Goal: Task Accomplishment & Management: Use online tool/utility

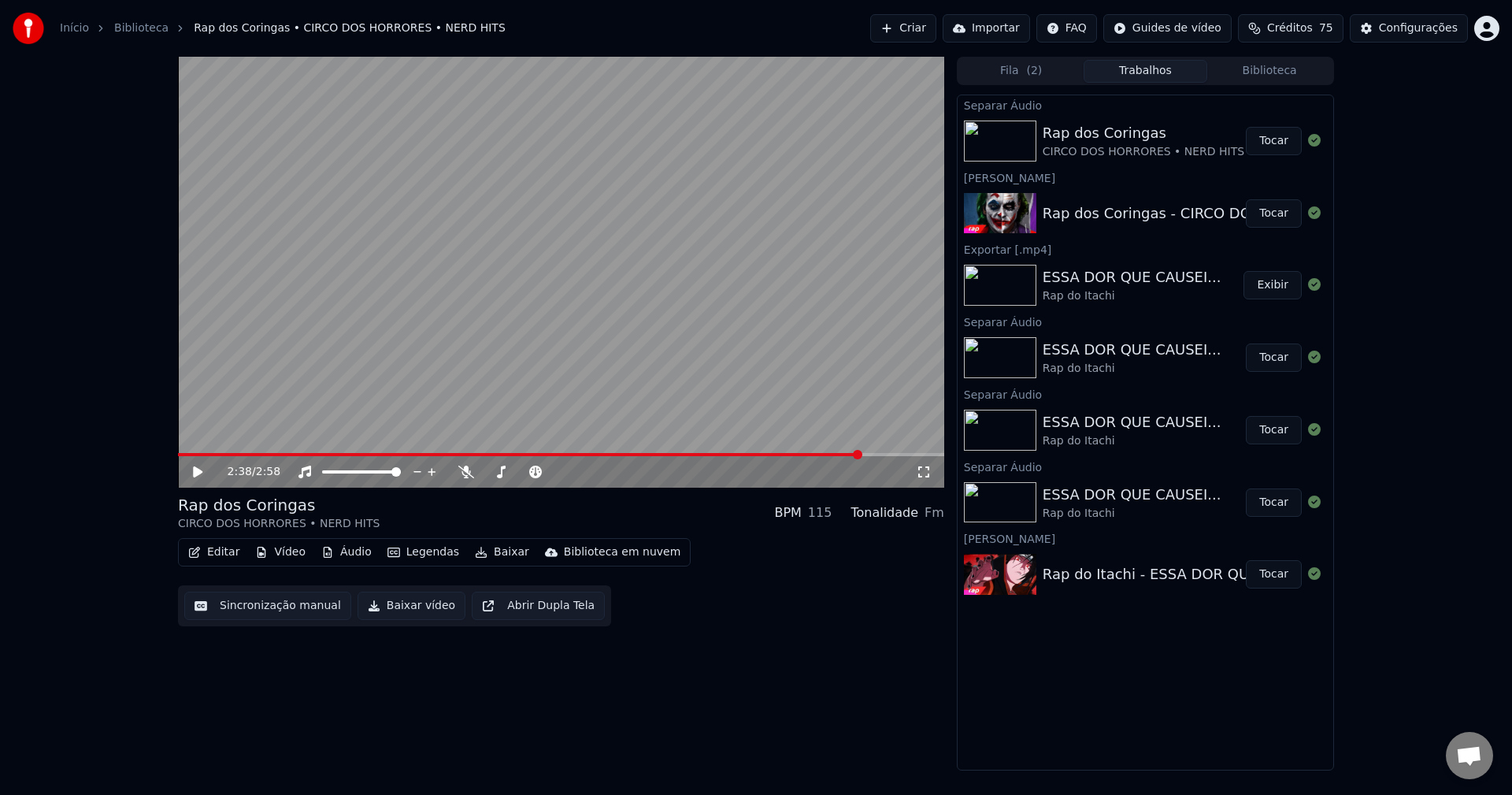
drag, startPoint x: 202, startPoint y: 457, endPoint x: 194, endPoint y: 455, distance: 8.2
click at [192, 457] on div "2:38 / 2:58" at bounding box center [561, 472] width 767 height 32
click at [178, 453] on span at bounding box center [189, 455] width 21 height 4
click at [470, 469] on icon at bounding box center [466, 472] width 16 height 12
click at [555, 456] on span at bounding box center [367, 455] width 378 height 4
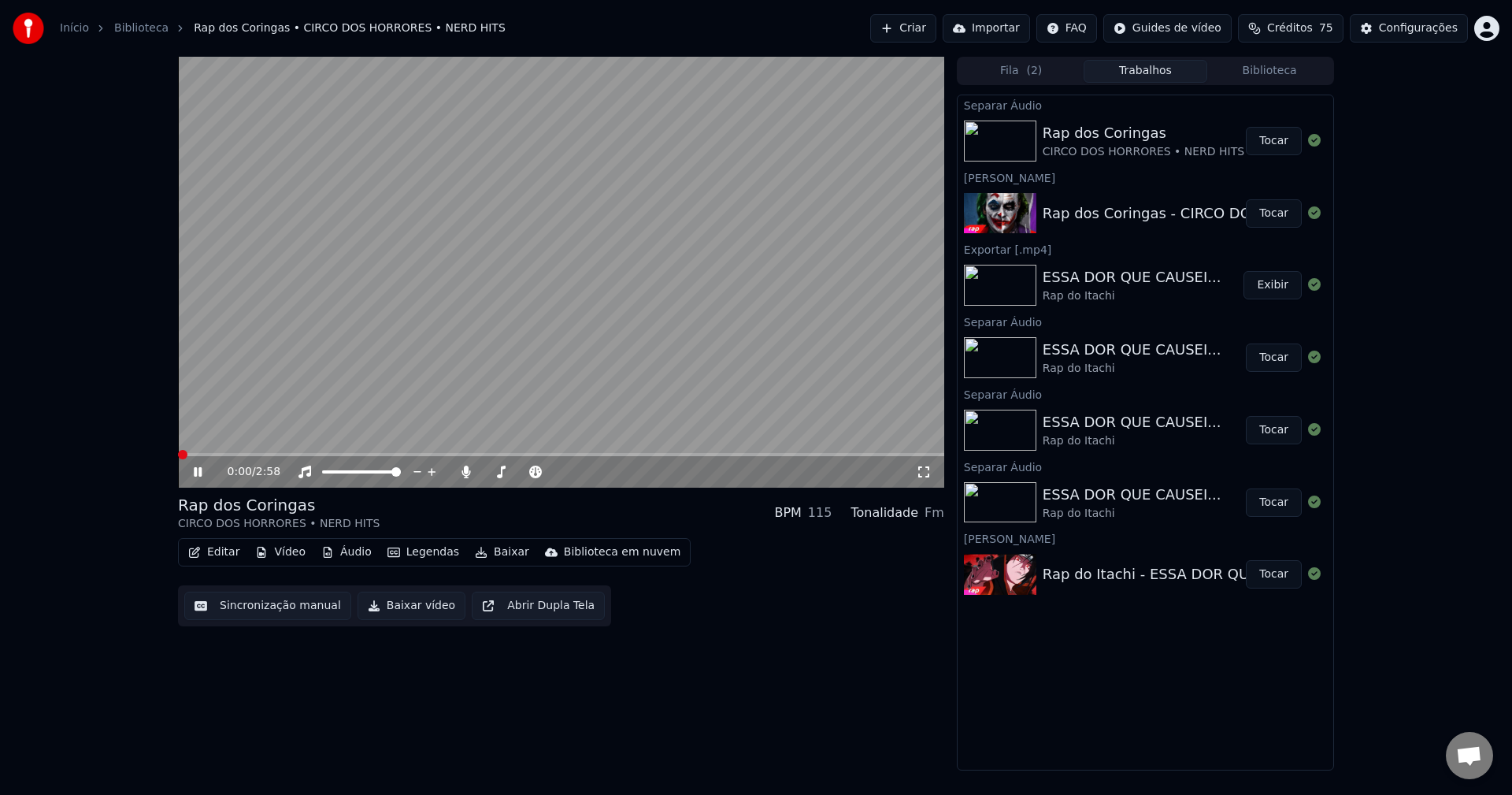
click at [178, 459] on span at bounding box center [183, 454] width 10 height 10
click at [288, 455] on span at bounding box center [561, 455] width 767 height 4
click at [465, 473] on icon at bounding box center [466, 472] width 9 height 12
click at [269, 455] on span at bounding box center [223, 455] width 90 height 4
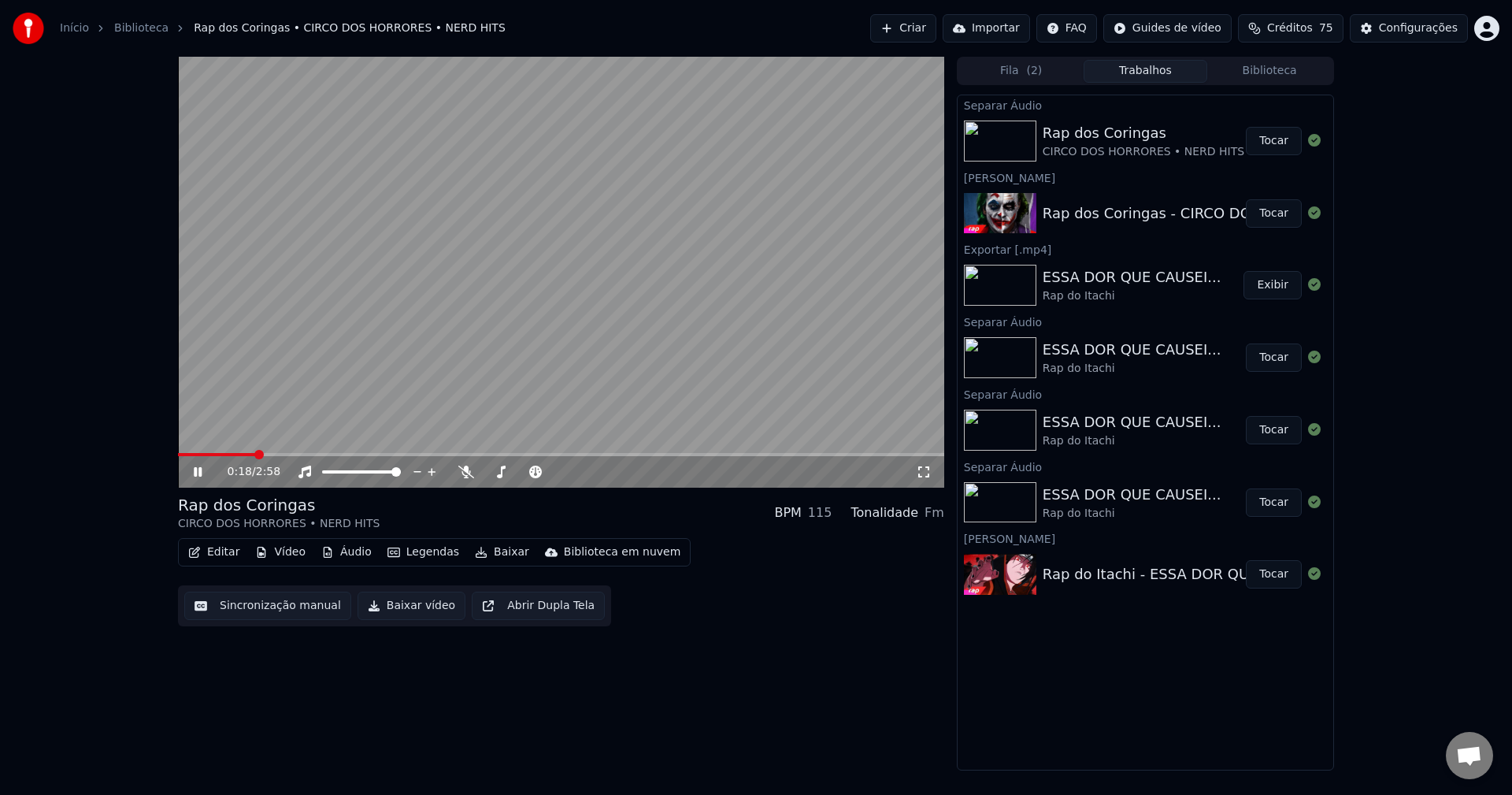
click at [256, 455] on span at bounding box center [217, 455] width 77 height 4
click at [245, 455] on span at bounding box center [212, 455] width 68 height 4
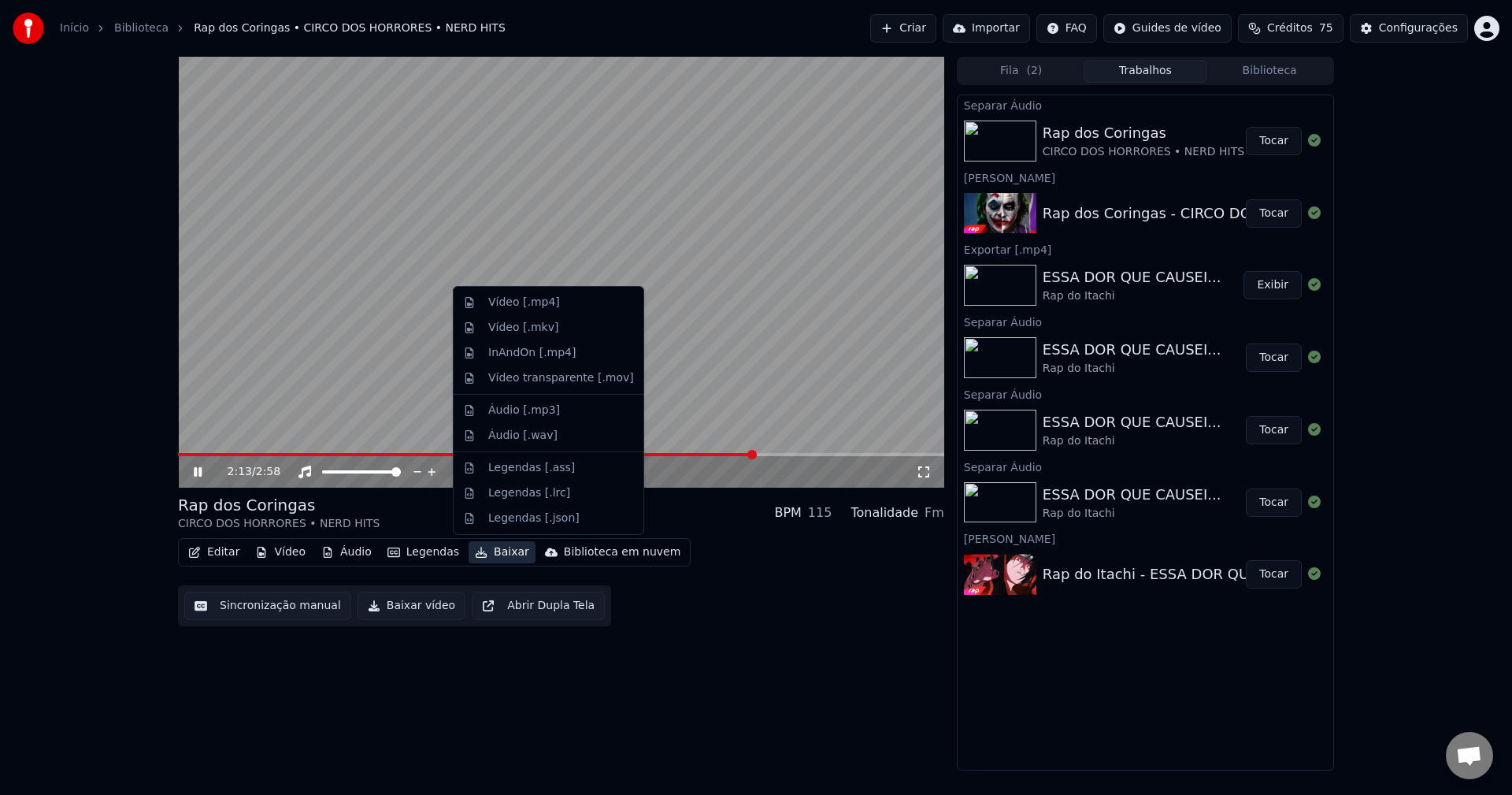
click at [493, 556] on button "Baixar" at bounding box center [502, 552] width 67 height 22
click at [565, 303] on div "Vídeo [.mp4]" at bounding box center [561, 302] width 146 height 16
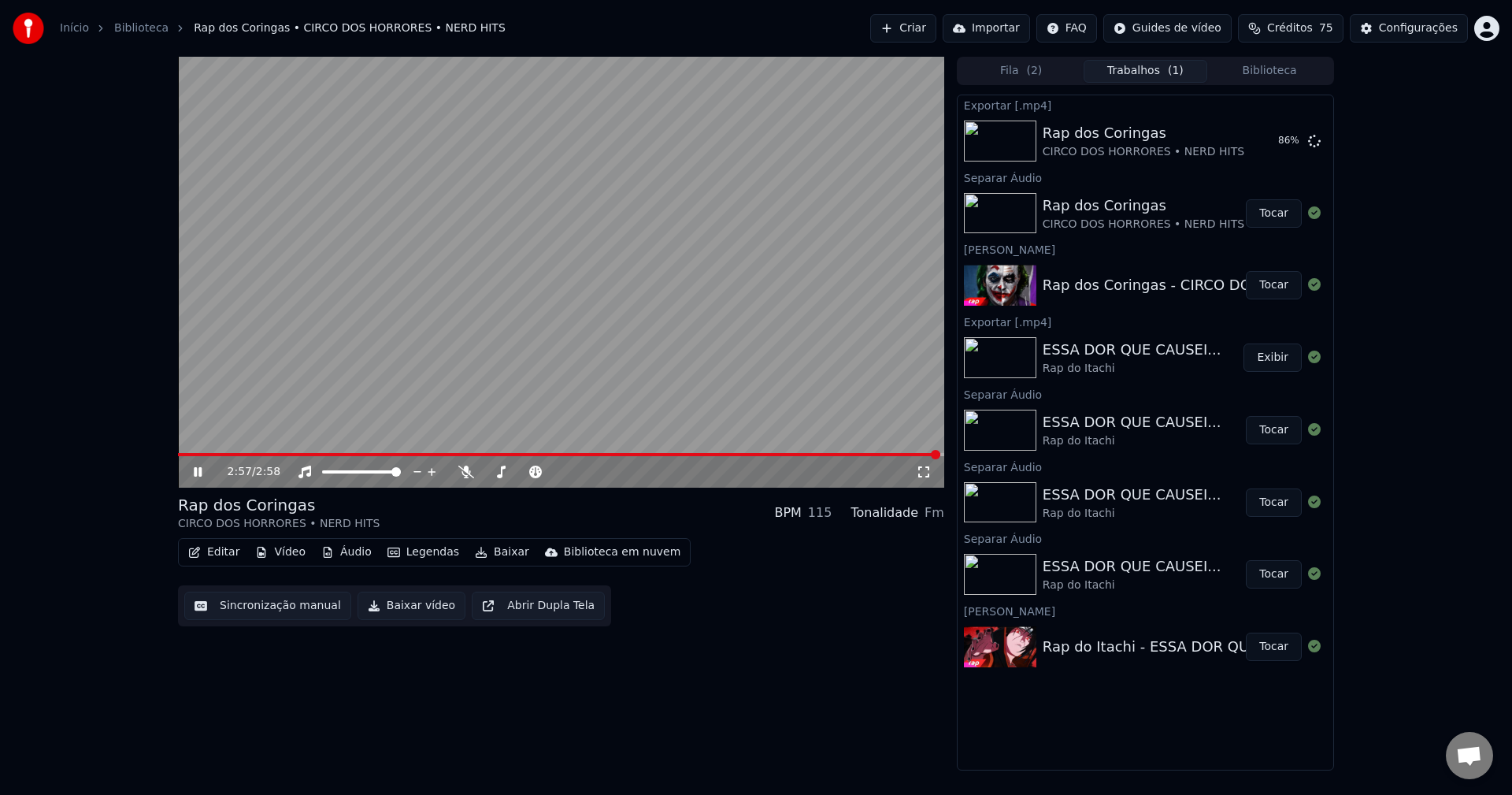
click at [614, 198] on video at bounding box center [561, 272] width 767 height 431
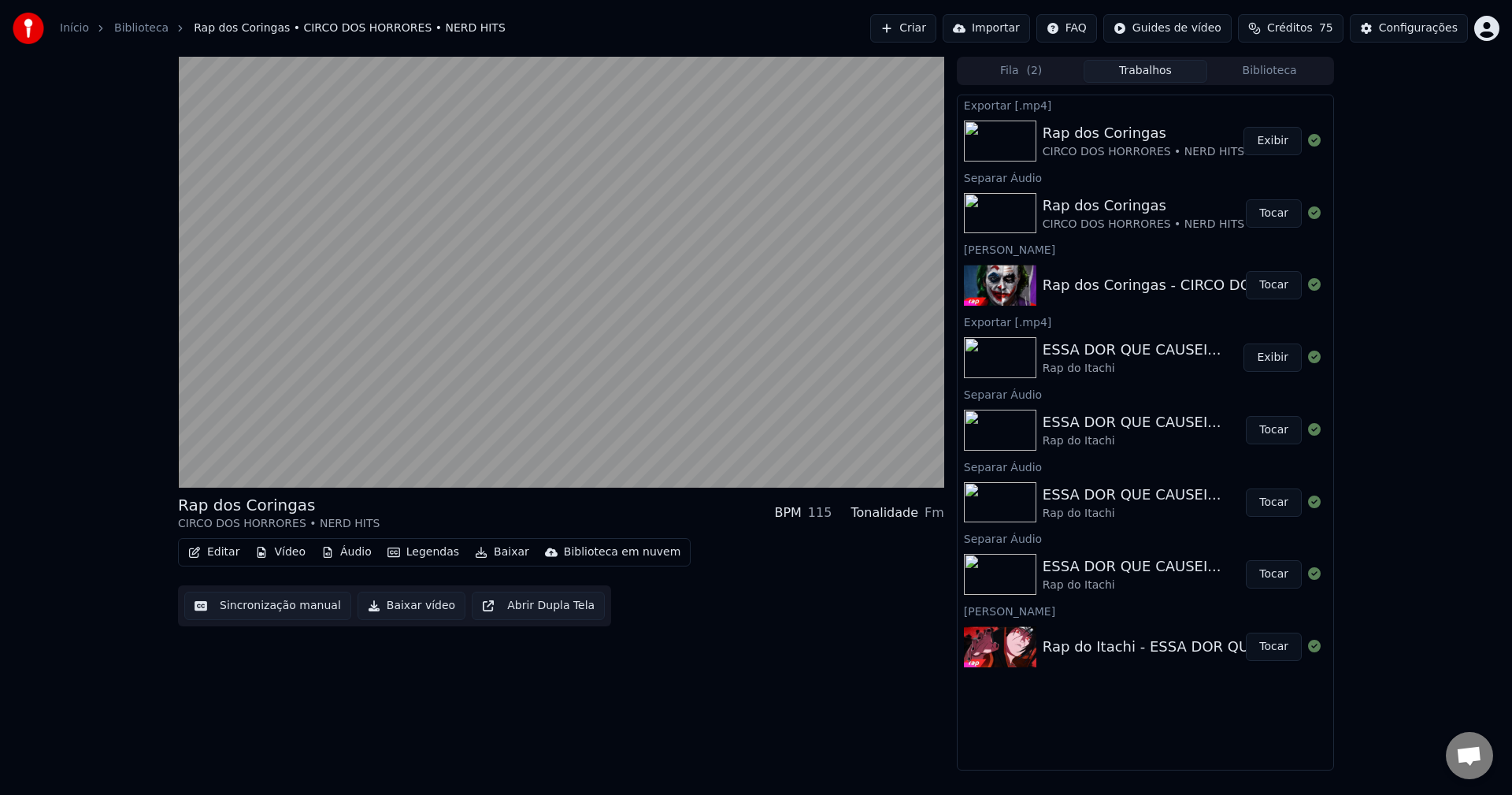
click at [1279, 148] on button "Exibir" at bounding box center [1272, 141] width 58 height 28
click at [928, 41] on button "Criar" at bounding box center [903, 28] width 66 height 28
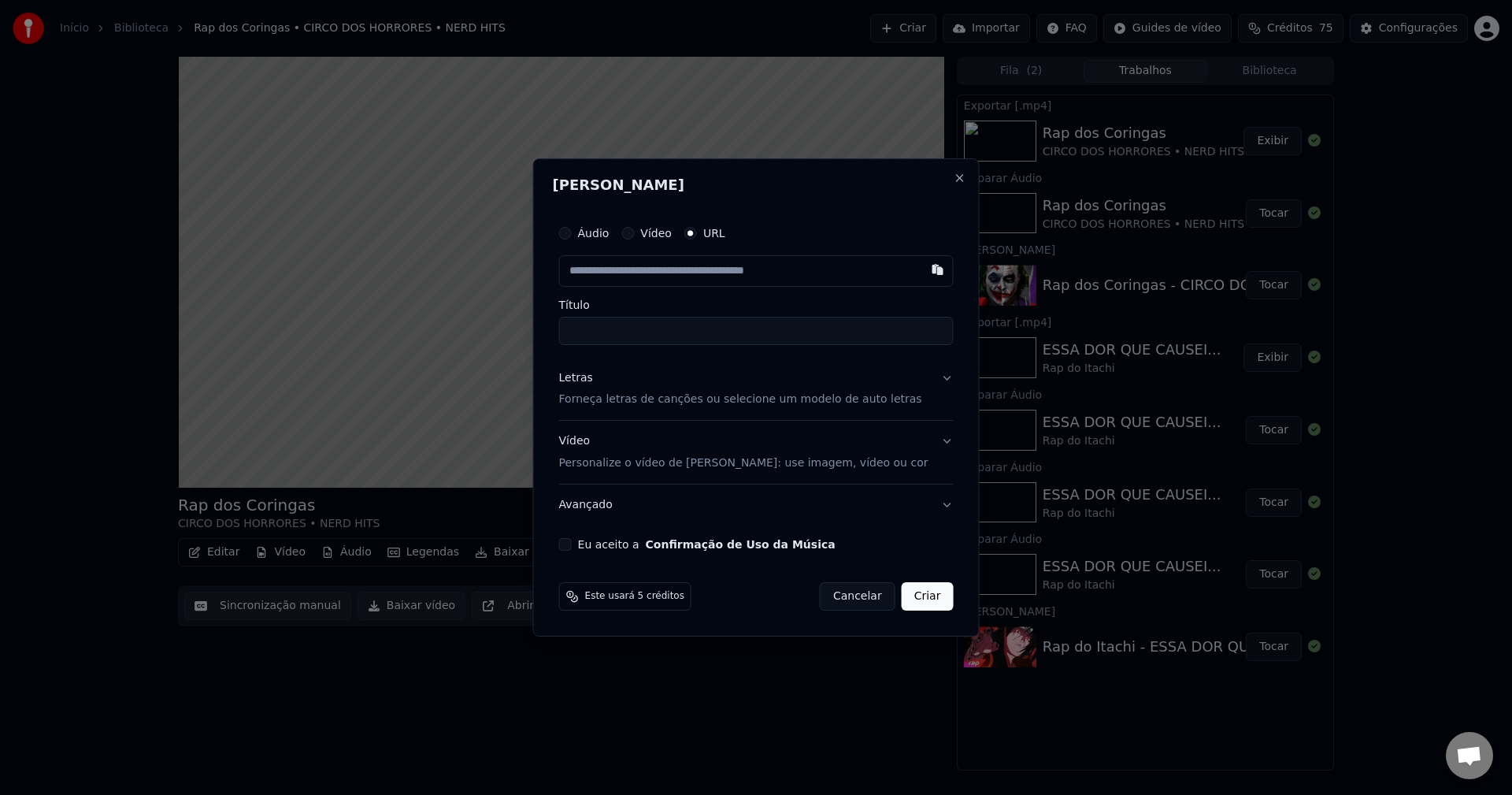
click at [718, 279] on input "text" at bounding box center [756, 271] width 394 height 32
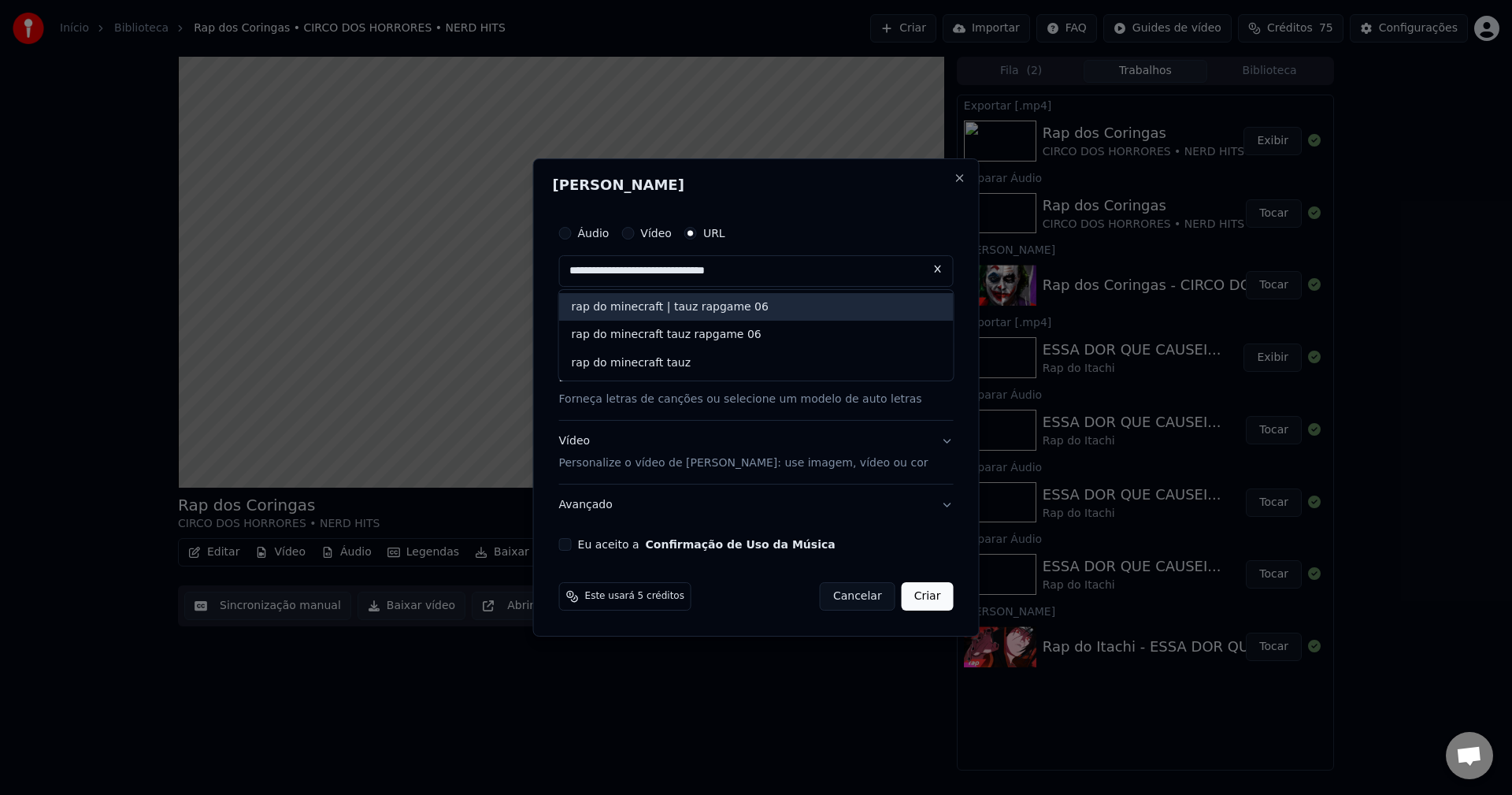
click at [727, 314] on div "rap do minecraft | tauz rapgame 06" at bounding box center [756, 307] width 394 height 28
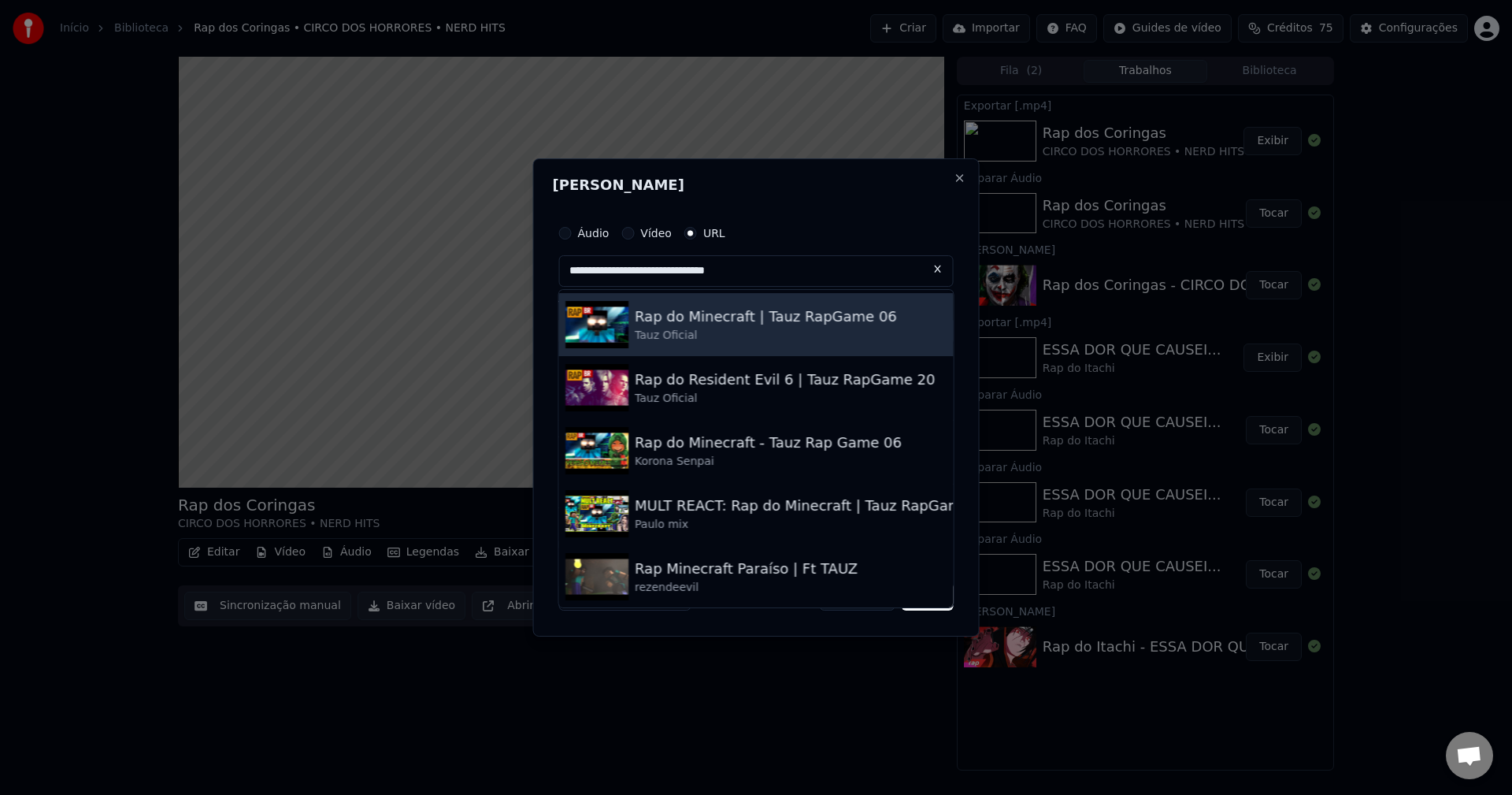
click at [745, 331] on div "Tauz Oficial" at bounding box center [766, 336] width 263 height 16
type input "**********"
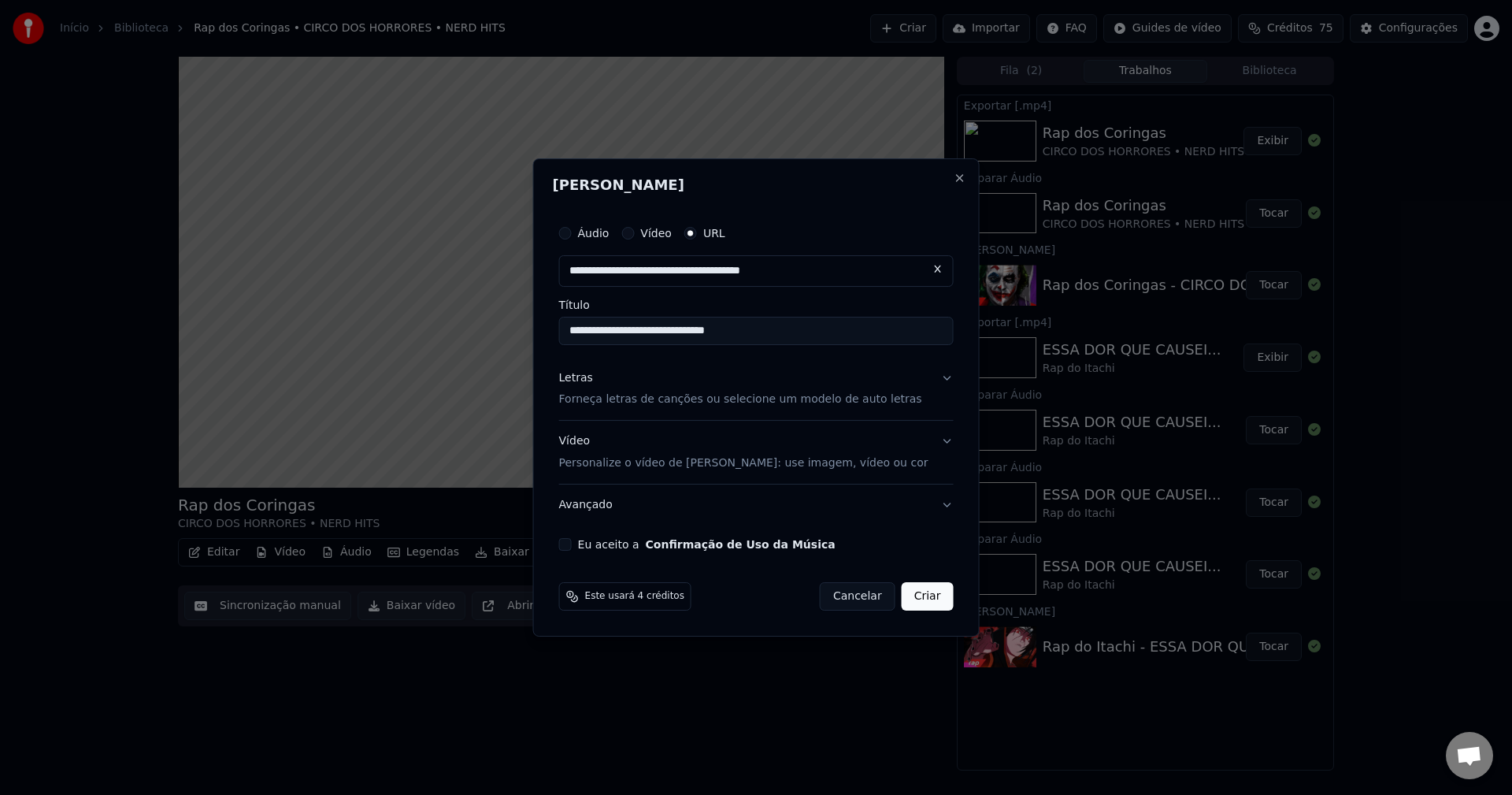
click at [669, 389] on div "Letras Forneça letras de canções ou selecione um modelo de auto letras" at bounding box center [740, 389] width 363 height 38
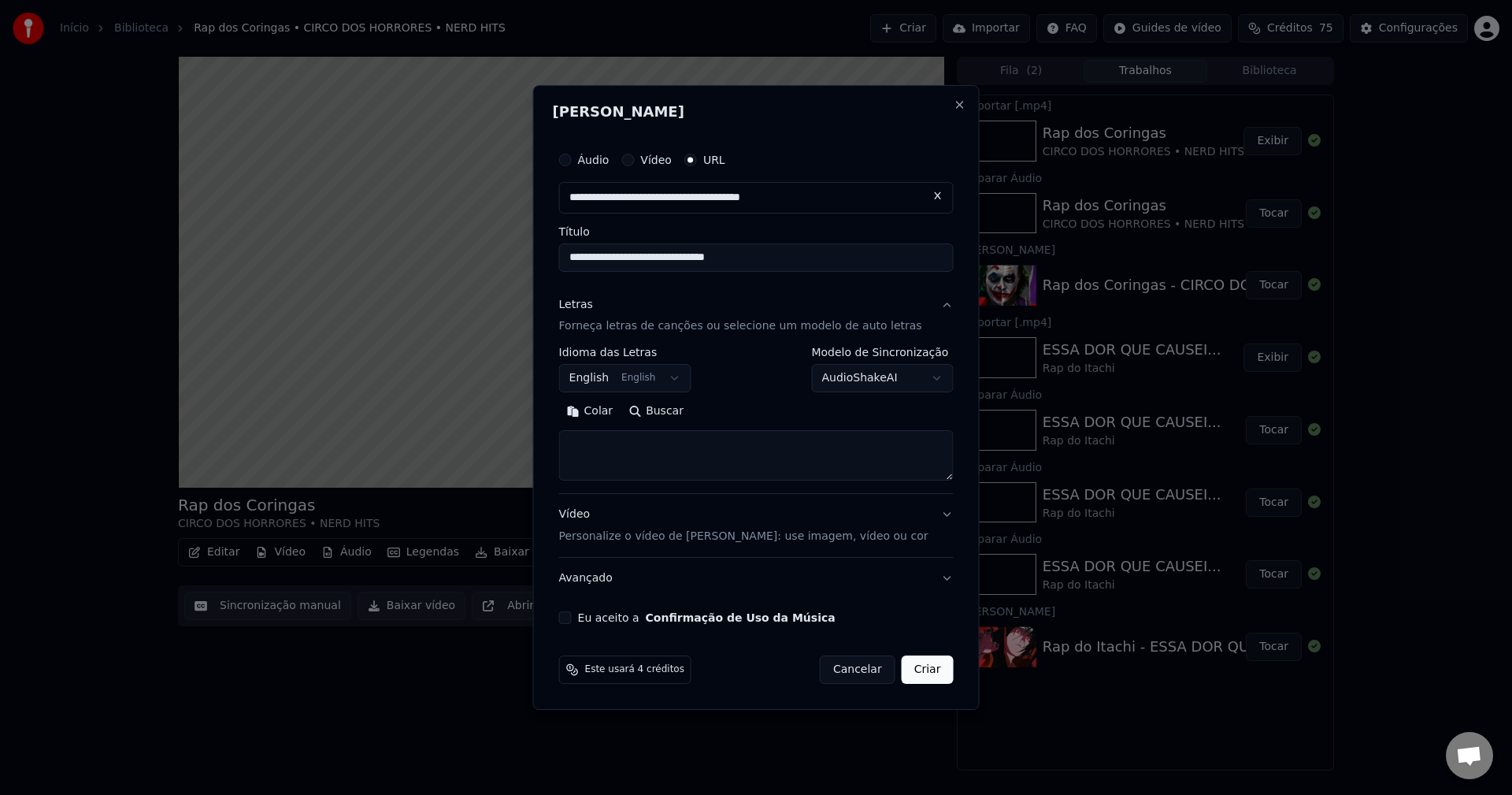
click at [637, 378] on body "**********" at bounding box center [756, 397] width 1512 height 795
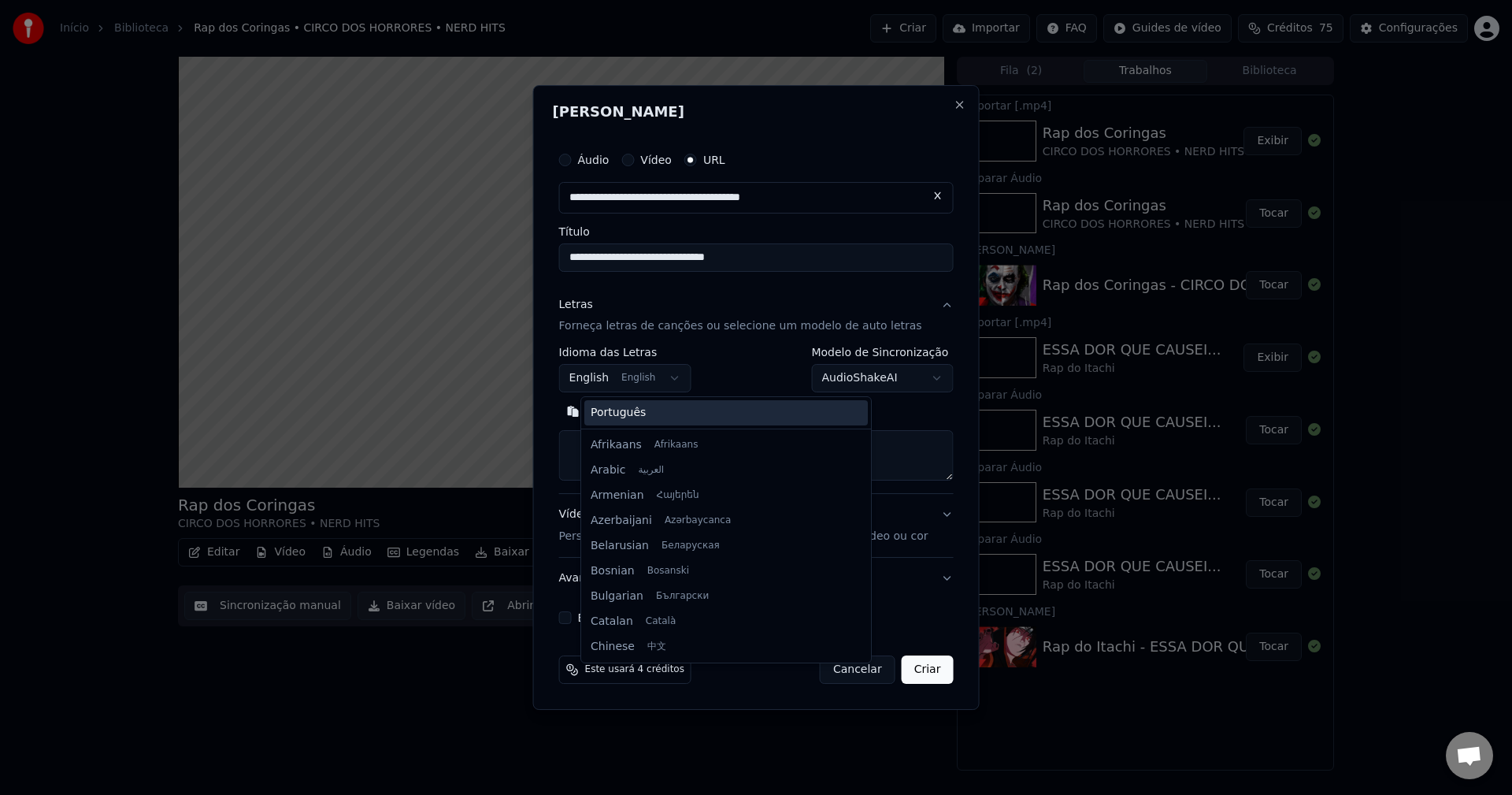
scroll to position [126, 0]
select select "**"
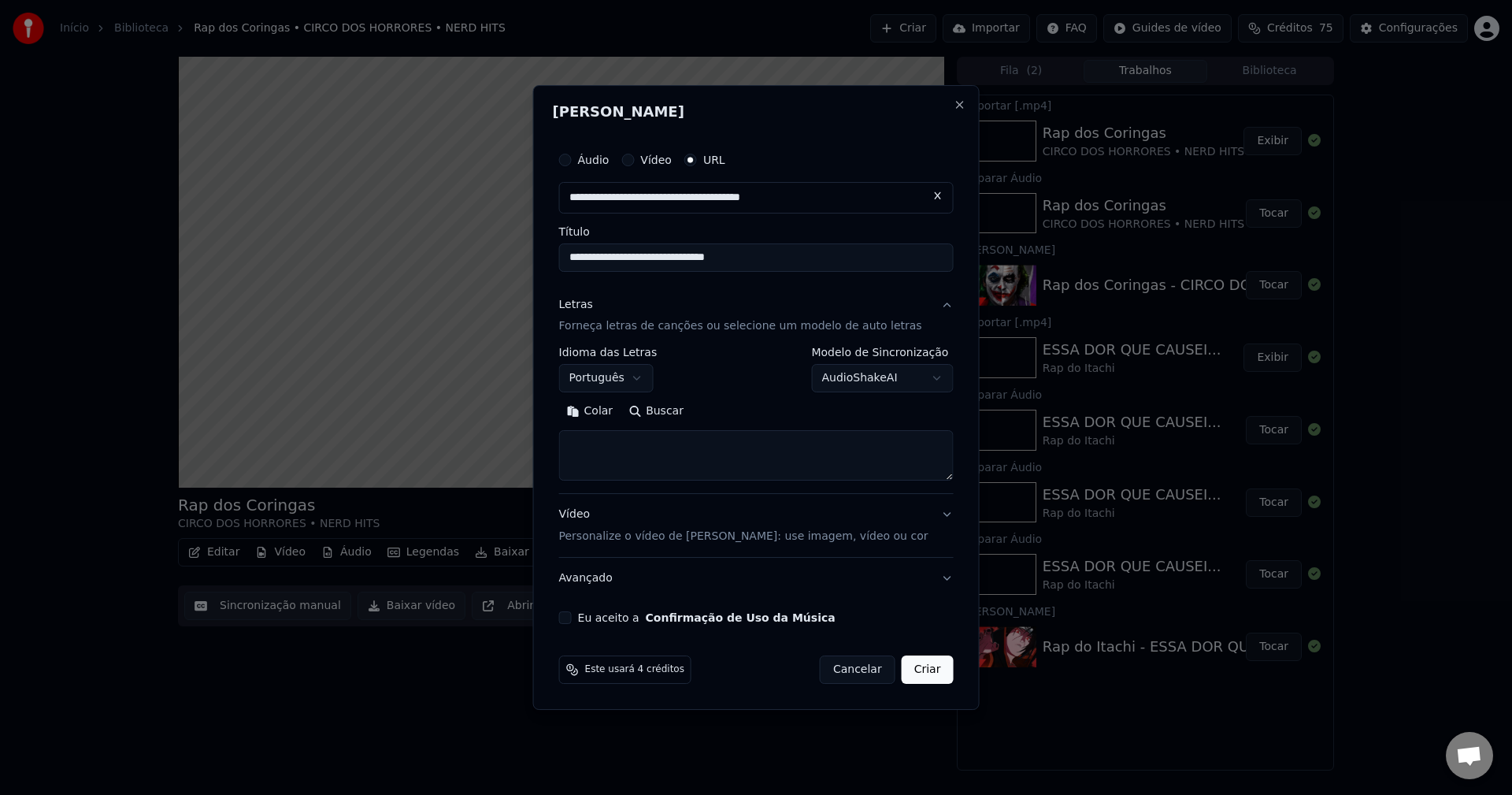
click at [712, 467] on textarea at bounding box center [756, 456] width 394 height 50
paste textarea "**********"
type textarea "**********"
click at [601, 523] on div "Vídeo Personalize o vídeo de karaokê: use imagem, vídeo ou cor" at bounding box center [744, 526] width 370 height 38
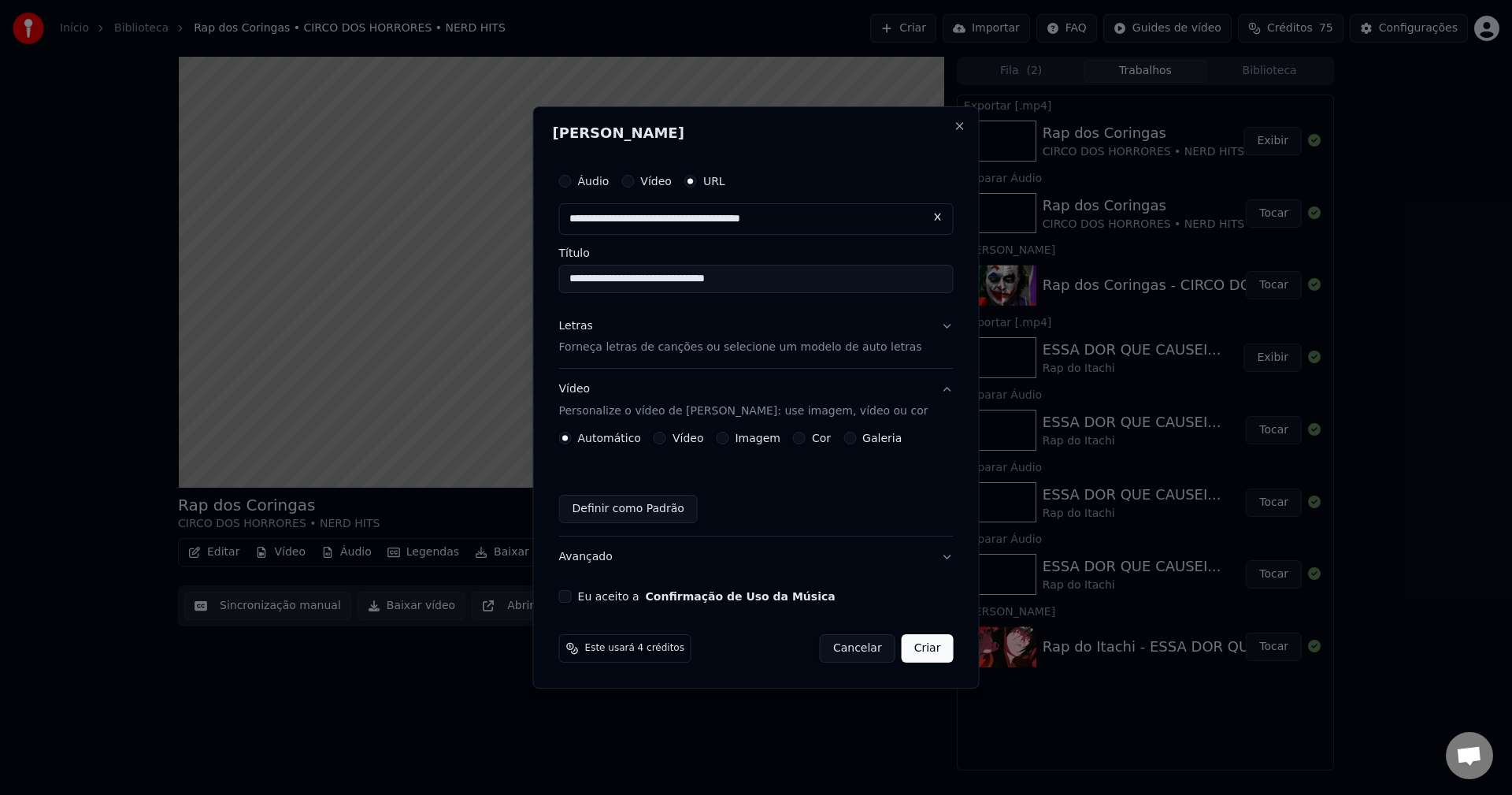
click at [729, 438] on button "Imagem" at bounding box center [722, 437] width 12 height 12
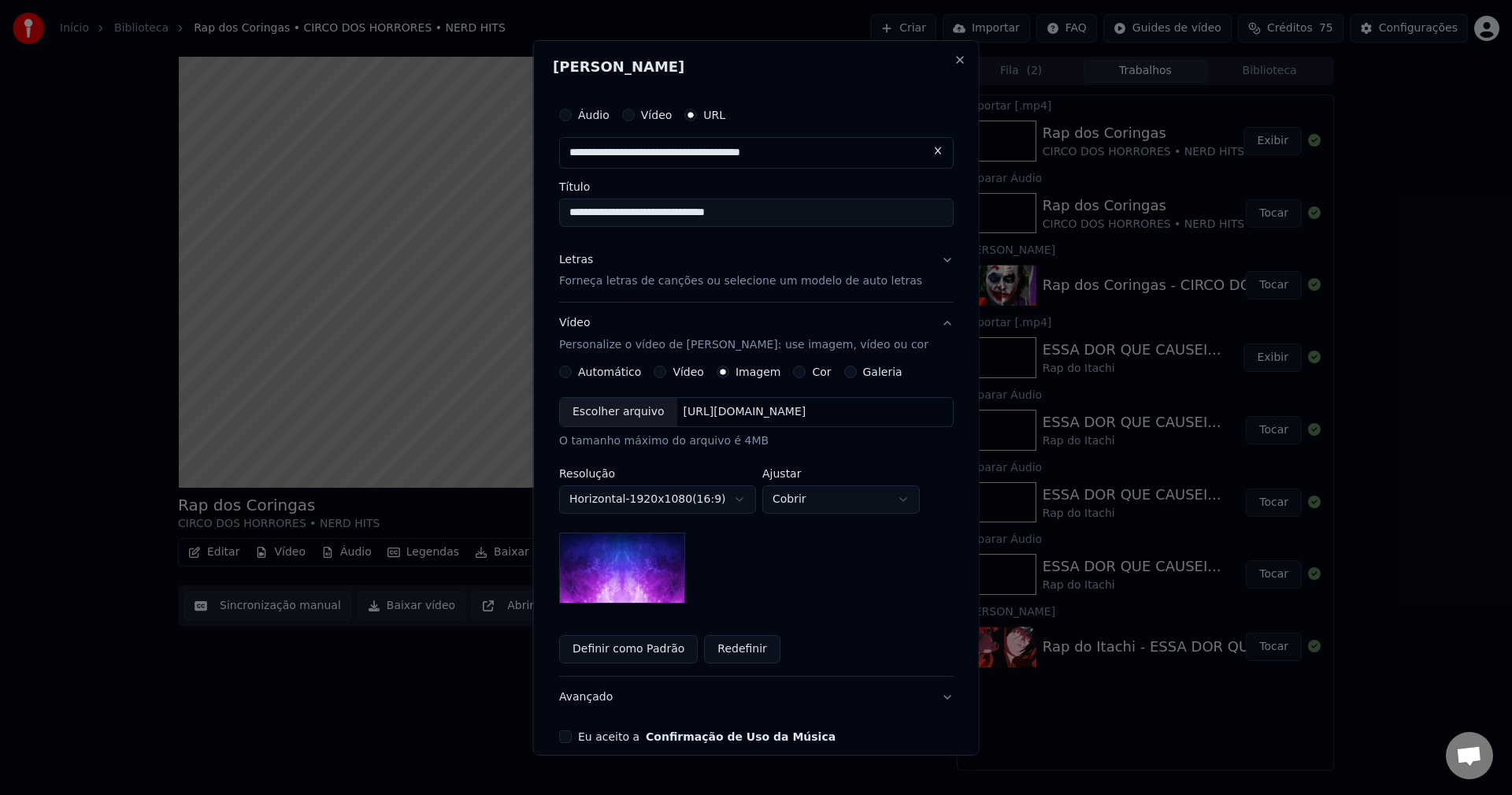
click at [622, 414] on div "Escolher arquivo" at bounding box center [619, 412] width 118 height 28
click at [825, 500] on body "**********" at bounding box center [756, 397] width 1512 height 795
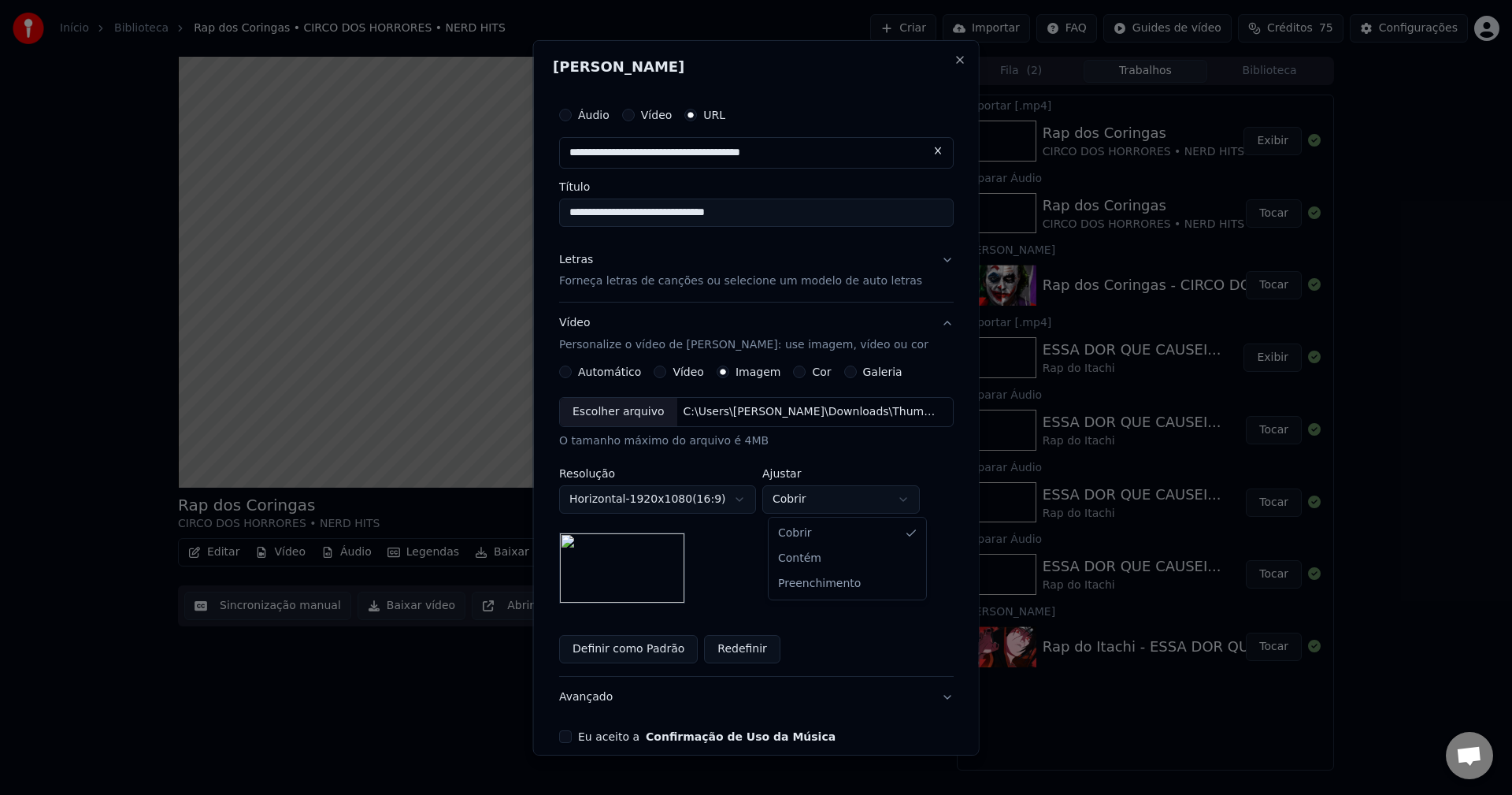
select select "****"
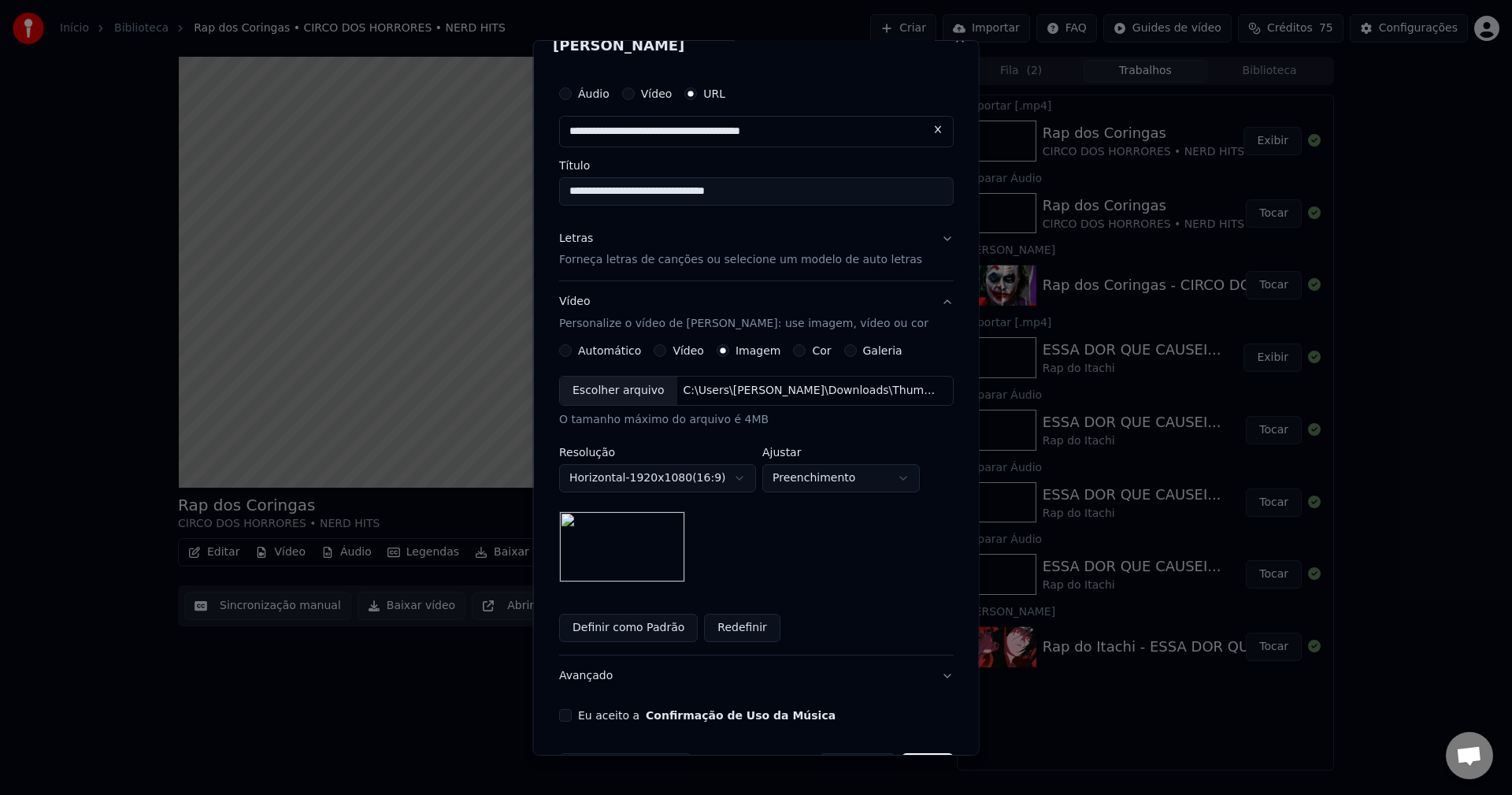
scroll to position [73, 0]
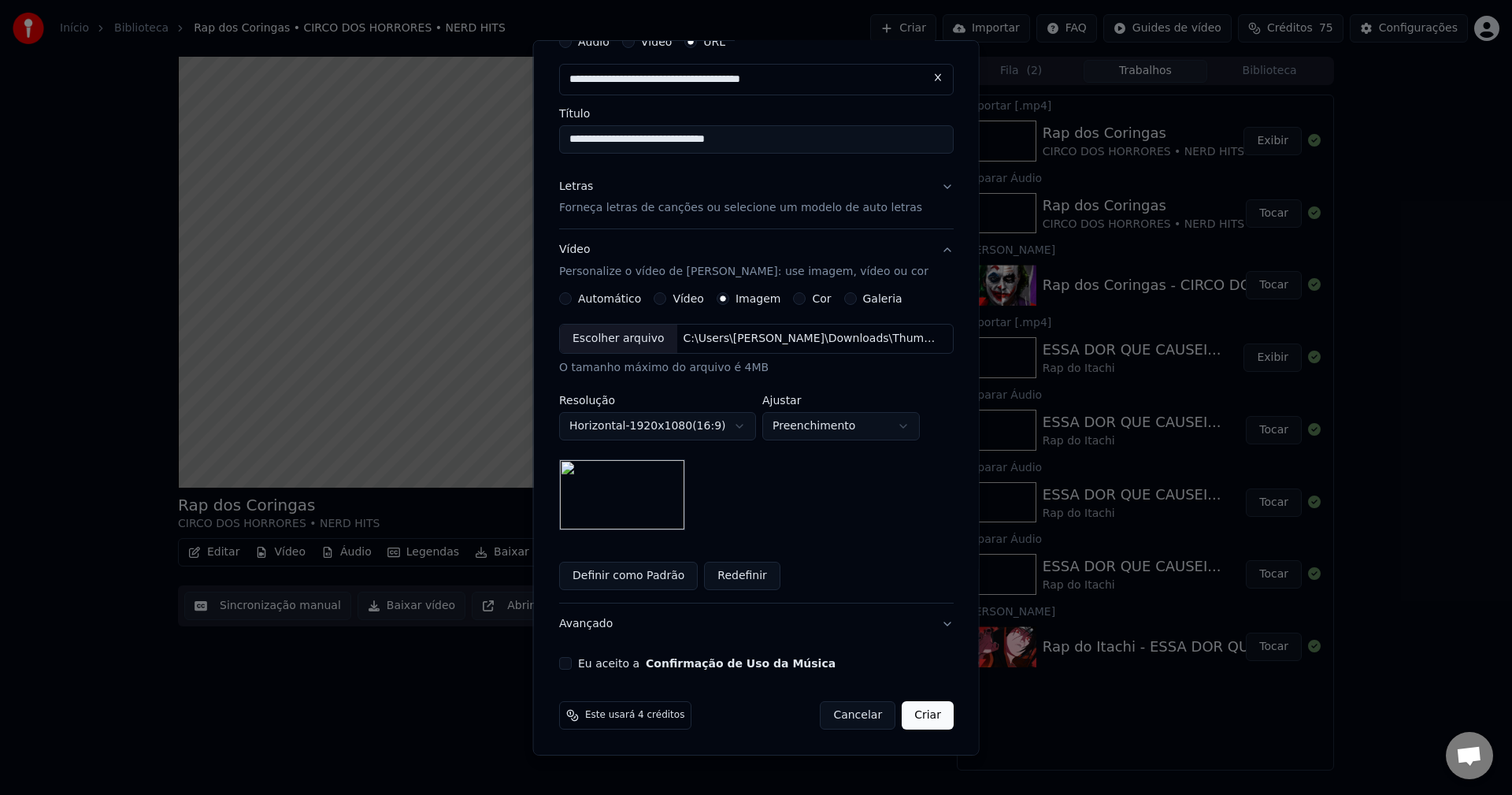
click at [581, 667] on div "Eu aceito a Confirmação de Uso da Música" at bounding box center [756, 663] width 394 height 12
click at [568, 666] on button "Eu aceito a Confirmação de Uso da Música" at bounding box center [565, 663] width 12 height 12
click at [911, 719] on button "Criar" at bounding box center [927, 715] width 52 height 28
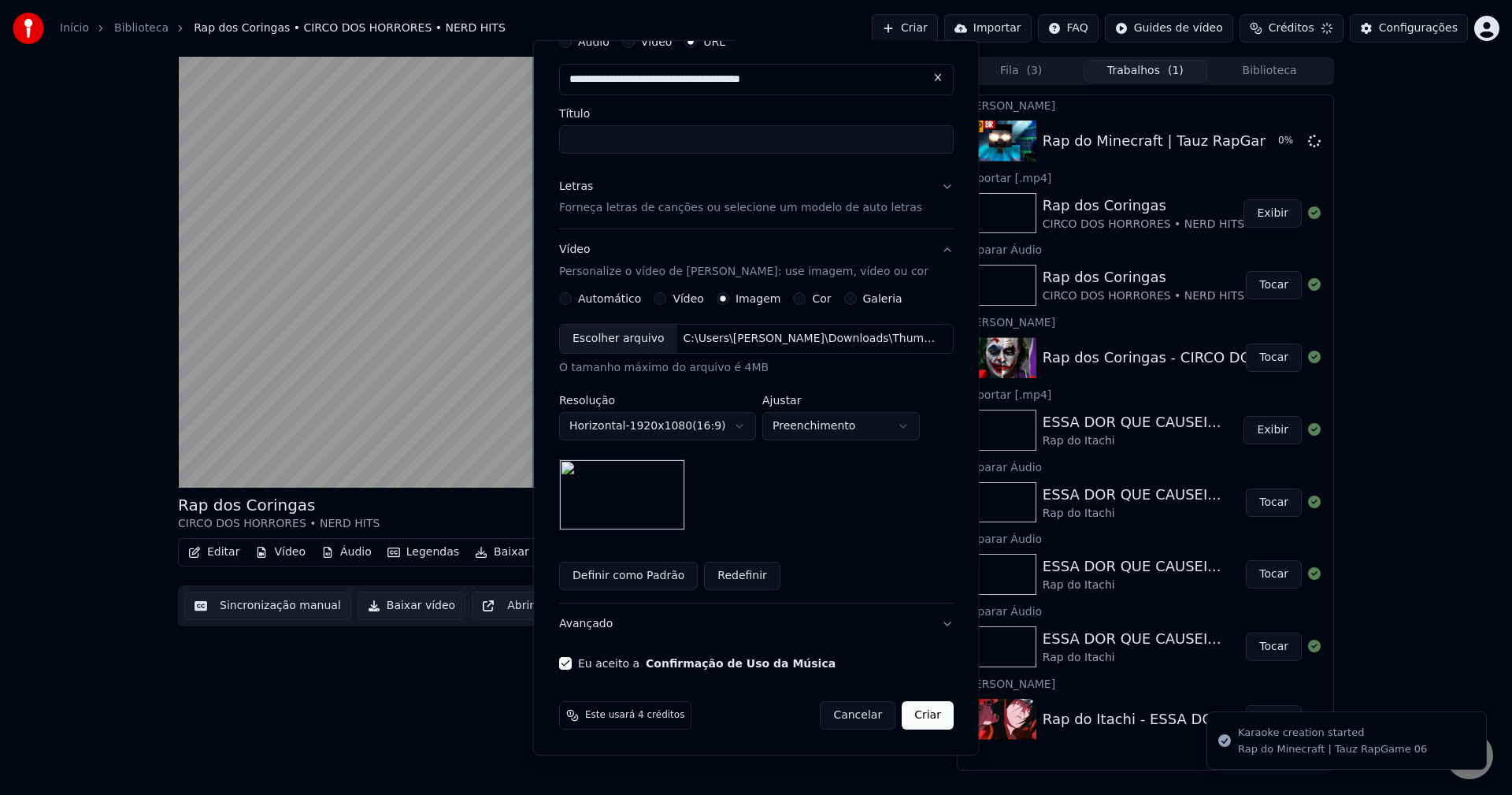
scroll to position [0, 0]
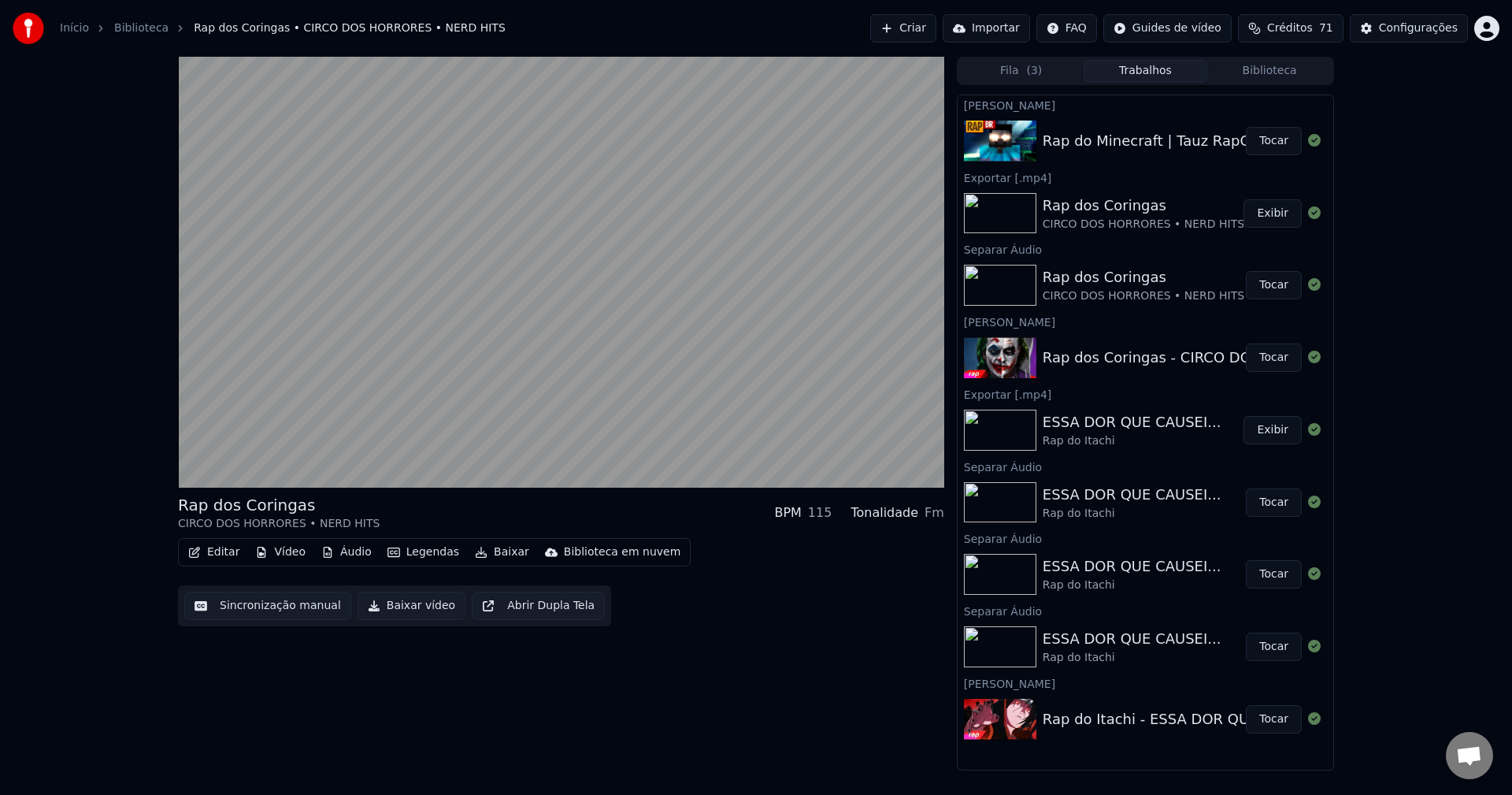
click at [1266, 158] on div "Rap do Minecraft | Tauz RapGame 06 Tocar" at bounding box center [1146, 141] width 376 height 54
click at [1271, 141] on button "Tocar" at bounding box center [1274, 141] width 56 height 28
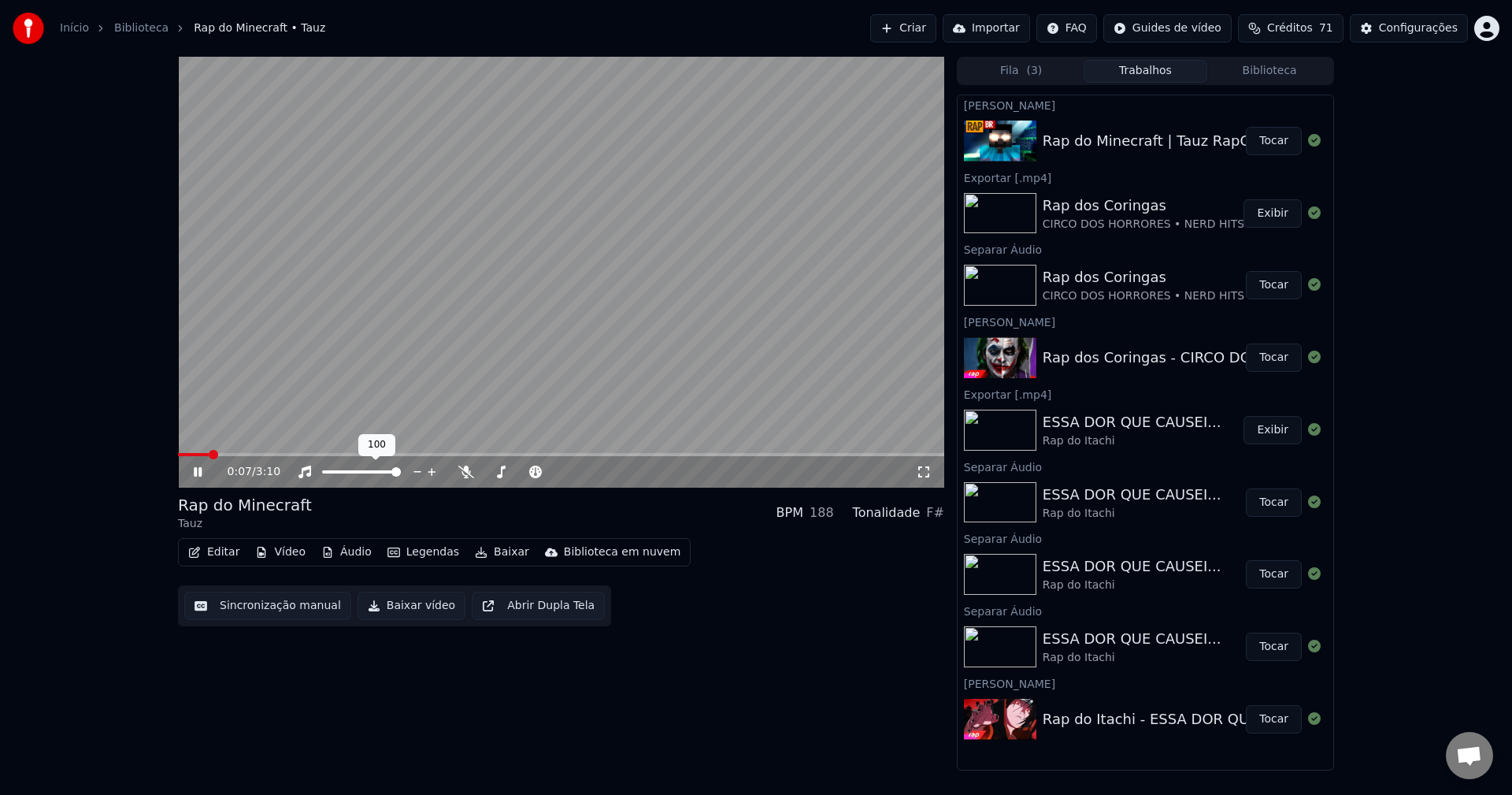
click at [364, 474] on div at bounding box center [376, 472] width 126 height 16
click at [379, 473] on span at bounding box center [350, 472] width 57 height 4
click at [362, 477] on span at bounding box center [361, 472] width 10 height 10
click at [818, 608] on div "Editar Vídeo Áudio Legendas Baixar Biblioteca em nuvem Sincronização manual Bai…" at bounding box center [561, 582] width 767 height 88
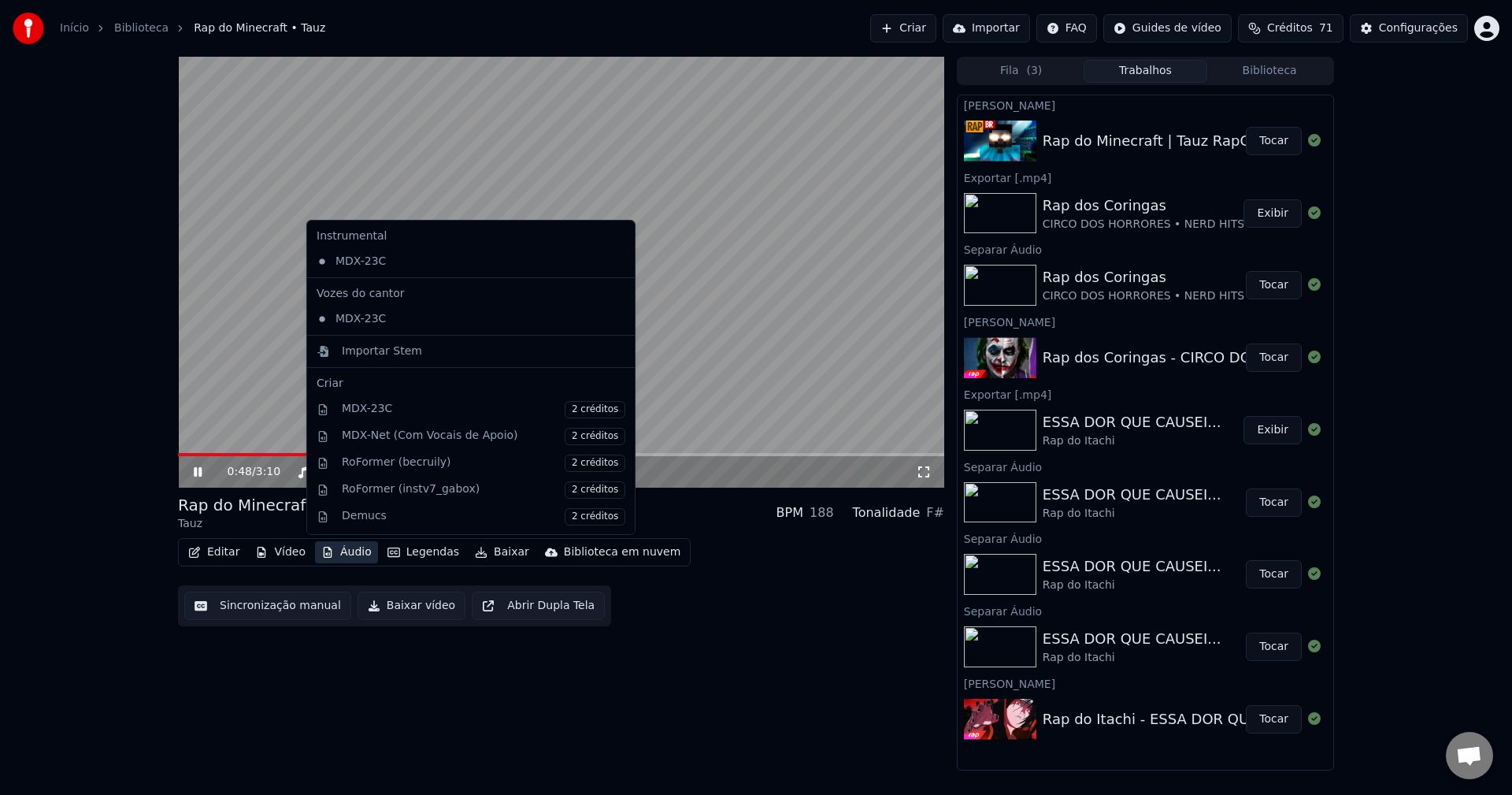
click at [342, 554] on button "Áudio" at bounding box center [347, 552] width 63 height 22
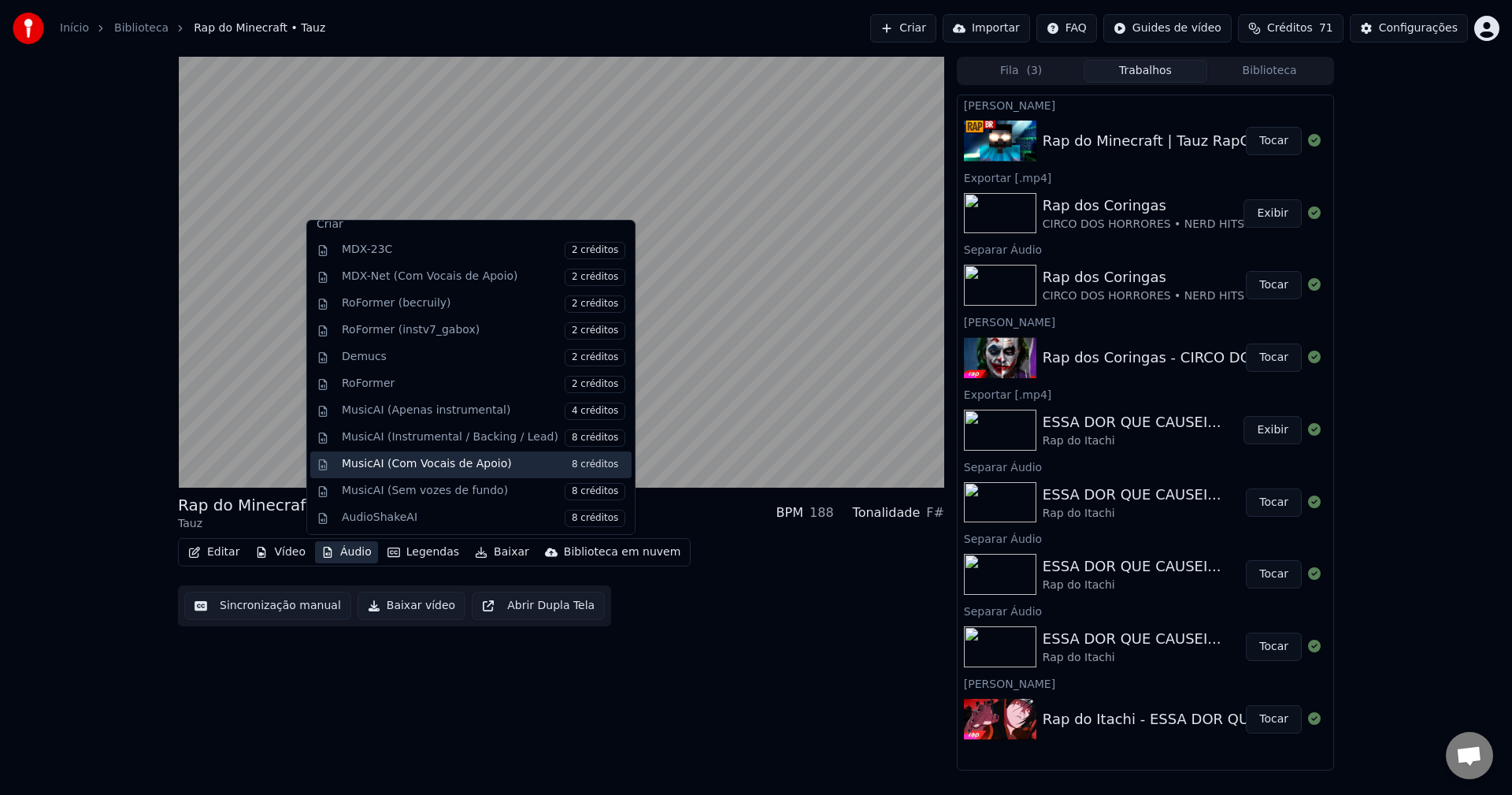
scroll to position [160, 0]
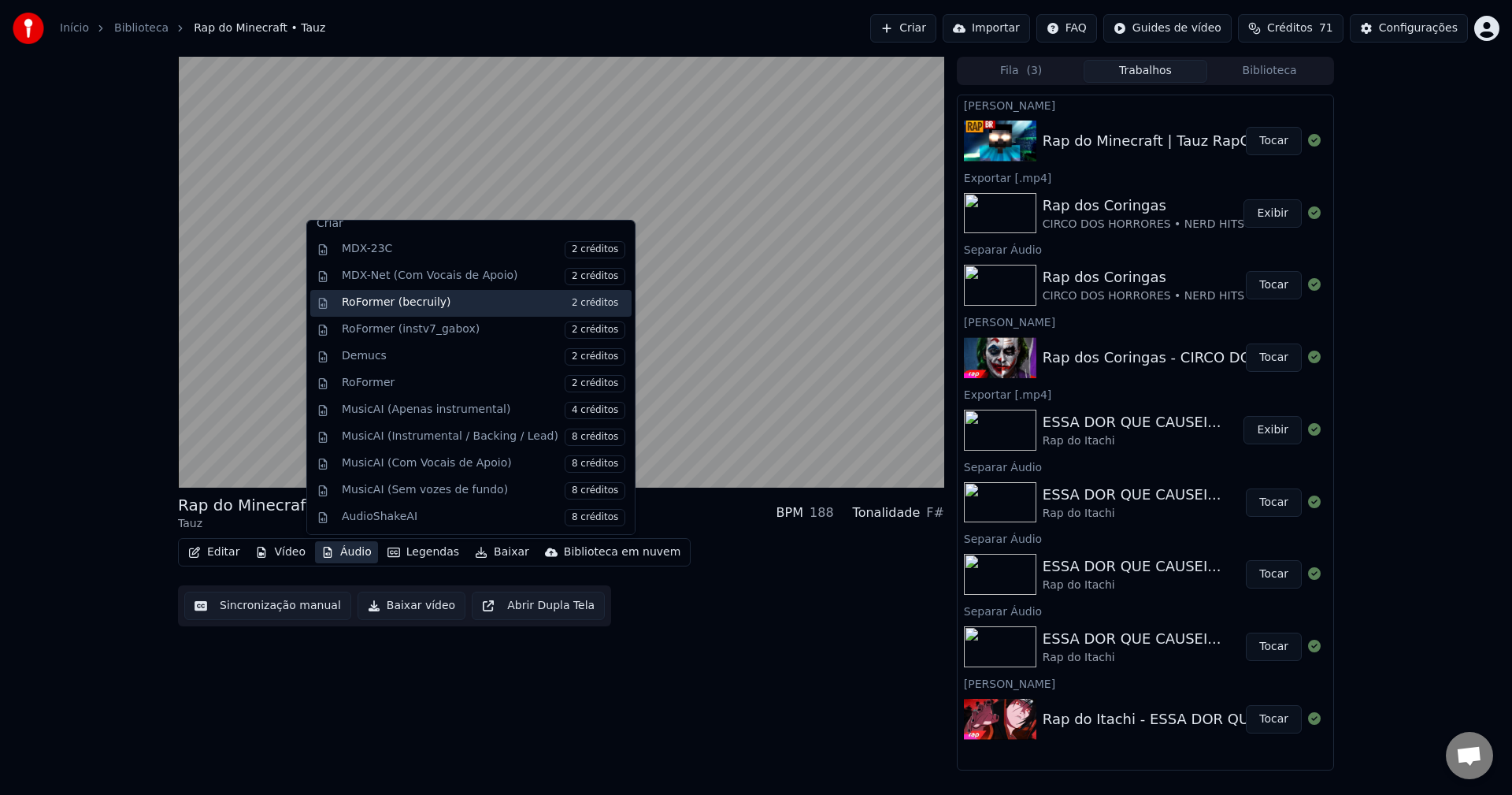
click at [428, 303] on div "RoFormer (becruily) 2 créditos" at bounding box center [483, 303] width 284 height 18
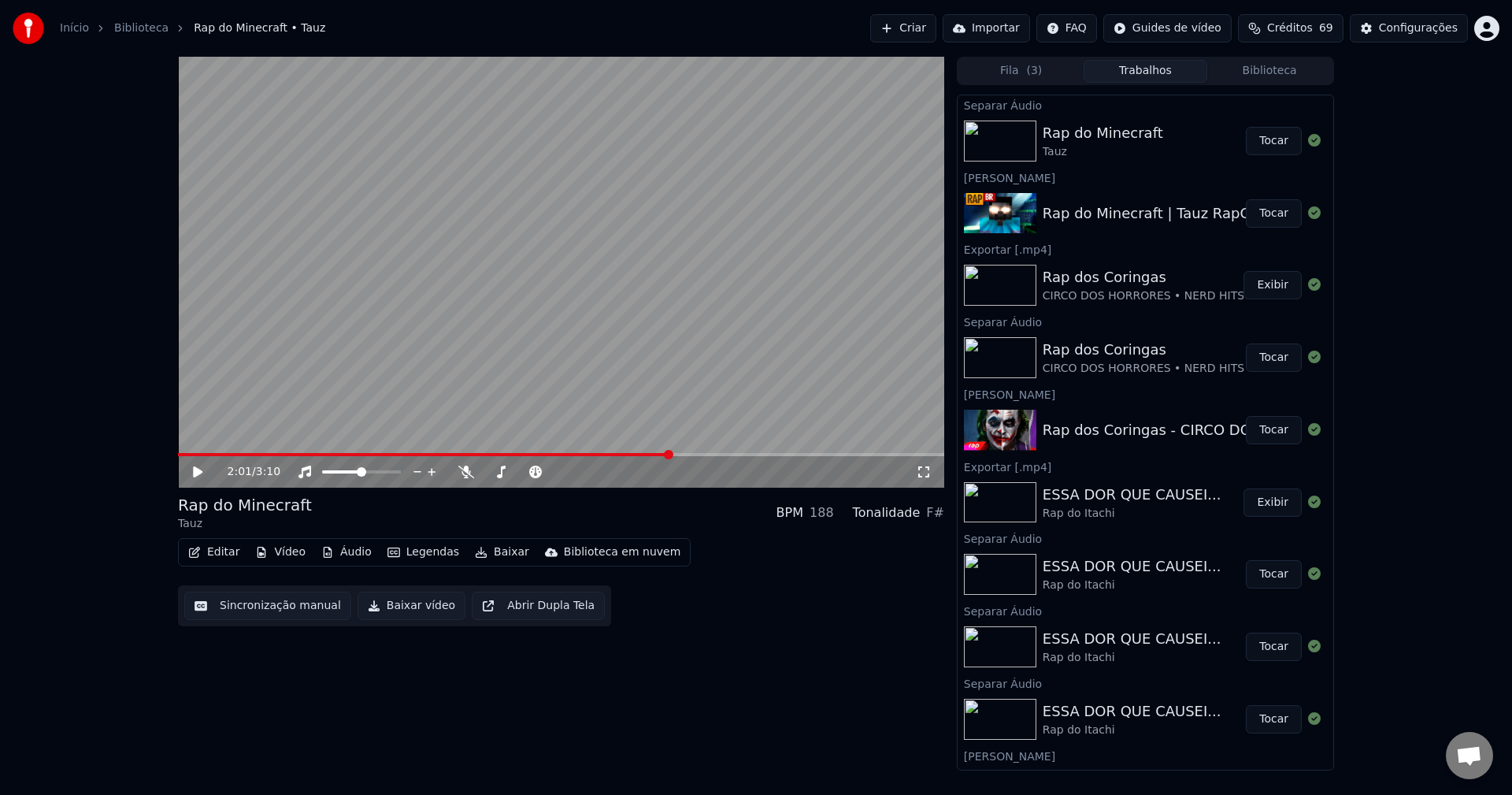
click at [732, 580] on div "Editar Vídeo Áudio Legendas Baixar Biblioteca em nuvem Sincronização manual Bai…" at bounding box center [561, 582] width 767 height 88
click at [347, 554] on button "Áudio" at bounding box center [347, 552] width 63 height 22
click at [770, 353] on video at bounding box center [561, 272] width 767 height 431
click at [178, 453] on span at bounding box center [178, 455] width 0 height 4
click at [395, 474] on span at bounding box center [390, 472] width 10 height 10
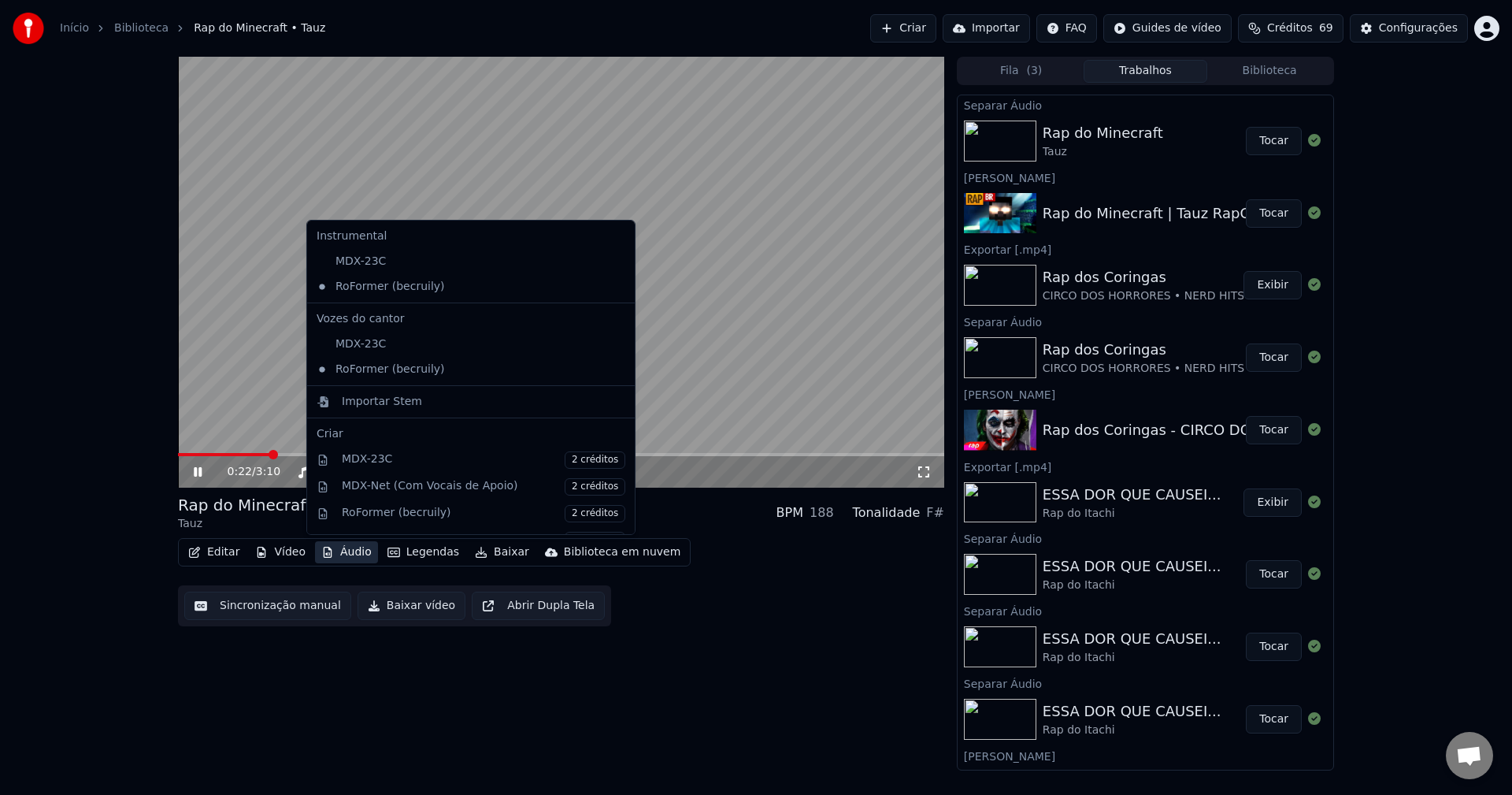
click at [340, 555] on button "Áudio" at bounding box center [347, 552] width 63 height 22
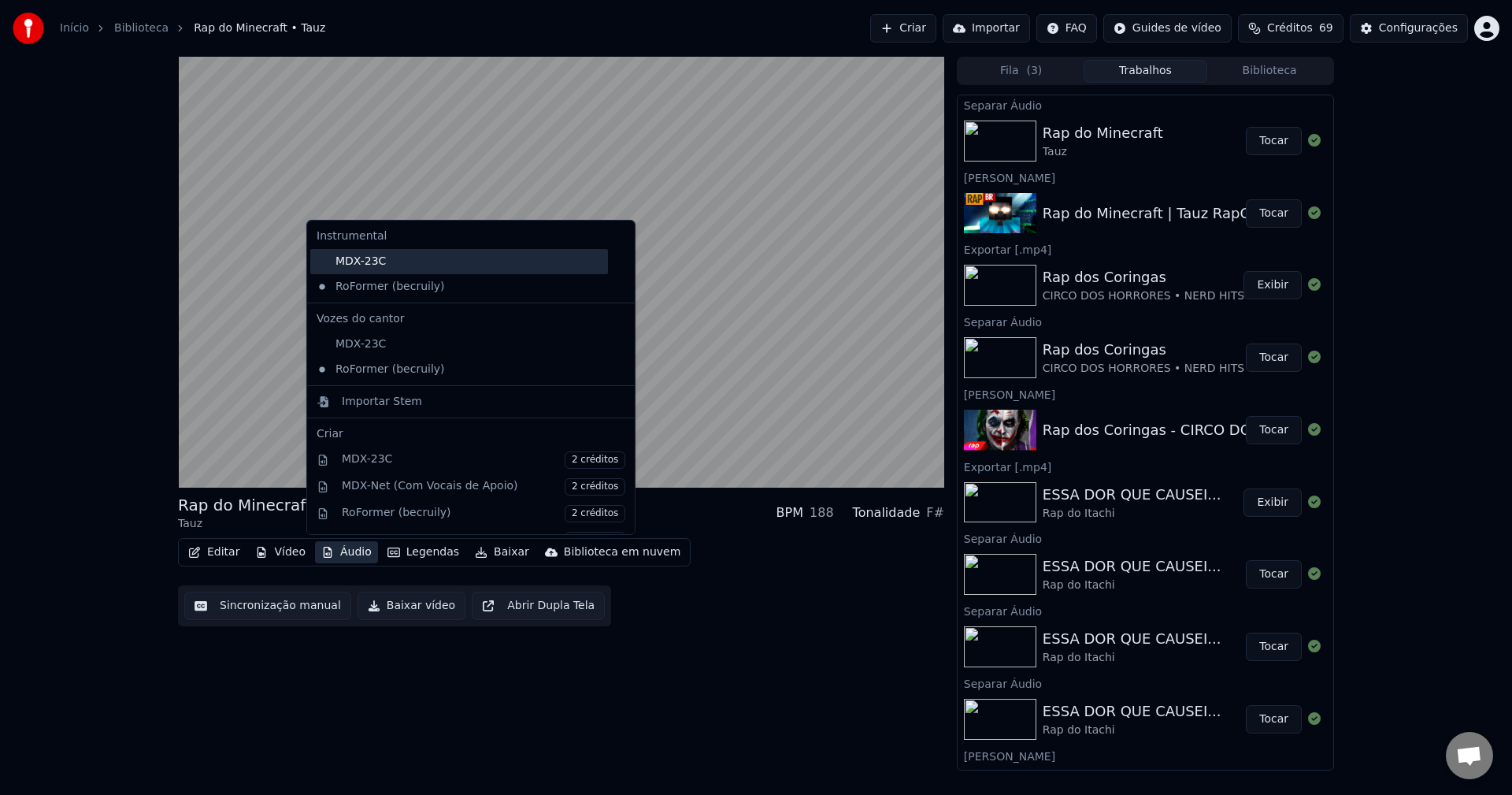
click at [389, 259] on div "MDX-23C" at bounding box center [458, 261] width 298 height 25
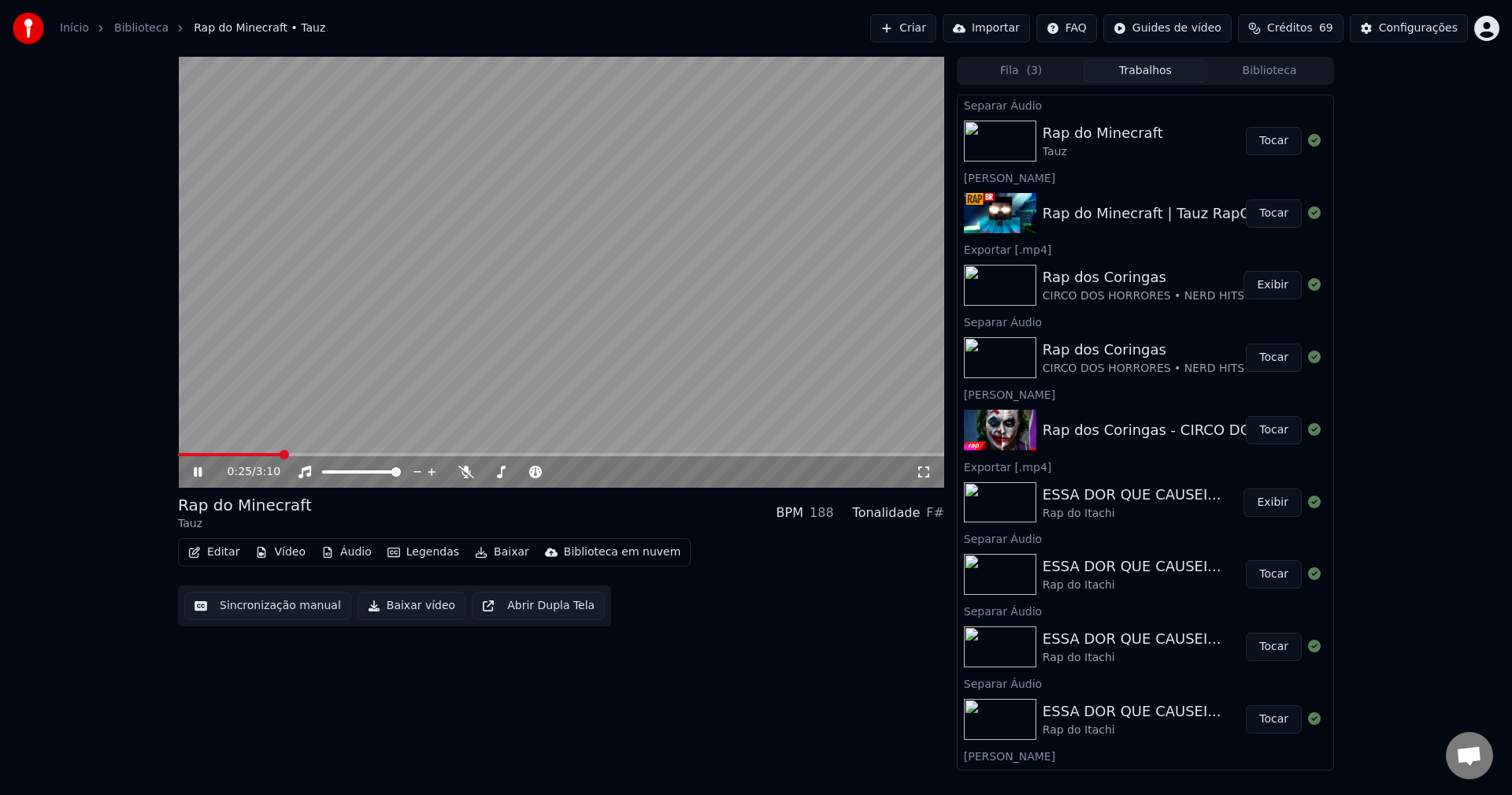
click at [346, 554] on button "Áudio" at bounding box center [347, 552] width 63 height 22
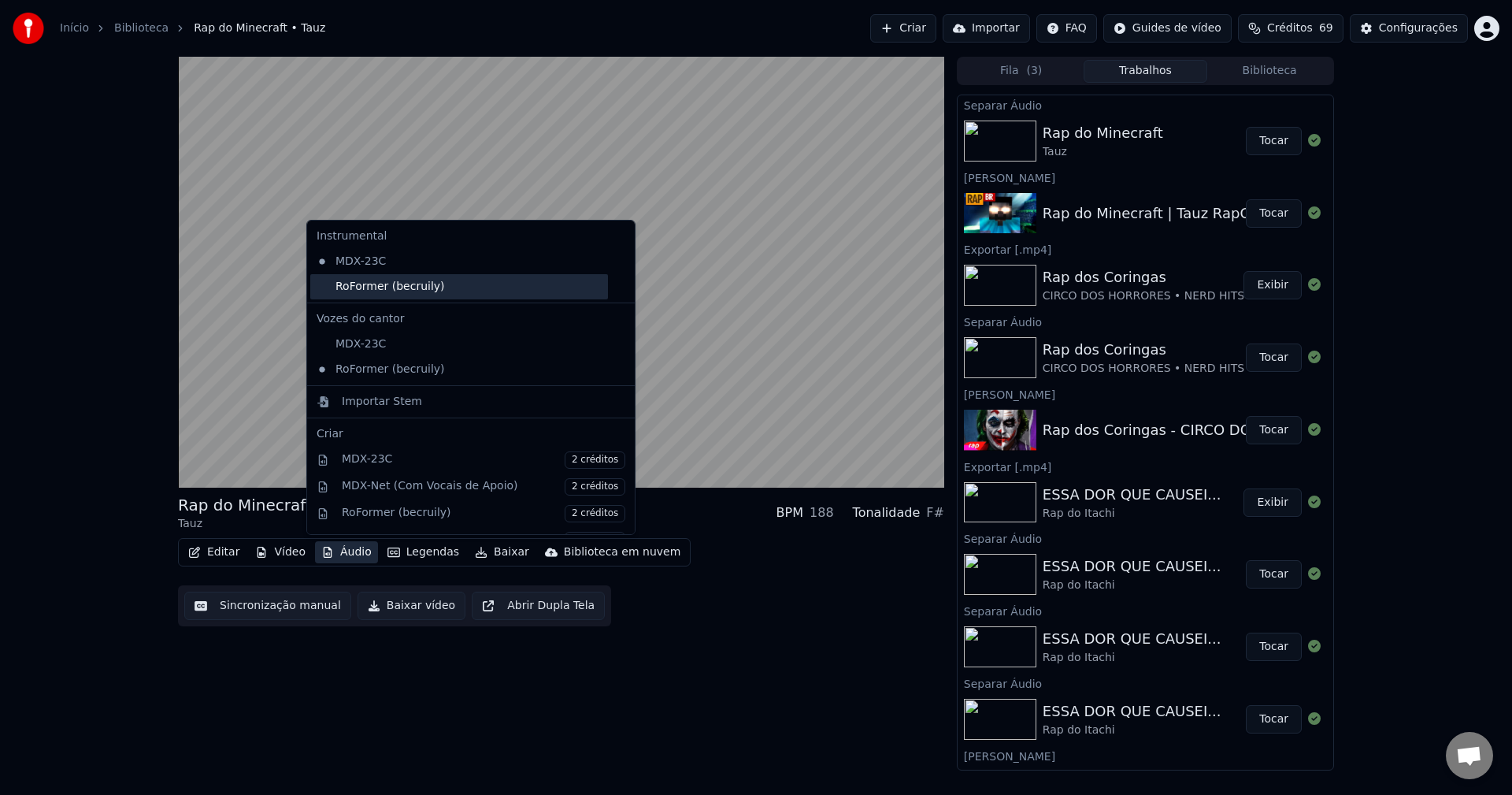
click at [431, 283] on div "RoFormer (becruily)" at bounding box center [458, 286] width 298 height 25
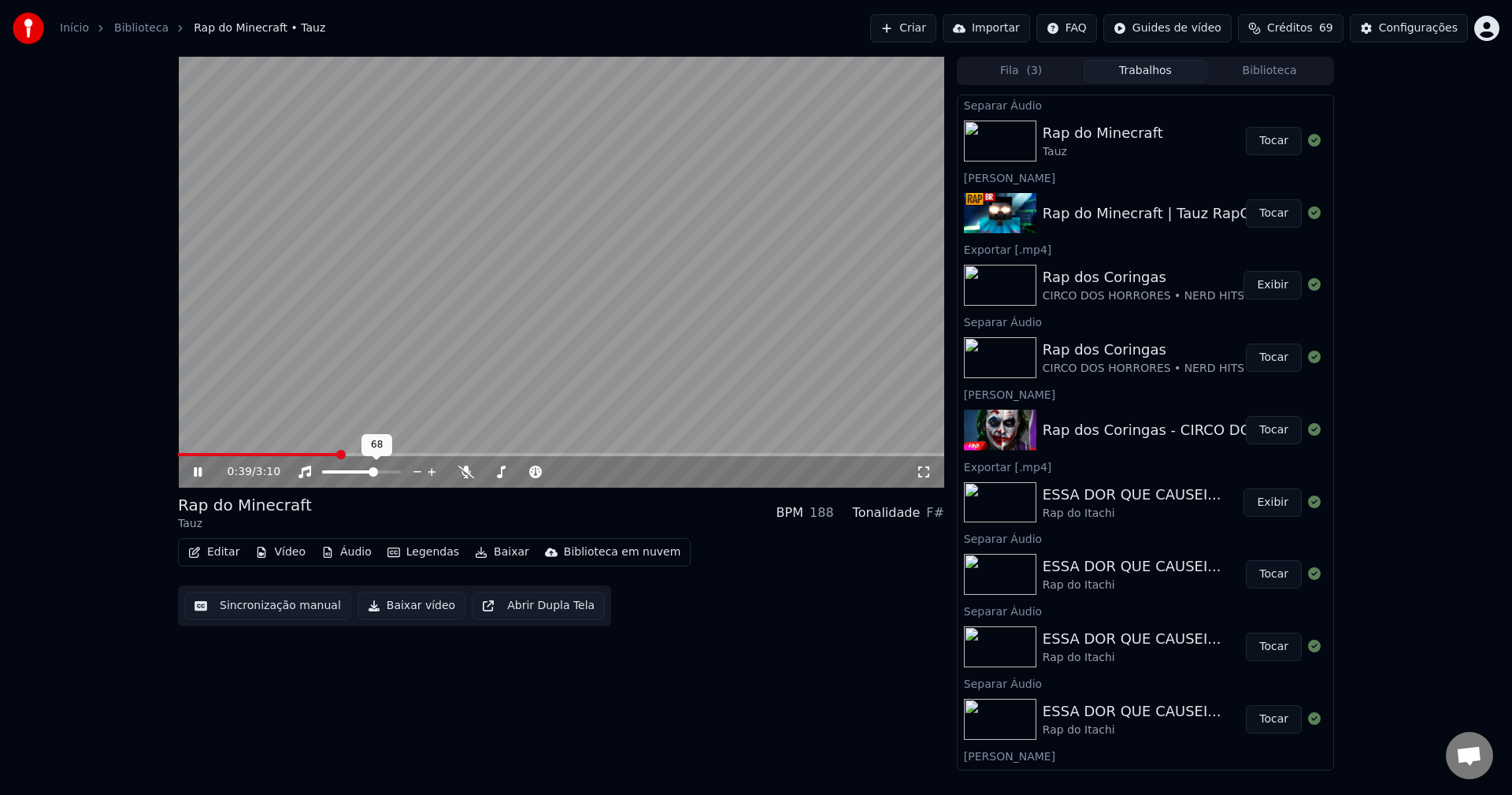
click at [376, 472] on span at bounding box center [349, 472] width 54 height 4
click at [370, 473] on span at bounding box center [367, 472] width 10 height 10
click at [469, 463] on span at bounding box center [465, 461] width 8 height 8
click at [462, 473] on icon at bounding box center [466, 472] width 16 height 12
click at [210, 546] on button "Editar" at bounding box center [213, 552] width 64 height 22
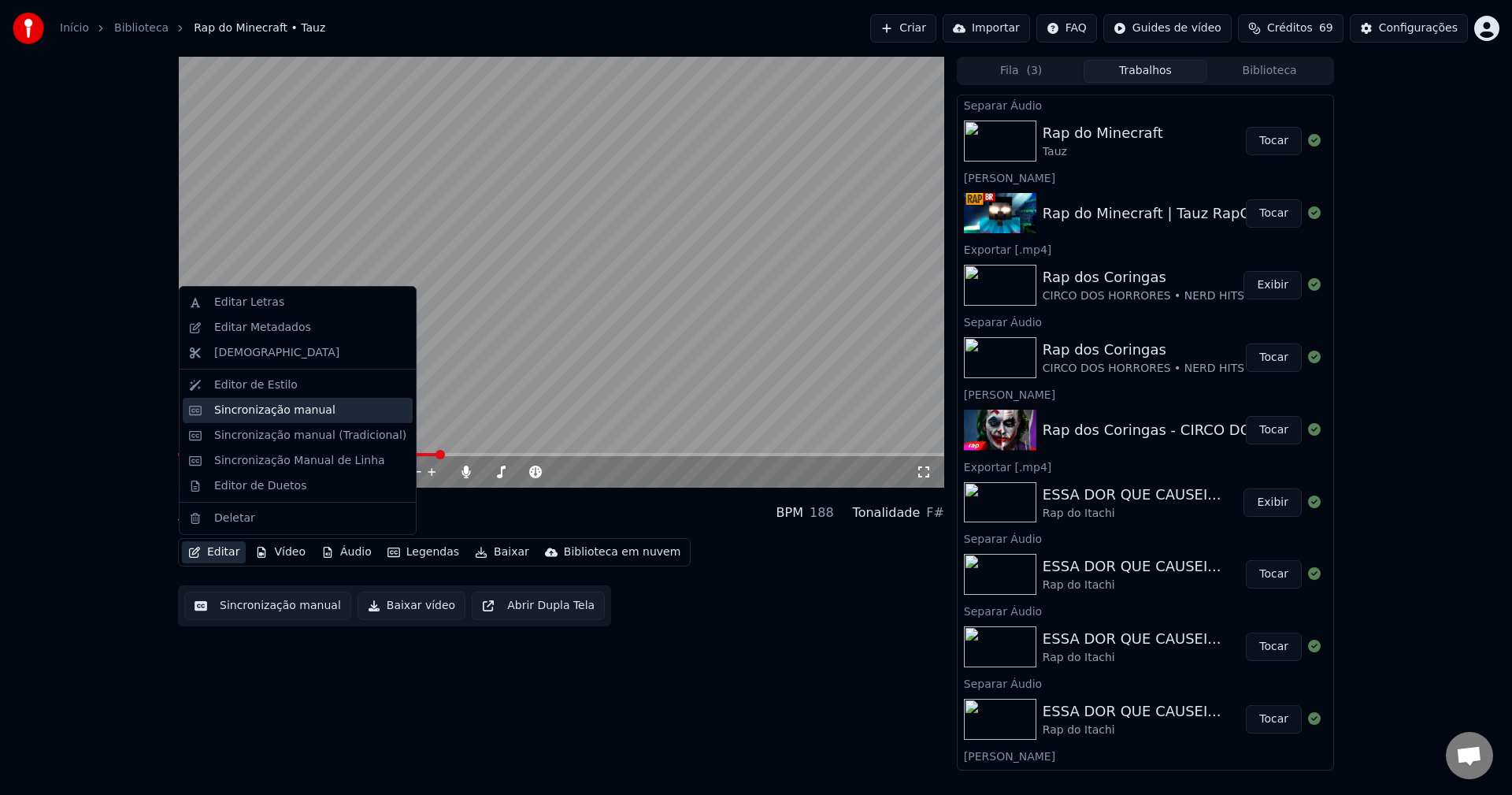
click at [260, 411] on div "Sincronização manual" at bounding box center [275, 410] width 121 height 16
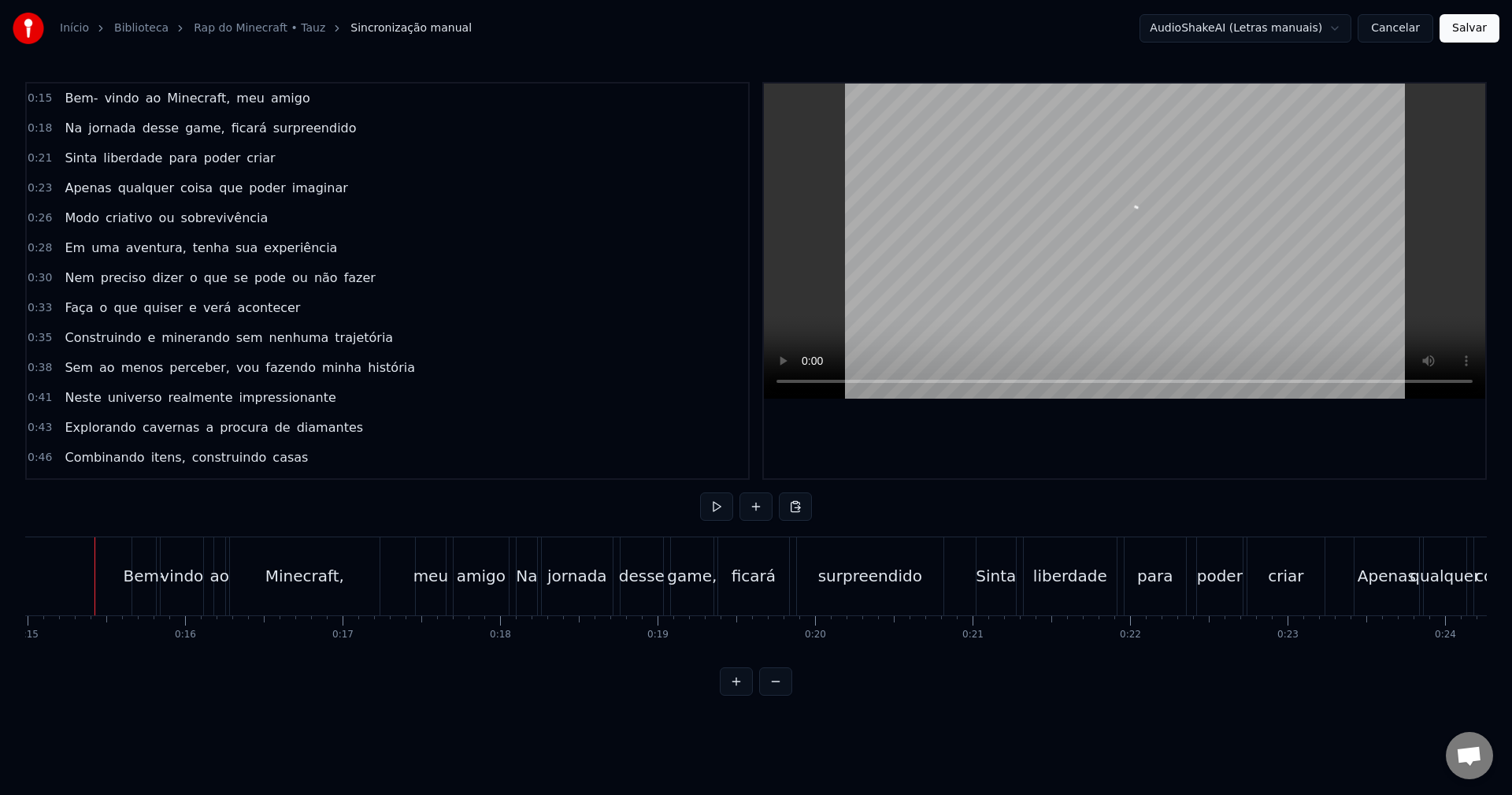
scroll to position [0, 2351]
click at [1014, 228] on video at bounding box center [1125, 241] width 722 height 315
click at [769, 386] on video at bounding box center [1125, 241] width 722 height 315
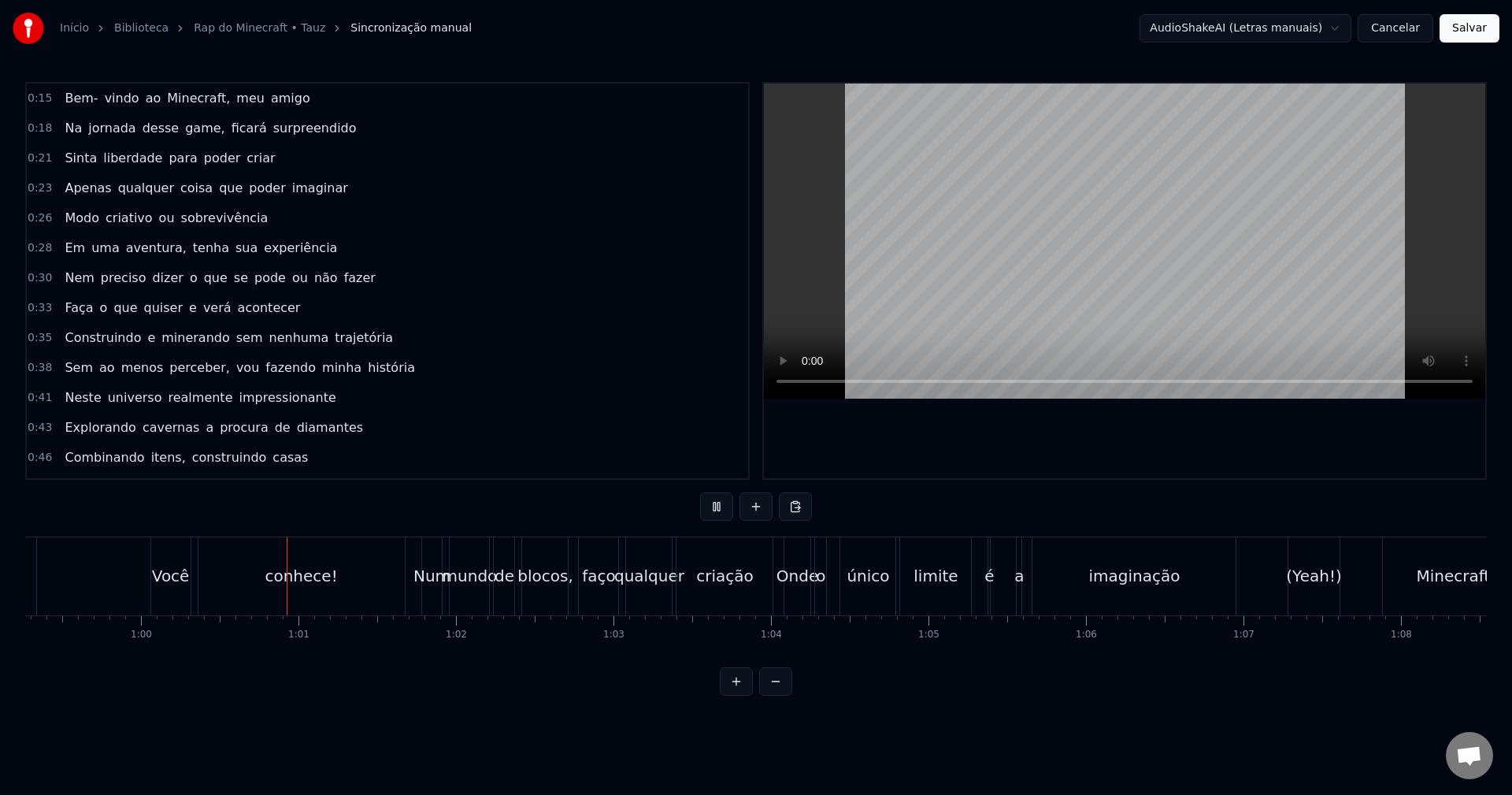
scroll to position [0, 9431]
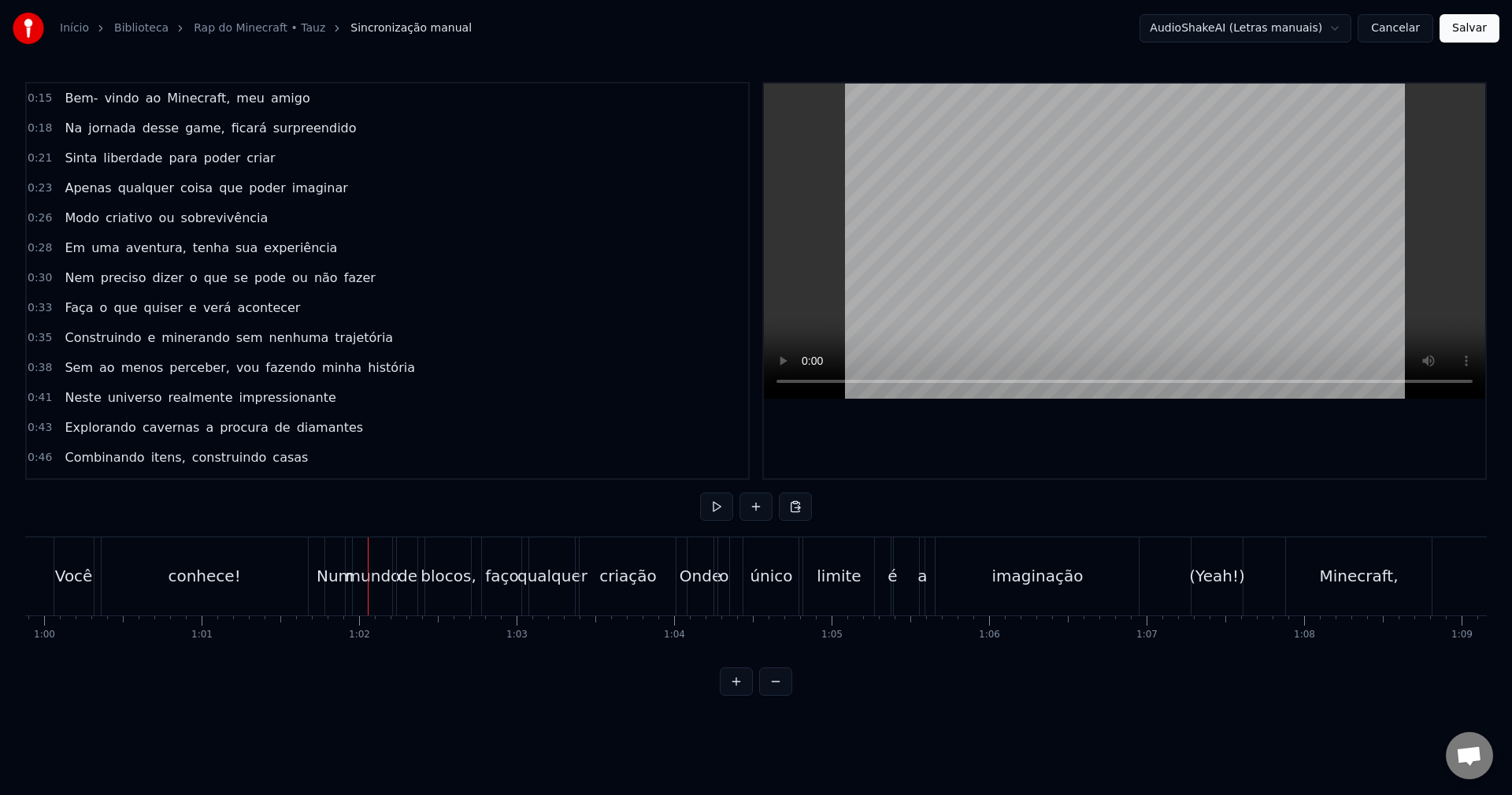
click at [237, 602] on div "conhece!" at bounding box center [205, 576] width 206 height 78
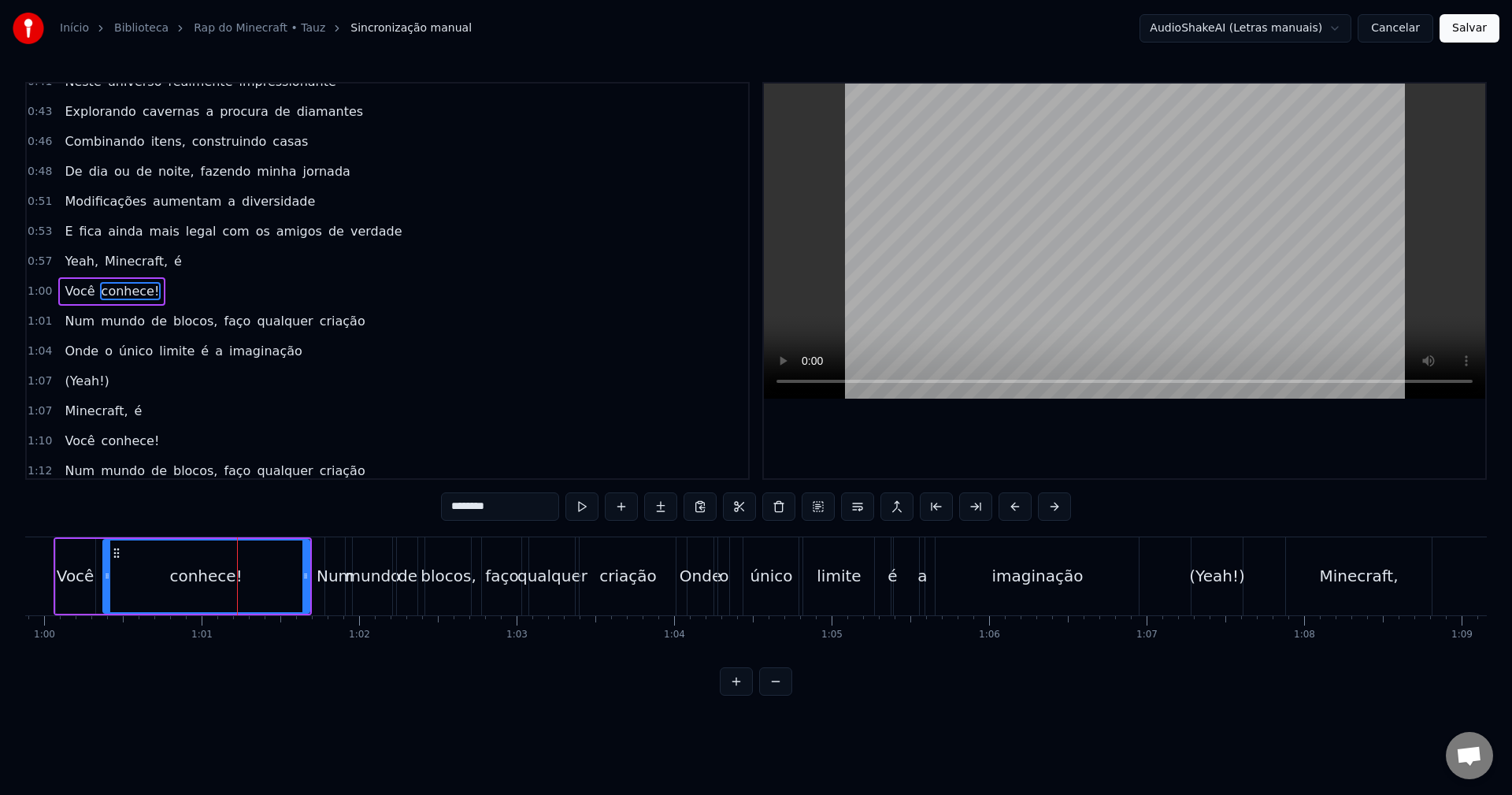
scroll to position [326, 0]
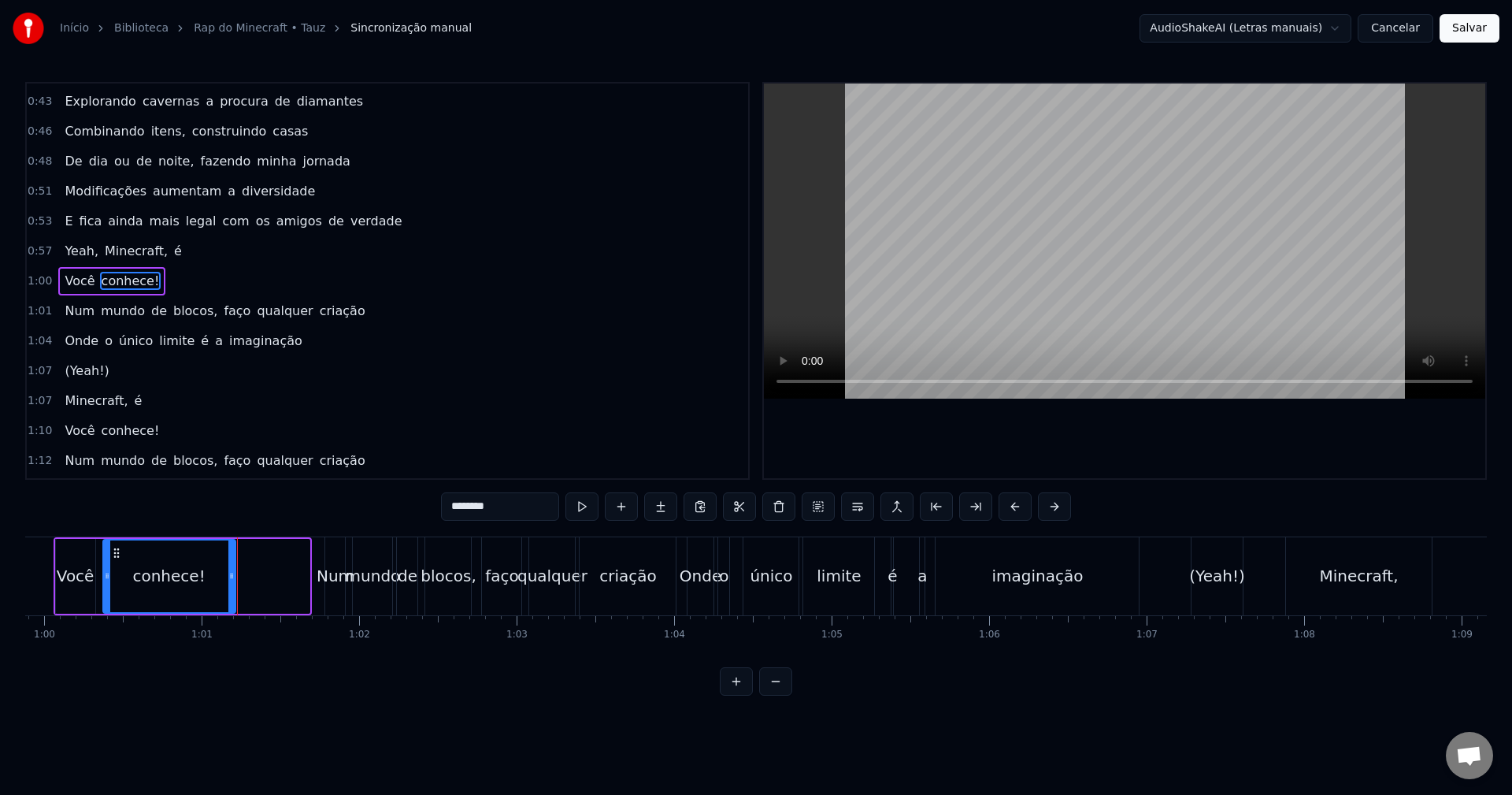
drag, startPoint x: 307, startPoint y: 573, endPoint x: 233, endPoint y: 575, distance: 74.0
click at [233, 575] on icon at bounding box center [231, 575] width 6 height 12
click at [82, 552] on div "Você" at bounding box center [76, 575] width 40 height 75
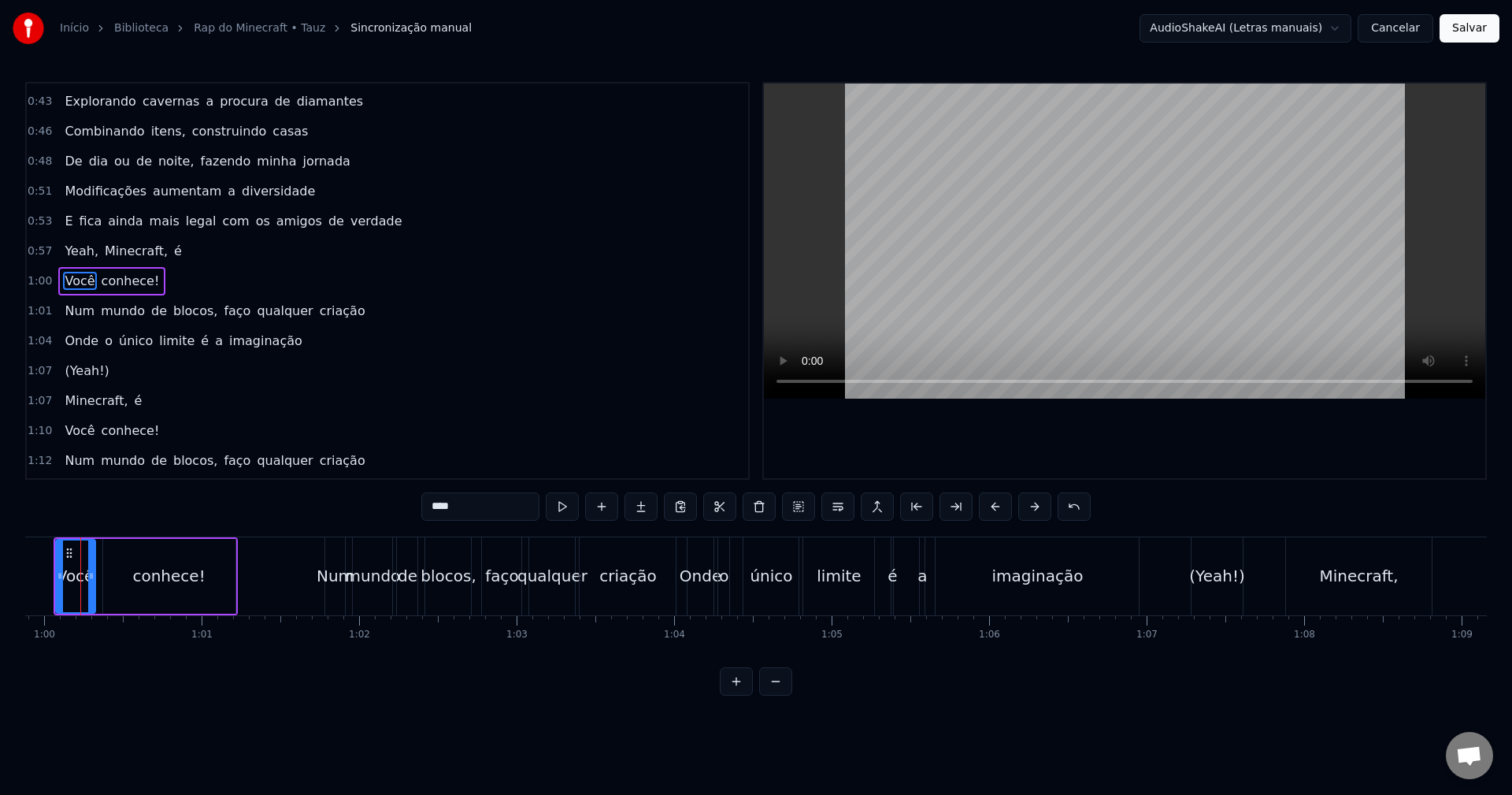
scroll to position [0, 9407]
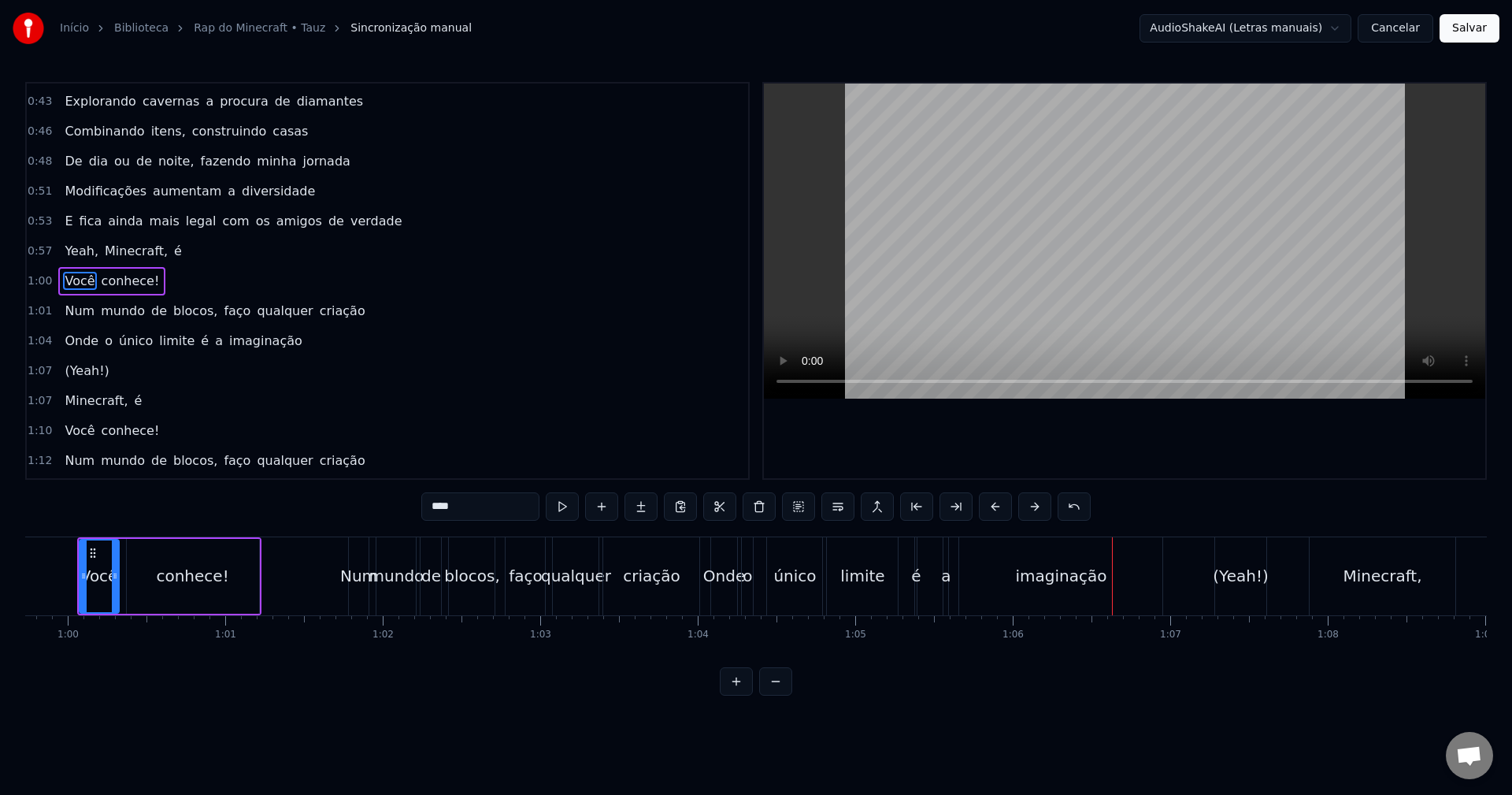
click at [1076, 577] on div "imaginação" at bounding box center [1061, 575] width 91 height 24
type input "**********"
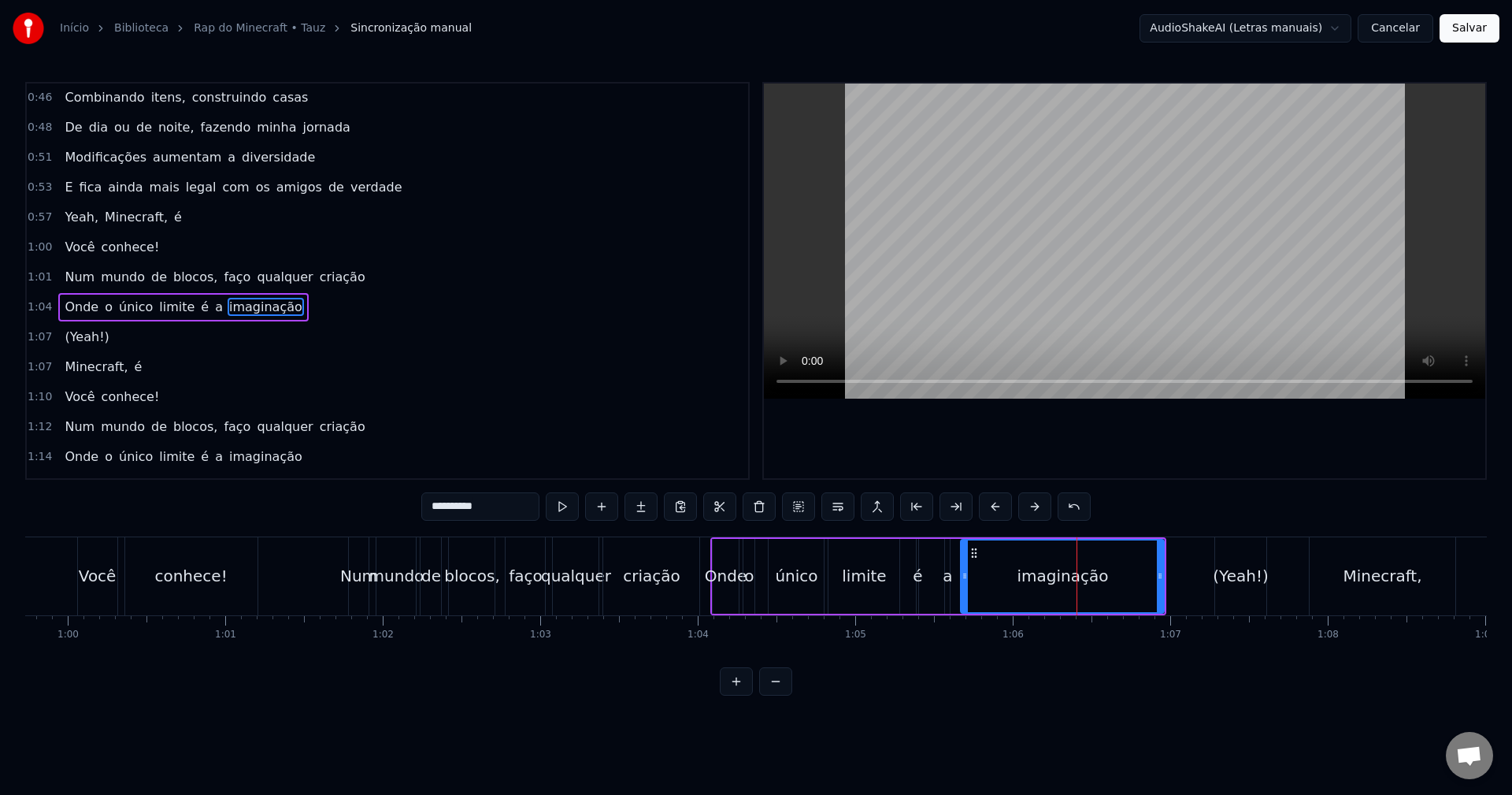
scroll to position [386, 0]
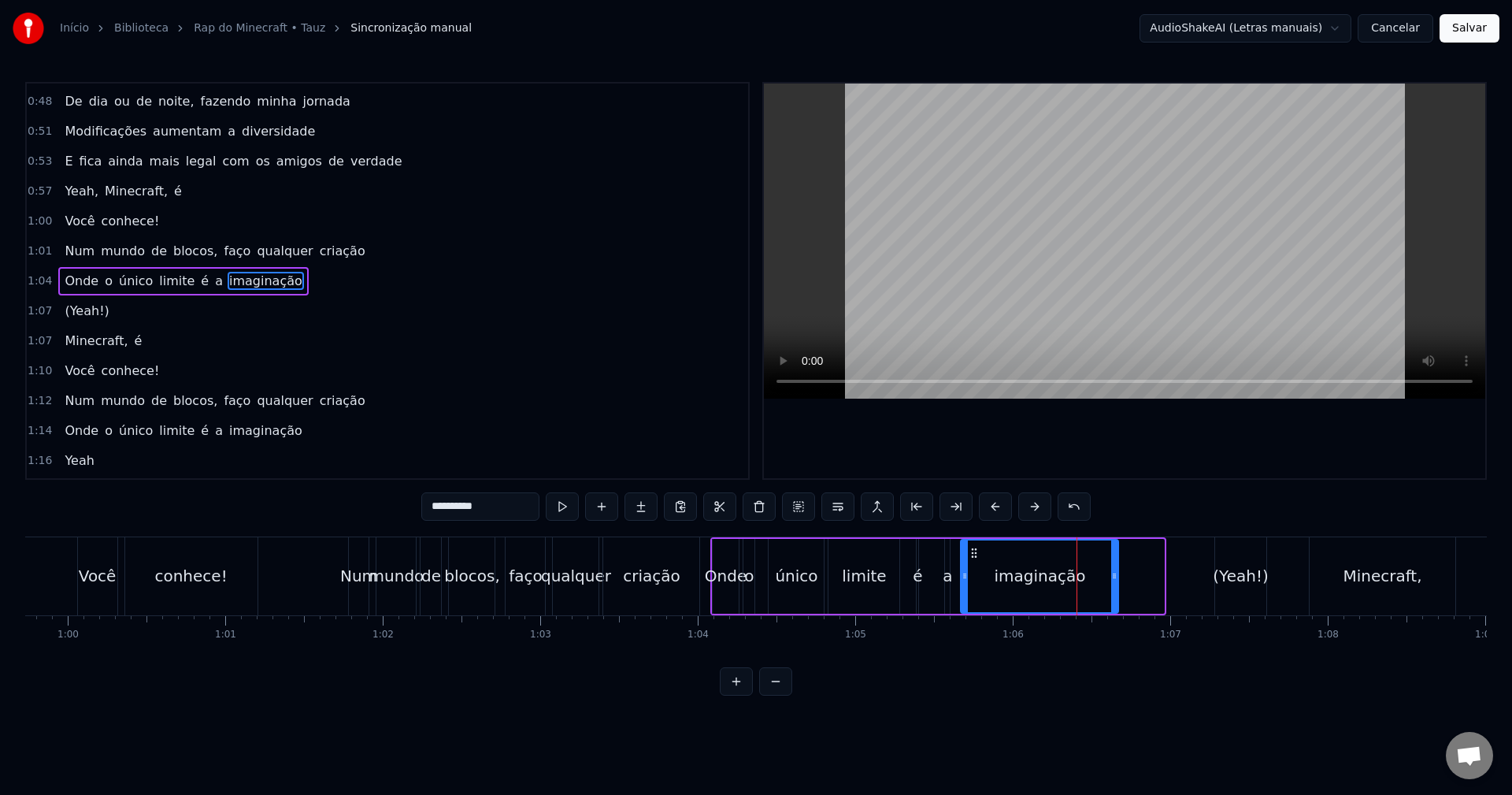
drag, startPoint x: 1159, startPoint y: 575, endPoint x: 1113, endPoint y: 578, distance: 46.1
click at [1113, 578] on icon at bounding box center [1114, 575] width 6 height 12
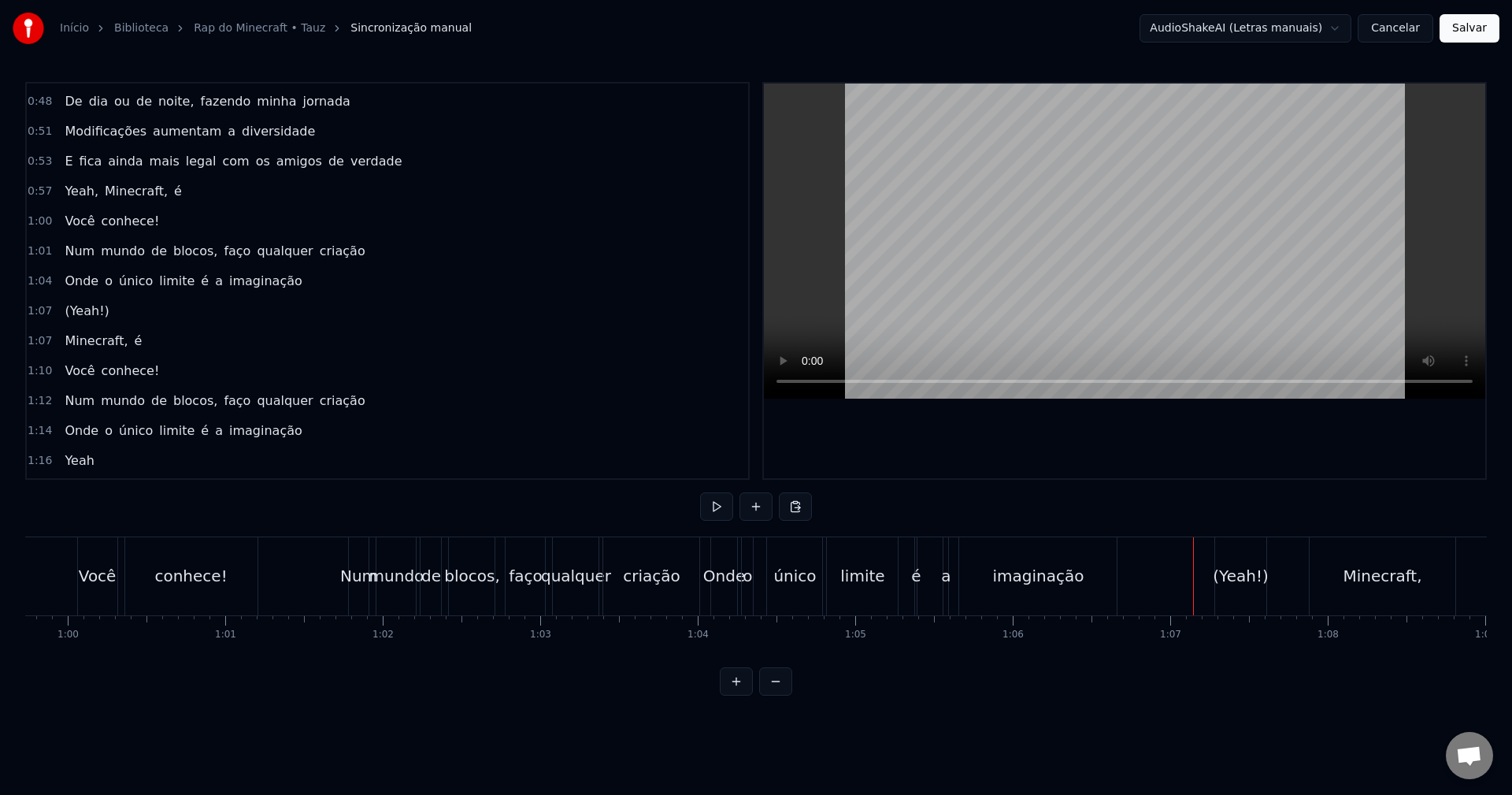
click at [1223, 554] on div "(Yeah!)" at bounding box center [1241, 576] width 52 height 78
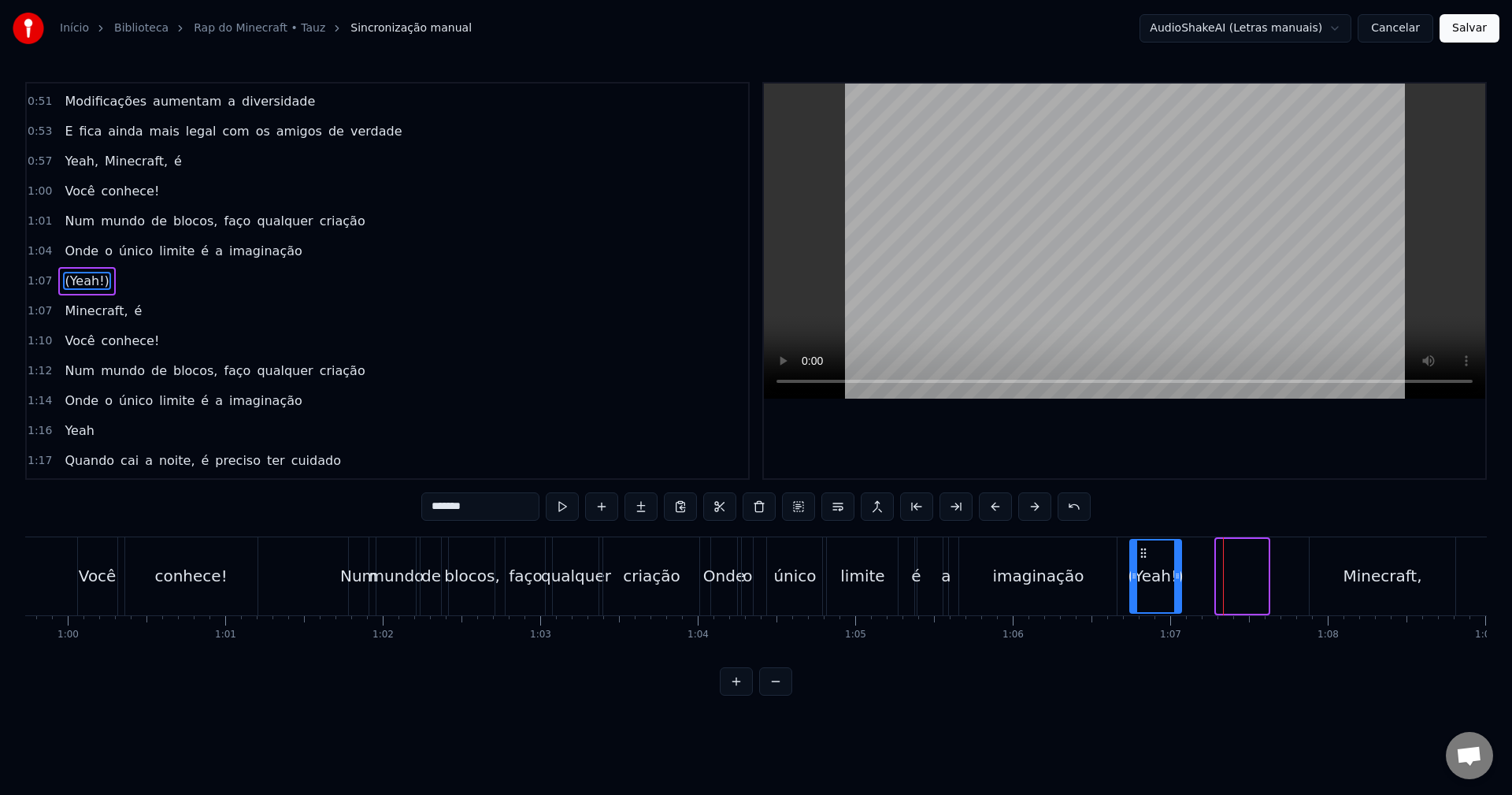
drag, startPoint x: 1231, startPoint y: 553, endPoint x: 1144, endPoint y: 557, distance: 87.1
click at [1144, 557] on icon at bounding box center [1143, 553] width 12 height 12
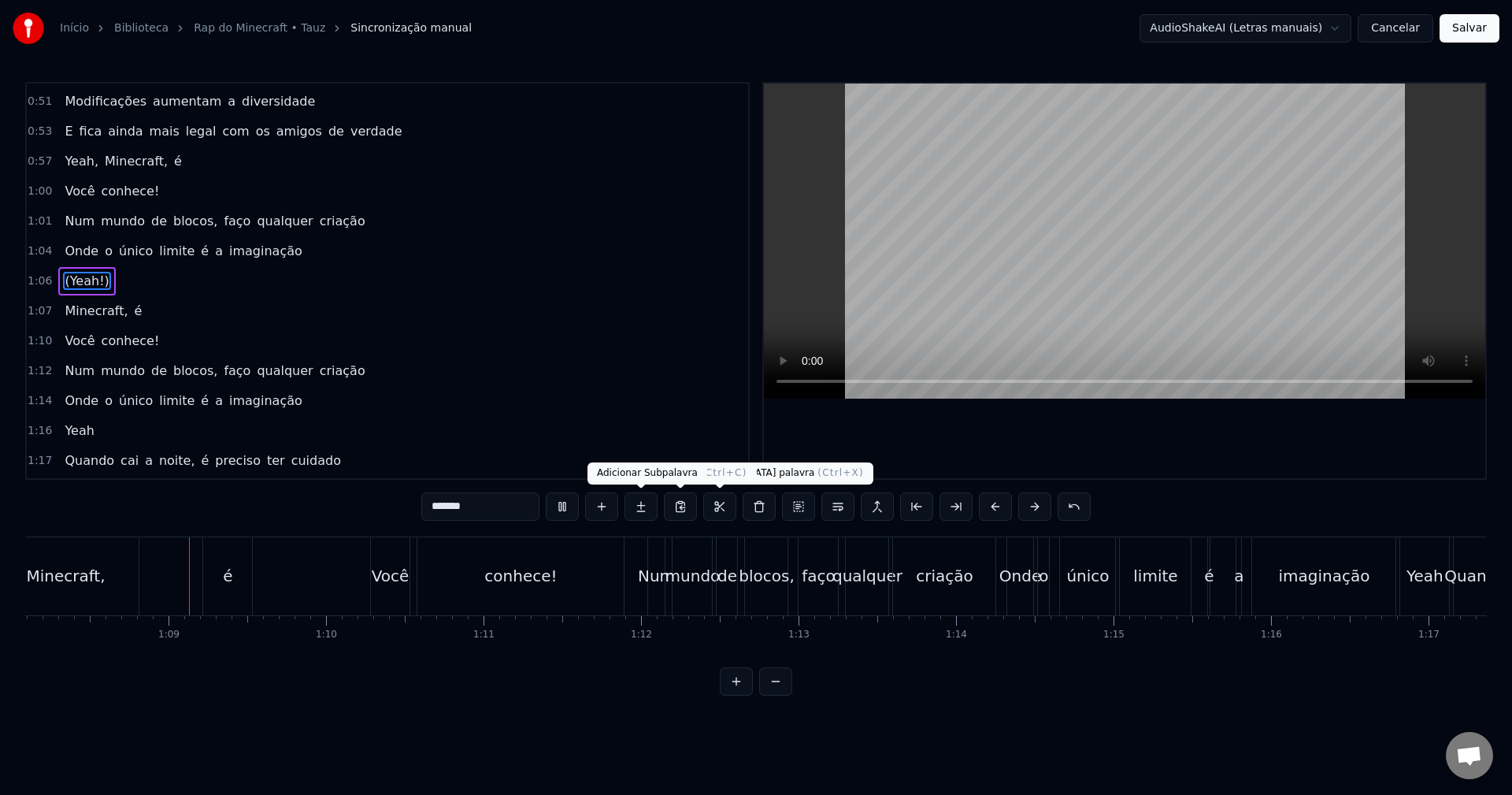
scroll to position [0, 10727]
click at [349, 220] on div "1:01 Num mundo de blocos, faço qualquer criação" at bounding box center [387, 221] width 722 height 30
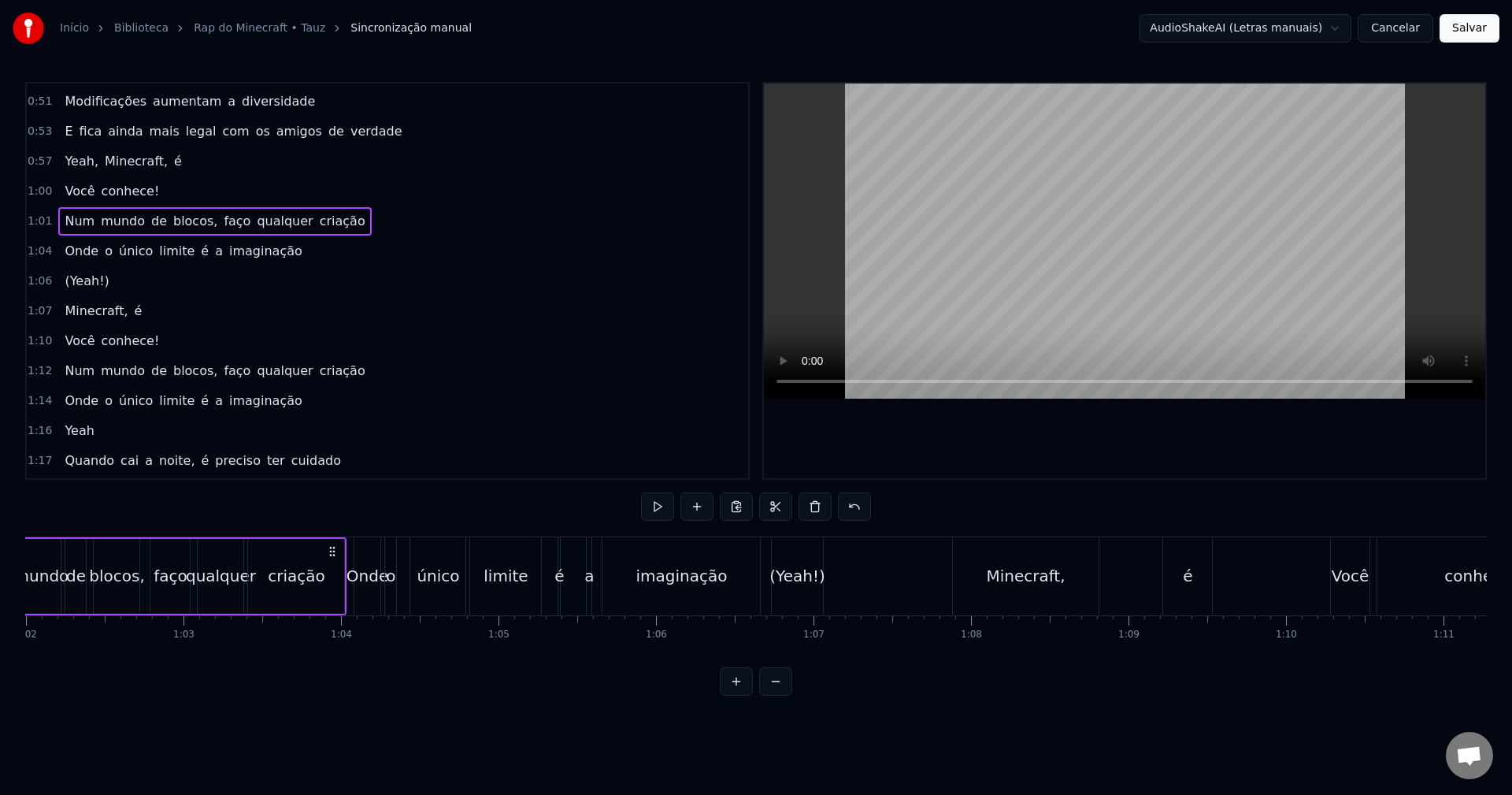
scroll to position [0, 9651]
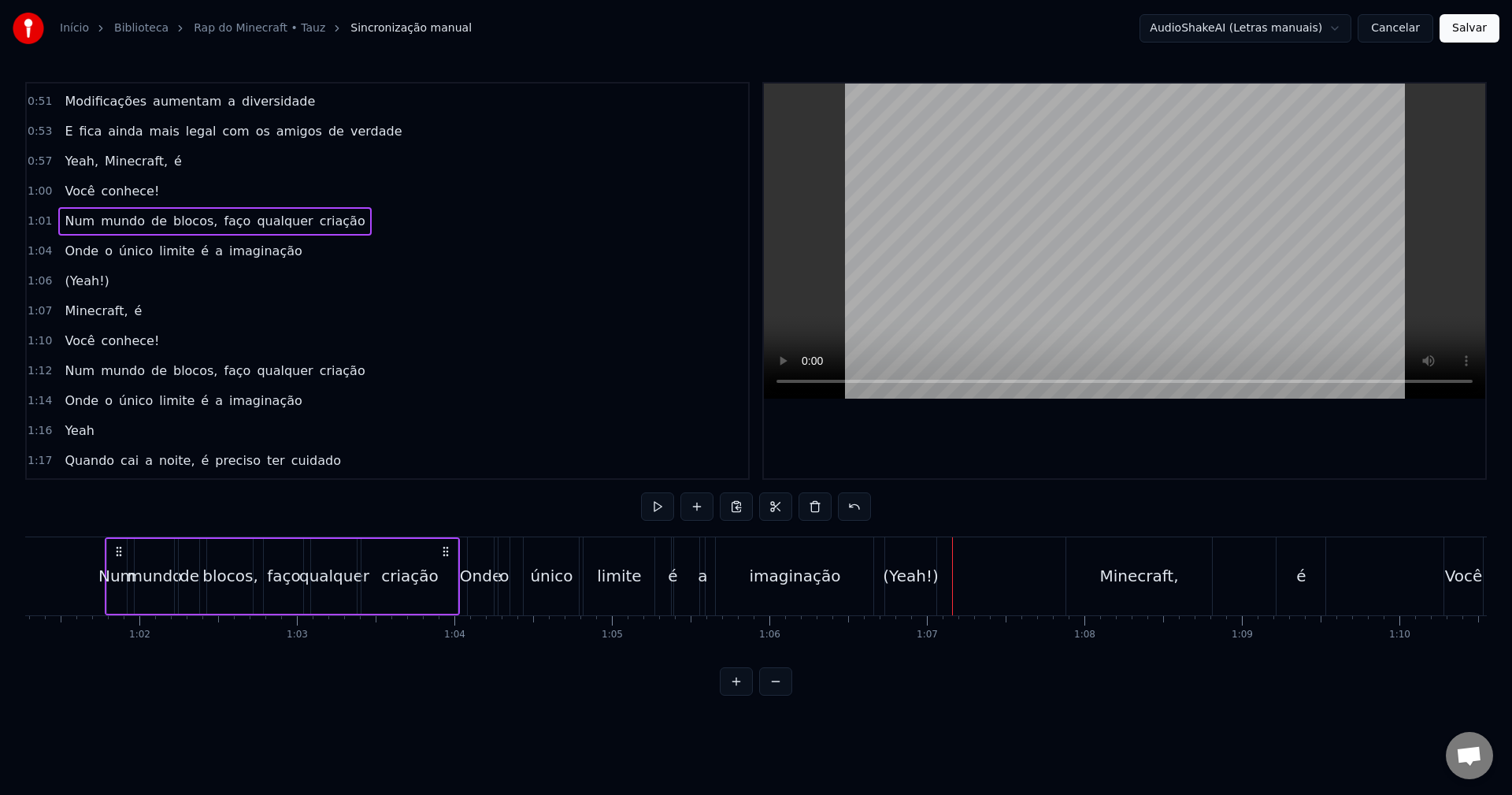
click at [901, 572] on div "(Yeah!)" at bounding box center [910, 575] width 55 height 24
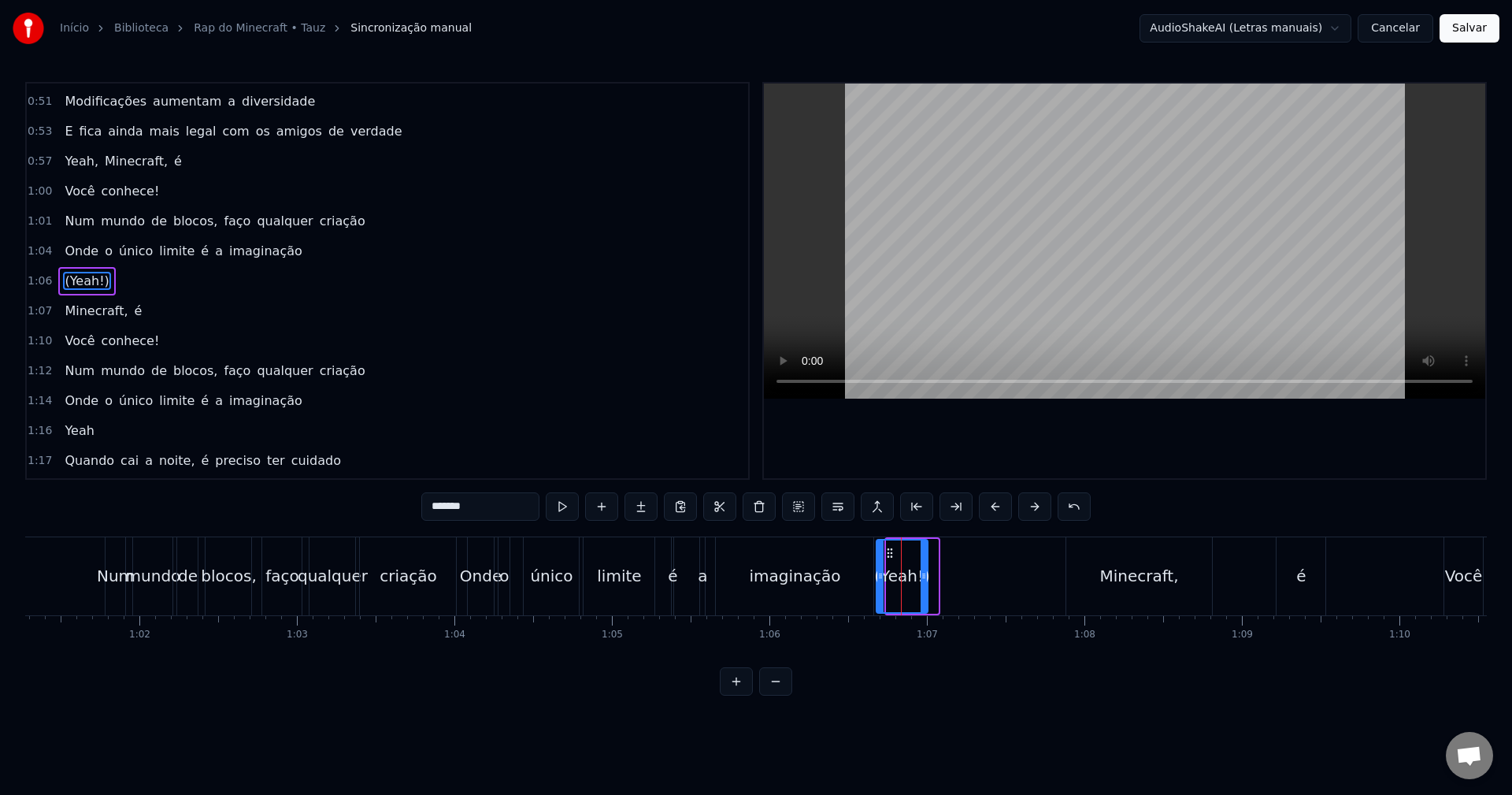
drag, startPoint x: 899, startPoint y: 553, endPoint x: 889, endPoint y: 553, distance: 10.0
click at [889, 553] on icon at bounding box center [889, 553] width 12 height 12
click at [302, 245] on div "1:04 Onde o único limite é a imaginação" at bounding box center [387, 251] width 722 height 30
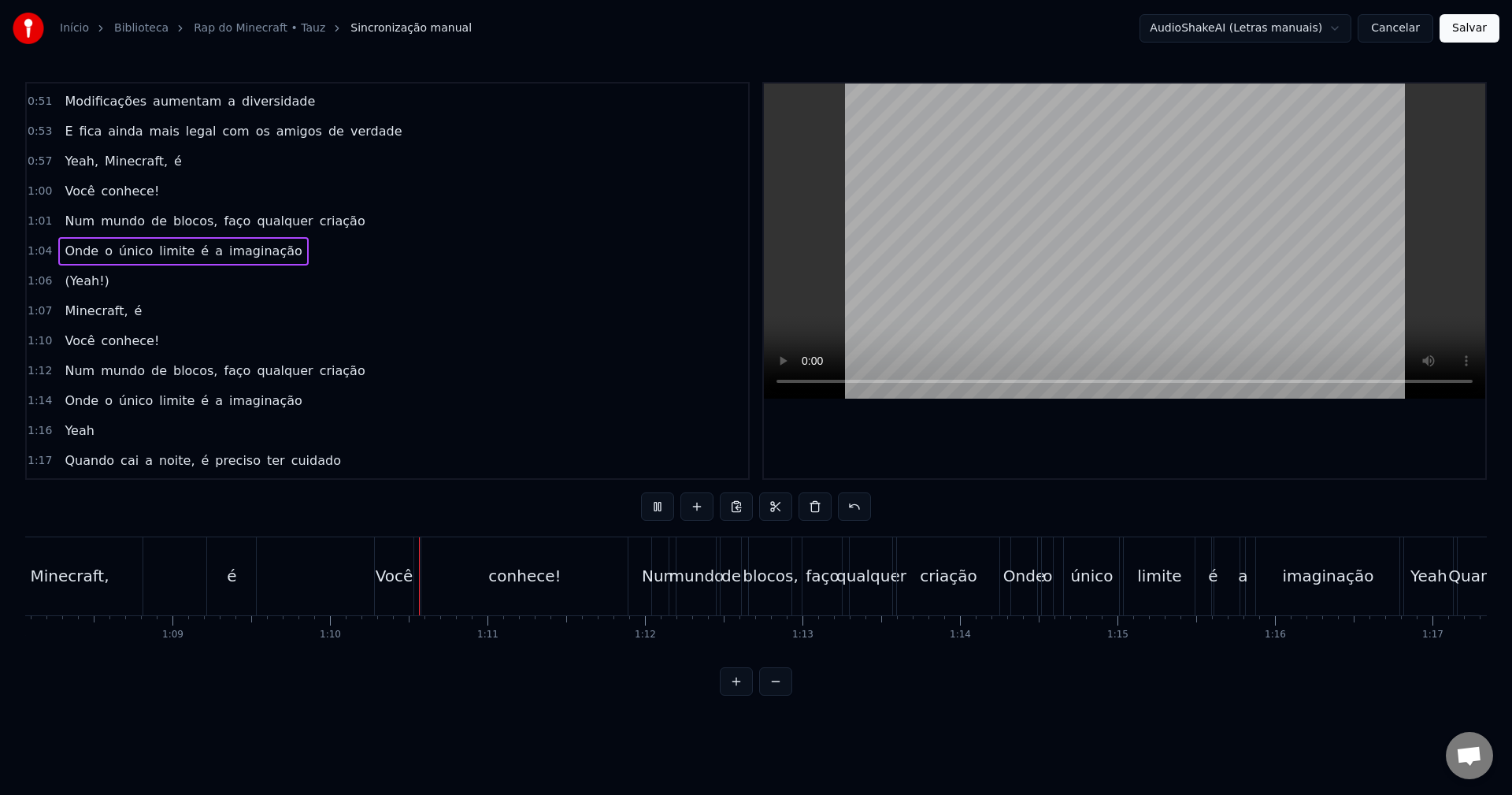
scroll to position [0, 10955]
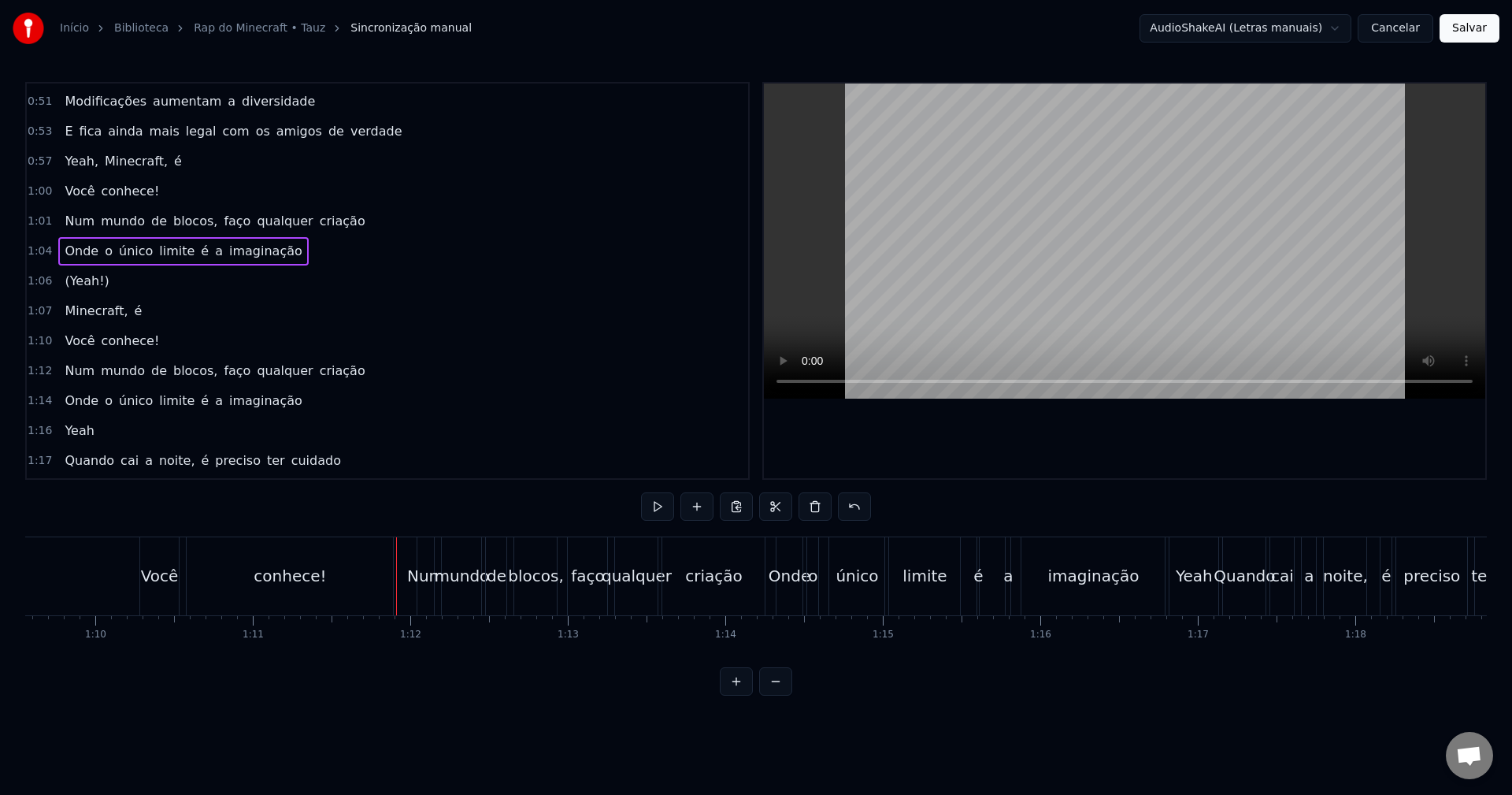
drag, startPoint x: 330, startPoint y: 561, endPoint x: 338, endPoint y: 560, distance: 8.1
click at [330, 560] on div "conhece!" at bounding box center [290, 576] width 206 height 78
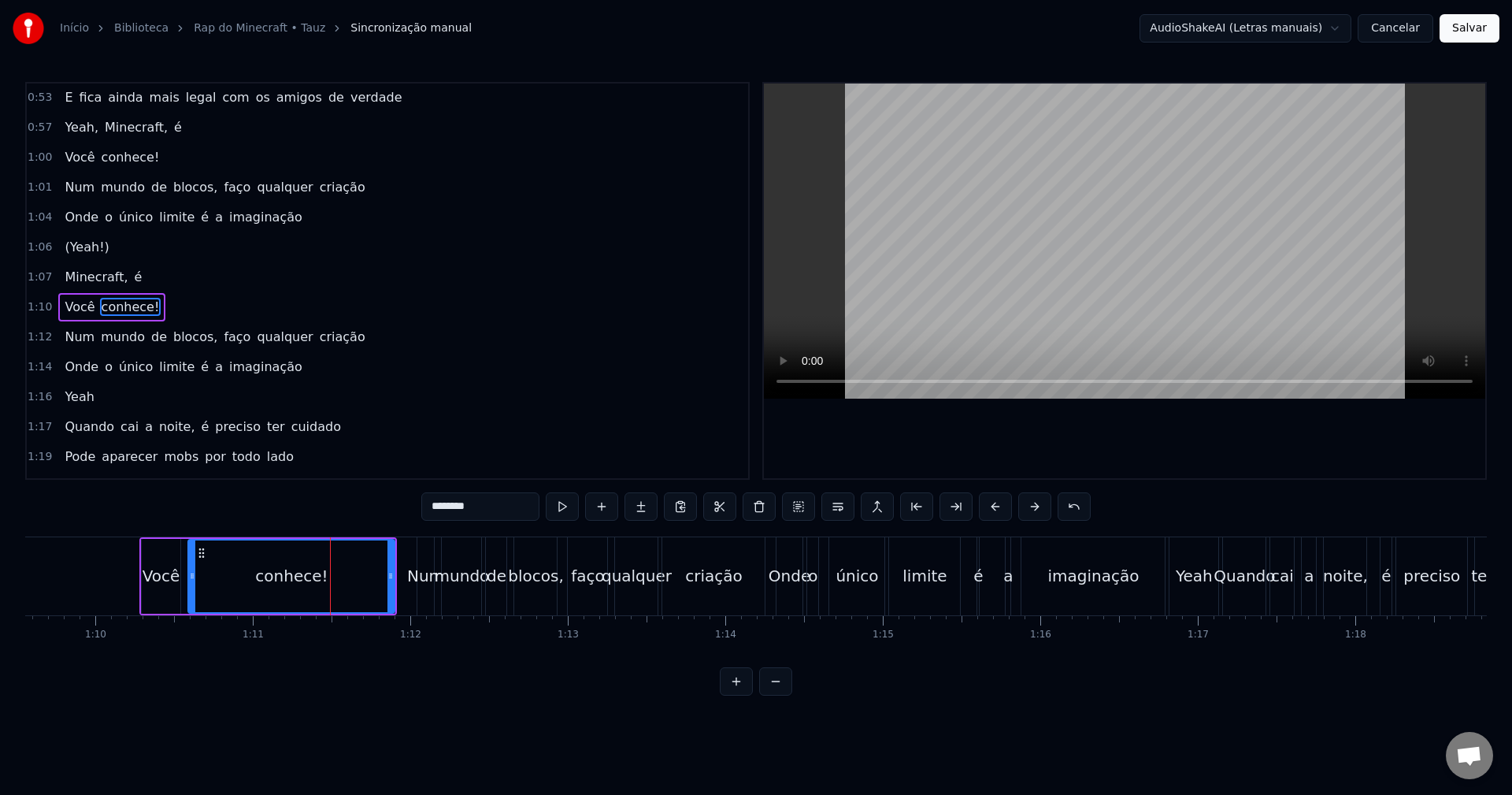
scroll to position [476, 0]
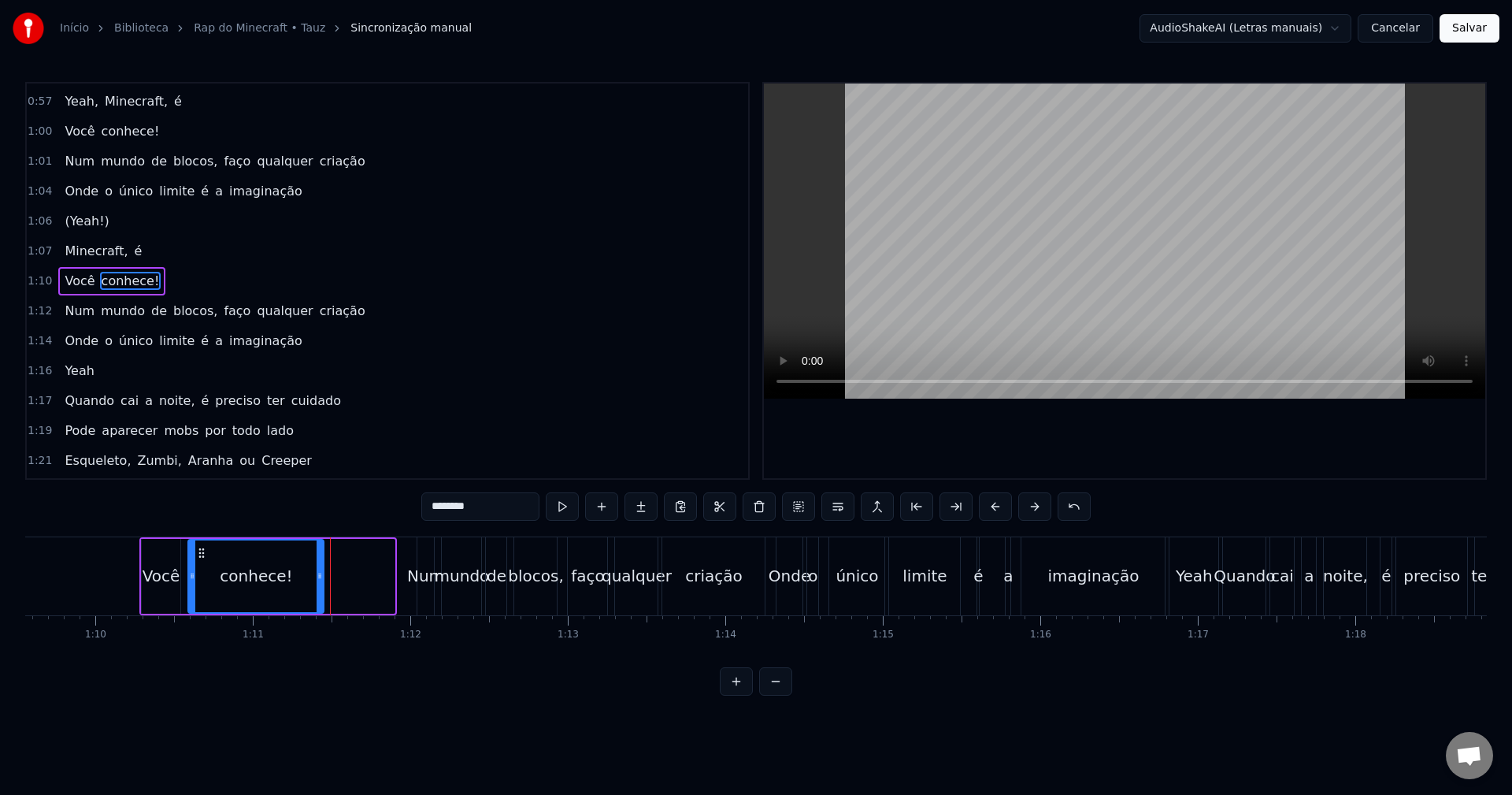
drag, startPoint x: 389, startPoint y: 566, endPoint x: 318, endPoint y: 560, distance: 71.3
click at [318, 560] on div at bounding box center [320, 576] width 6 height 72
click at [164, 247] on div "1:07 Minecraft, é" at bounding box center [387, 251] width 722 height 30
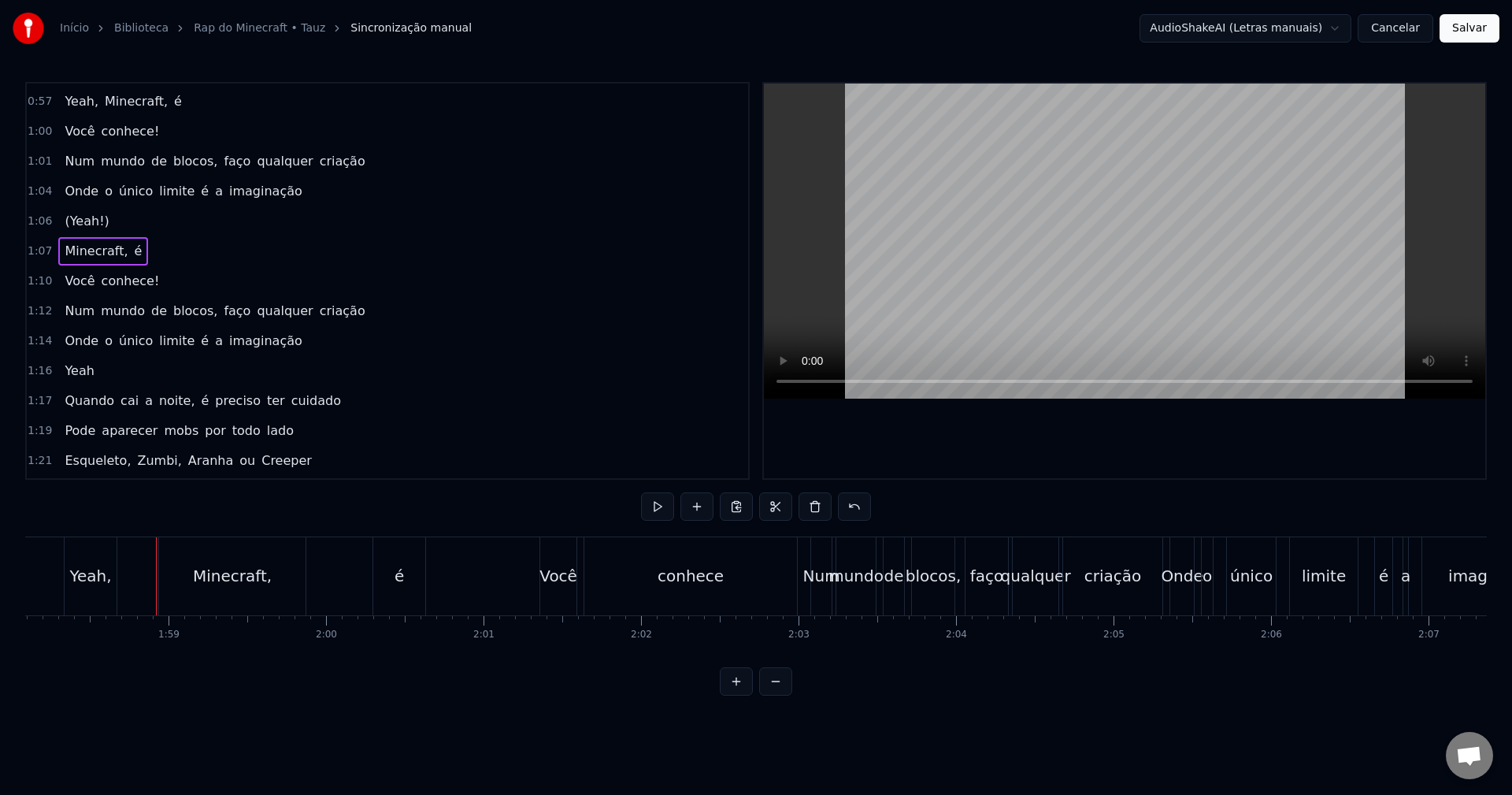
scroll to position [0, 18623]
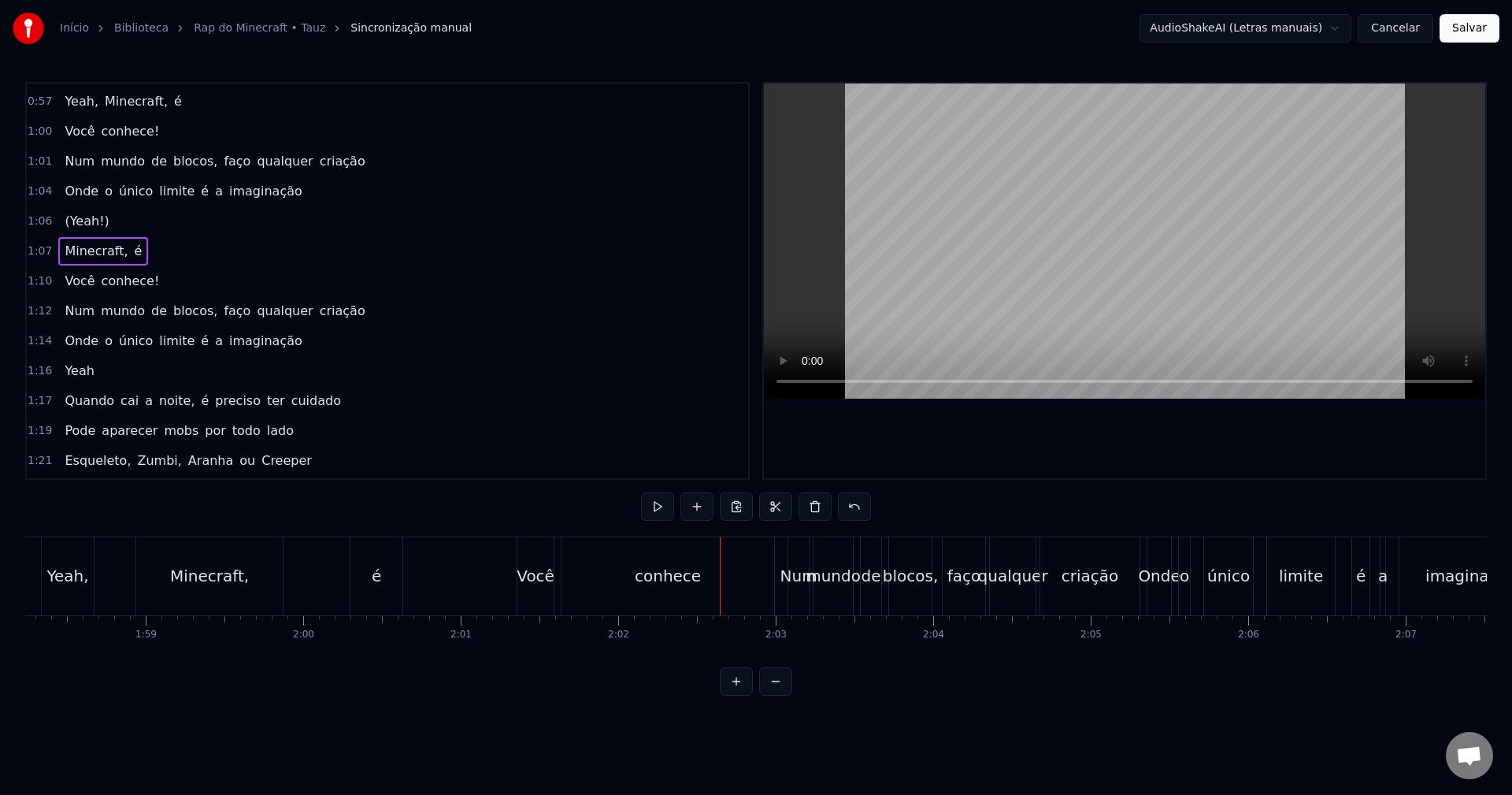
click at [702, 586] on div "conhece" at bounding box center [667, 576] width 212 height 78
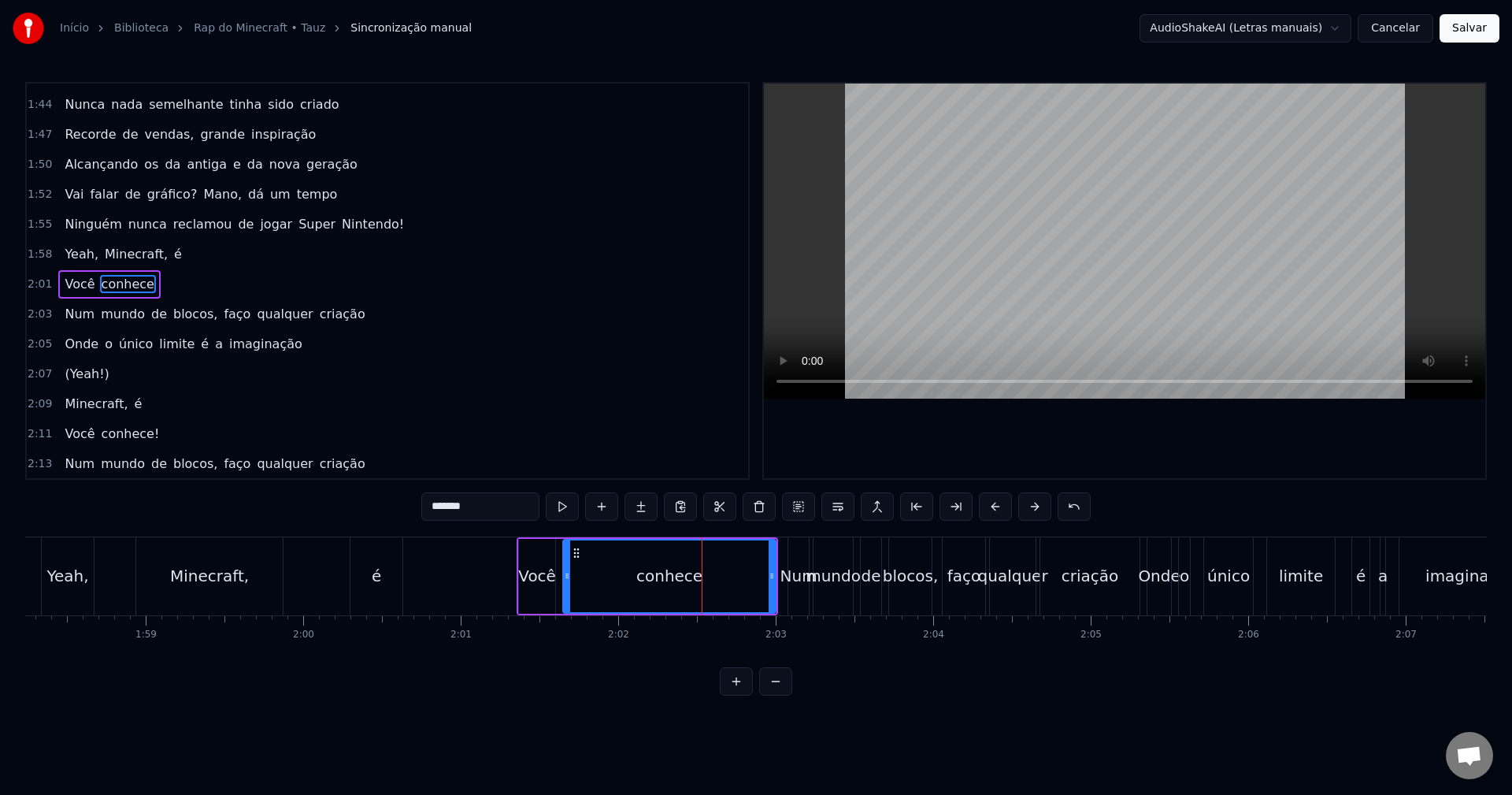
scroll to position [1104, 0]
drag, startPoint x: 773, startPoint y: 571, endPoint x: 705, endPoint y: 577, distance: 68.3
click at [705, 577] on icon at bounding box center [703, 575] width 6 height 12
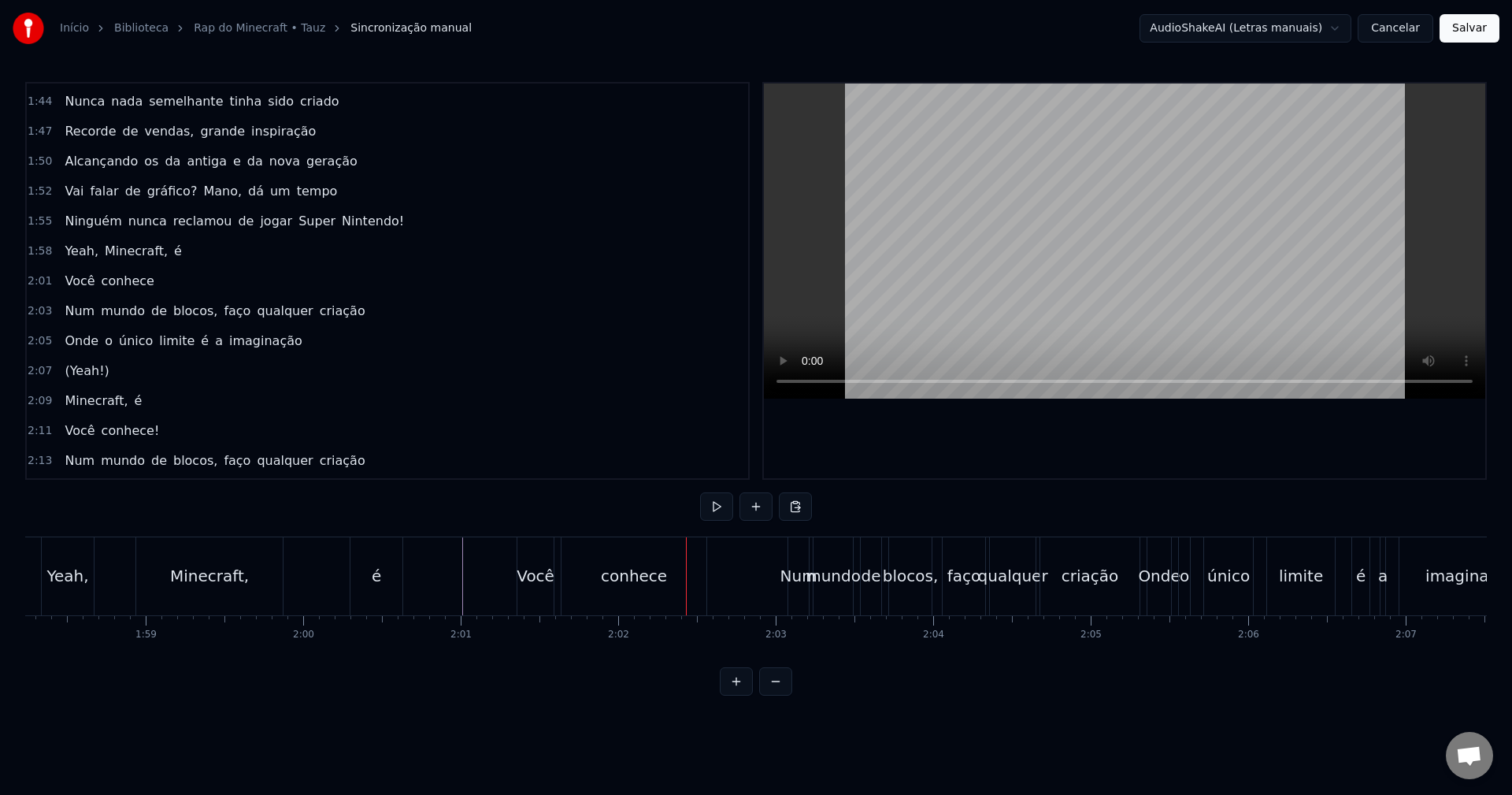
click at [667, 582] on div "conhece" at bounding box center [633, 576] width 145 height 78
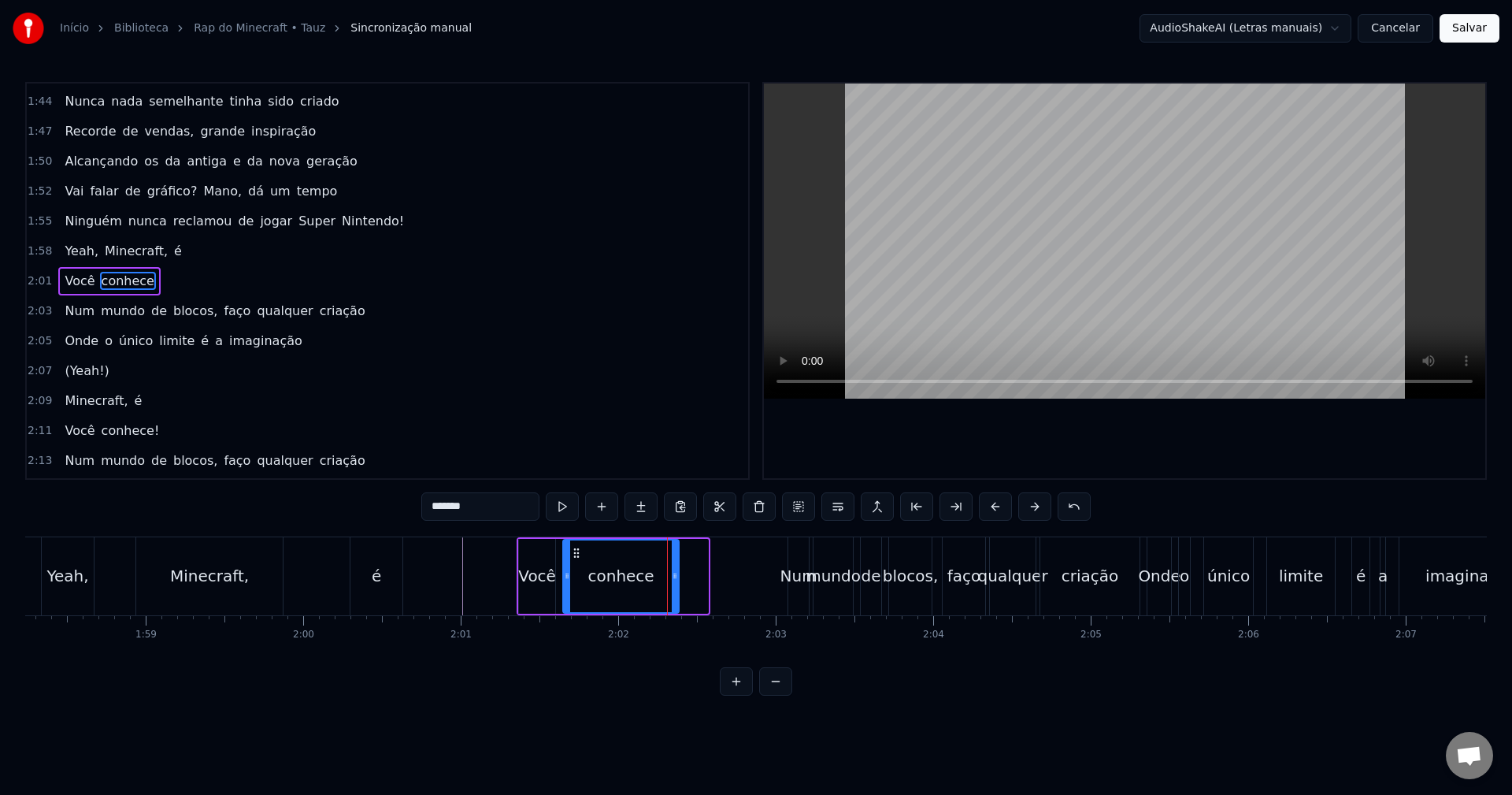
drag, startPoint x: 707, startPoint y: 567, endPoint x: 677, endPoint y: 575, distance: 31.0
click at [677, 575] on div at bounding box center [674, 576] width 6 height 72
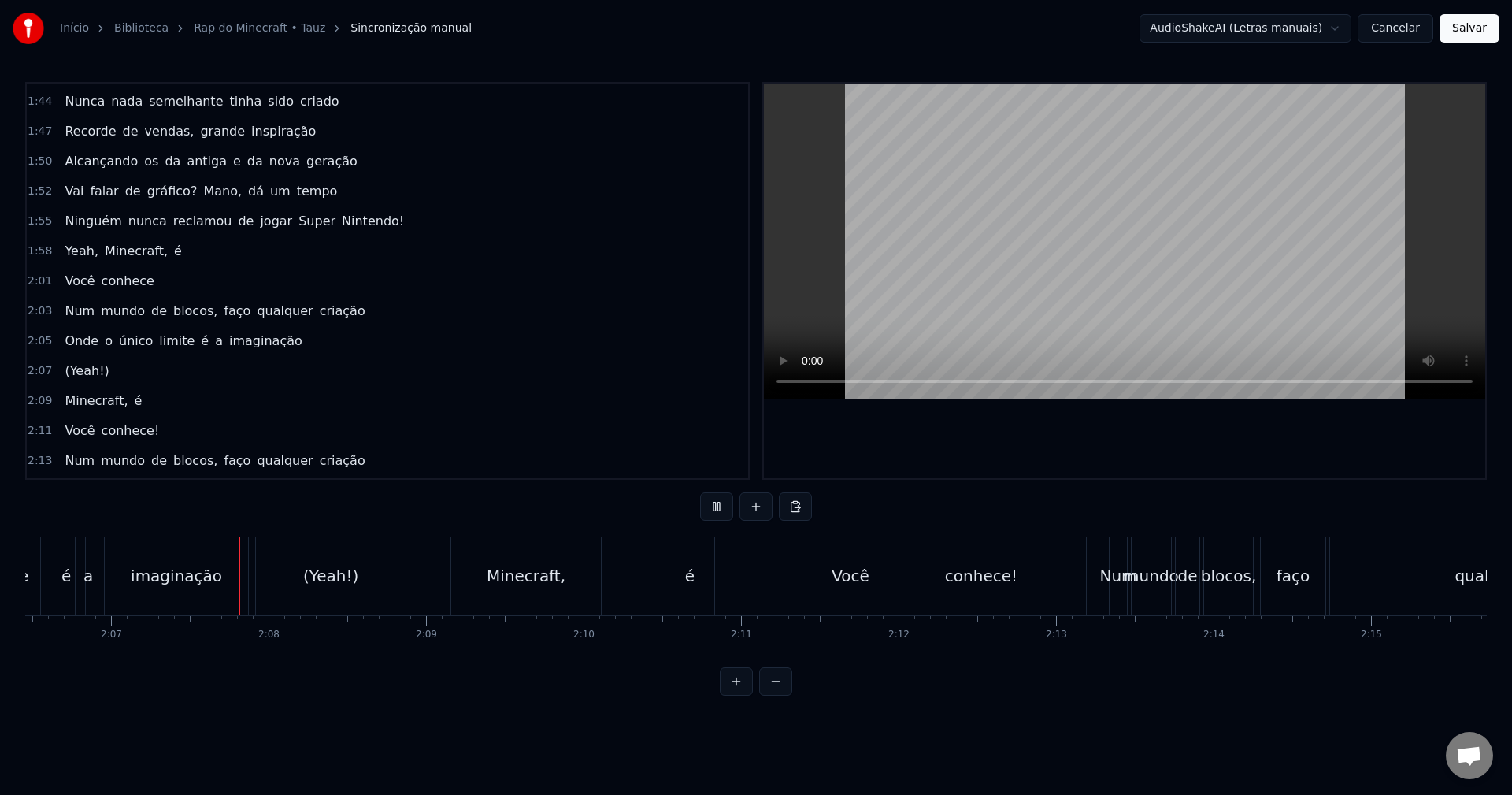
scroll to position [0, 19946]
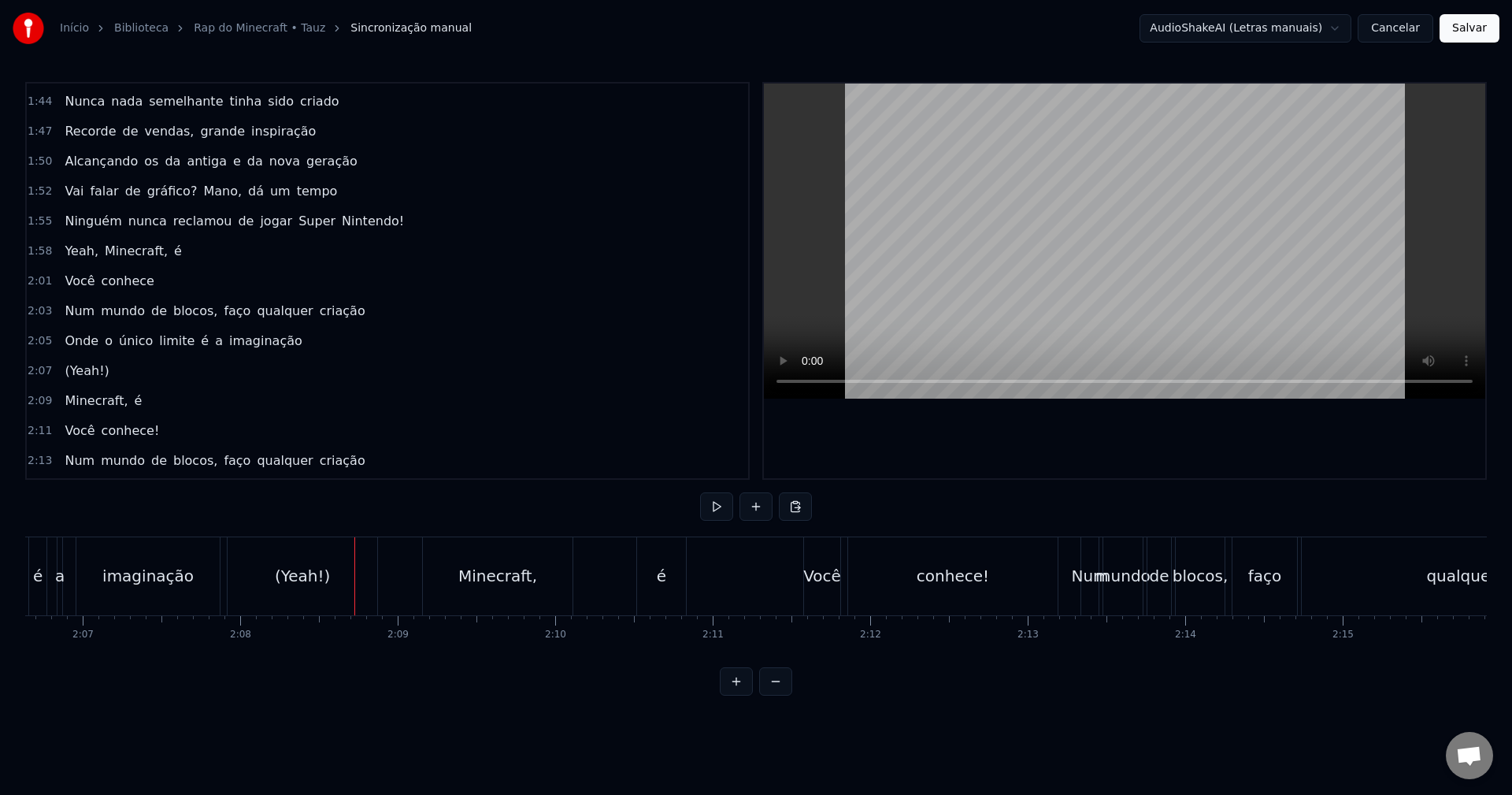
click at [272, 572] on div "(Yeah!)" at bounding box center [302, 576] width 149 height 78
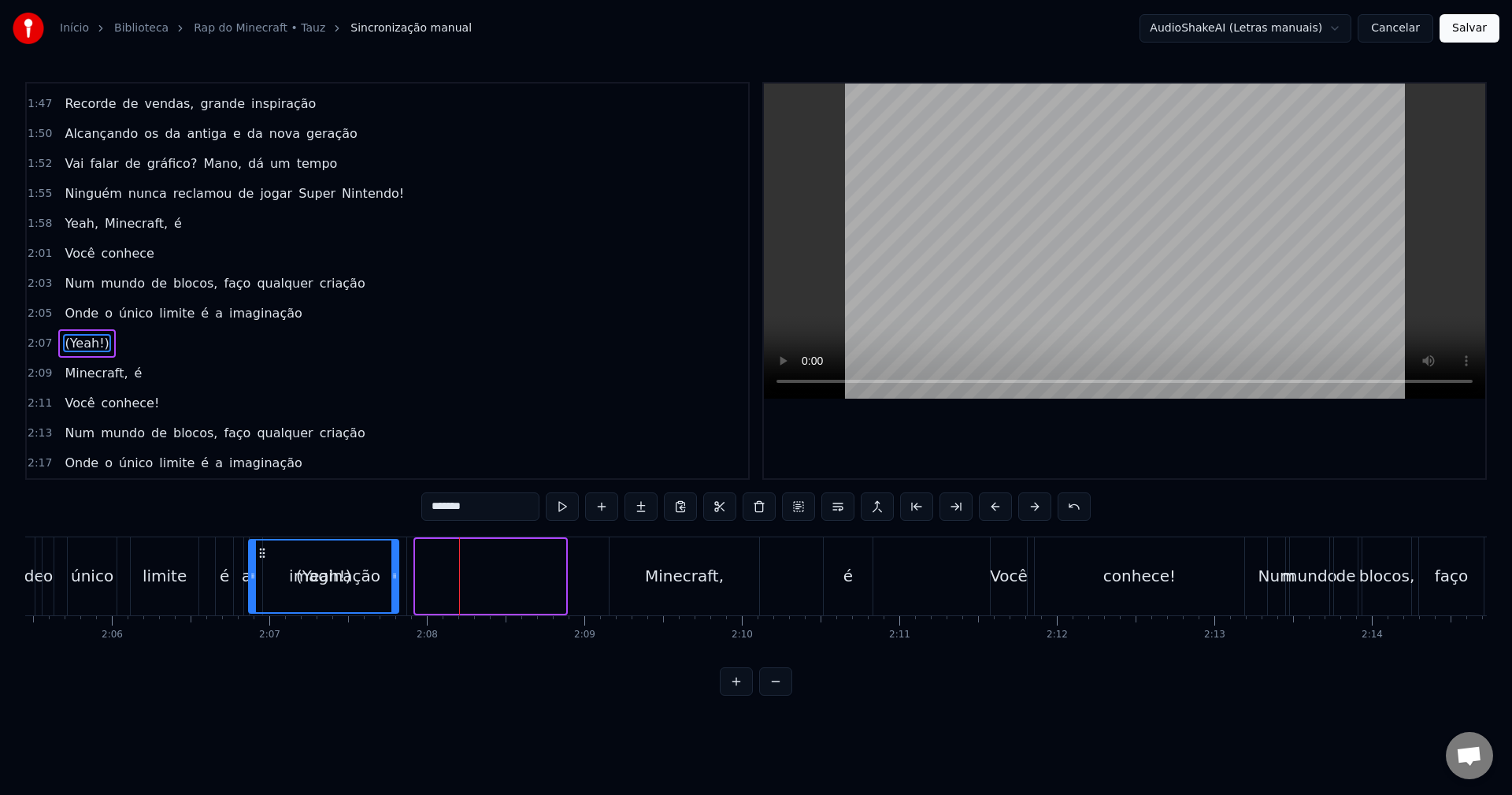
scroll to position [0, 19734]
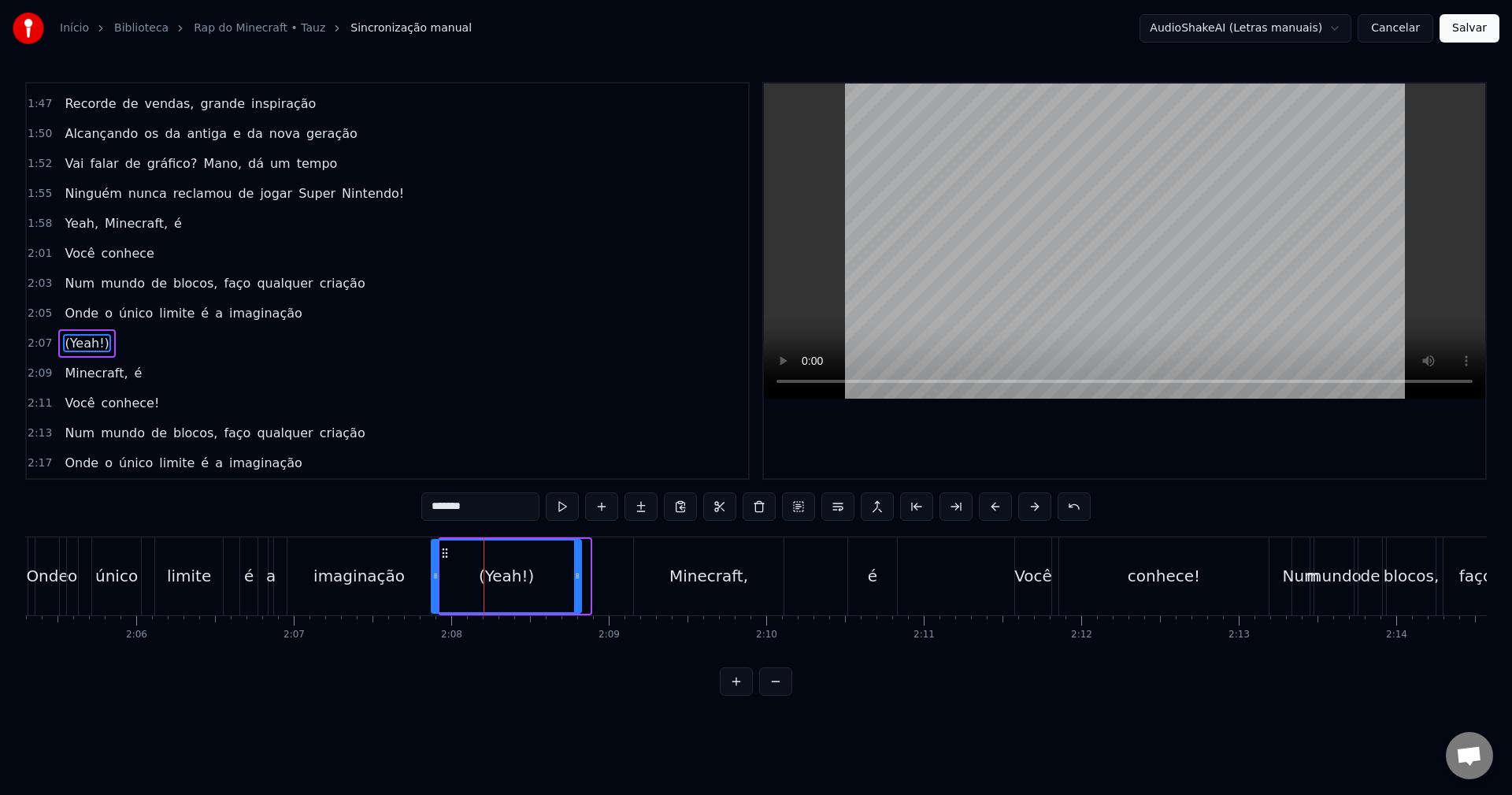
drag, startPoint x: 241, startPoint y: 553, endPoint x: 443, endPoint y: 566, distance: 202.4
click at [443, 566] on div "(Yeah!)" at bounding box center [506, 576] width 148 height 72
click at [351, 579] on div "imaginação" at bounding box center [359, 575] width 91 height 24
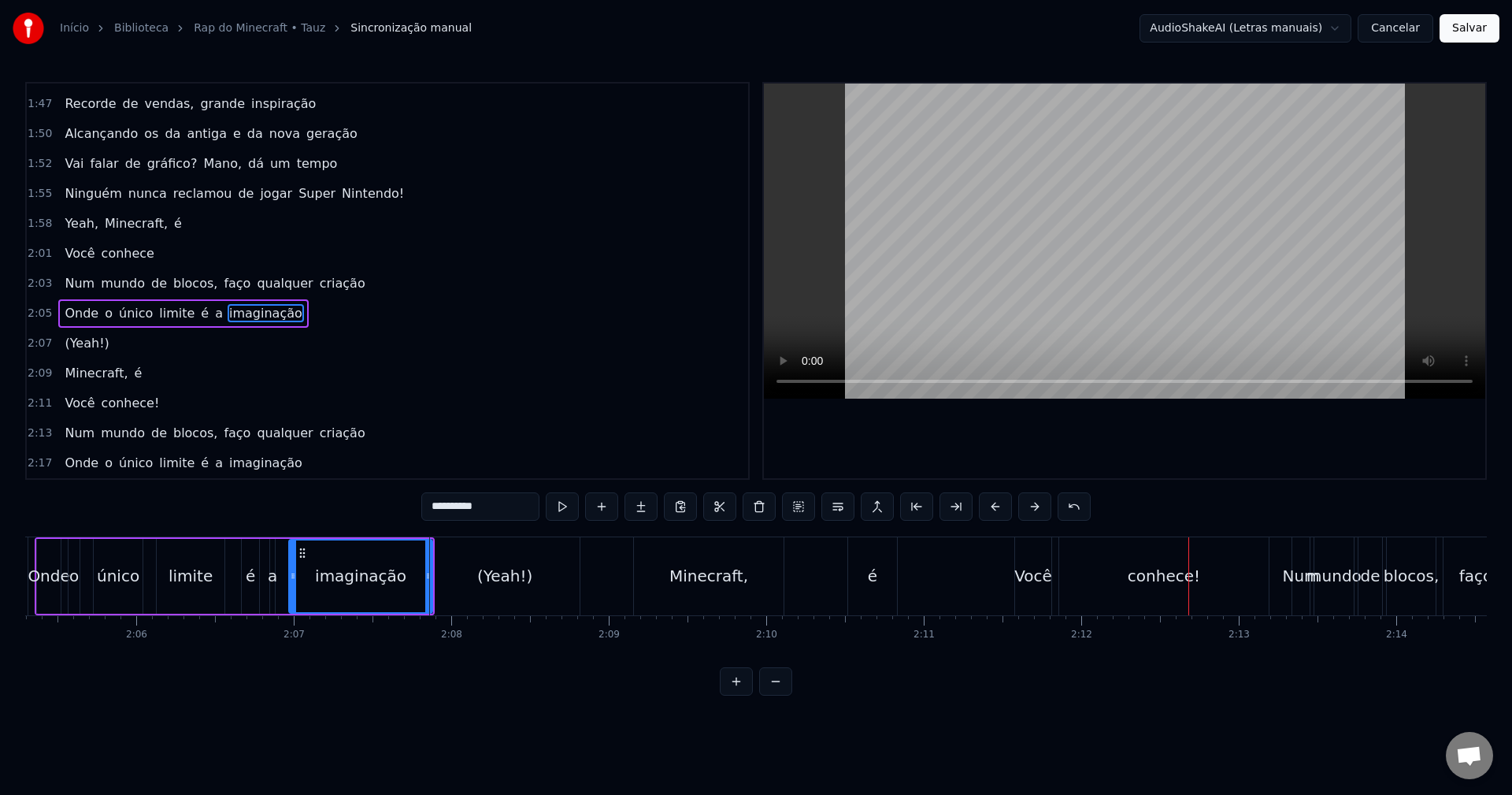
click at [1136, 568] on div "conhece!" at bounding box center [1163, 575] width 73 height 24
type input "********"
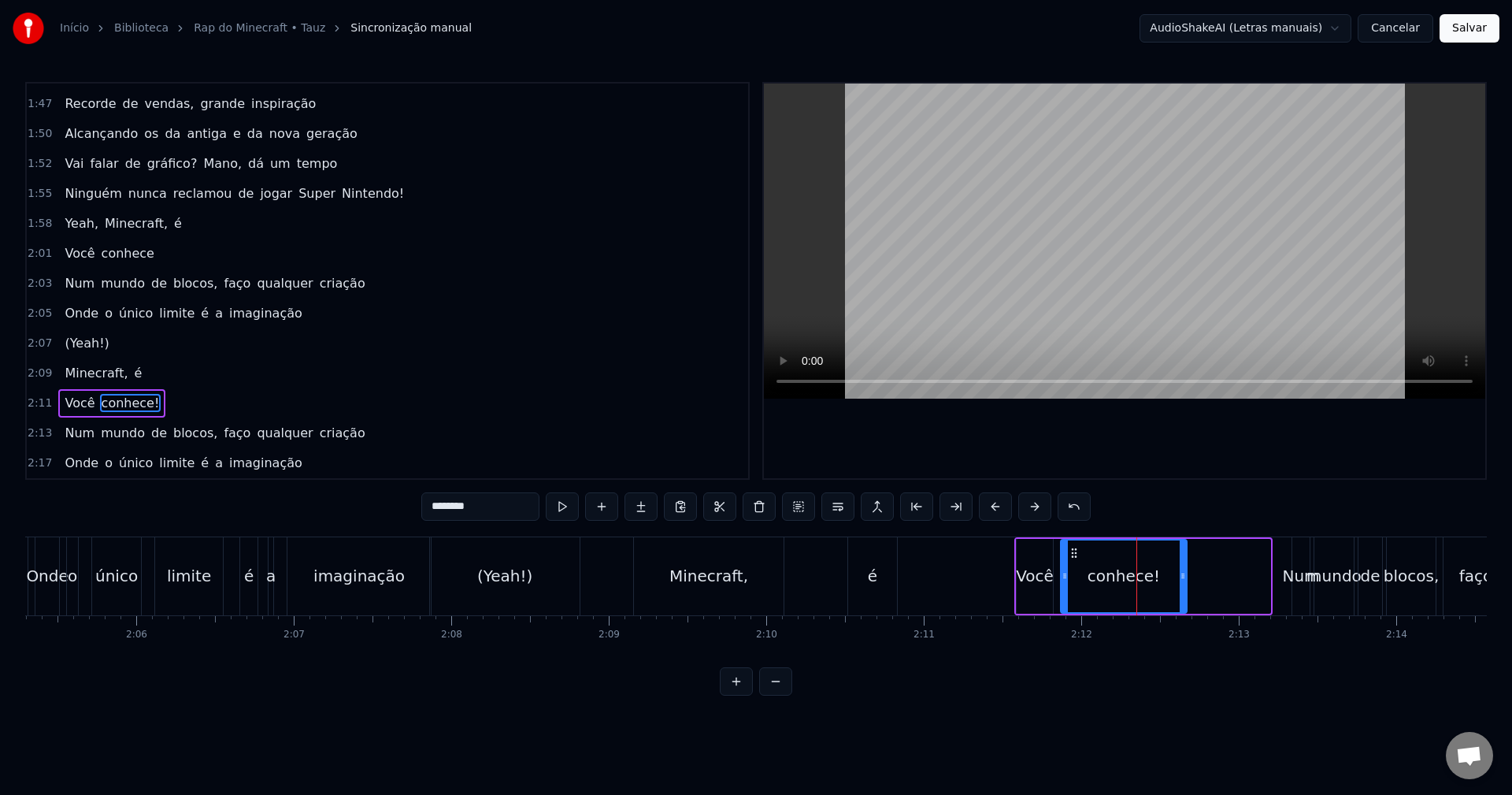
drag, startPoint x: 1268, startPoint y: 569, endPoint x: 1184, endPoint y: 574, distance: 84.1
click at [1184, 574] on div at bounding box center [1183, 576] width 6 height 72
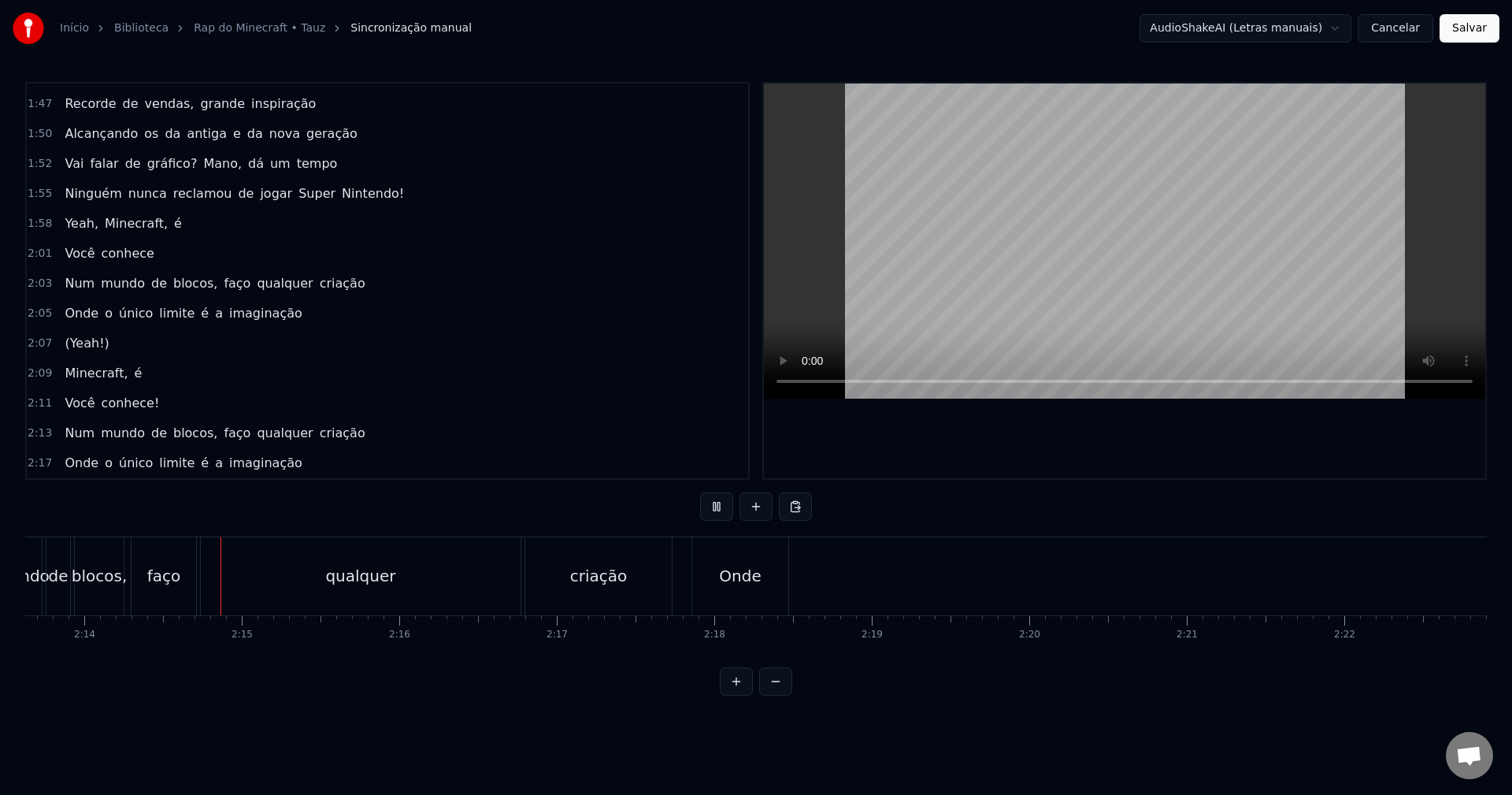
scroll to position [0, 21050]
click at [398, 557] on div "qualquer" at bounding box center [356, 576] width 320 height 78
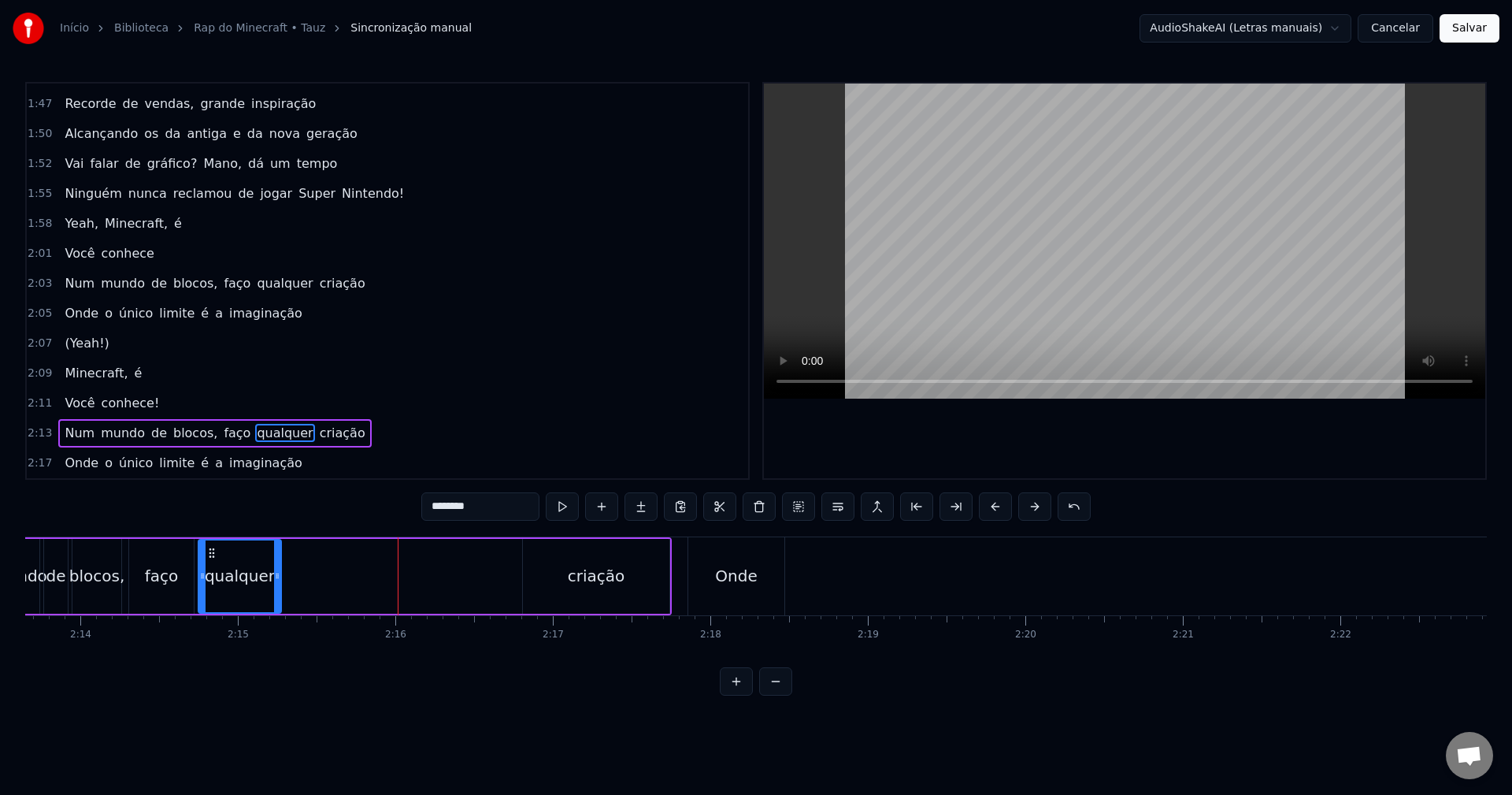
drag, startPoint x: 516, startPoint y: 571, endPoint x: 275, endPoint y: 579, distance: 241.1
click at [275, 579] on icon at bounding box center [277, 575] width 6 height 12
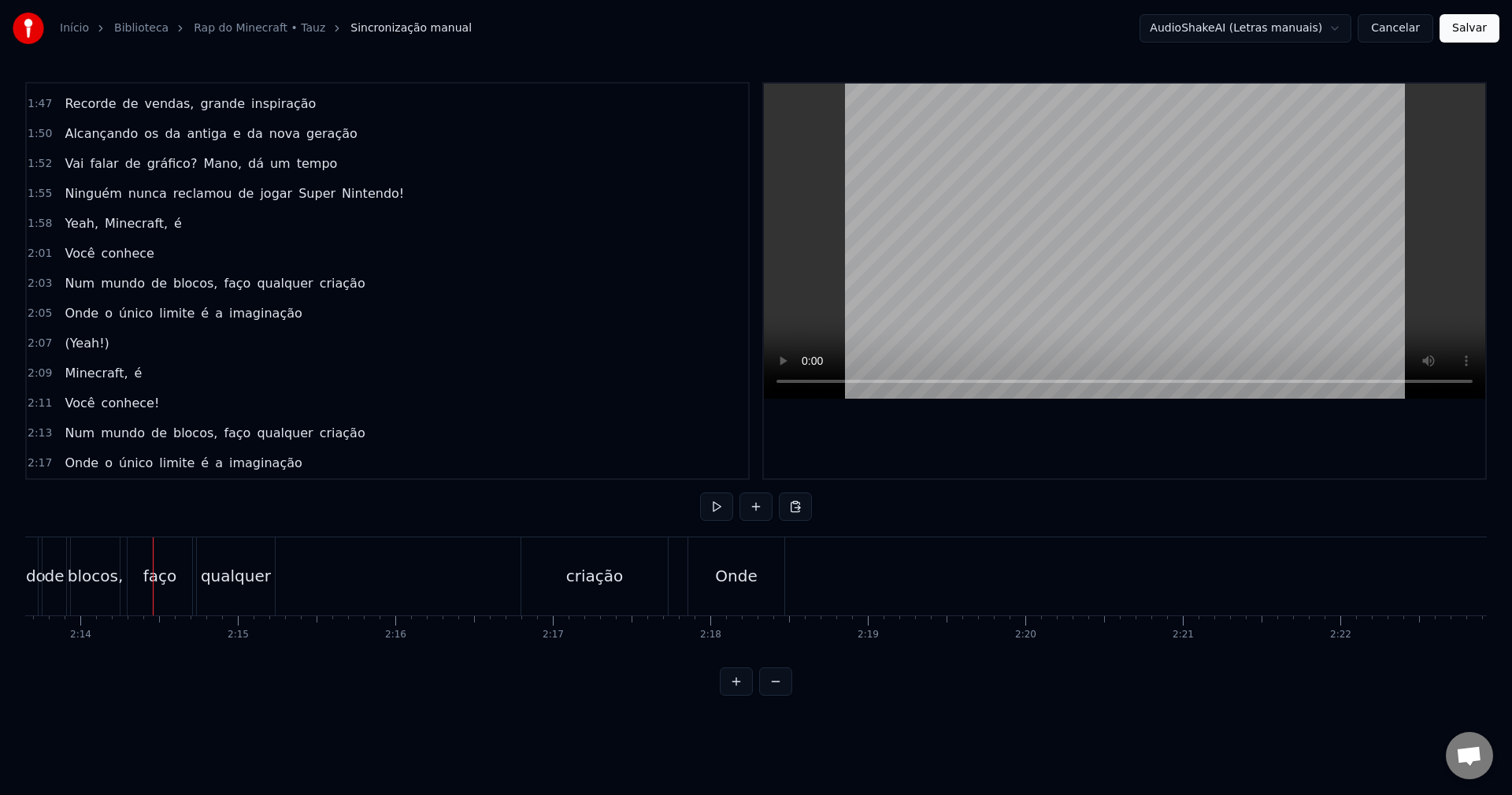
click at [158, 577] on div "faço" at bounding box center [160, 575] width 34 height 24
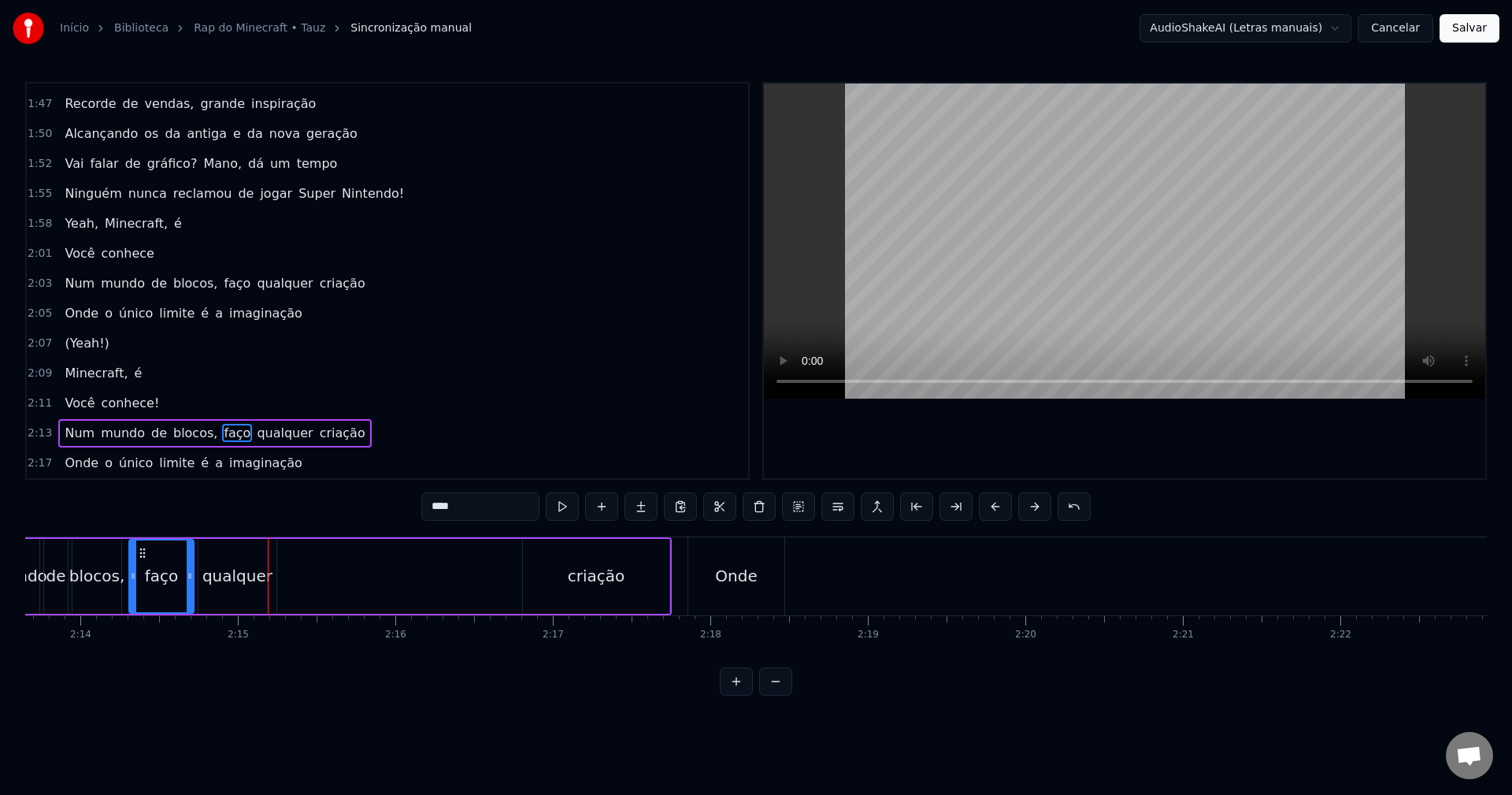
click at [249, 588] on div "qualquer" at bounding box center [237, 575] width 78 height 75
click at [270, 574] on div "qualquer" at bounding box center [237, 575] width 80 height 75
drag, startPoint x: 270, startPoint y: 574, endPoint x: 249, endPoint y: 578, distance: 21.4
click at [249, 578] on icon at bounding box center [252, 575] width 6 height 12
click at [552, 553] on div "criação" at bounding box center [596, 575] width 147 height 75
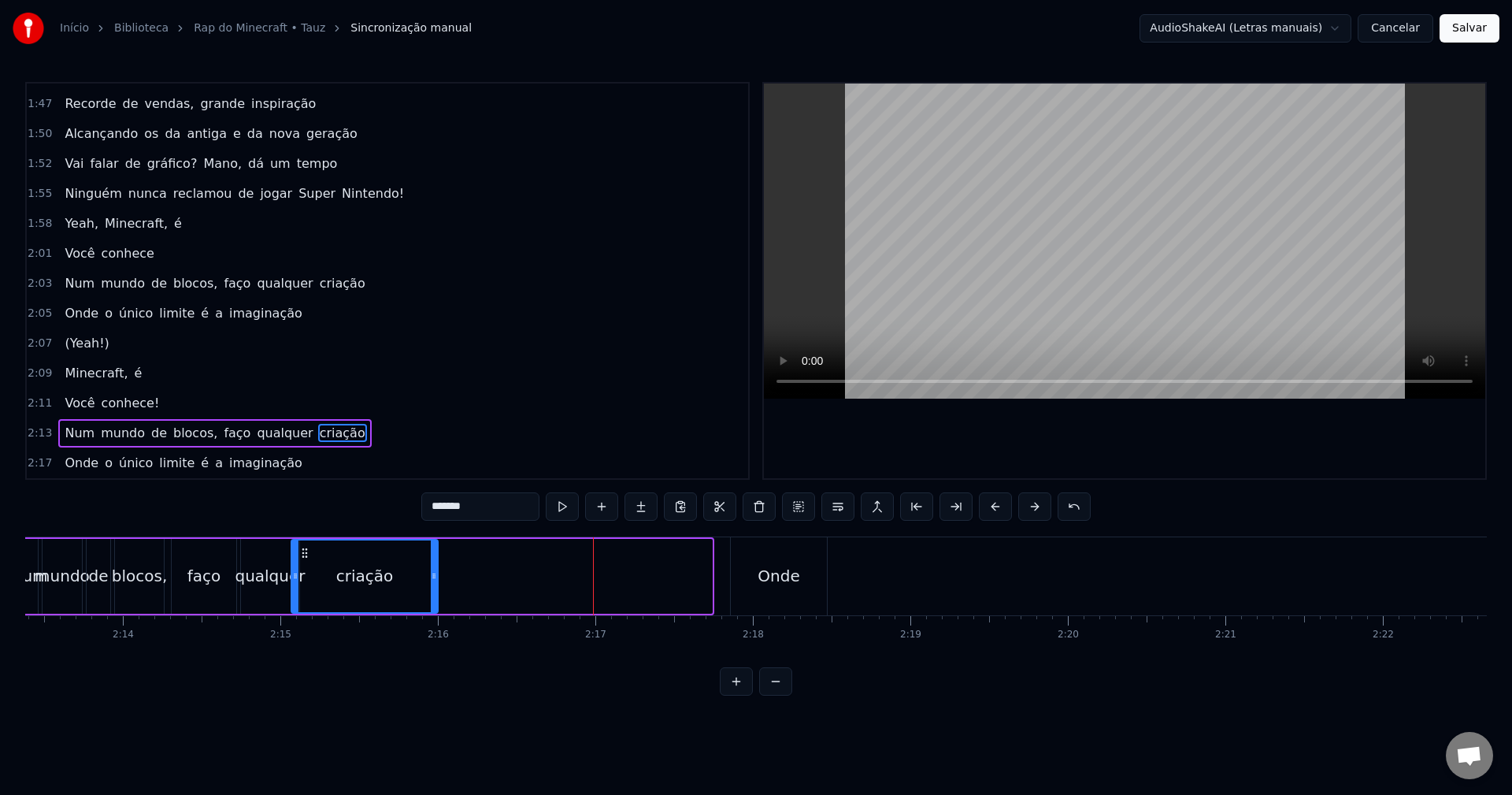
scroll to position [0, 20992]
drag, startPoint x: 533, startPoint y: 555, endPoint x: 326, endPoint y: 561, distance: 207.1
click at [326, 561] on div "criação" at bounding box center [389, 576] width 145 height 72
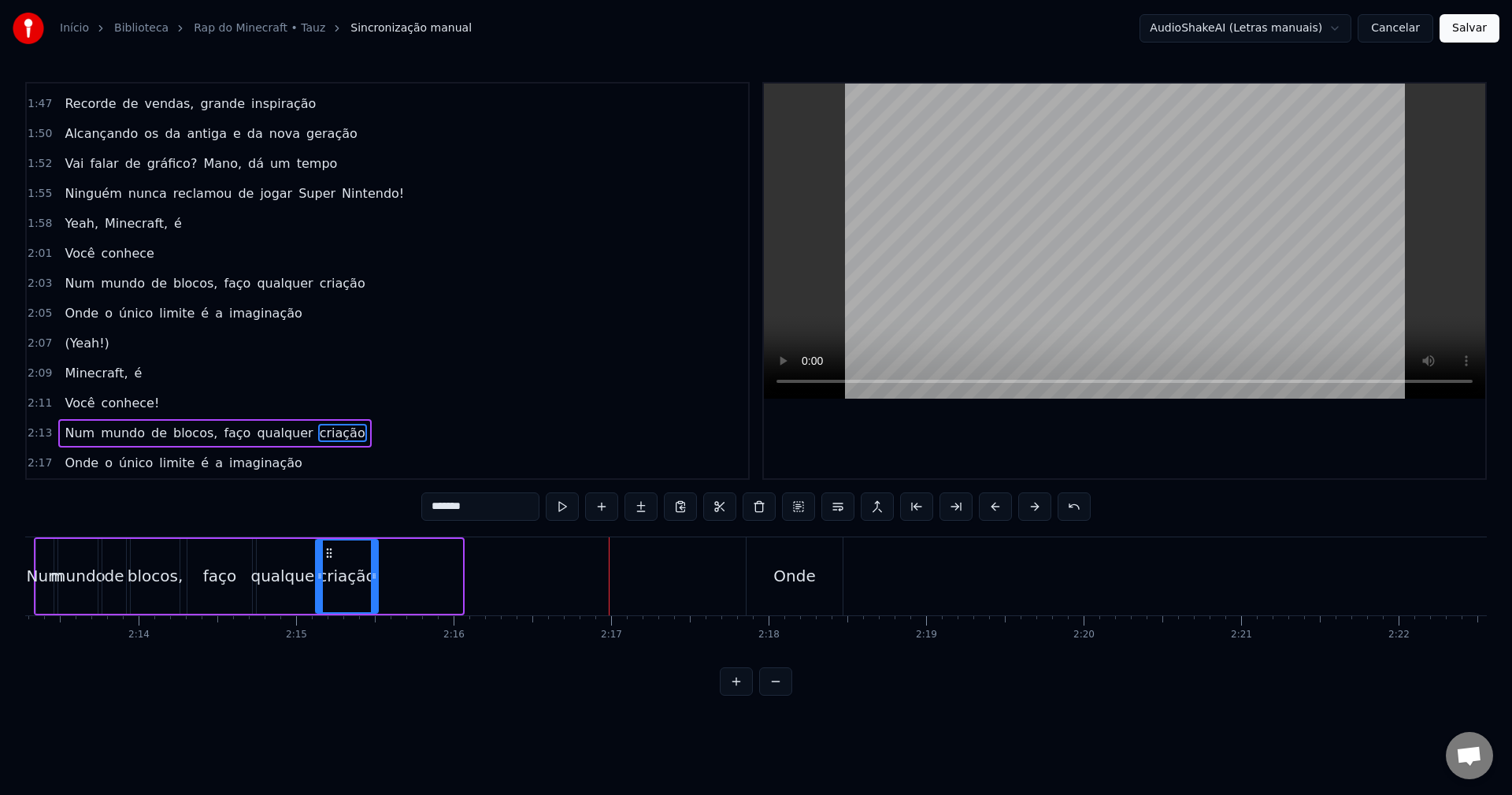
drag, startPoint x: 457, startPoint y: 560, endPoint x: 371, endPoint y: 565, distance: 86.1
click at [371, 565] on div at bounding box center [373, 576] width 6 height 72
click at [785, 569] on div "Onde" at bounding box center [795, 575] width 42 height 24
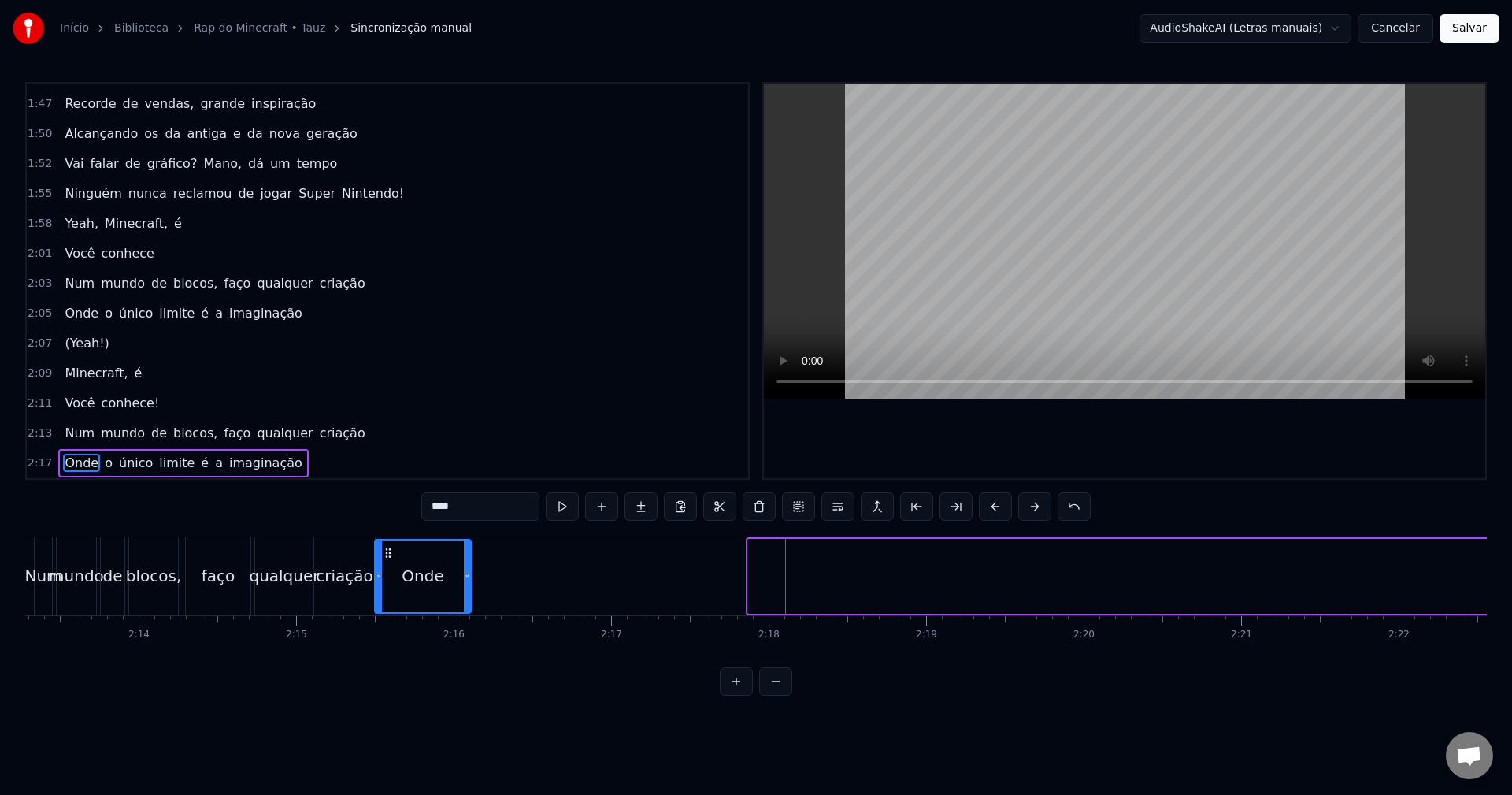
drag, startPoint x: 757, startPoint y: 553, endPoint x: 385, endPoint y: 561, distance: 372.1
click at [385, 561] on div "Onde" at bounding box center [423, 576] width 95 height 72
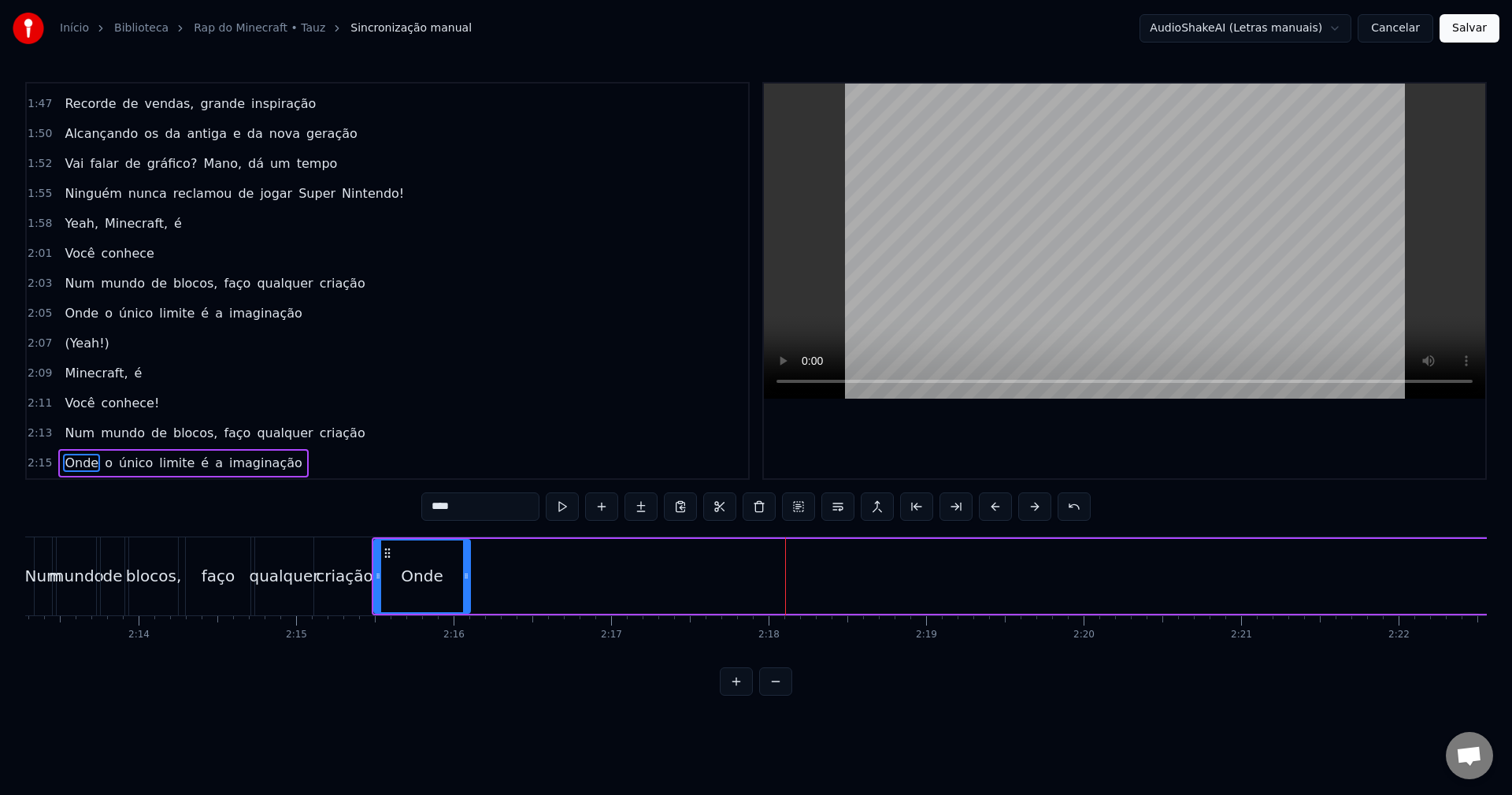
click at [770, 696] on button at bounding box center [776, 682] width 33 height 28
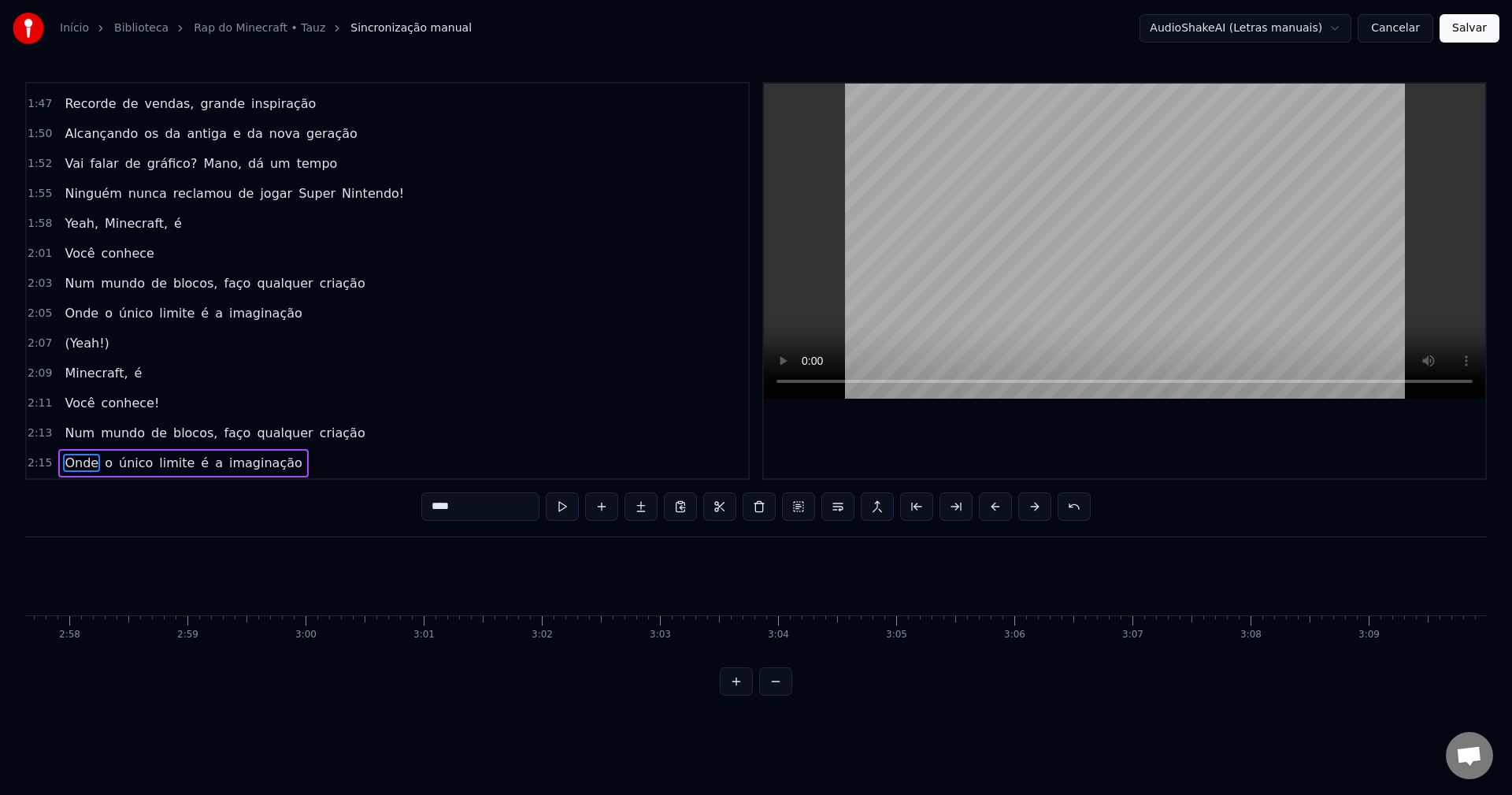
click at [770, 696] on button at bounding box center [776, 682] width 33 height 28
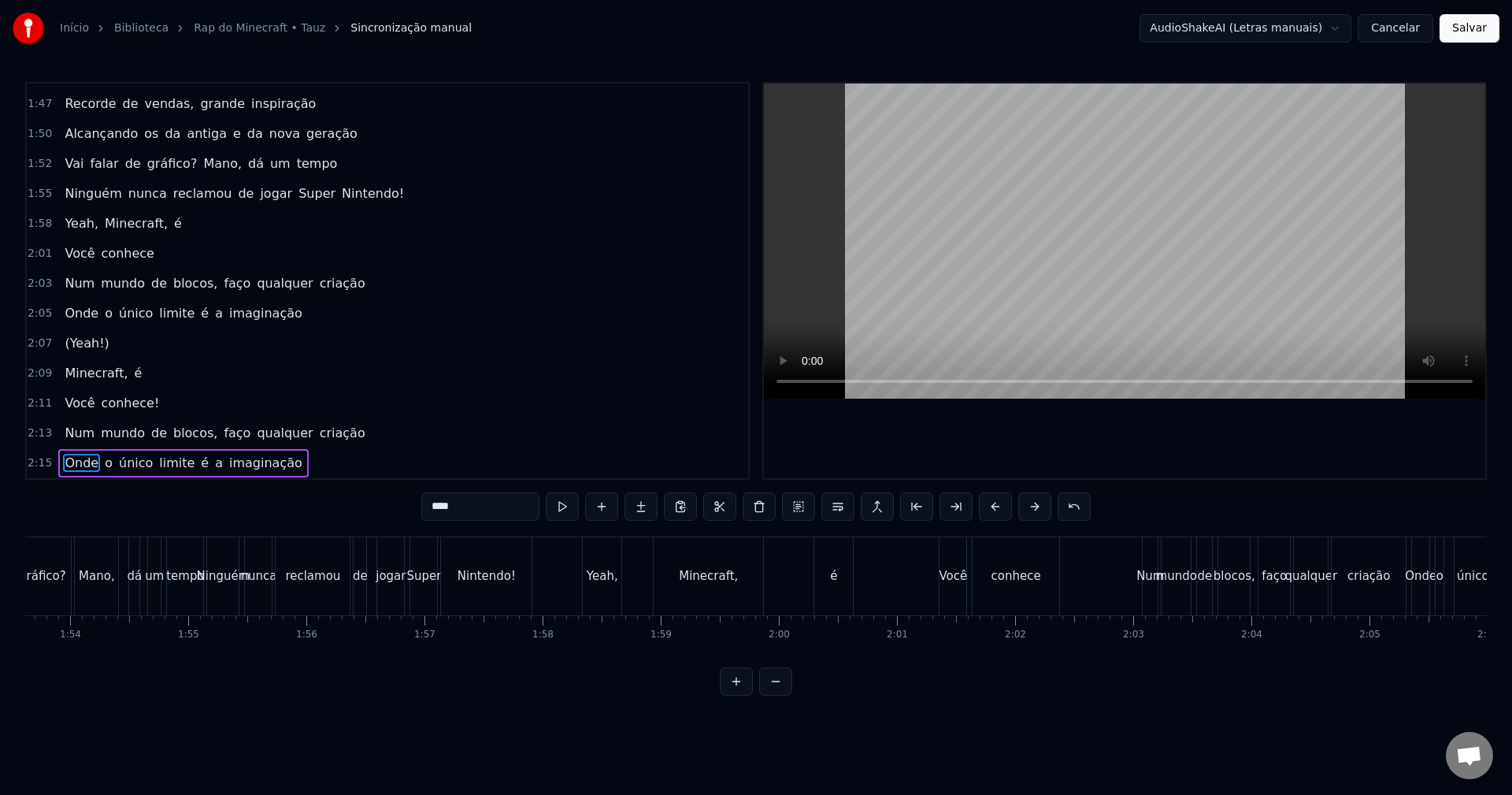
click at [770, 696] on div at bounding box center [756, 682] width 73 height 28
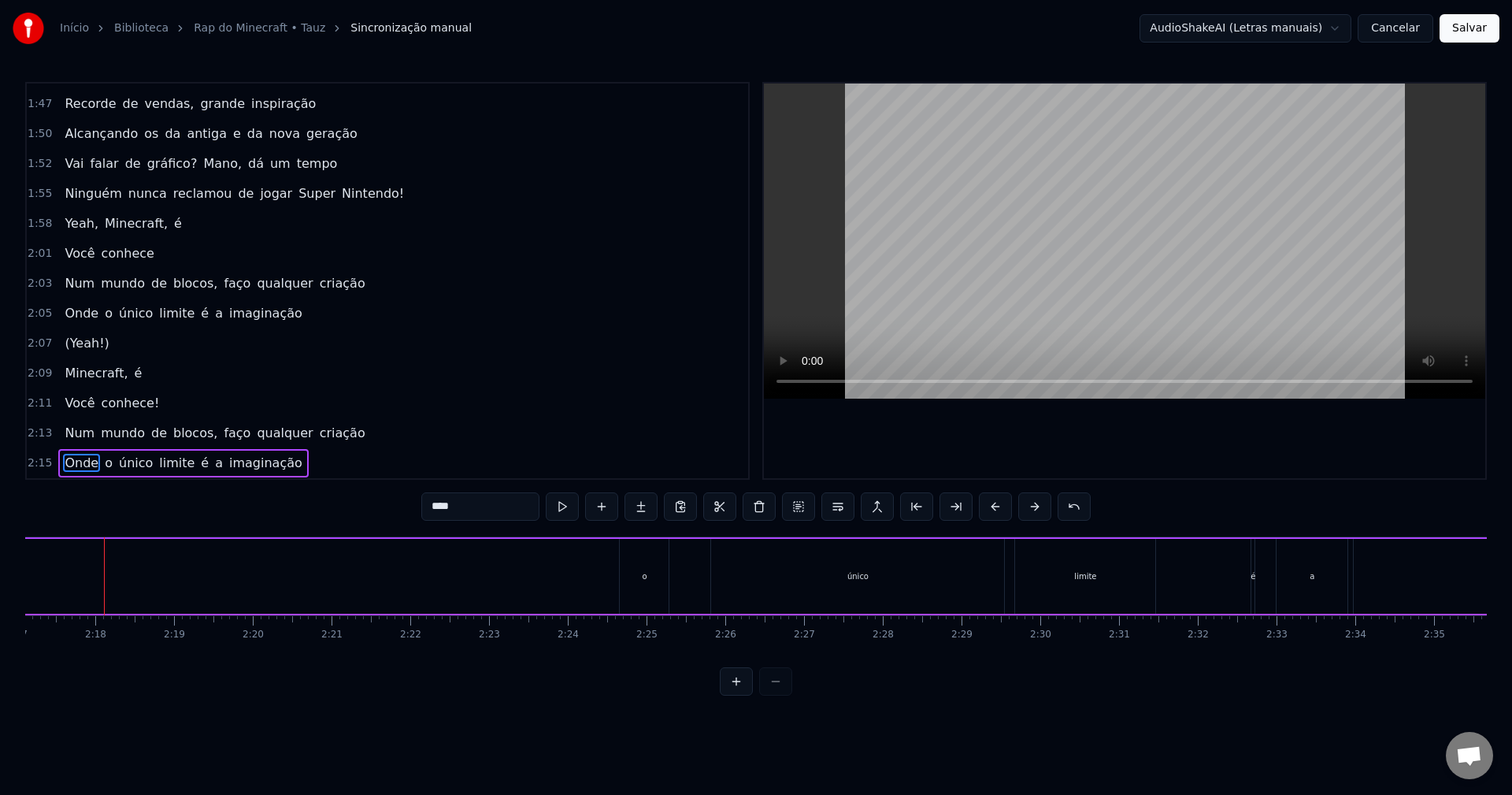
scroll to position [0, 10796]
click at [770, 696] on div at bounding box center [756, 682] width 73 height 28
click at [653, 564] on div "o" at bounding box center [645, 575] width 49 height 75
click at [765, 575] on div "único" at bounding box center [859, 575] width 293 height 75
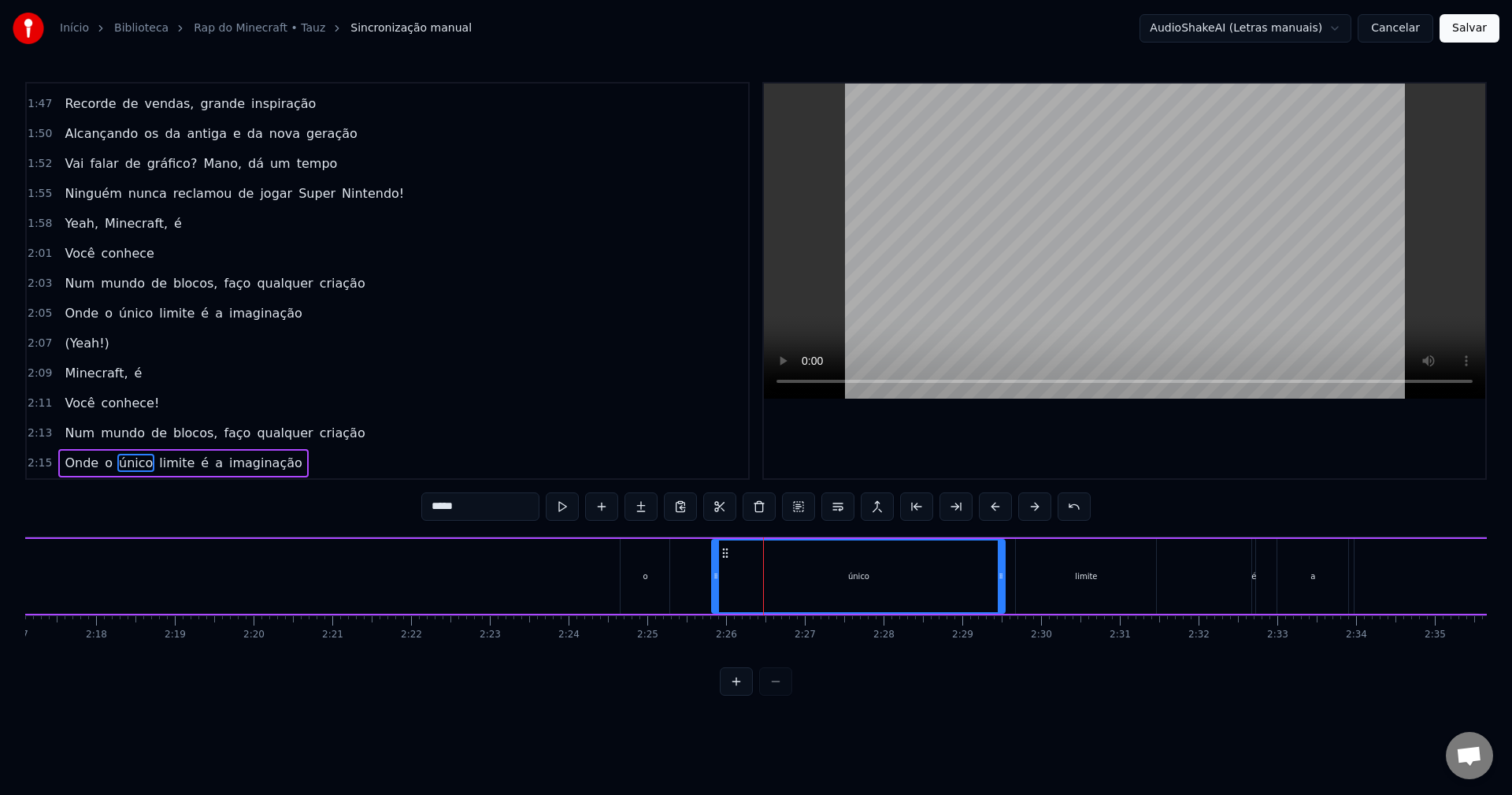
click at [647, 570] on div "o" at bounding box center [644, 575] width 4 height 11
click at [788, 577] on div "único" at bounding box center [859, 576] width 292 height 72
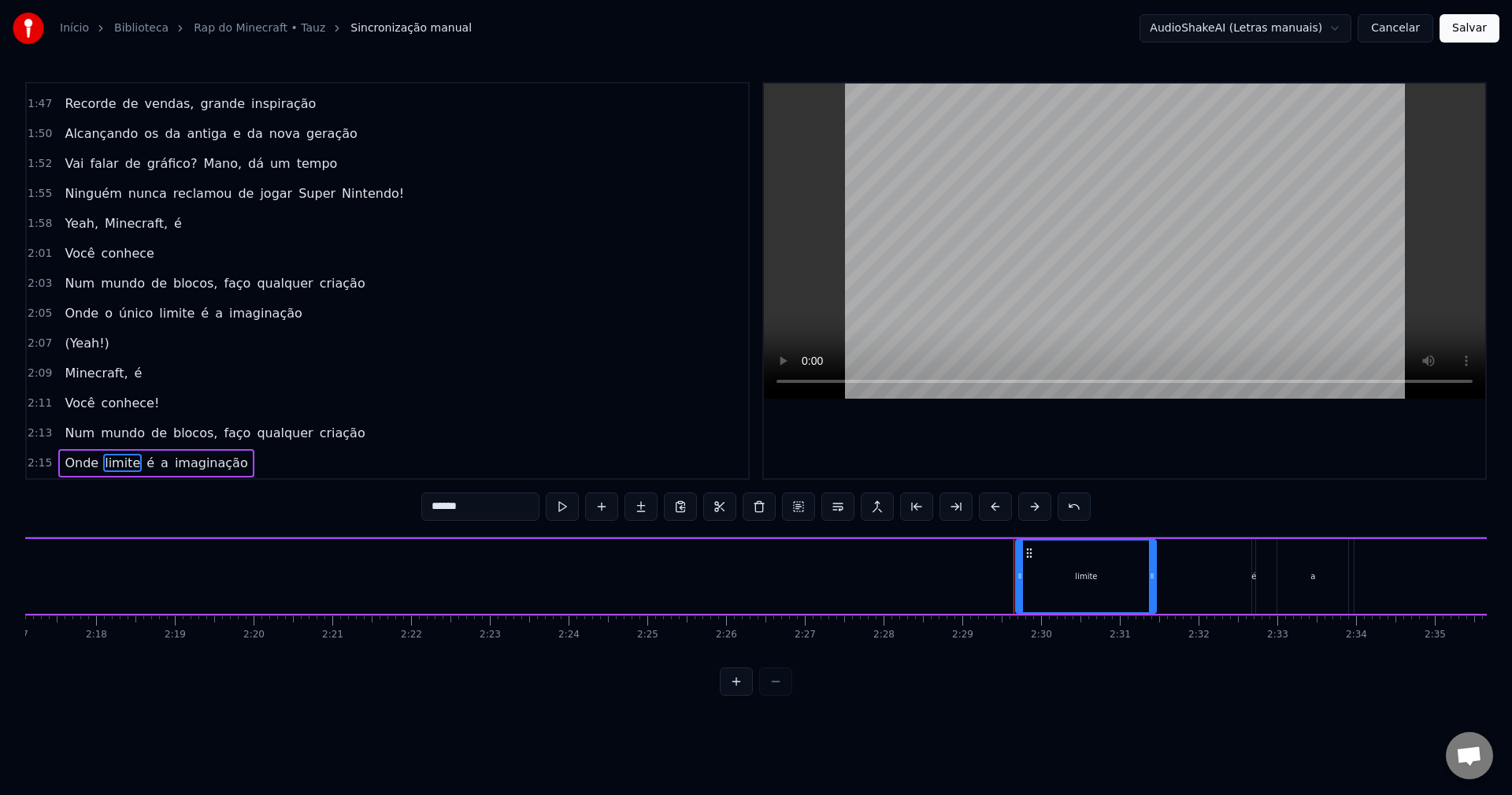
click at [1081, 560] on div "limite" at bounding box center [1086, 576] width 139 height 72
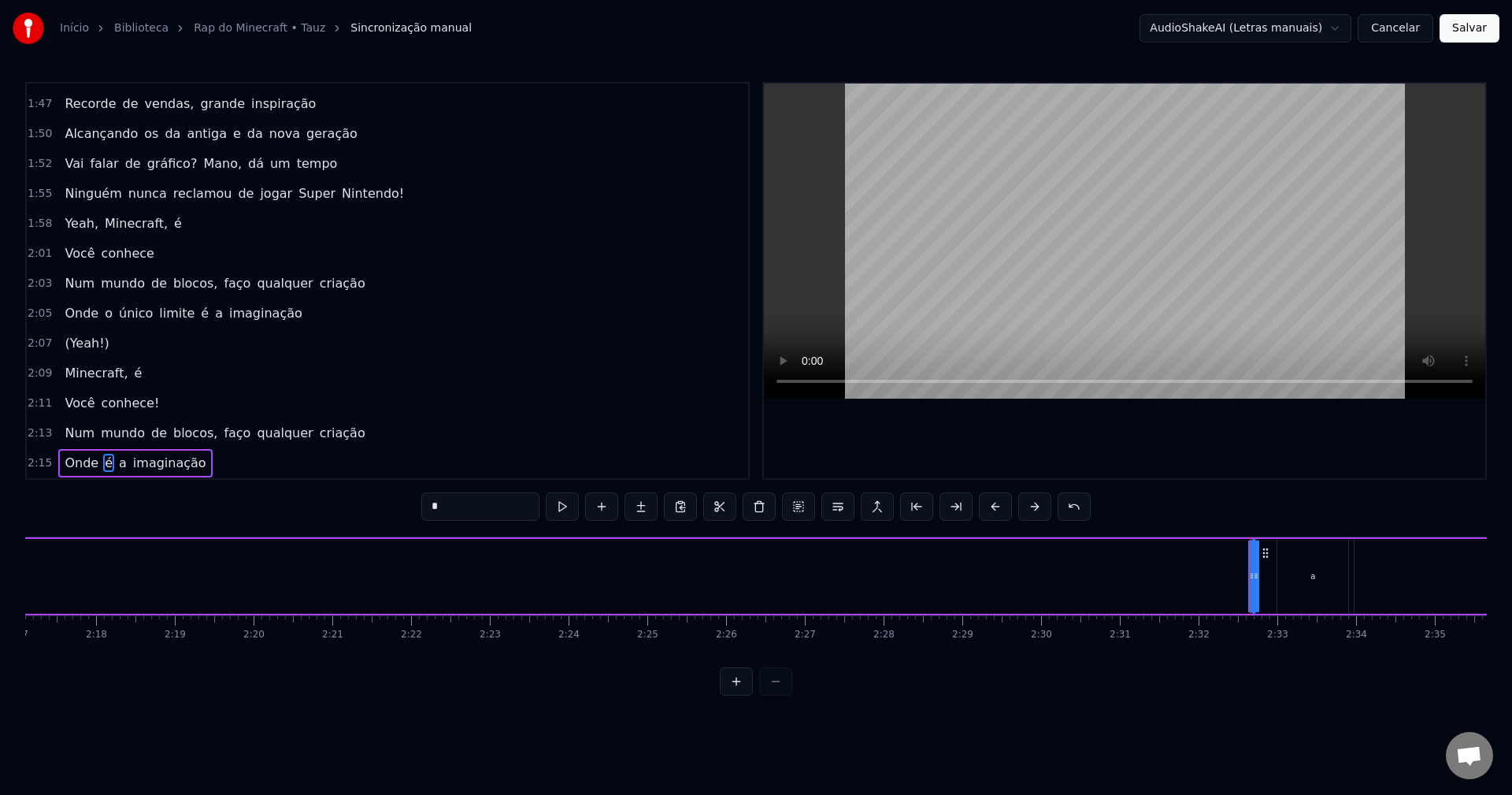
click at [1311, 567] on div "a" at bounding box center [1313, 575] width 71 height 75
click at [1256, 576] on div "é" at bounding box center [1253, 575] width 4 height 11
type input "**********"
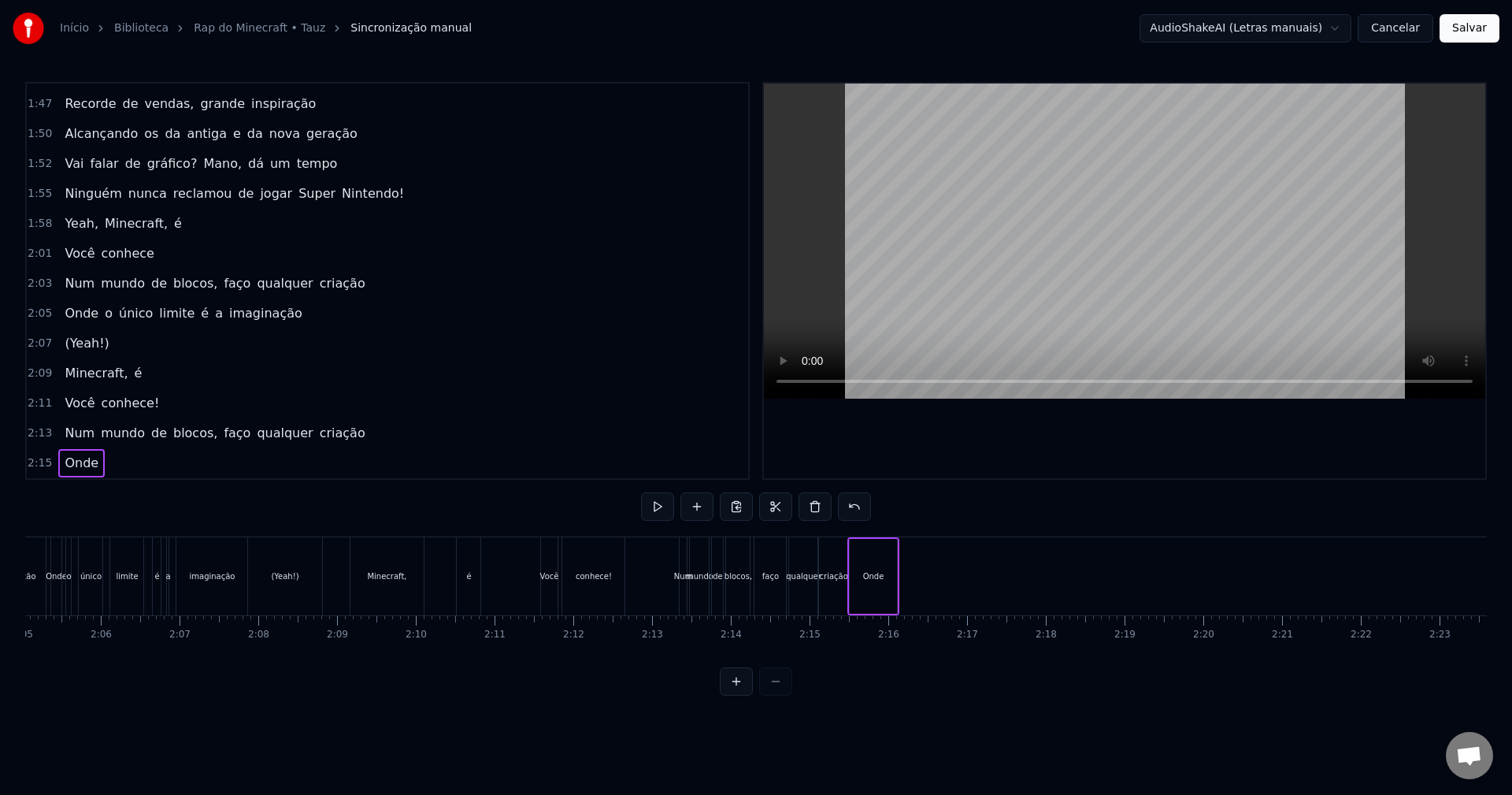
scroll to position [0, 9855]
click at [80, 454] on span "Onde" at bounding box center [82, 463] width 37 height 18
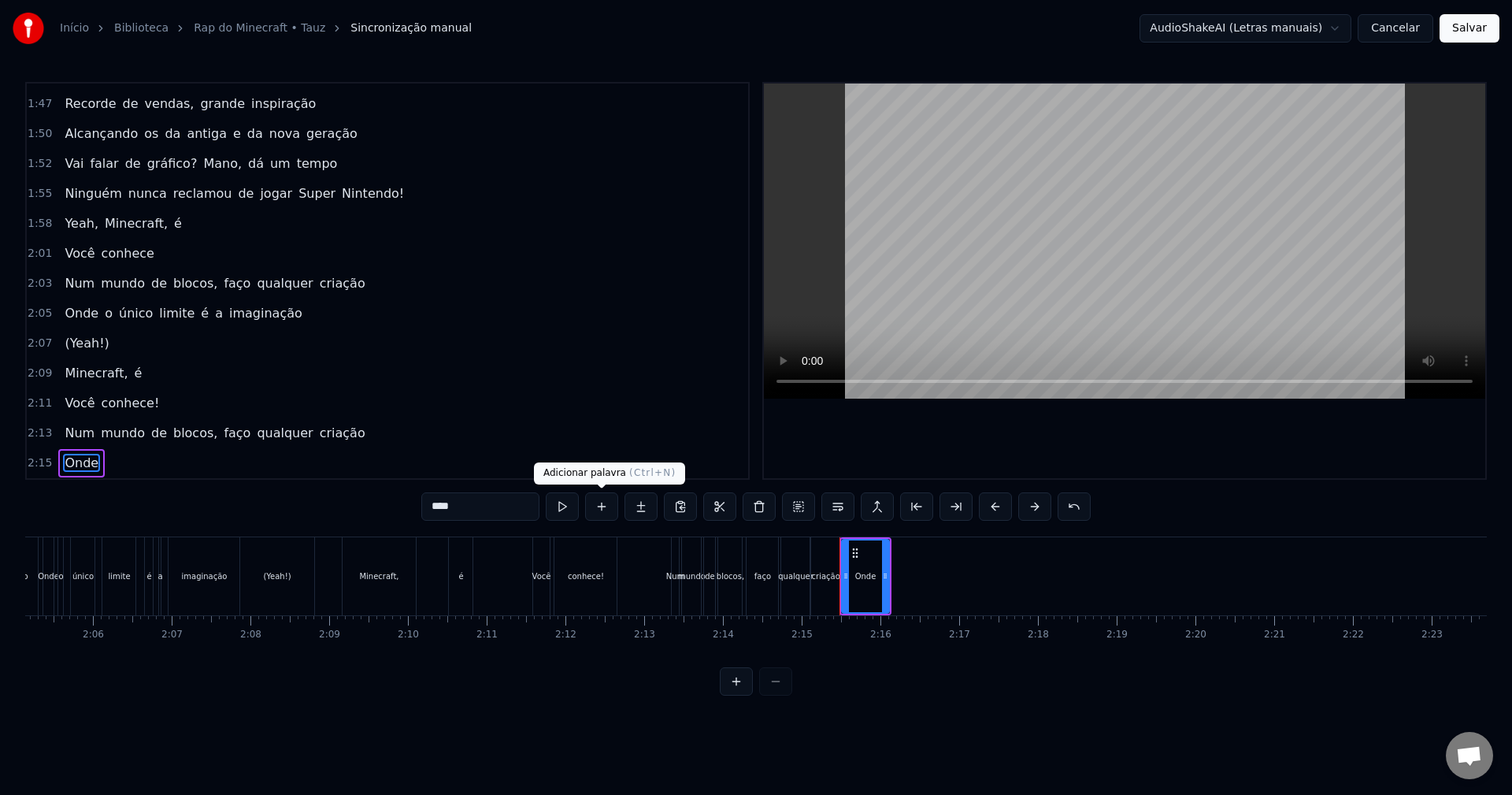
click at [601, 513] on button at bounding box center [601, 507] width 33 height 28
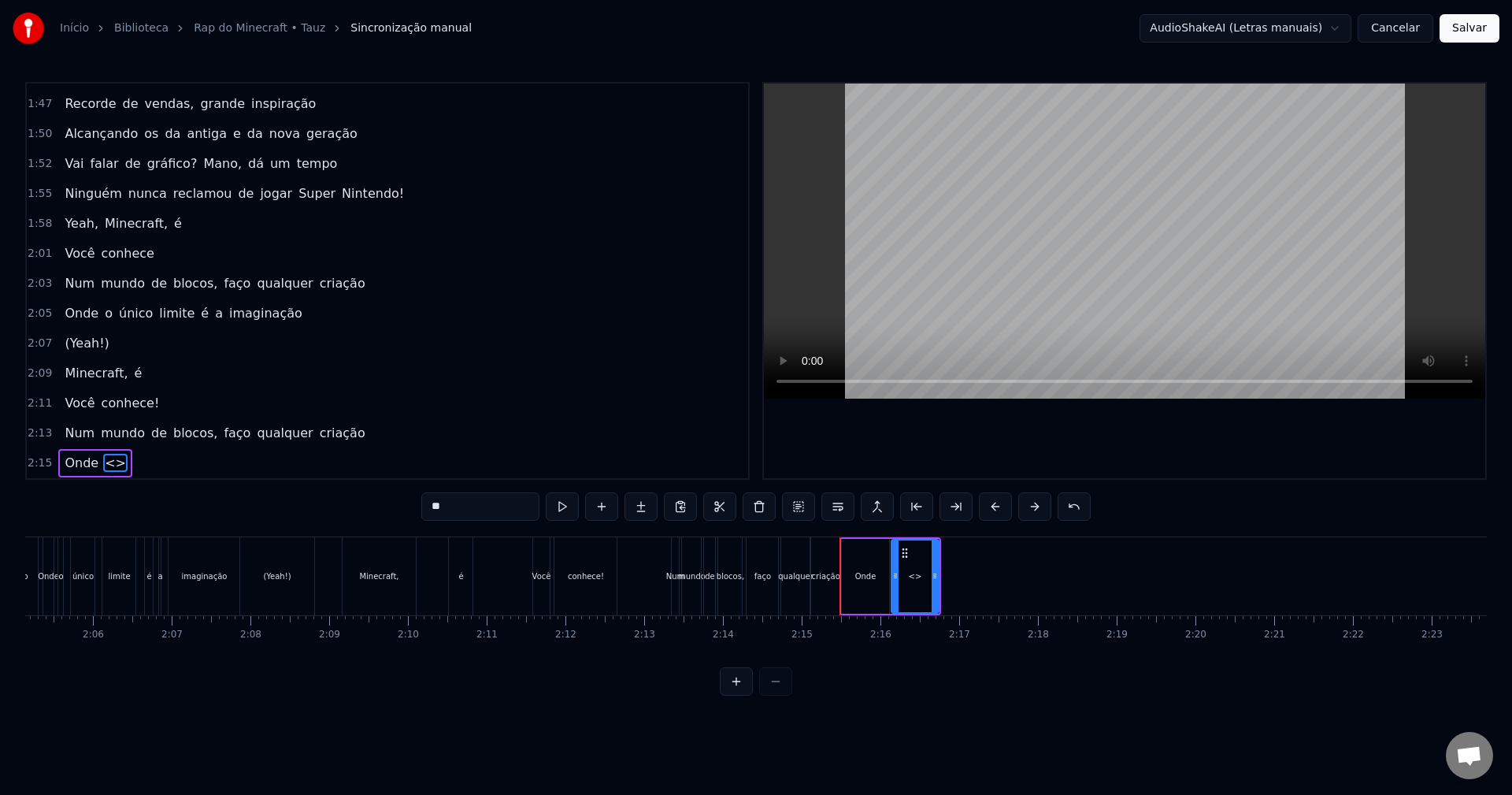
drag, startPoint x: 493, startPoint y: 505, endPoint x: 344, endPoint y: 493, distance: 149.5
click at [344, 493] on div "0:15 Bem- vindo ao Minecraft, meu amigo 0:18 Na jornada desse game, ficará surp…" at bounding box center [756, 388] width 1462 height 614
paste input "text"
type input "*"
click at [601, 502] on button at bounding box center [601, 507] width 33 height 28
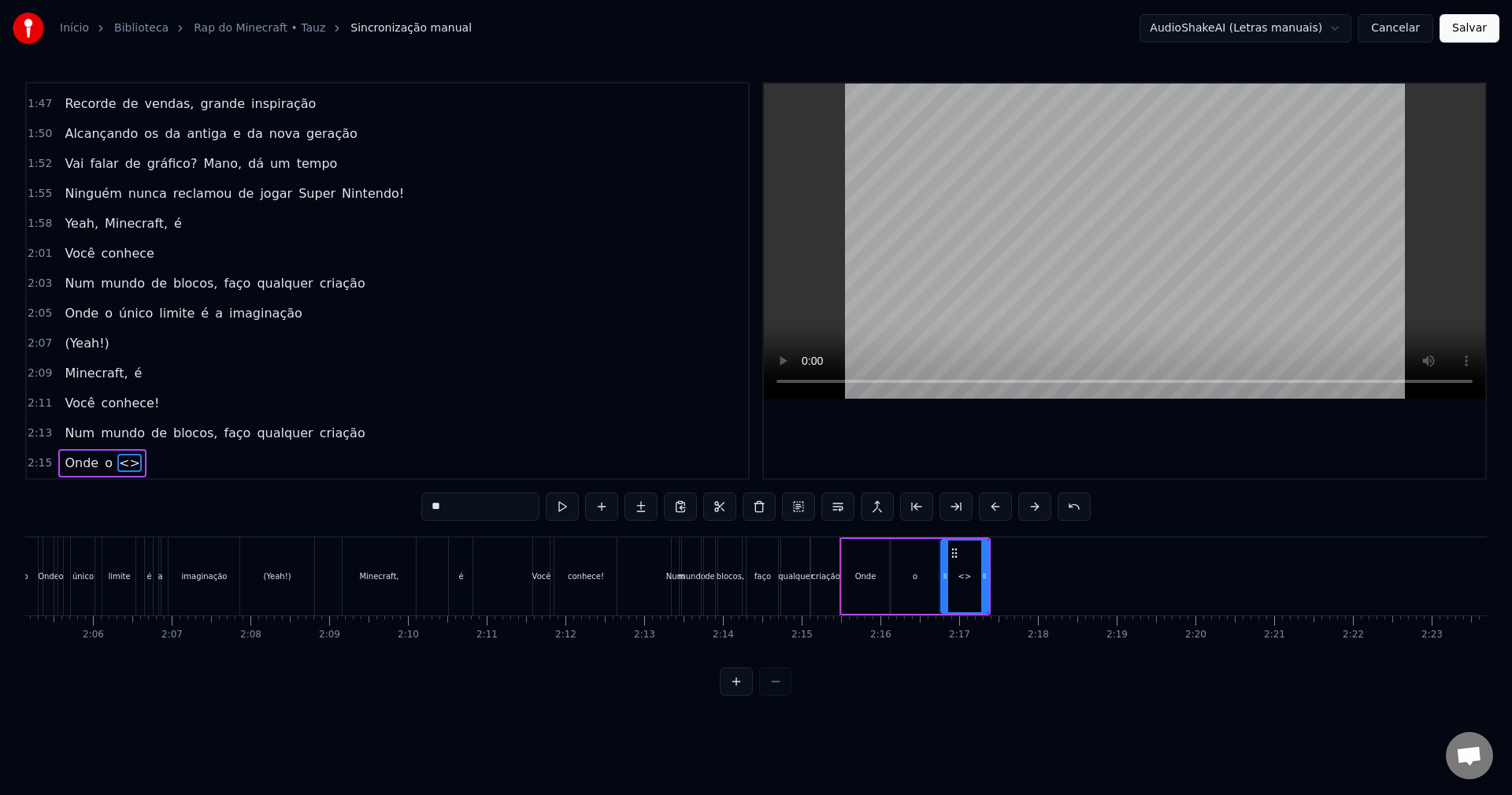
click at [481, 502] on input "**" at bounding box center [480, 507] width 119 height 28
paste input "***"
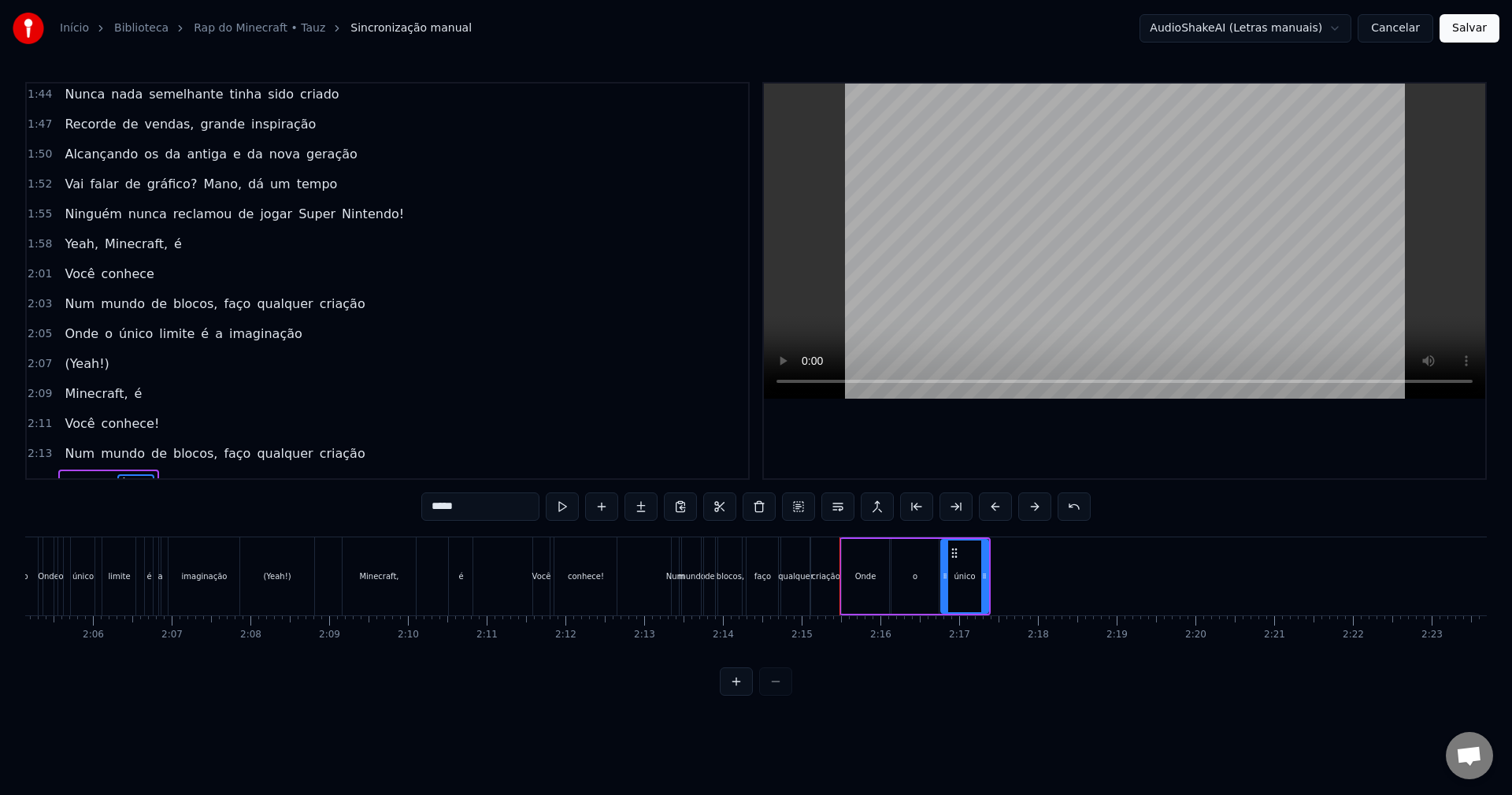
scroll to position [1132, 0]
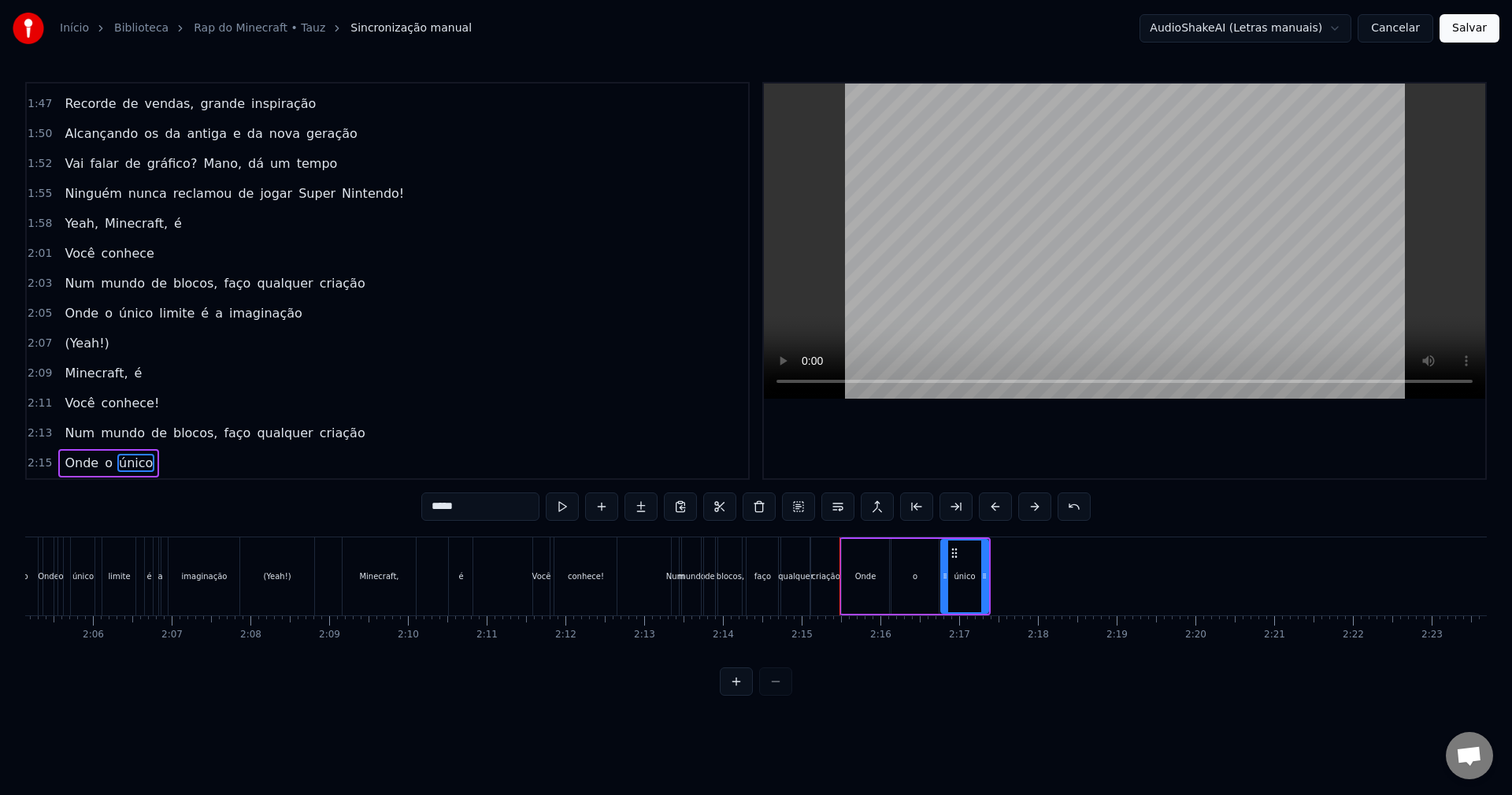
type input "*****"
click at [308, 309] on div "2:05 Onde o único limite é a imaginação" at bounding box center [387, 314] width 722 height 30
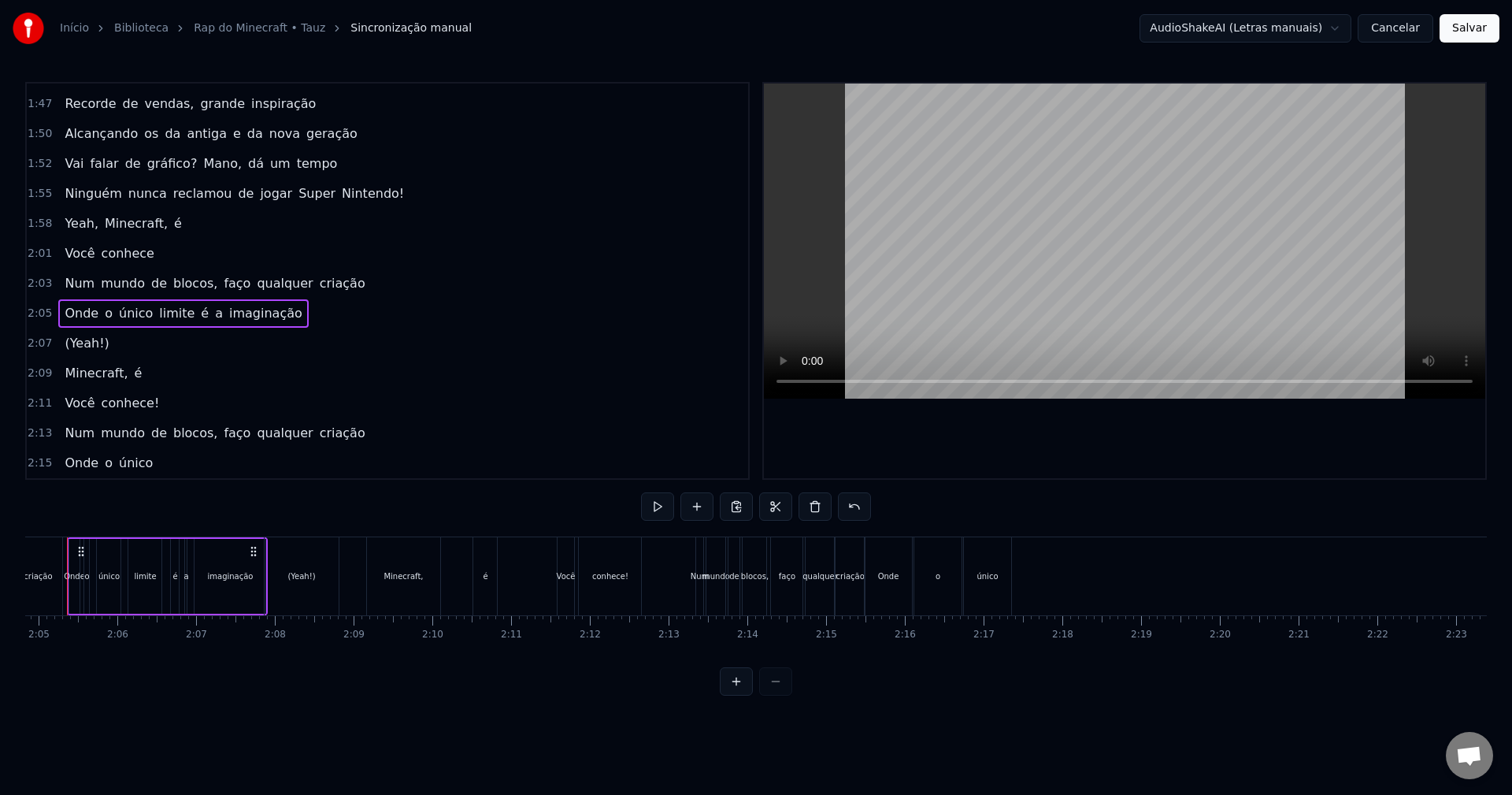
scroll to position [0, 9793]
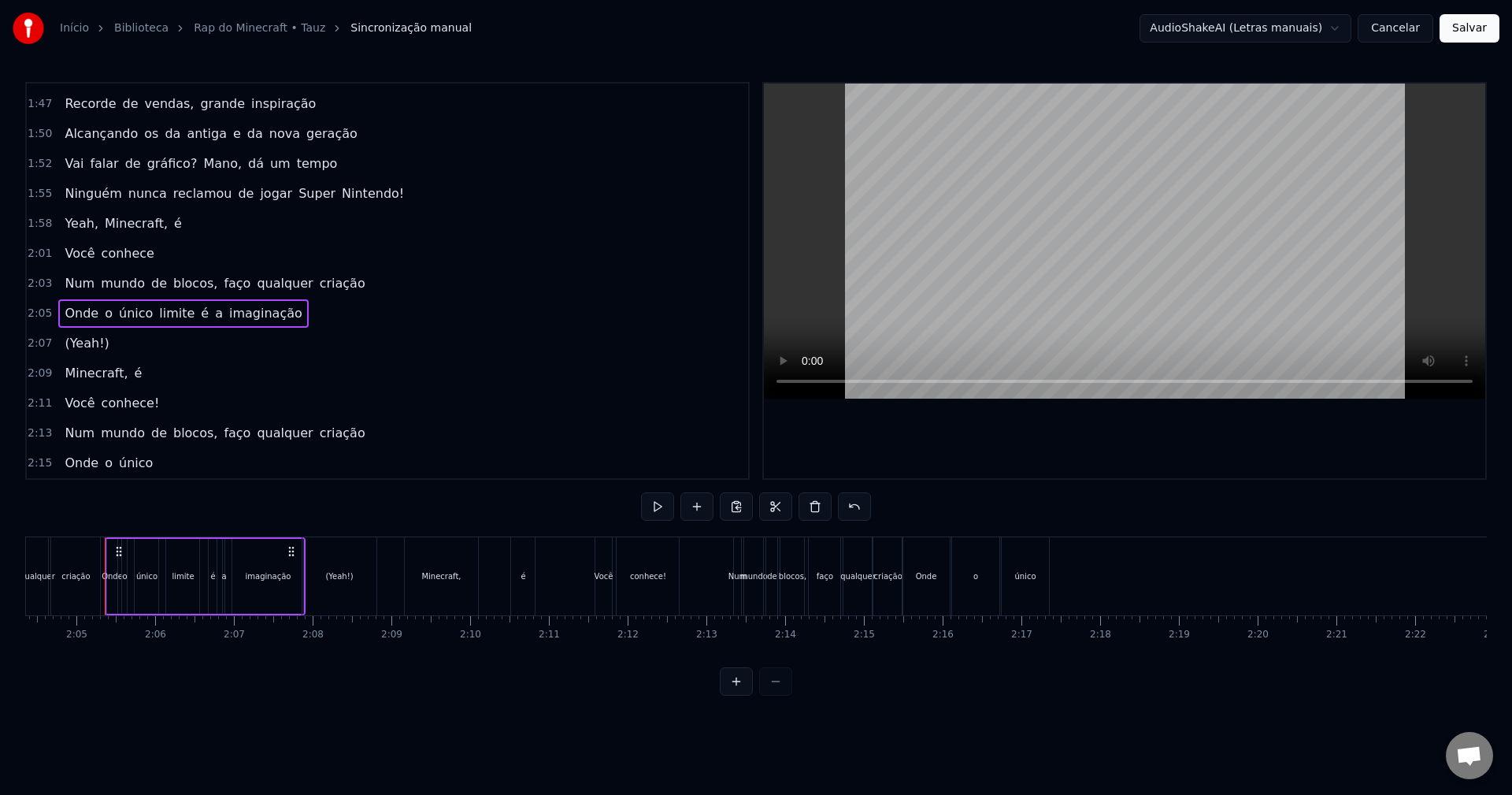
click at [205, 468] on div "2:15 Onde o único" at bounding box center [387, 463] width 722 height 30
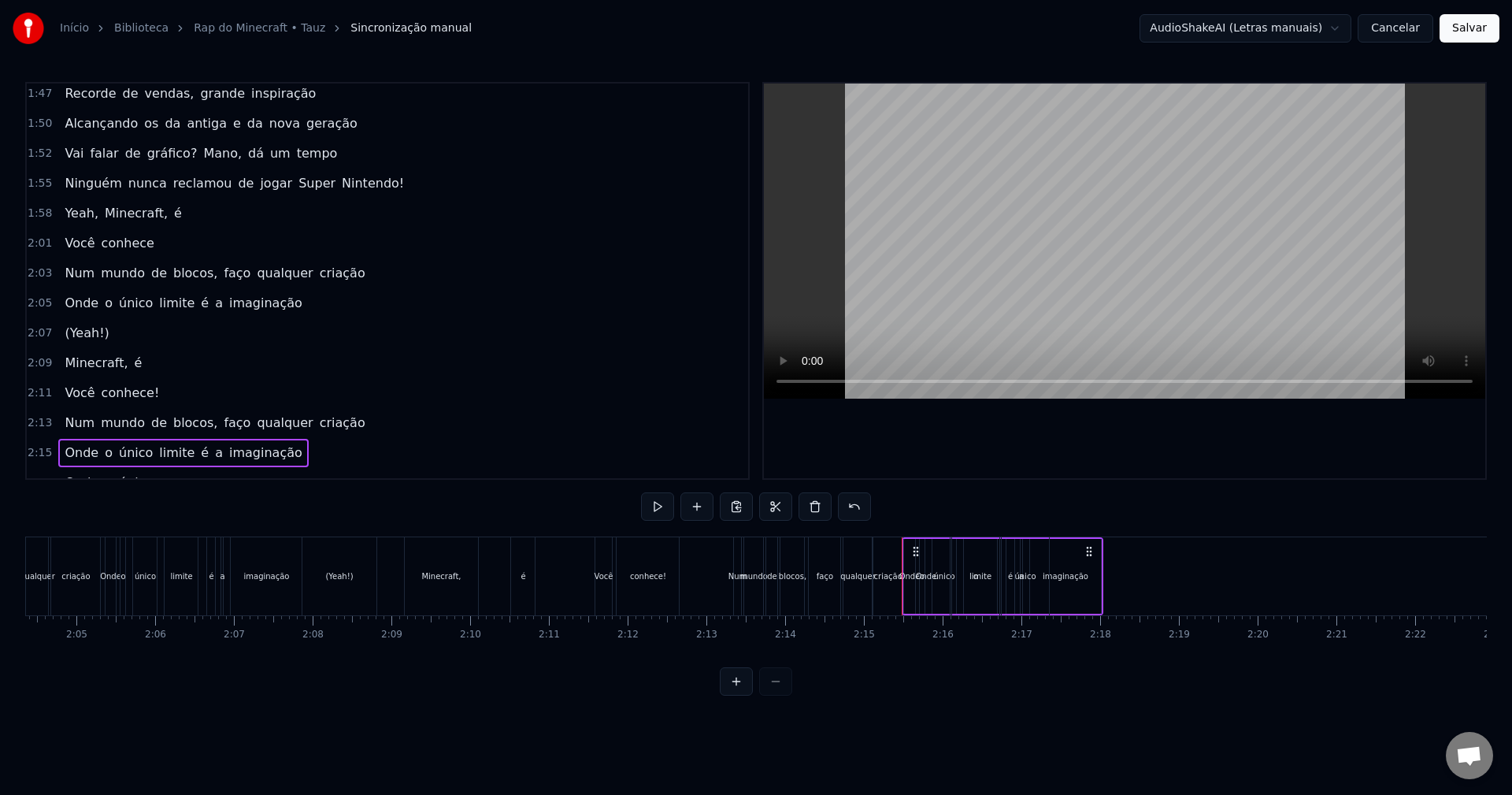
scroll to position [1162, 0]
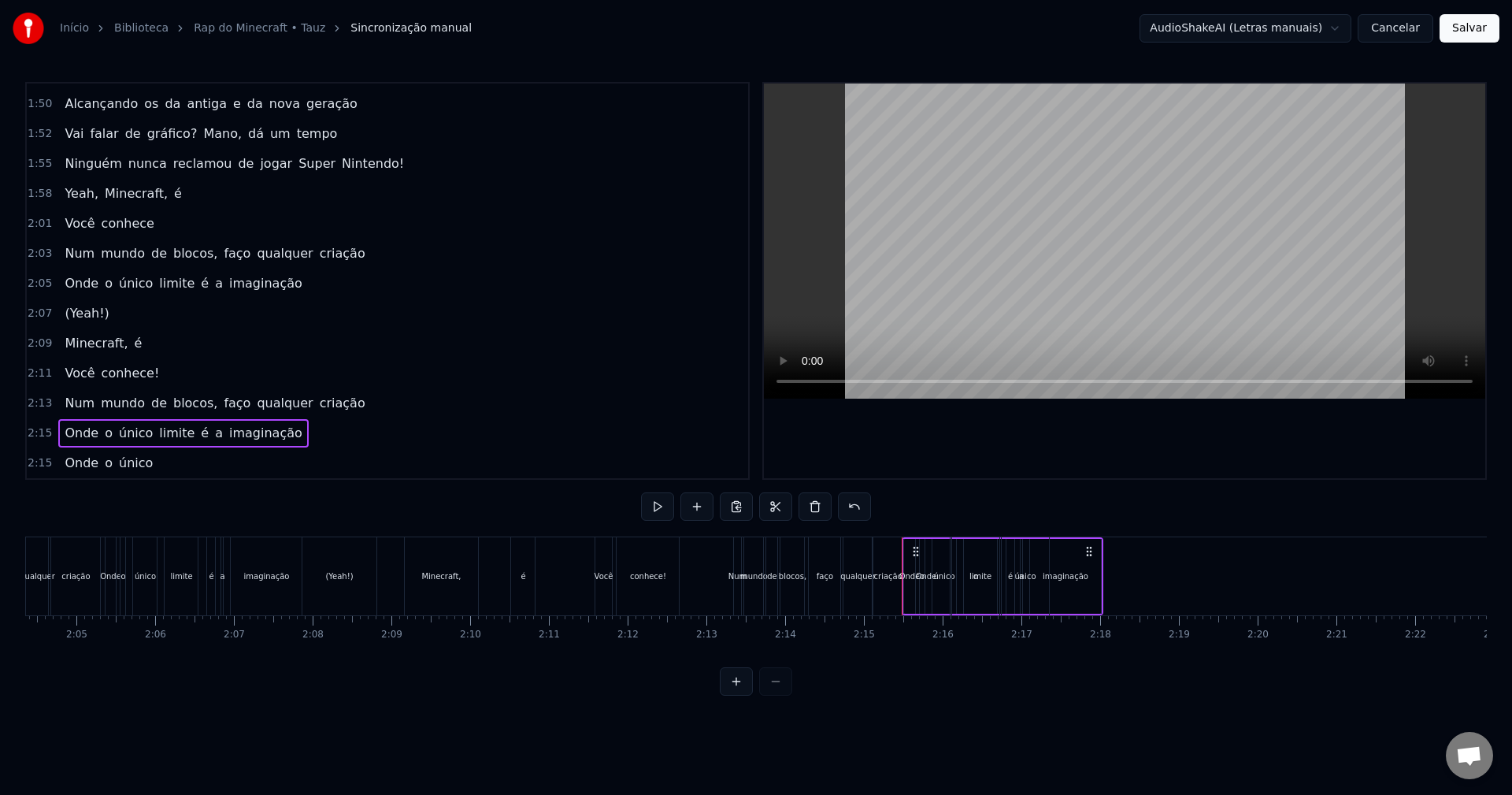
click at [41, 466] on span "2:15" at bounding box center [40, 463] width 25 height 16
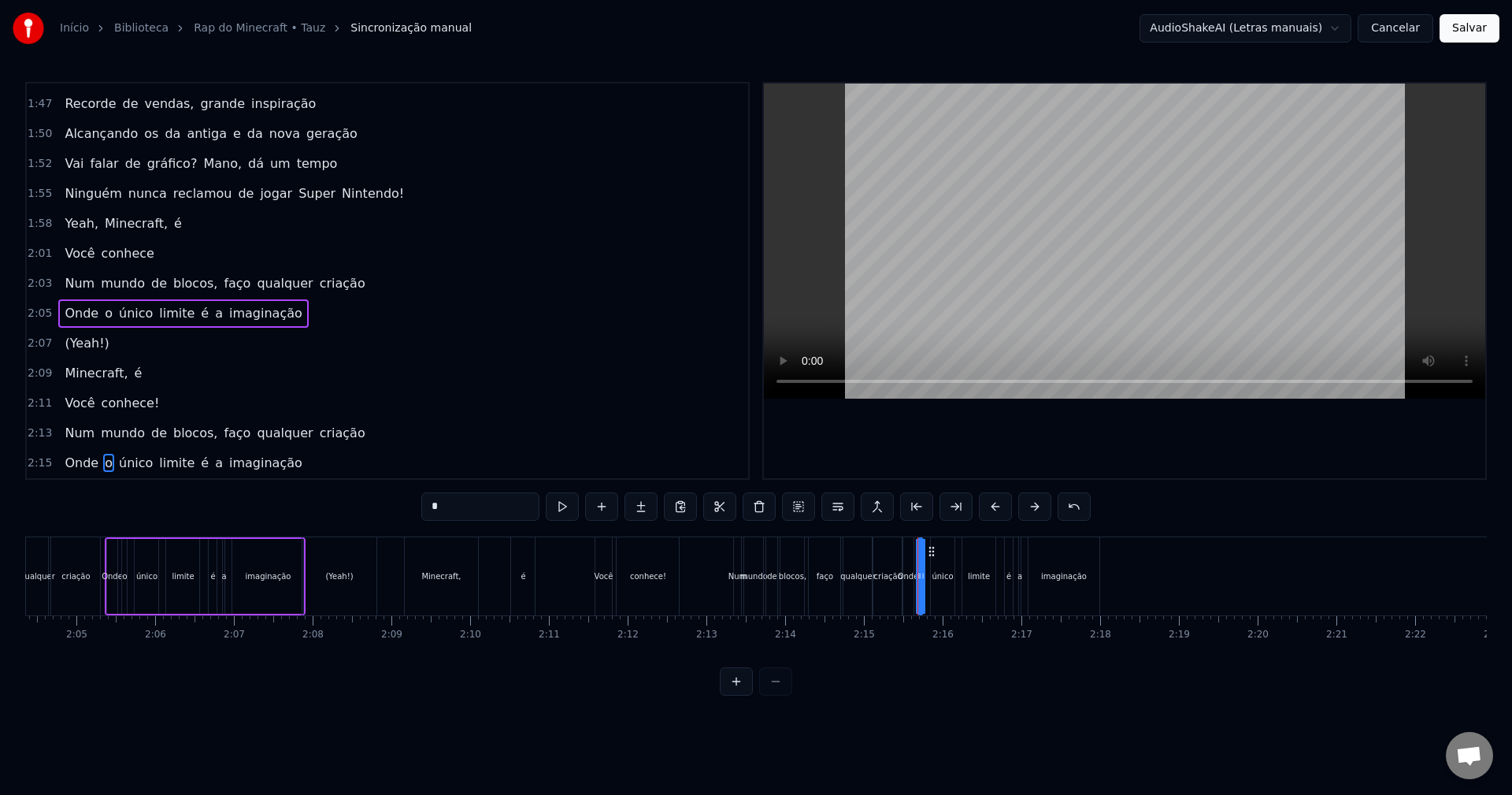
scroll to position [1132, 0]
click at [42, 462] on span "2:15" at bounding box center [40, 463] width 25 height 16
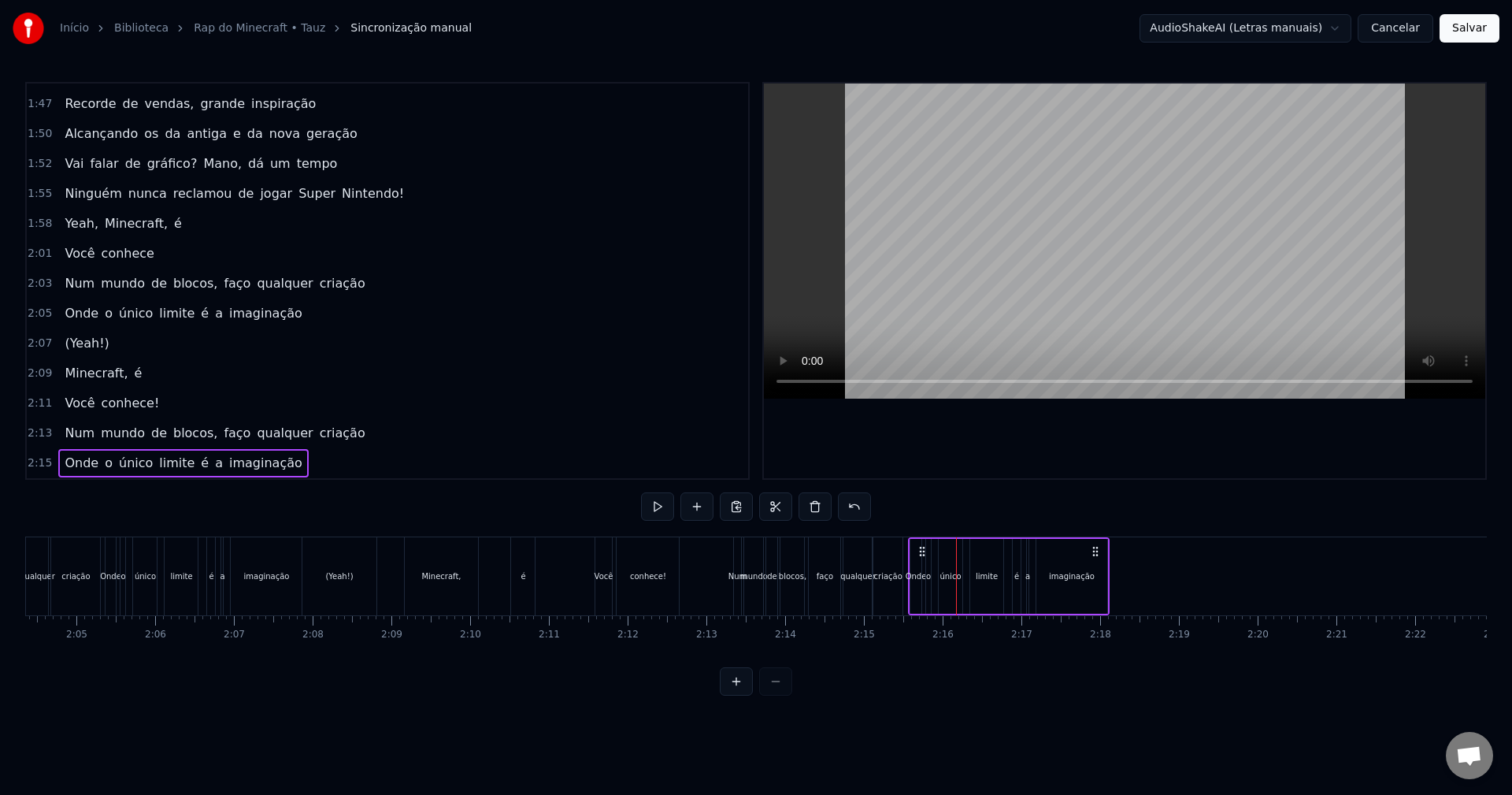
click at [924, 550] on icon at bounding box center [922, 552] width 12 height 12
click at [865, 534] on div "0:15 Bem- vindo ao Minecraft, meu amigo 0:18 Na jornada desse game, ficará surp…" at bounding box center [756, 388] width 1462 height 614
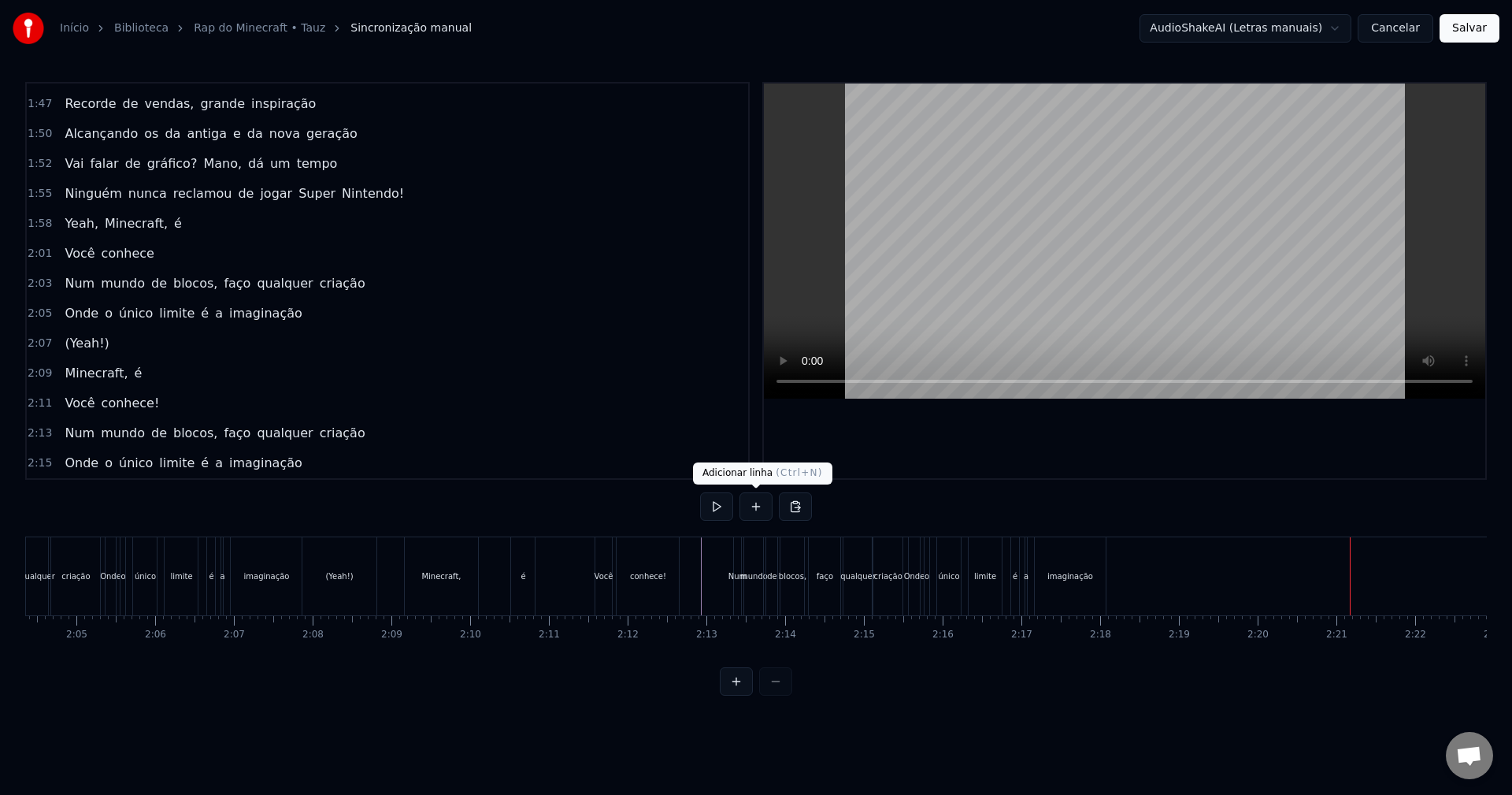
click at [756, 508] on button at bounding box center [756, 507] width 33 height 28
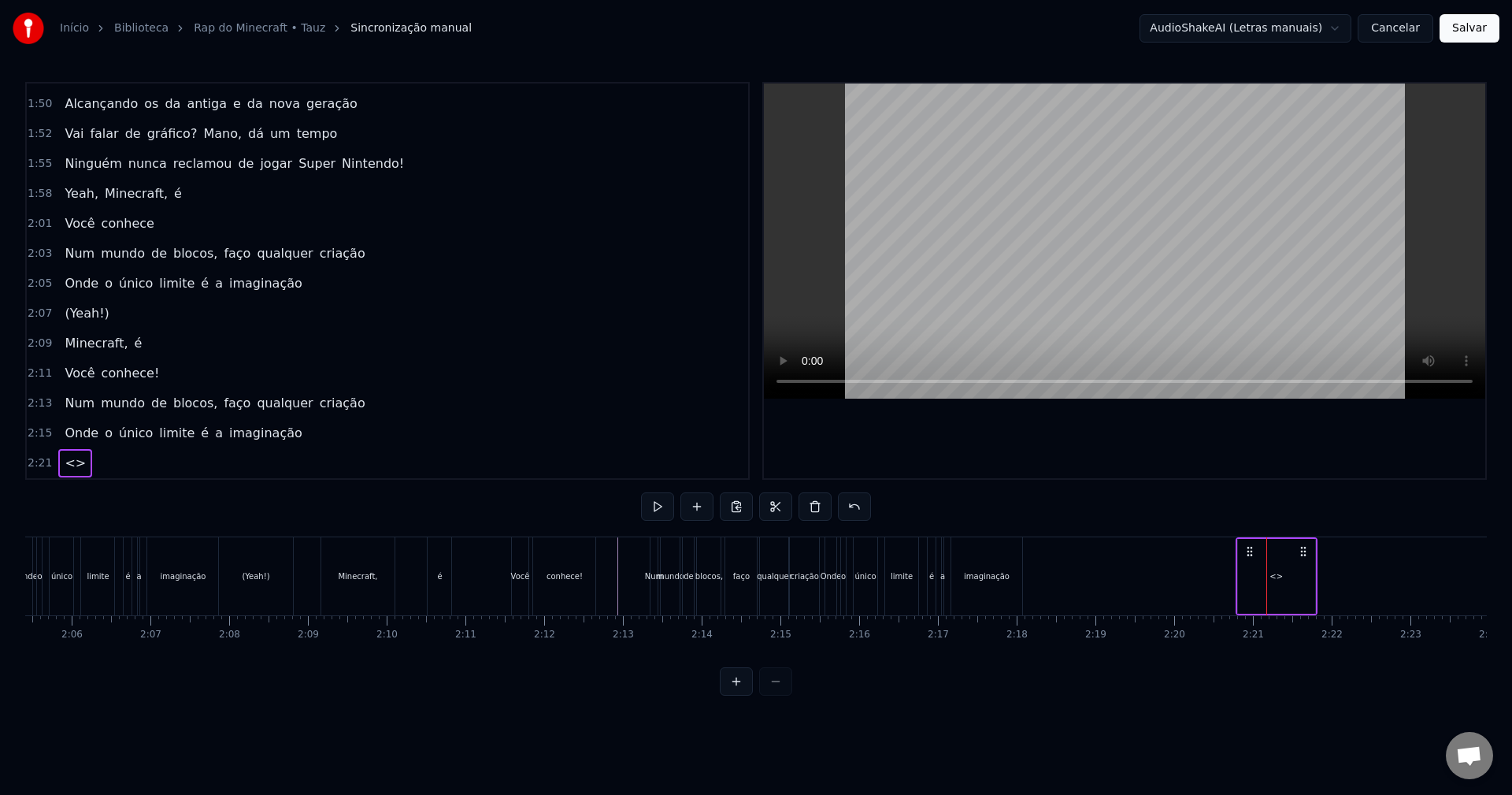
scroll to position [0, 9883]
drag, startPoint x: 1357, startPoint y: 550, endPoint x: 1171, endPoint y: 554, distance: 186.0
click at [1171, 554] on icon at bounding box center [1171, 552] width 12 height 12
click at [66, 463] on span "<>" at bounding box center [76, 463] width 25 height 18
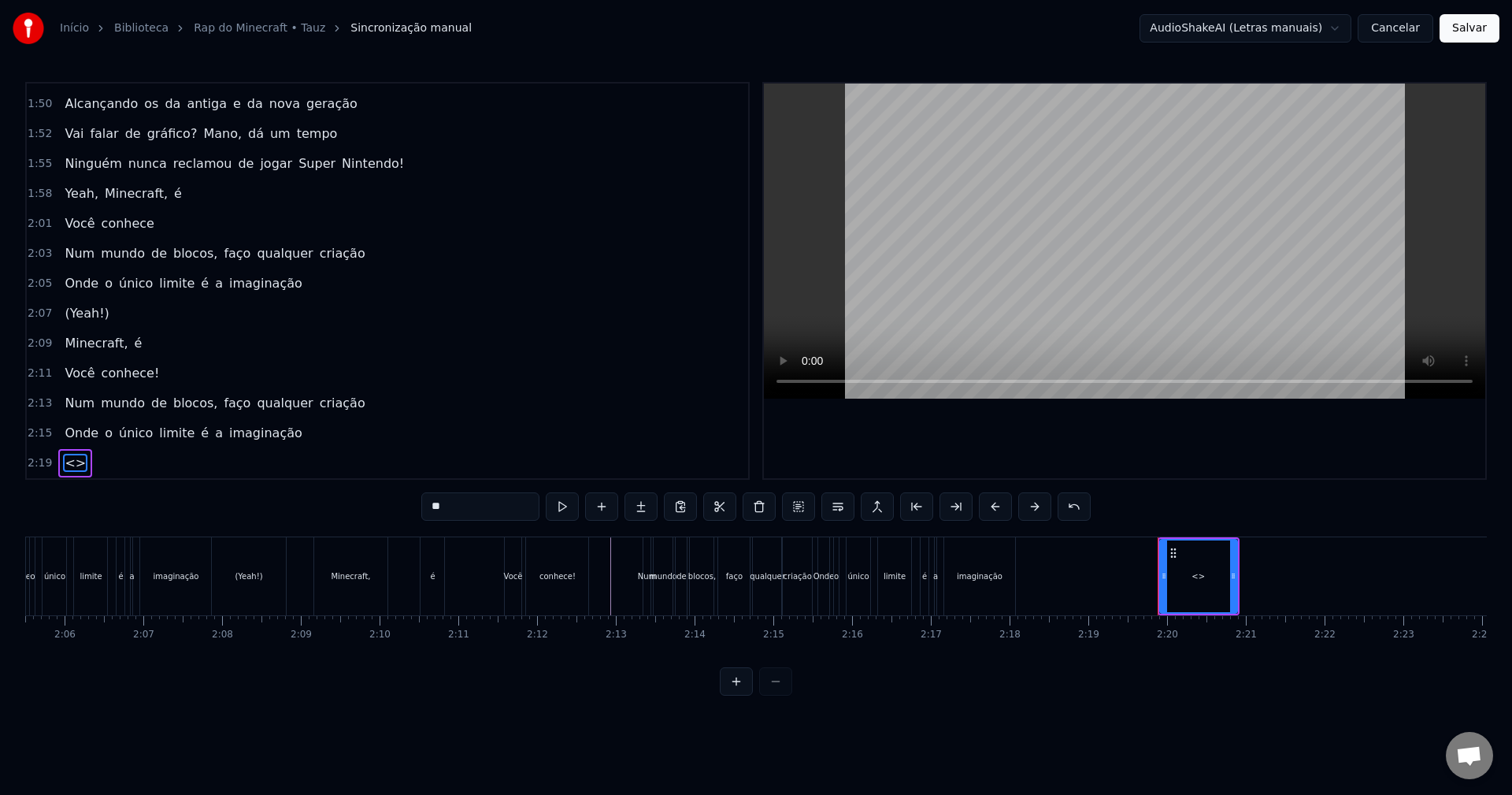
click at [66, 463] on span "<>" at bounding box center [76, 463] width 25 height 18
click at [454, 520] on input "**" at bounding box center [480, 507] width 119 height 28
drag, startPoint x: 454, startPoint y: 520, endPoint x: 376, endPoint y: 519, distance: 78.0
click at [376, 519] on div "0:15 Bem- vindo ao Minecraft, meu amigo 0:18 Na jornada desse game, ficará surp…" at bounding box center [756, 388] width 1462 height 614
type input "******"
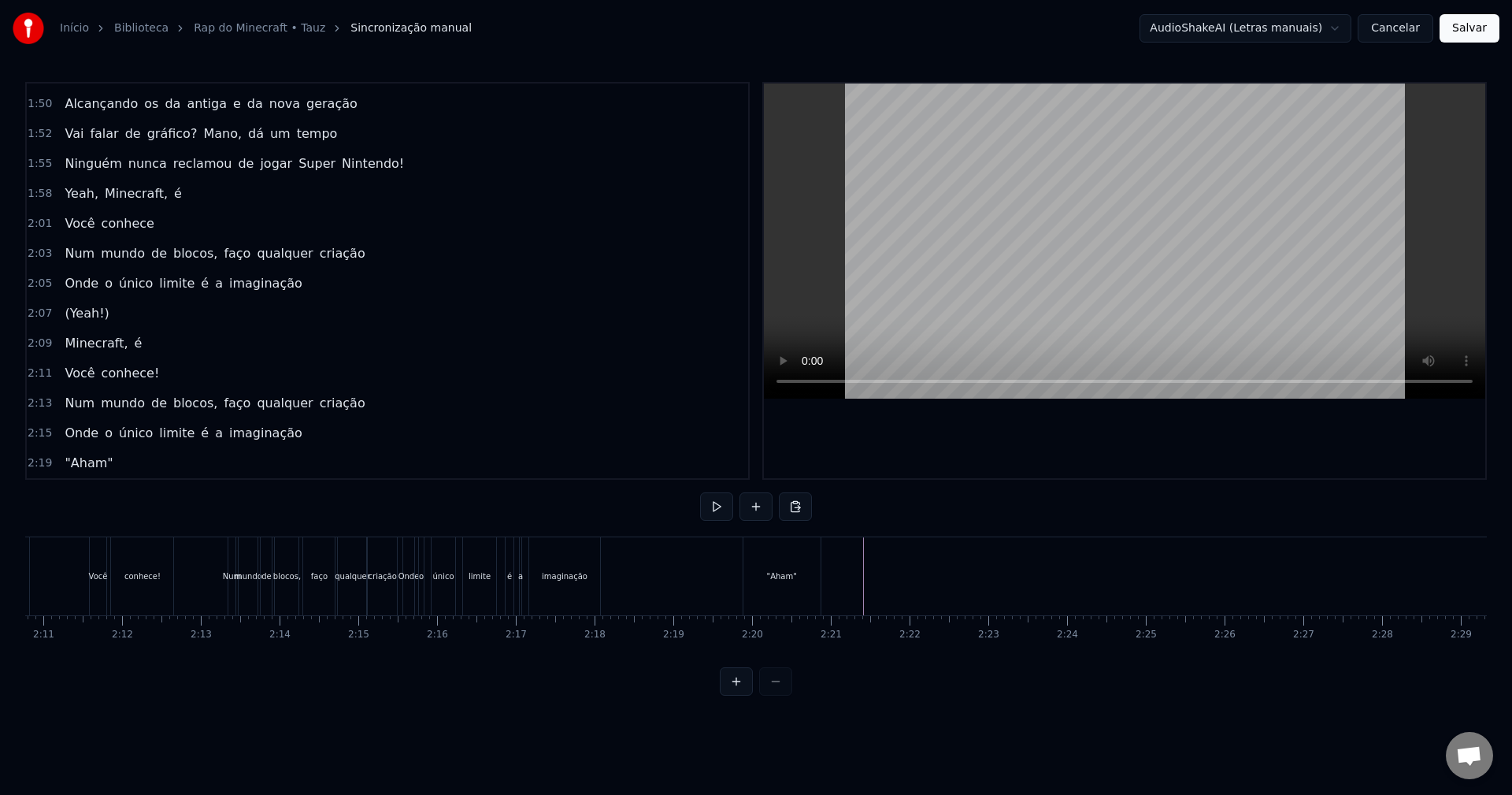
click at [309, 459] on div "2:19 "Aham"" at bounding box center [387, 463] width 722 height 30
click at [705, 512] on button at bounding box center [697, 507] width 33 height 28
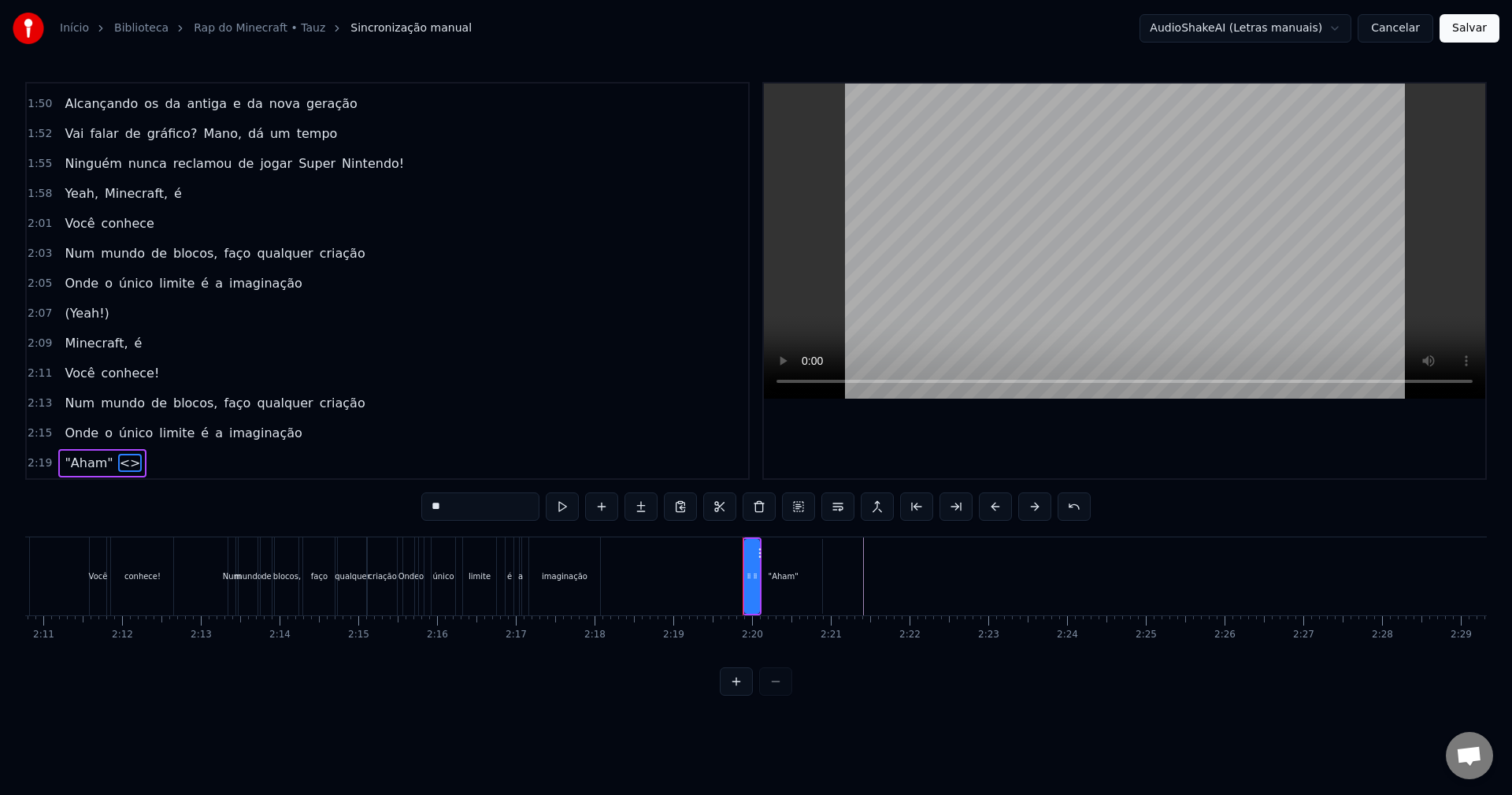
click at [264, 473] on div "2:19 "Aham" <>" at bounding box center [387, 463] width 722 height 30
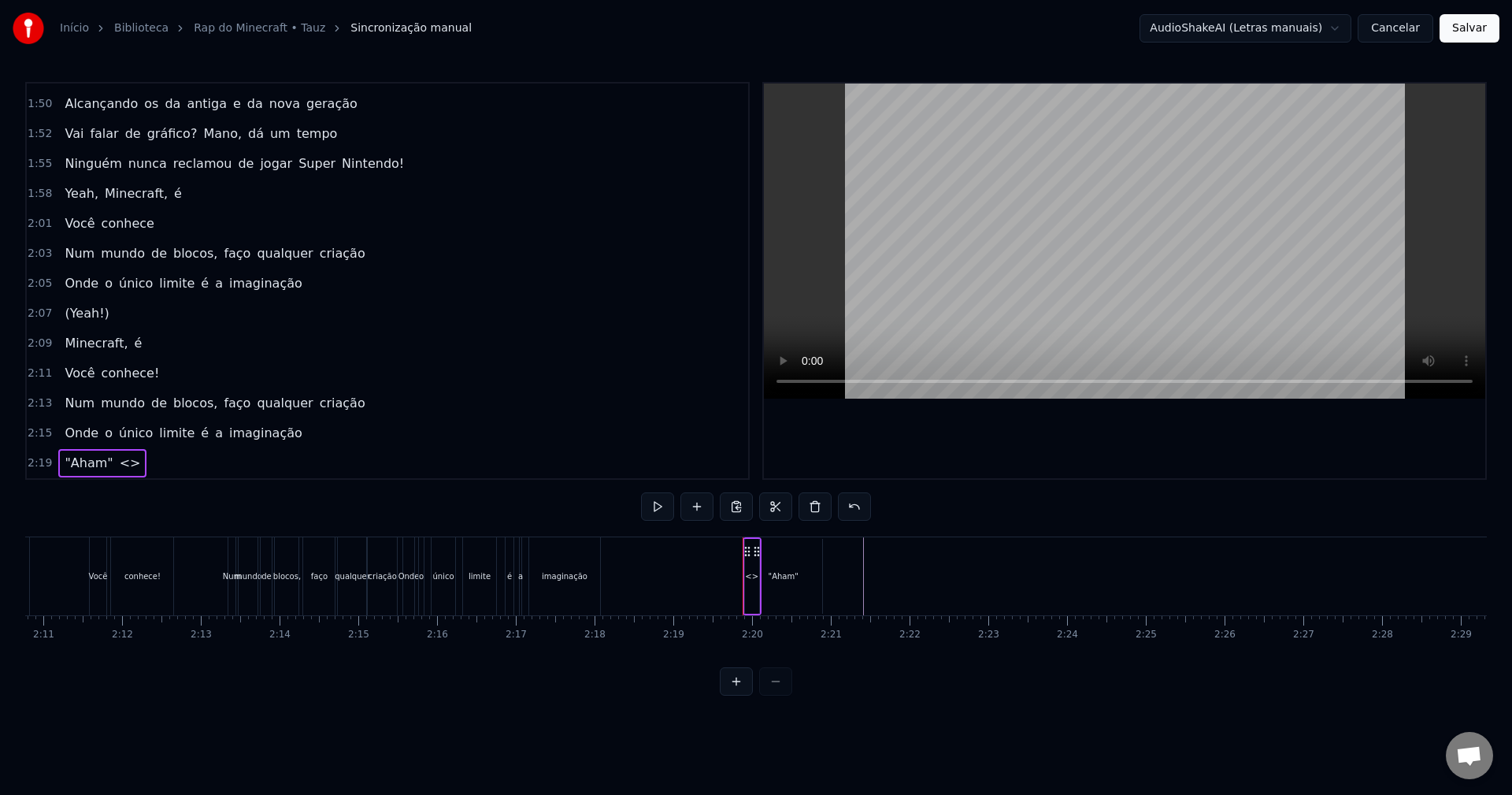
click at [119, 462] on span "<>" at bounding box center [131, 463] width 25 height 18
click at [193, 468] on div "2:19 "Aham"" at bounding box center [387, 463] width 722 height 30
click at [600, 459] on div "2:19 "Aham"" at bounding box center [387, 463] width 722 height 30
click at [691, 511] on button at bounding box center [697, 507] width 33 height 28
click at [565, 380] on div "2:11 Você conhece!" at bounding box center [387, 373] width 722 height 30
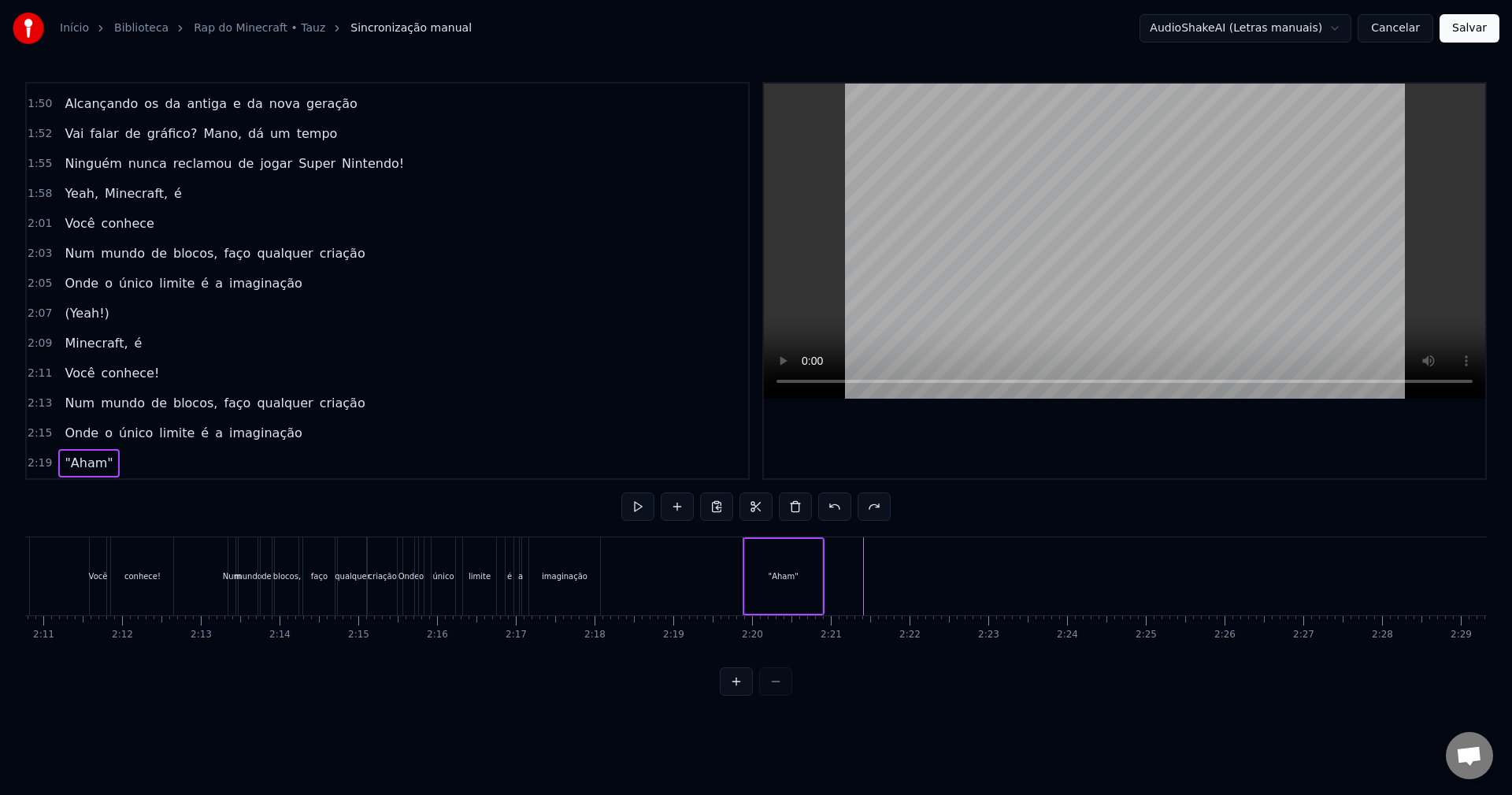
scroll to position [0, 10283]
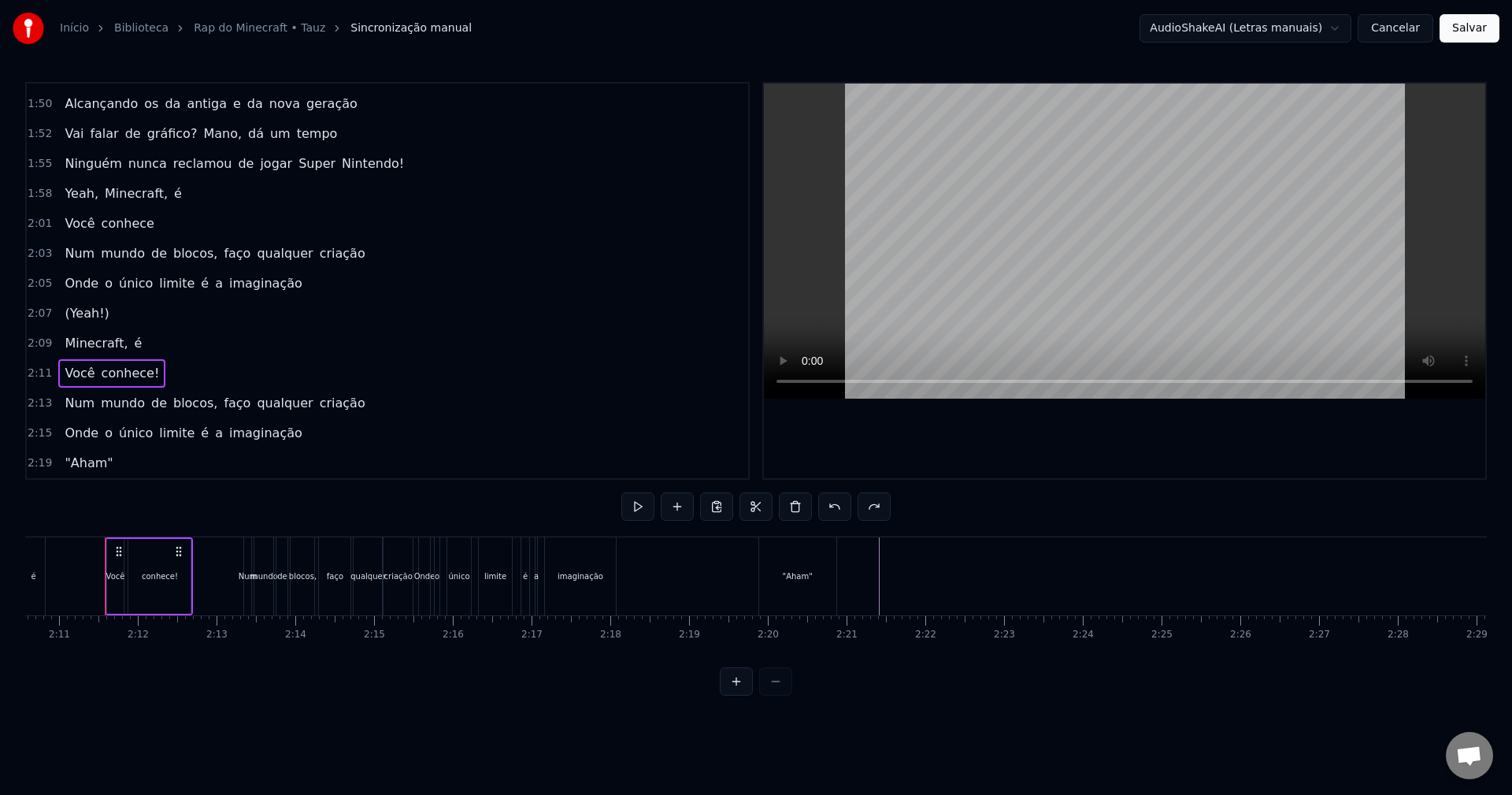
click at [466, 473] on div "2:19 "Aham"" at bounding box center [387, 463] width 722 height 30
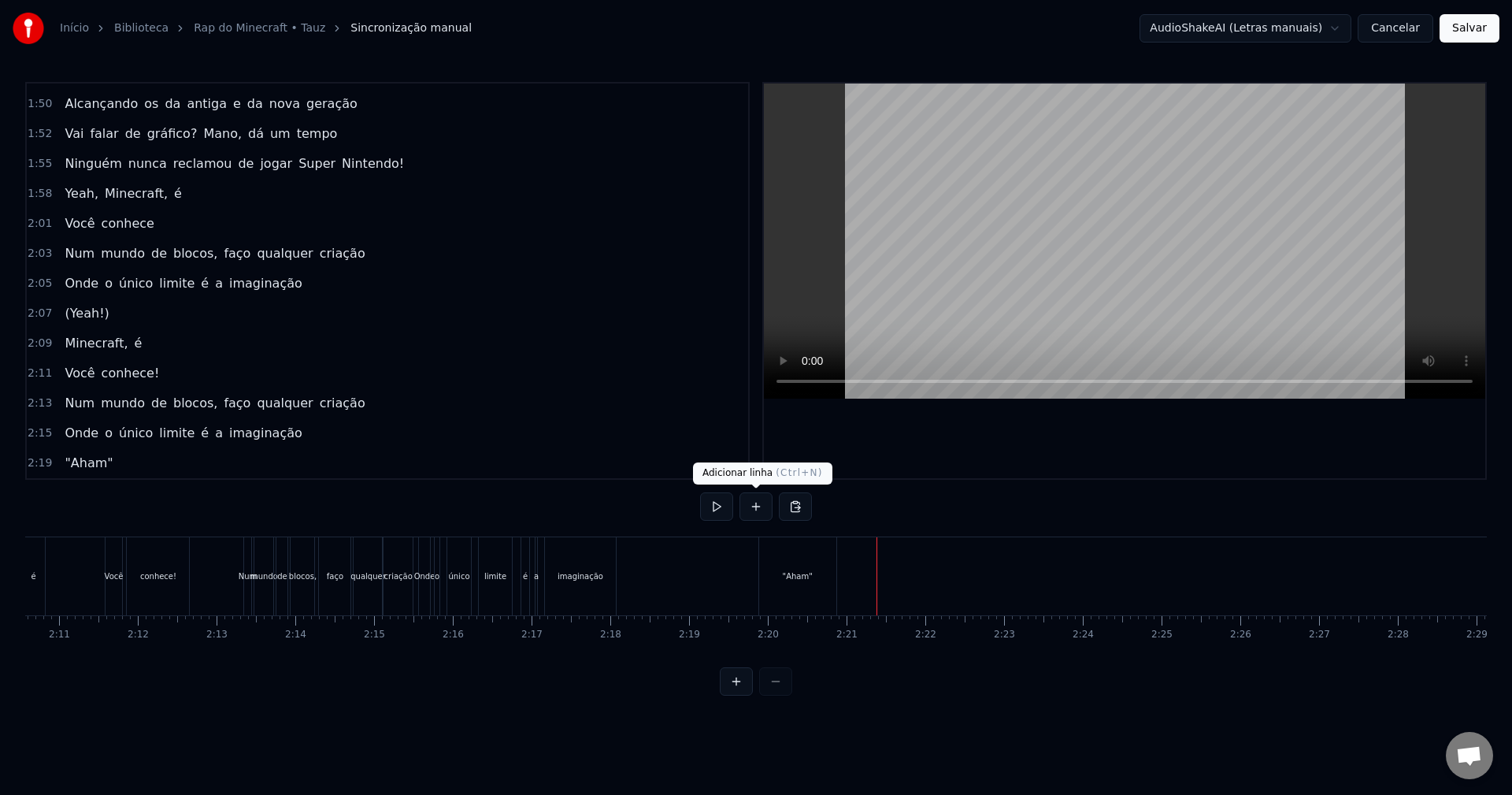
click at [752, 509] on button at bounding box center [756, 507] width 33 height 28
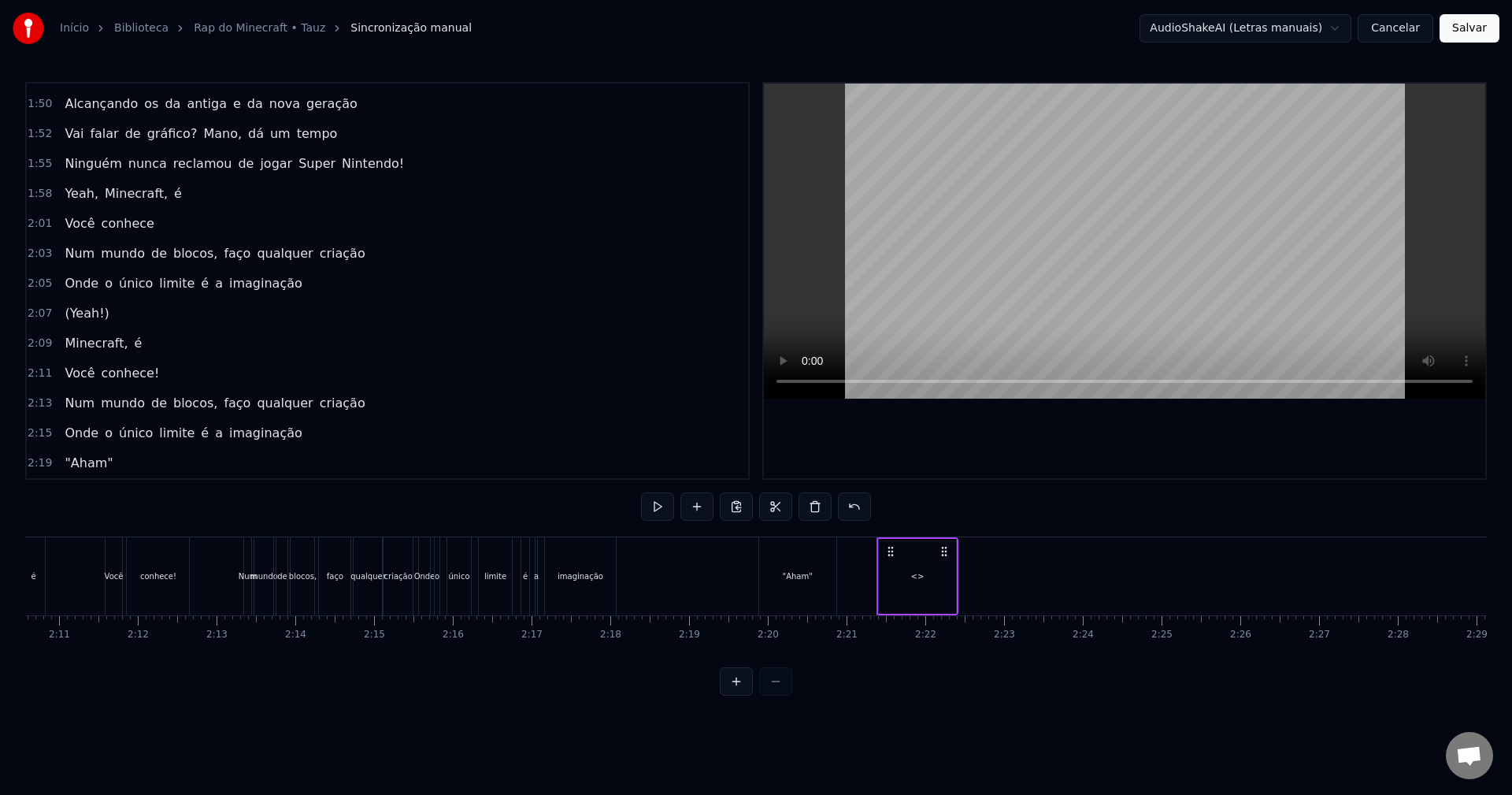
scroll to position [1192, 0]
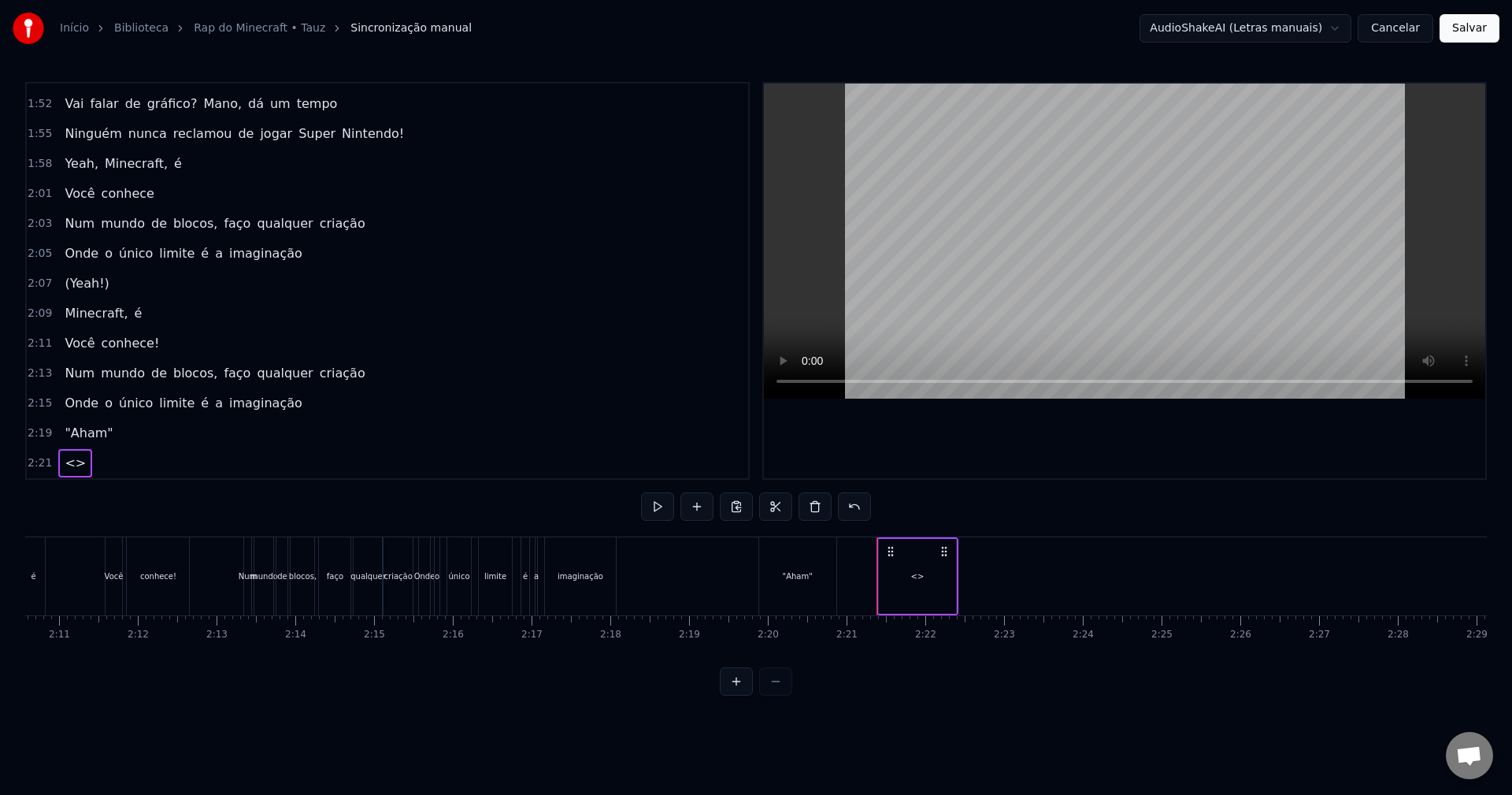
click at [68, 461] on span "<>" at bounding box center [76, 463] width 25 height 18
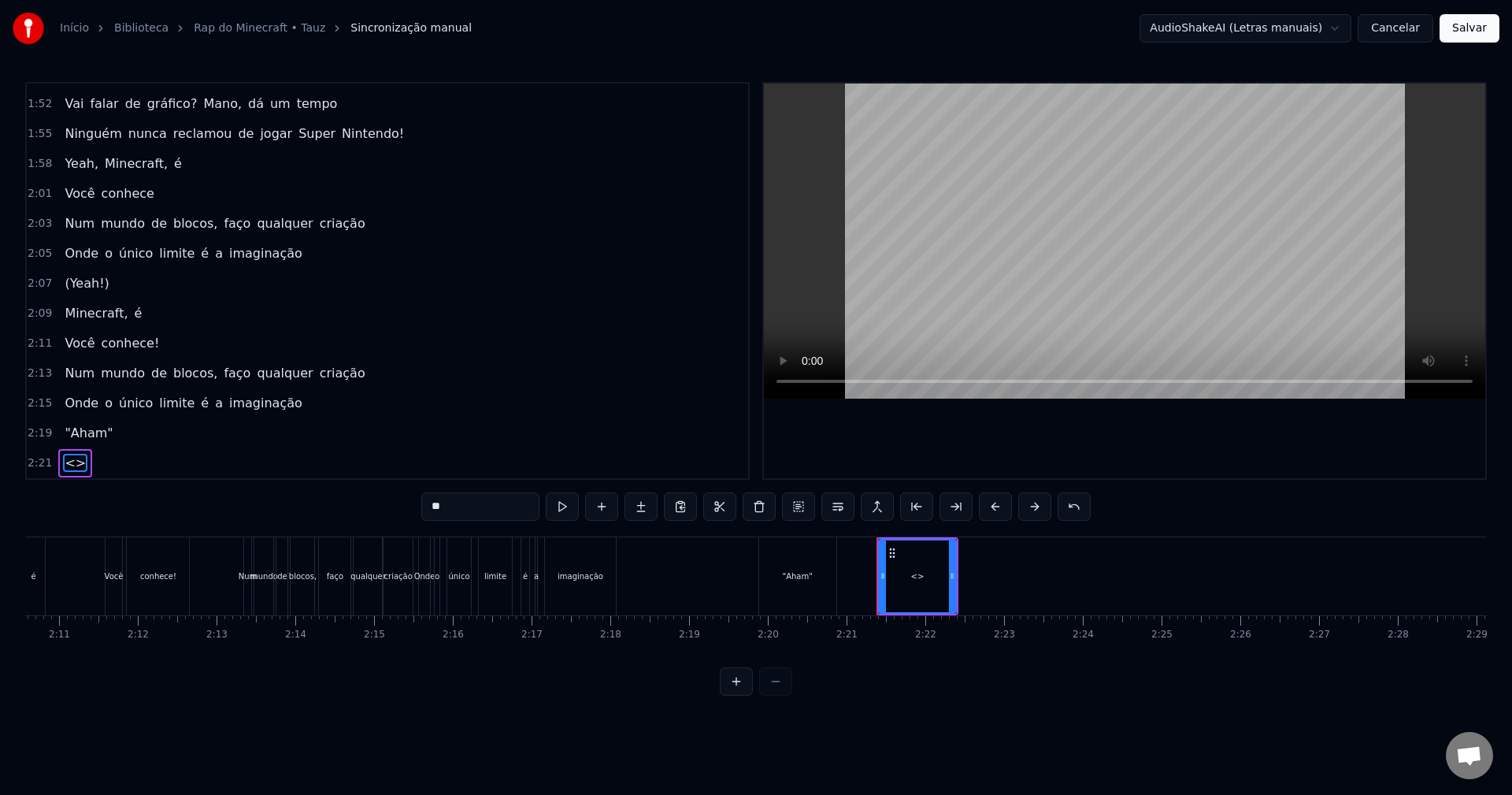
drag, startPoint x: 401, startPoint y: 488, endPoint x: 254, endPoint y: 483, distance: 147.1
click at [248, 480] on div "0:15 Bem- vindo ao Minecraft, meu amigo 0:18 Na jornada desse game, ficará surp…" at bounding box center [756, 388] width 1462 height 614
paste input "********"
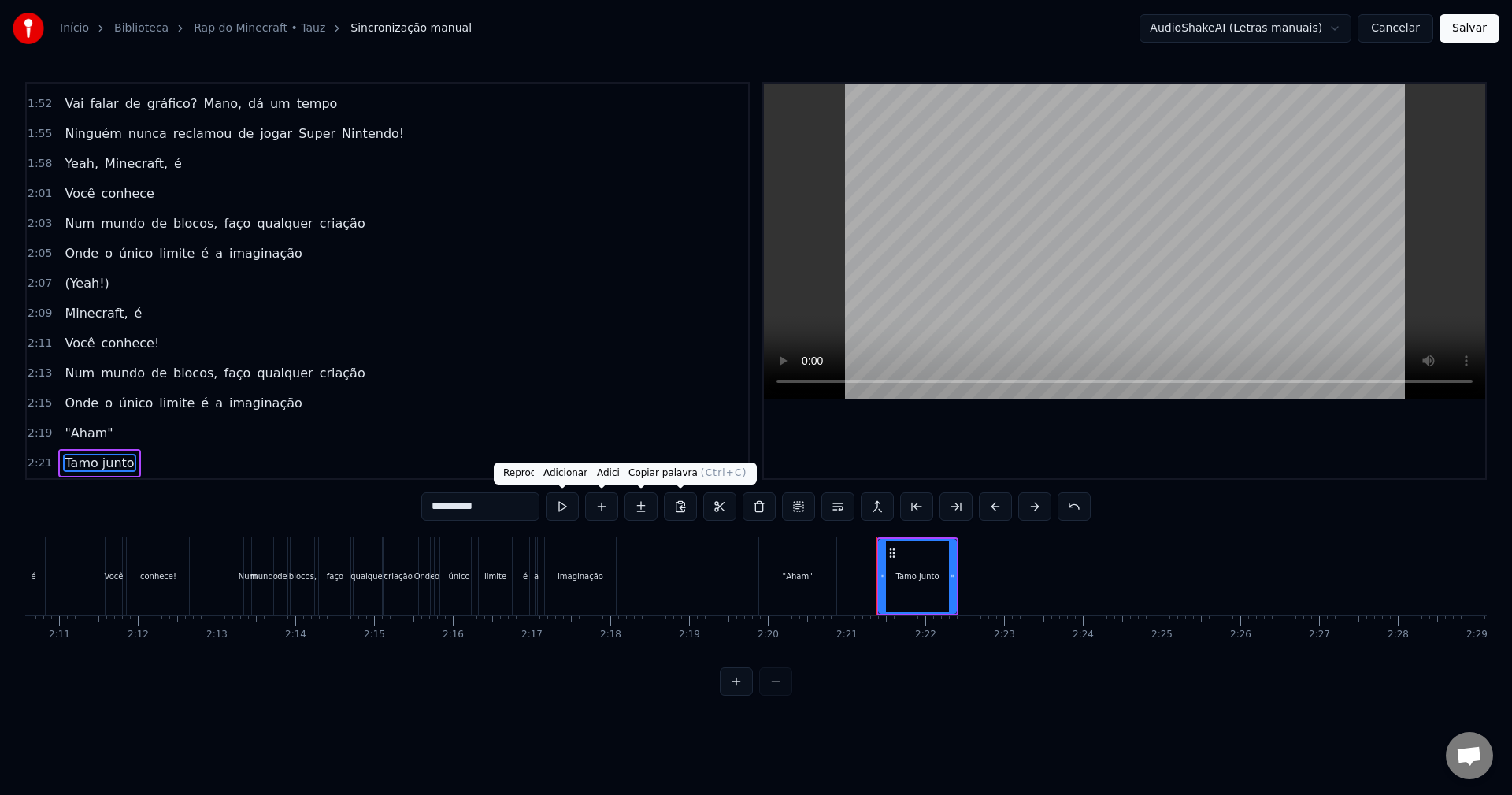
drag, startPoint x: 508, startPoint y: 501, endPoint x: 700, endPoint y: 502, distance: 192.0
click at [700, 502] on div "**********" at bounding box center [756, 507] width 669 height 28
type input "****"
click at [591, 509] on button at bounding box center [601, 507] width 33 height 28
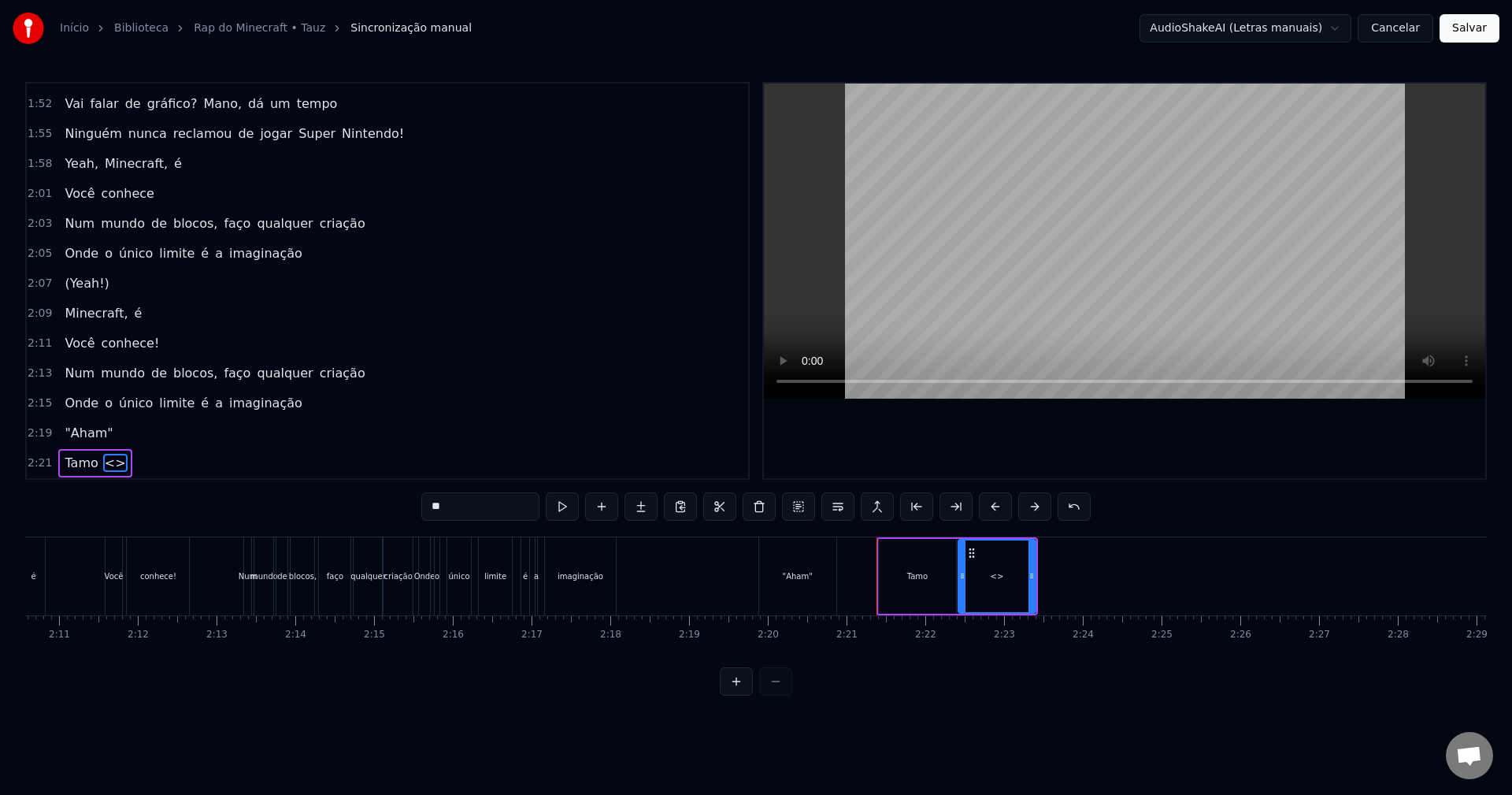
click at [104, 466] on span "<>" at bounding box center [115, 463] width 25 height 18
click at [104, 465] on span "<>" at bounding box center [115, 463] width 25 height 18
click at [491, 501] on input "**" at bounding box center [480, 507] width 119 height 28
paste input "***"
type input "*****"
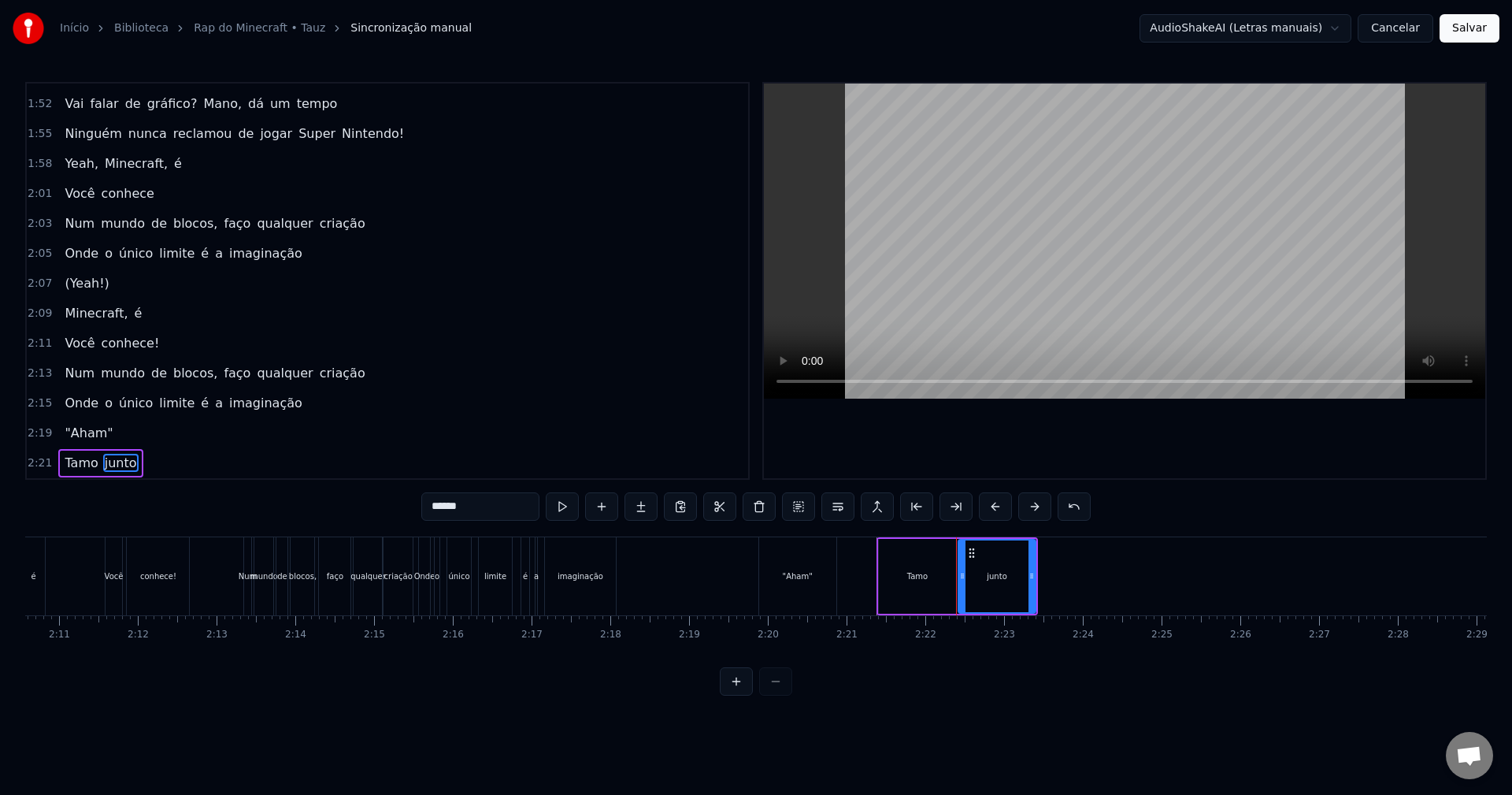
click at [103, 466] on span "junto" at bounding box center [120, 463] width 35 height 18
click at [263, 500] on div "0:15 Bem- vindo ao Minecraft, meu amigo 0:18 Na jornada desse game, ficará surp…" at bounding box center [756, 388] width 1462 height 614
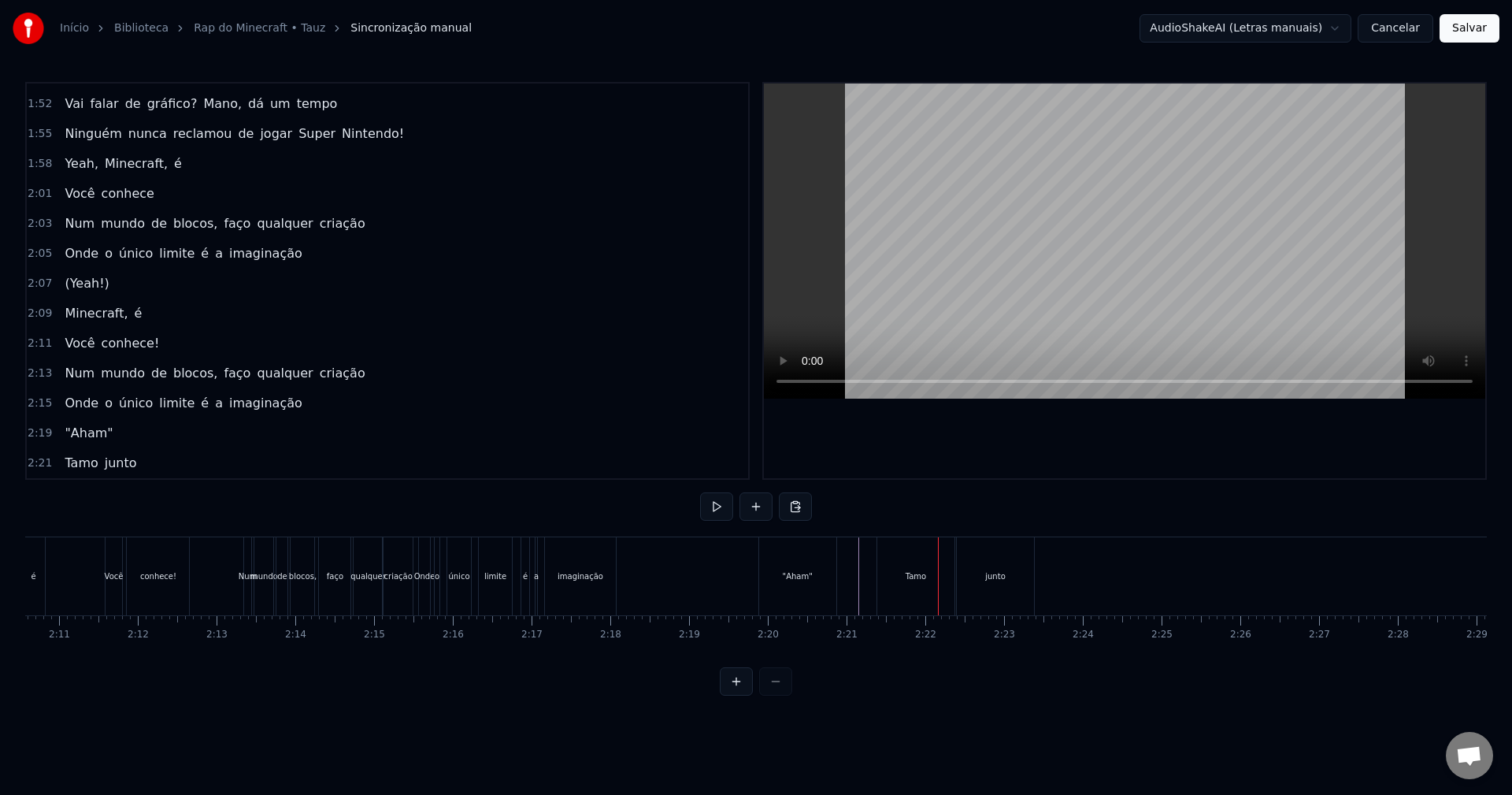
click at [889, 561] on div "Tamo" at bounding box center [916, 576] width 77 height 78
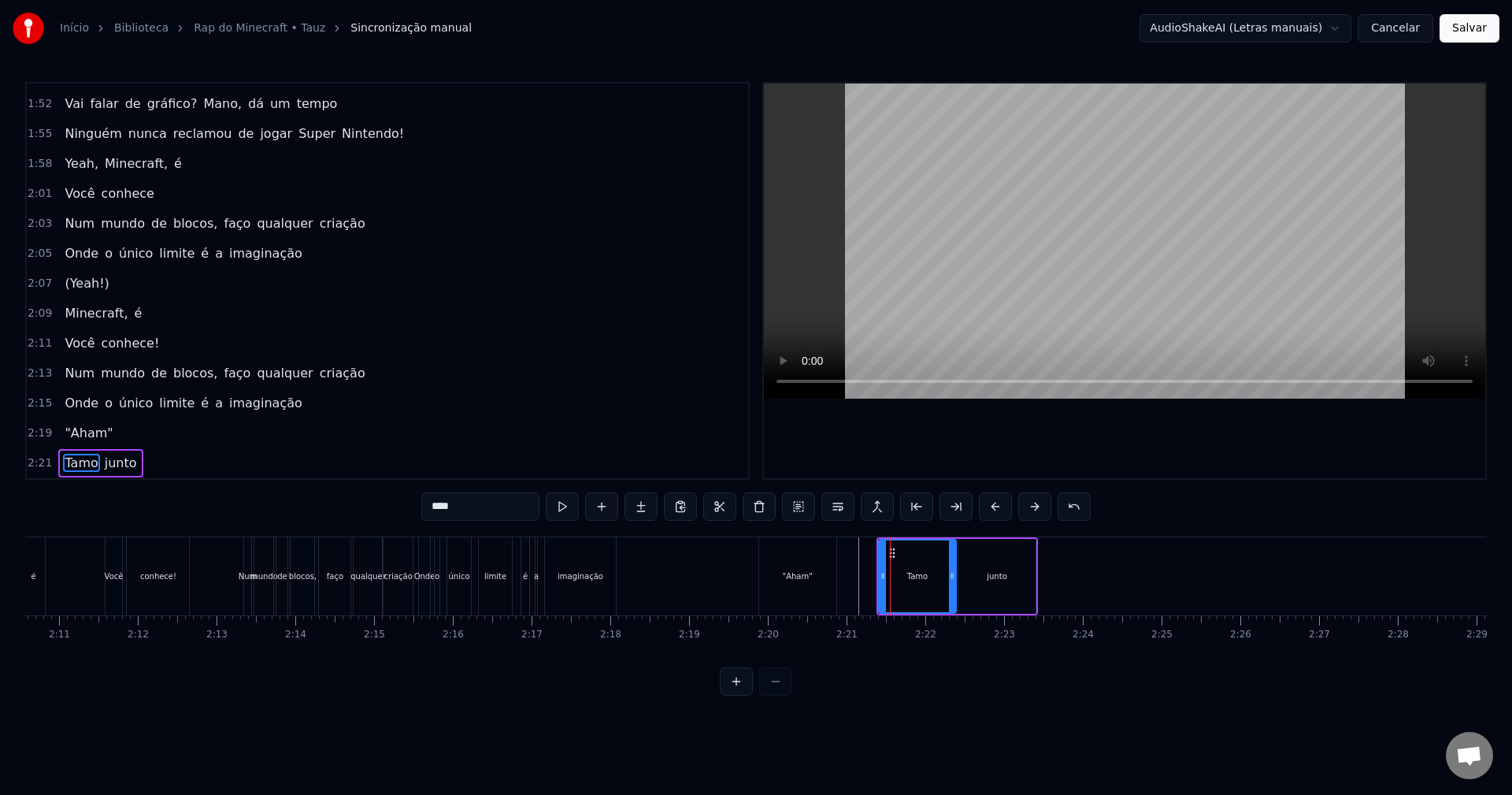
click at [89, 452] on div "Tamo junto" at bounding box center [100, 463] width 84 height 28
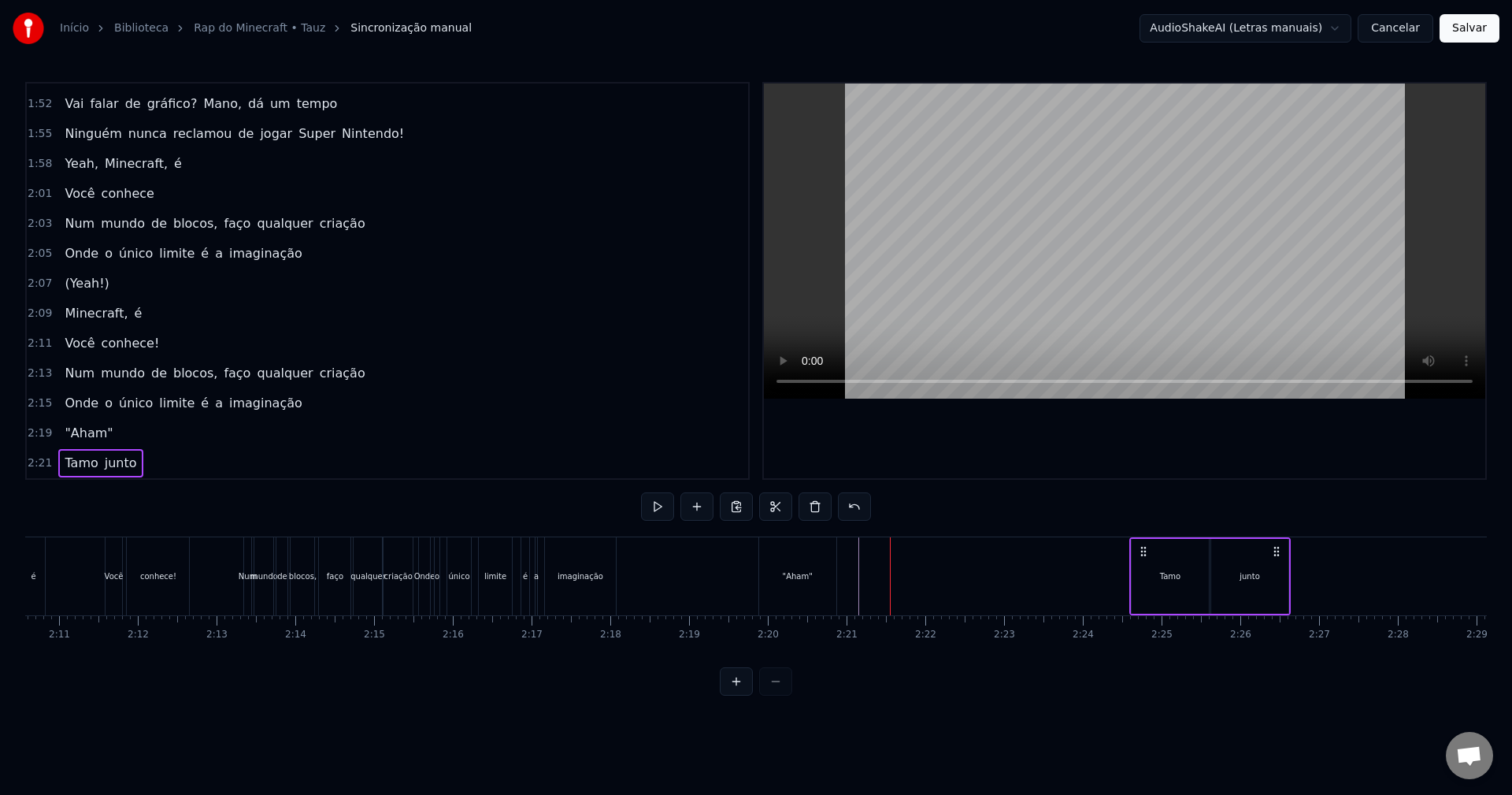
drag, startPoint x: 889, startPoint y: 550, endPoint x: 1141, endPoint y: 567, distance: 252.6
click at [1141, 567] on div "Tamo junto" at bounding box center [1210, 576] width 162 height 78
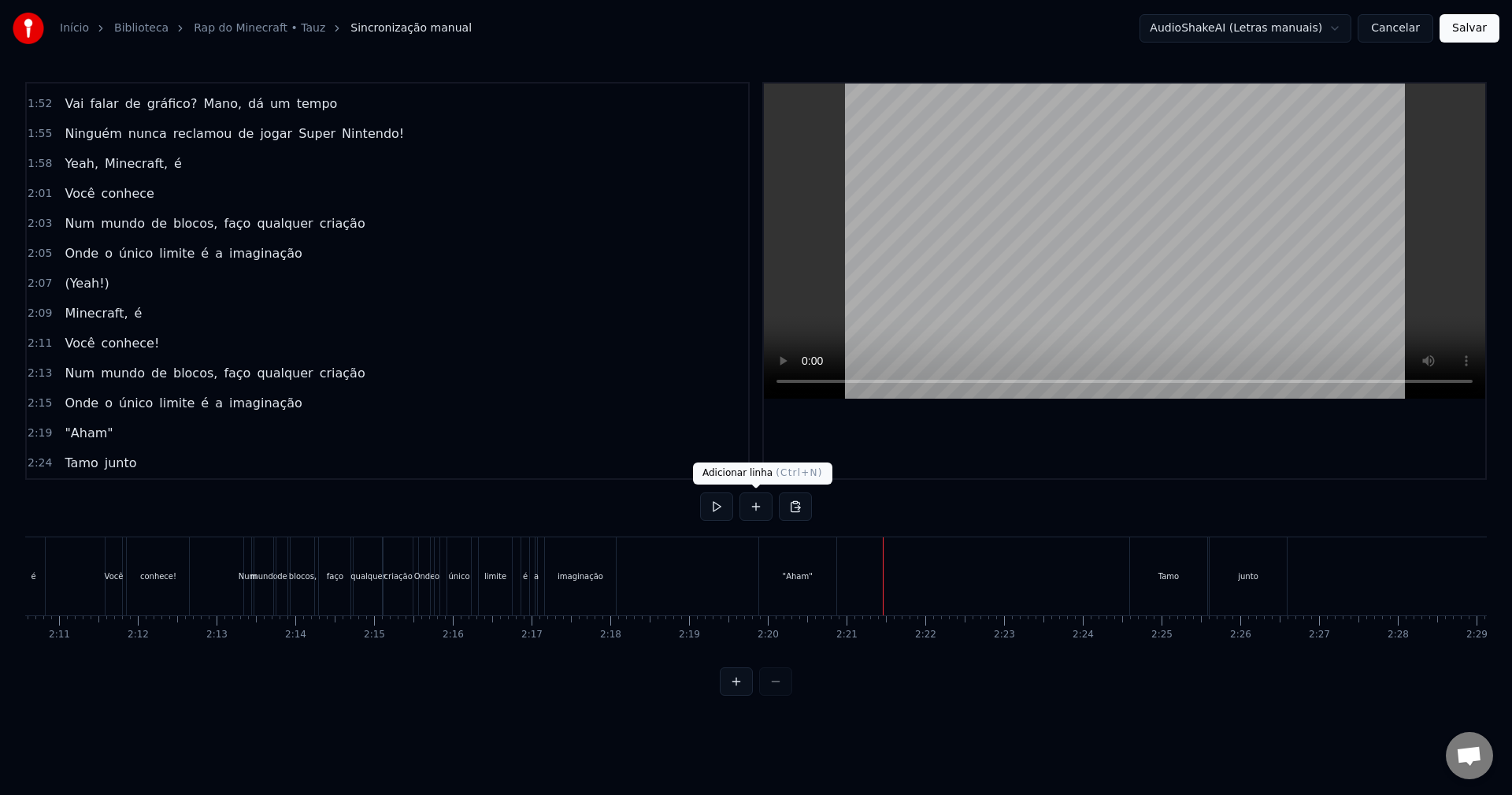
click at [752, 496] on button at bounding box center [756, 507] width 33 height 28
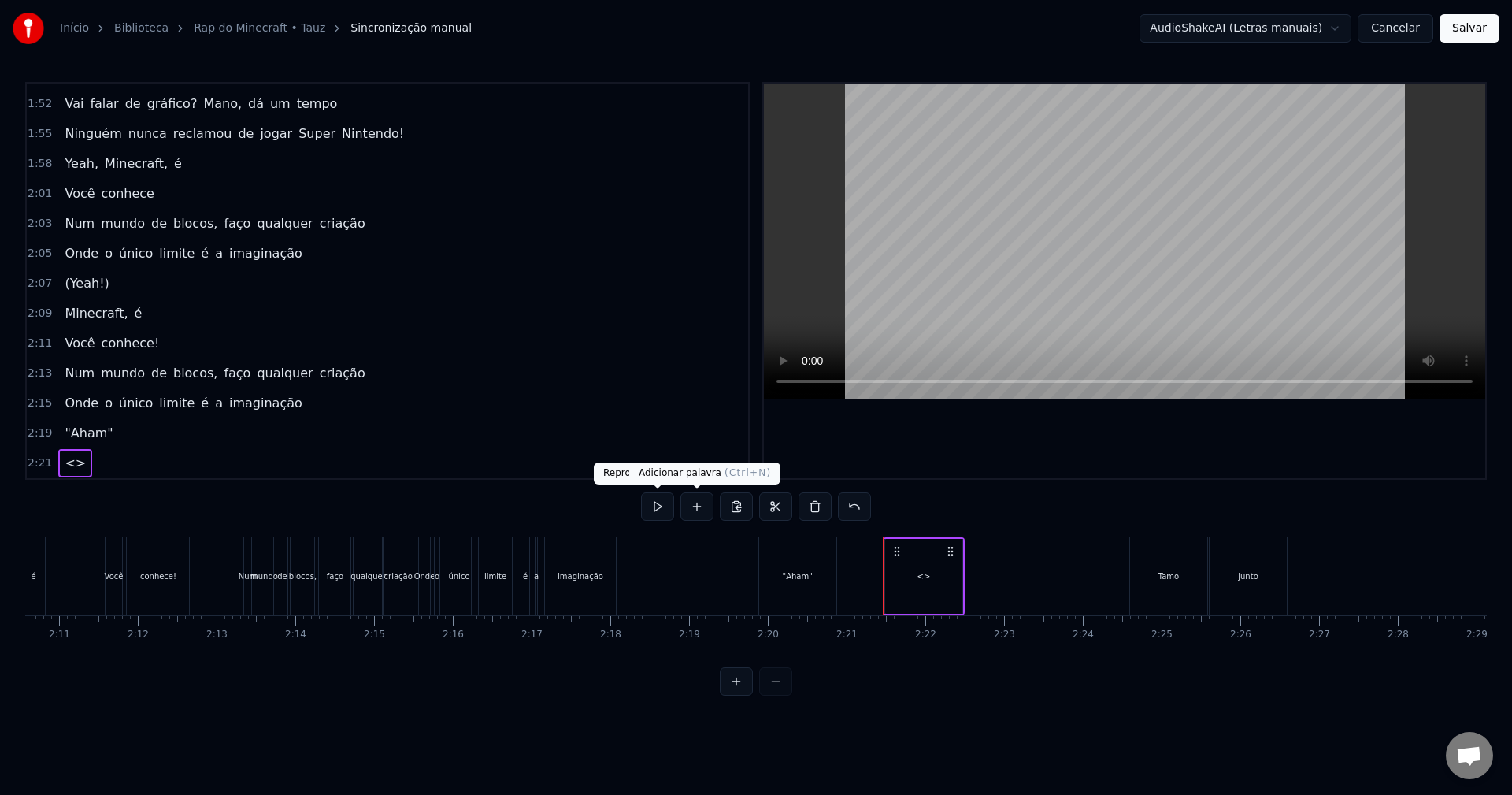
click at [687, 506] on button at bounding box center [697, 507] width 33 height 28
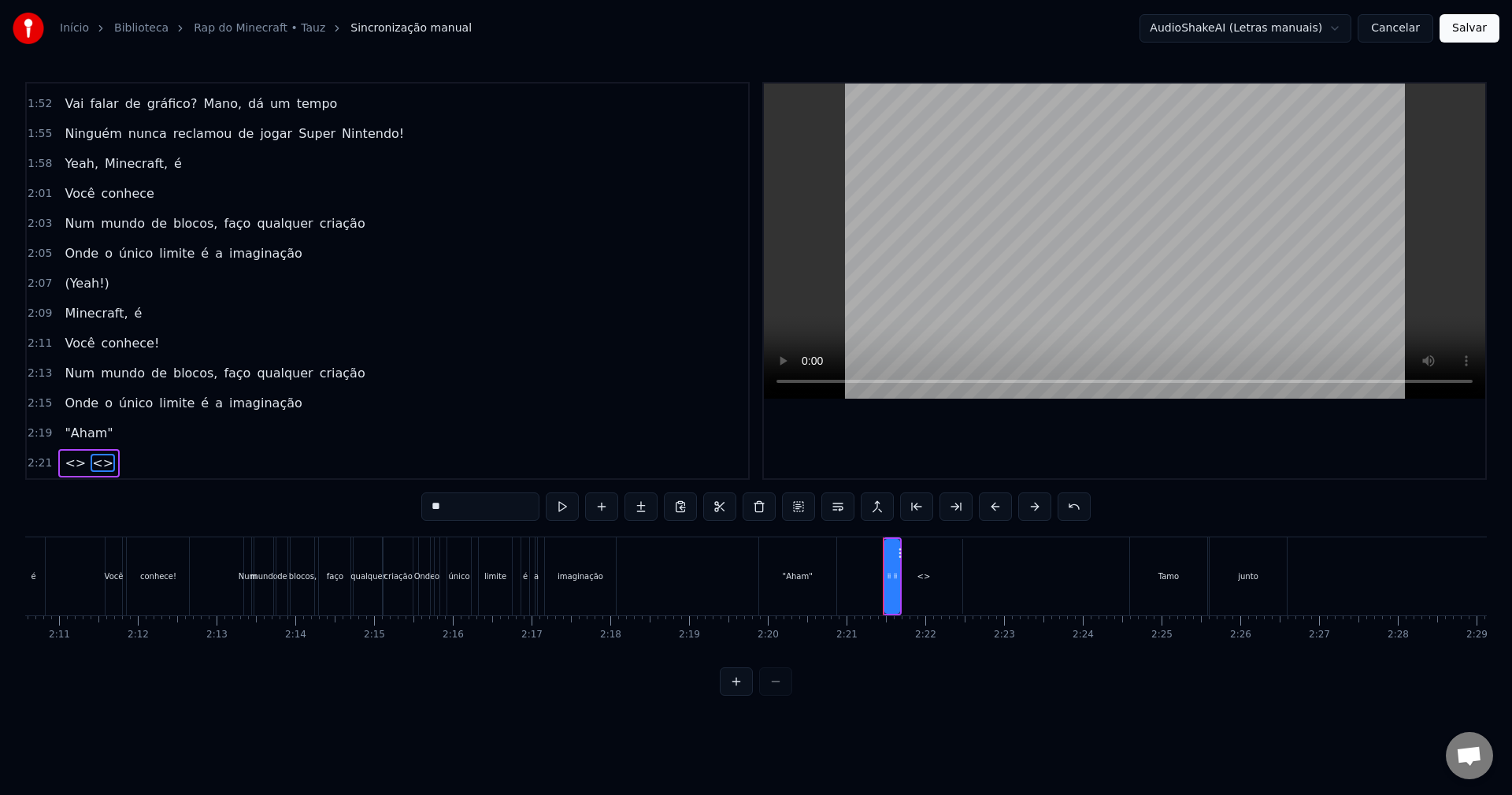
scroll to position [1222, 0]
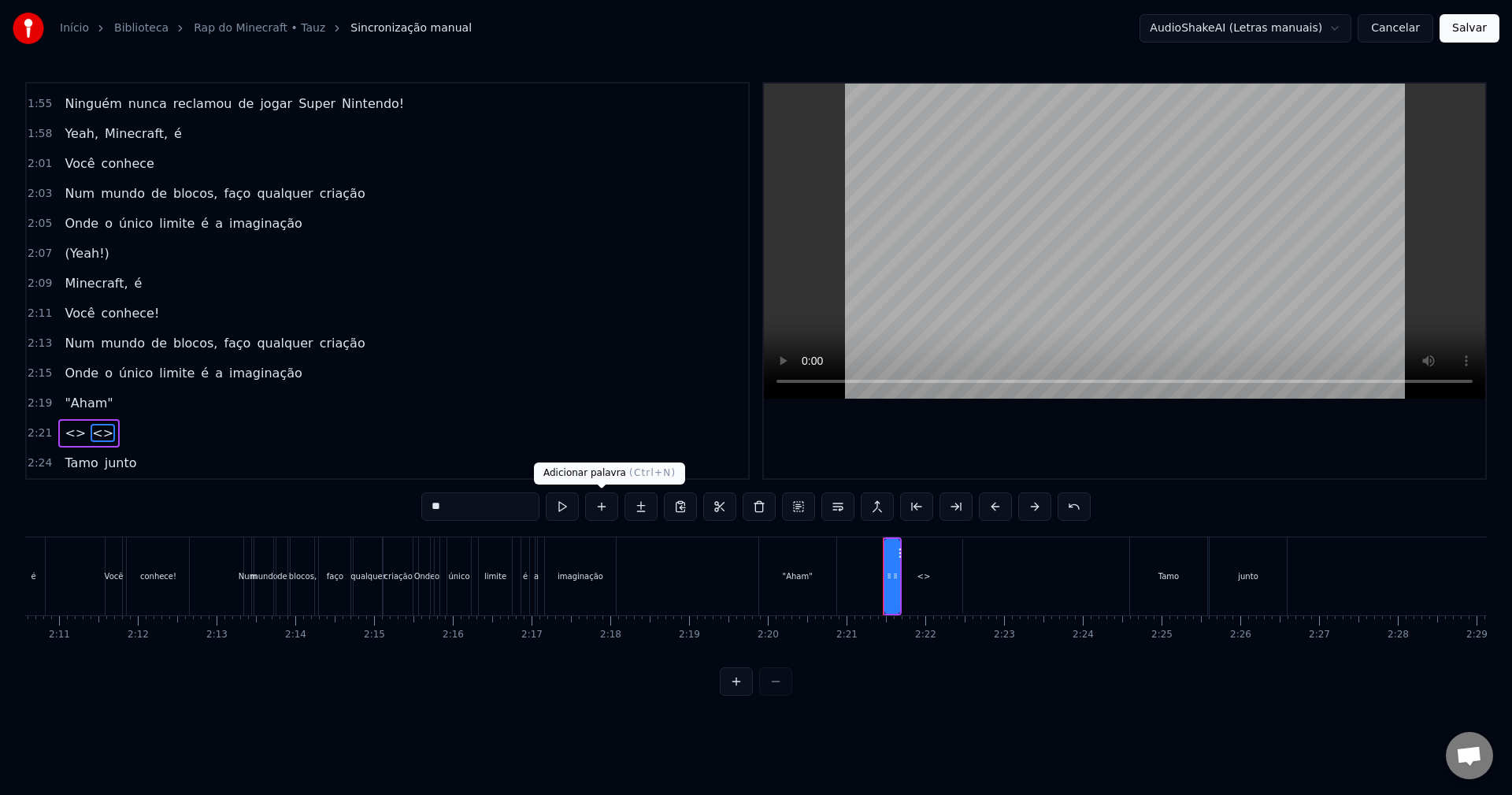
click at [599, 508] on button at bounding box center [601, 507] width 33 height 28
click at [66, 431] on span "<>" at bounding box center [76, 433] width 25 height 18
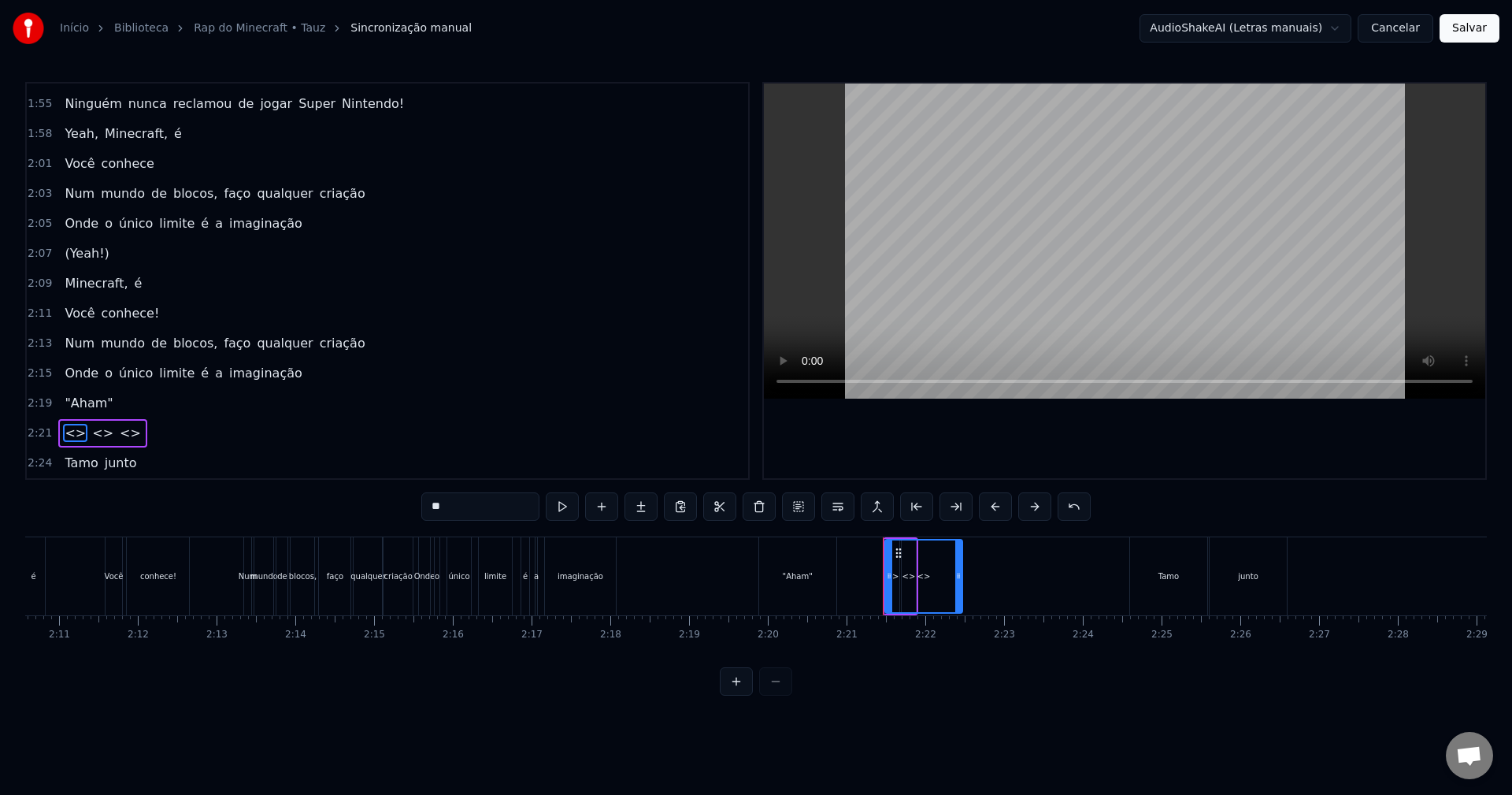
click at [506, 500] on input "**" at bounding box center [480, 507] width 119 height 28
paste input "*******"
click at [129, 433] on span "<>" at bounding box center [141, 433] width 25 height 18
click at [485, 499] on input "**" at bounding box center [480, 507] width 119 height 28
paste input "****"
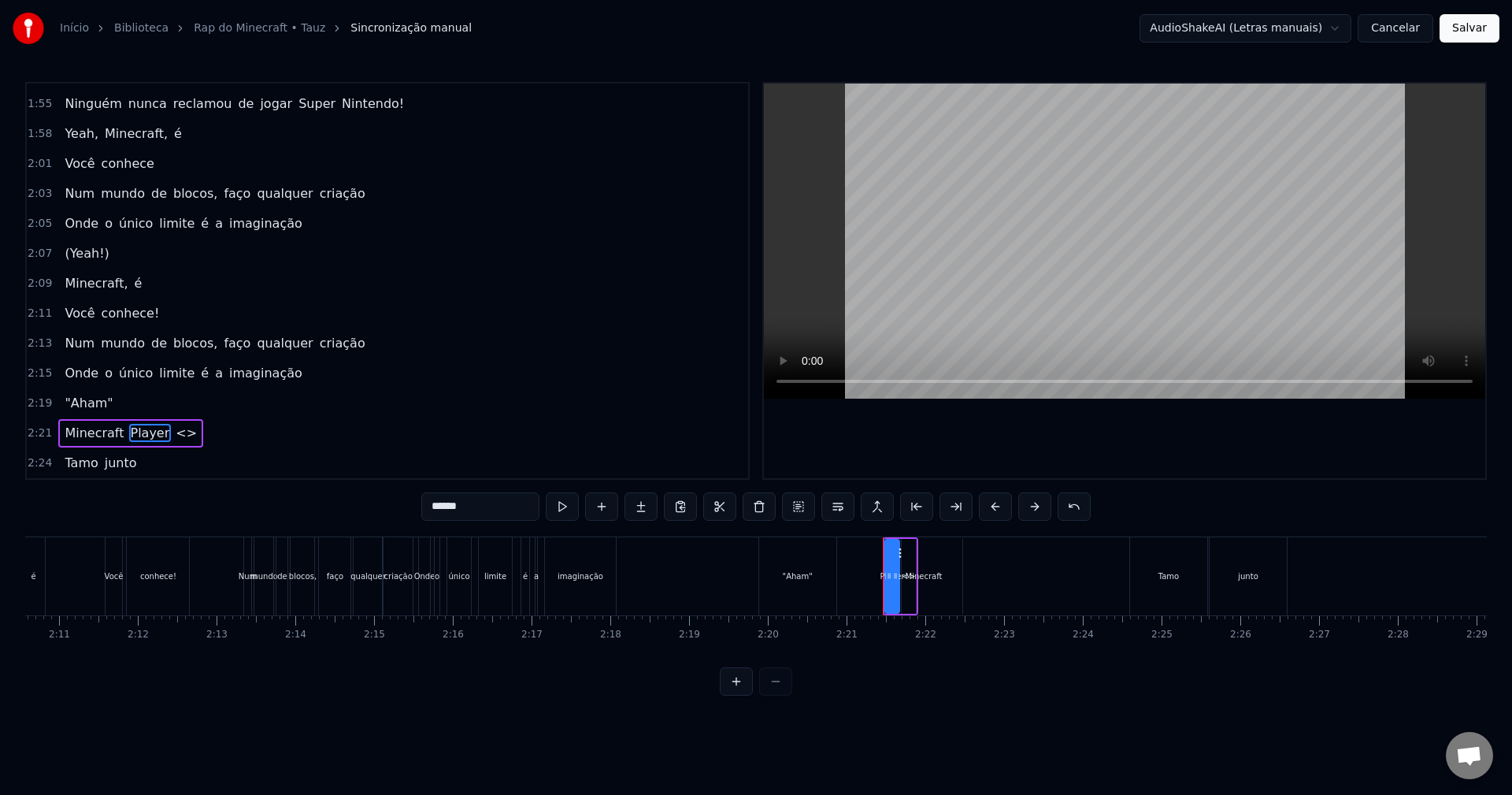
click at [472, 500] on input "******" at bounding box center [480, 507] width 119 height 28
click at [174, 432] on span "<>" at bounding box center [186, 433] width 25 height 18
click at [486, 508] on input "**" at bounding box center [480, 507] width 119 height 28
click at [447, 502] on input "**" at bounding box center [480, 507] width 119 height 28
paste input "**"
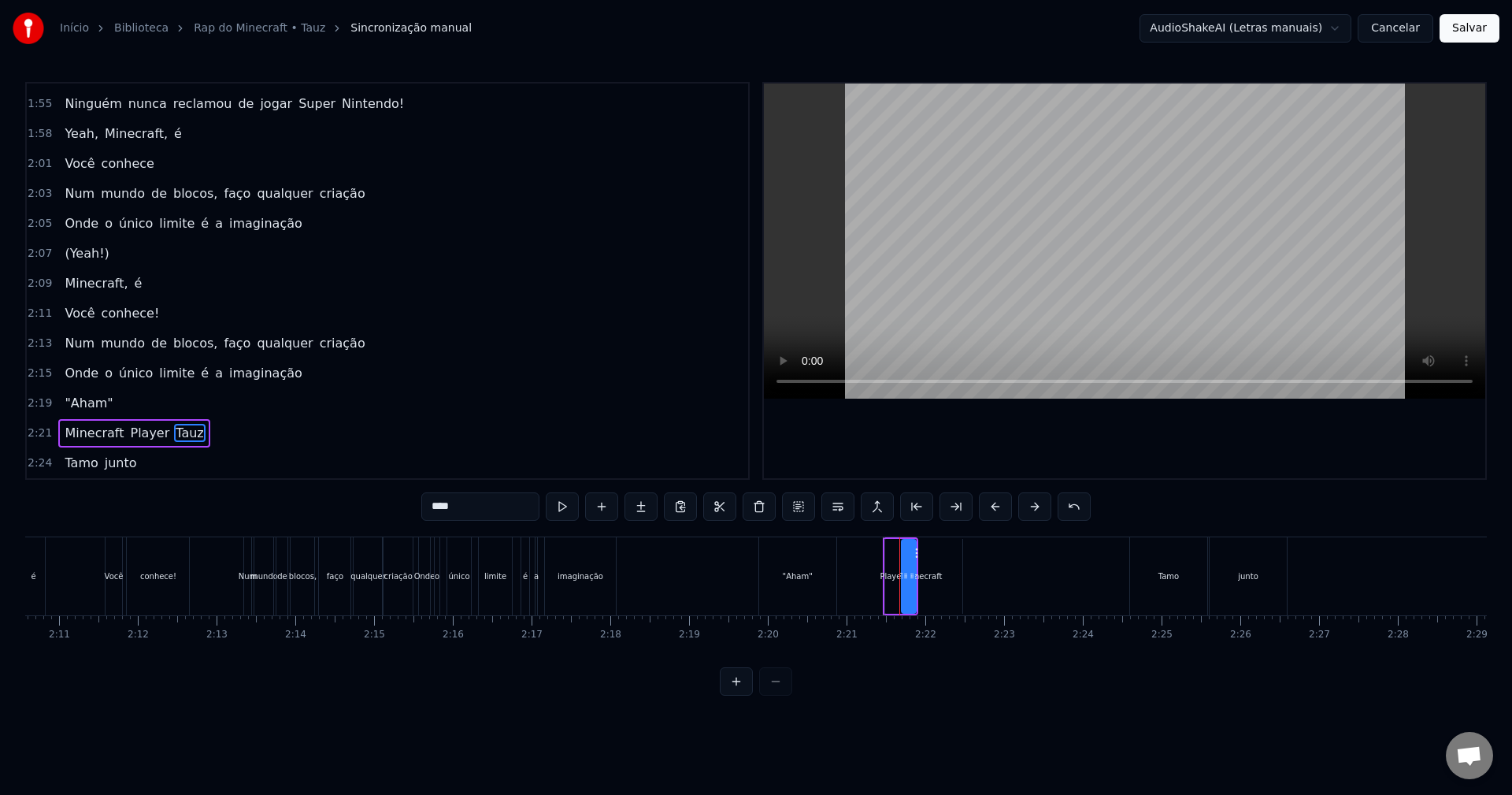
click at [826, 599] on div ""Aham"" at bounding box center [798, 576] width 77 height 78
type input "******"
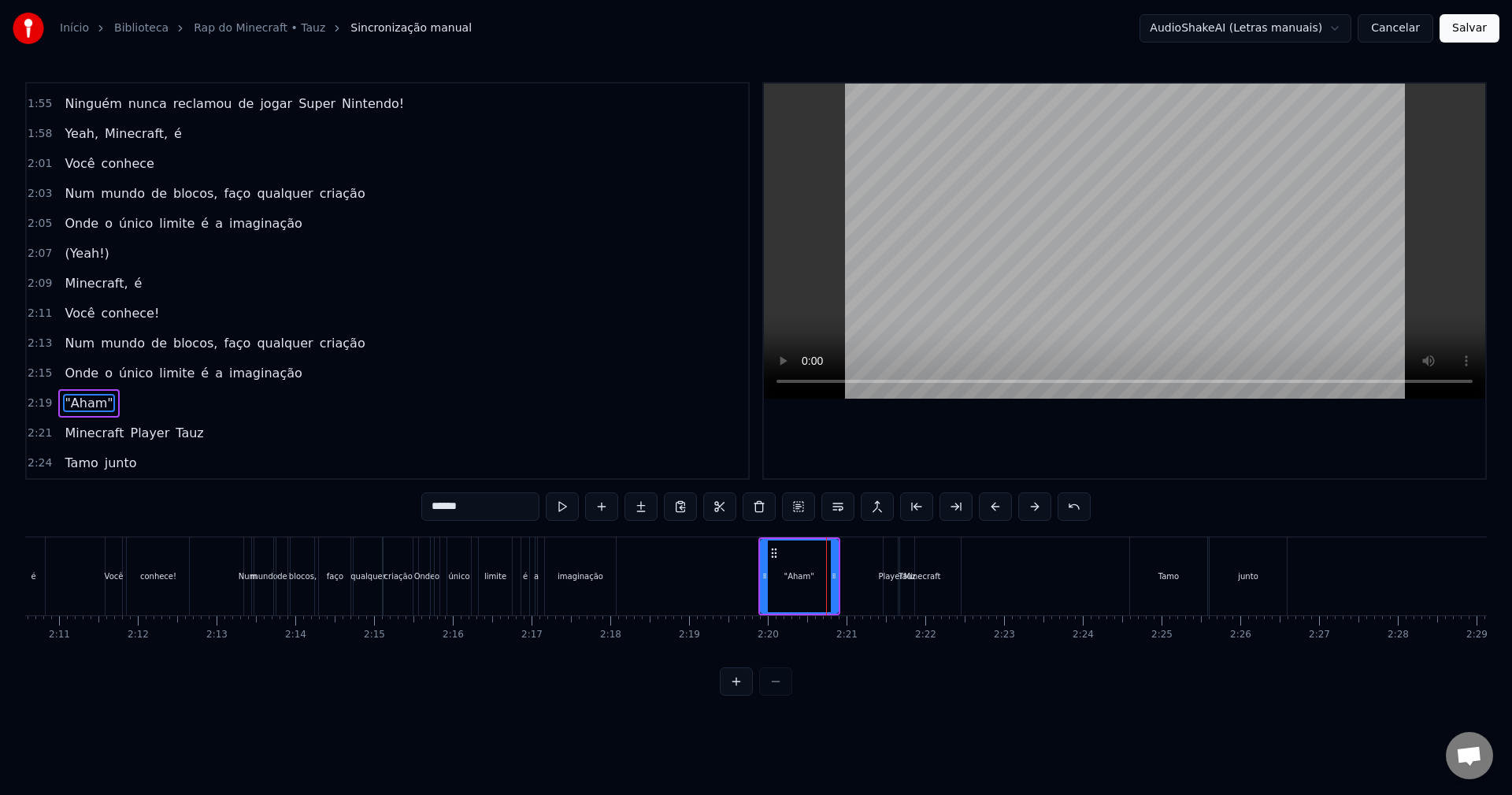
click at [745, 696] on button at bounding box center [737, 682] width 33 height 28
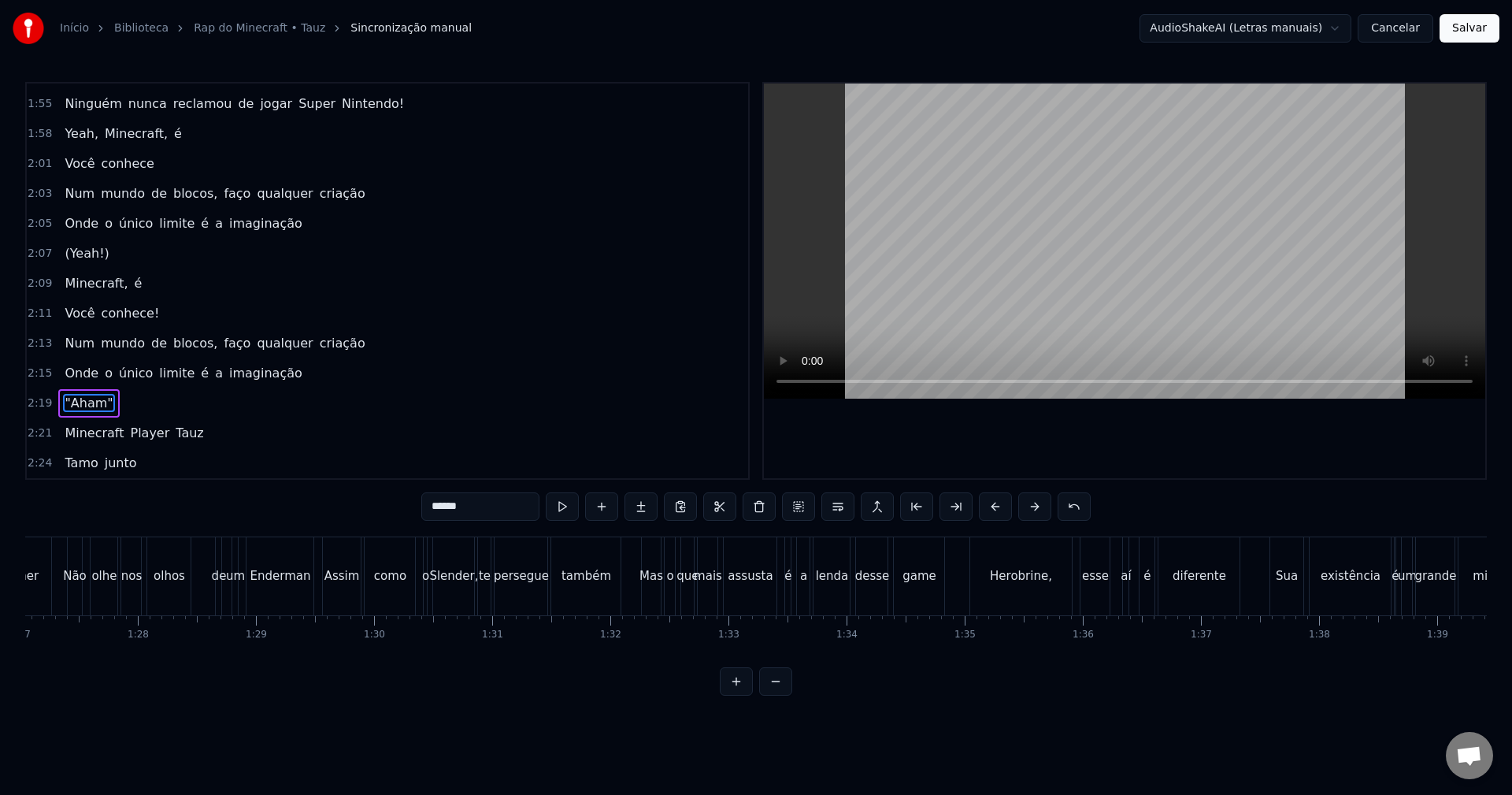
click at [745, 696] on button at bounding box center [737, 682] width 33 height 28
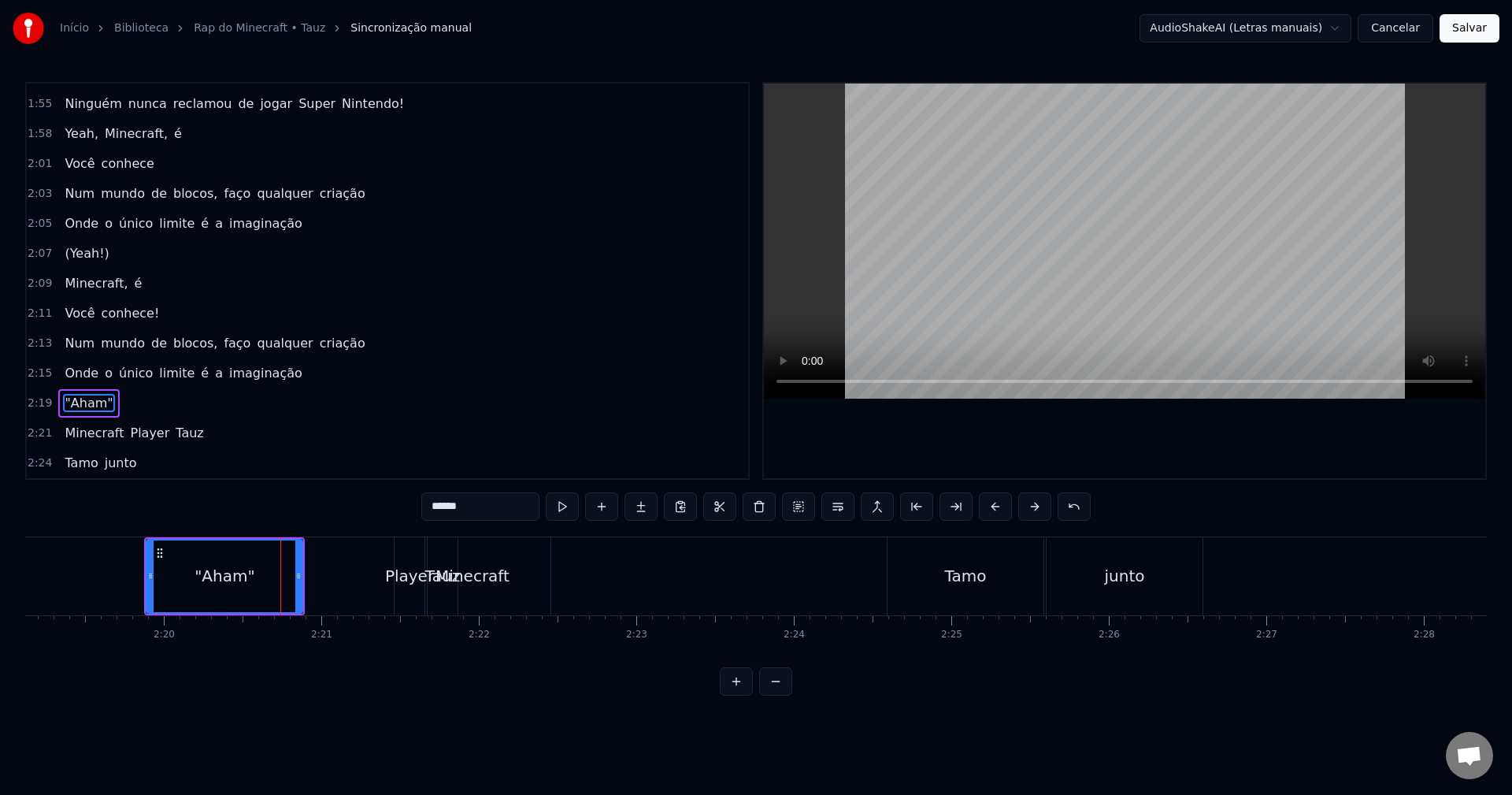
scroll to position [0, 22088]
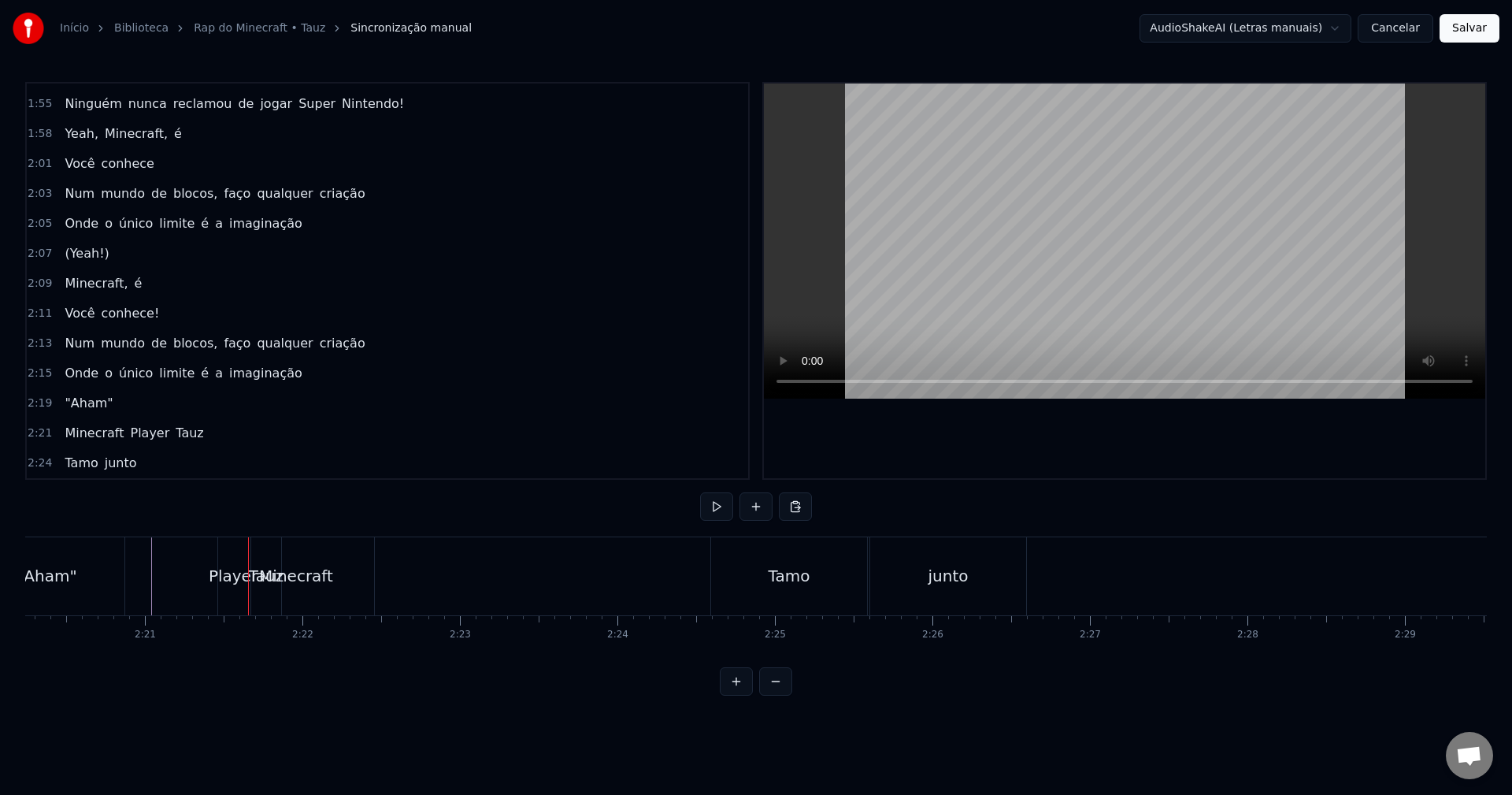
click at [229, 583] on div "Player" at bounding box center [234, 575] width 49 height 24
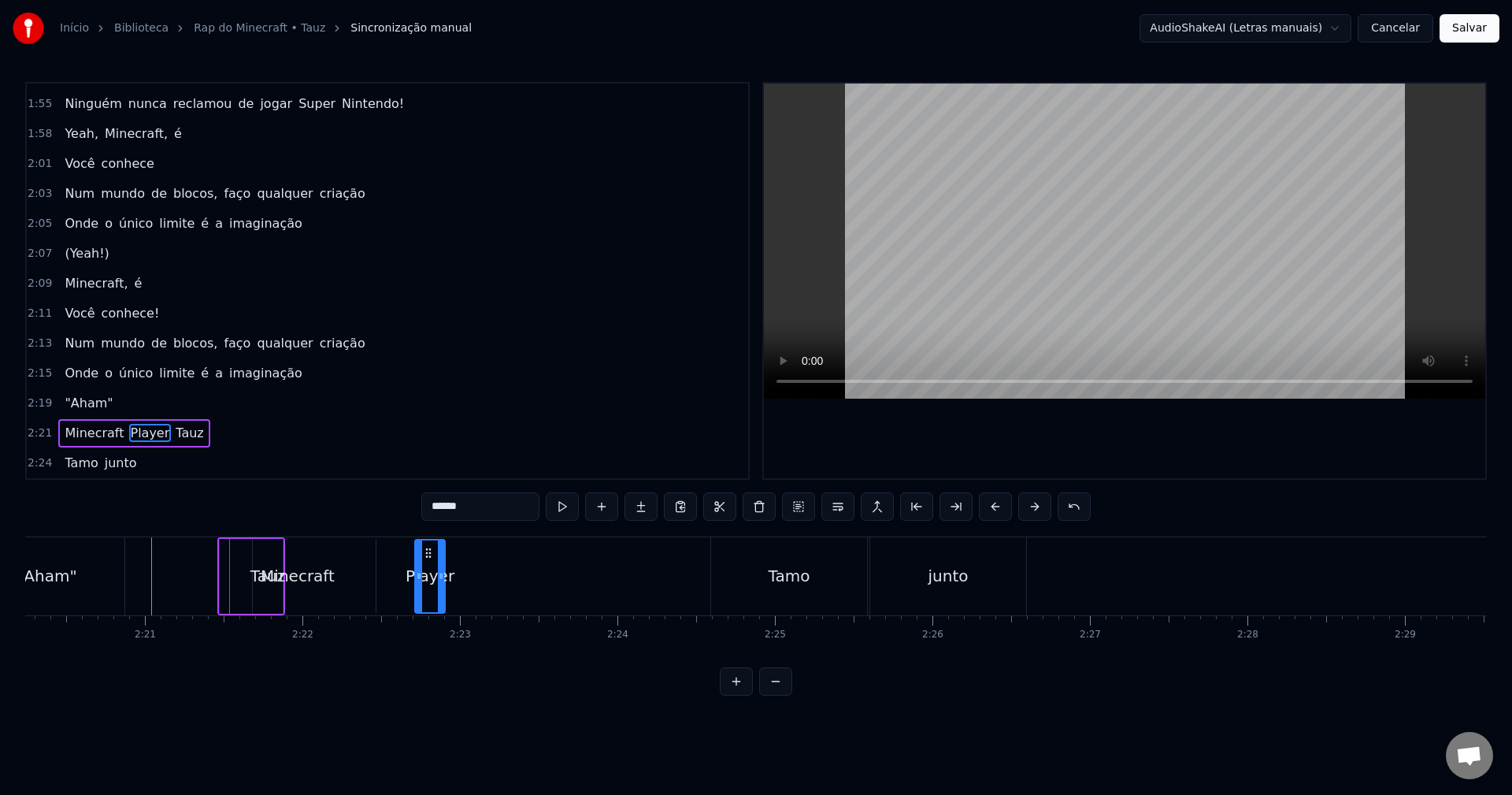
drag, startPoint x: 233, startPoint y: 553, endPoint x: 415, endPoint y: 569, distance: 182.7
click at [293, 574] on div "Minecraft" at bounding box center [298, 575] width 74 height 24
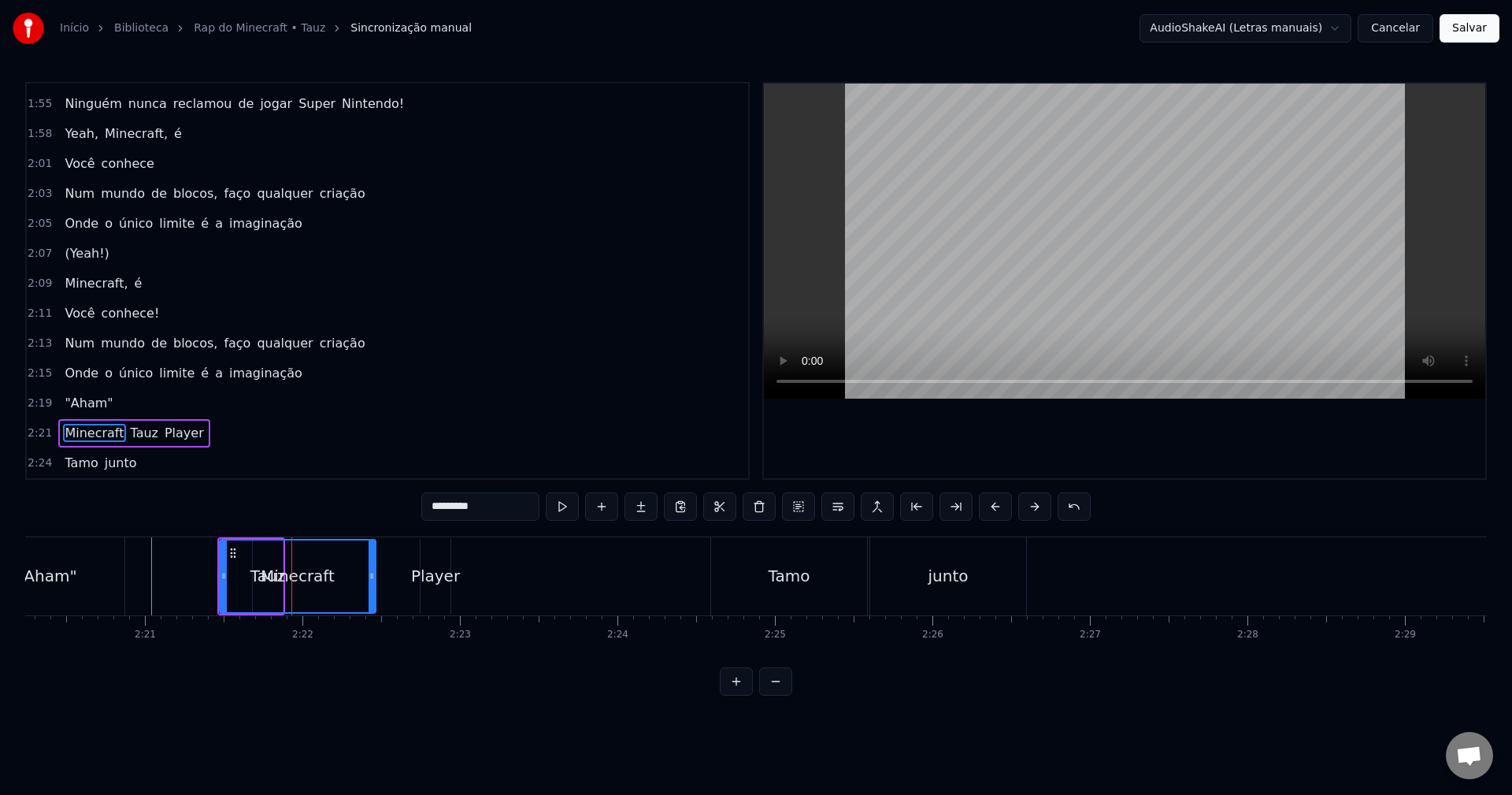
click at [236, 554] on icon at bounding box center [233, 553] width 12 height 12
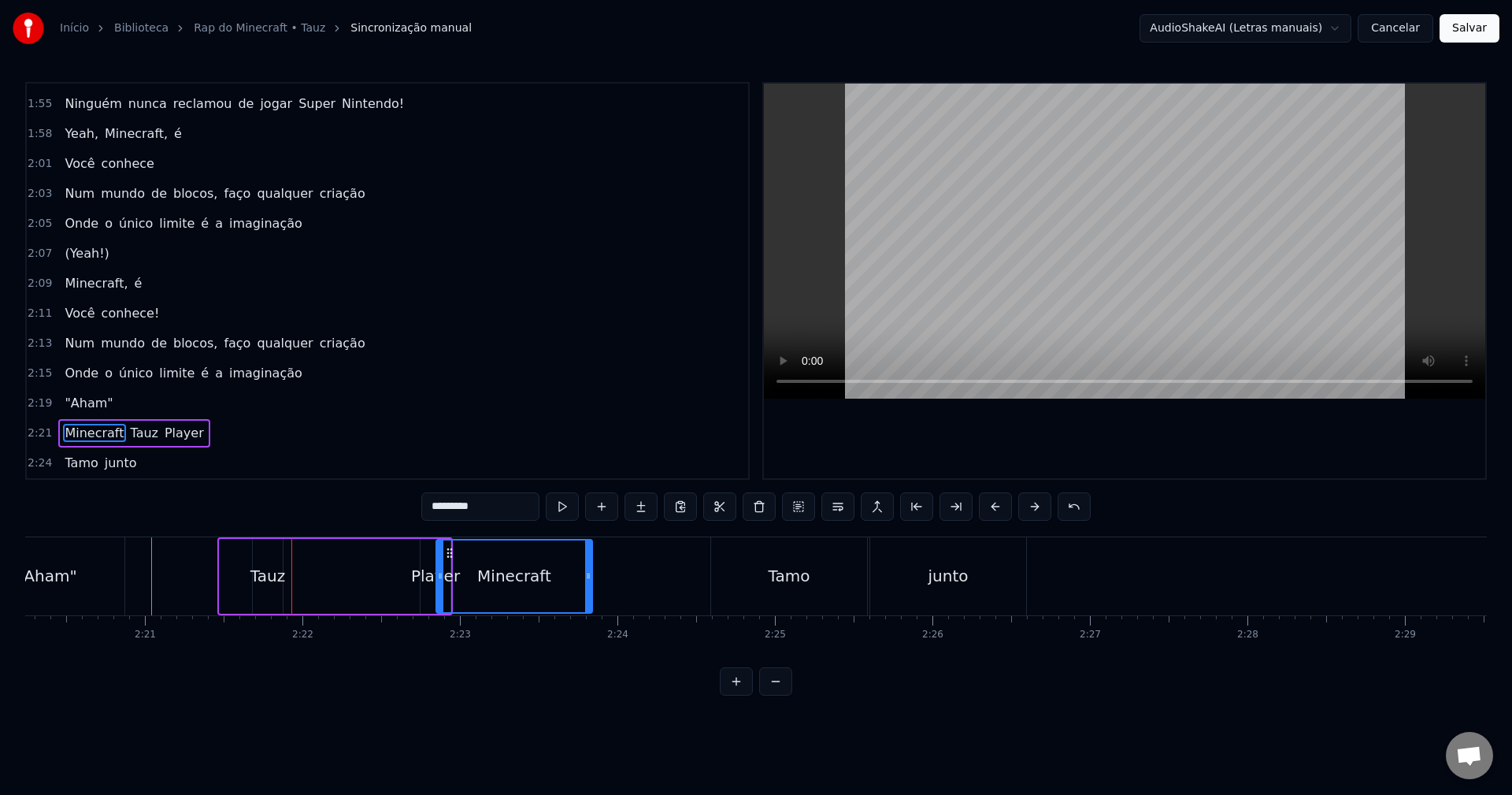
drag, startPoint x: 231, startPoint y: 555, endPoint x: 445, endPoint y: 573, distance: 214.8
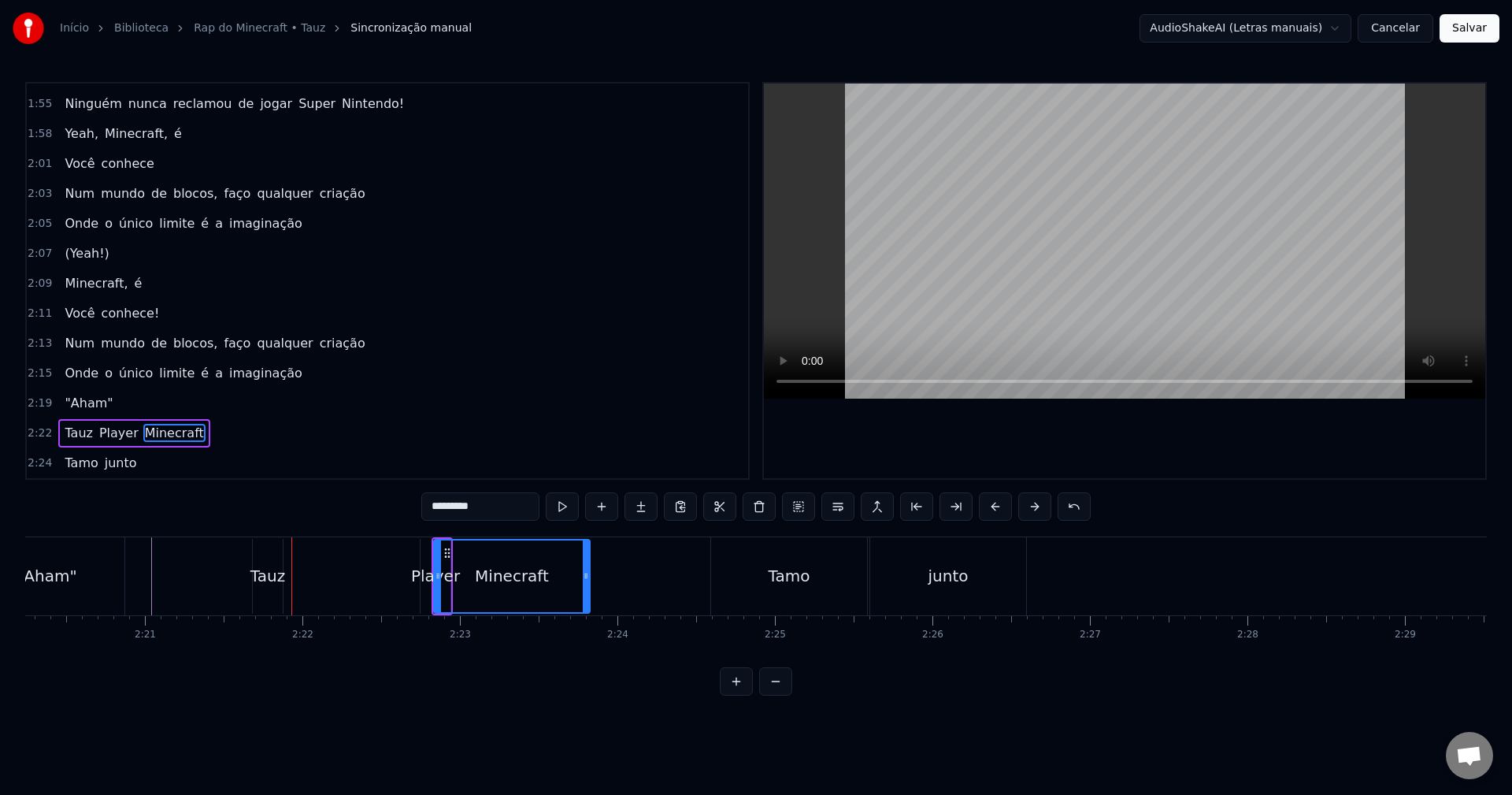
click at [267, 575] on div "Tauz" at bounding box center [267, 575] width 34 height 24
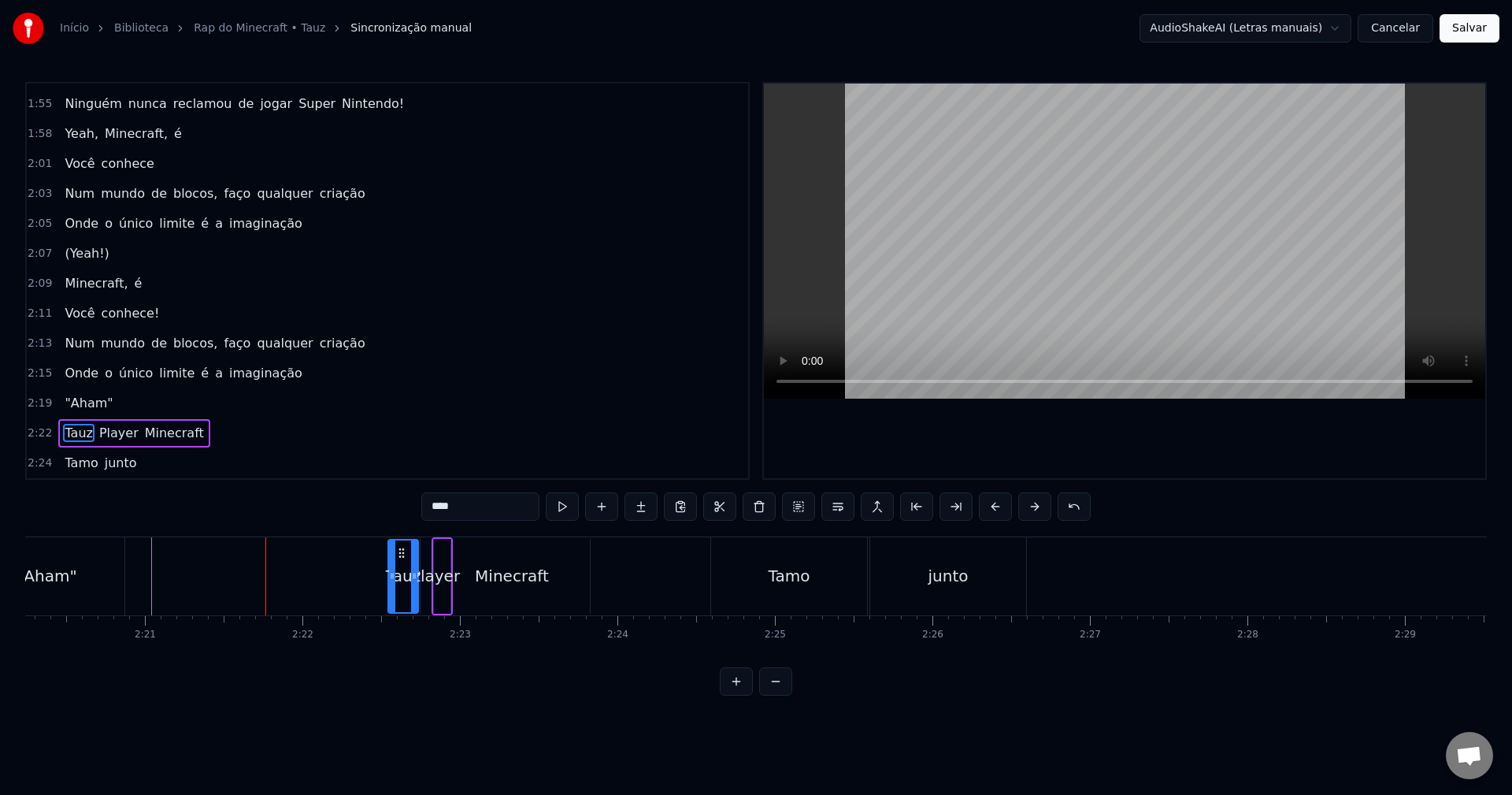
drag, startPoint x: 263, startPoint y: 551, endPoint x: 400, endPoint y: 570, distance: 138.3
click at [400, 570] on div "Tauz" at bounding box center [403, 576] width 28 height 72
click at [502, 572] on div "Minecraft" at bounding box center [512, 575] width 74 height 24
type input "*********"
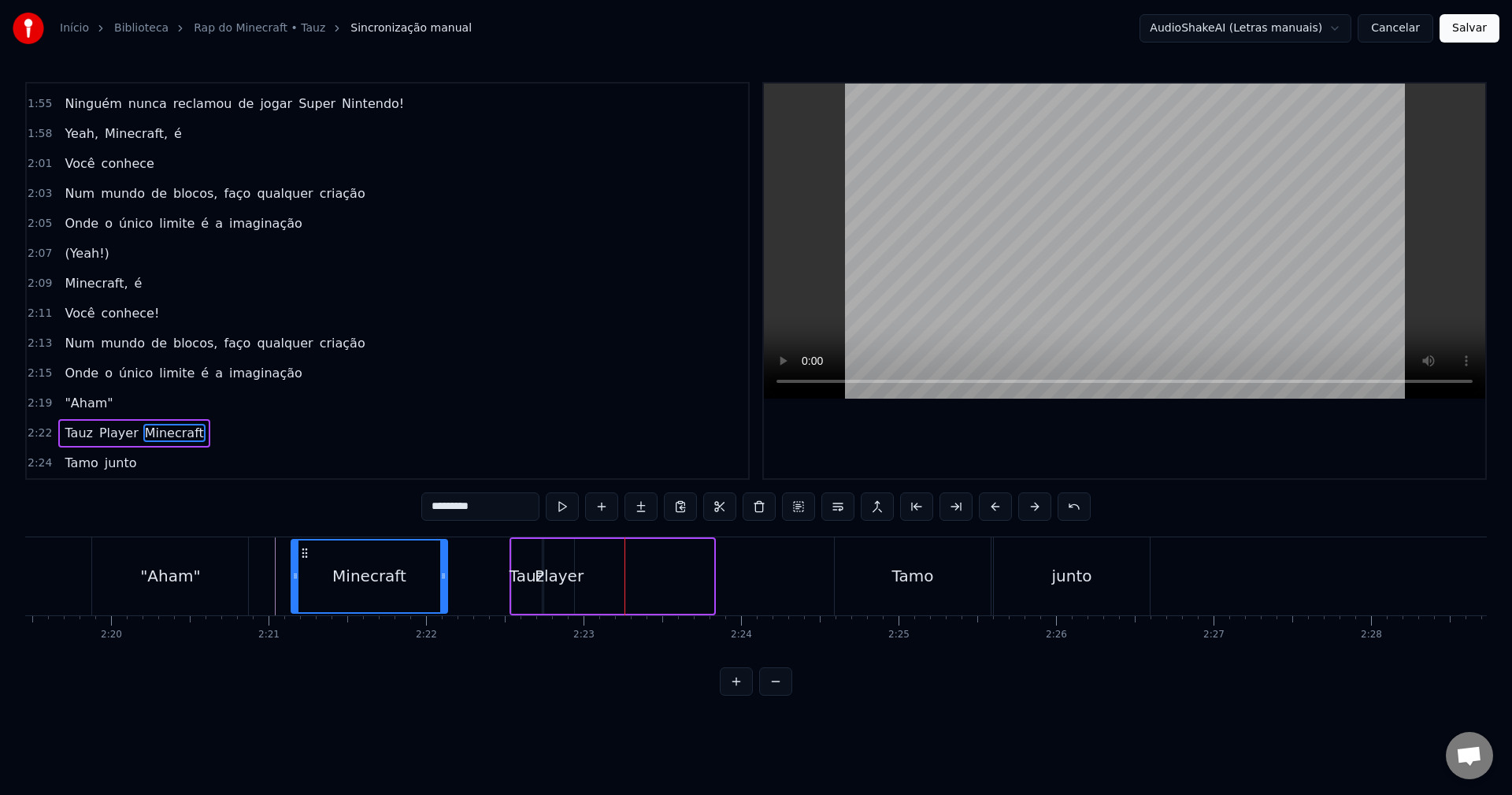
scroll to position [0, 21959]
drag, startPoint x: 447, startPoint y: 555, endPoint x: 336, endPoint y: 550, distance: 111.1
click at [336, 550] on icon at bounding box center [340, 553] width 12 height 12
drag, startPoint x: 476, startPoint y: 577, endPoint x: 395, endPoint y: 574, distance: 81.1
click at [400, 574] on icon at bounding box center [403, 575] width 6 height 12
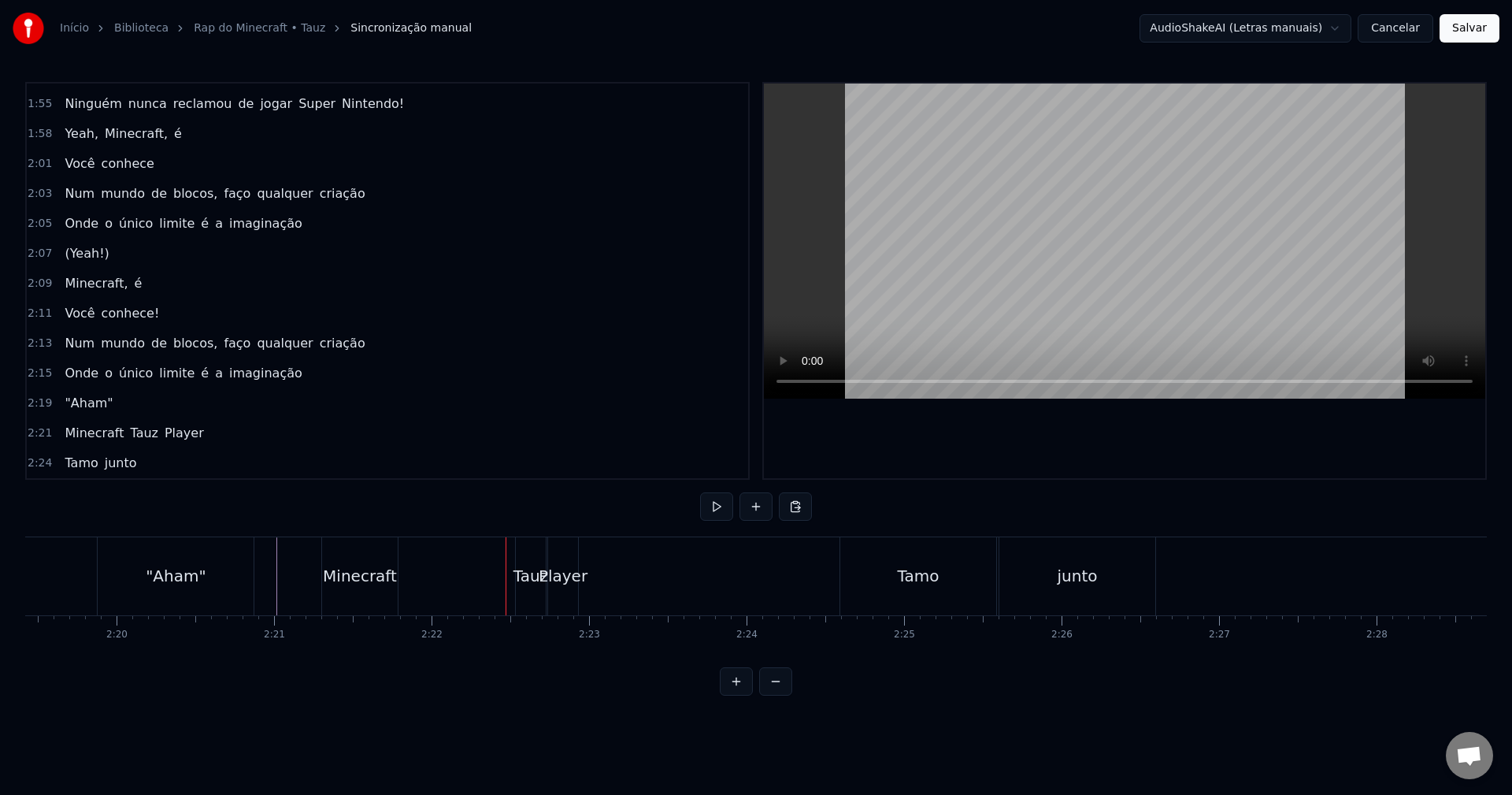
click at [381, 572] on div "Minecraft" at bounding box center [360, 575] width 74 height 24
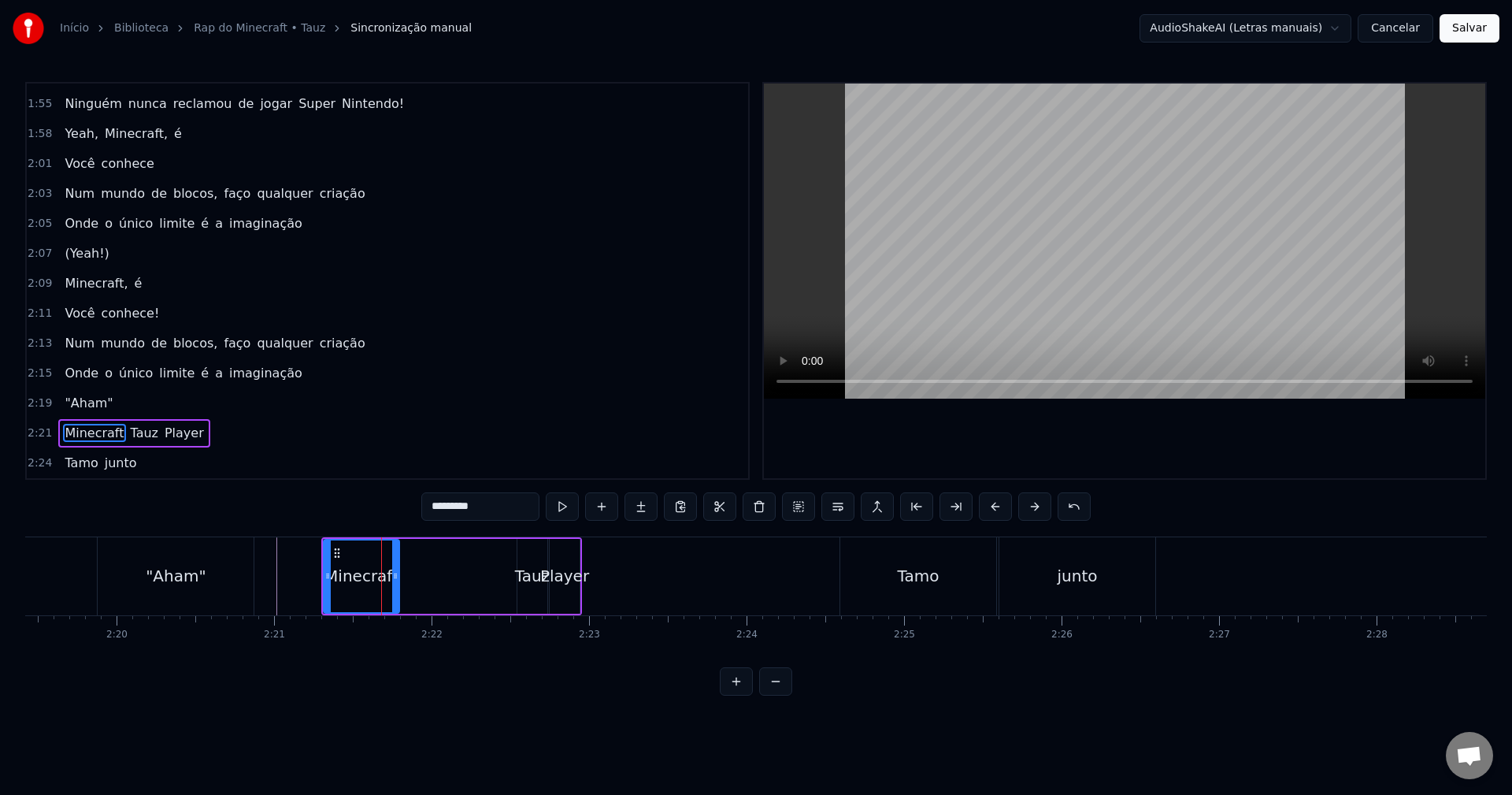
drag, startPoint x: 364, startPoint y: 578, endPoint x: 385, endPoint y: 579, distance: 21.0
click at [386, 578] on div "Minecraft" at bounding box center [362, 575] width 74 height 24
drag, startPoint x: 335, startPoint y: 551, endPoint x: 347, endPoint y: 550, distance: 12.0
click at [347, 550] on icon at bounding box center [349, 553] width 12 height 12
drag, startPoint x: 407, startPoint y: 572, endPoint x: 490, endPoint y: 569, distance: 83.1
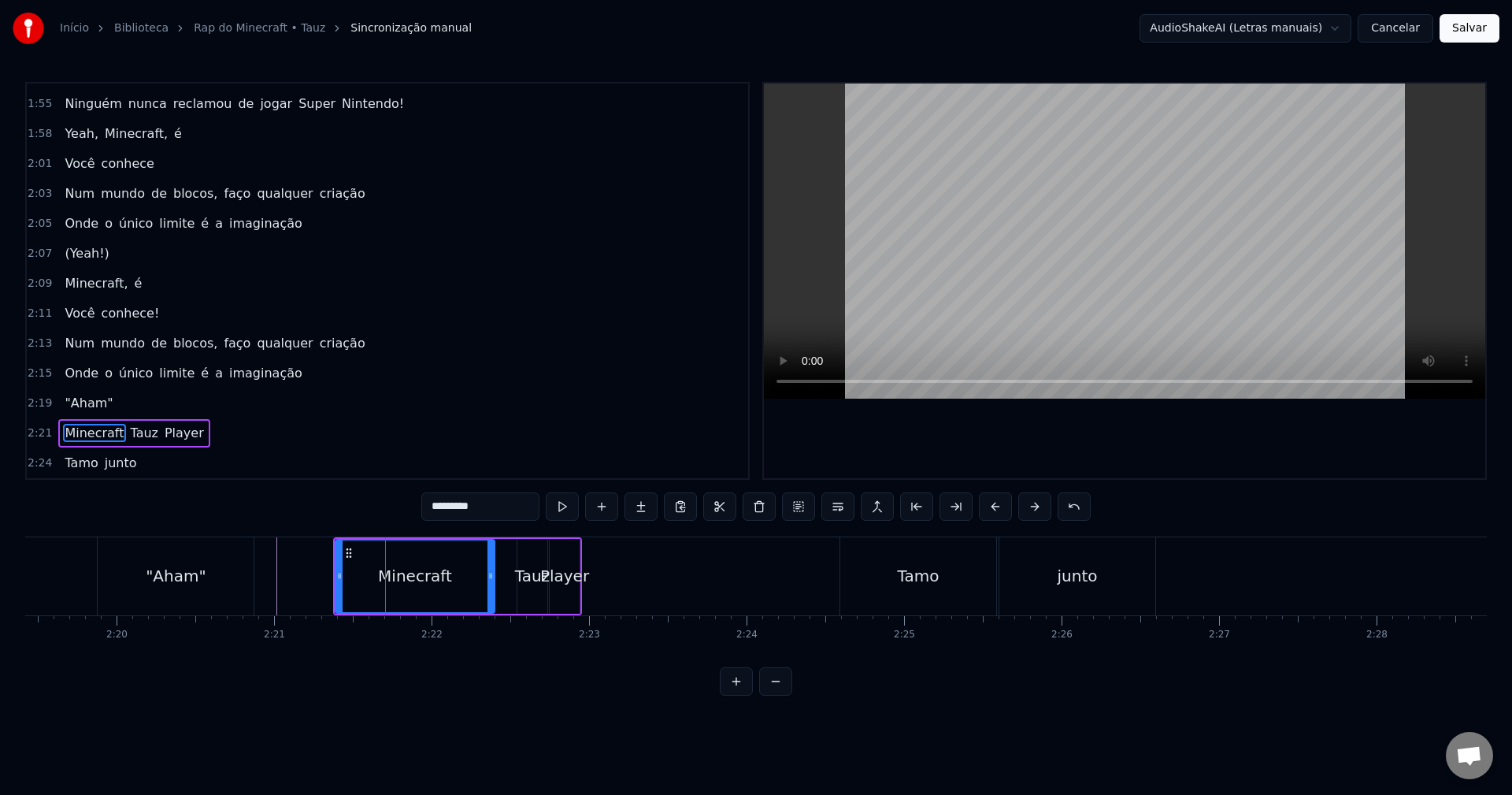
click at [490, 569] on icon at bounding box center [490, 575] width 6 height 12
click at [530, 581] on div "Tauz" at bounding box center [532, 575] width 34 height 24
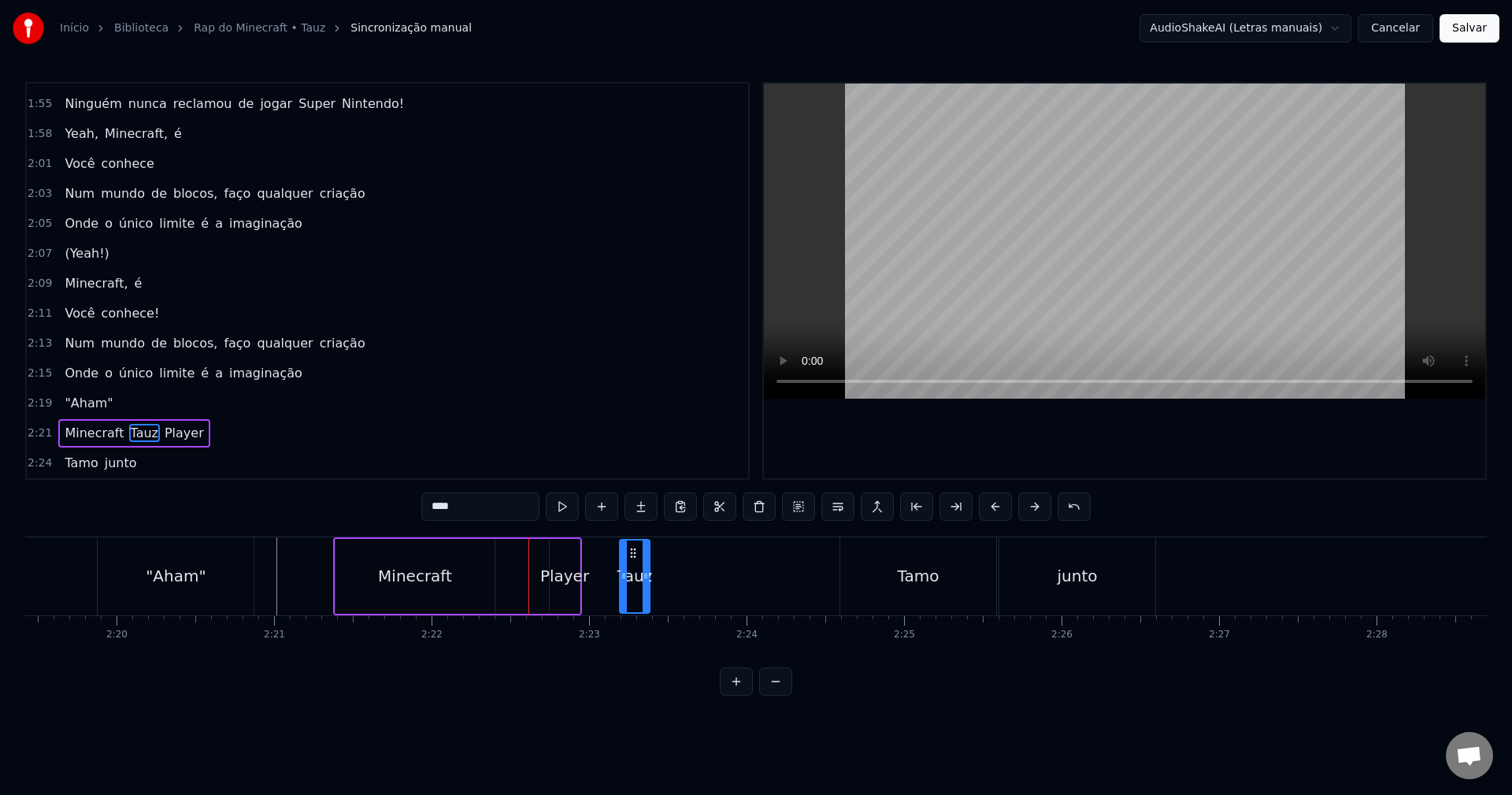
drag, startPoint x: 530, startPoint y: 552, endPoint x: 632, endPoint y: 555, distance: 102.0
drag, startPoint x: 645, startPoint y: 565, endPoint x: 724, endPoint y: 561, distance: 79.1
click at [724, 561] on div at bounding box center [724, 576] width 6 height 72
click at [551, 584] on div "Player" at bounding box center [565, 575] width 49 height 24
type input "******"
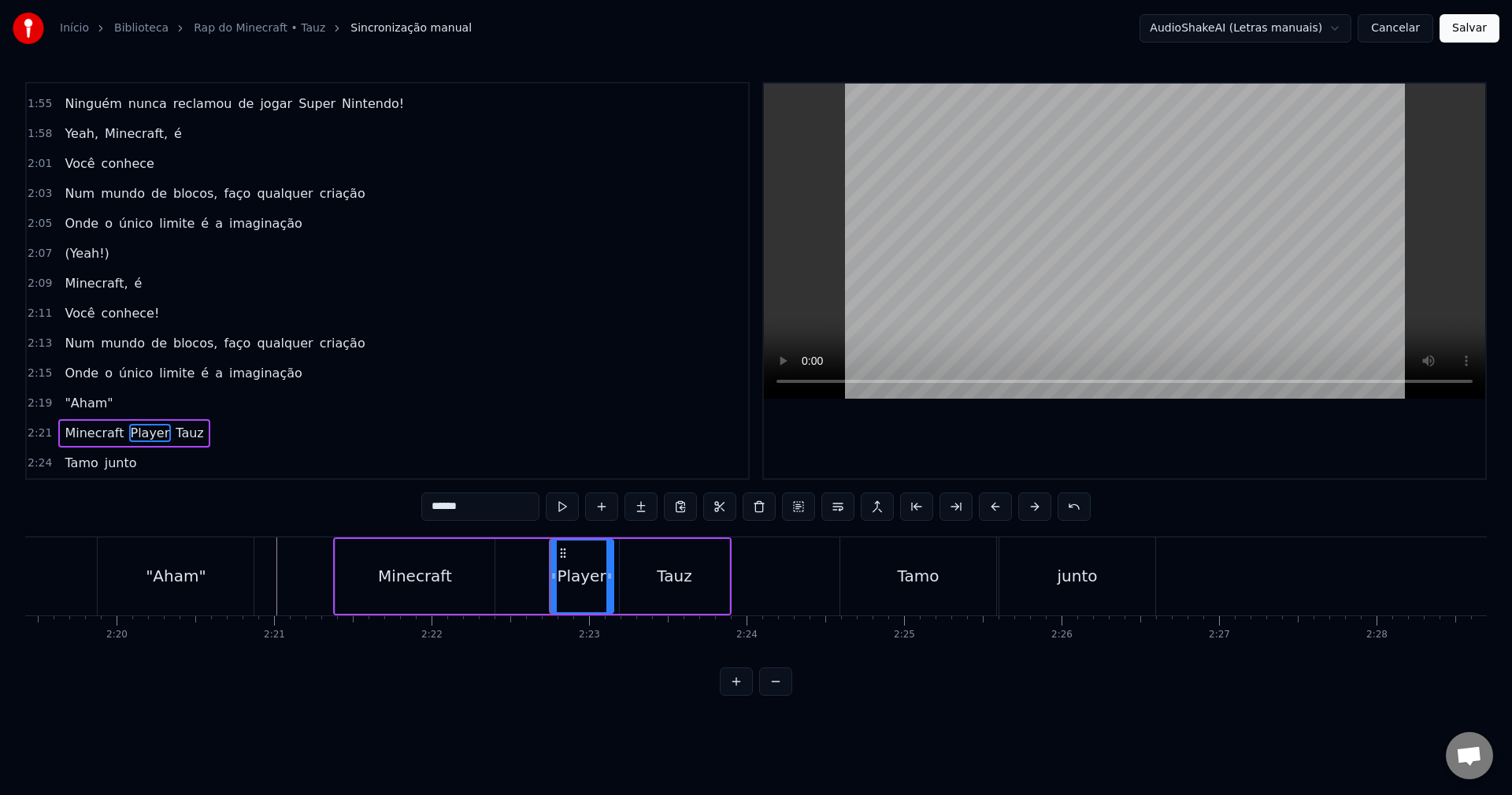
drag, startPoint x: 577, startPoint y: 576, endPoint x: 611, endPoint y: 572, distance: 34.2
click at [611, 572] on icon at bounding box center [609, 575] width 6 height 12
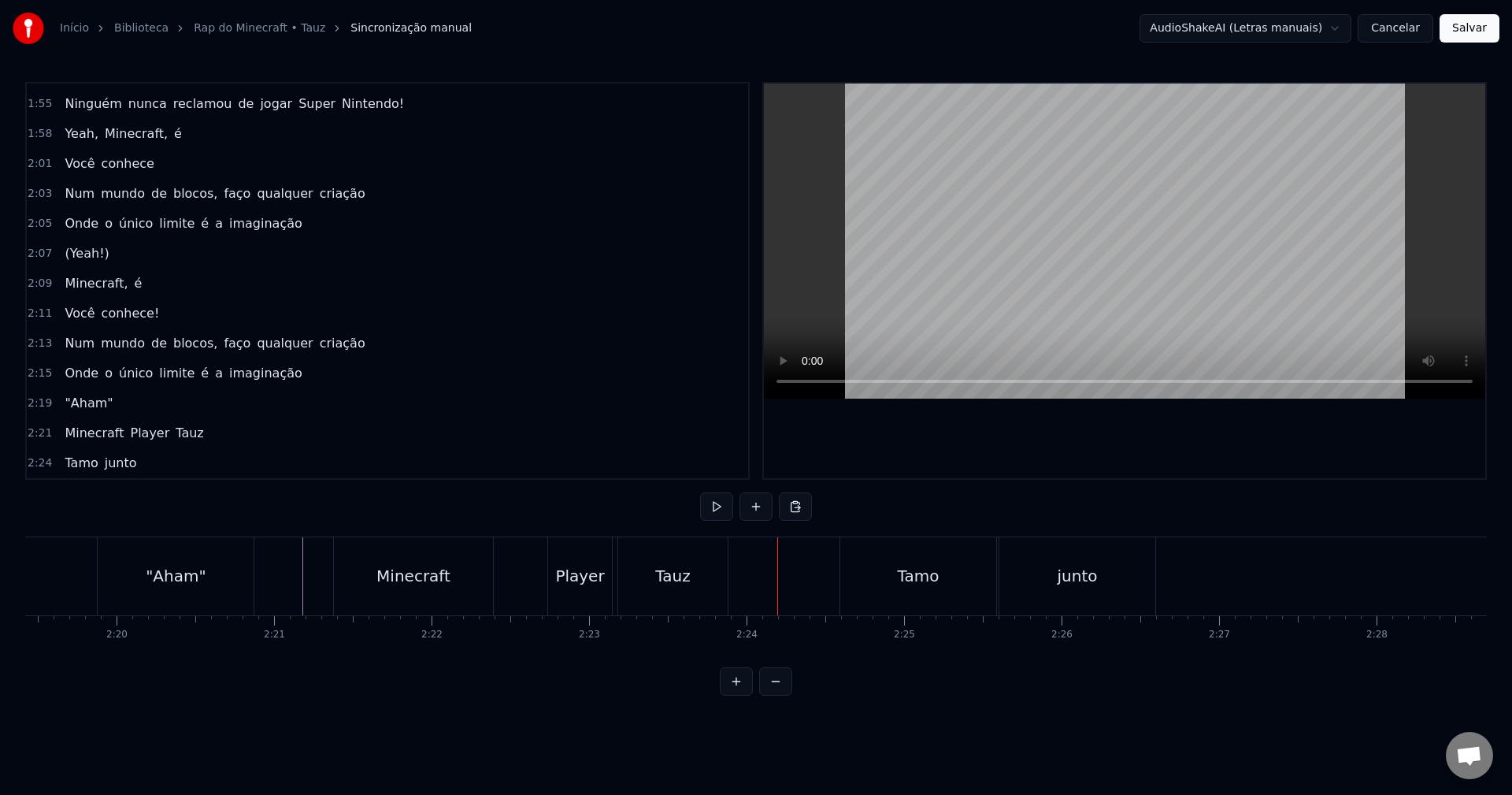
click at [470, 583] on div "Minecraft" at bounding box center [413, 576] width 159 height 78
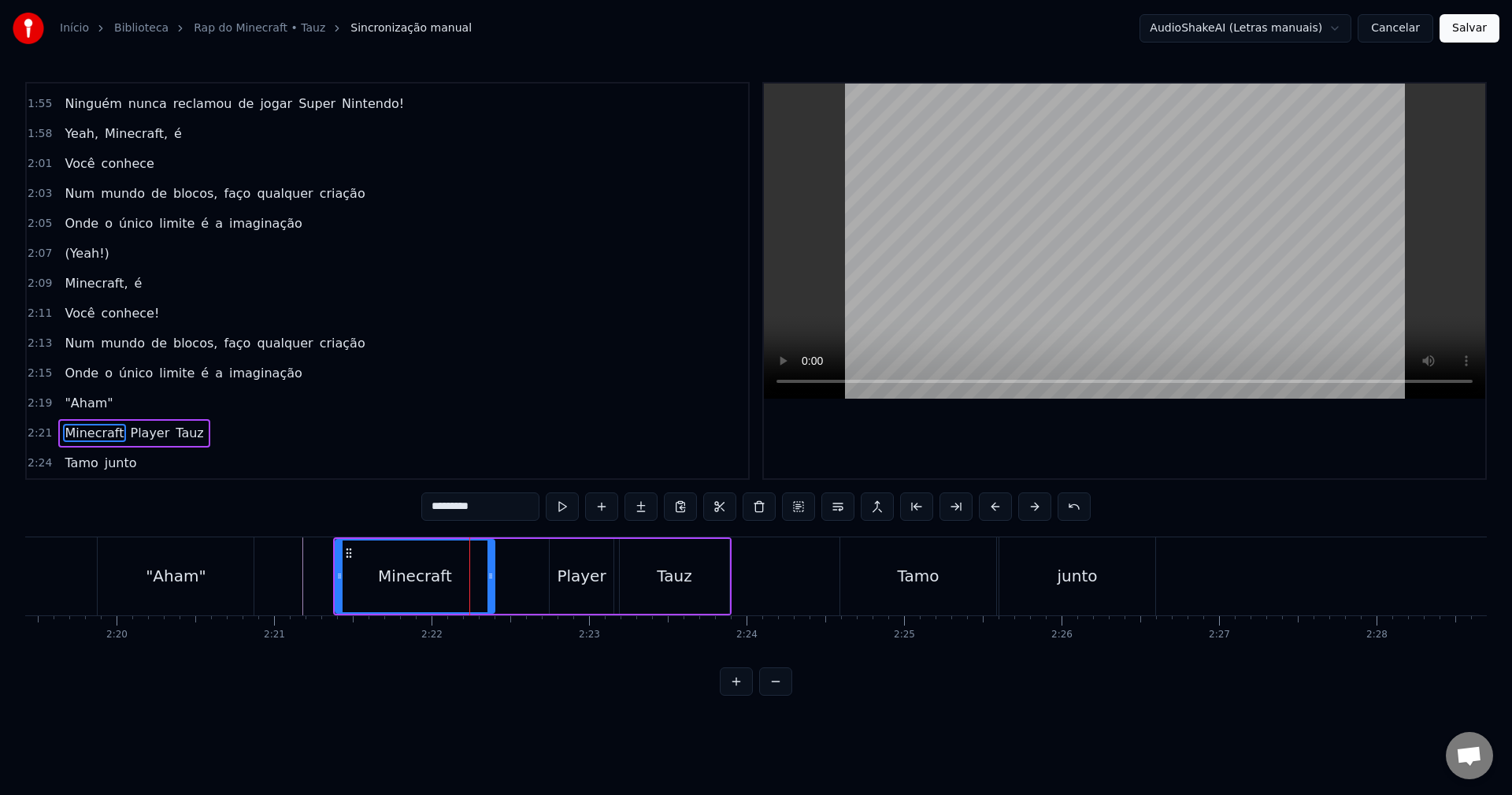
click at [96, 436] on span "Minecraft" at bounding box center [94, 433] width 62 height 18
click at [99, 436] on span "Minecraft" at bounding box center [94, 433] width 62 height 18
click at [515, 516] on input "*********" at bounding box center [480, 507] width 119 height 28
drag, startPoint x: 340, startPoint y: 569, endPoint x: 332, endPoint y: 569, distance: 8.0
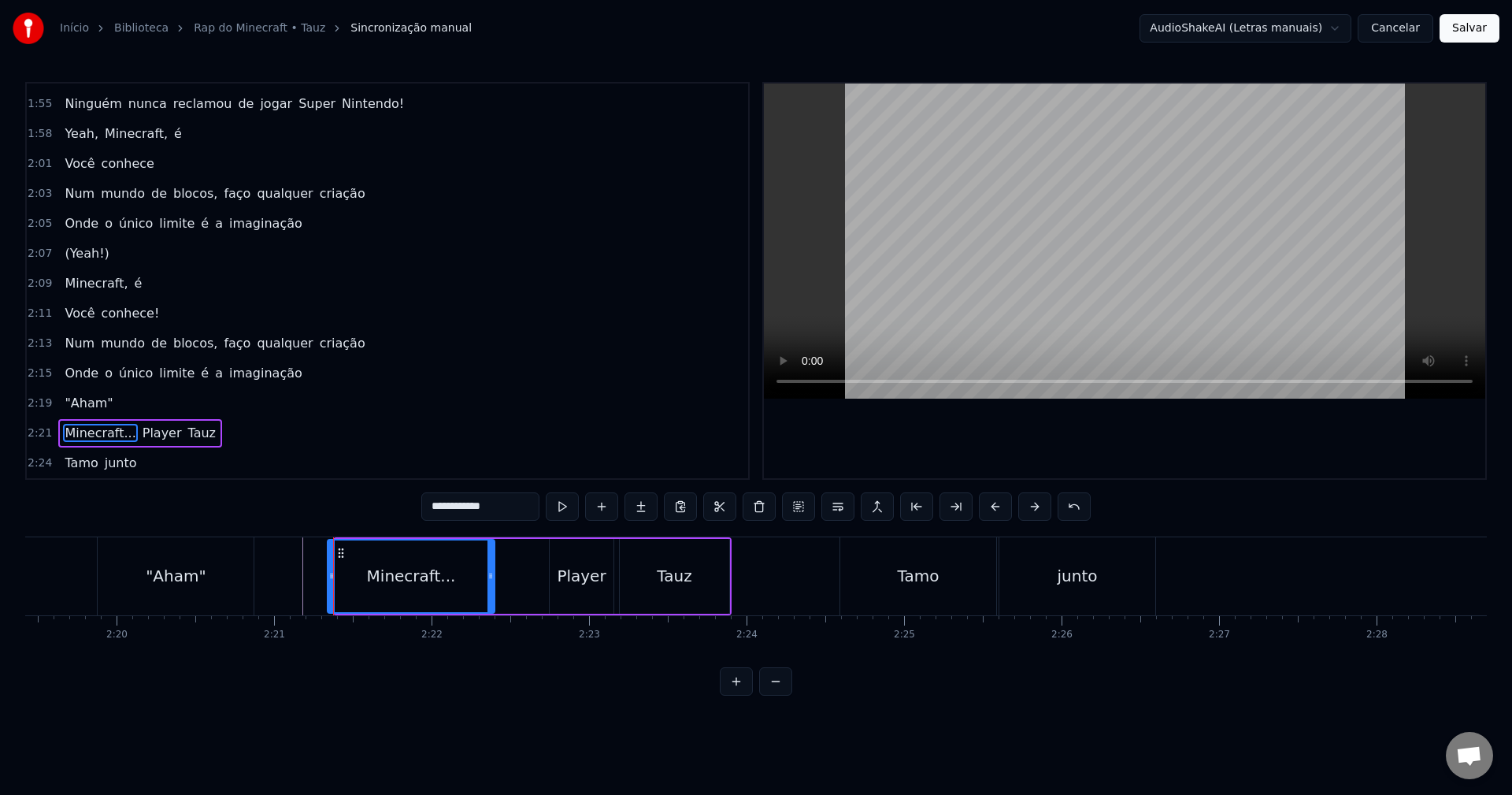
click at [332, 569] on div at bounding box center [331, 576] width 6 height 72
drag, startPoint x: 493, startPoint y: 574, endPoint x: 485, endPoint y: 572, distance: 8.2
click at [485, 572] on icon at bounding box center [482, 575] width 6 height 12
click at [241, 572] on div ""Aham"" at bounding box center [176, 576] width 156 height 78
type input "******"
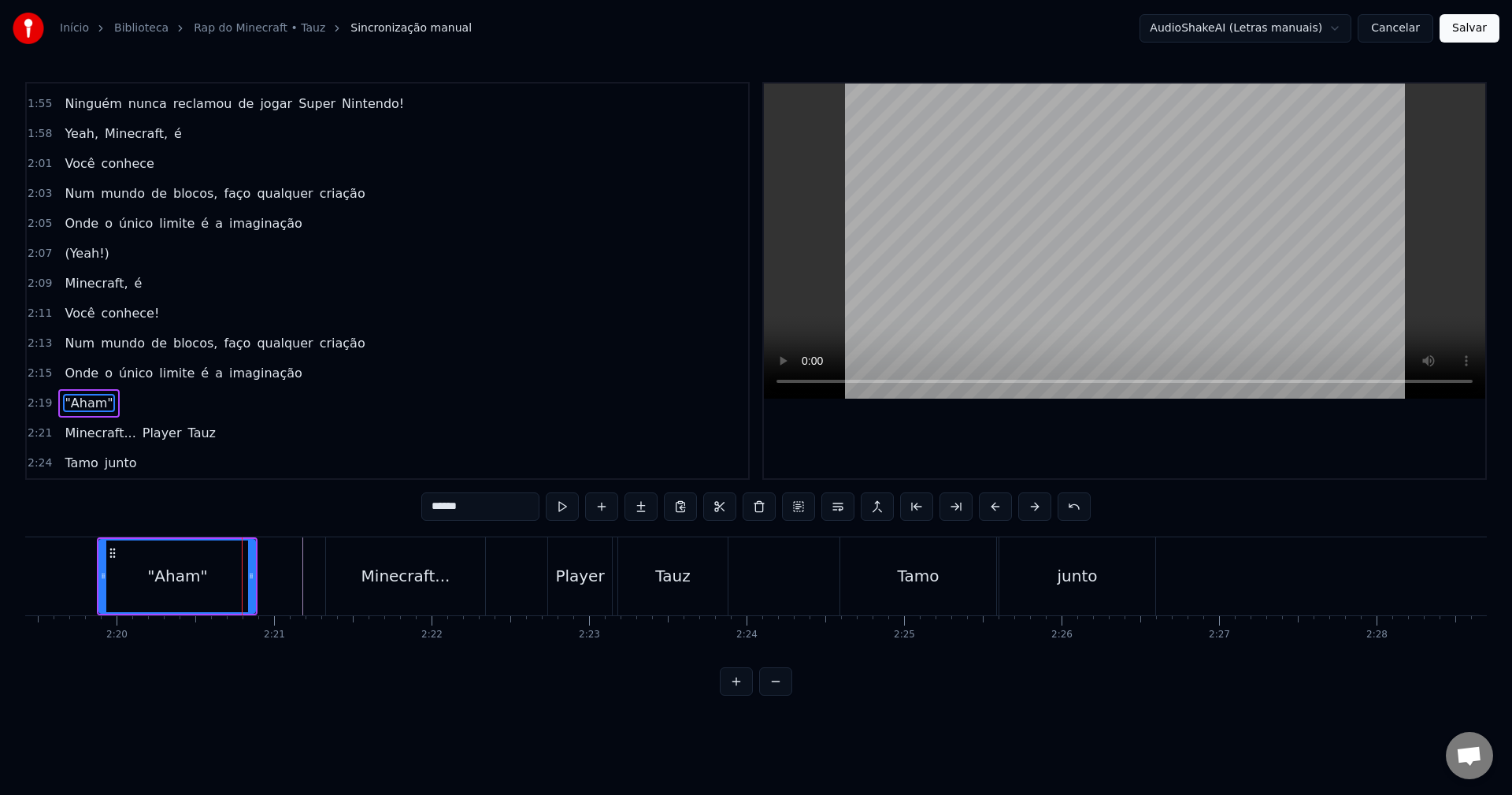
scroll to position [0, 21952]
click at [222, 422] on div "2:21 Minecraft... Player Tauz" at bounding box center [387, 433] width 722 height 30
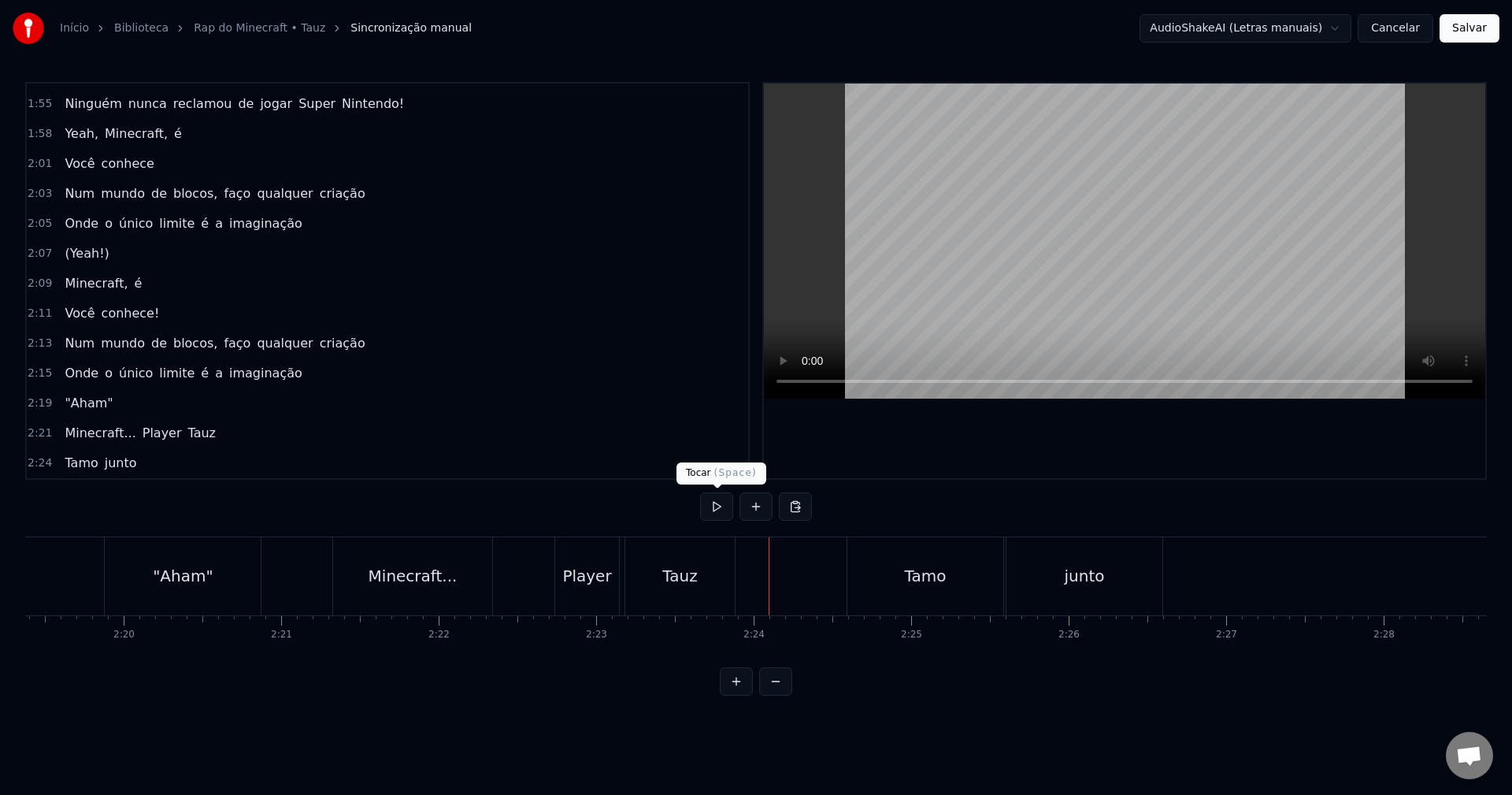
click at [715, 508] on button at bounding box center [716, 507] width 33 height 28
click at [973, 593] on div "Tamo" at bounding box center [925, 576] width 156 height 78
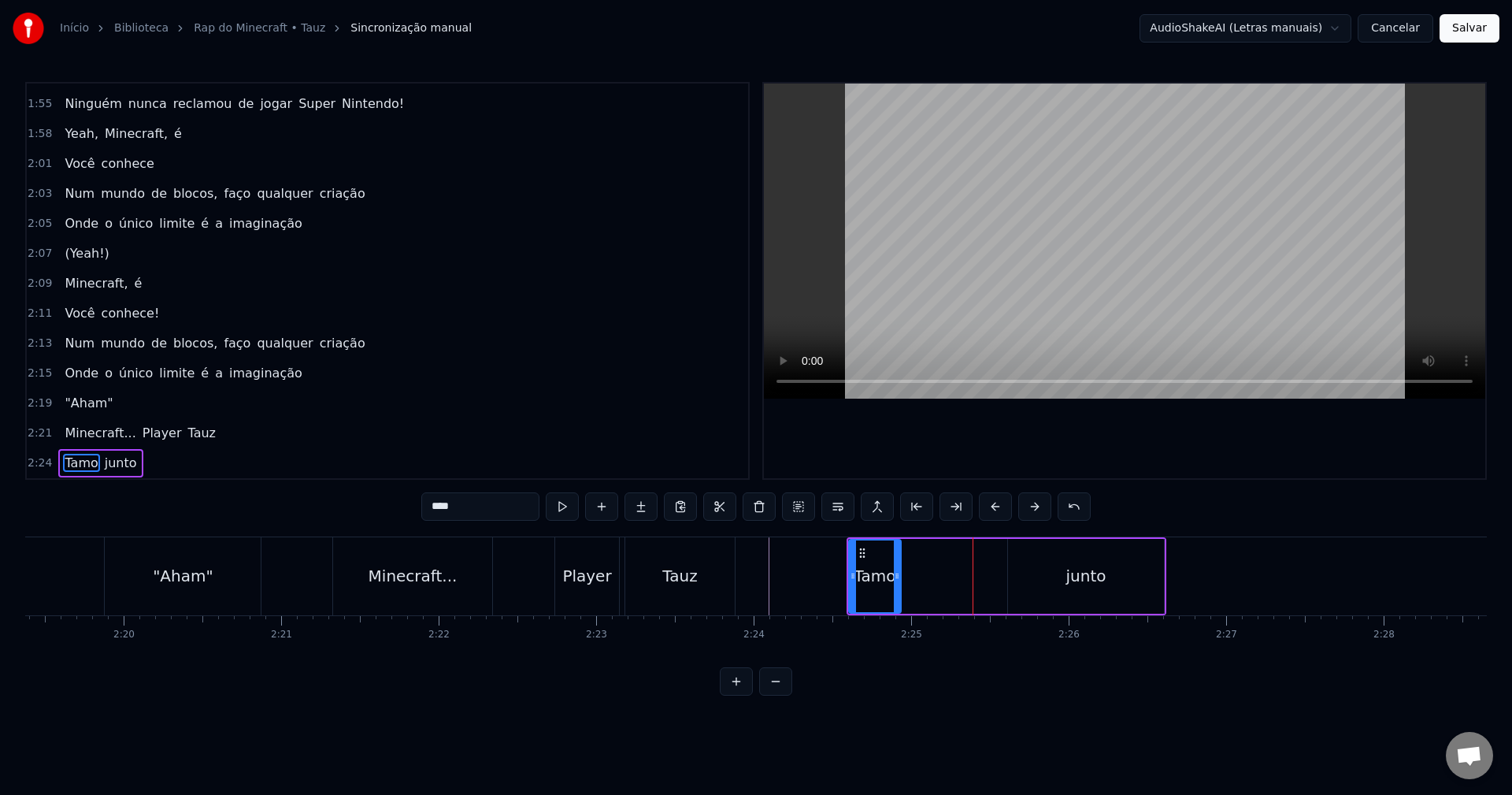
drag, startPoint x: 1004, startPoint y: 581, endPoint x: 899, endPoint y: 578, distance: 105.0
click at [899, 578] on icon at bounding box center [896, 575] width 6 height 12
click at [1083, 576] on div "junto" at bounding box center [1086, 575] width 40 height 24
type input "*****"
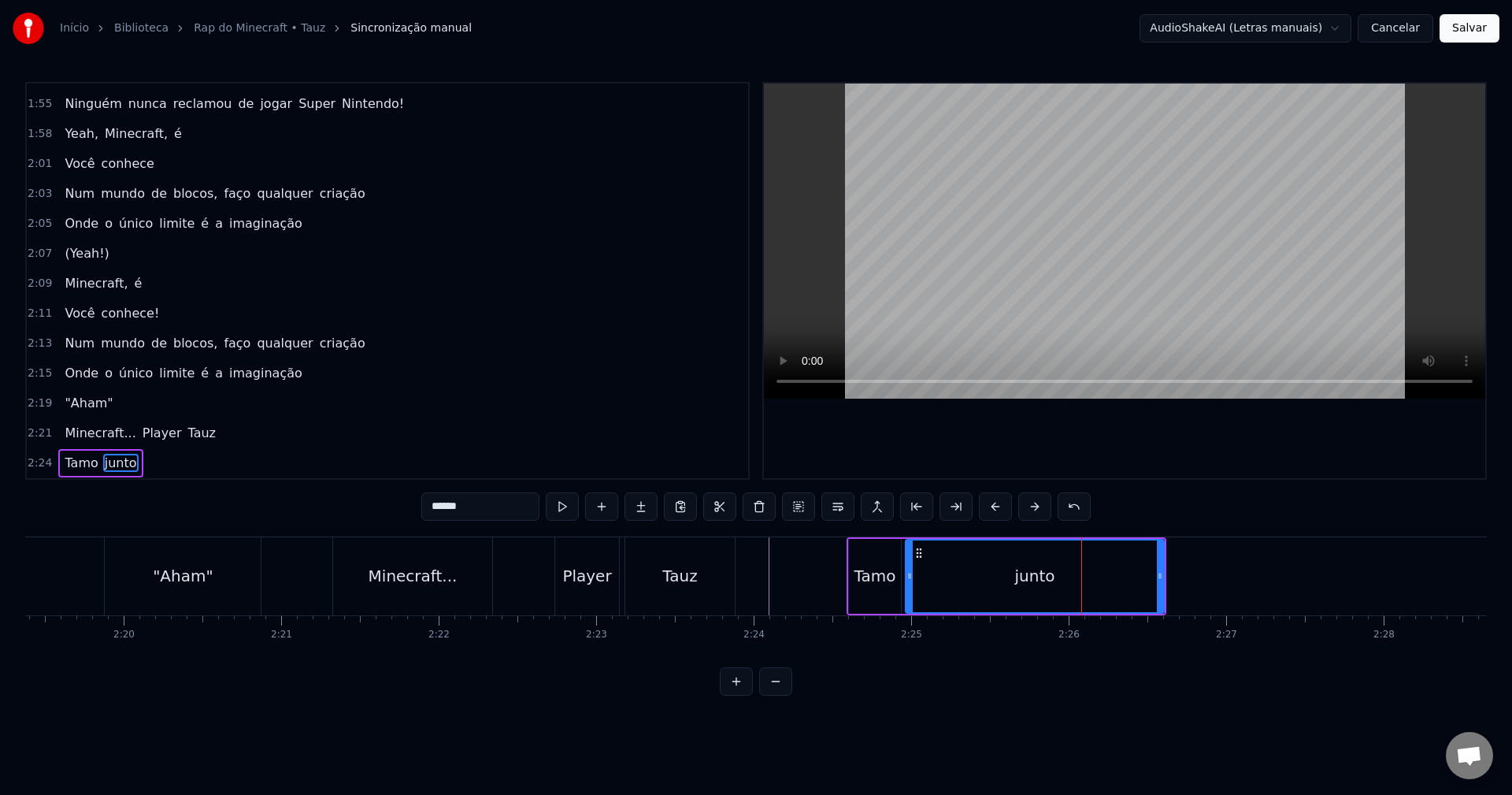
drag, startPoint x: 1013, startPoint y: 571, endPoint x: 911, endPoint y: 575, distance: 102.1
click at [911, 575] on icon at bounding box center [909, 575] width 6 height 12
click at [1163, 564] on div "junto" at bounding box center [1035, 575] width 260 height 75
drag, startPoint x: 1157, startPoint y: 566, endPoint x: 949, endPoint y: 581, distance: 208.5
click at [950, 581] on div at bounding box center [953, 576] width 6 height 72
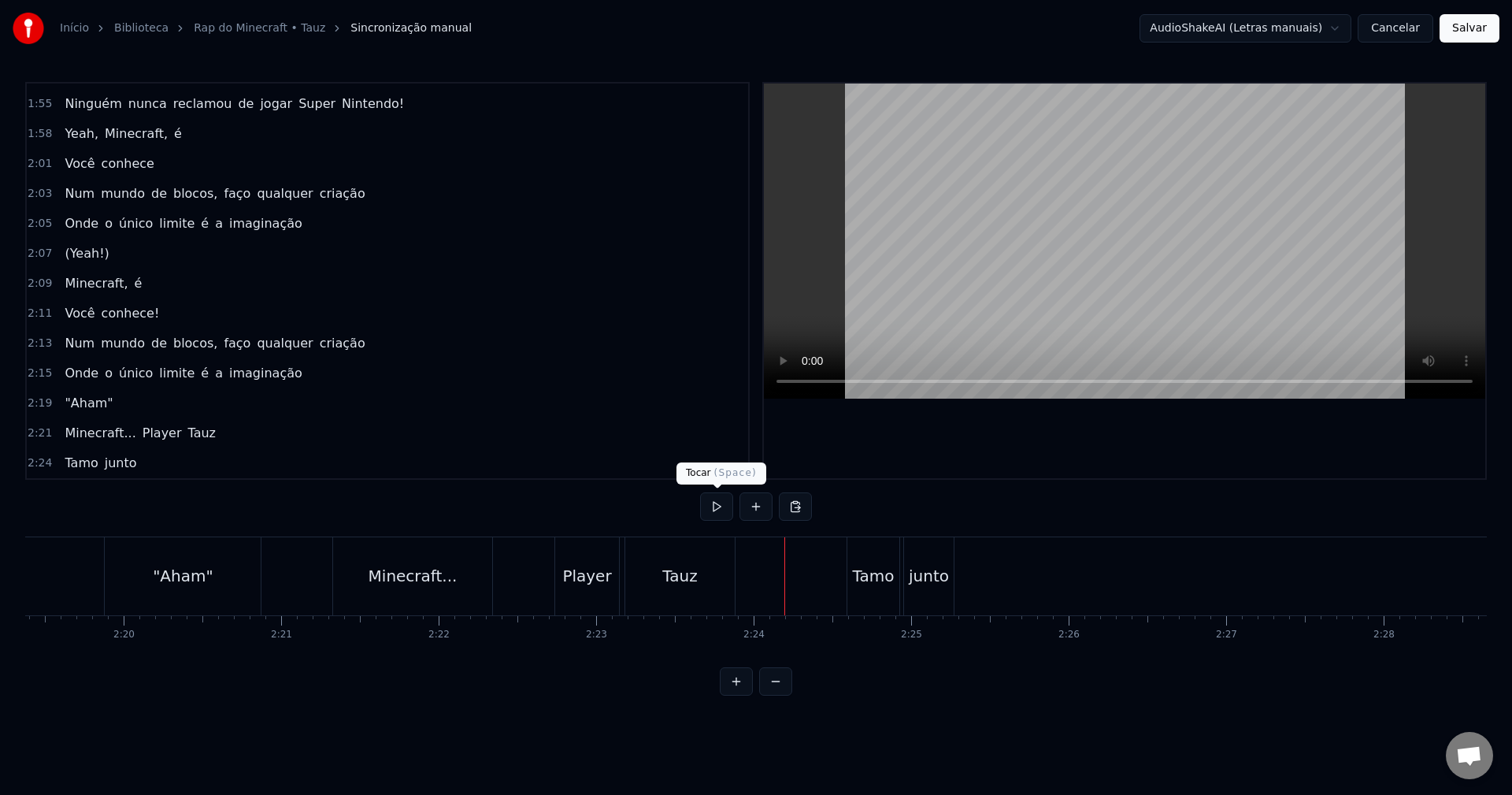
click at [714, 509] on button at bounding box center [716, 507] width 33 height 28
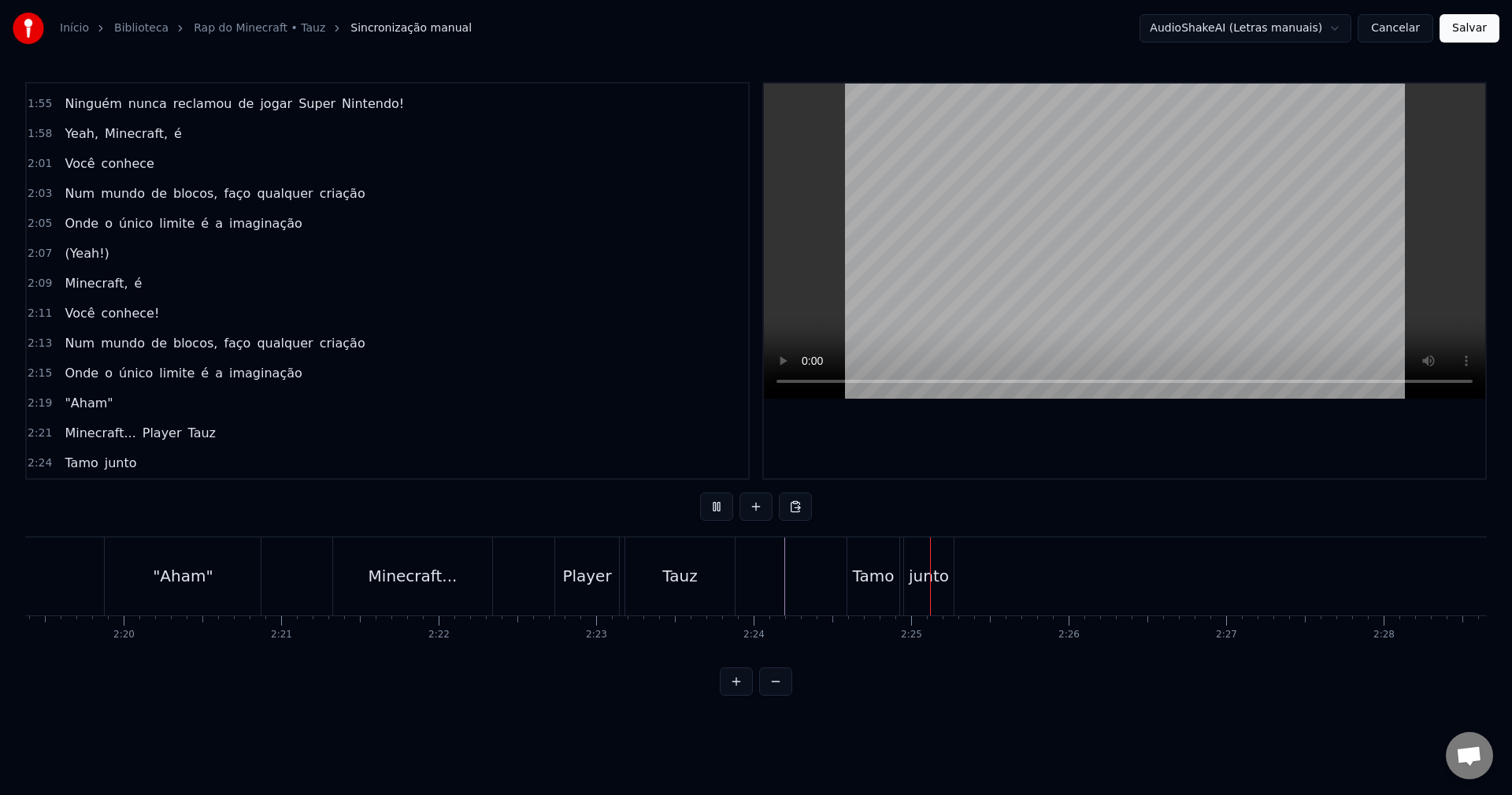
click at [714, 509] on button at bounding box center [716, 507] width 33 height 28
click at [719, 506] on button at bounding box center [716, 507] width 33 height 28
click at [745, 512] on button at bounding box center [756, 507] width 33 height 28
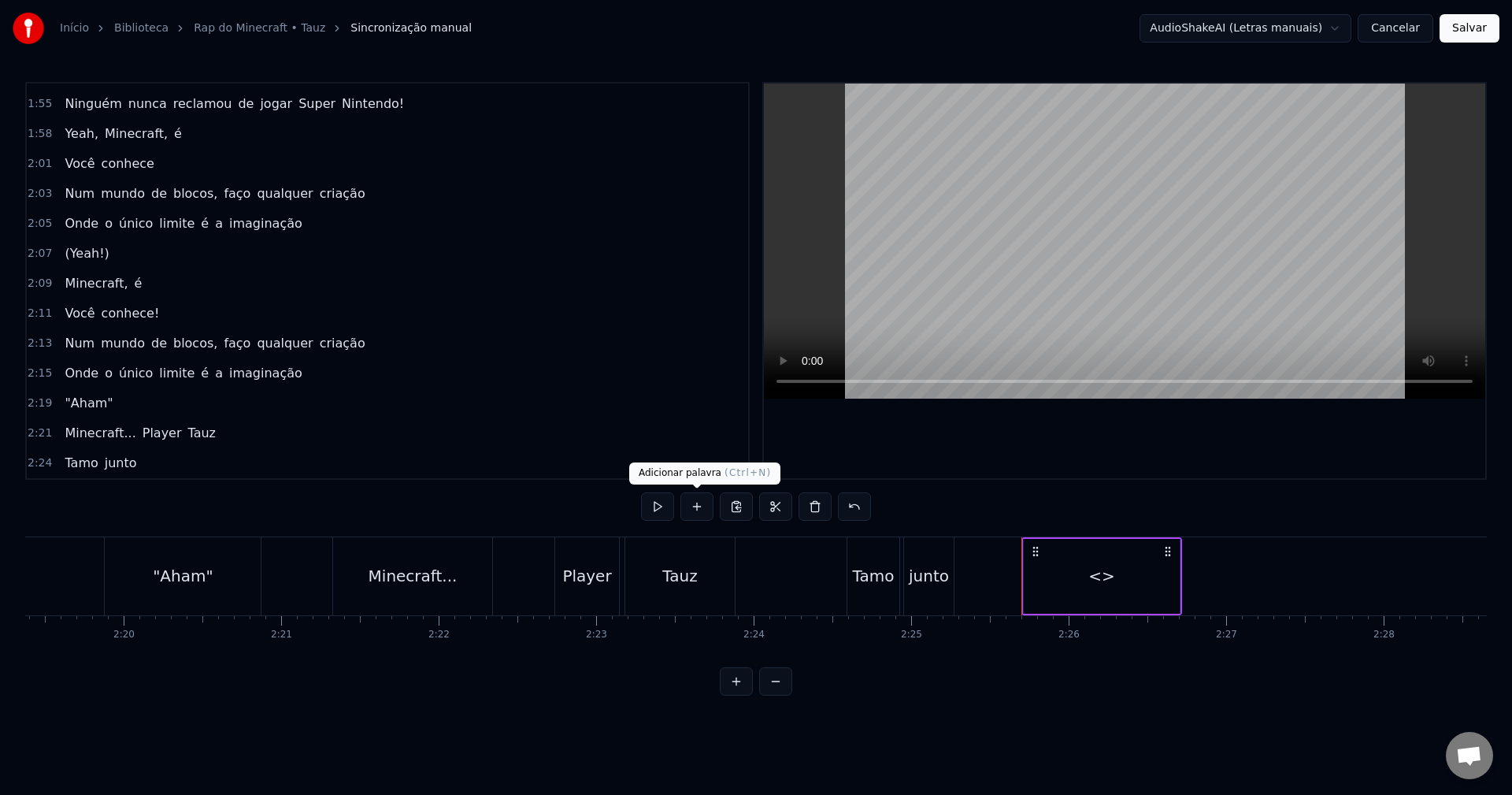
click at [699, 506] on button at bounding box center [697, 507] width 33 height 28
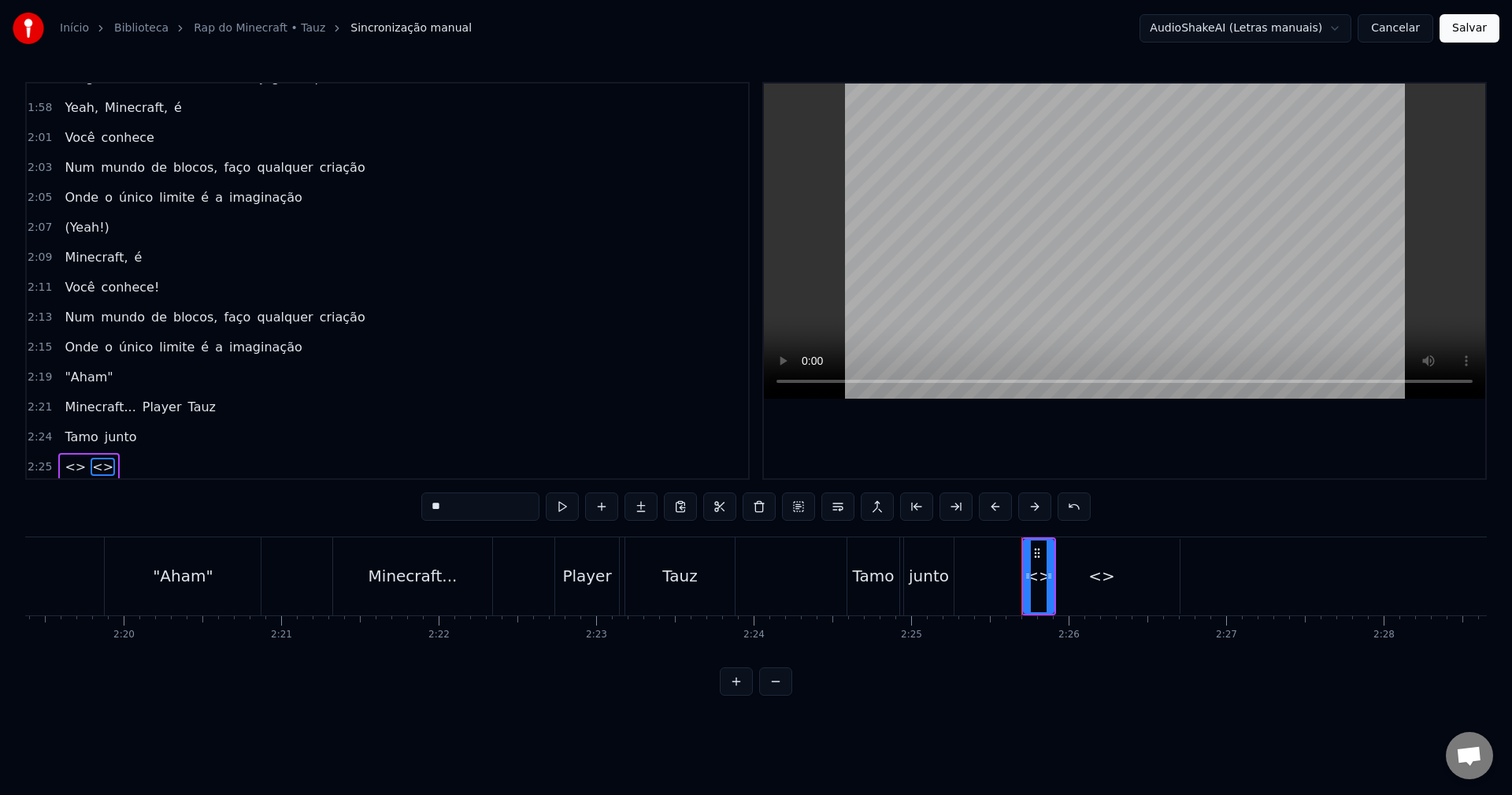
scroll to position [1252, 0]
click at [67, 462] on span "<>" at bounding box center [76, 463] width 25 height 18
click at [512, 514] on input "**" at bounding box center [480, 507] width 119 height 28
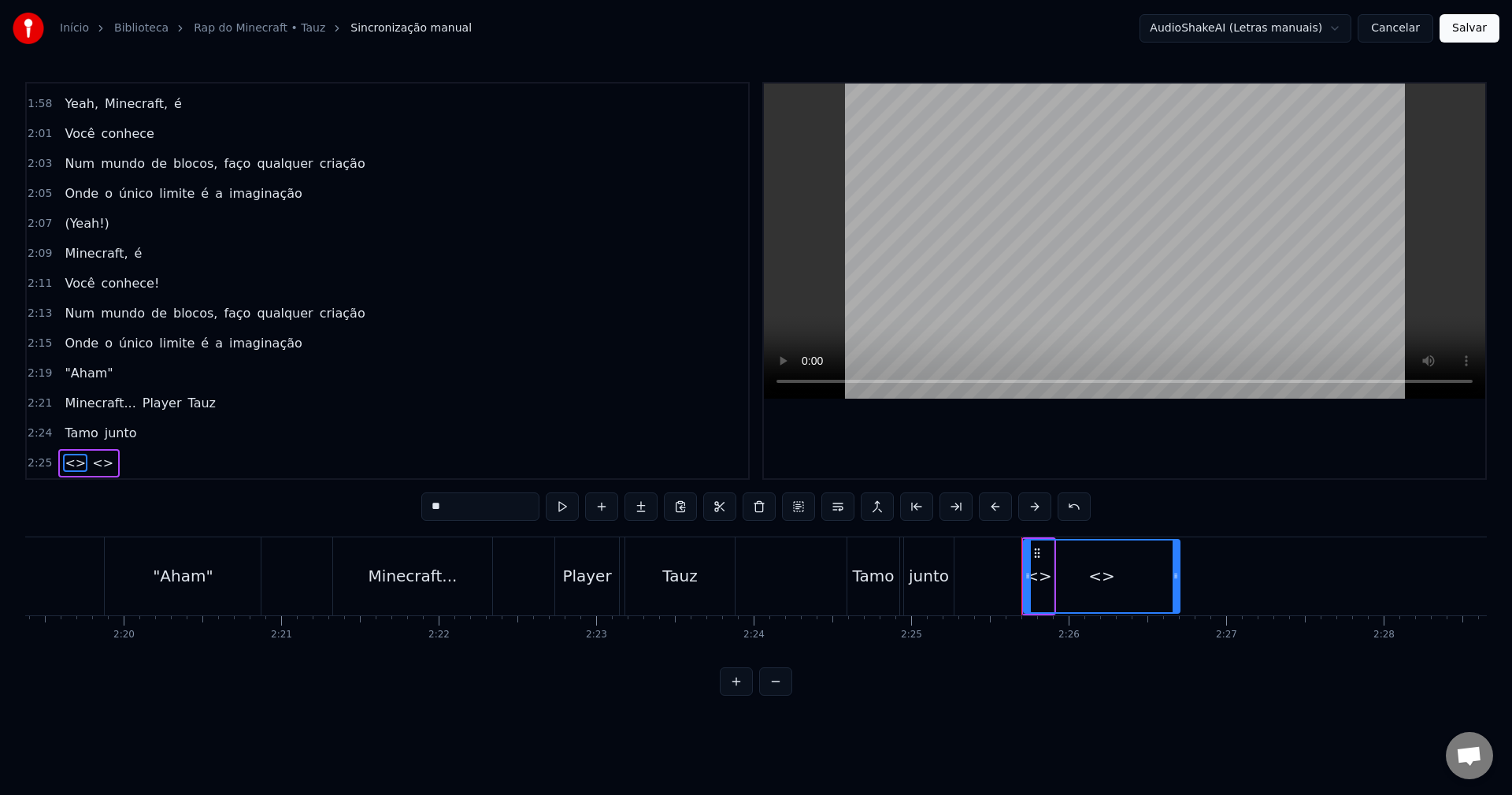
paste input "**"
click at [102, 465] on span "<>" at bounding box center [111, 463] width 25 height 18
type input "**"
click at [485, 491] on div "0:15 Bem- vindo ao Minecraft, meu amigo 0:18 Na jornada desse game, ficará surp…" at bounding box center [756, 388] width 1462 height 614
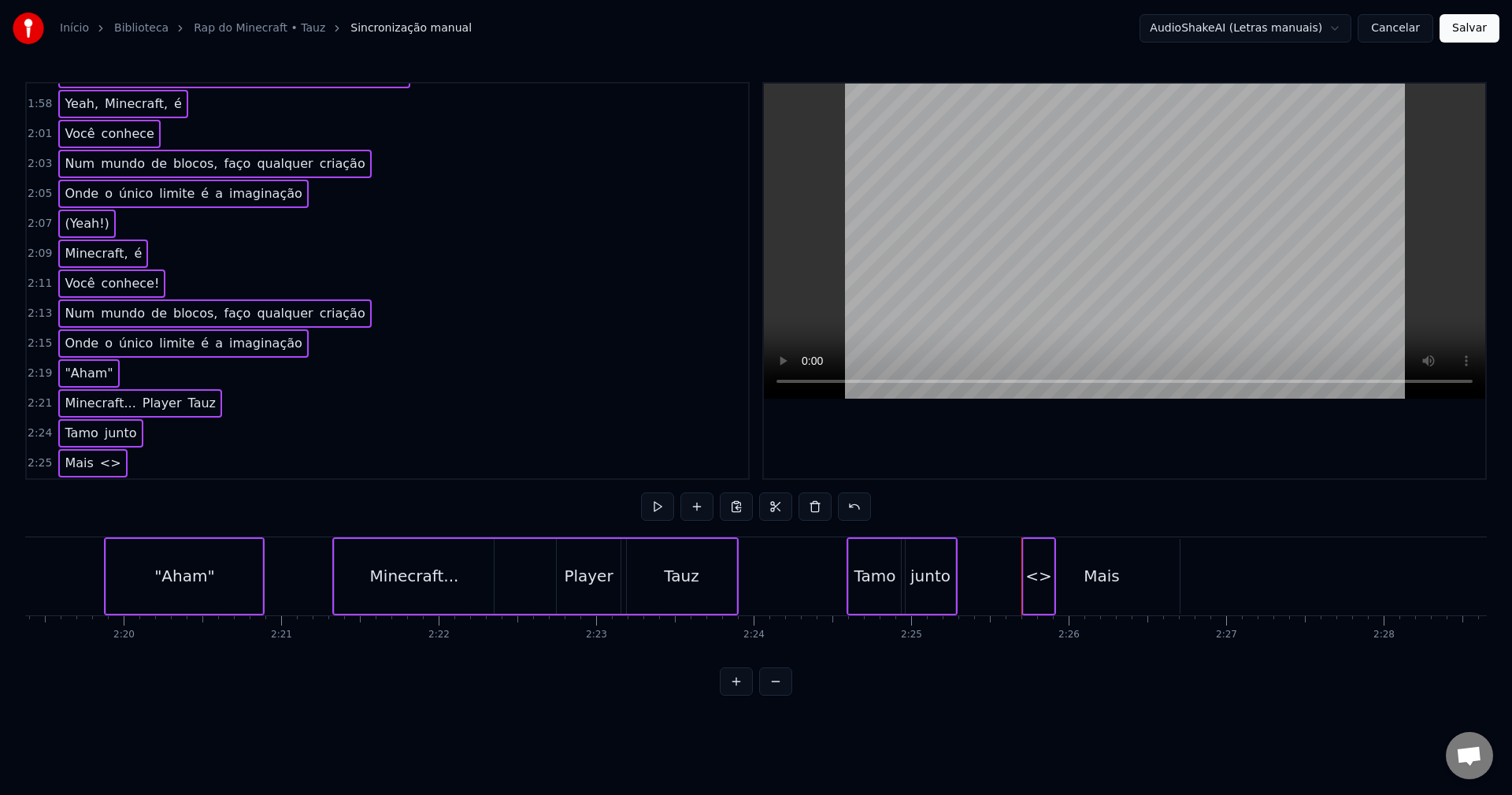
click at [103, 458] on span "<>" at bounding box center [111, 463] width 25 height 18
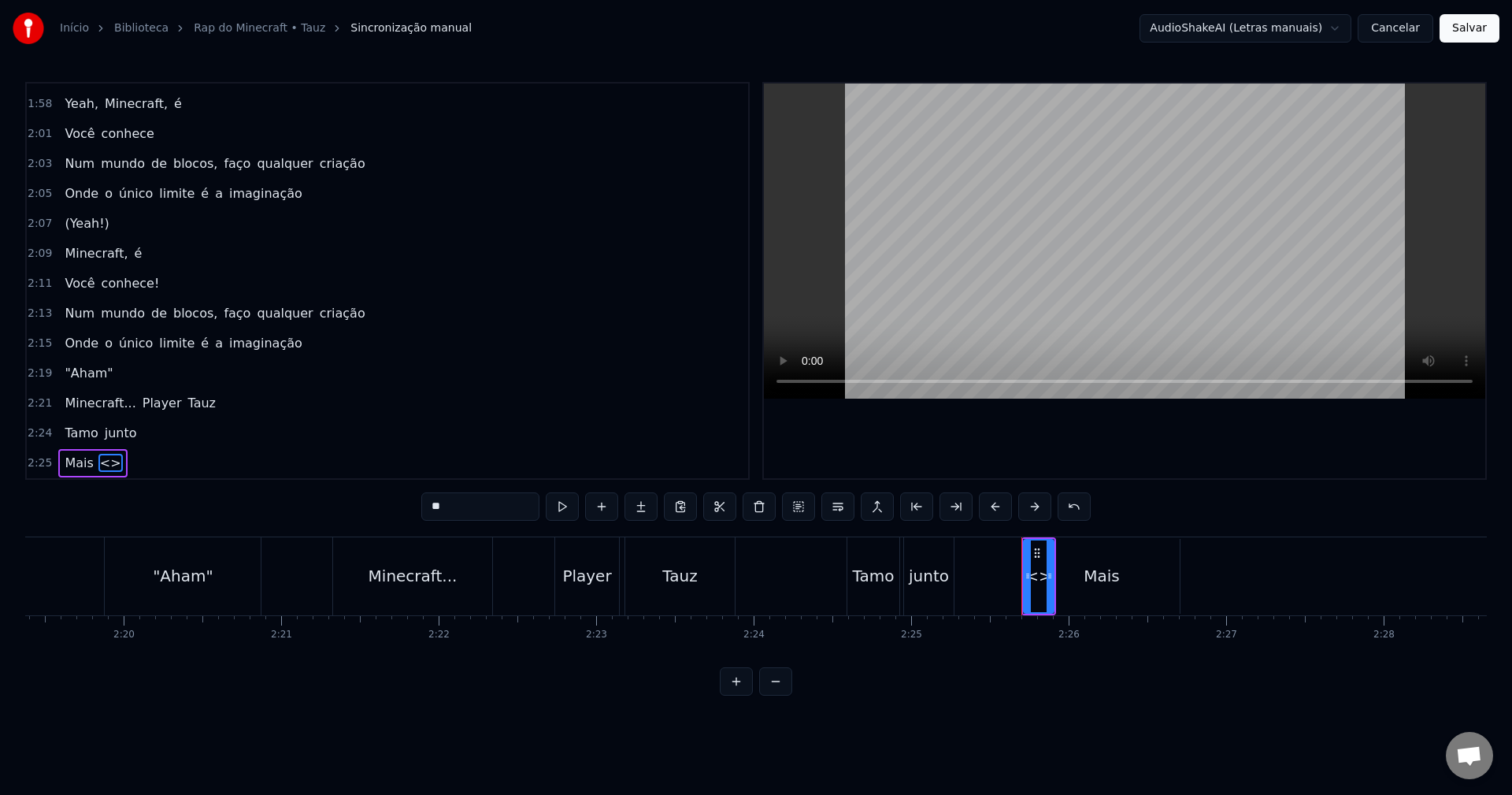
click at [462, 508] on input "**" at bounding box center [480, 507] width 119 height 28
paste input "*"
type input "***"
click at [595, 502] on button at bounding box center [601, 507] width 33 height 28
click at [471, 507] on input "**" at bounding box center [480, 507] width 119 height 28
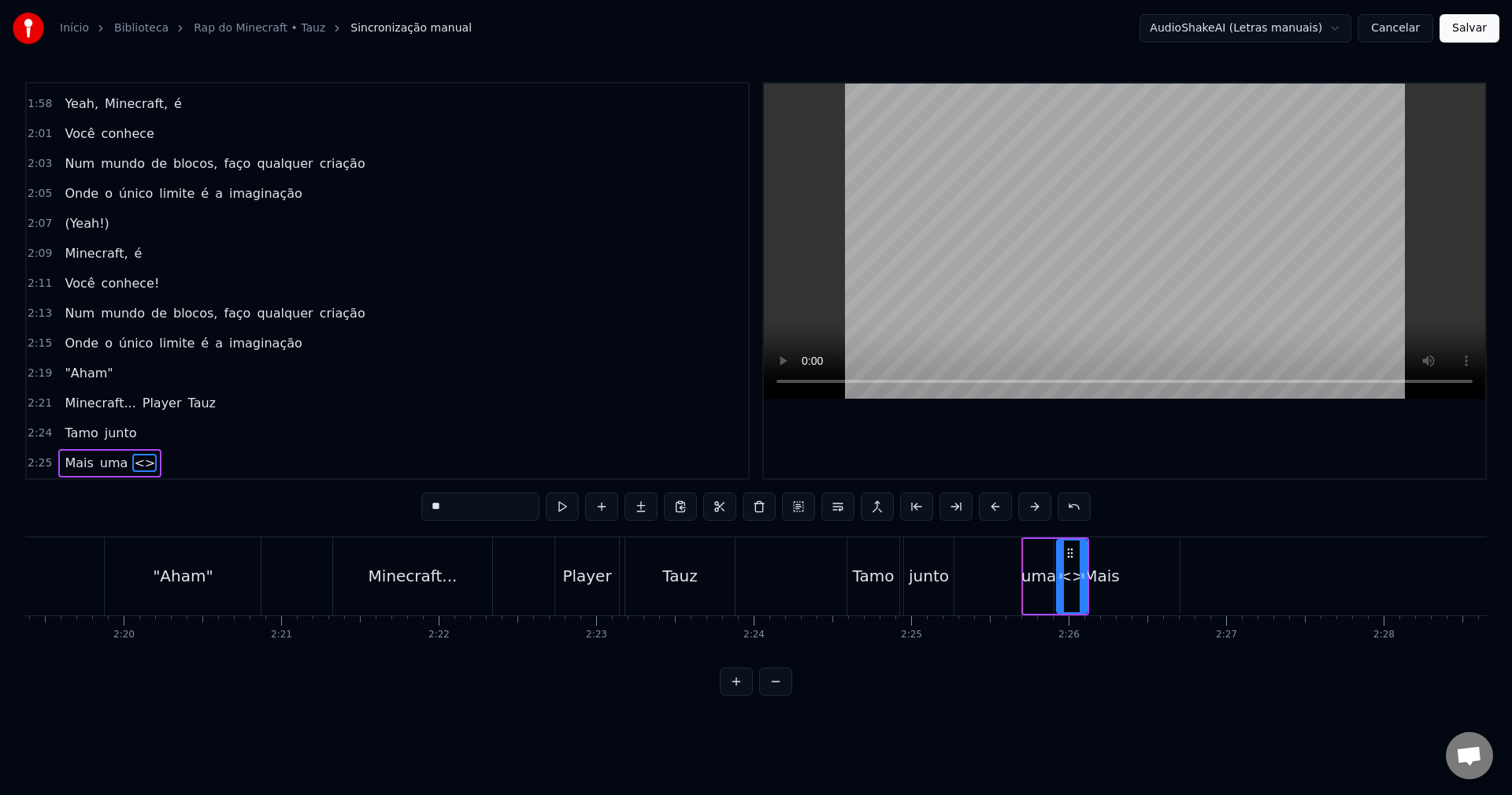
paste input "*"
type input "***"
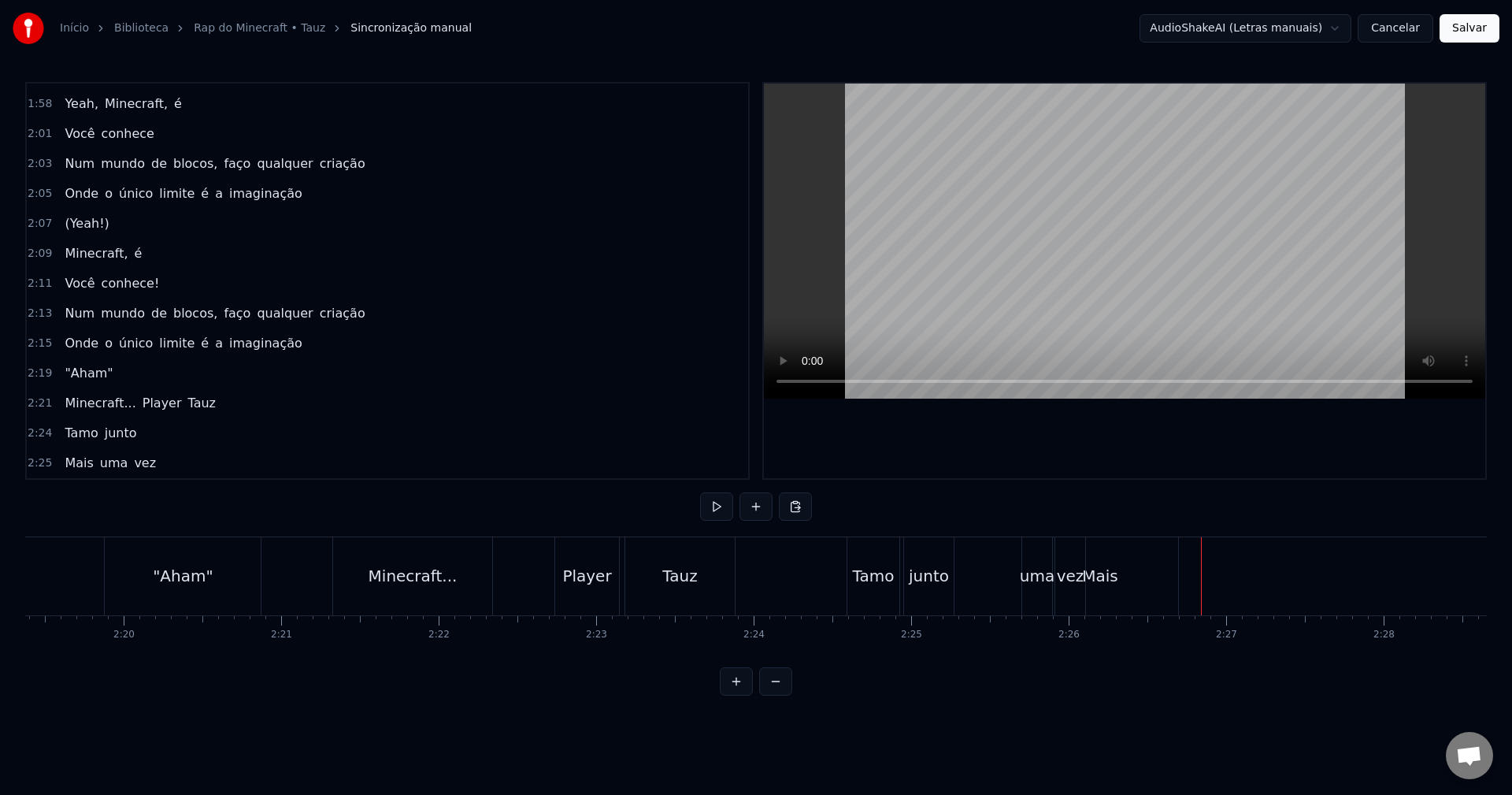
click at [1048, 570] on div "uma" at bounding box center [1036, 575] width 34 height 24
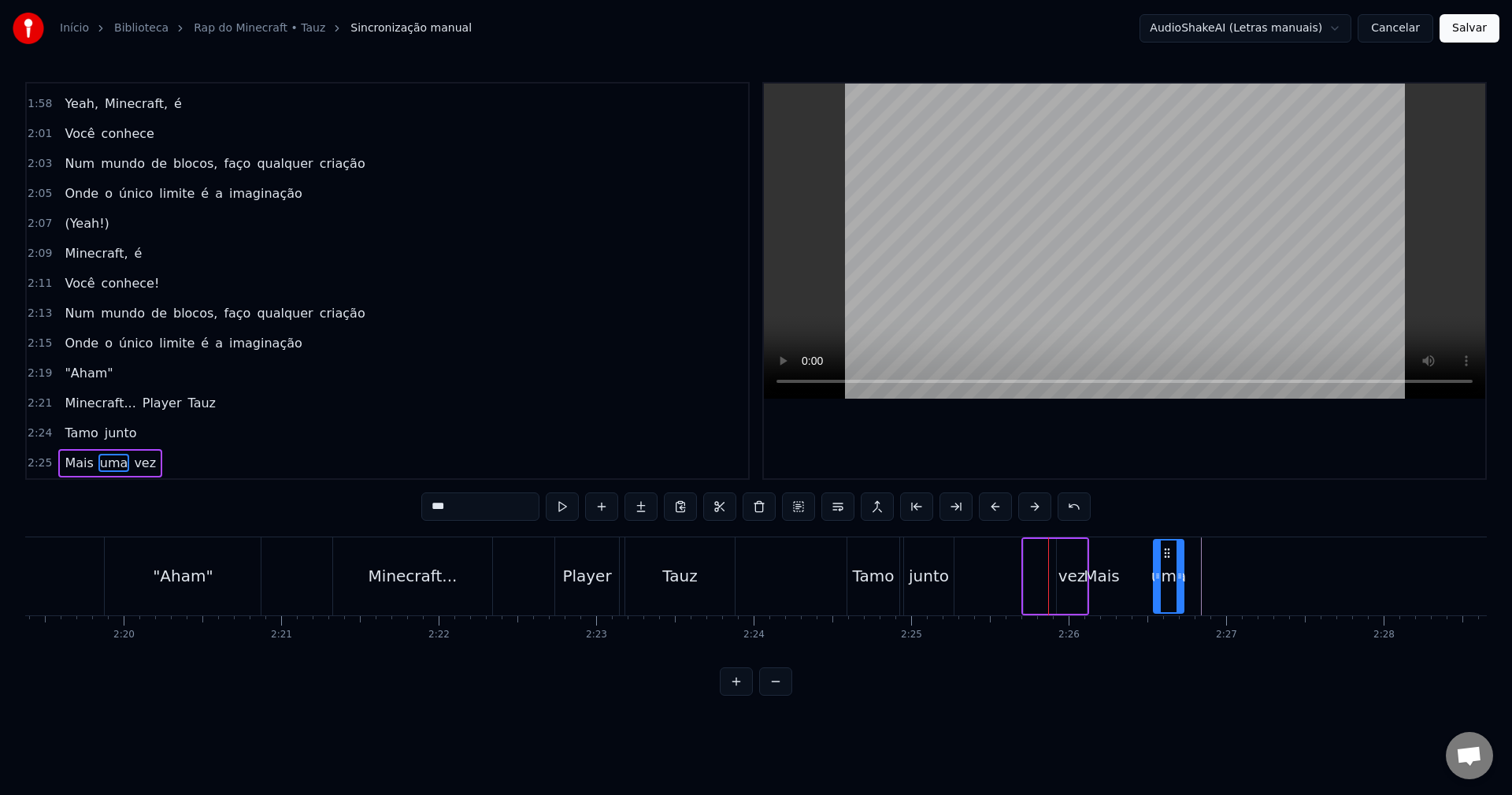
drag, startPoint x: 1039, startPoint y: 552, endPoint x: 1169, endPoint y: 546, distance: 130.1
click at [1054, 569] on div "Mais" at bounding box center [1102, 575] width 156 height 75
type input "****"
click at [1070, 567] on div "Mais" at bounding box center [1102, 576] width 155 height 72
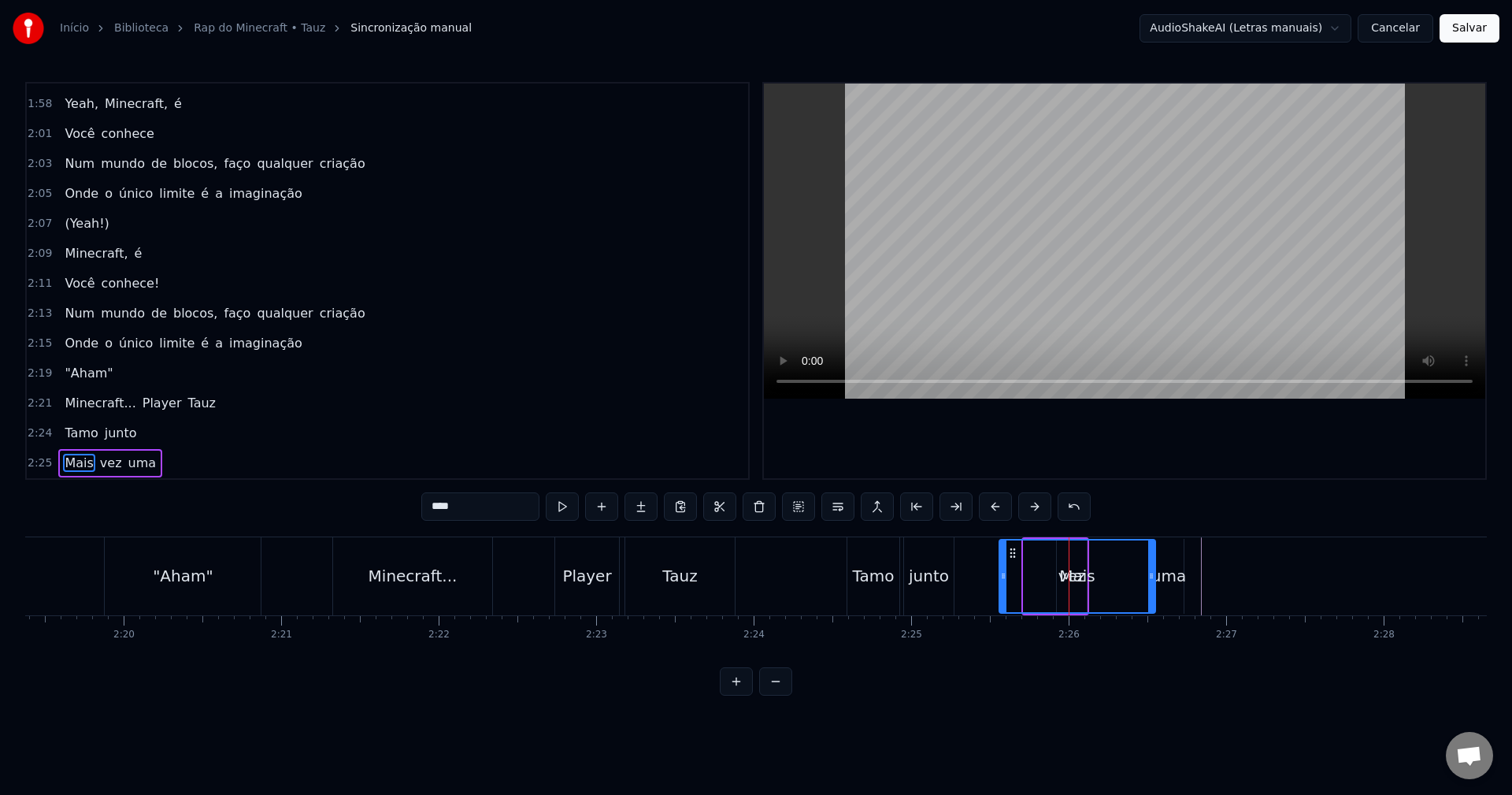
drag, startPoint x: 1038, startPoint y: 554, endPoint x: 1010, endPoint y: 552, distance: 28.1
click at [1010, 552] on icon at bounding box center [1012, 553] width 12 height 12
click at [1147, 561] on div "Mais" at bounding box center [1073, 575] width 157 height 75
drag, startPoint x: 1147, startPoint y: 561, endPoint x: 1042, endPoint y: 567, distance: 105.2
click at [1047, 567] on div at bounding box center [1049, 576] width 6 height 72
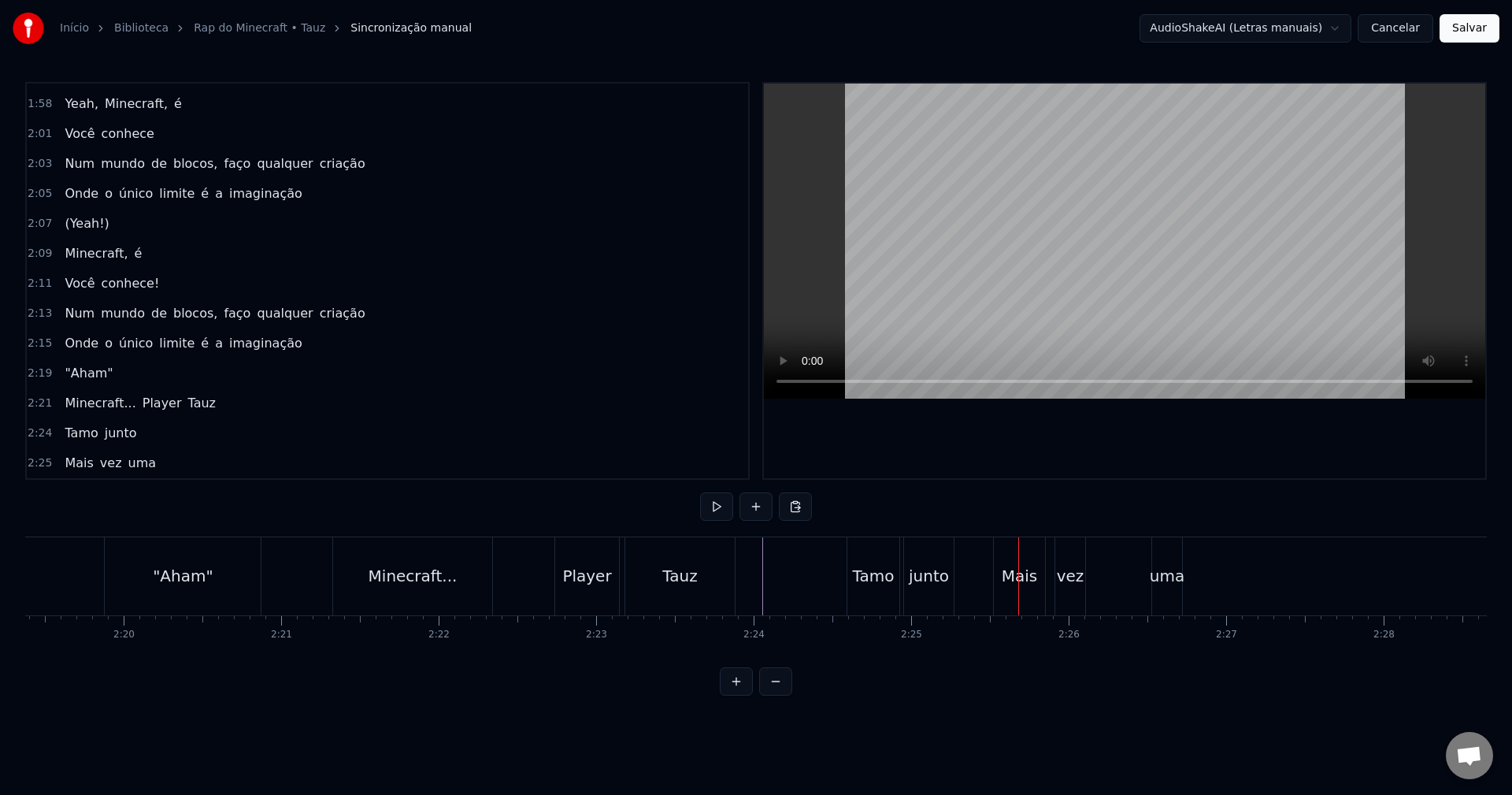
click at [1070, 584] on div "vez" at bounding box center [1070, 575] width 27 height 24
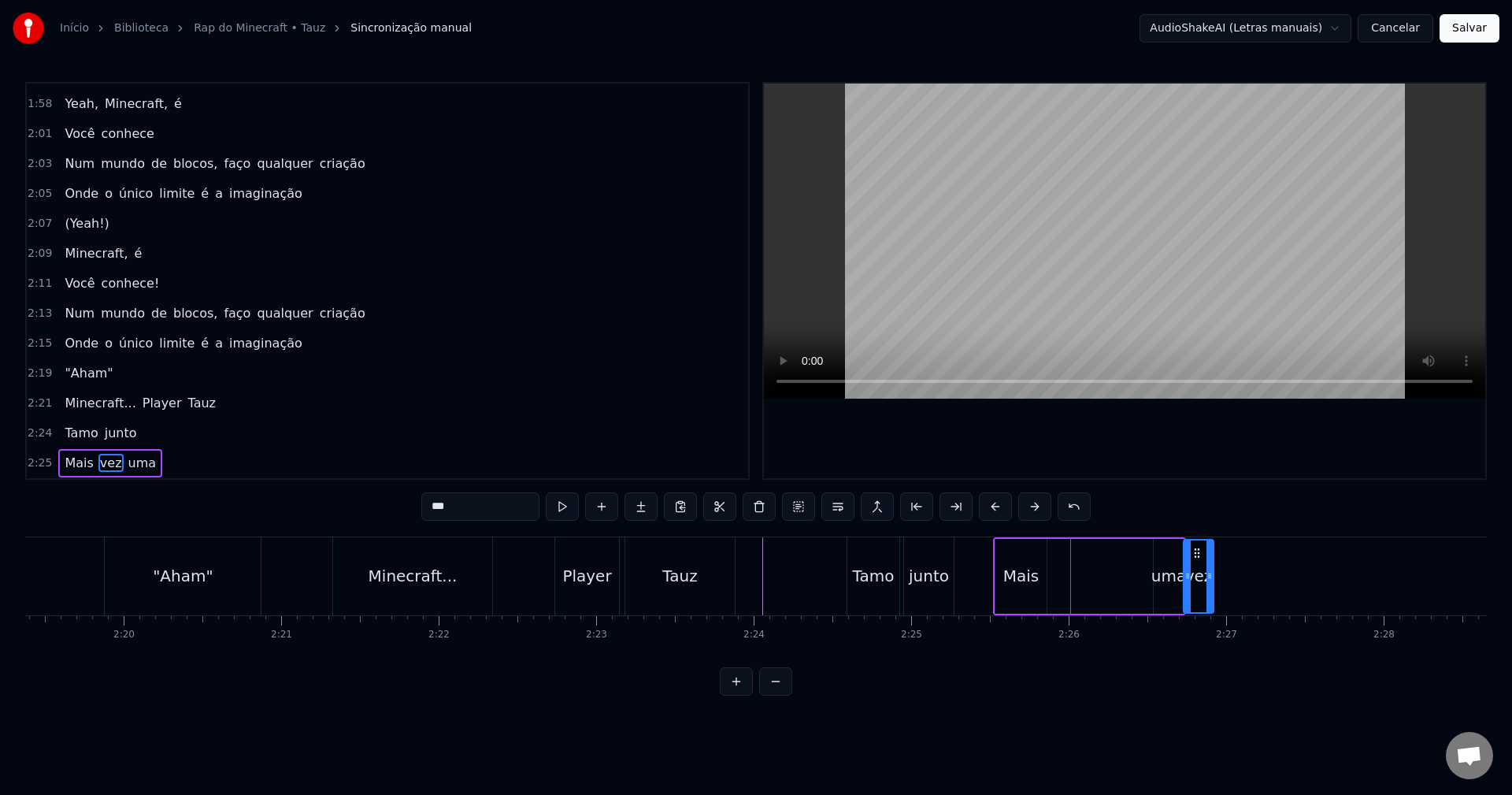
drag, startPoint x: 1069, startPoint y: 550, endPoint x: 1200, endPoint y: 549, distance: 131.0
click at [1165, 569] on div "uma" at bounding box center [1168, 575] width 34 height 24
drag, startPoint x: 1168, startPoint y: 556, endPoint x: 1066, endPoint y: 561, distance: 102.1
click at [1066, 561] on div "uma" at bounding box center [1067, 576] width 28 height 72
click at [1192, 561] on div "vez" at bounding box center [1203, 575] width 30 height 75
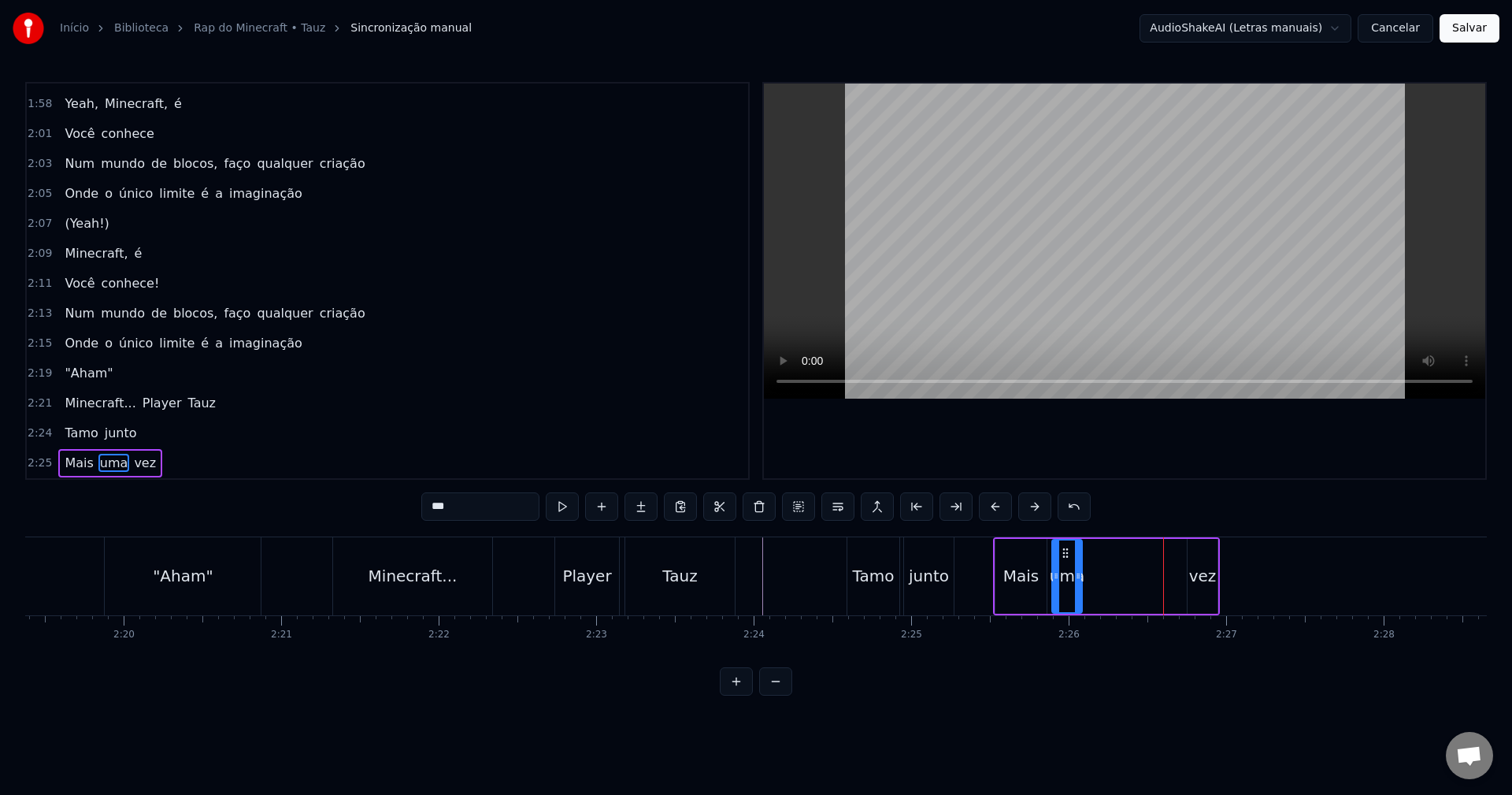
type input "***"
drag, startPoint x: 1201, startPoint y: 551, endPoint x: 1102, endPoint y: 559, distance: 99.3
click at [1102, 559] on icon at bounding box center [1102, 553] width 12 height 12
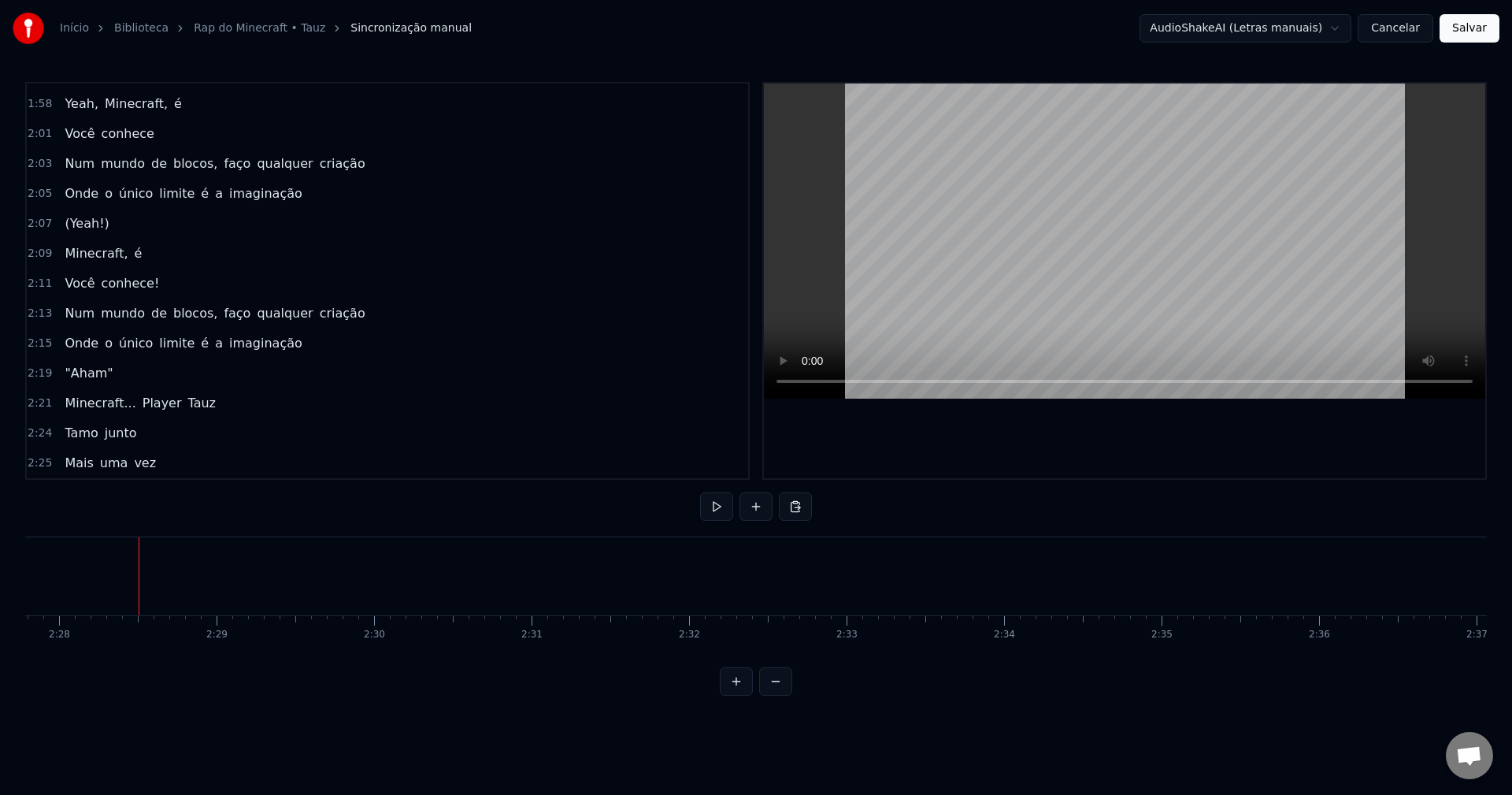
scroll to position [0, 23281]
click at [795, 513] on button at bounding box center [796, 507] width 33 height 28
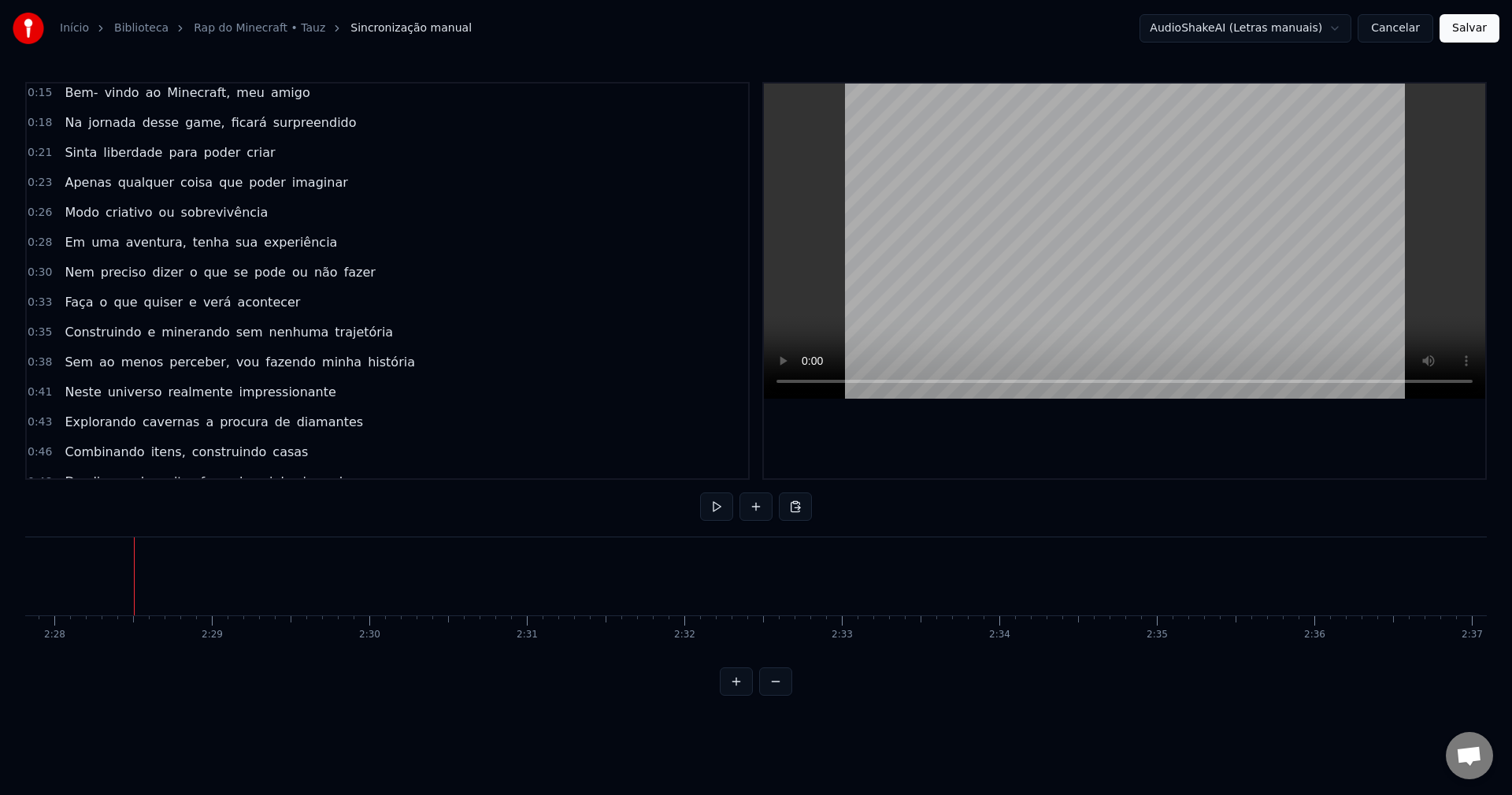
scroll to position [0, 0]
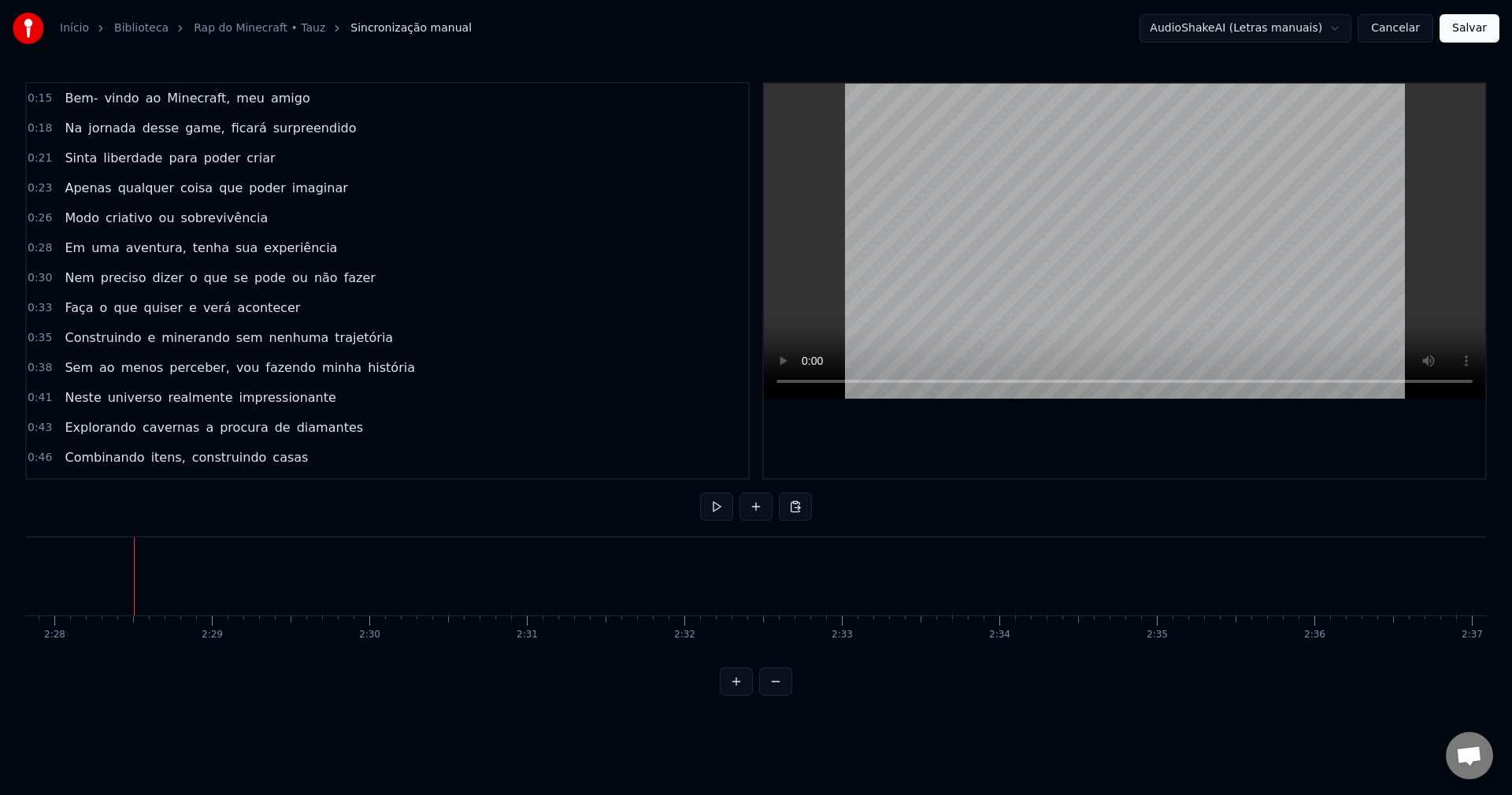
click at [1471, 29] on button "Salvar" at bounding box center [1470, 28] width 60 height 28
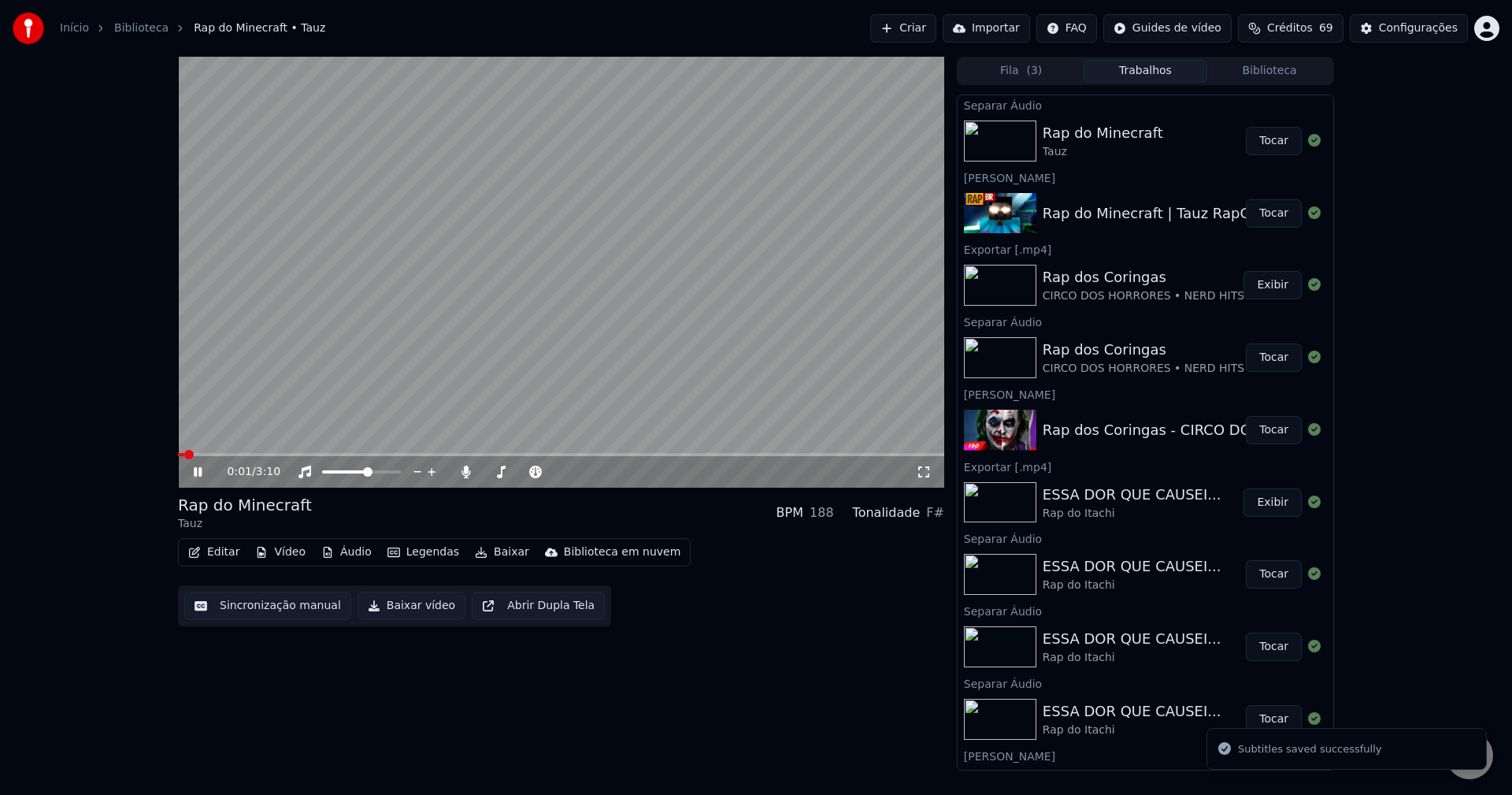
click at [191, 476] on icon at bounding box center [209, 472] width 37 height 12
click at [228, 553] on button "Editar" at bounding box center [213, 552] width 64 height 22
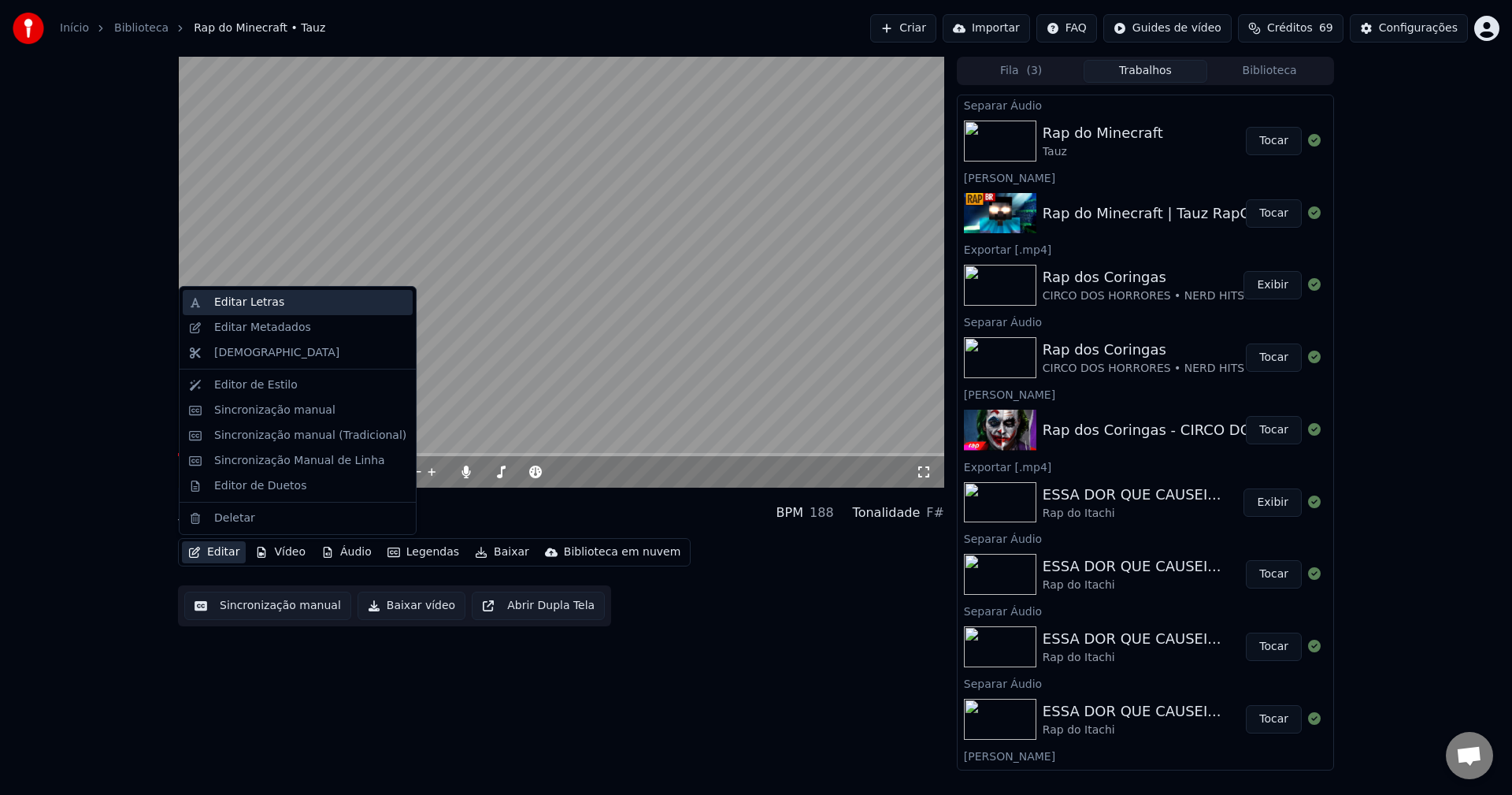
click at [286, 305] on div "Editar Letras" at bounding box center [310, 302] width 192 height 16
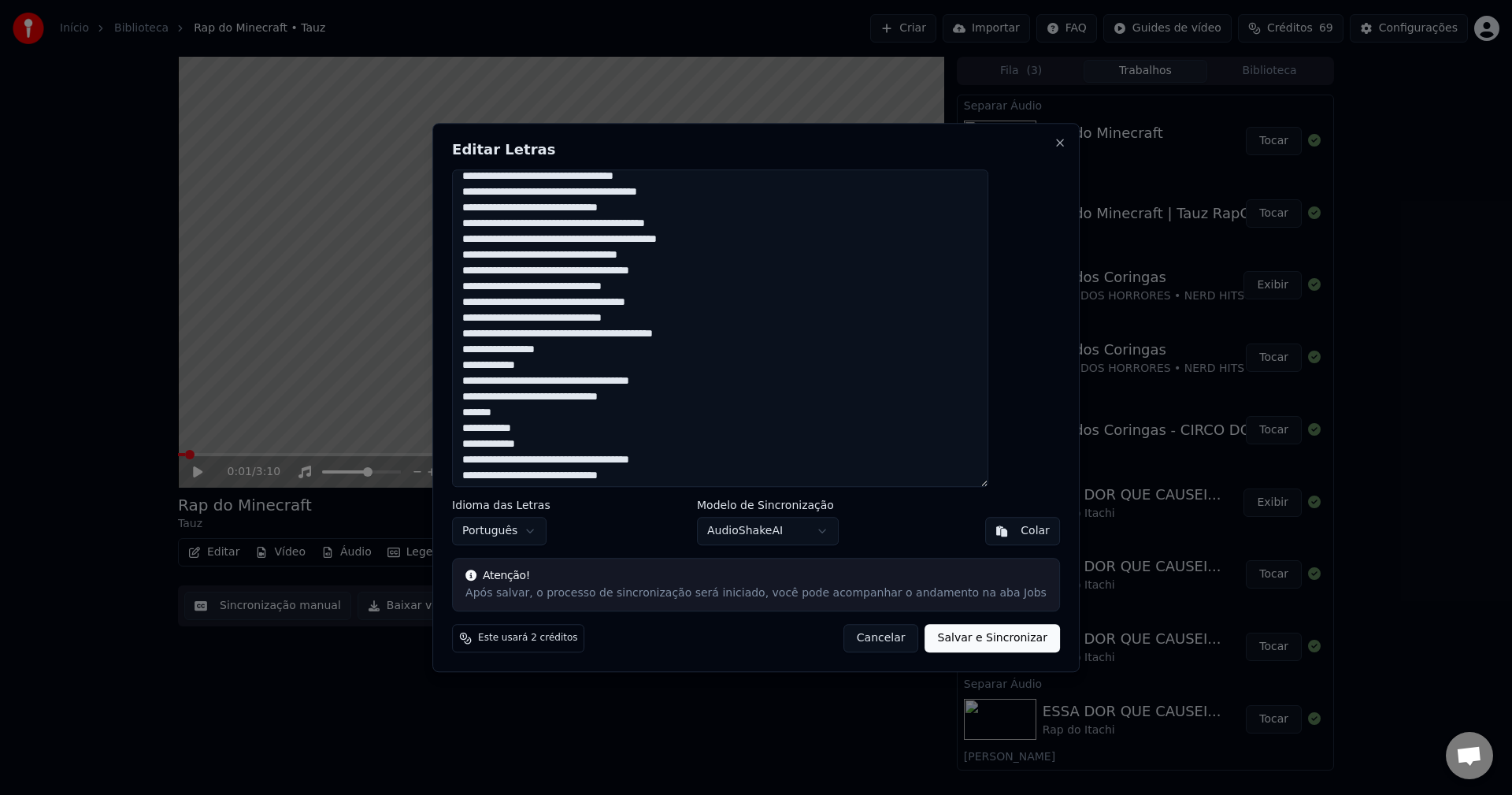
scroll to position [499, 0]
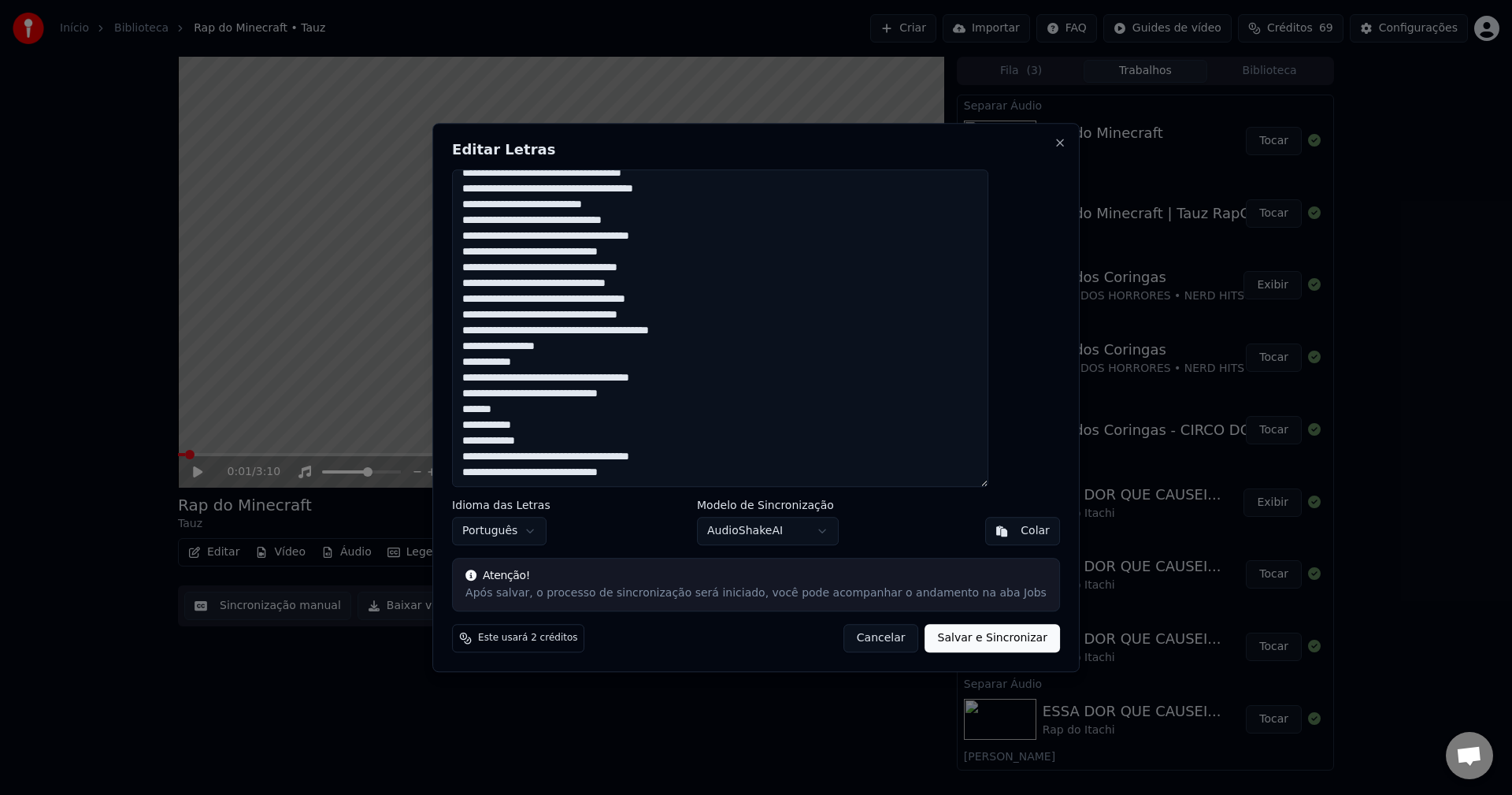
click at [690, 470] on textarea at bounding box center [720, 329] width 536 height 318
click at [678, 468] on textarea at bounding box center [720, 329] width 536 height 318
paste textarea "**********"
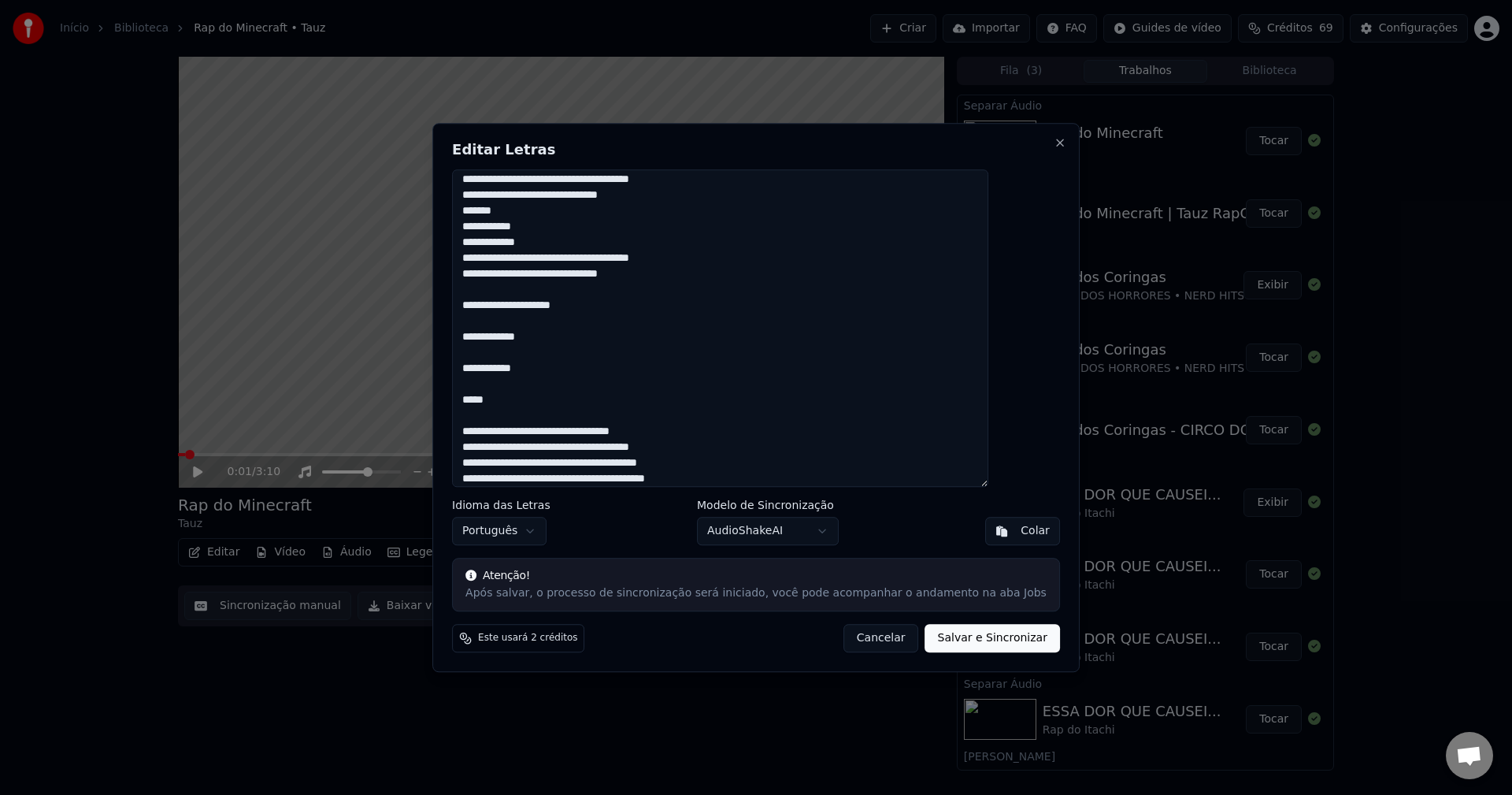
scroll to position [704, 0]
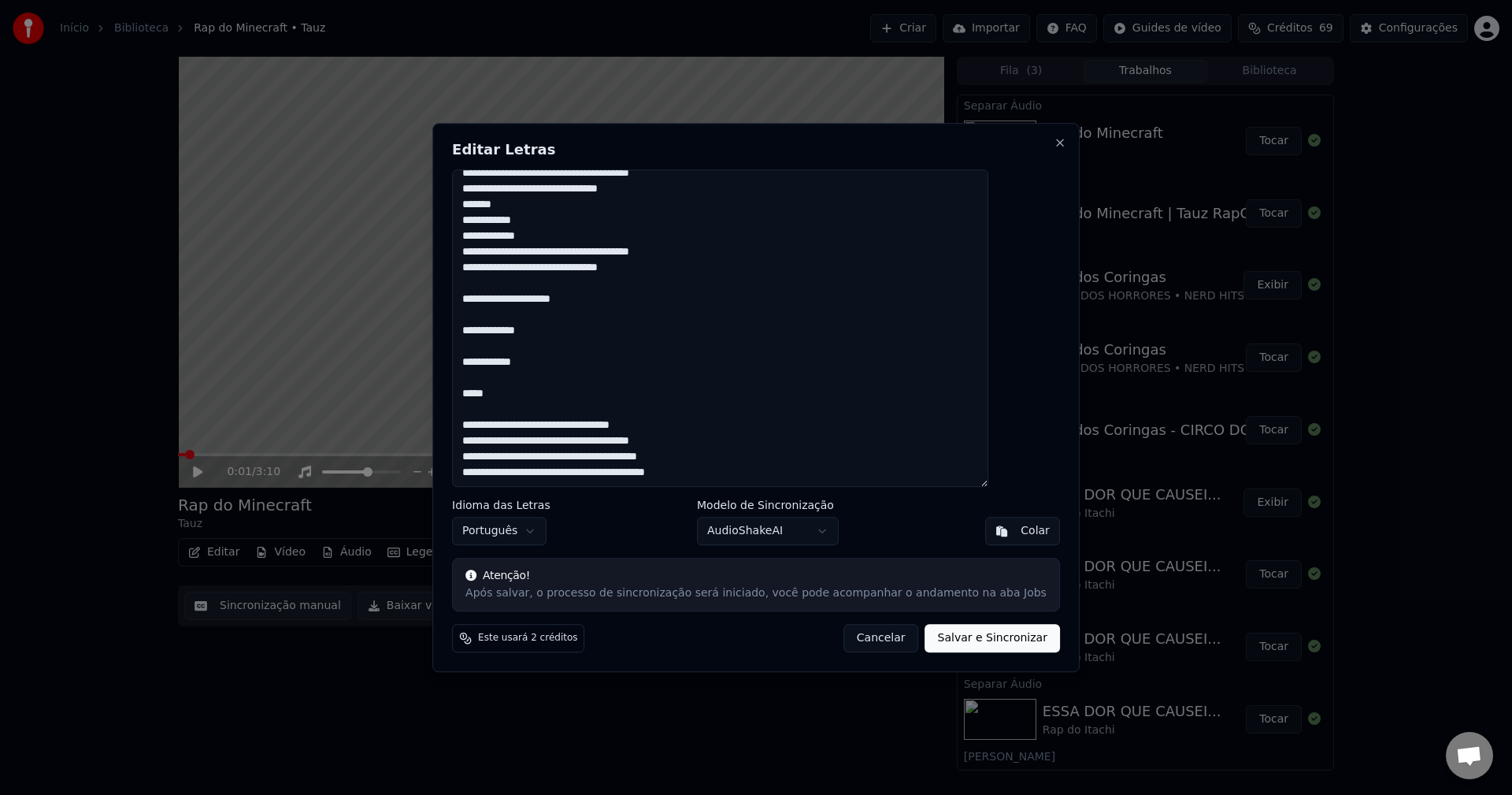
type textarea "**********"
click at [973, 640] on button "Salvar e Sincronizar" at bounding box center [992, 638] width 134 height 28
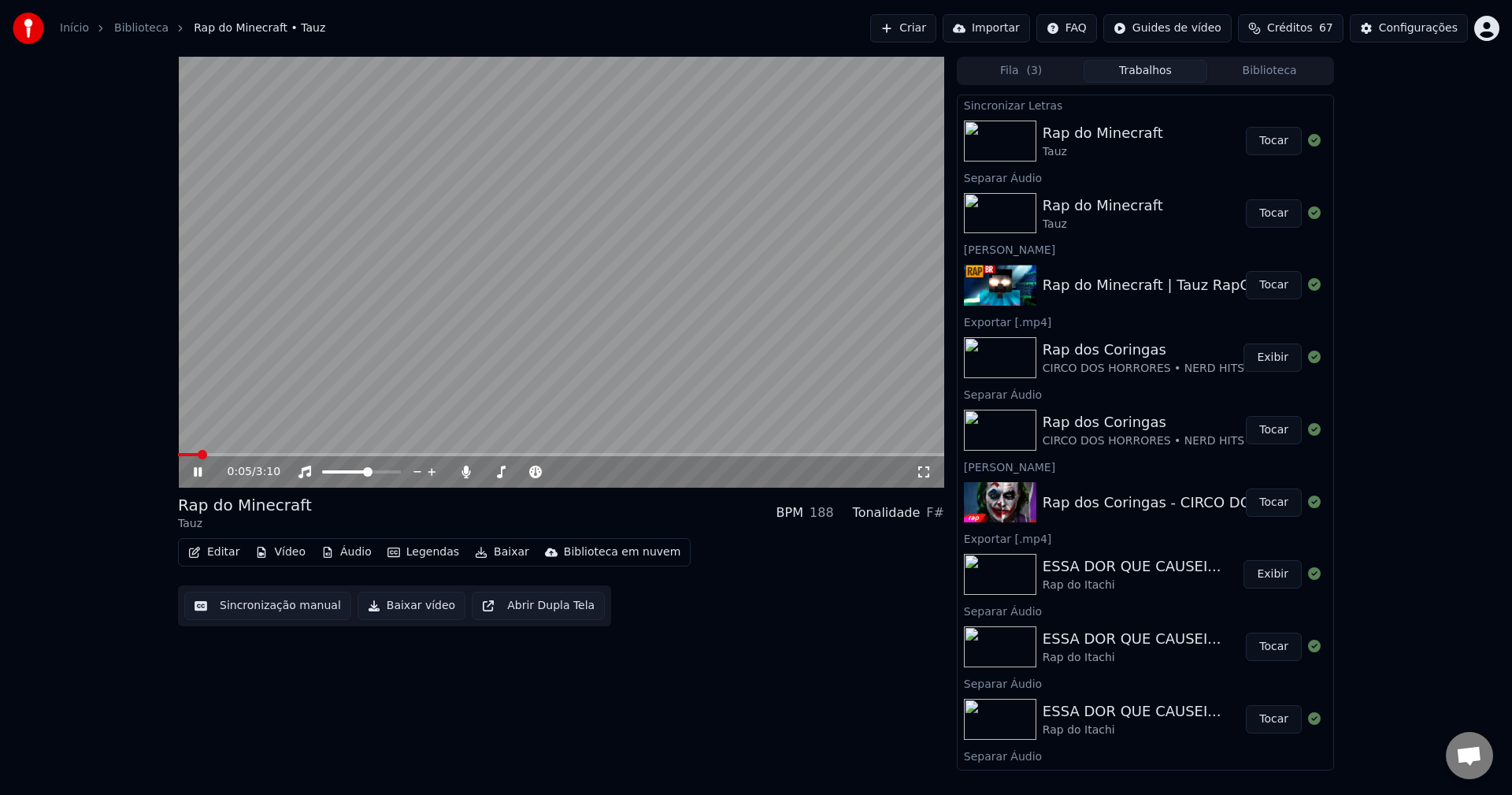
click at [354, 214] on video at bounding box center [561, 272] width 767 height 431
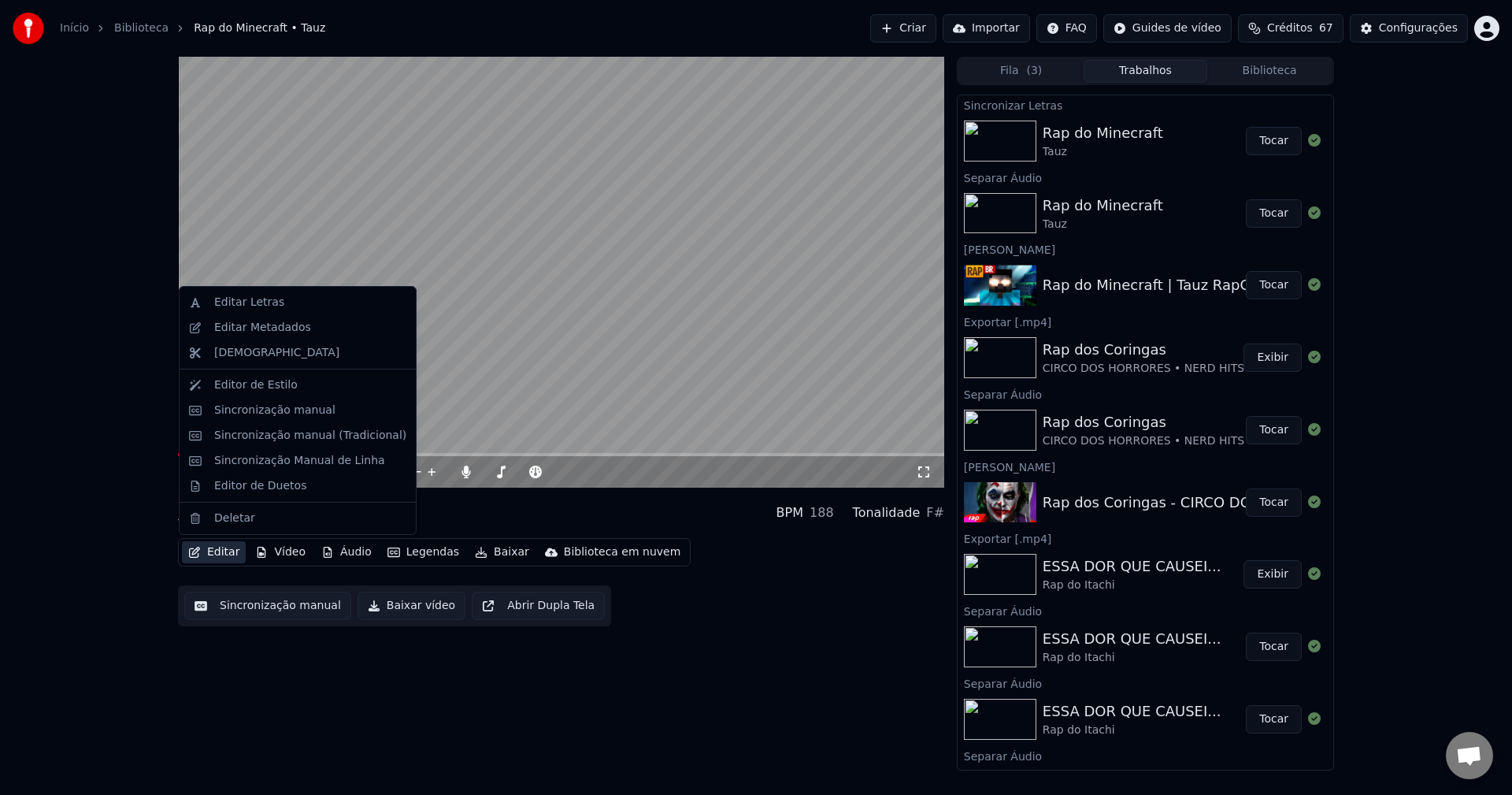
click at [226, 550] on button "Editar" at bounding box center [213, 552] width 64 height 22
click at [229, 409] on div "Sincronização manual" at bounding box center [275, 410] width 121 height 16
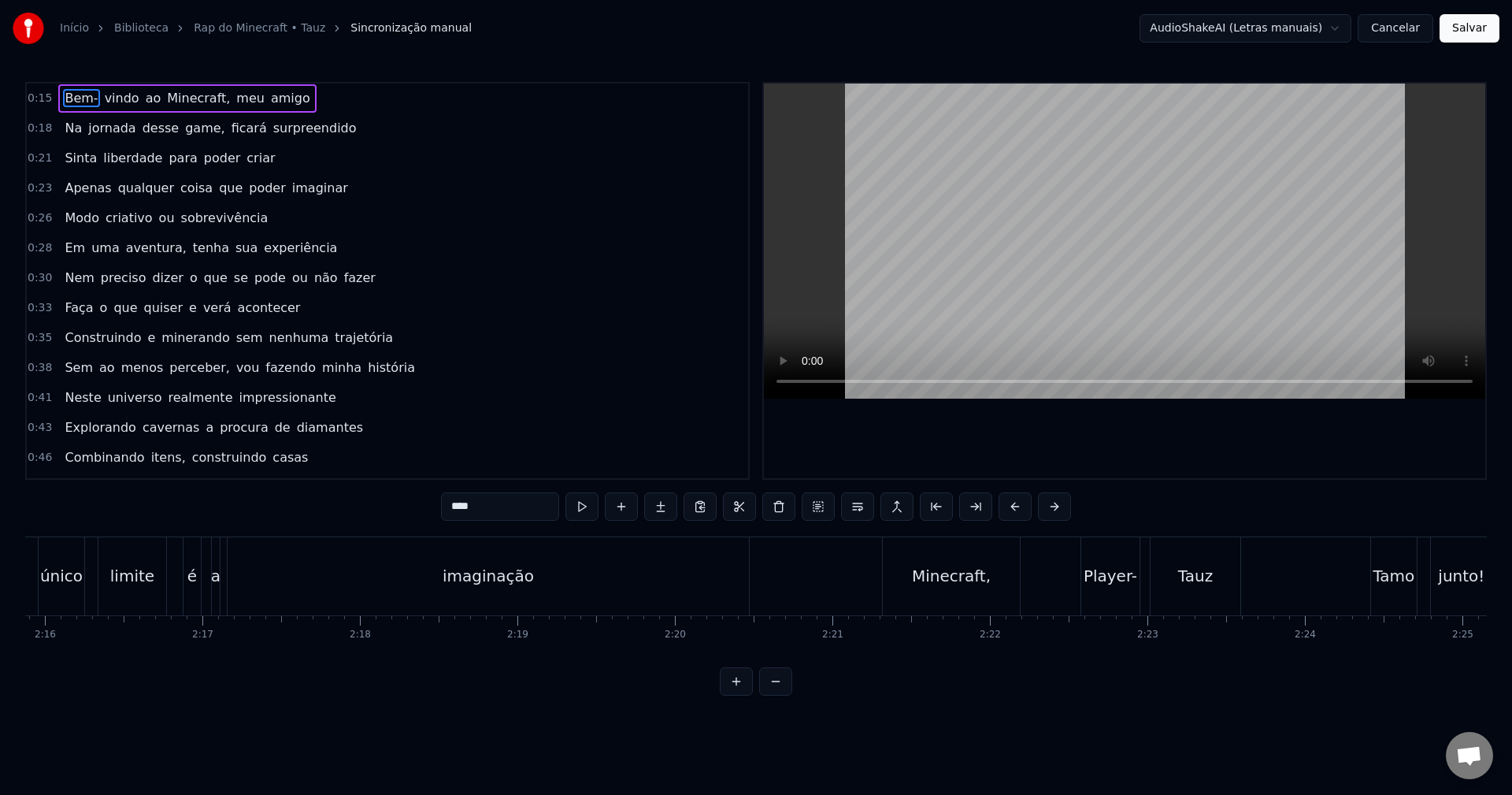
scroll to position [0, 21270]
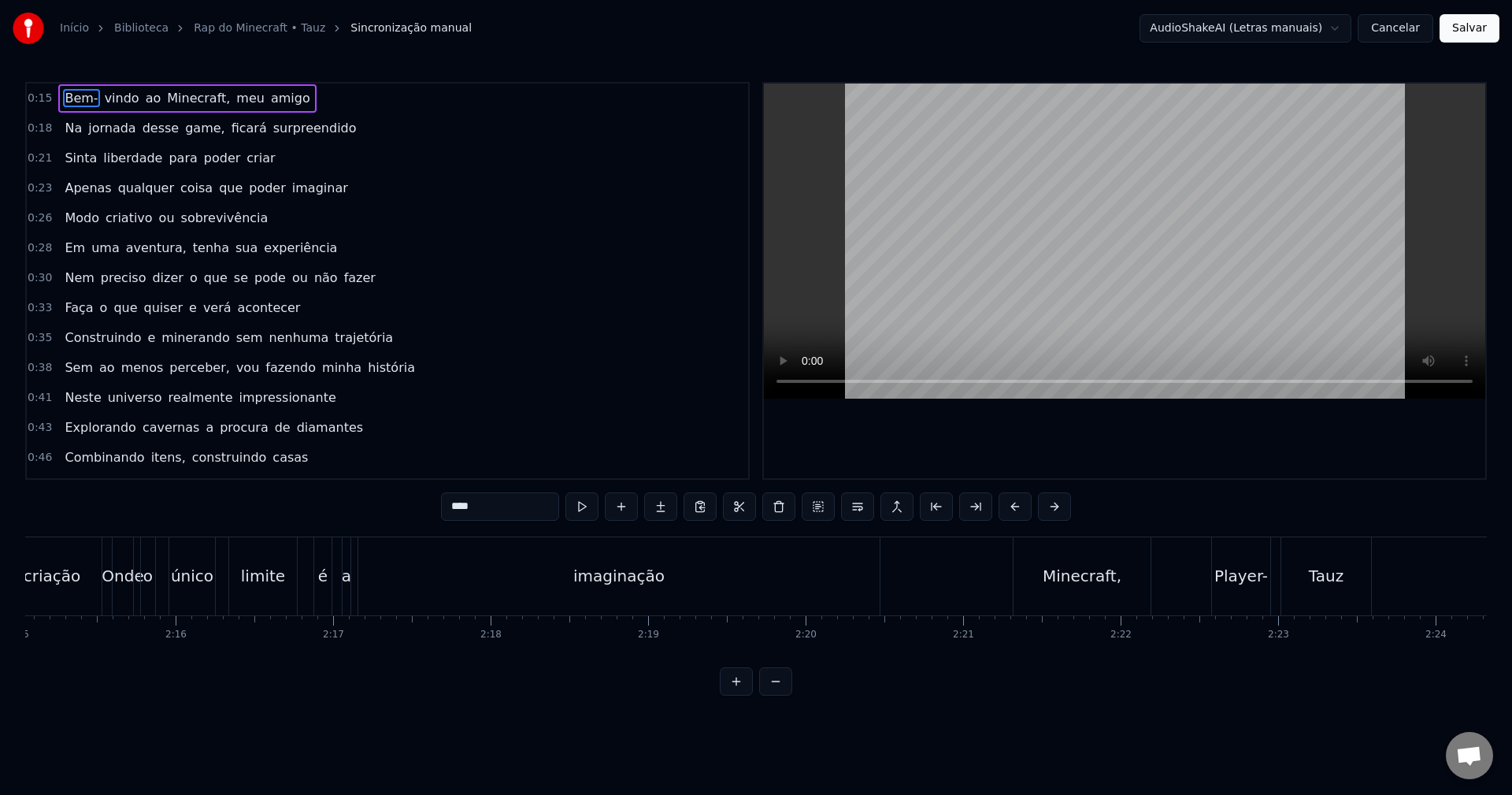
click at [580, 586] on div "imaginação" at bounding box center [619, 575] width 91 height 24
type input "**********"
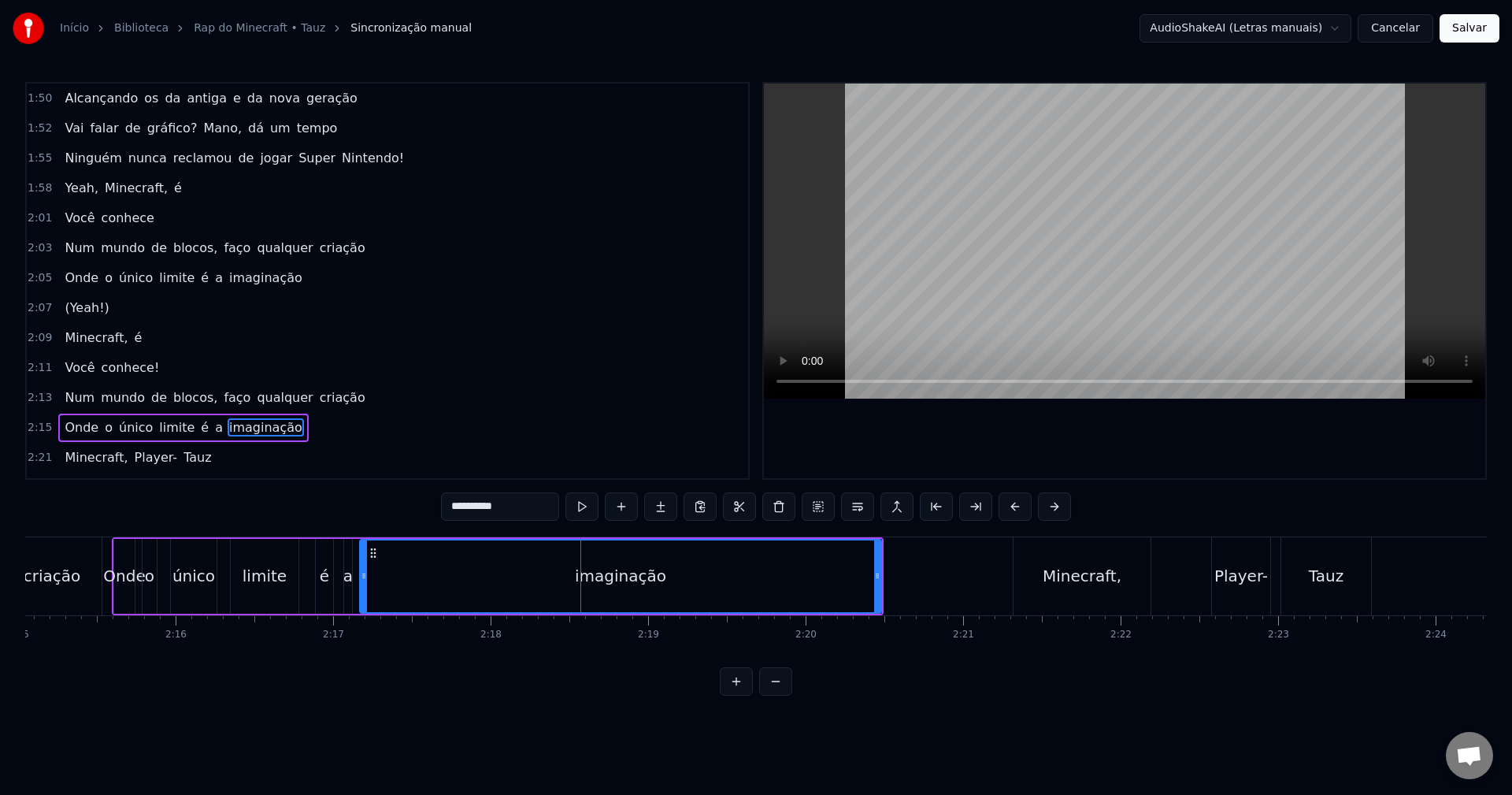
scroll to position [1135, 0]
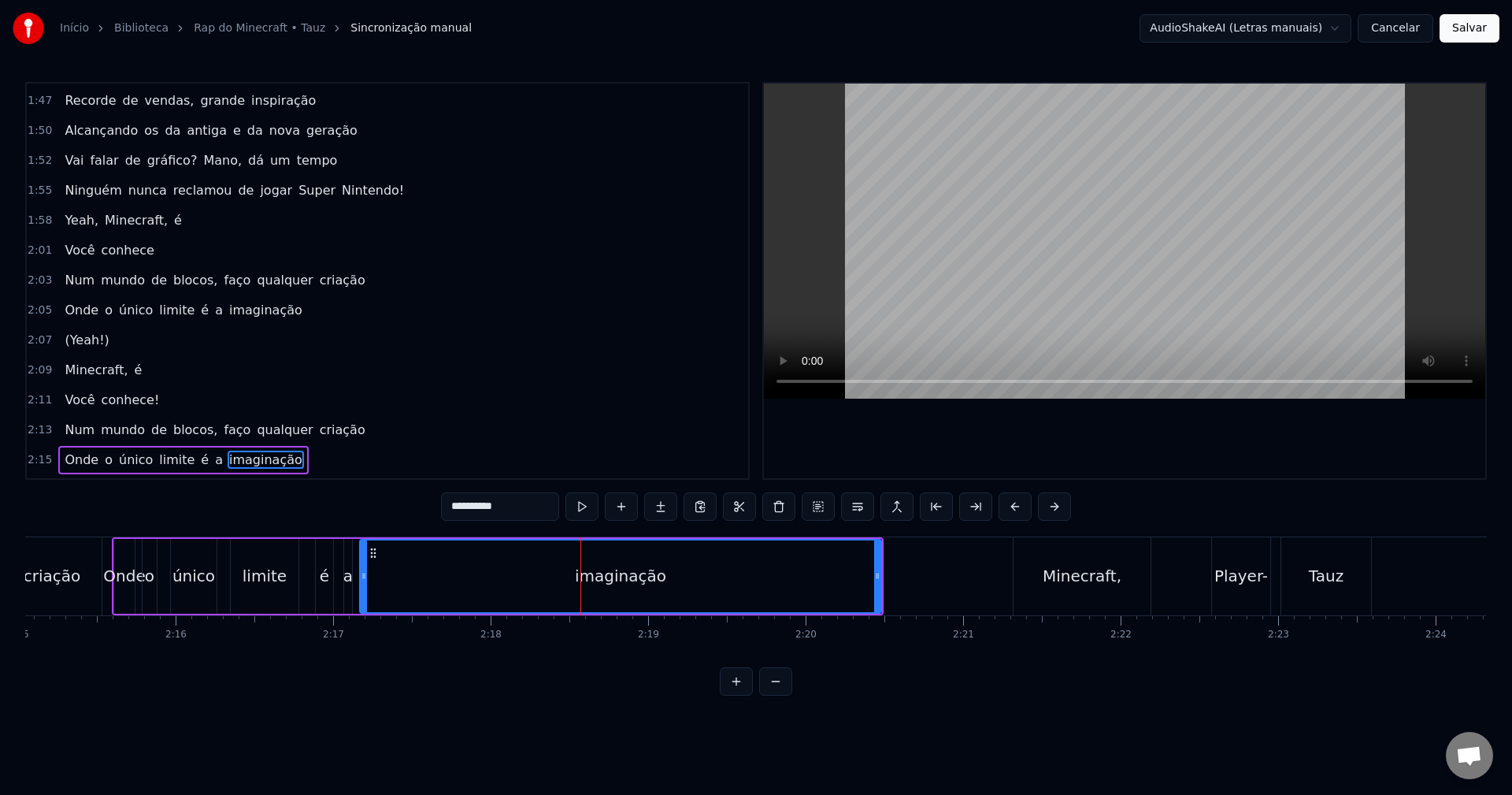
click at [349, 432] on div "2:13 Num mundo de blocos, faço qualquer criação" at bounding box center [387, 430] width 722 height 30
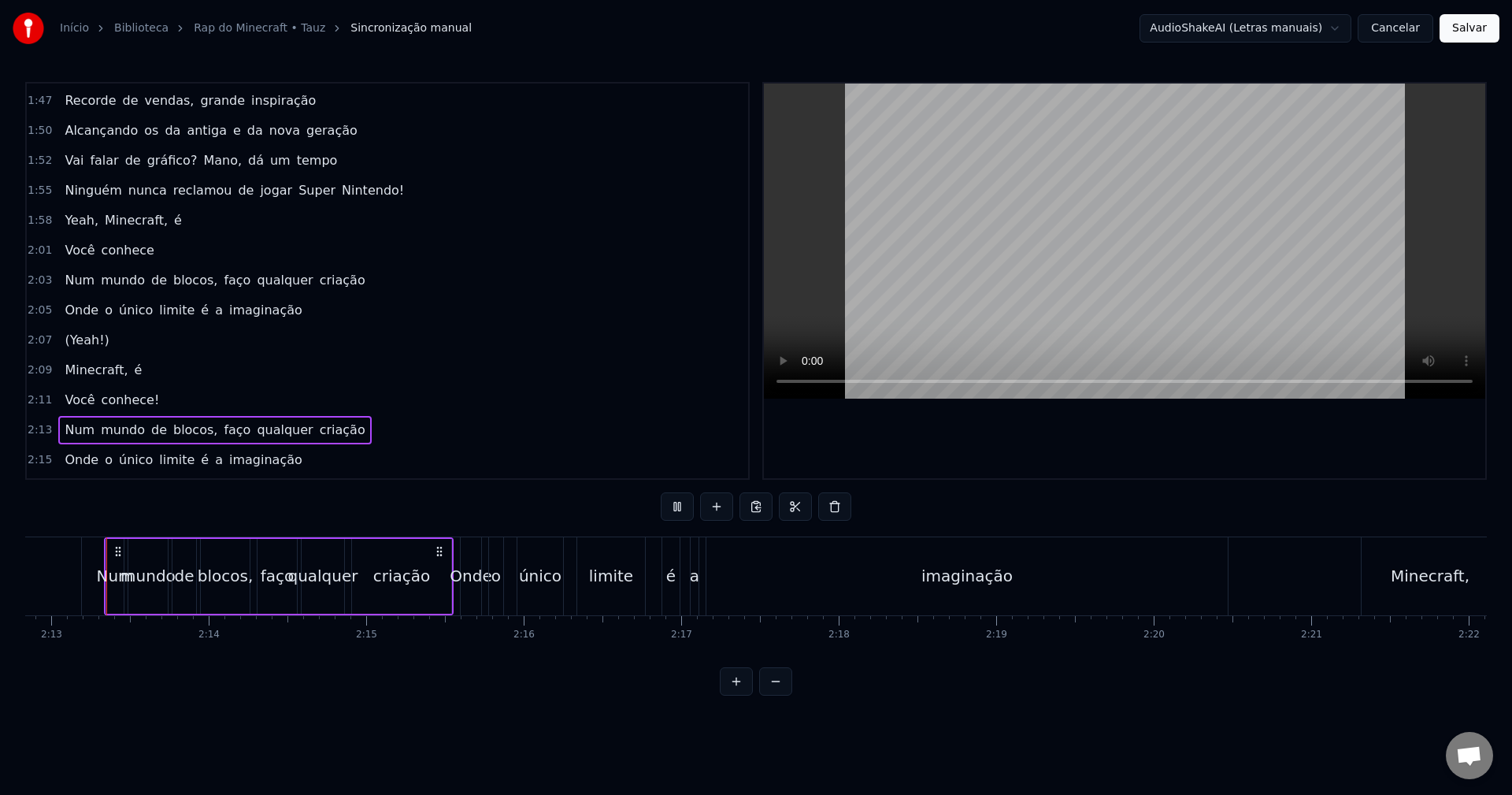
scroll to position [1371, 0]
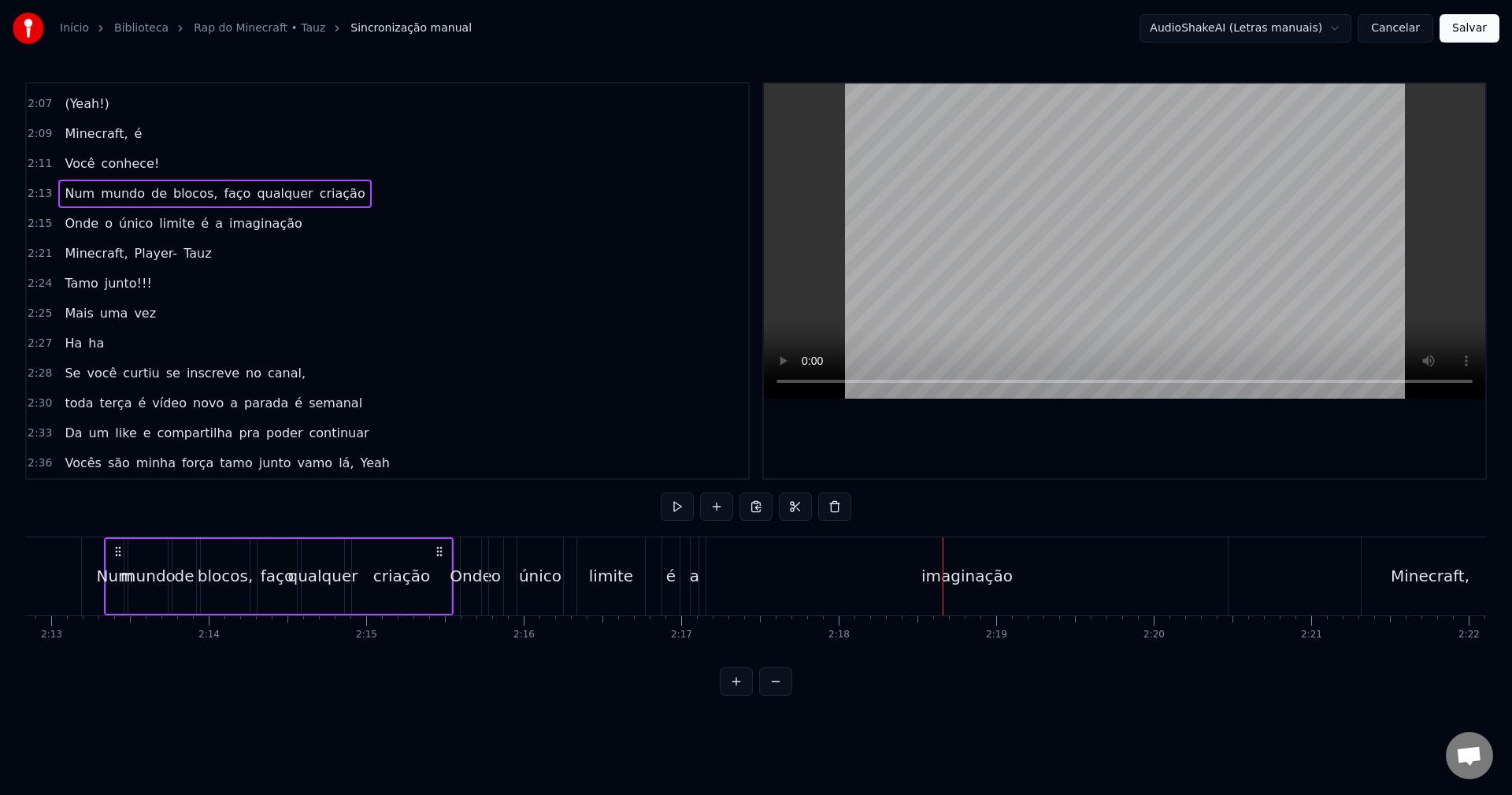
click at [971, 568] on div "imaginação" at bounding box center [967, 575] width 91 height 24
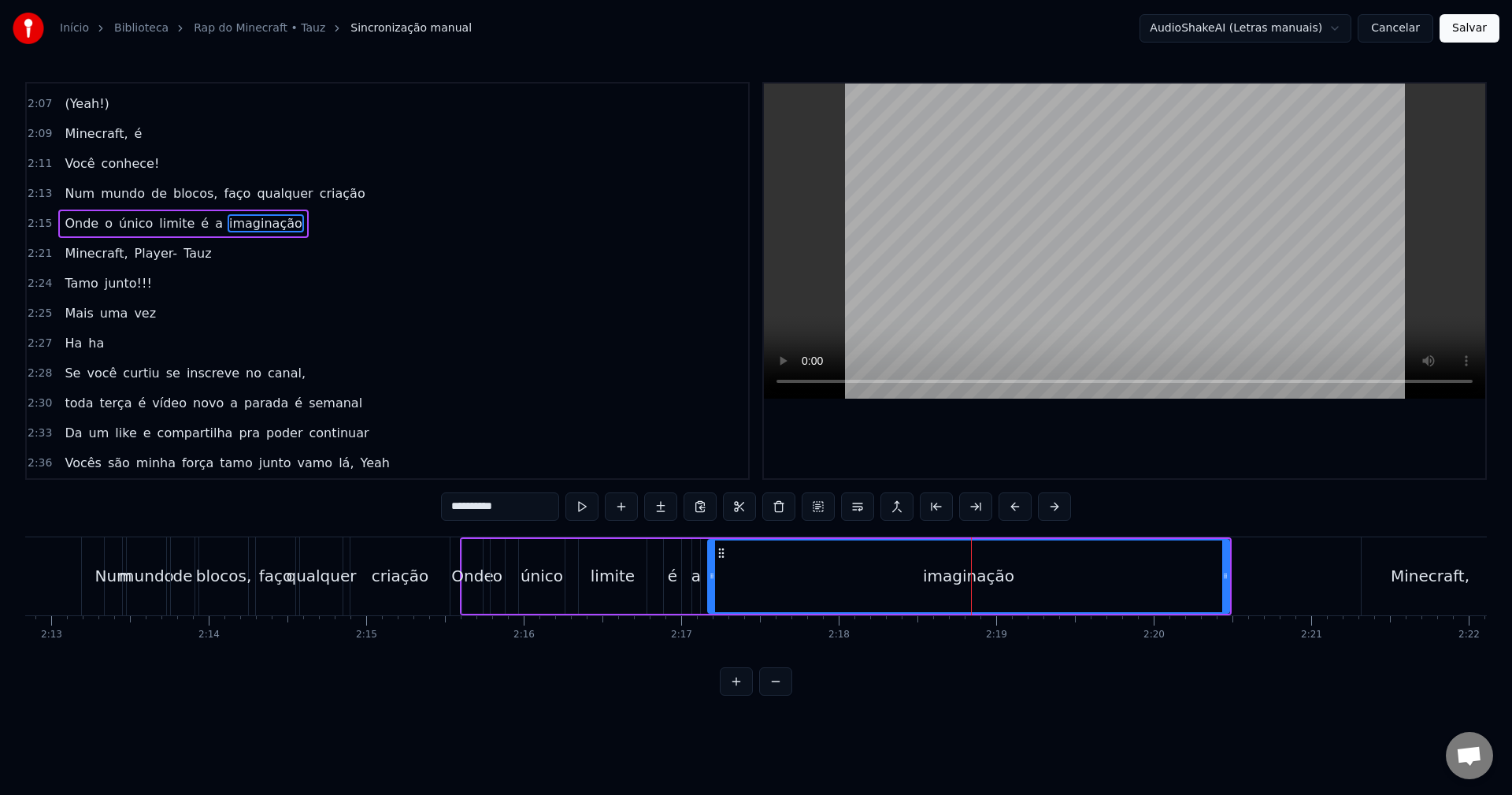
scroll to position [1314, 0]
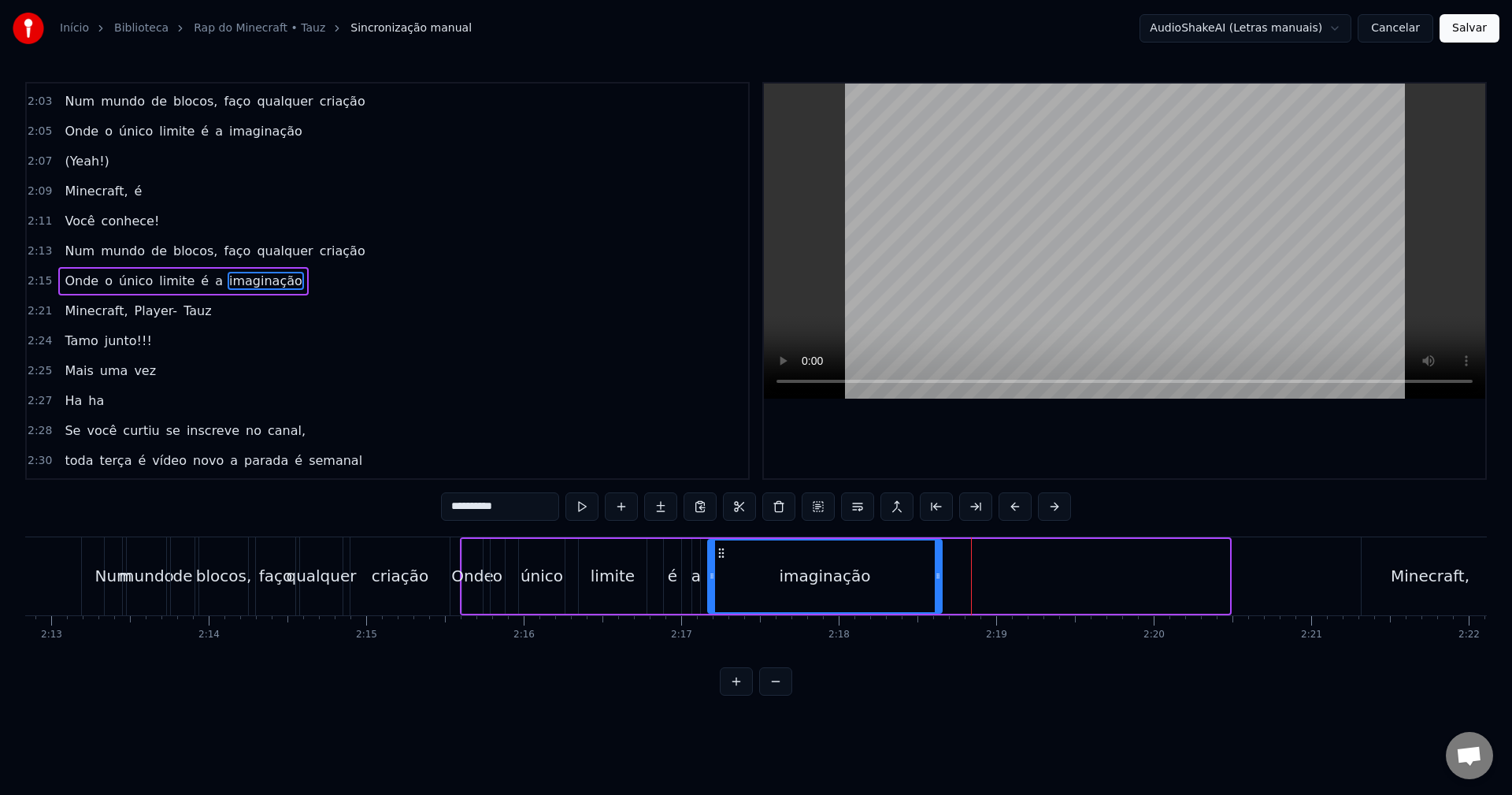
drag, startPoint x: 1226, startPoint y: 572, endPoint x: 939, endPoint y: 584, distance: 287.3
click at [939, 584] on div at bounding box center [938, 576] width 6 height 72
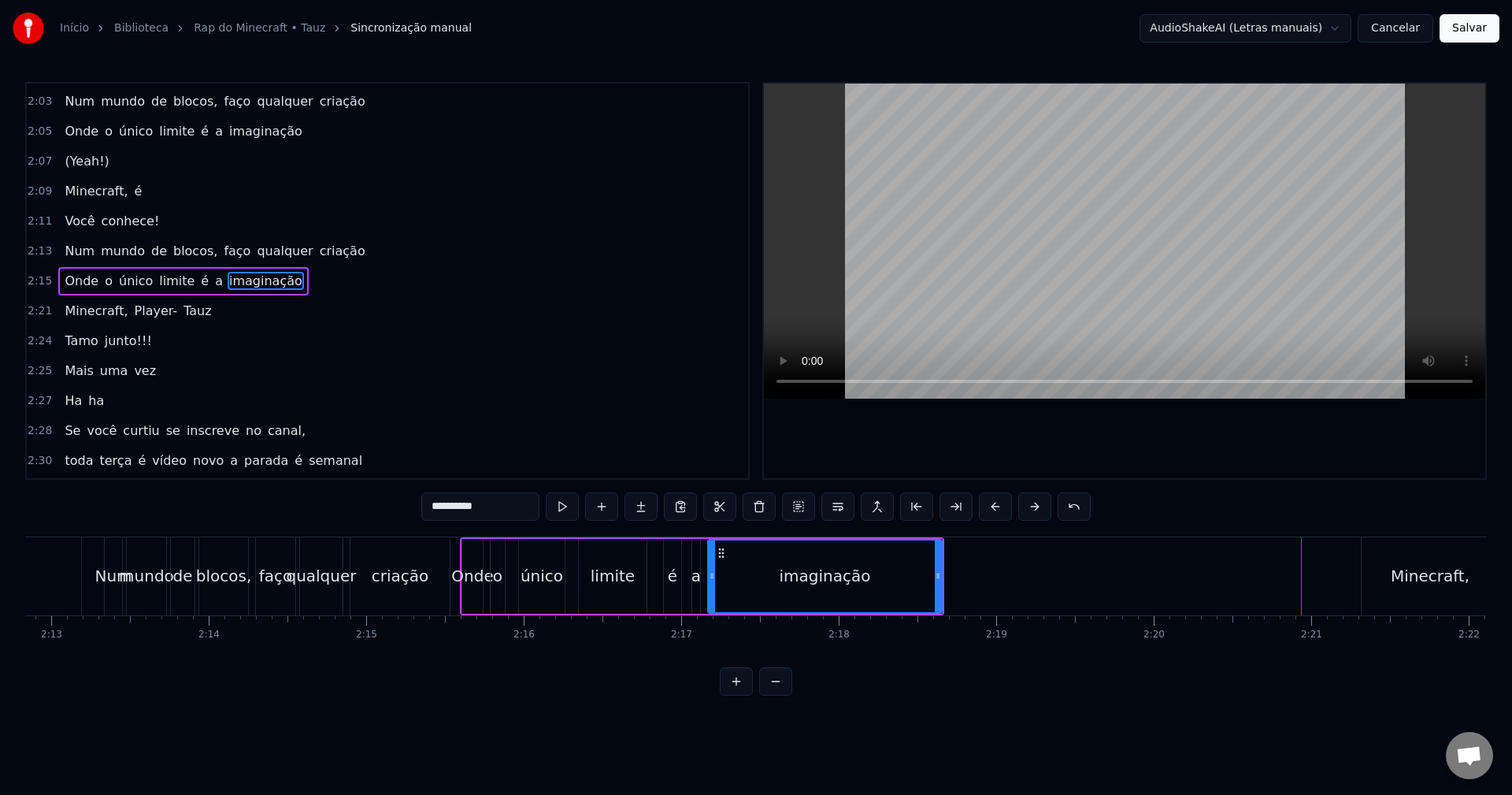
click at [301, 286] on div "2:15 Onde o único limite é a imaginação" at bounding box center [387, 281] width 722 height 30
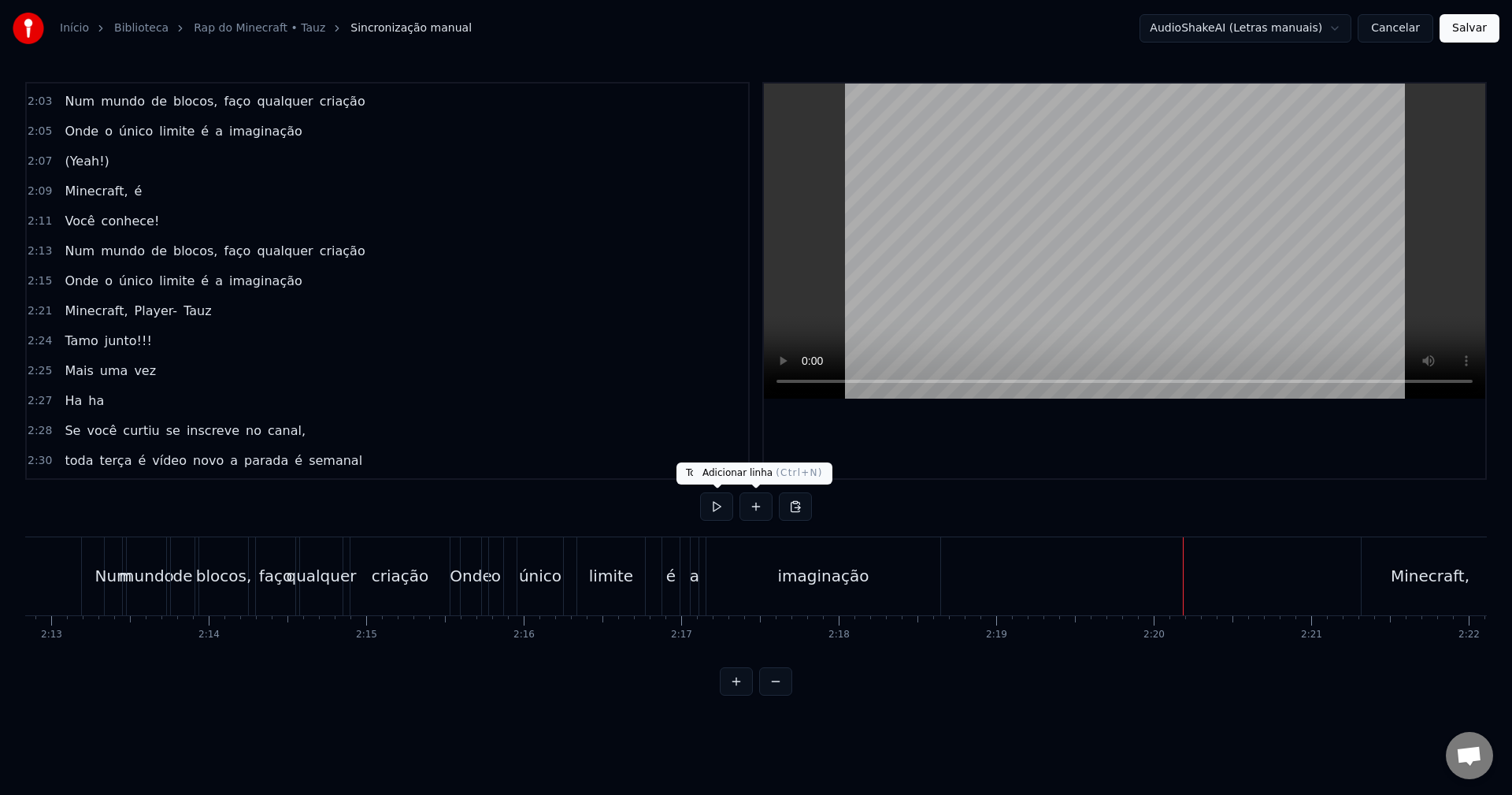
click at [753, 508] on button at bounding box center [756, 507] width 33 height 28
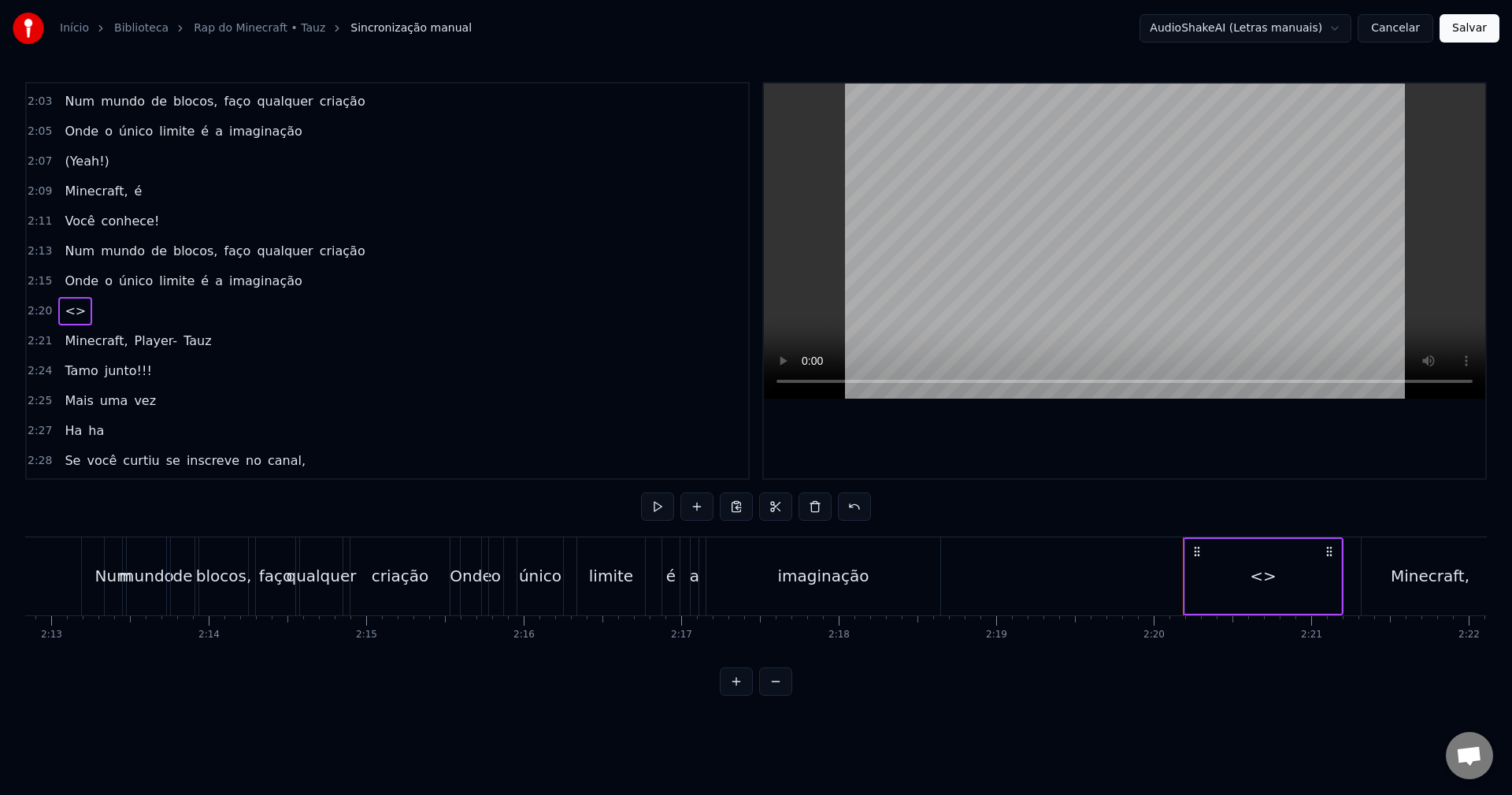
click at [1334, 581] on div "<>" at bounding box center [1264, 575] width 156 height 75
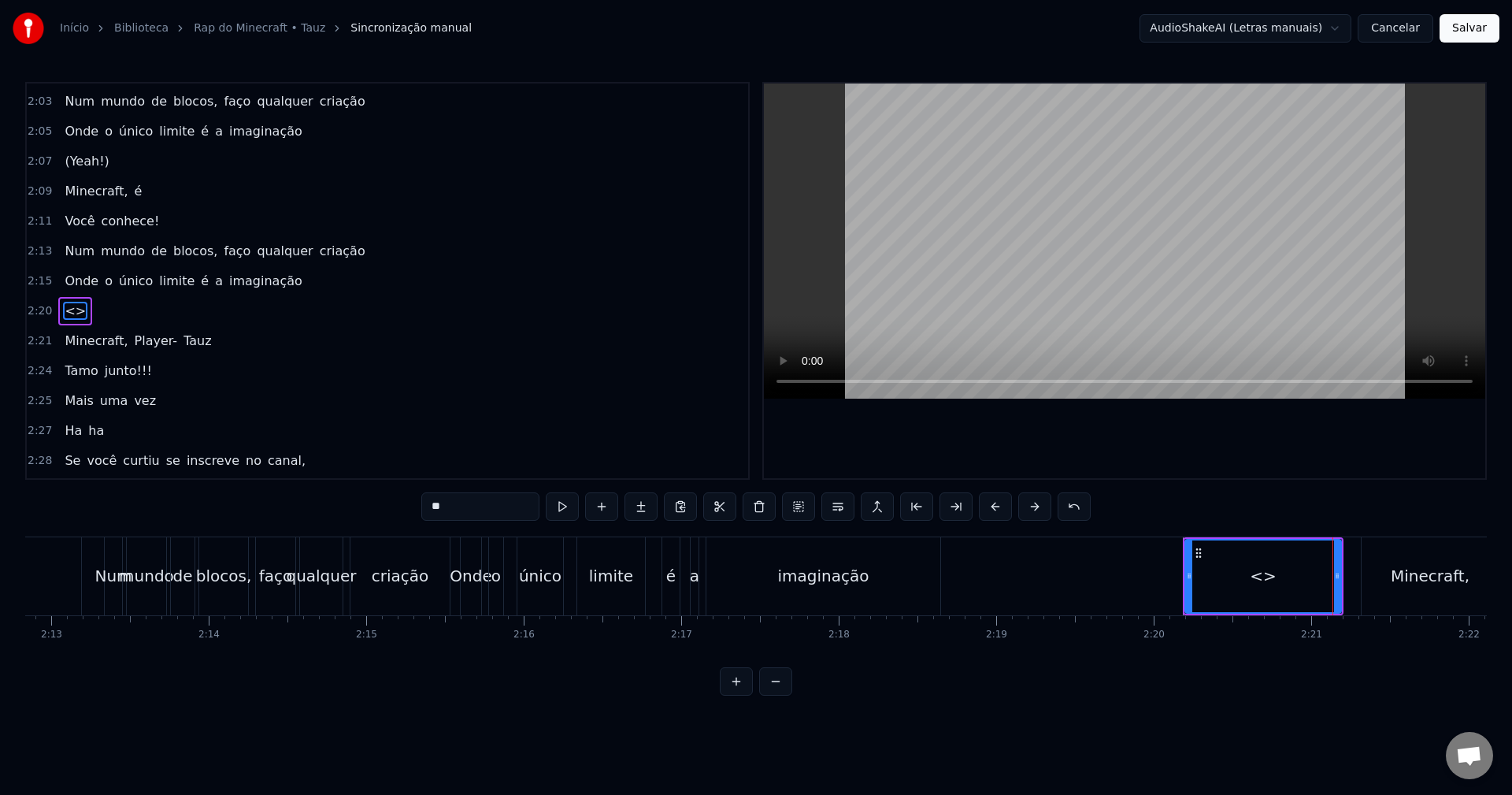
scroll to position [1344, 0]
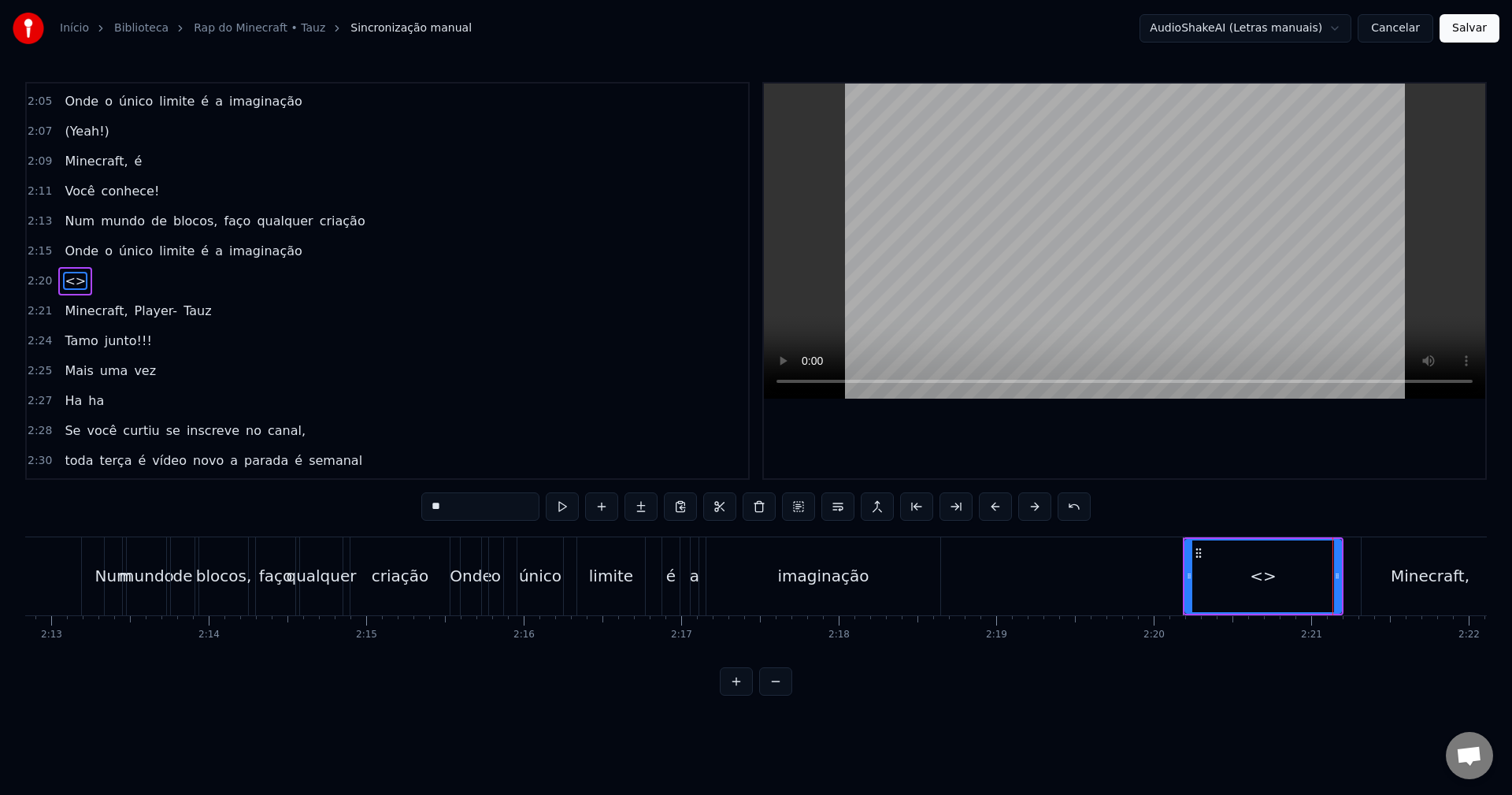
click at [1341, 578] on div "<>" at bounding box center [1263, 575] width 157 height 75
drag, startPoint x: 1337, startPoint y: 580, endPoint x: 1264, endPoint y: 592, distance: 74.0
click at [1264, 592] on div at bounding box center [1264, 576] width 6 height 72
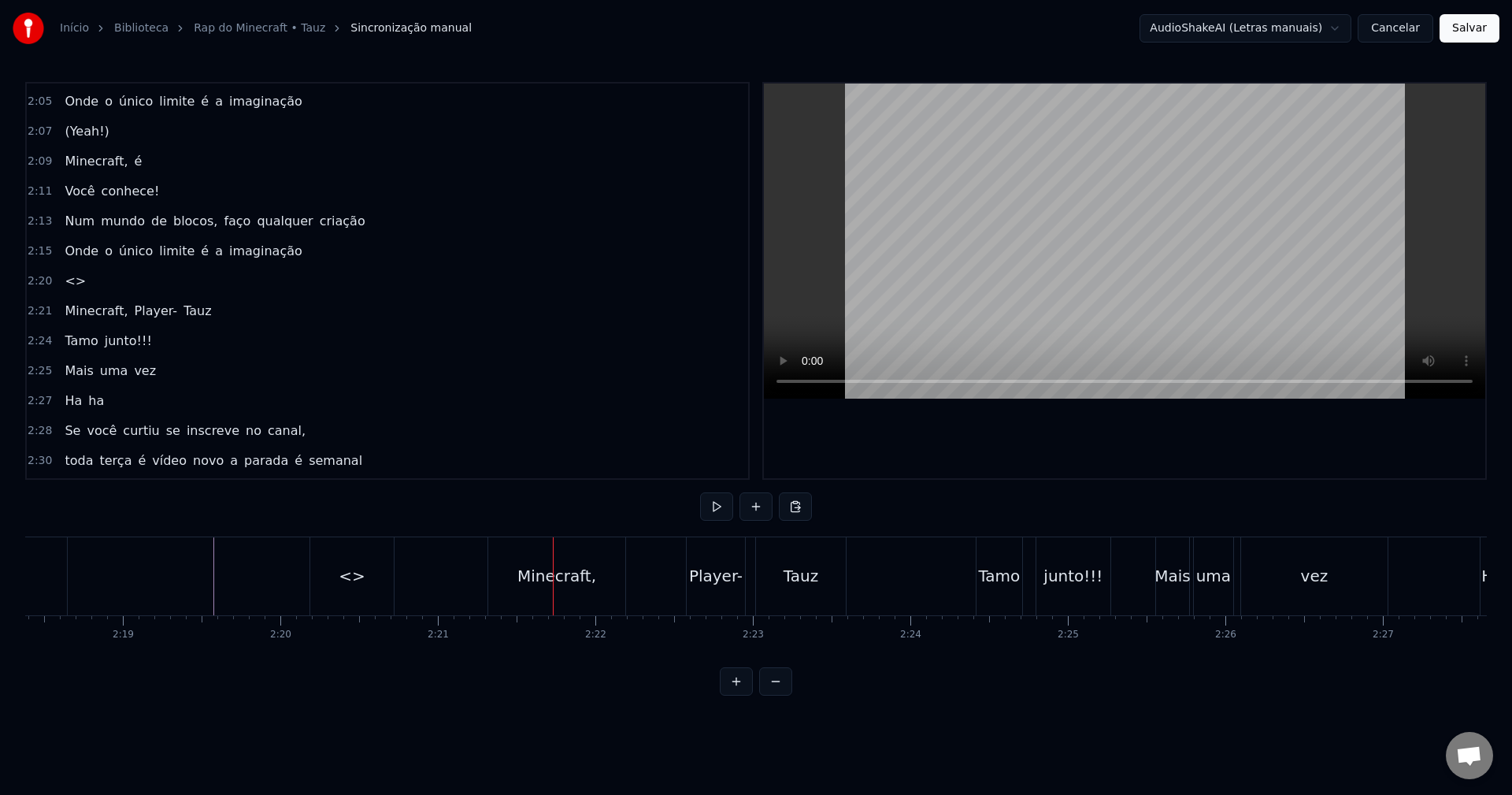
scroll to position [0, 21747]
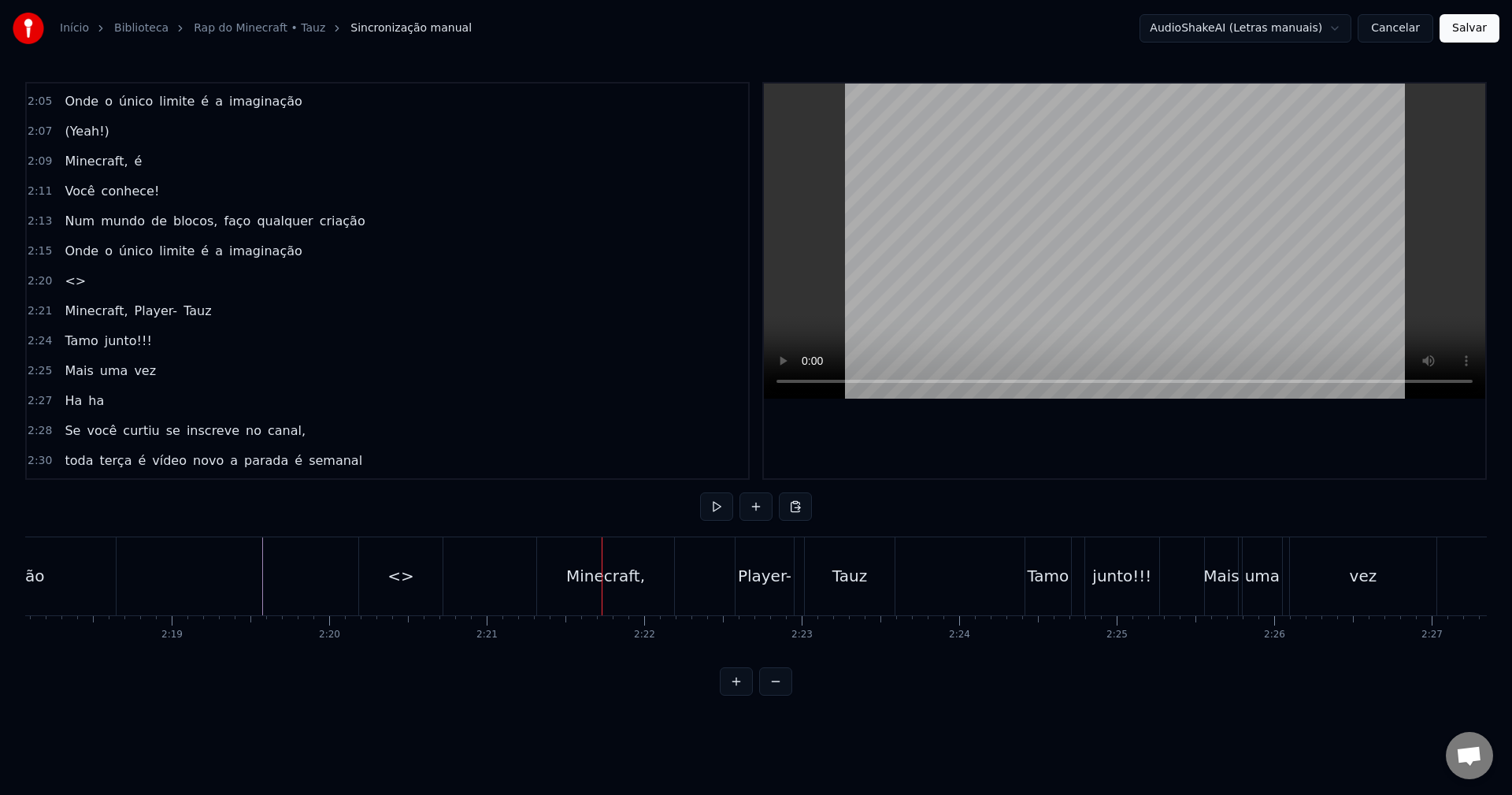
click at [371, 578] on div "<>" at bounding box center [400, 576] width 83 height 78
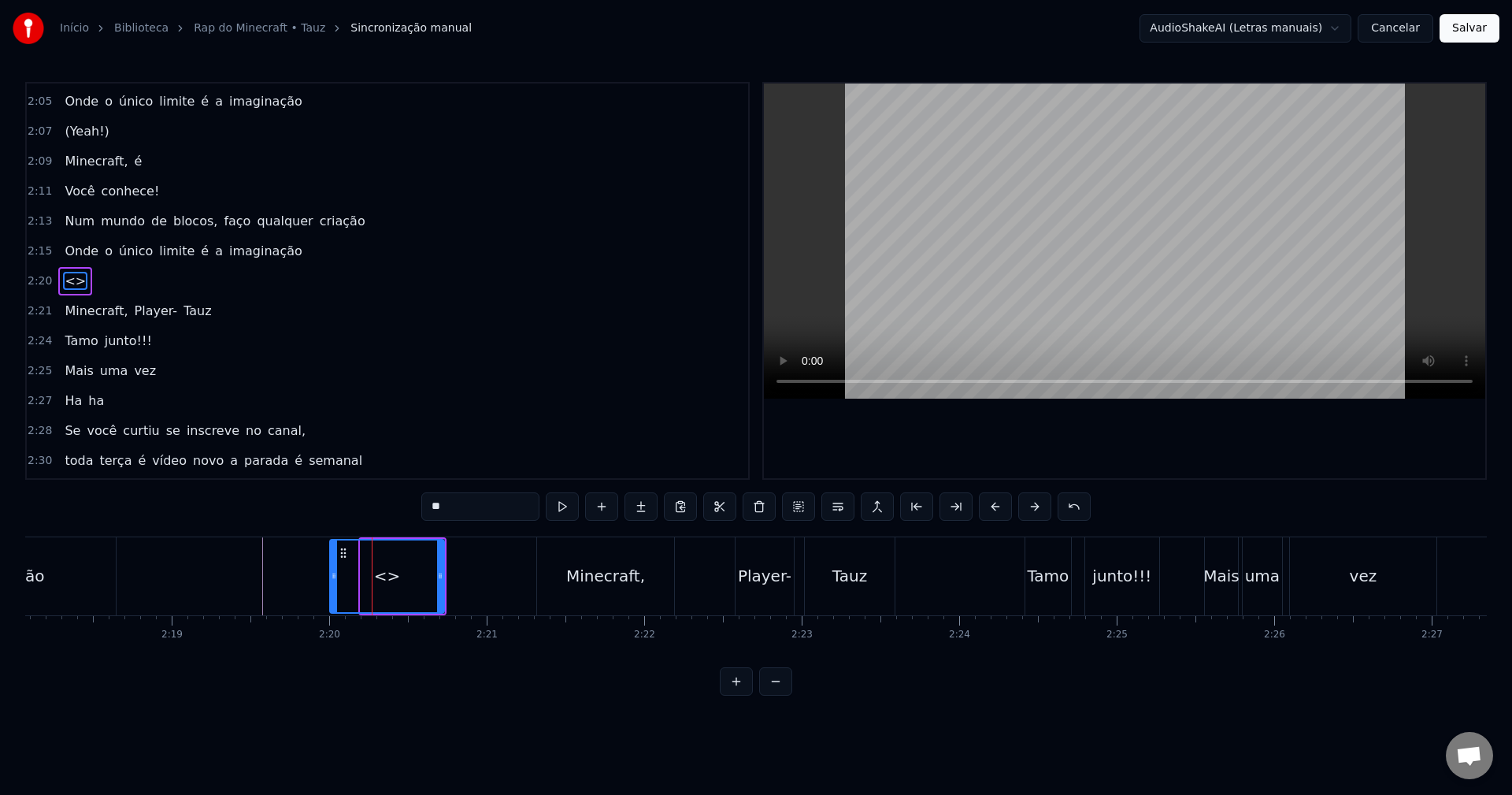
drag, startPoint x: 364, startPoint y: 577, endPoint x: 334, endPoint y: 584, distance: 30.8
click at [334, 584] on div at bounding box center [334, 576] width 6 height 72
click at [396, 582] on div "<>" at bounding box center [387, 575] width 26 height 24
drag, startPoint x: 504, startPoint y: 506, endPoint x: 325, endPoint y: 501, distance: 179.1
click at [325, 501] on div "0:15 Bem- vindo ao Minecraft, meu amigo 0:18 Na jornada desse game, ficará surp…" at bounding box center [756, 388] width 1462 height 614
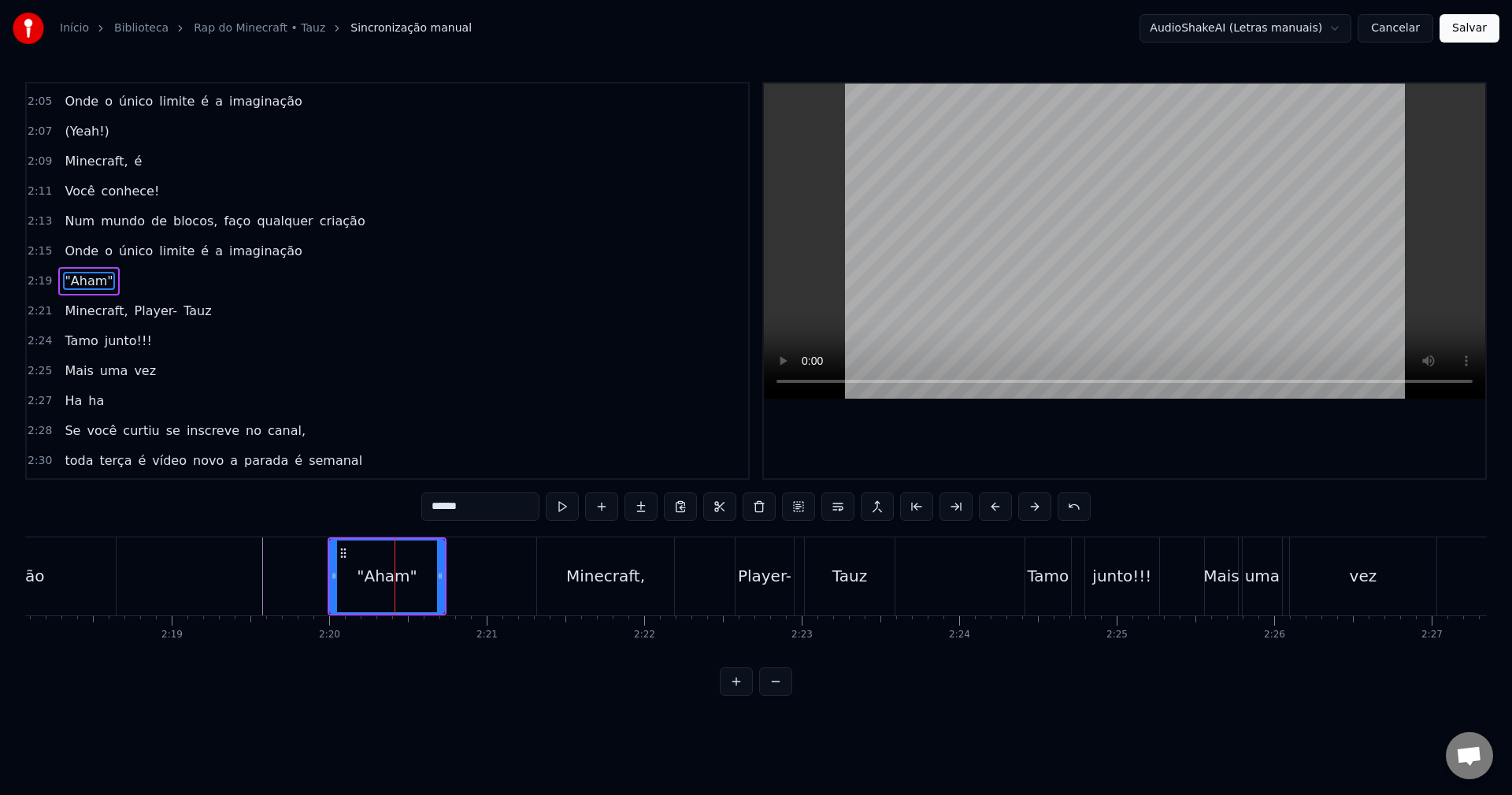
click at [505, 499] on input "******" at bounding box center [480, 507] width 119 height 28
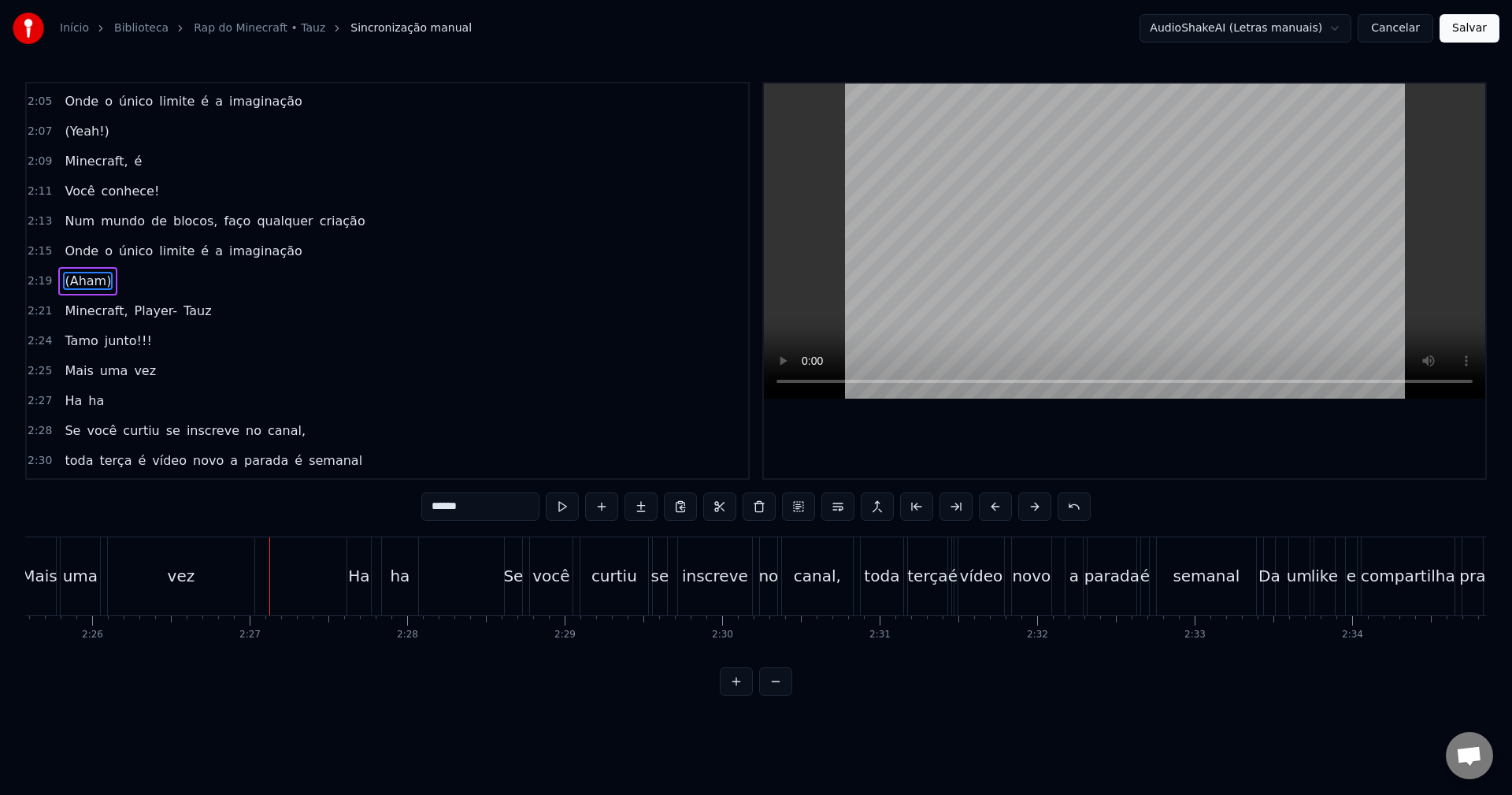
scroll to position [0, 22847]
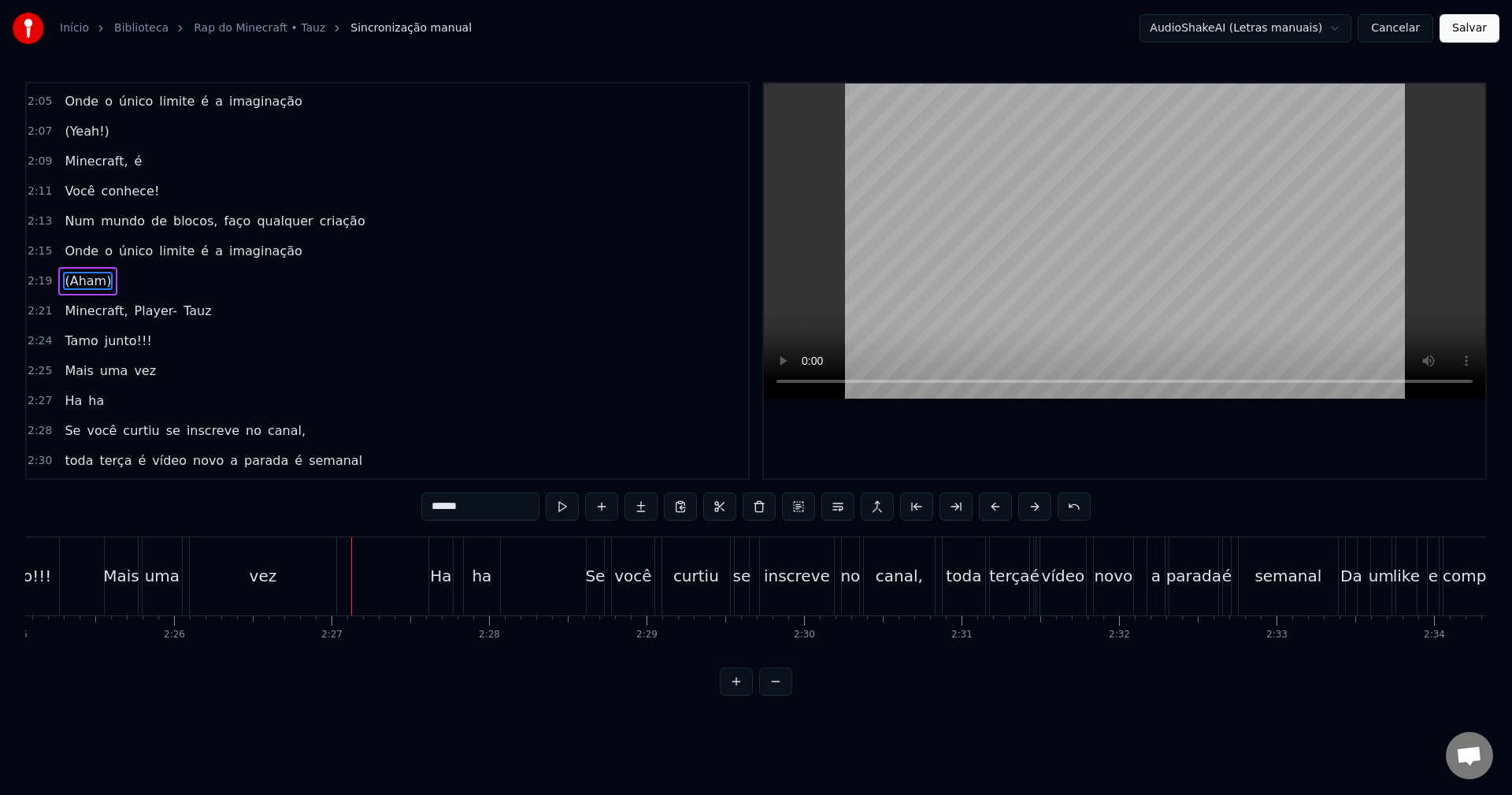
click at [294, 595] on div "vez" at bounding box center [263, 576] width 147 height 78
type input "***"
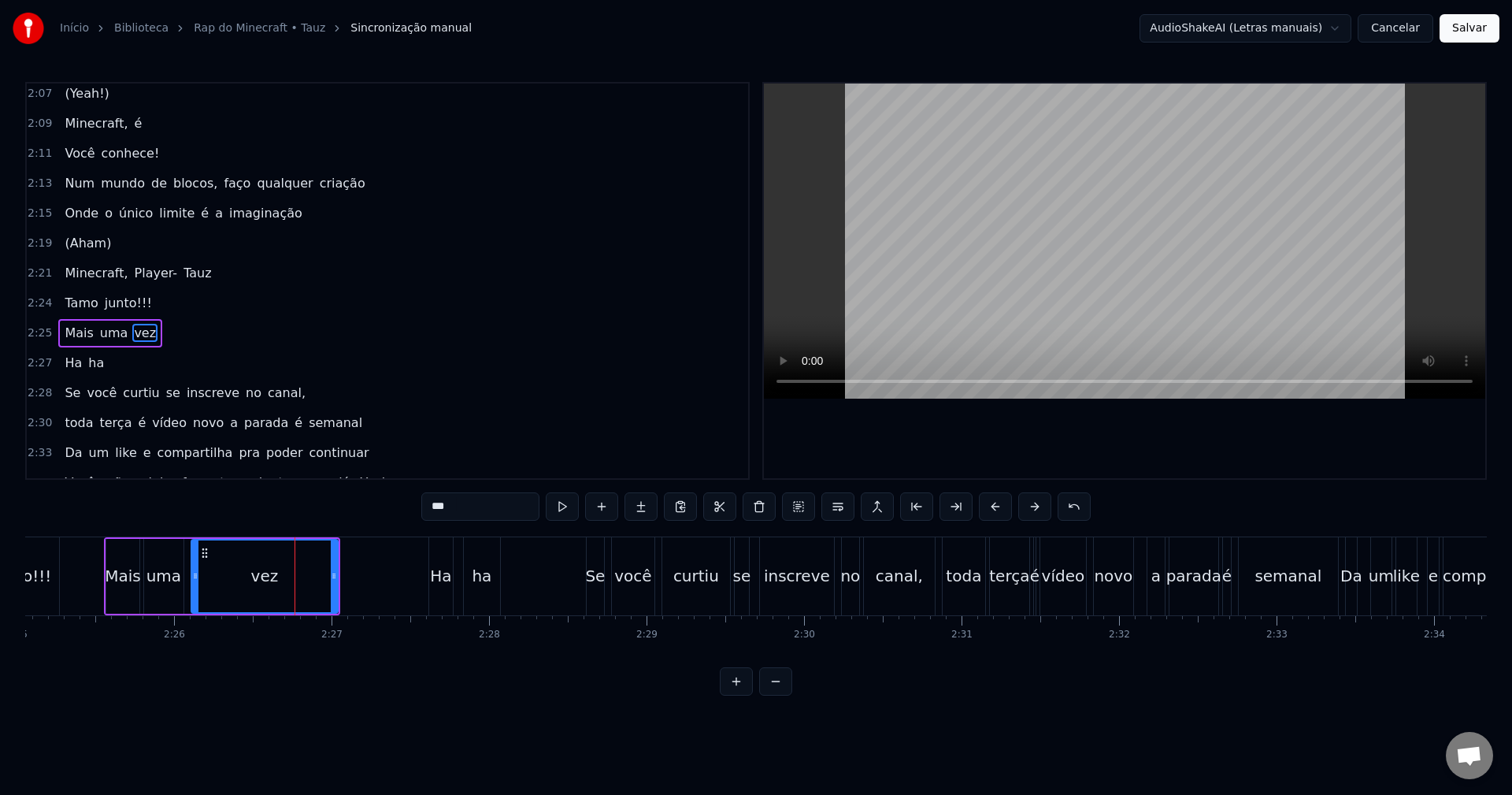
scroll to position [1402, 0]
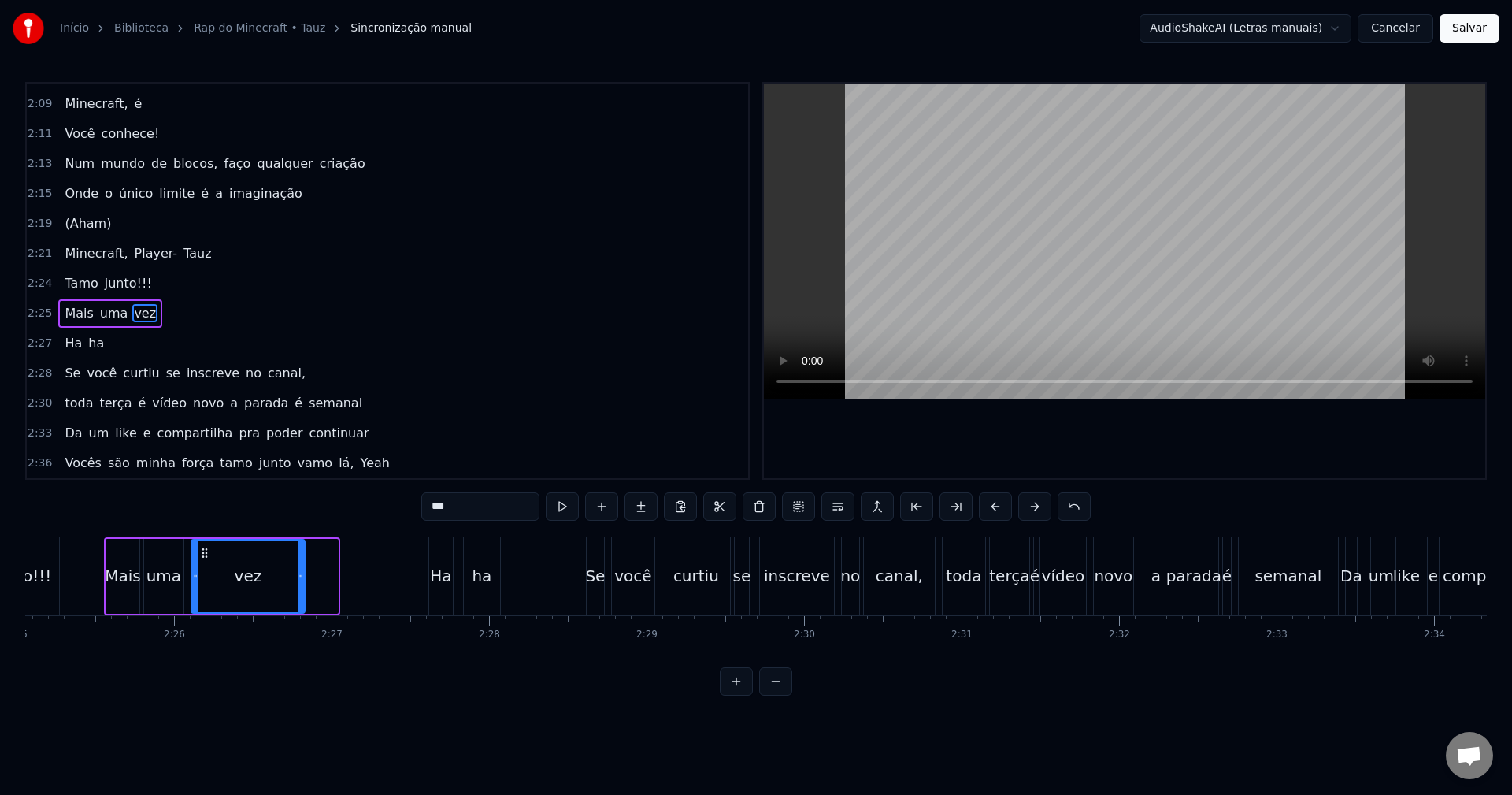
drag, startPoint x: 333, startPoint y: 582, endPoint x: 300, endPoint y: 587, distance: 33.4
click at [300, 587] on div at bounding box center [300, 576] width 6 height 72
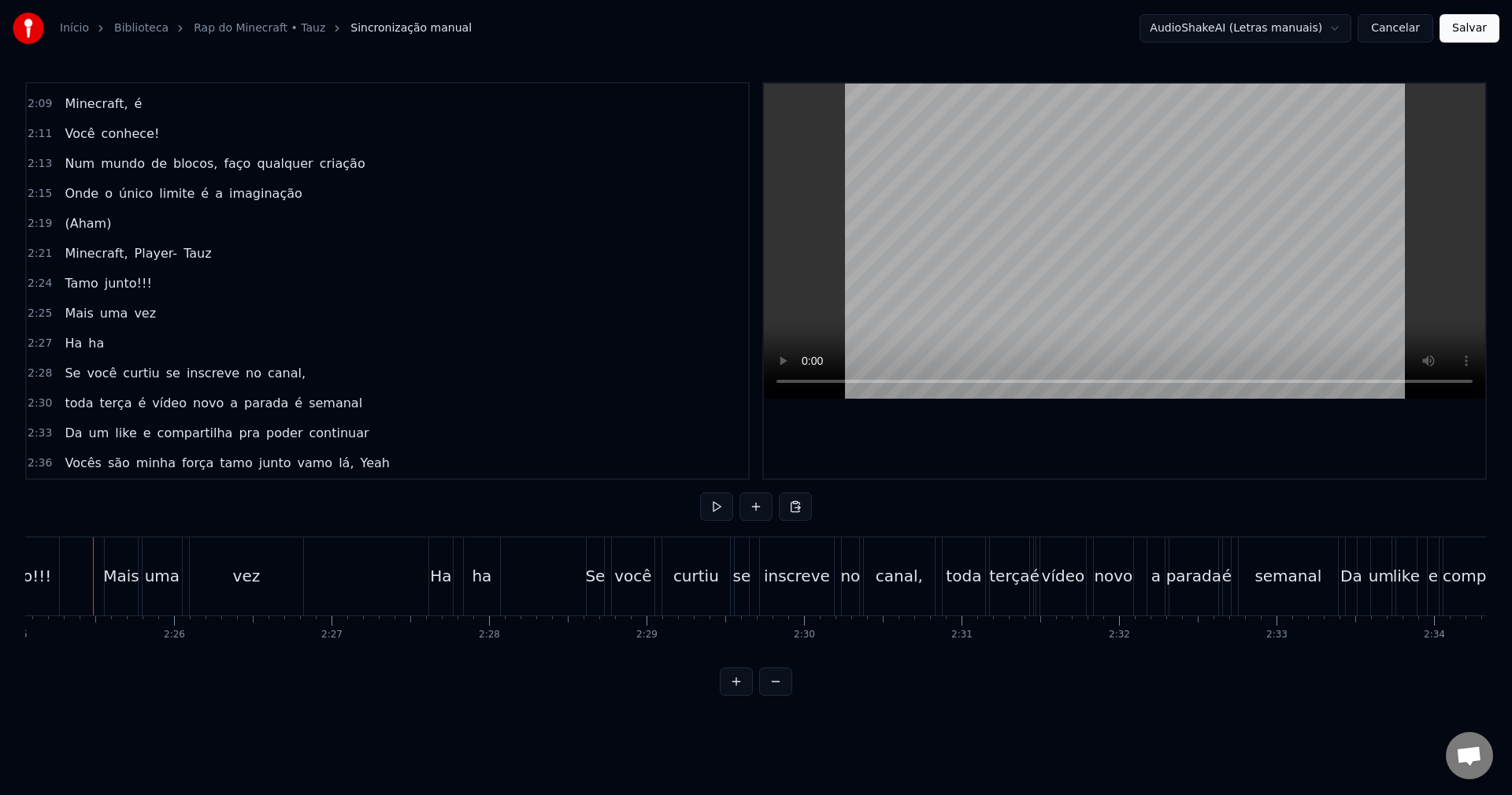
scroll to position [0, 22835]
click at [710, 510] on button at bounding box center [716, 507] width 33 height 28
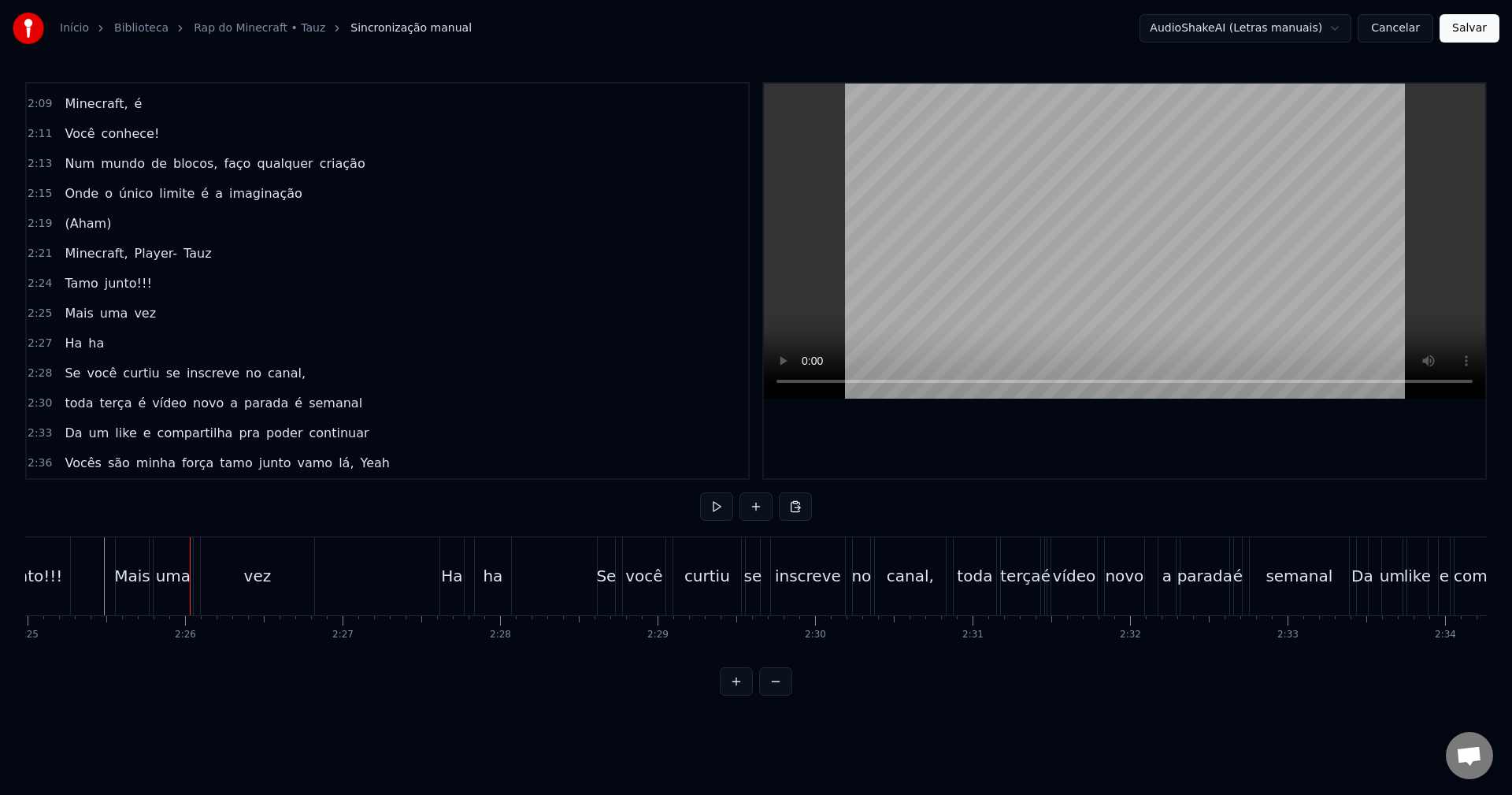
click at [710, 510] on button at bounding box center [716, 507] width 33 height 28
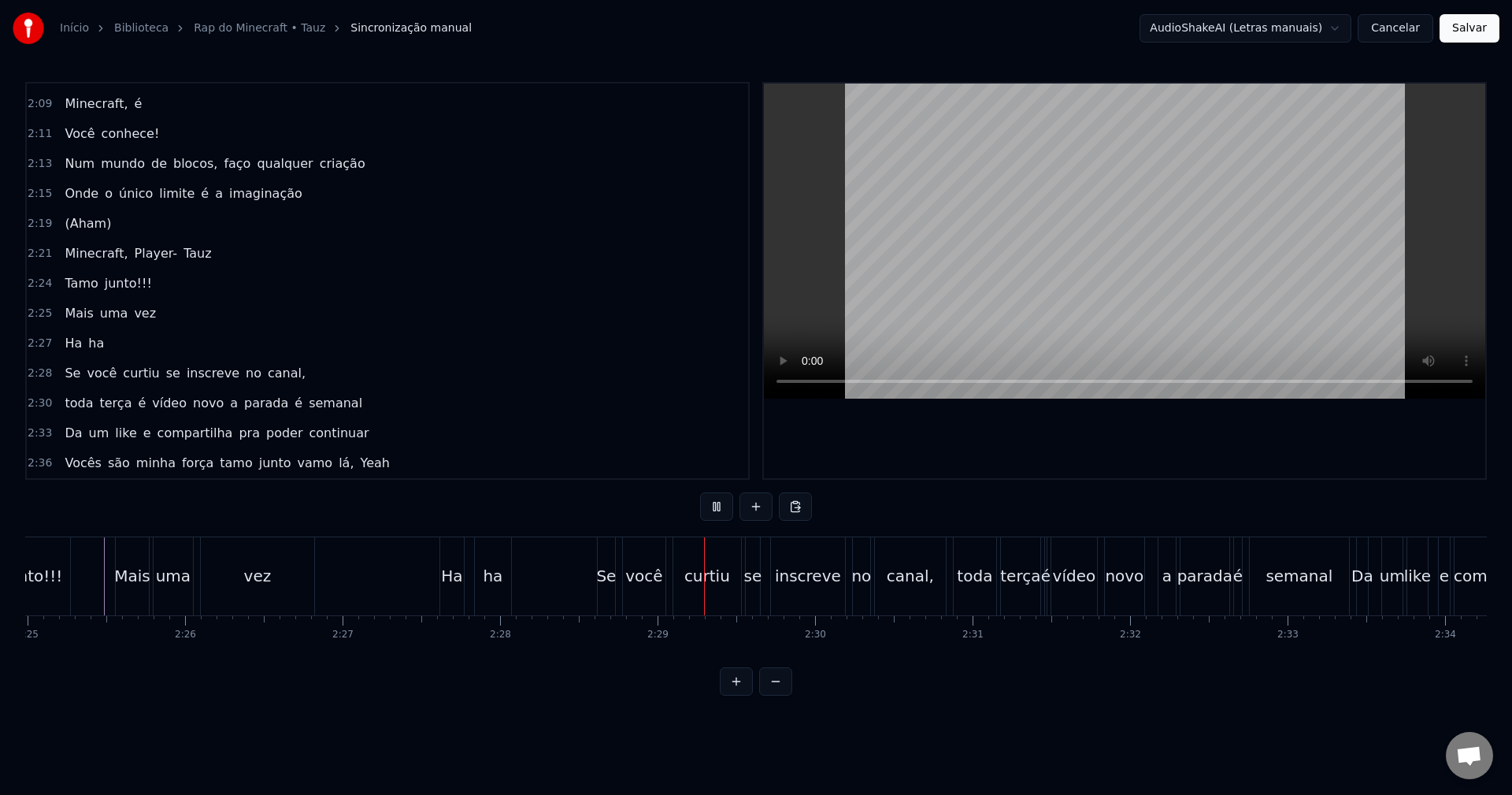
click at [710, 510] on button at bounding box center [716, 507] width 33 height 28
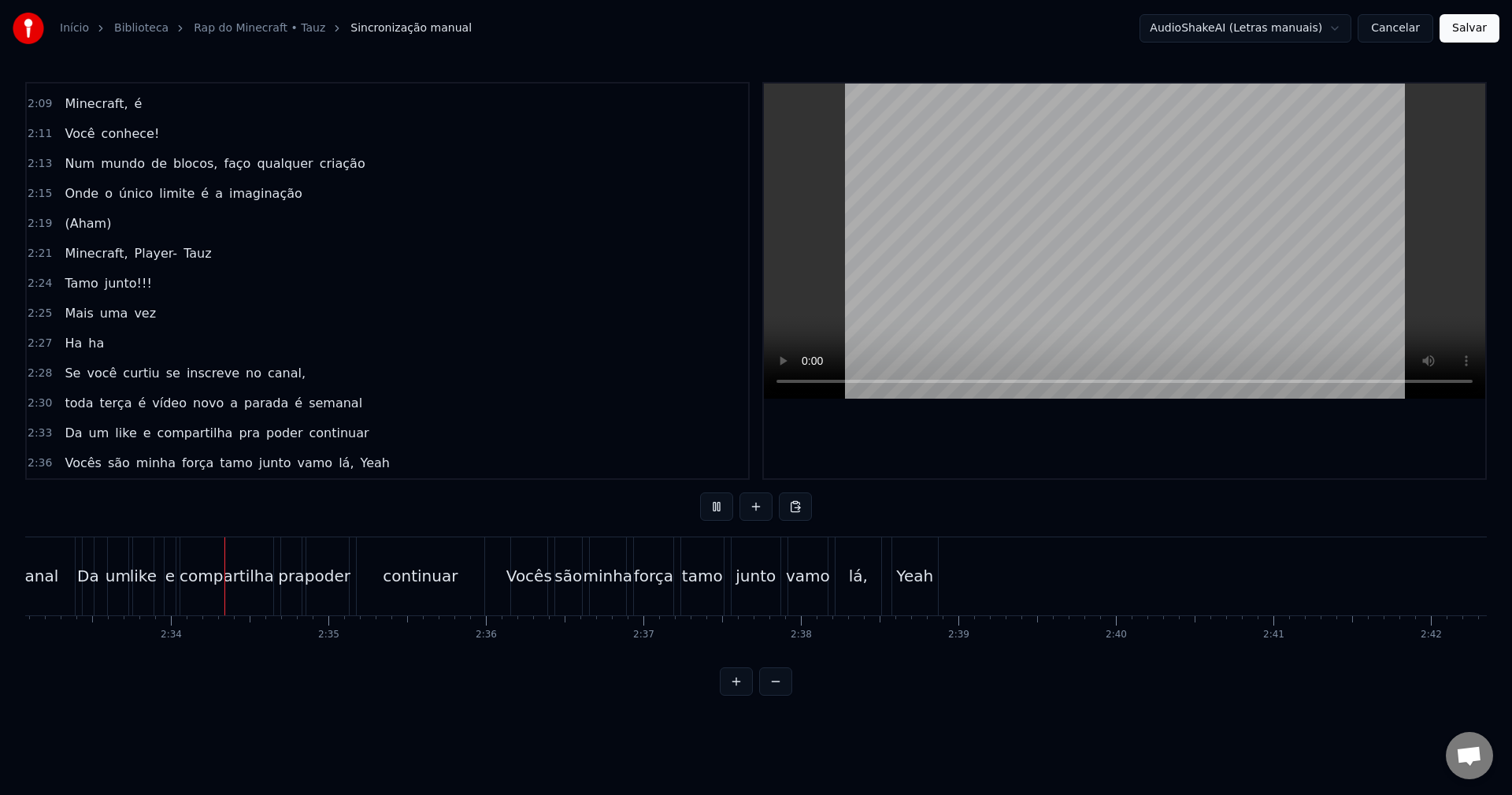
scroll to position [0, 24146]
click at [710, 510] on button at bounding box center [716, 507] width 33 height 28
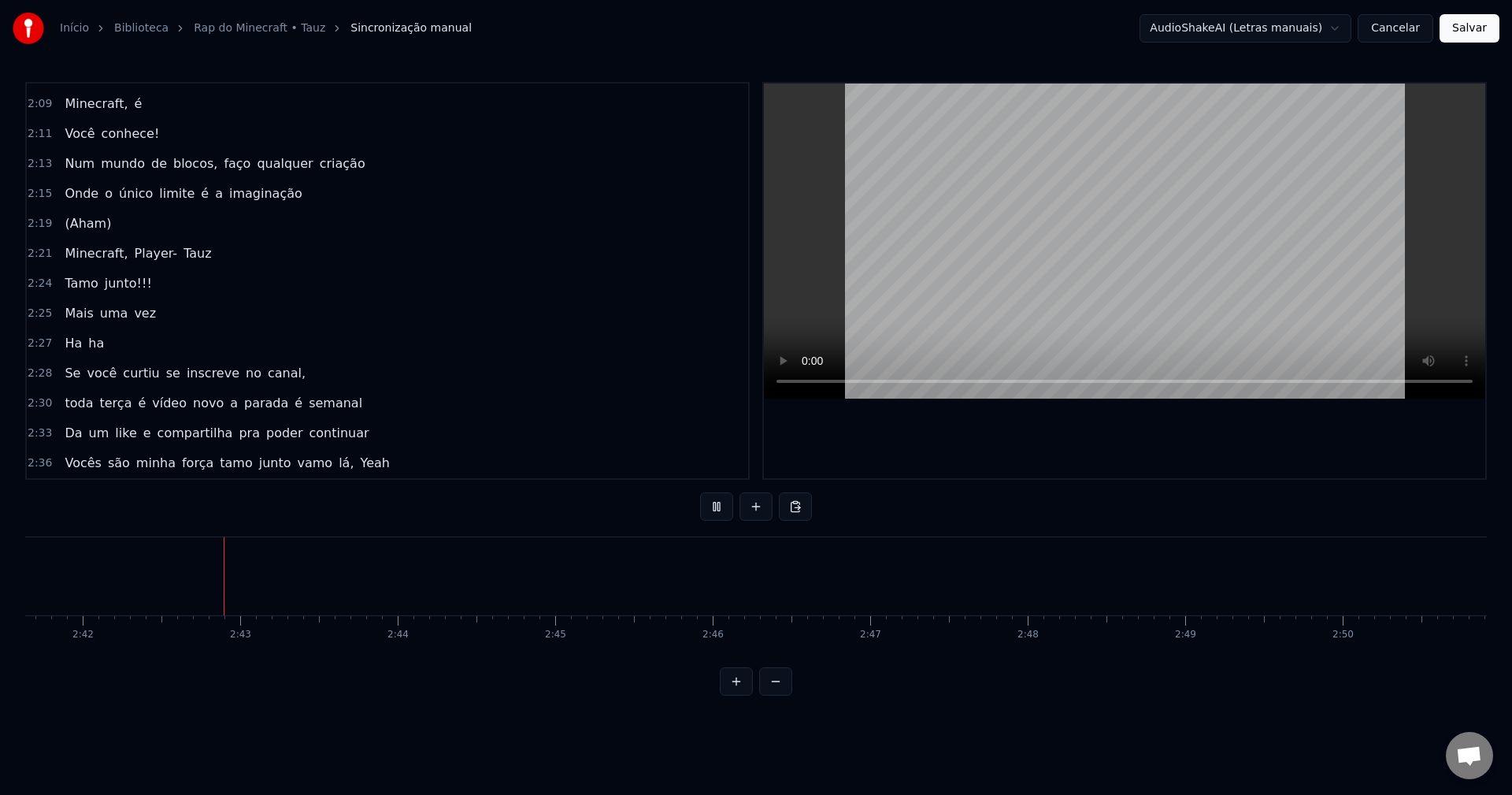
scroll to position [0, 25484]
click at [721, 510] on button at bounding box center [716, 507] width 33 height 28
click at [707, 509] on button at bounding box center [716, 507] width 33 height 28
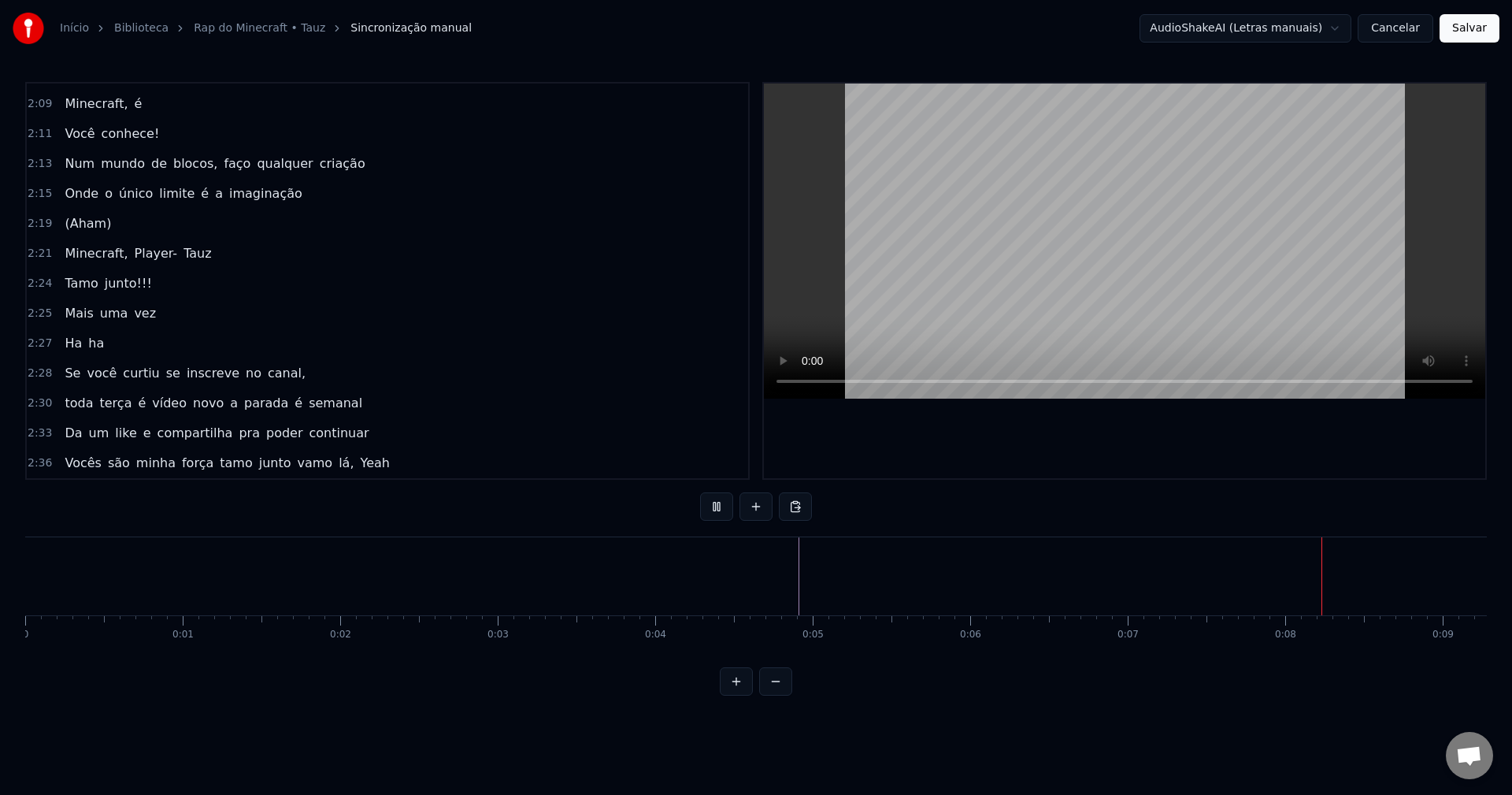
click at [1478, 34] on button "Salvar" at bounding box center [1470, 28] width 60 height 28
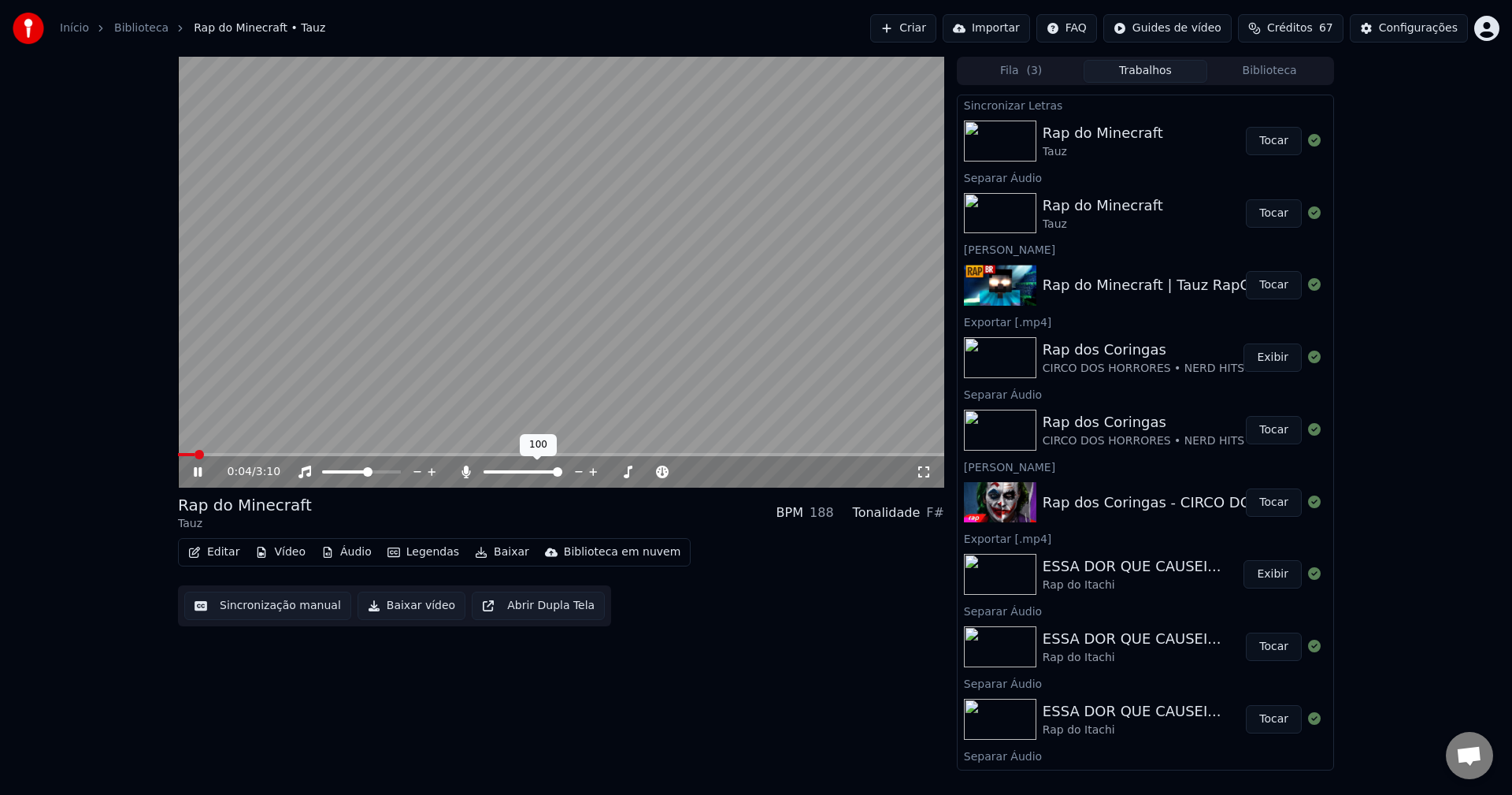
click at [515, 470] on div at bounding box center [537, 472] width 126 height 16
click at [517, 474] on div at bounding box center [537, 472] width 126 height 16
click at [520, 472] on span at bounding box center [501, 472] width 36 height 4
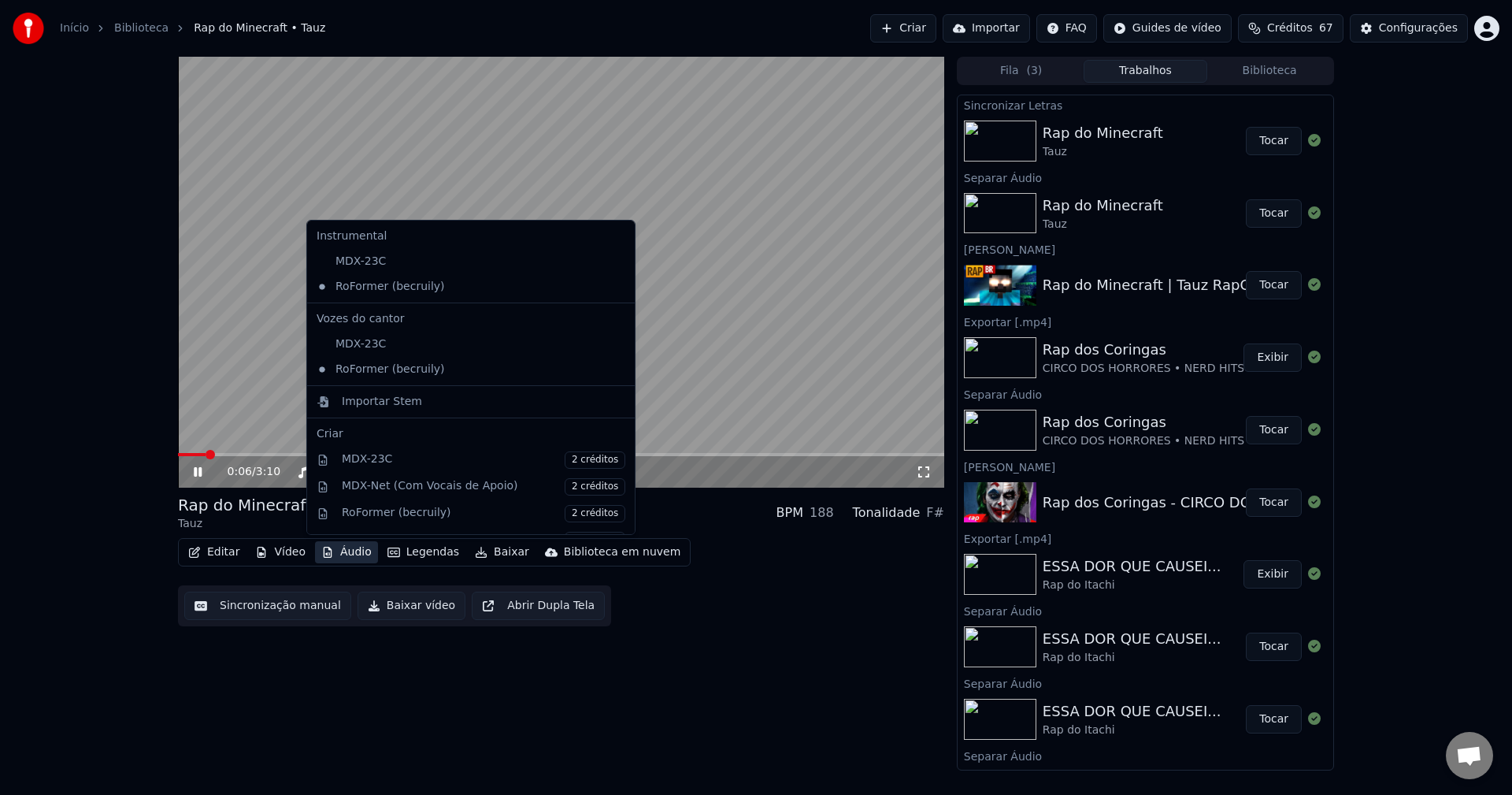
click at [350, 553] on button "Áudio" at bounding box center [347, 552] width 63 height 22
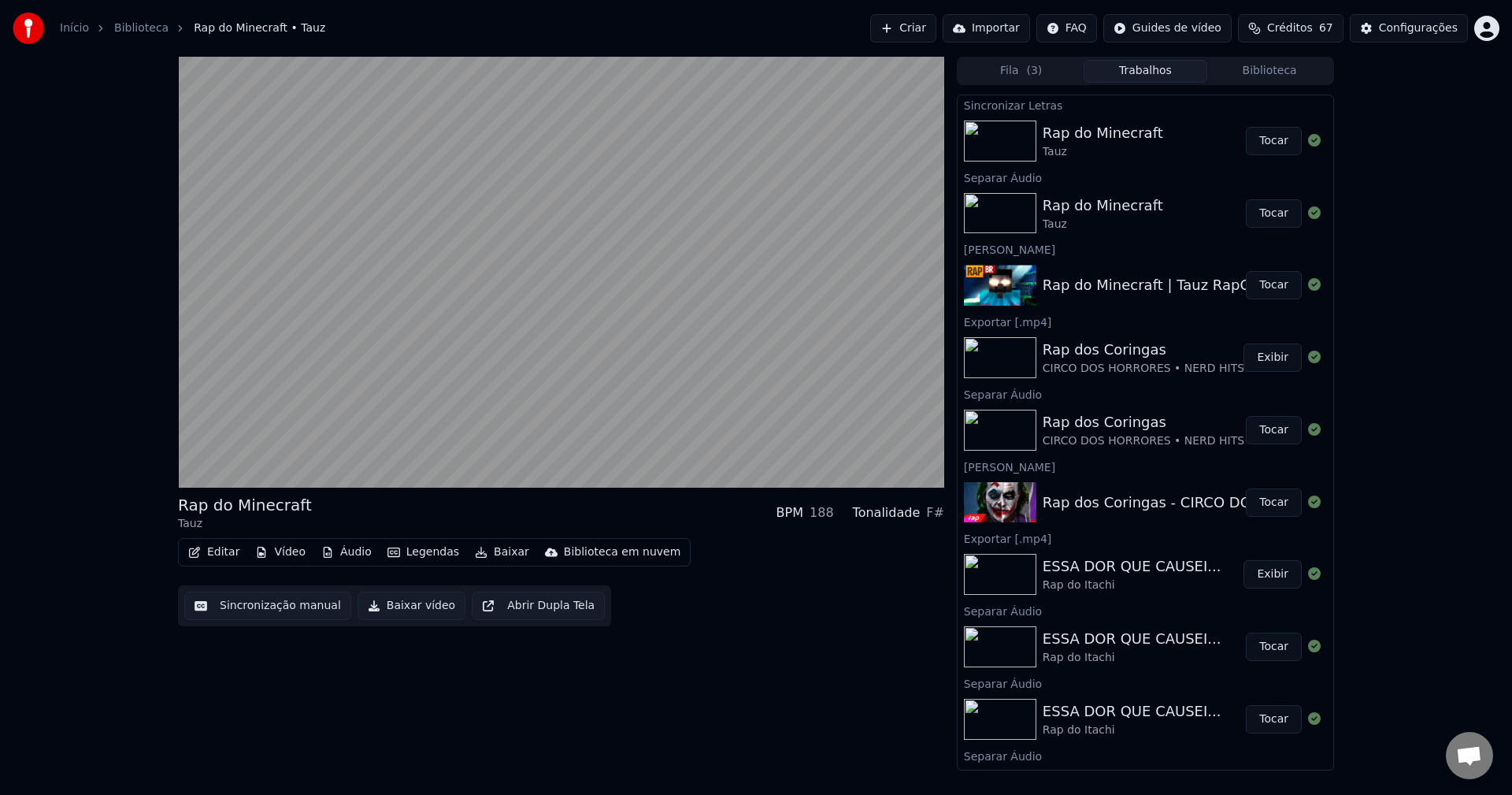
click at [722, 533] on div "Rap do Minecraft Tauz BPM 188 Tonalidade F# Editar Vídeo Áudio Legendas Baixar …" at bounding box center [561, 560] width 767 height 133
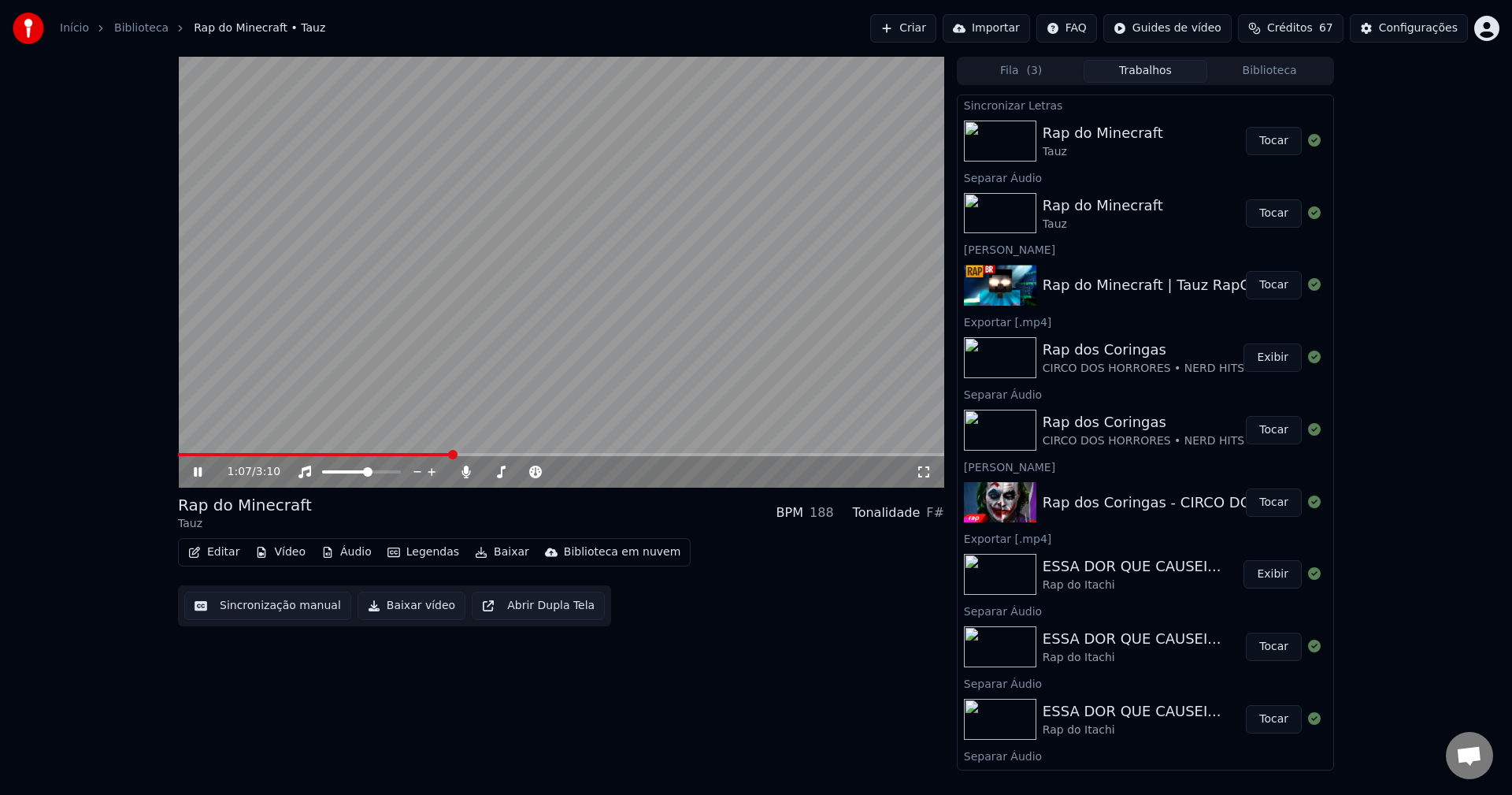
click at [198, 476] on icon at bounding box center [209, 472] width 37 height 12
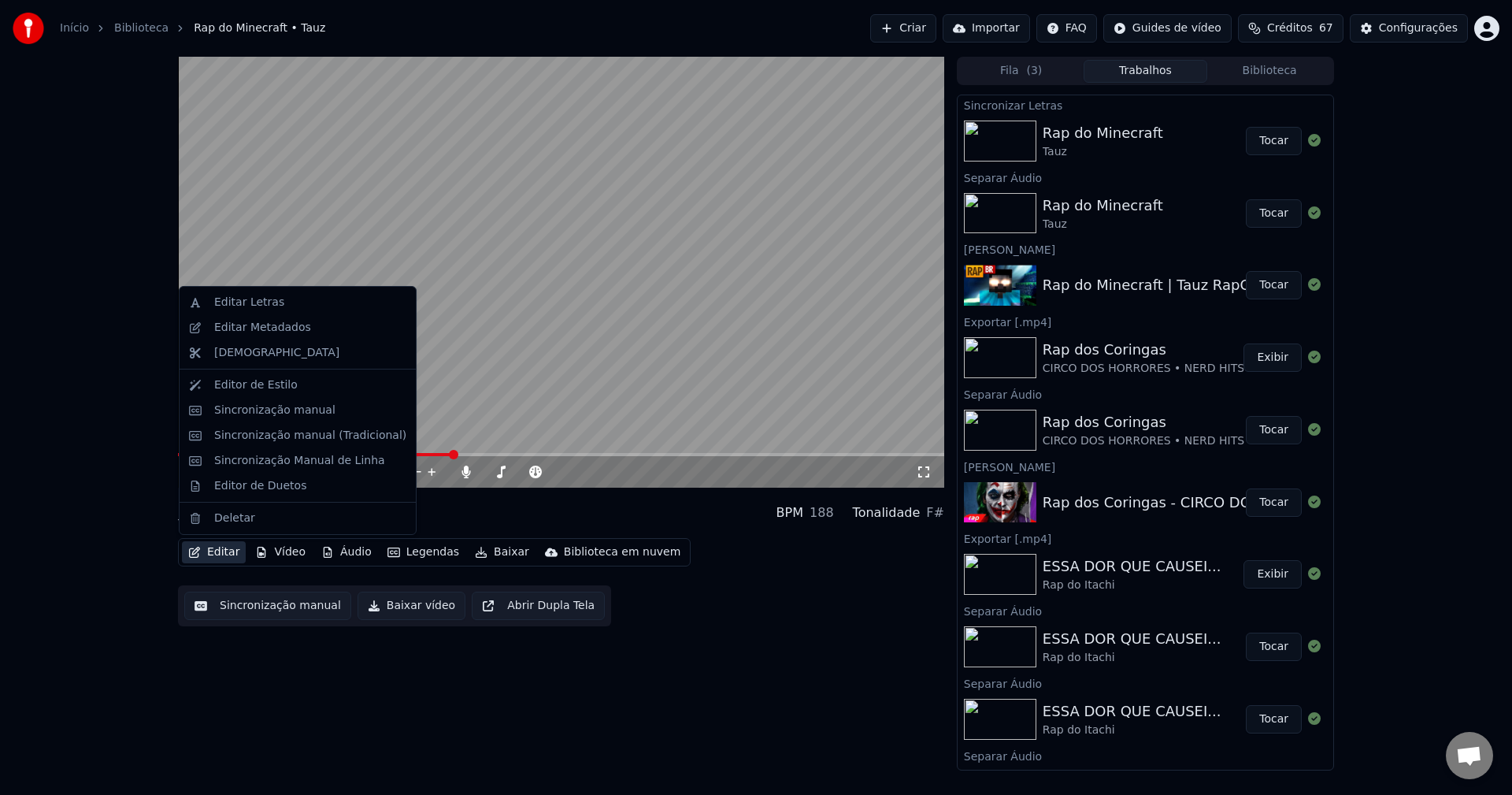
click at [227, 553] on button "Editar" at bounding box center [213, 552] width 64 height 22
click at [322, 414] on div "Sincronização manual" at bounding box center [310, 410] width 192 height 16
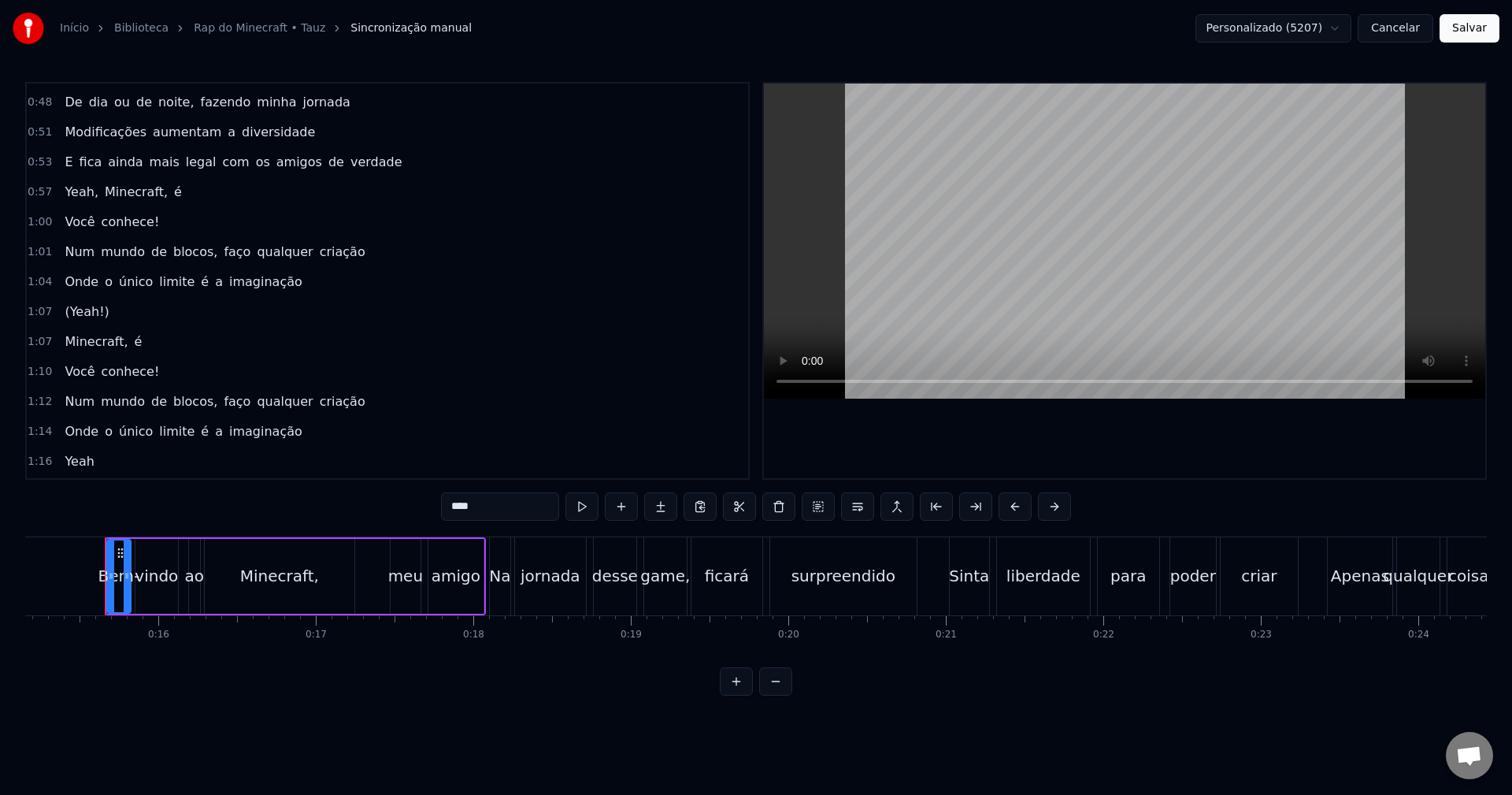
scroll to position [394, 0]
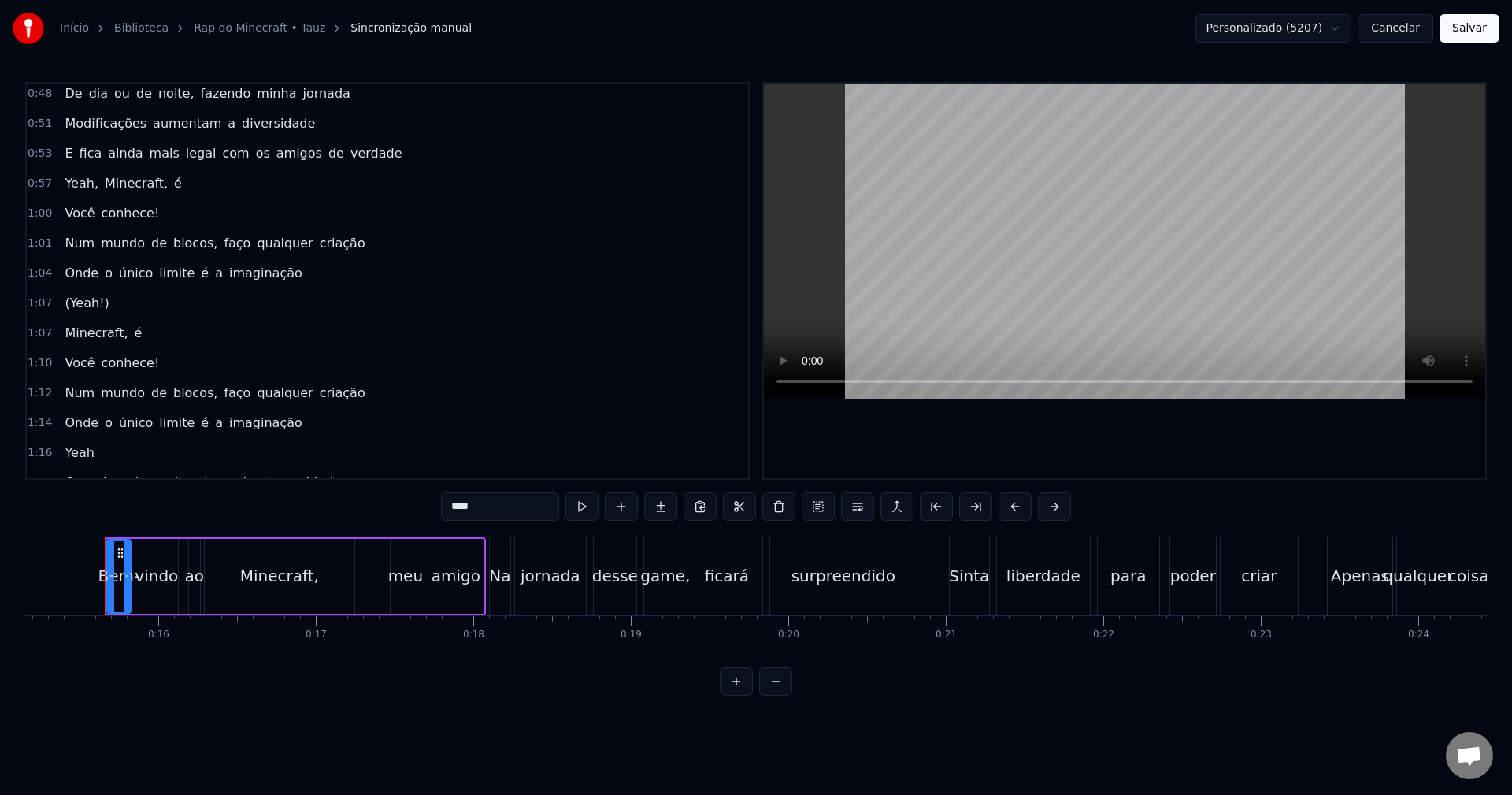
click at [158, 373] on div "1:10 Você conhece!" at bounding box center [387, 363] width 722 height 30
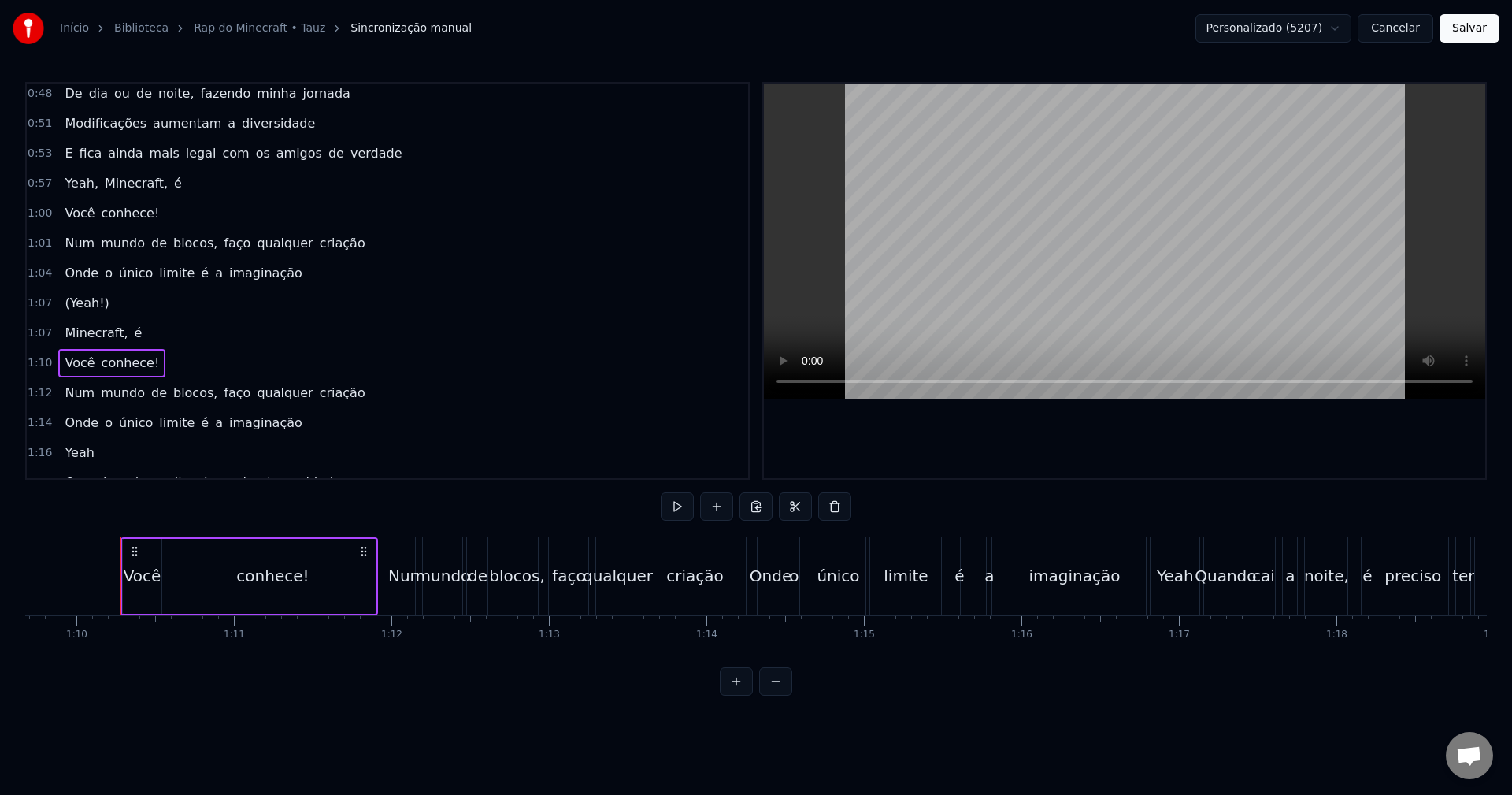
scroll to position [0, 10990]
click at [299, 577] on div "conhece!" at bounding box center [256, 575] width 206 height 75
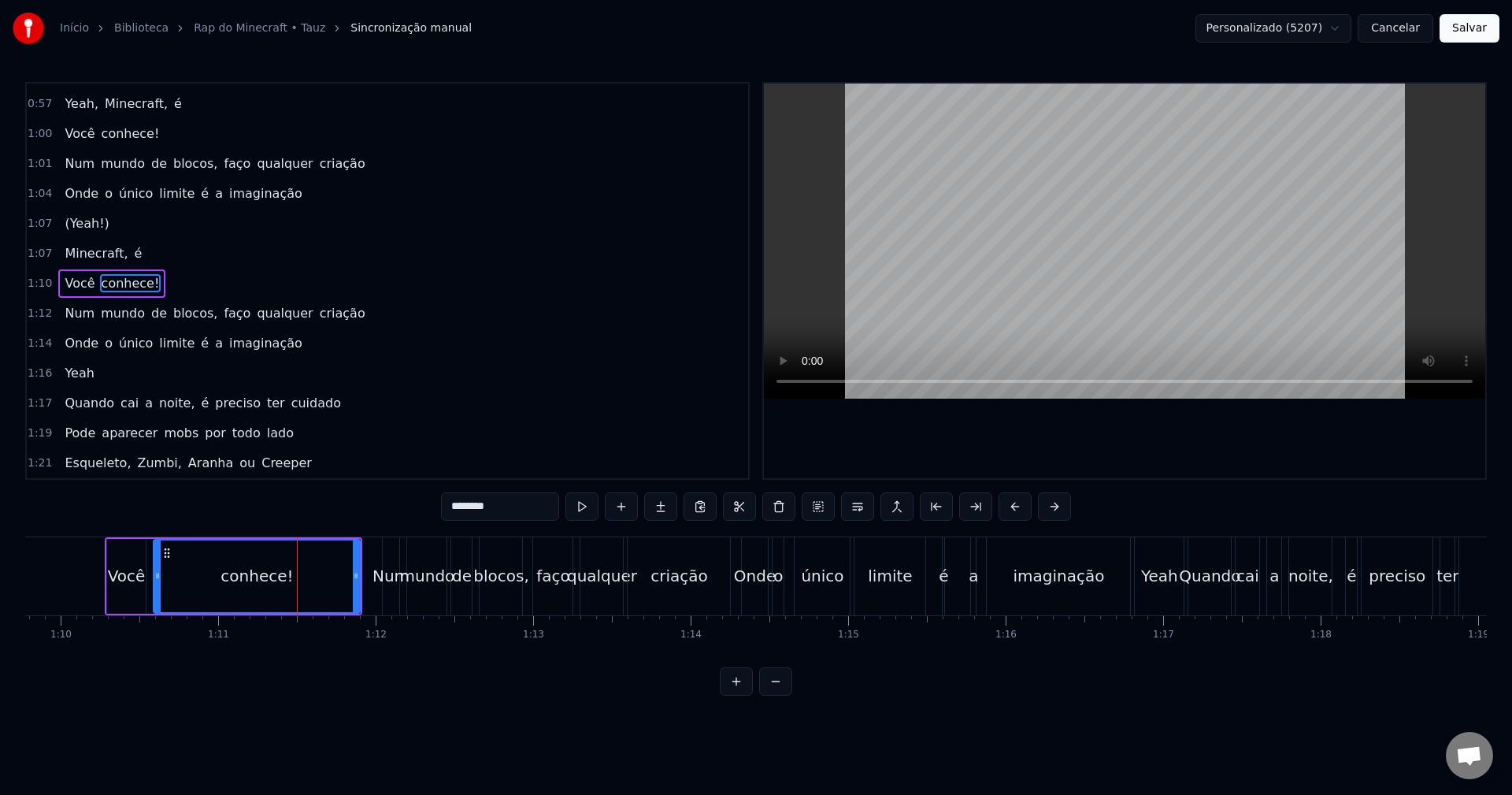
scroll to position [476, 0]
drag, startPoint x: 356, startPoint y: 573, endPoint x: 278, endPoint y: 579, distance: 78.2
click at [278, 579] on icon at bounding box center [277, 575] width 6 height 12
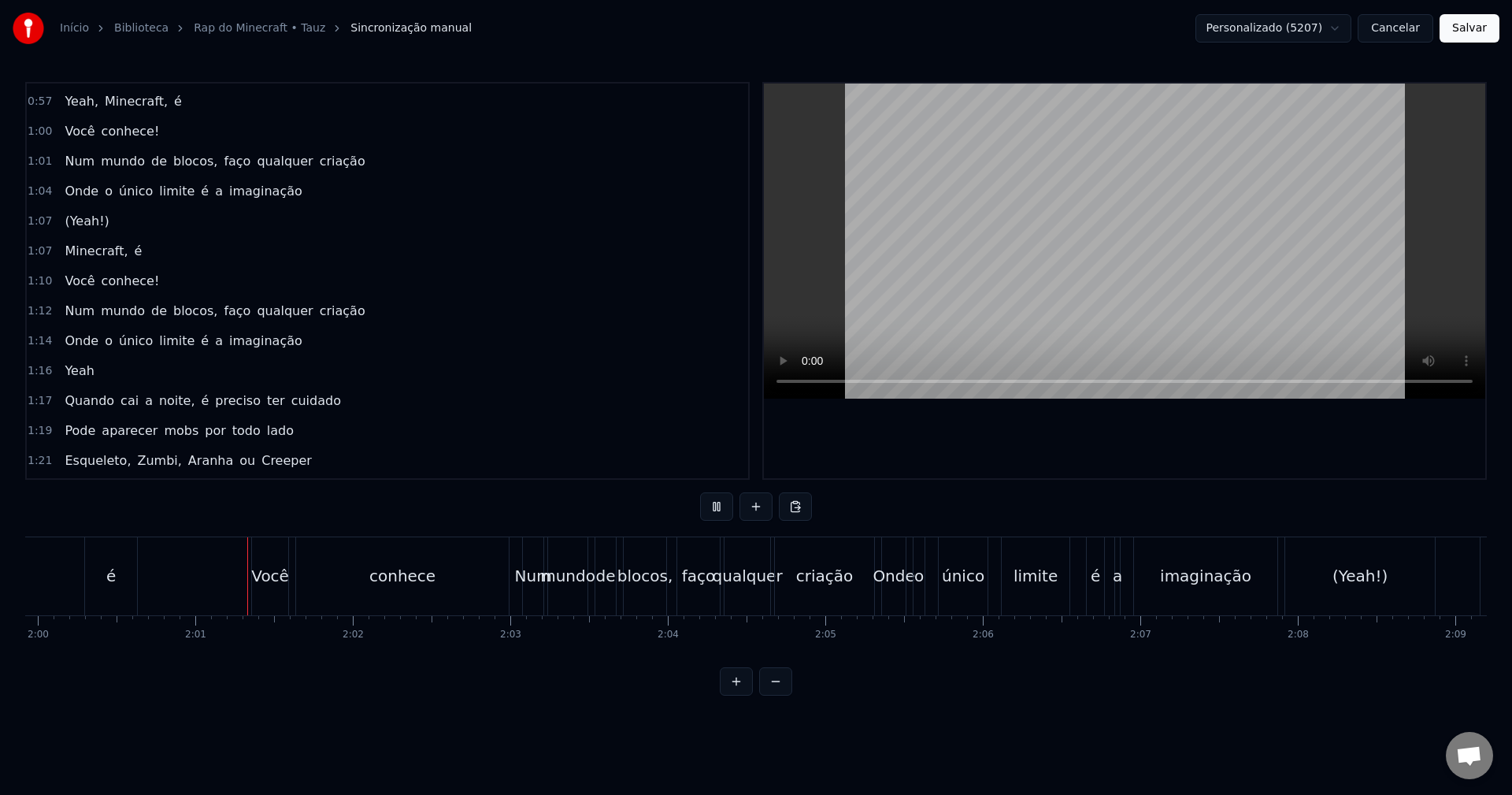
scroll to position [0, 18940]
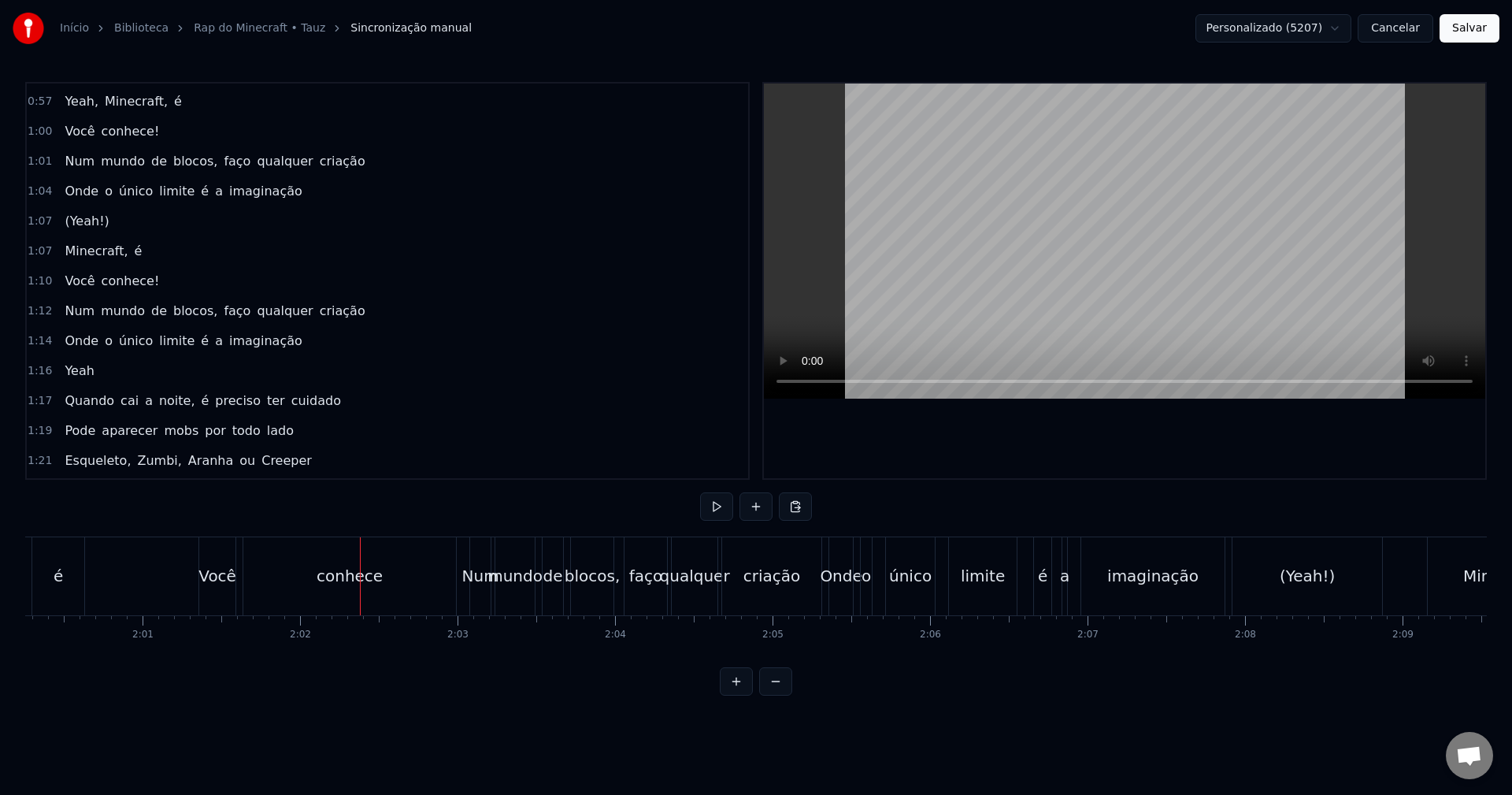
click at [418, 575] on div "conhece" at bounding box center [349, 576] width 212 height 78
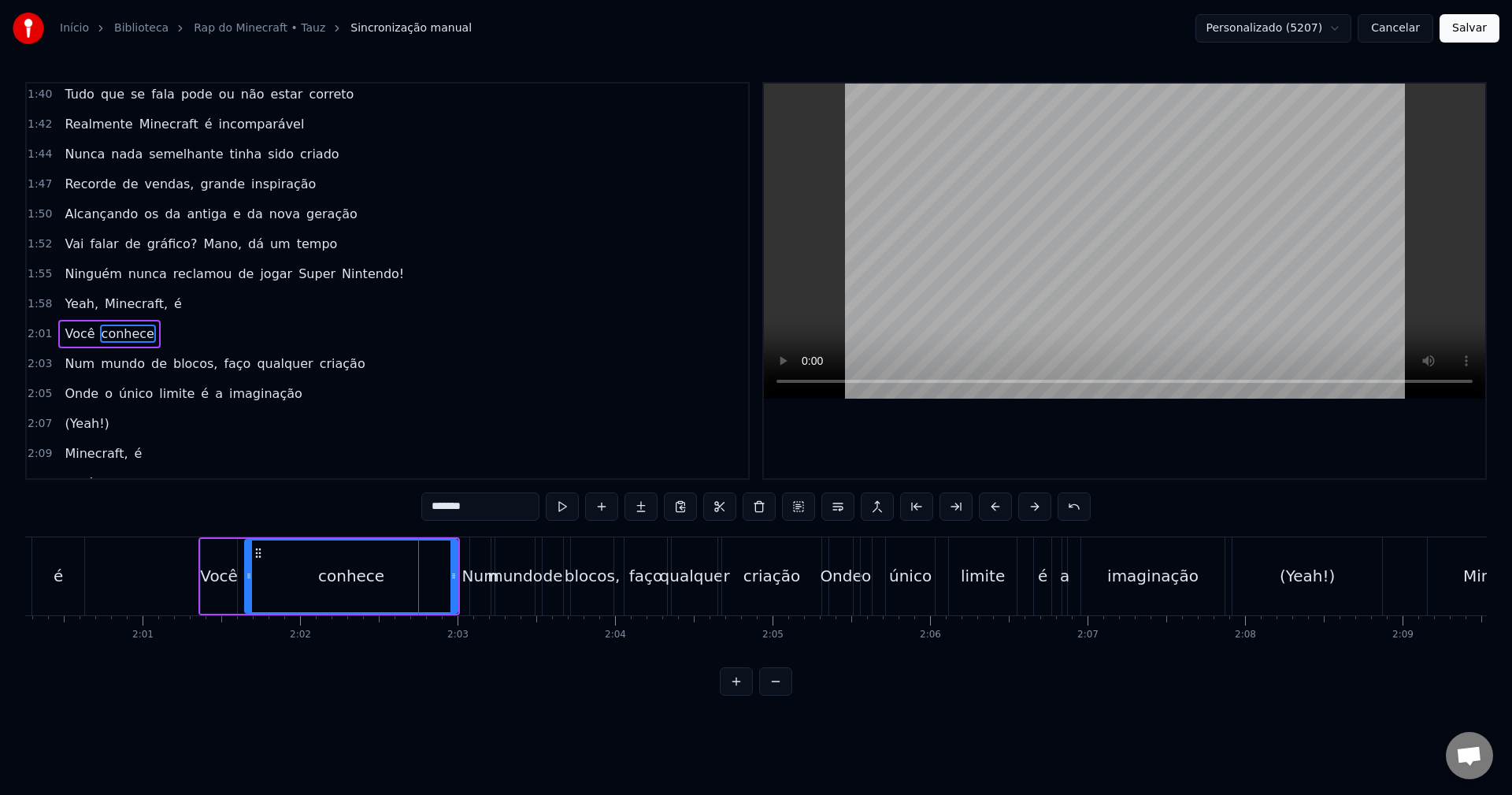
scroll to position [1104, 0]
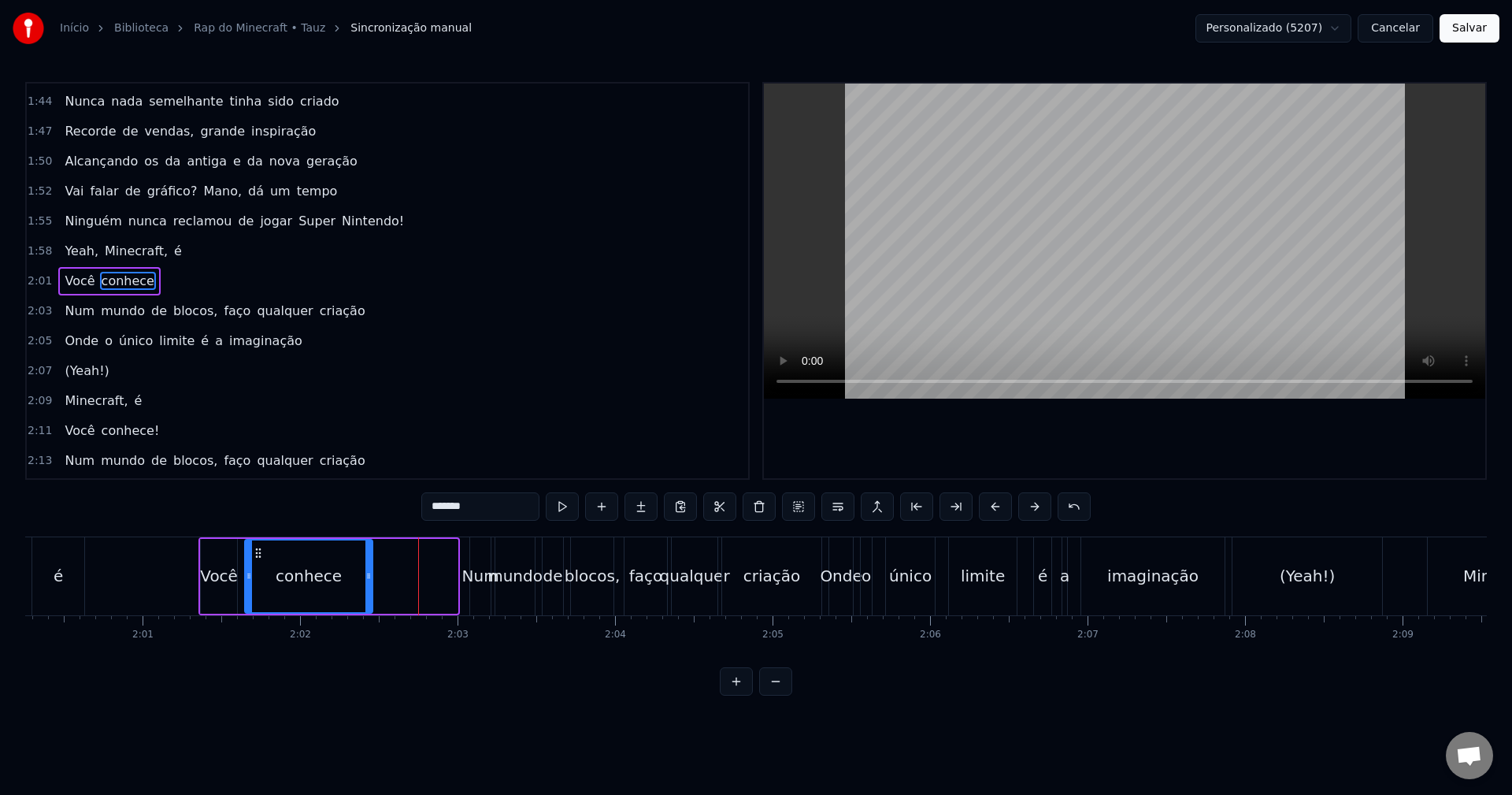
drag, startPoint x: 455, startPoint y: 568, endPoint x: 370, endPoint y: 540, distance: 89.5
click at [370, 540] on div at bounding box center [368, 576] width 6 height 72
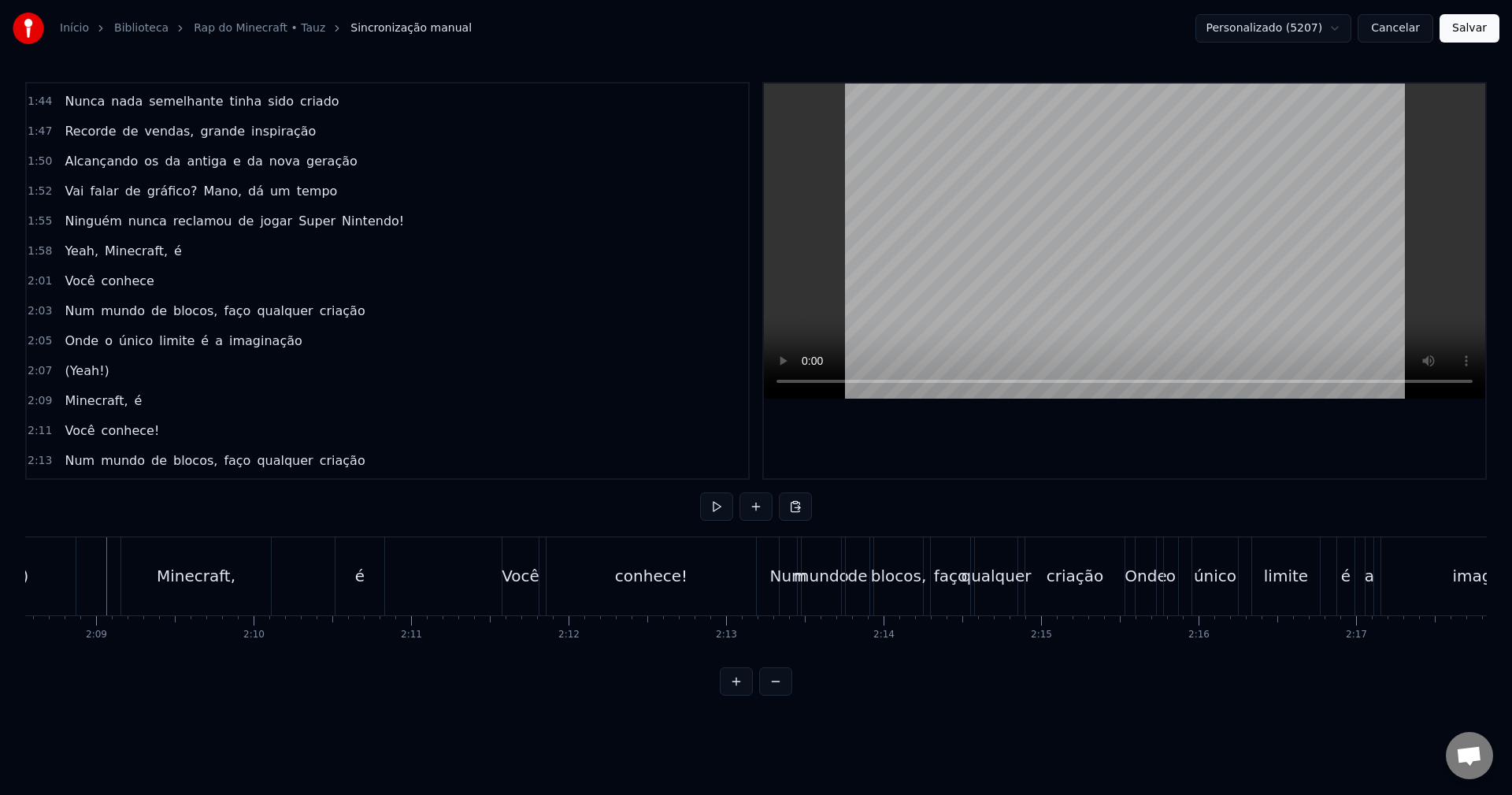
scroll to position [0, 20250]
click at [85, 365] on span "(Yeah!)" at bounding box center [87, 371] width 47 height 18
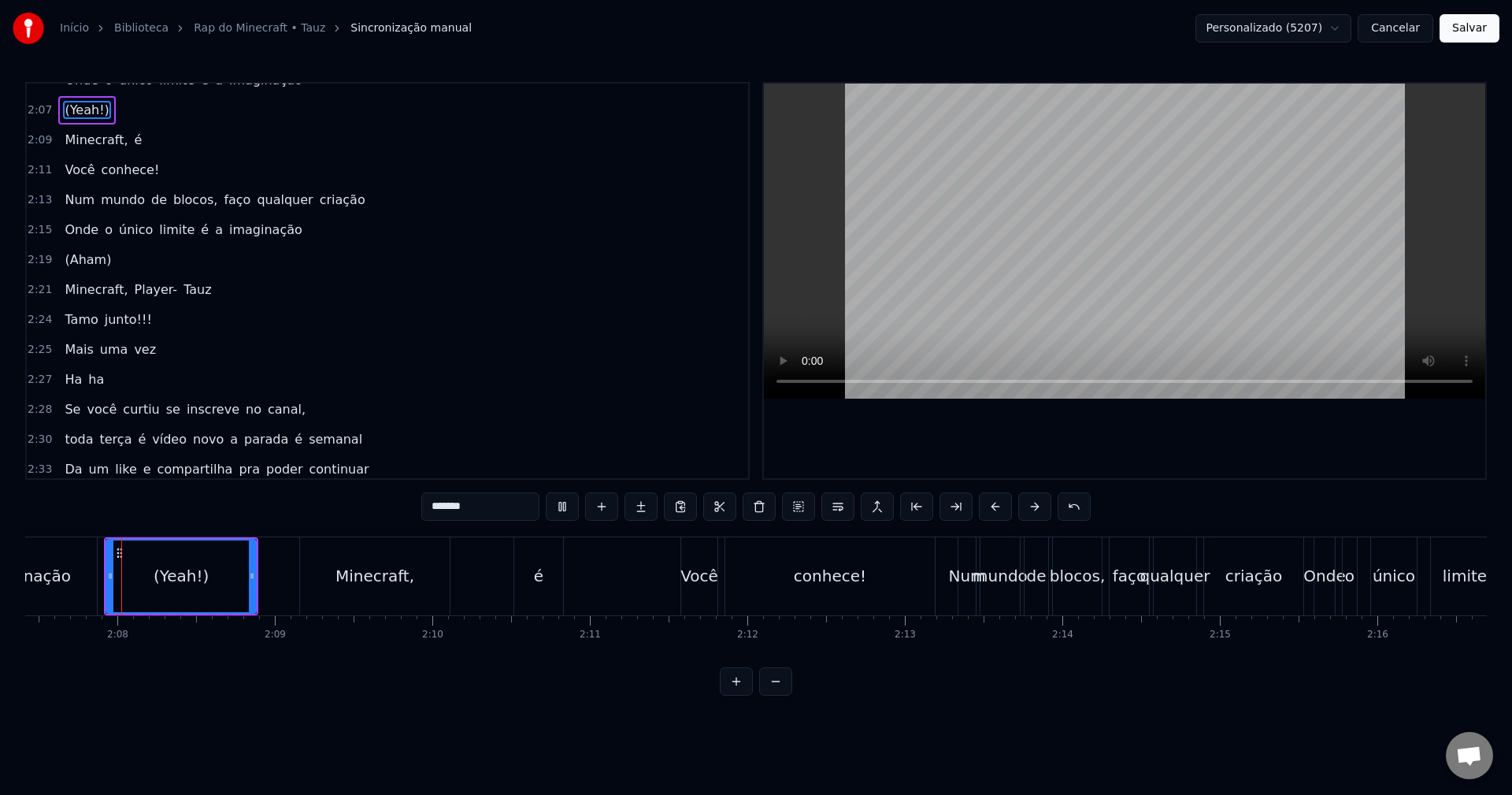
scroll to position [1402, 0]
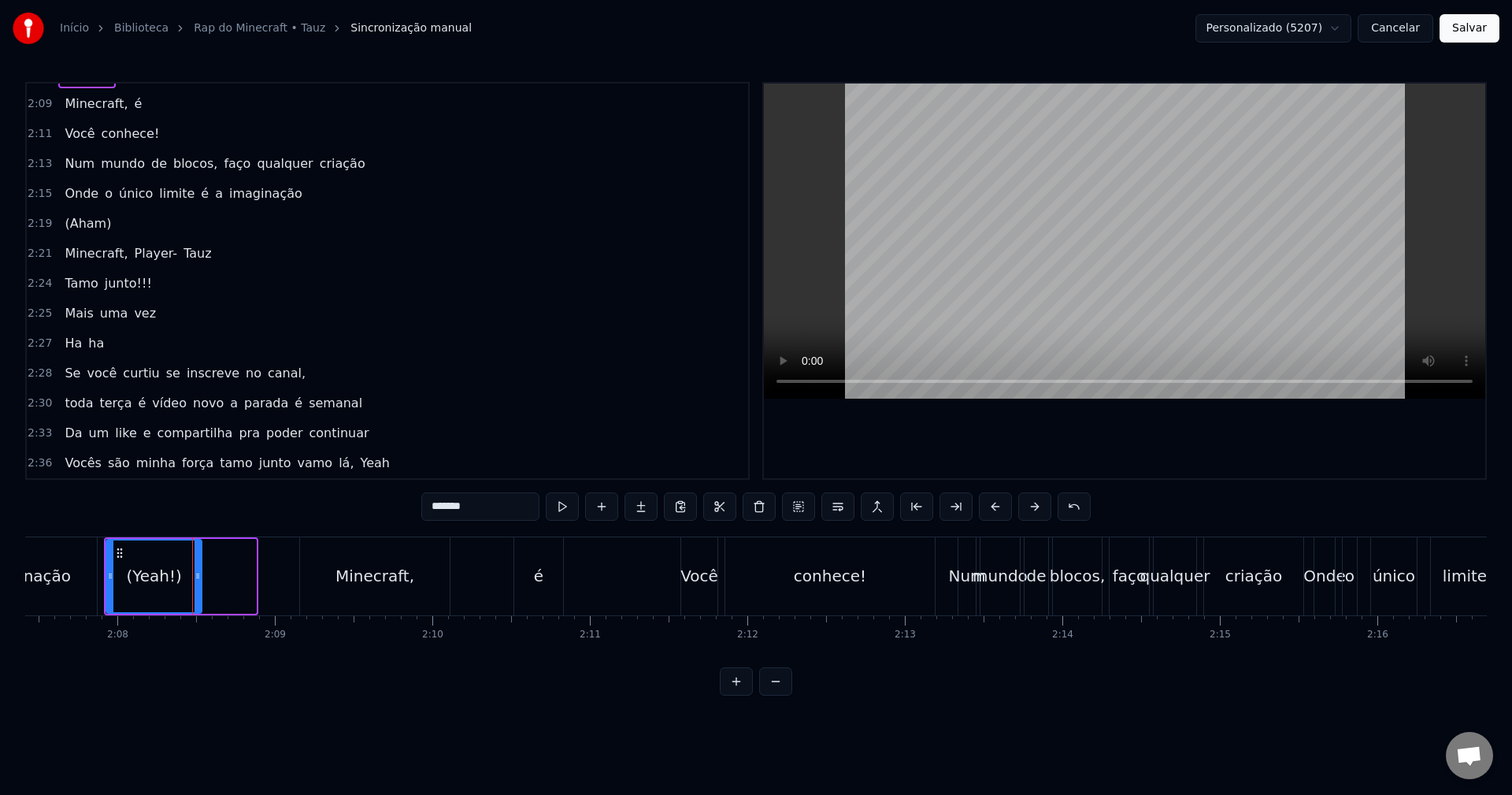
drag, startPoint x: 252, startPoint y: 564, endPoint x: 198, endPoint y: 569, distance: 54.2
click at [198, 569] on div at bounding box center [198, 576] width 6 height 72
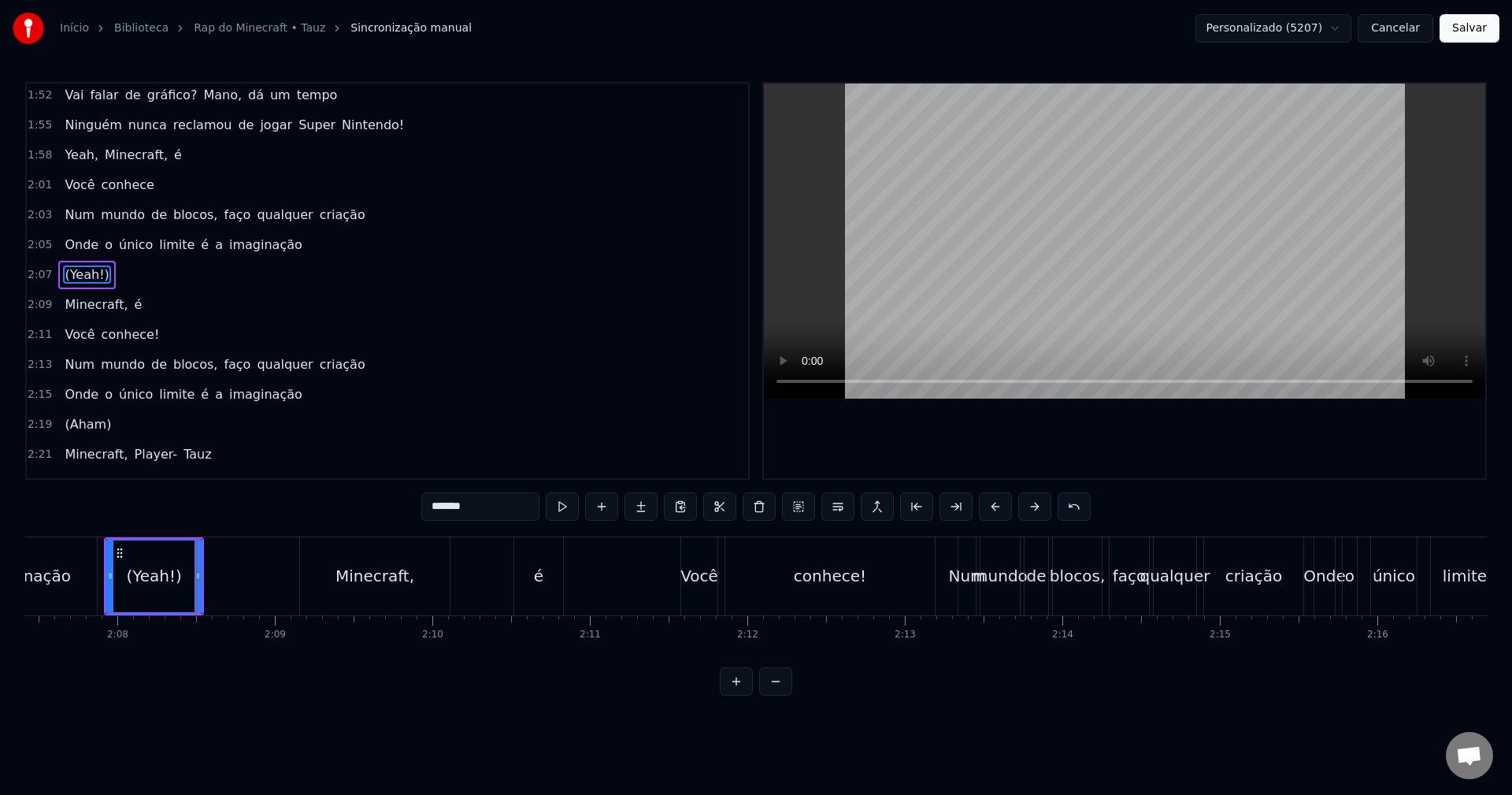
scroll to position [1195, 0]
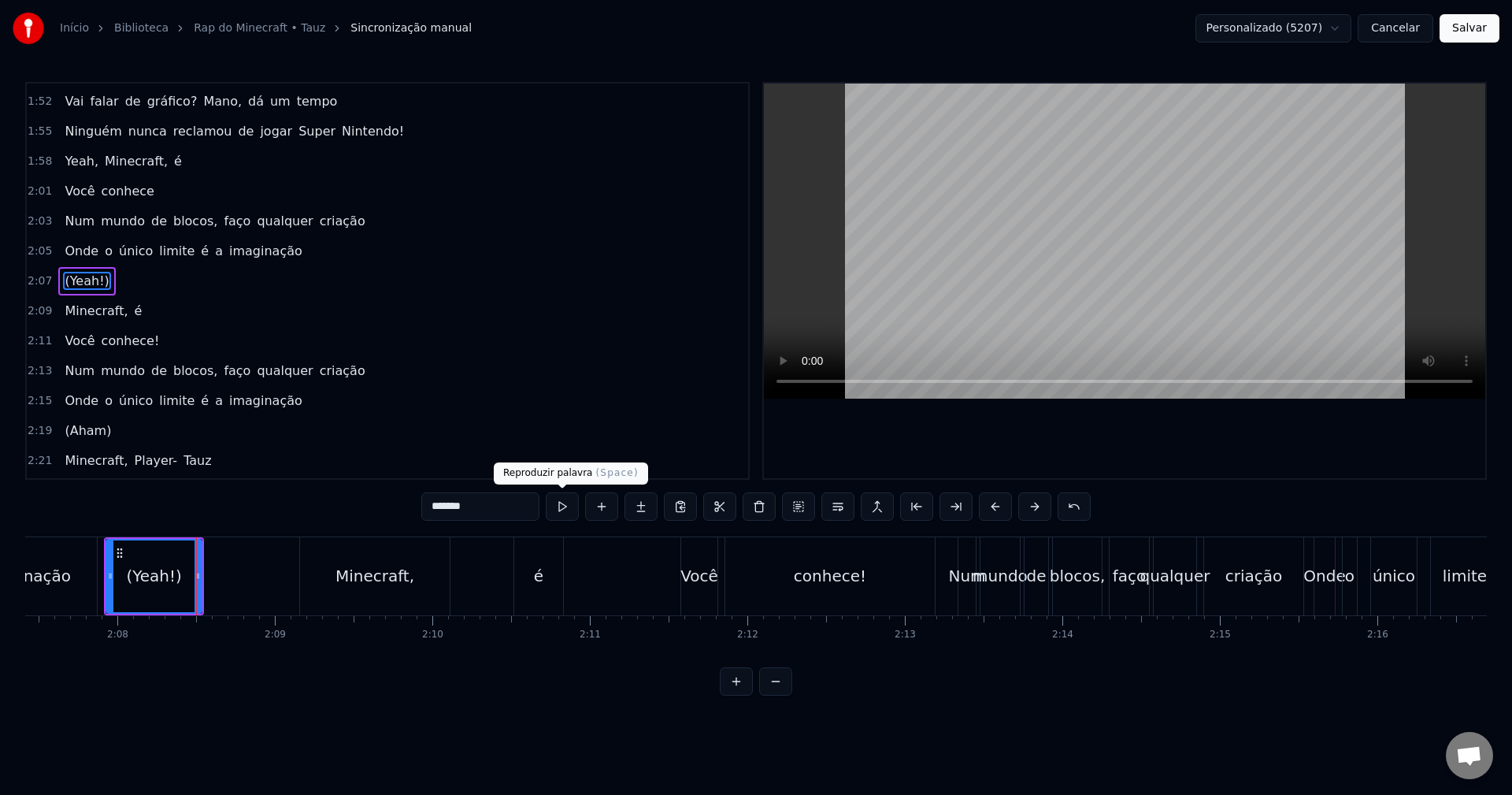
click at [559, 502] on button at bounding box center [563, 507] width 33 height 28
click at [856, 573] on div "conhece!" at bounding box center [830, 575] width 73 height 24
type input "********"
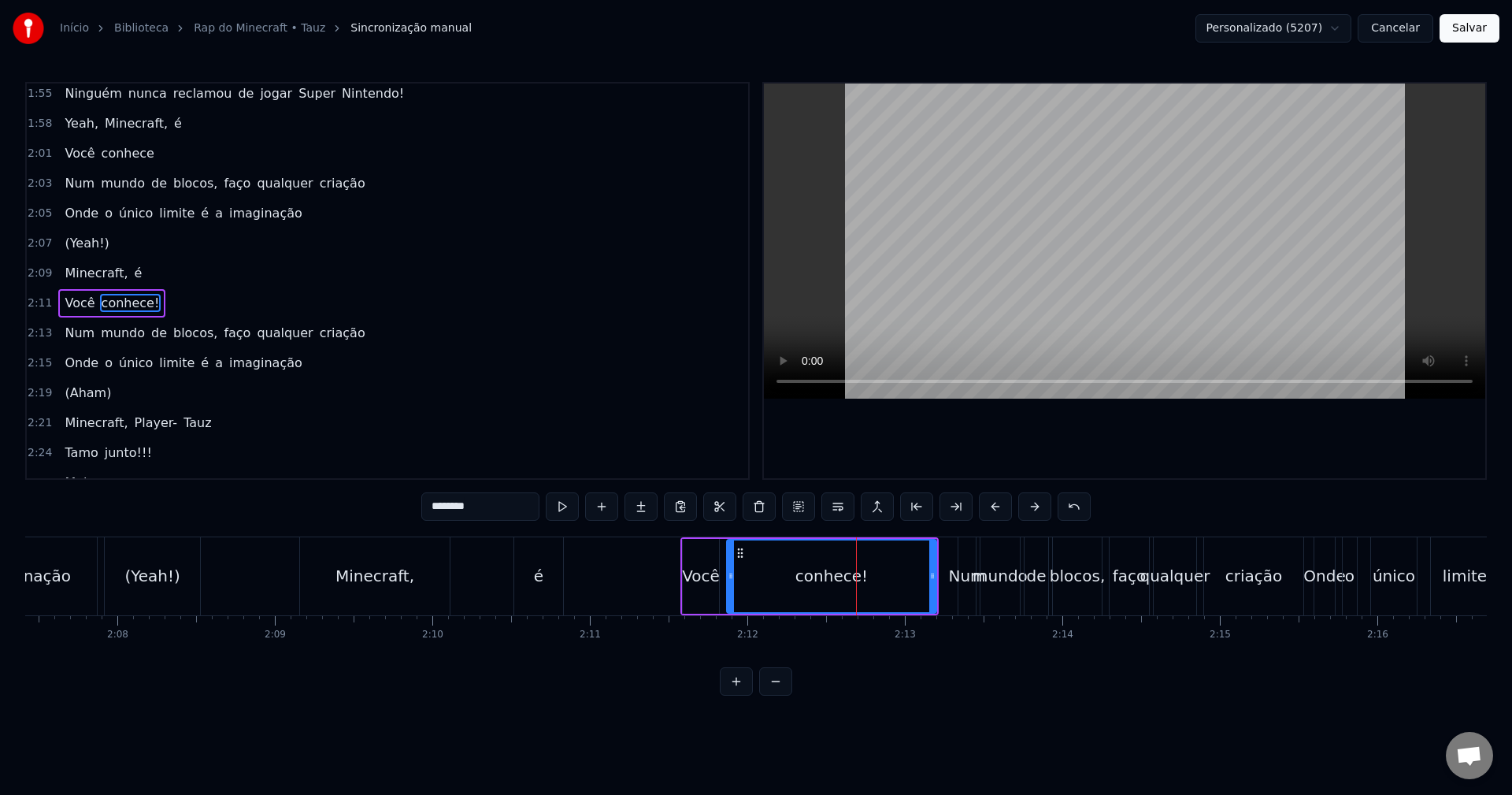
scroll to position [1254, 0]
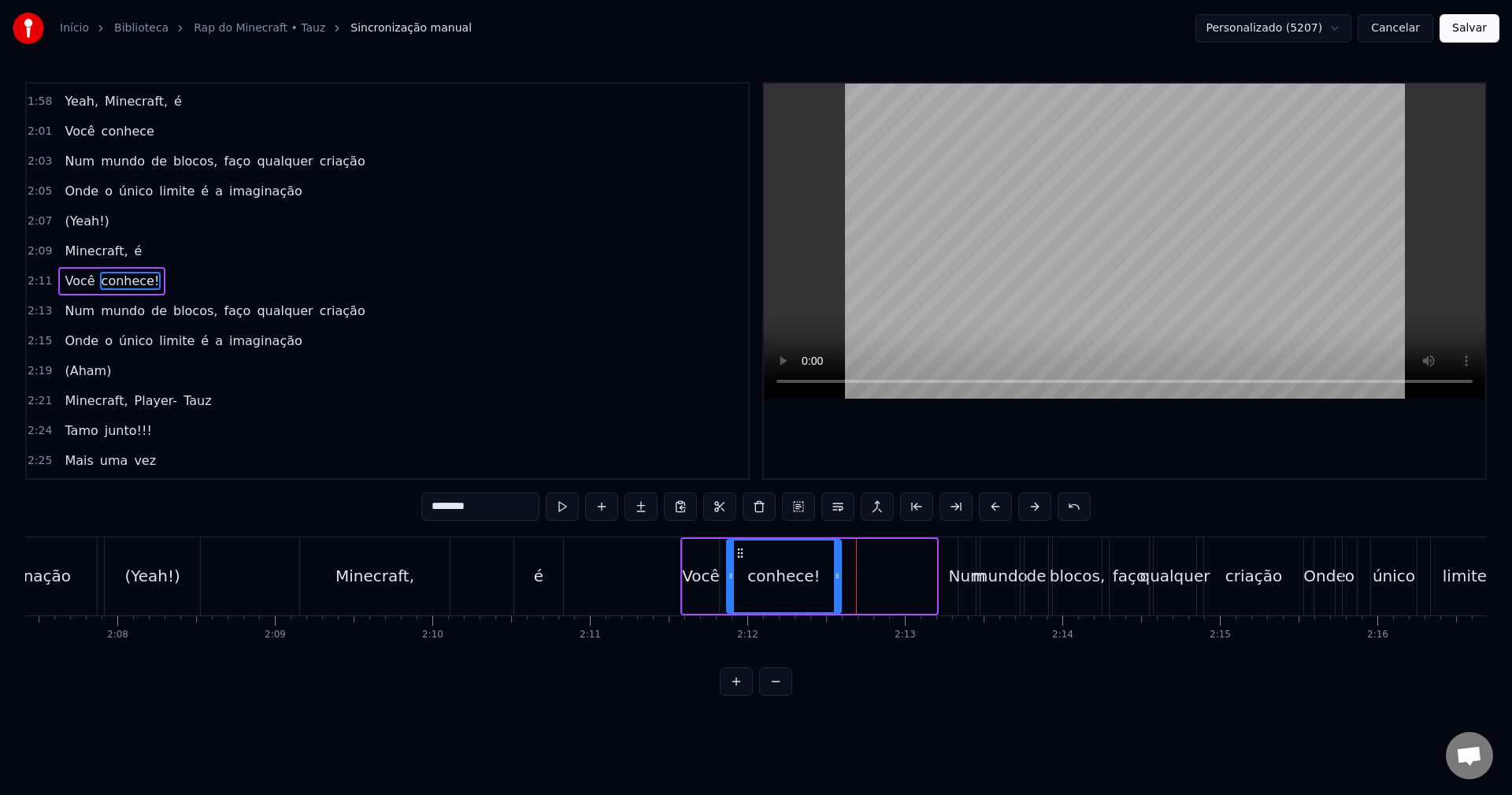
drag, startPoint x: 932, startPoint y: 577, endPoint x: 836, endPoint y: 576, distance: 96.0
click at [836, 576] on icon at bounding box center [837, 575] width 6 height 12
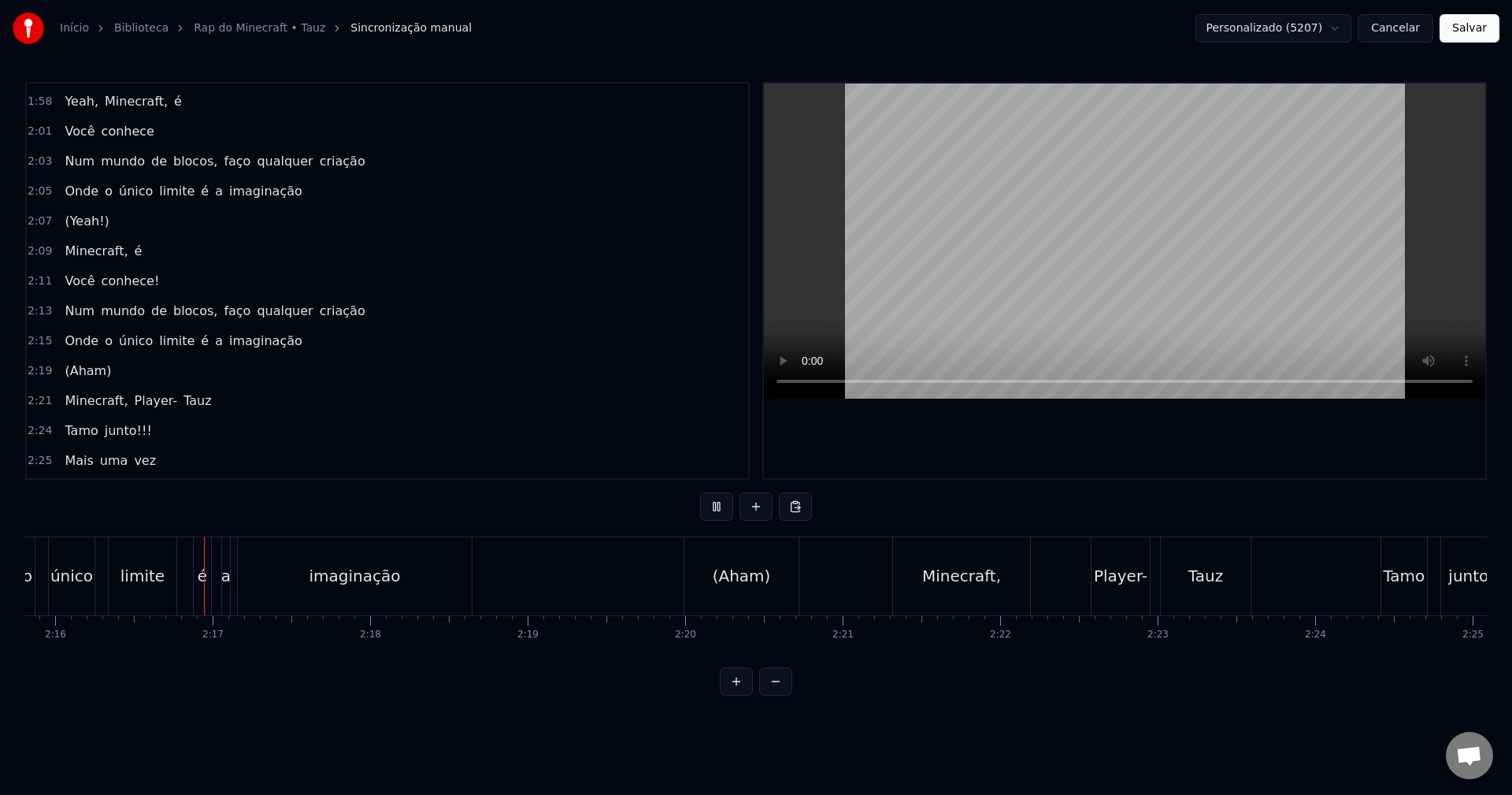
scroll to position [0, 21392]
click at [423, 580] on div "imaginação" at bounding box center [353, 576] width 234 height 78
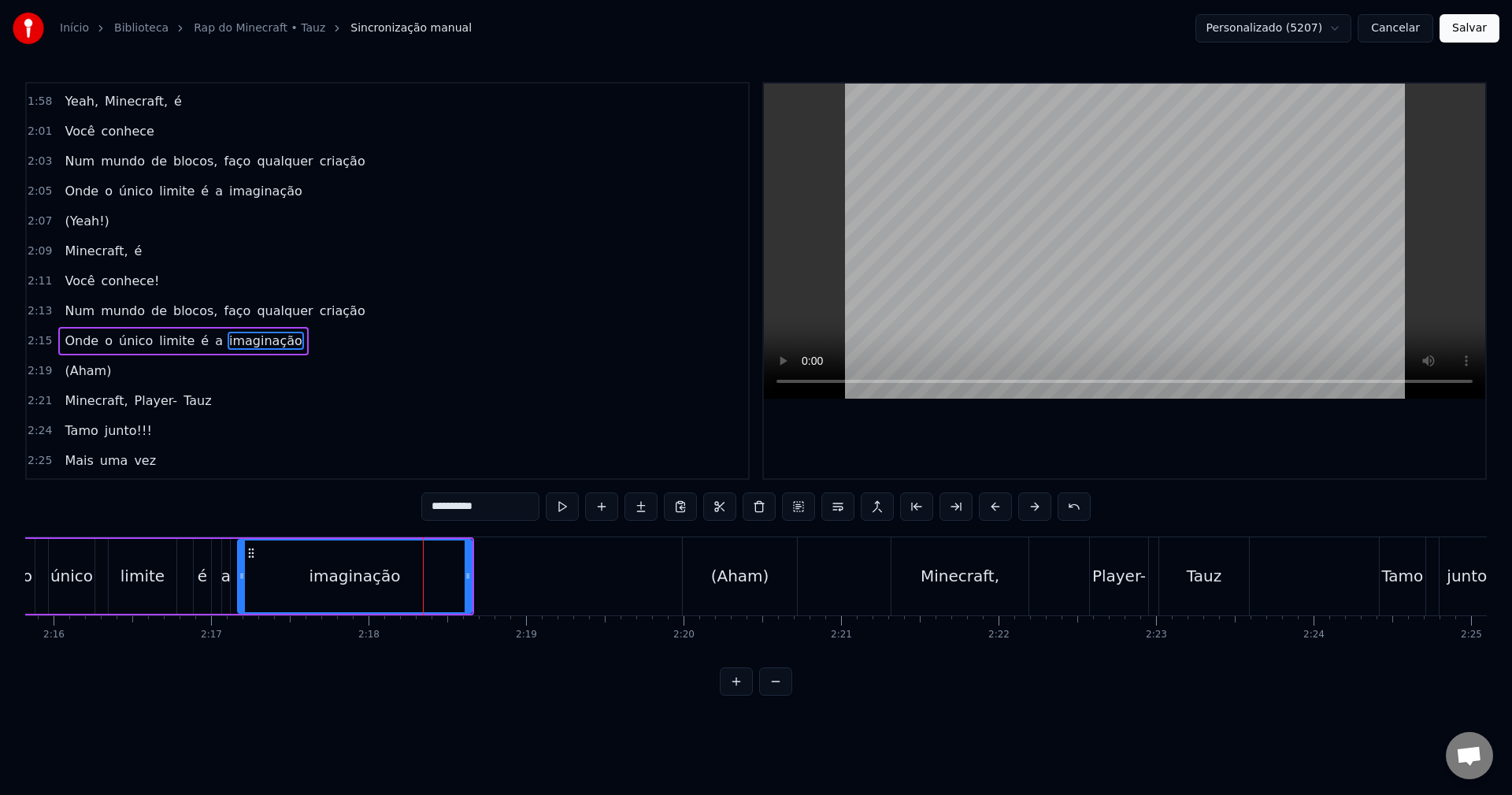
scroll to position [1314, 0]
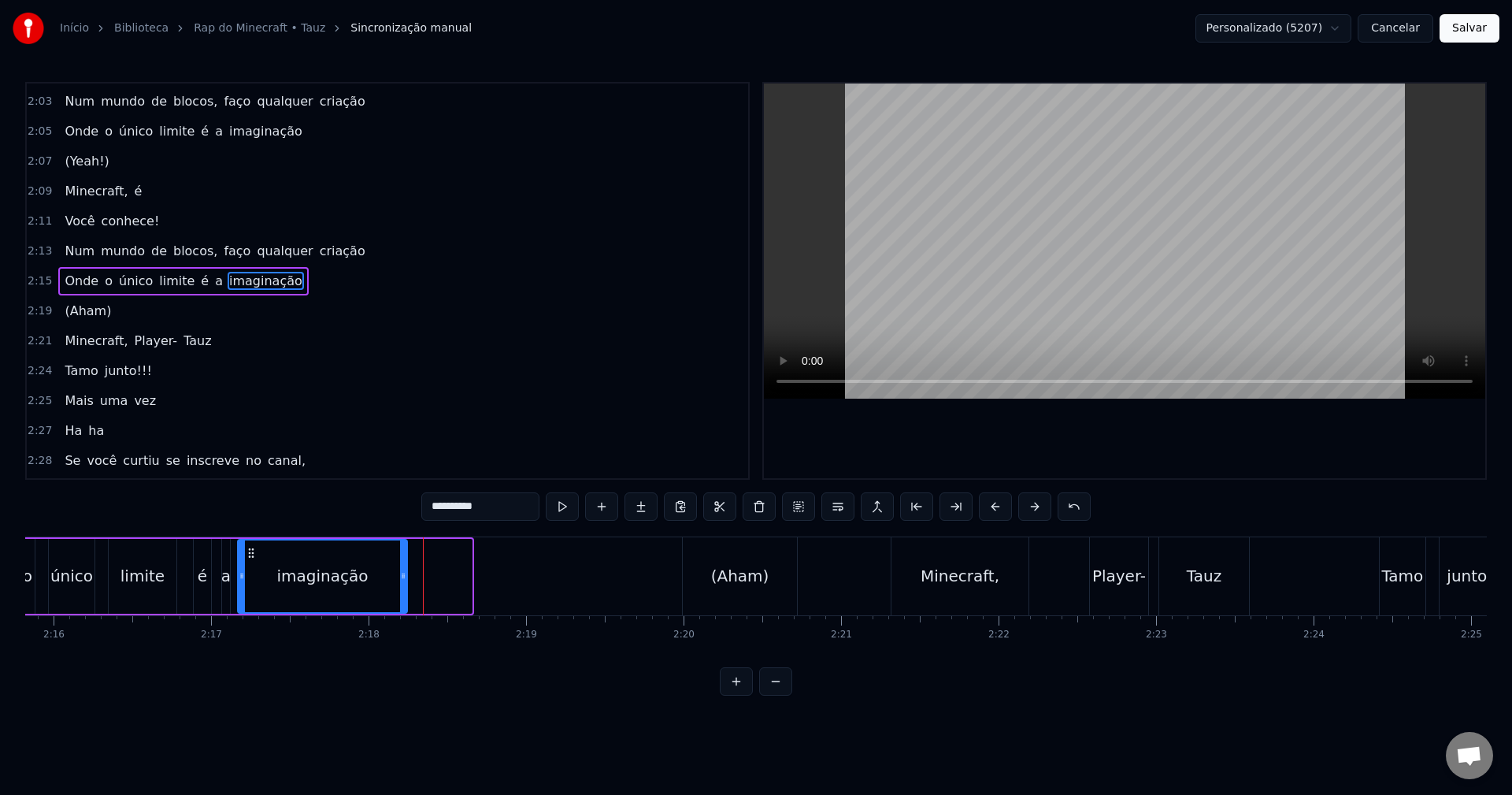
drag, startPoint x: 470, startPoint y: 578, endPoint x: 405, endPoint y: 578, distance: 65.0
click at [405, 578] on icon at bounding box center [403, 575] width 6 height 12
click at [194, 569] on div "é" at bounding box center [203, 575] width 18 height 75
type input "*"
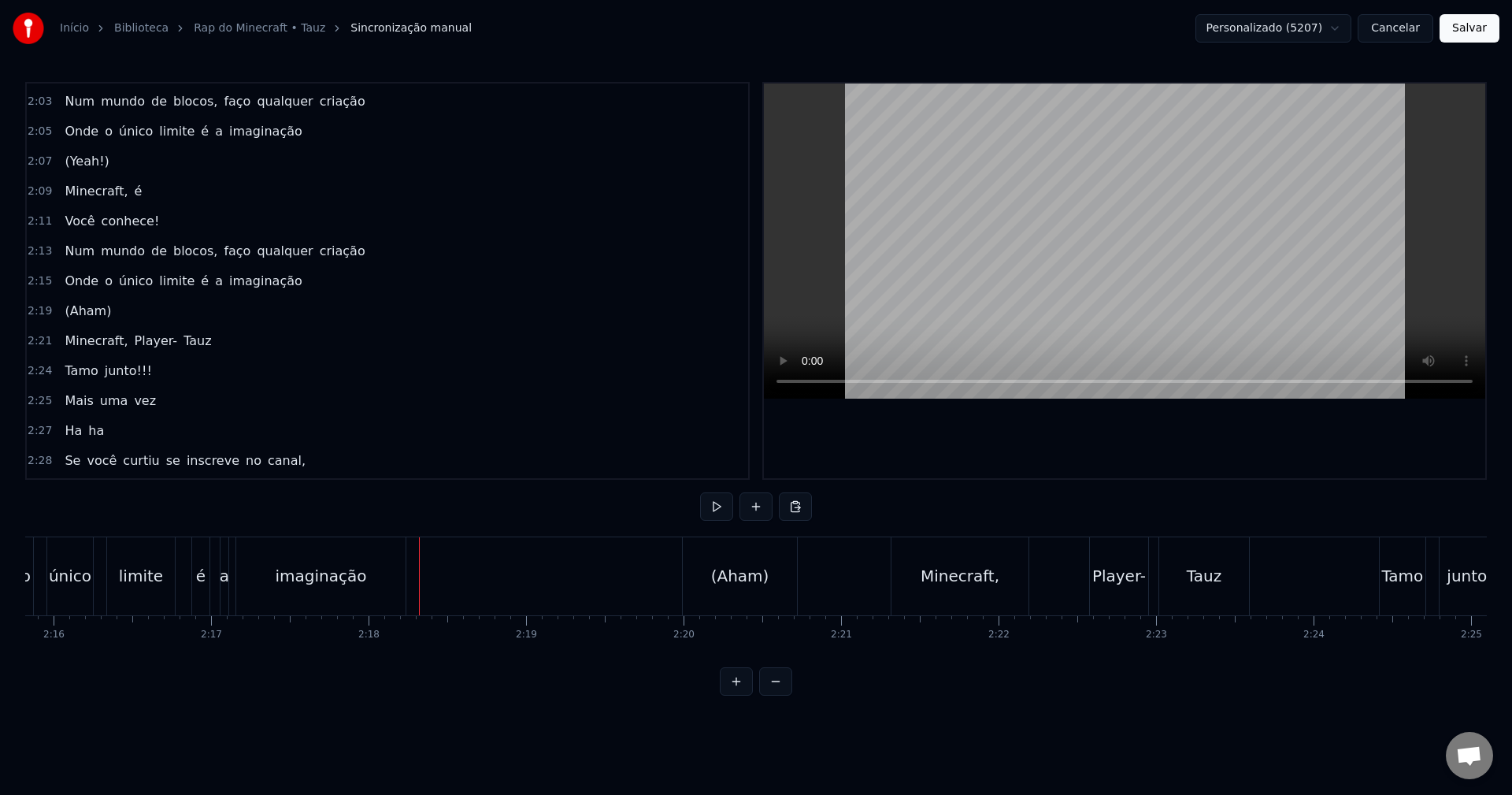
click at [393, 570] on div "imaginação" at bounding box center [320, 576] width 169 height 78
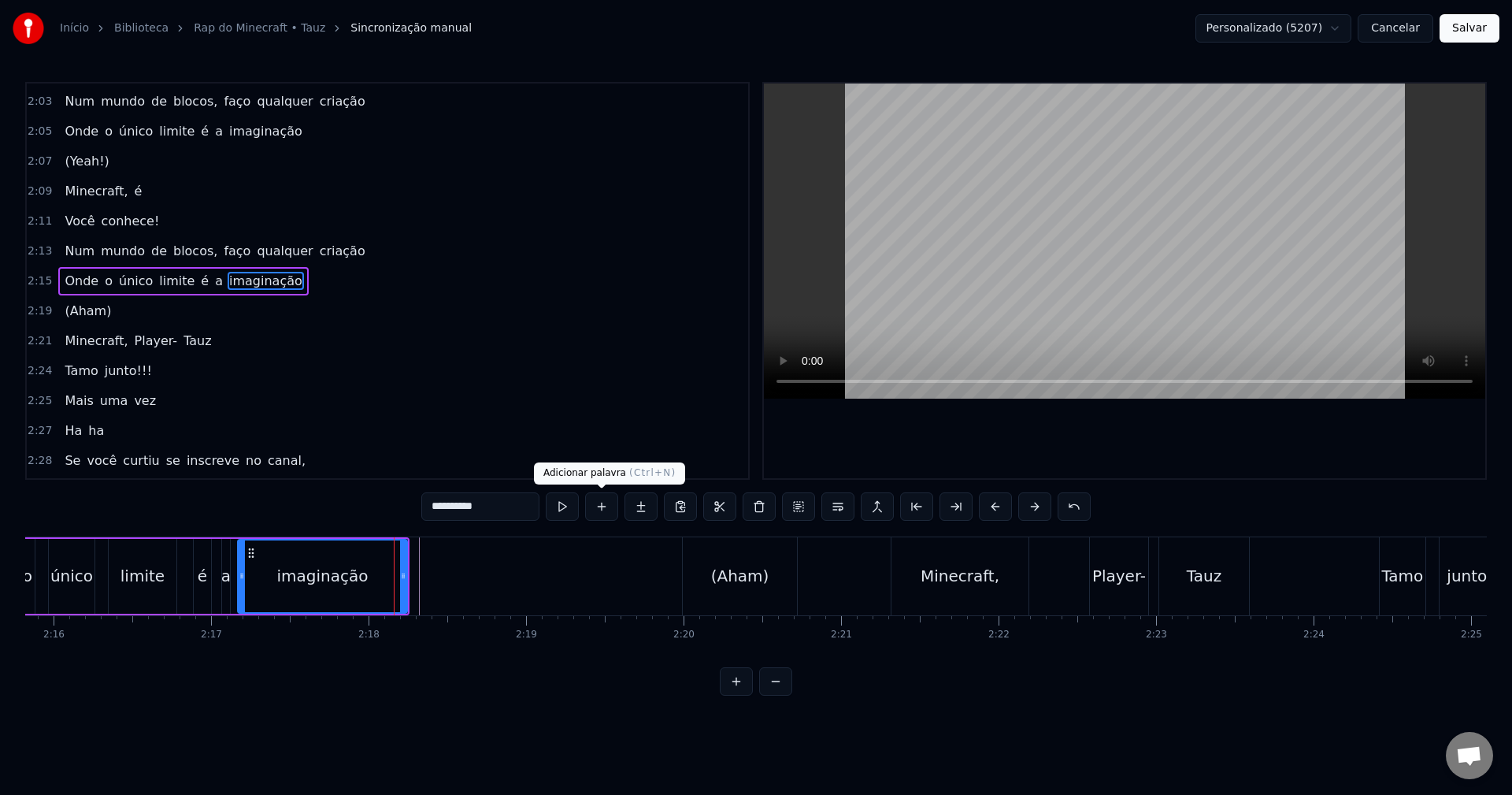
click at [599, 506] on button at bounding box center [601, 507] width 33 height 28
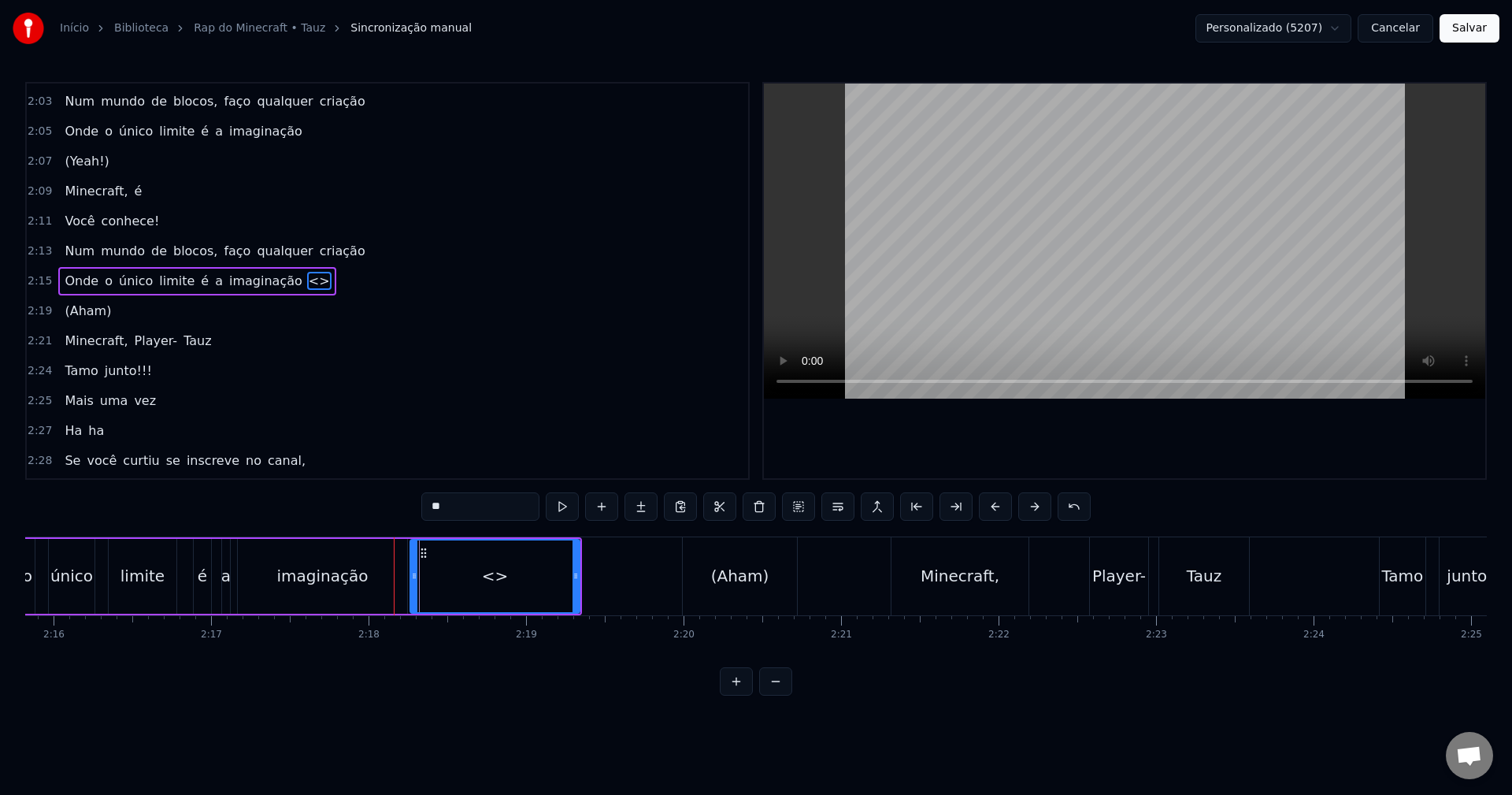
drag, startPoint x: 485, startPoint y: 507, endPoint x: 279, endPoint y: 508, distance: 206.0
click at [279, 508] on div "0:15 Bem- vindo ao Minecraft, meu amigo 0:18 Na jornada desse game, ficará surp…" at bounding box center [756, 388] width 1462 height 614
drag, startPoint x: 574, startPoint y: 575, endPoint x: 479, endPoint y: 574, distance: 95.0
click at [479, 574] on icon at bounding box center [480, 575] width 6 height 12
click at [300, 568] on div "imaginação" at bounding box center [322, 575] width 91 height 24
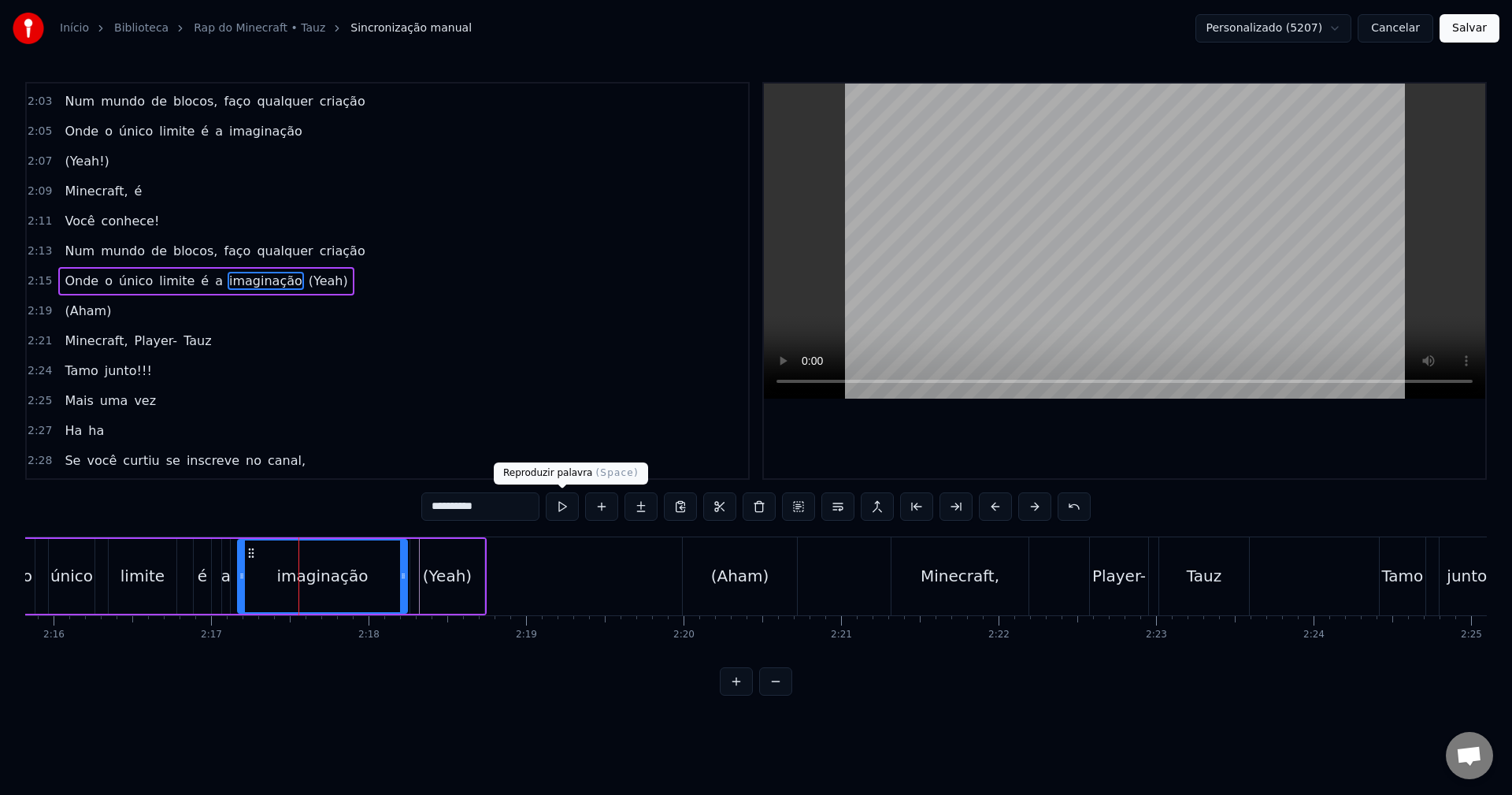
click at [561, 508] on button at bounding box center [563, 507] width 33 height 28
click at [441, 580] on div "(Yeah)" at bounding box center [448, 575] width 49 height 24
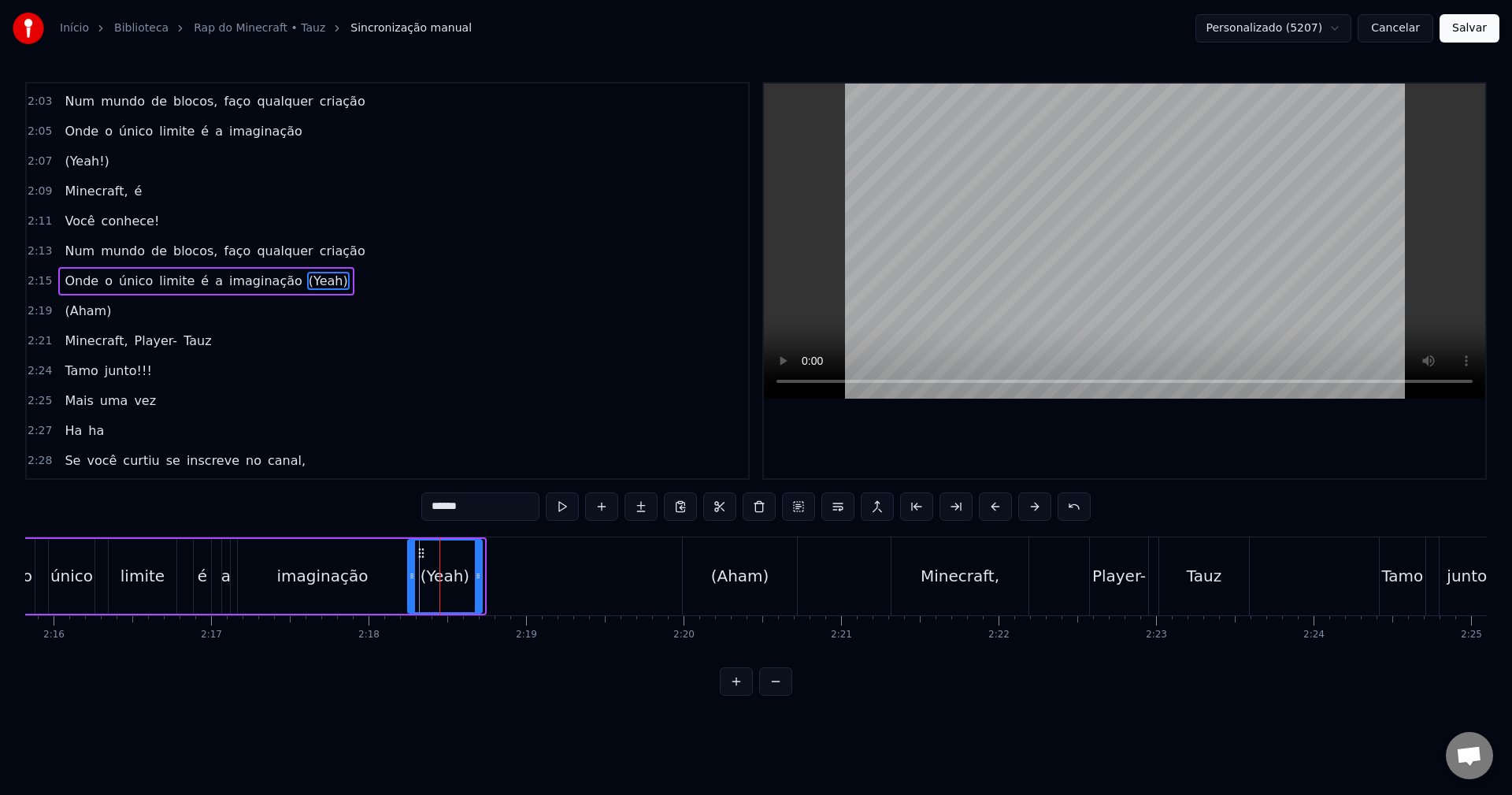
click at [419, 557] on circle at bounding box center [419, 556] width 1 height 1
click at [364, 572] on div "imaginação" at bounding box center [322, 575] width 169 height 75
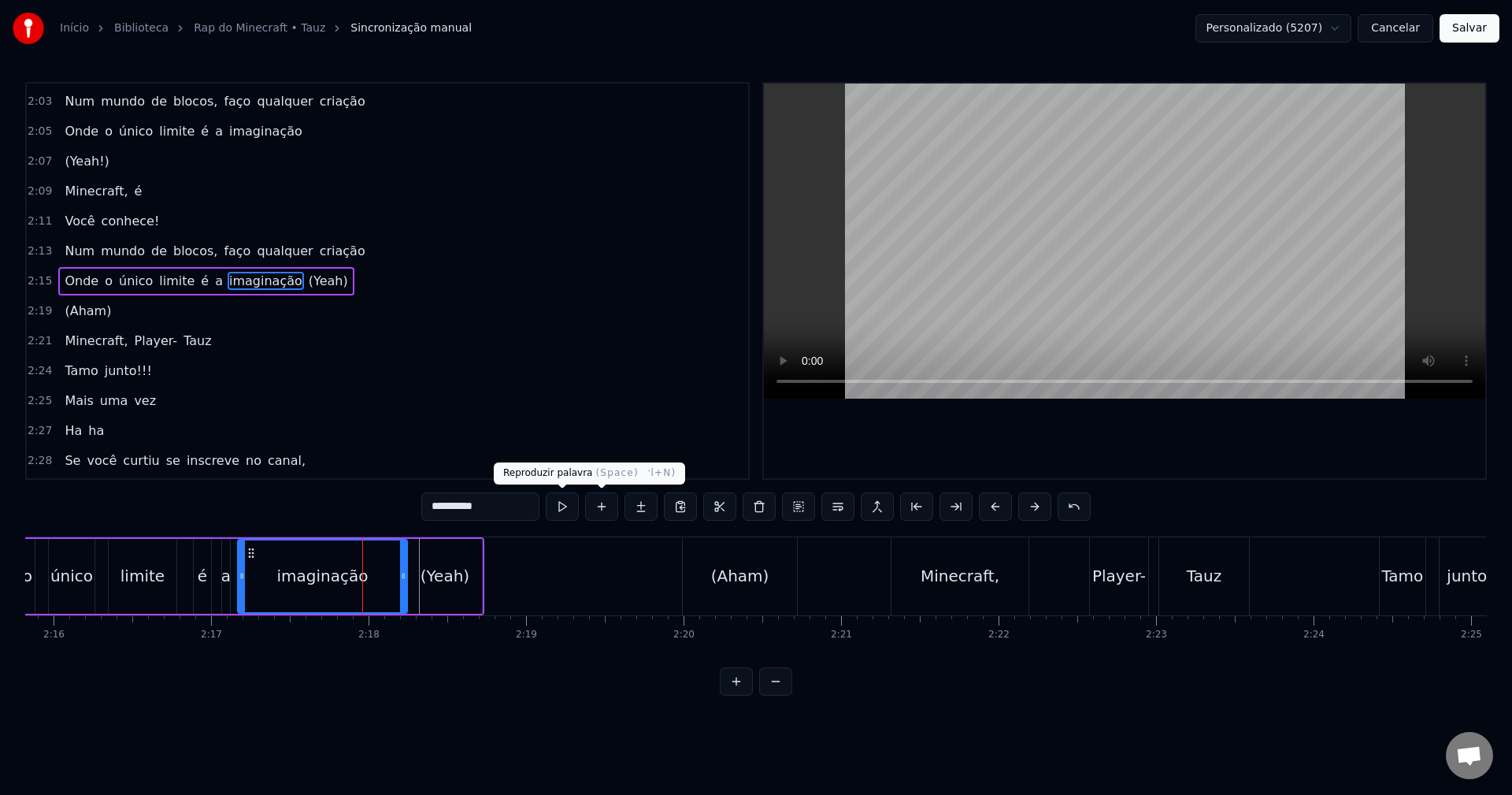
click at [566, 513] on button at bounding box center [563, 507] width 33 height 28
click at [752, 603] on div "(Aham)" at bounding box center [740, 576] width 114 height 78
type input "******"
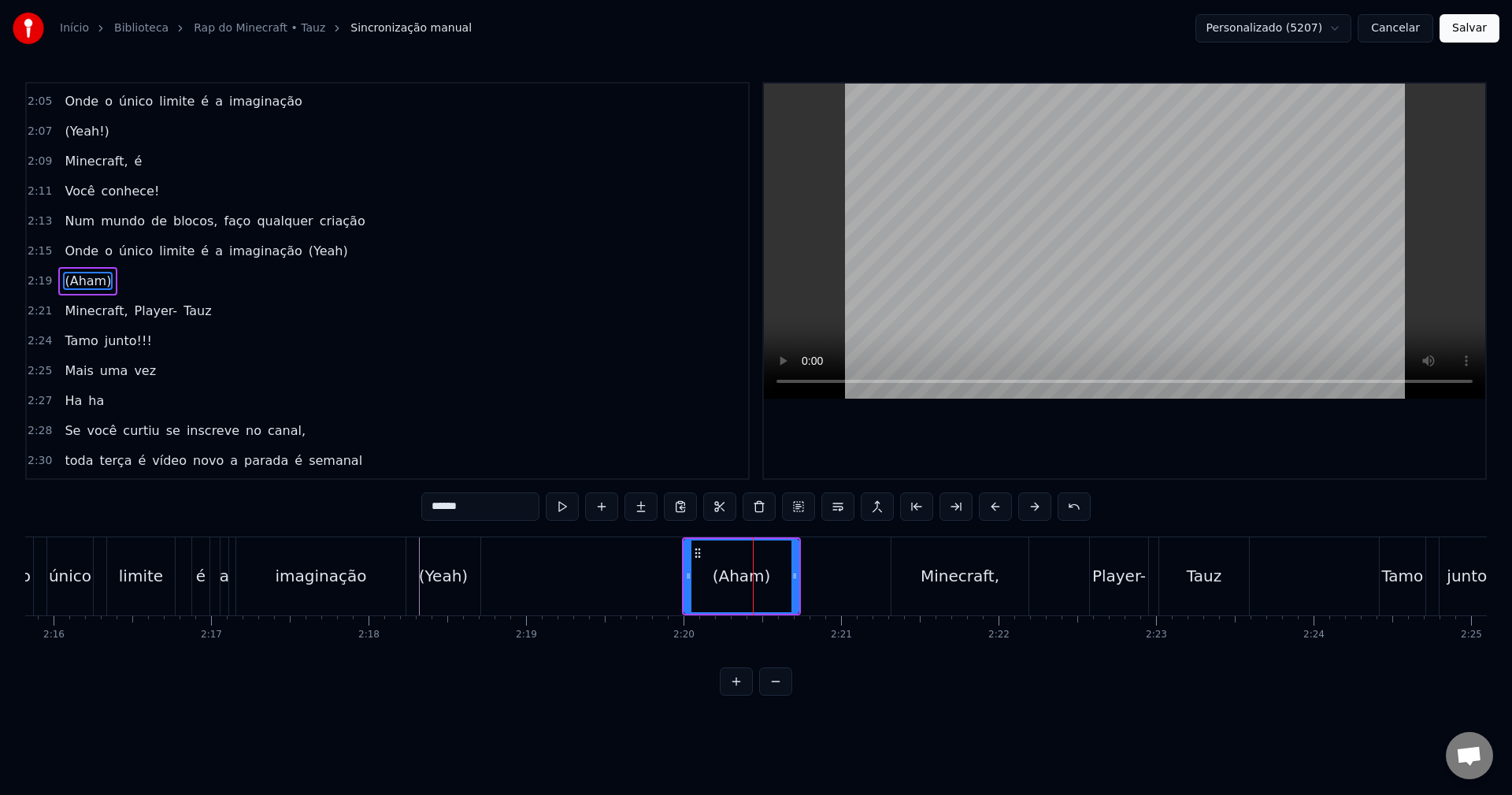
click at [798, 581] on div "(Aham)" at bounding box center [742, 575] width 116 height 75
drag, startPoint x: 792, startPoint y: 582, endPoint x: 774, endPoint y: 582, distance: 18.0
click at [774, 582] on div at bounding box center [777, 576] width 6 height 72
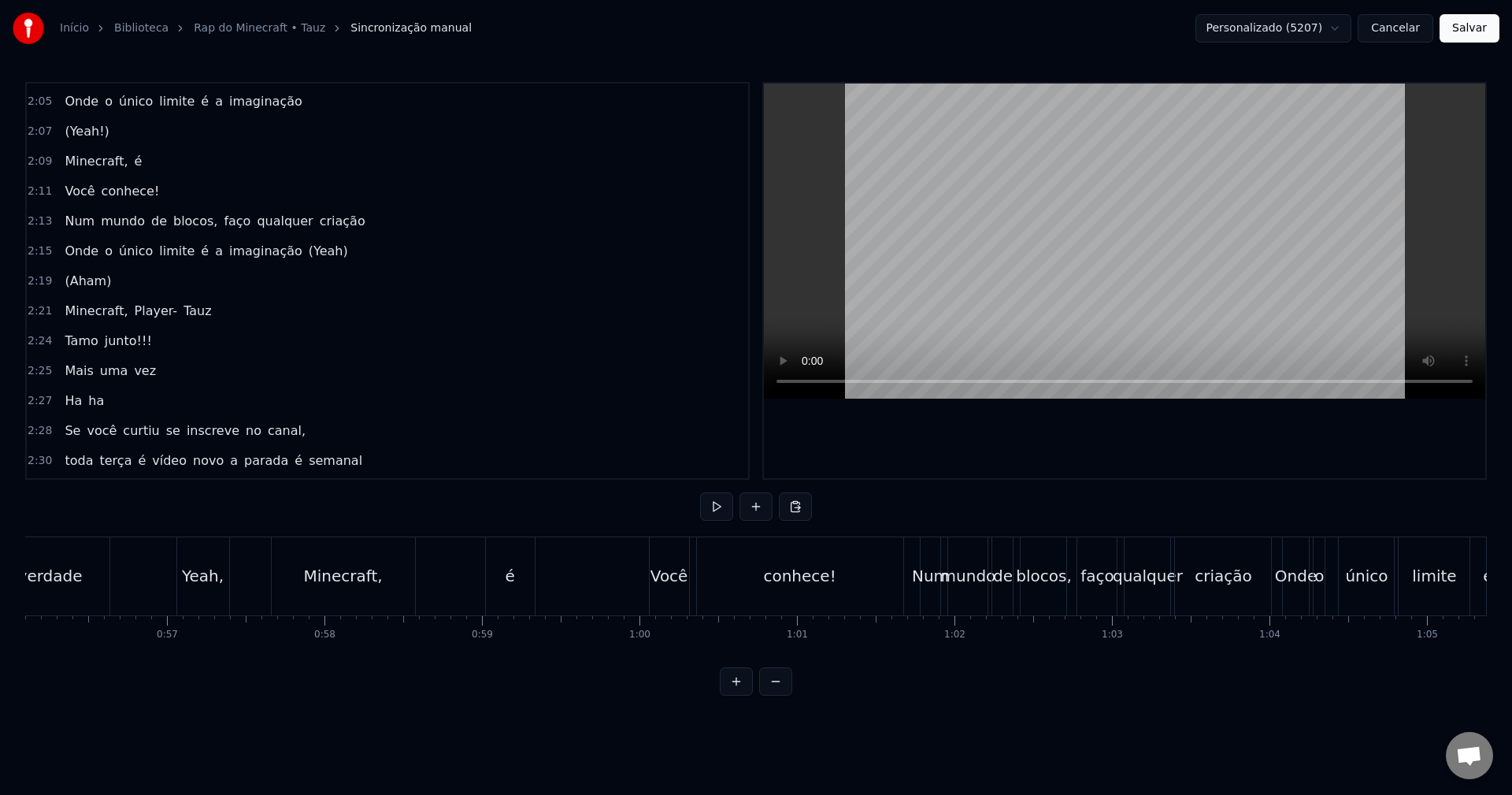
scroll to position [0, 0]
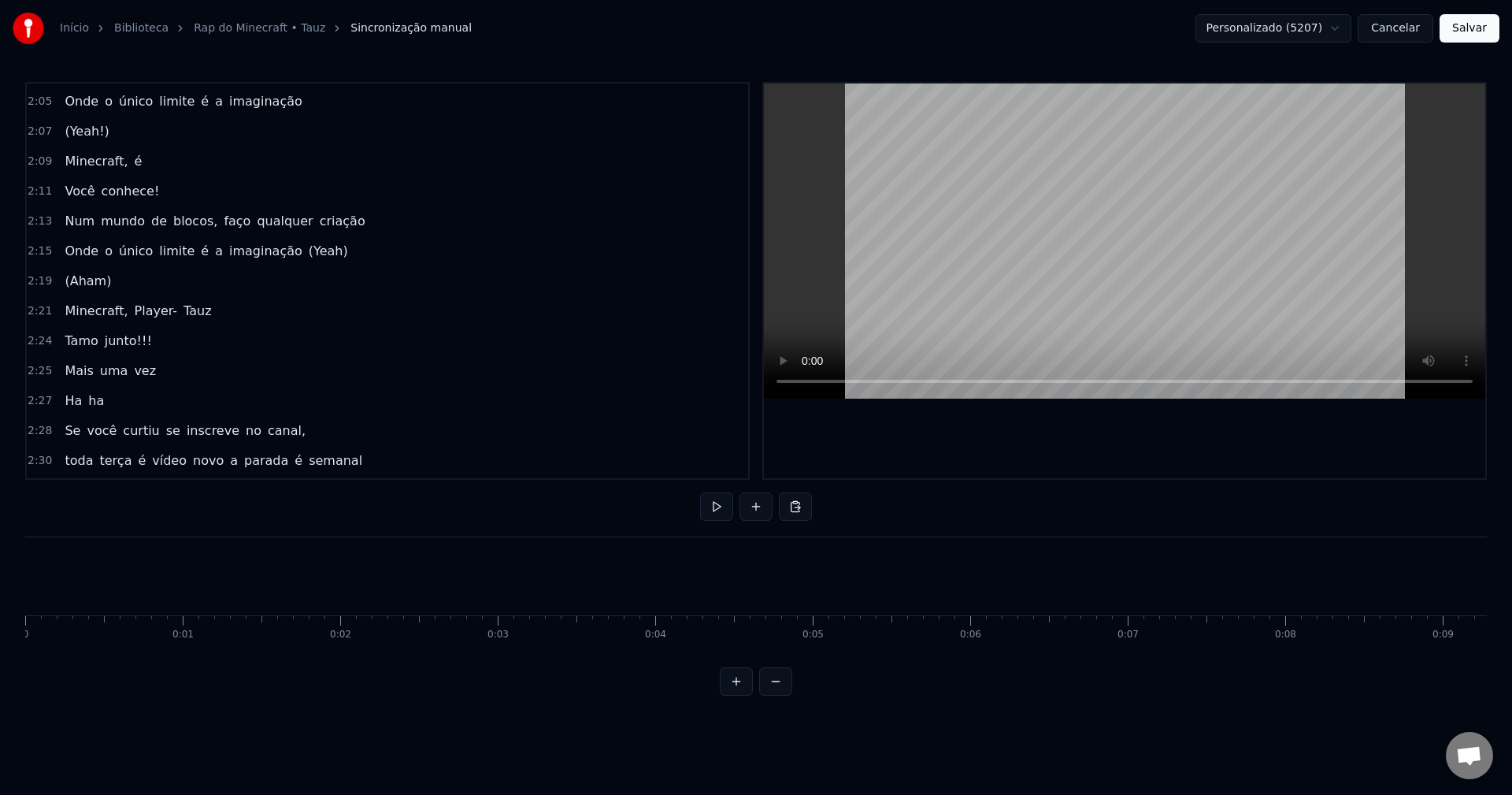
click at [1440, 31] on div "Personalizado (5207) Cancelar Salvar" at bounding box center [1347, 28] width 304 height 28
click at [1447, 30] on button "Salvar" at bounding box center [1470, 28] width 60 height 28
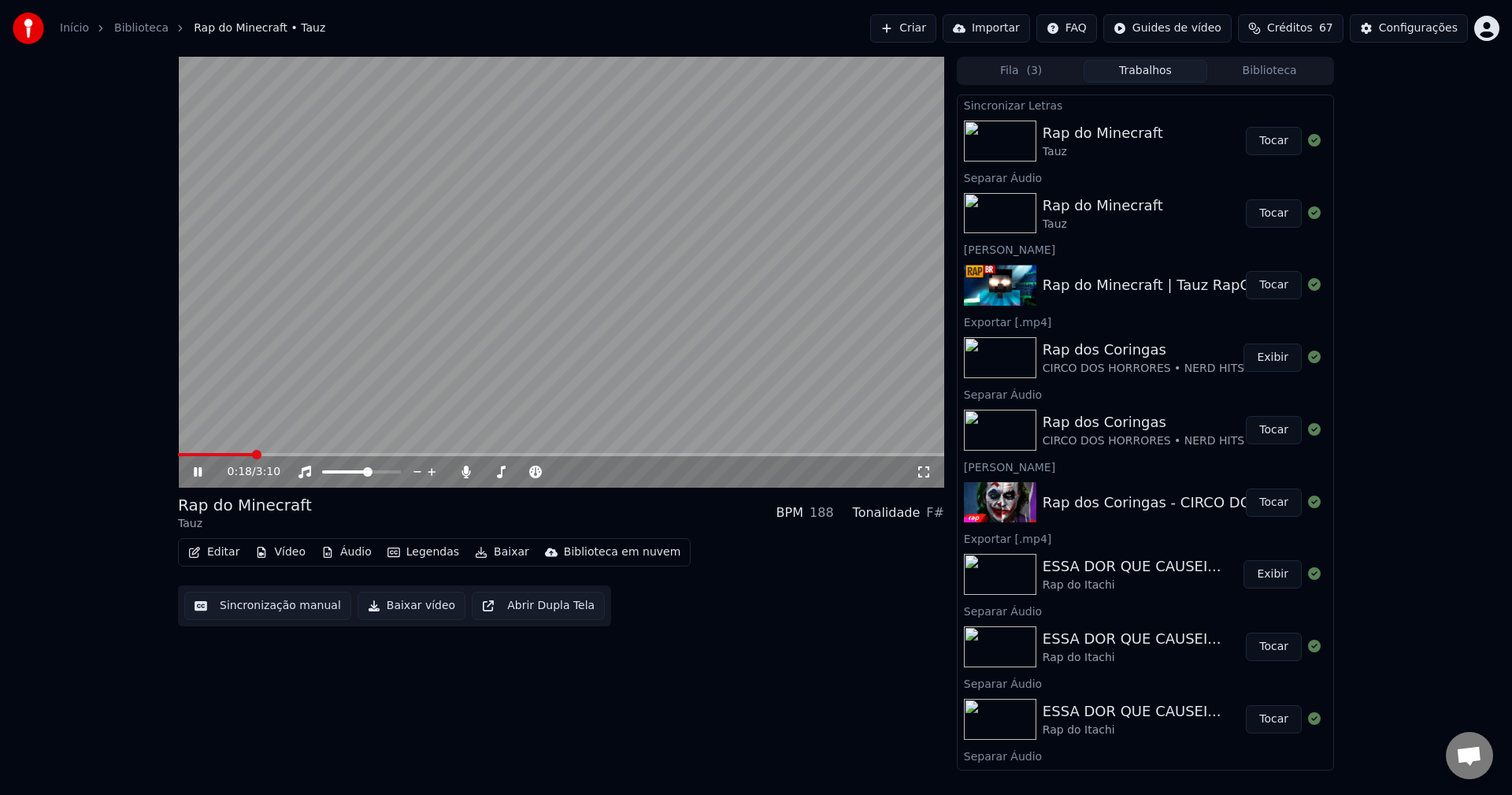
click at [198, 474] on icon at bounding box center [209, 472] width 37 height 12
click at [469, 471] on icon at bounding box center [466, 472] width 16 height 12
click at [254, 459] on span at bounding box center [258, 454] width 10 height 10
click at [414, 278] on video at bounding box center [561, 272] width 767 height 431
click at [349, 474] on div at bounding box center [376, 472] width 126 height 16
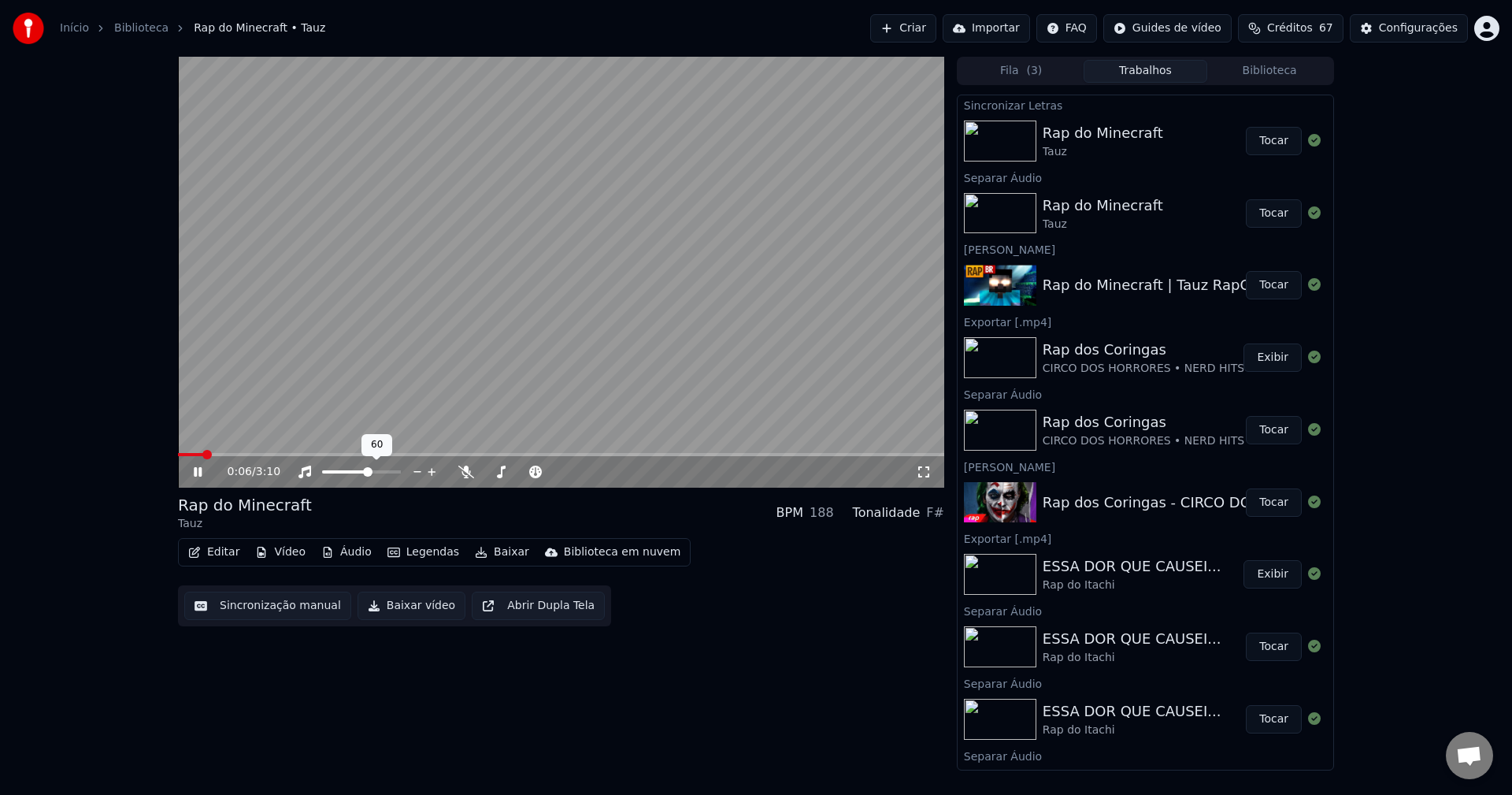
click at [360, 470] on div at bounding box center [376, 472] width 126 height 16
click at [356, 472] on span at bounding box center [339, 472] width 34 height 4
click at [346, 473] on span at bounding box center [347, 472] width 10 height 10
click at [714, 562] on div "Editar Vídeo Áudio Legendas Baixar Biblioteca em nuvem Sincronização manual Bai…" at bounding box center [561, 582] width 767 height 88
click at [282, 452] on div "Instrumental Instrumental" at bounding box center [308, 446] width 80 height 22
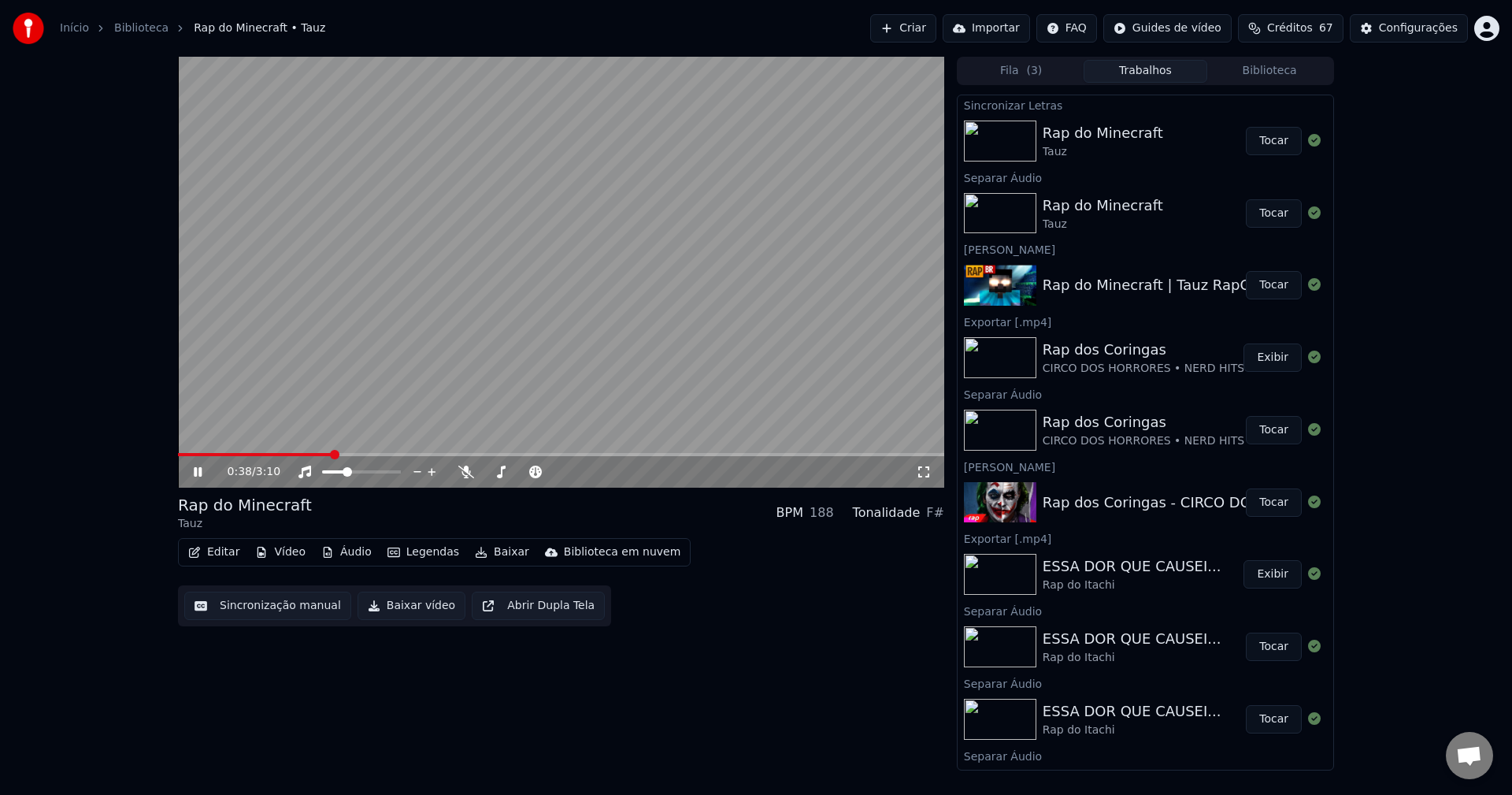
click at [263, 452] on video at bounding box center [561, 272] width 767 height 431
click at [285, 454] on span at bounding box center [256, 455] width 155 height 4
click at [379, 322] on video at bounding box center [561, 272] width 767 height 431
click at [466, 473] on icon at bounding box center [466, 472] width 16 height 12
click at [261, 454] on span at bounding box center [220, 455] width 85 height 4
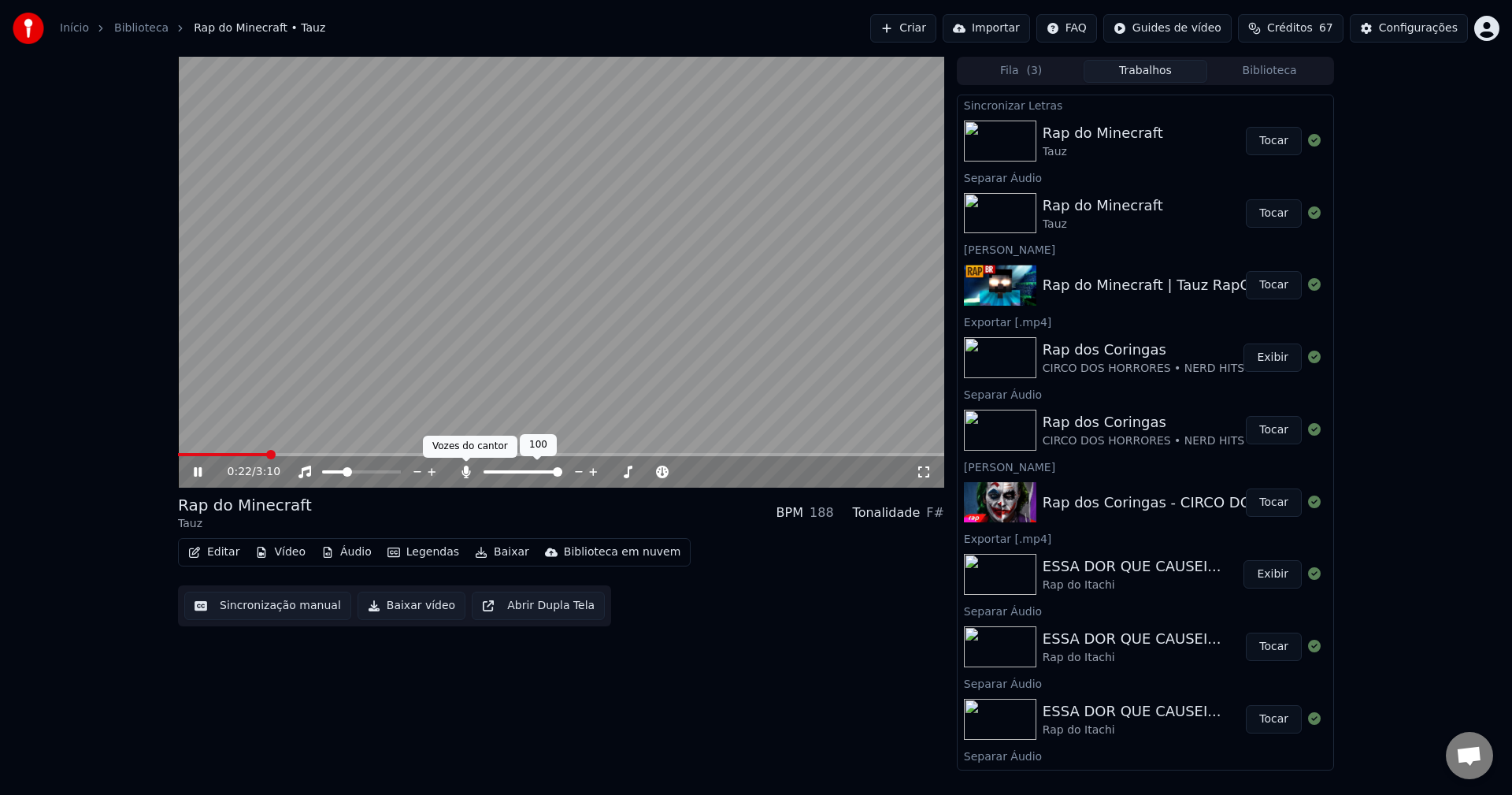
click at [462, 470] on icon at bounding box center [466, 472] width 16 height 12
click at [270, 455] on span at bounding box center [225, 455] width 93 height 4
click at [178, 453] on span at bounding box center [178, 455] width 0 height 4
click at [342, 473] on span at bounding box center [347, 472] width 10 height 10
click at [464, 144] on video at bounding box center [561, 272] width 767 height 431
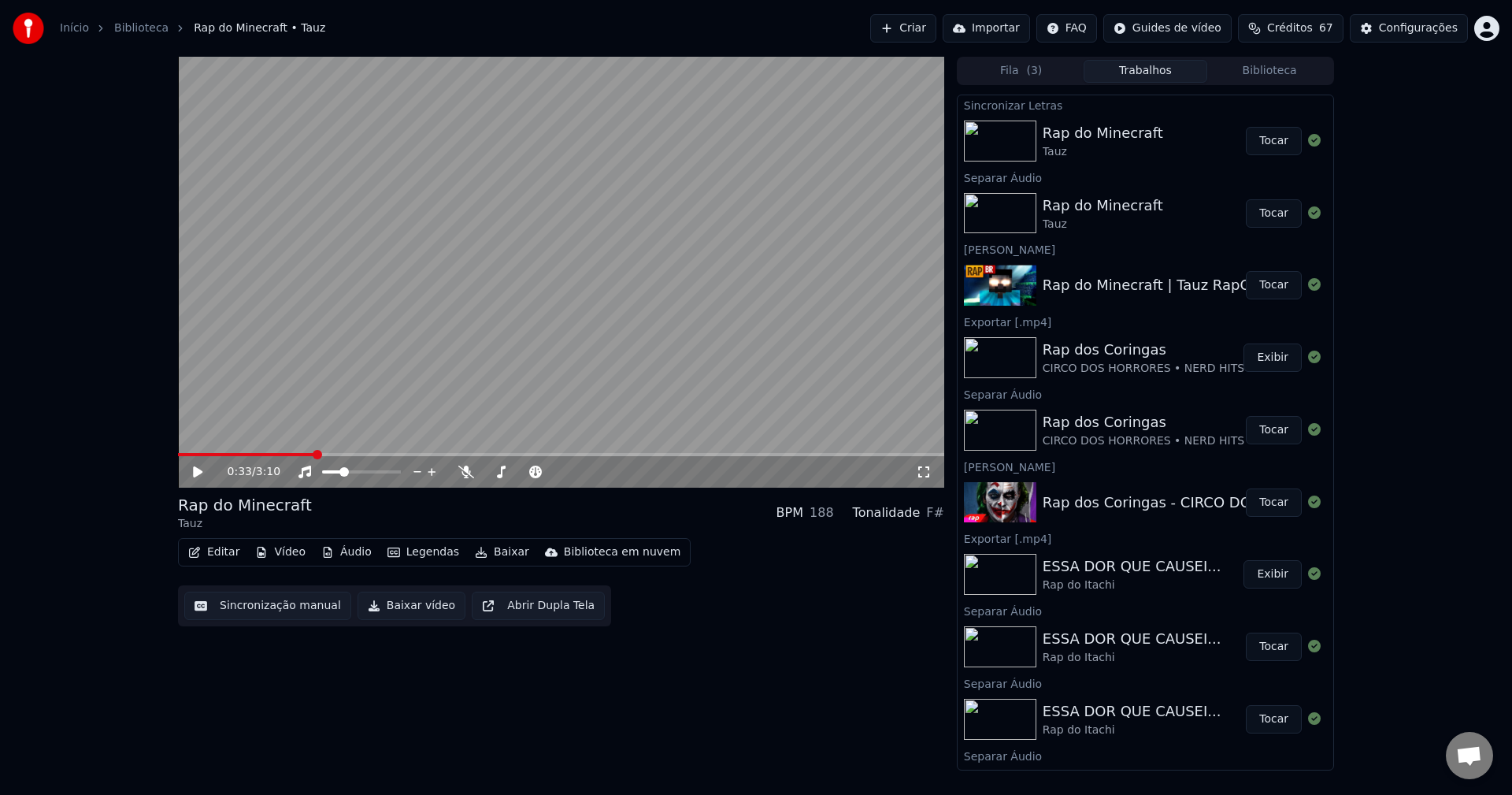
click at [203, 549] on button "Editar" at bounding box center [213, 552] width 64 height 22
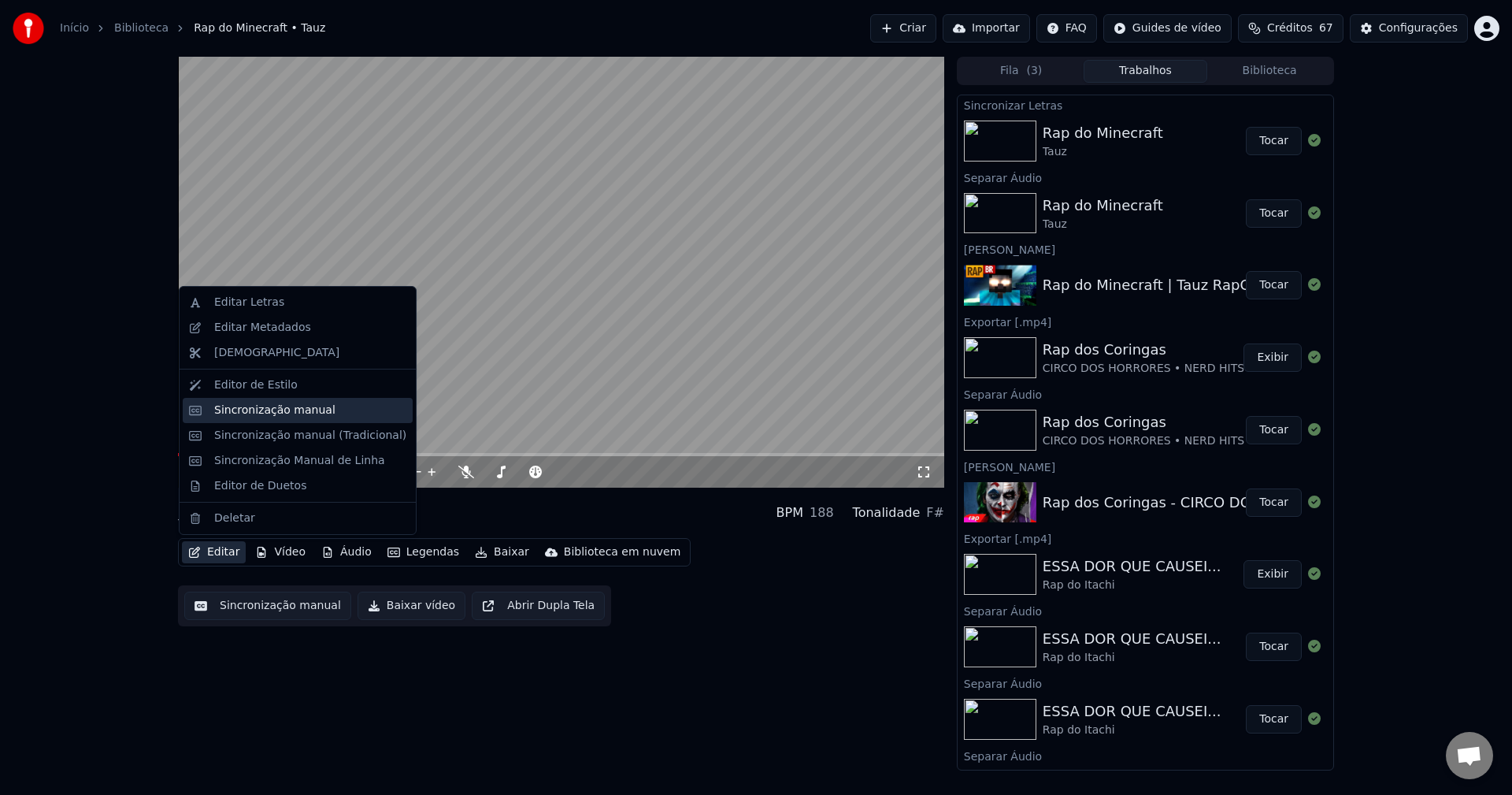
click at [256, 416] on div "Sincronização manual" at bounding box center [275, 410] width 121 height 16
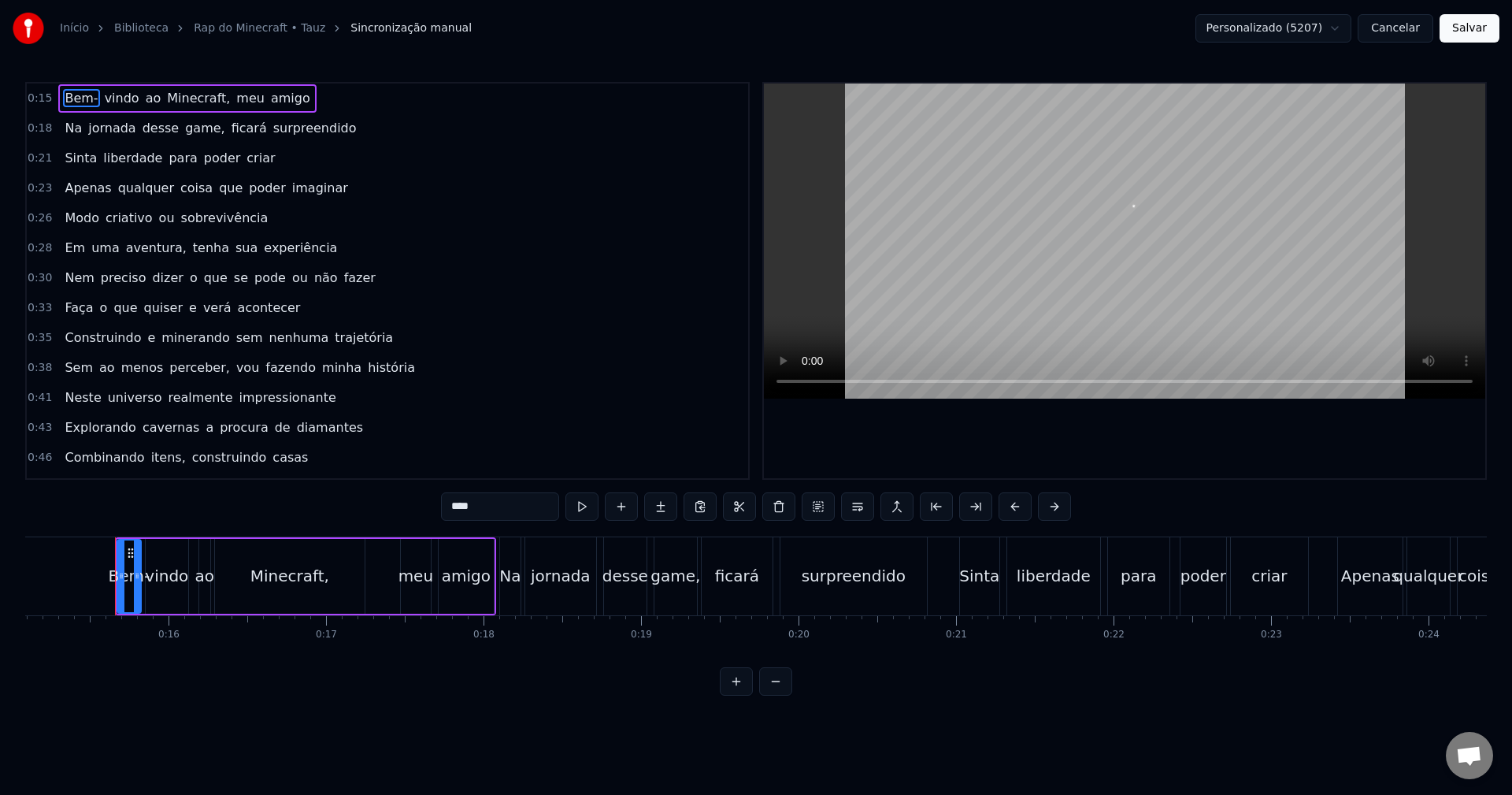
scroll to position [0, 2387]
click at [304, 249] on div "Em uma aventura, tenha sua experiência" at bounding box center [200, 248] width 285 height 28
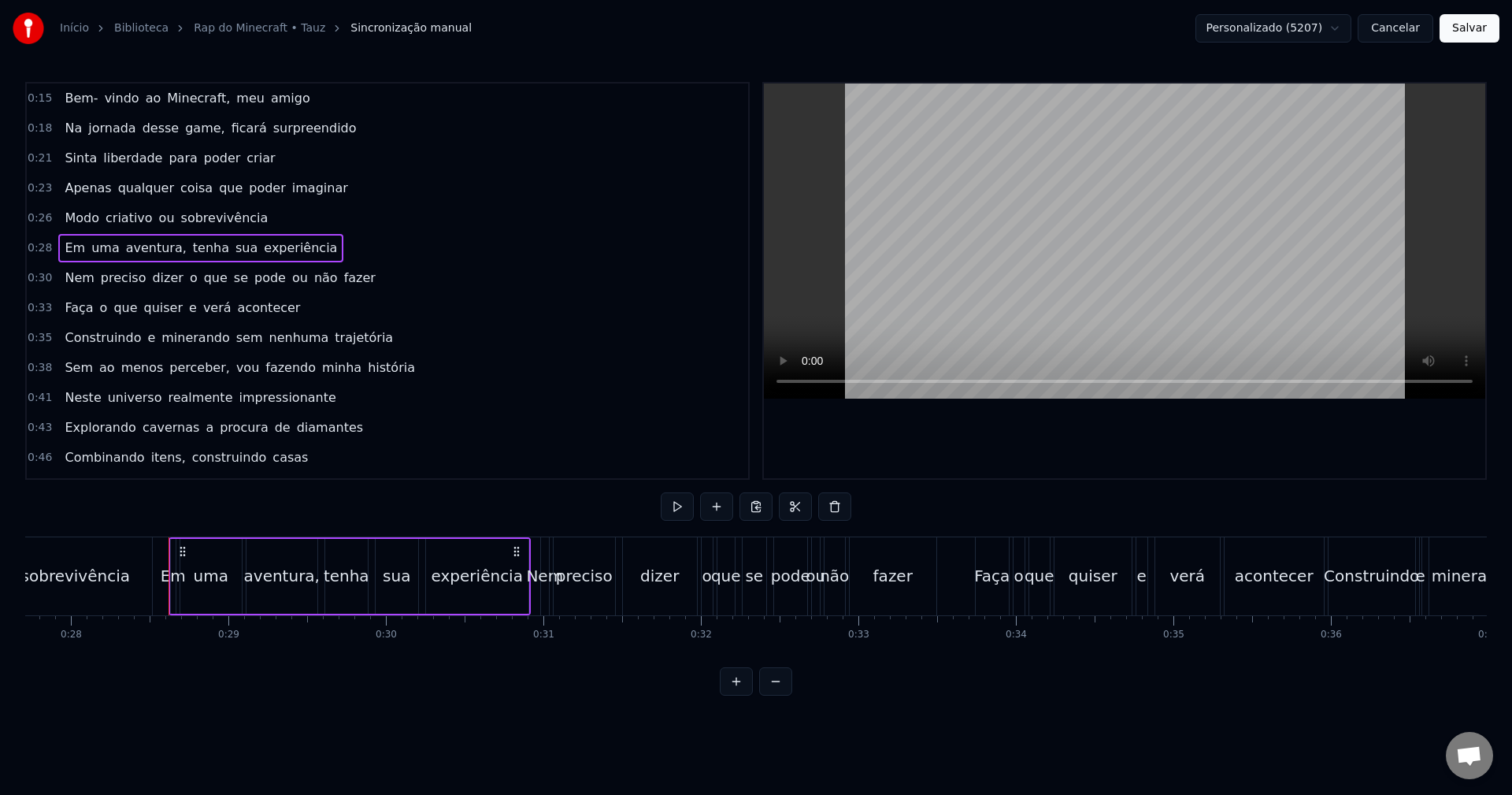
scroll to position [0, 4428]
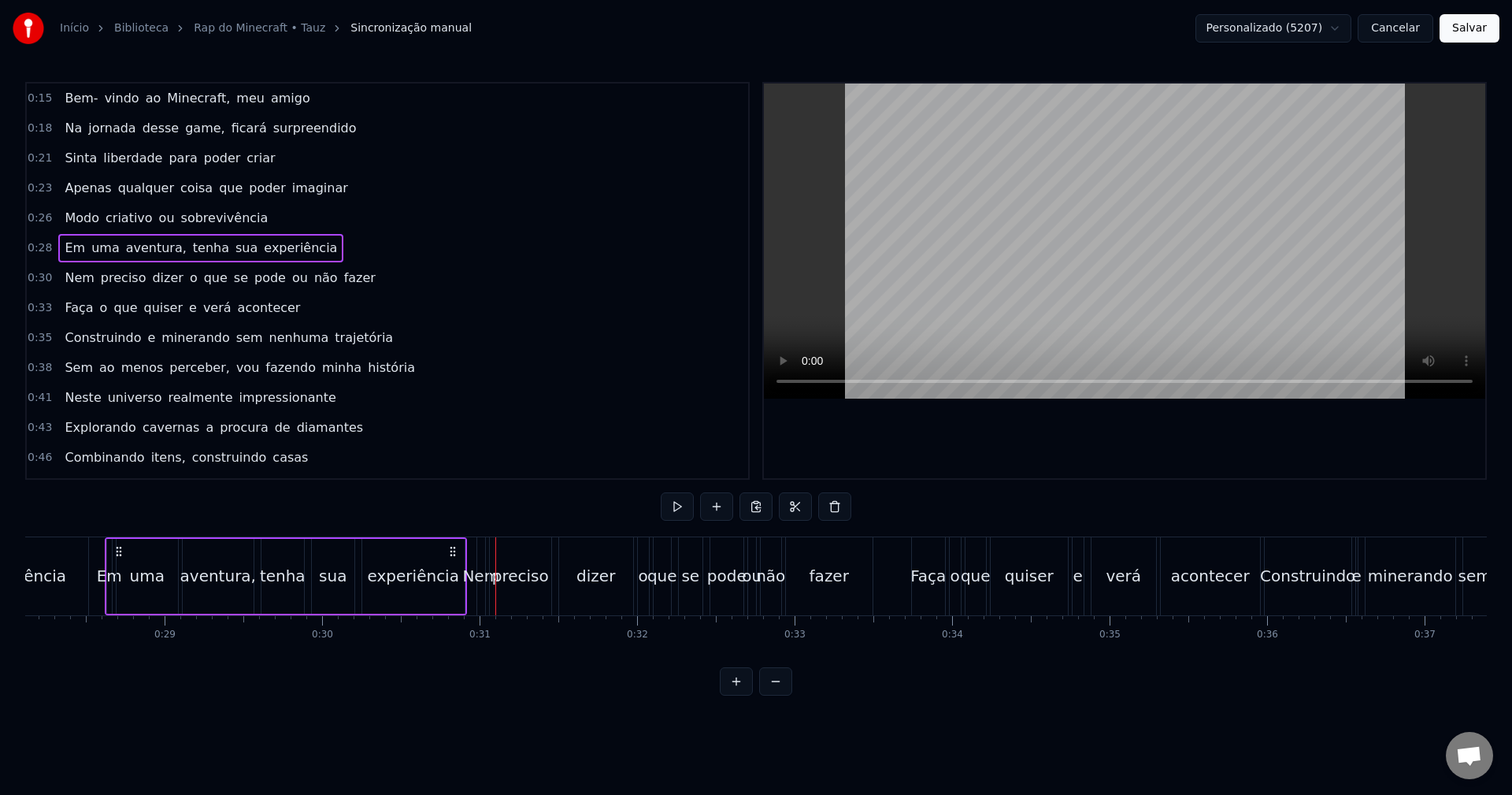
click at [479, 575] on div "Nem" at bounding box center [480, 575] width 37 height 24
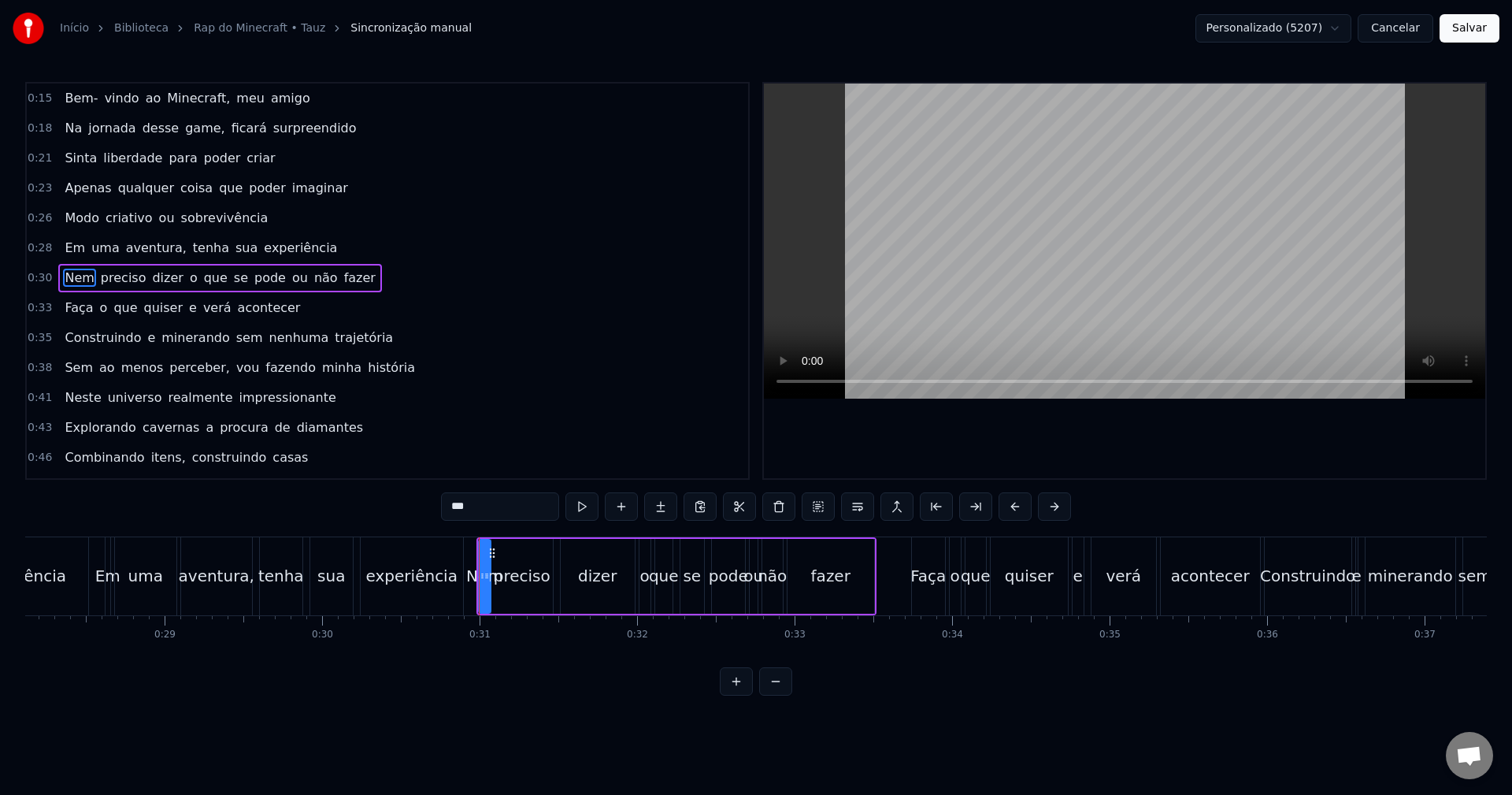
click at [486, 561] on div at bounding box center [486, 576] width 6 height 72
click at [738, 694] on button at bounding box center [737, 682] width 33 height 28
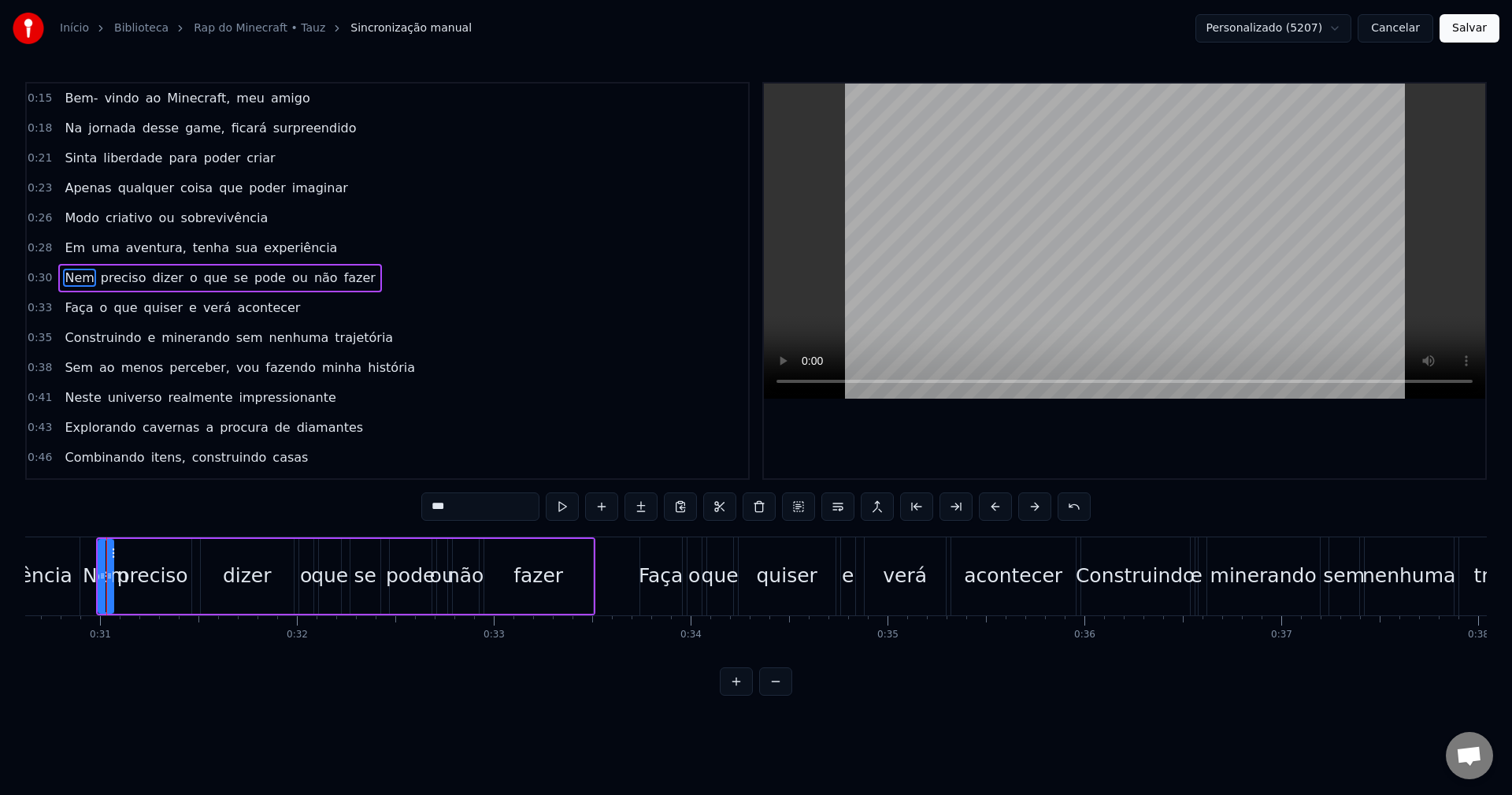
scroll to position [0, 6030]
click at [738, 694] on button at bounding box center [737, 682] width 33 height 28
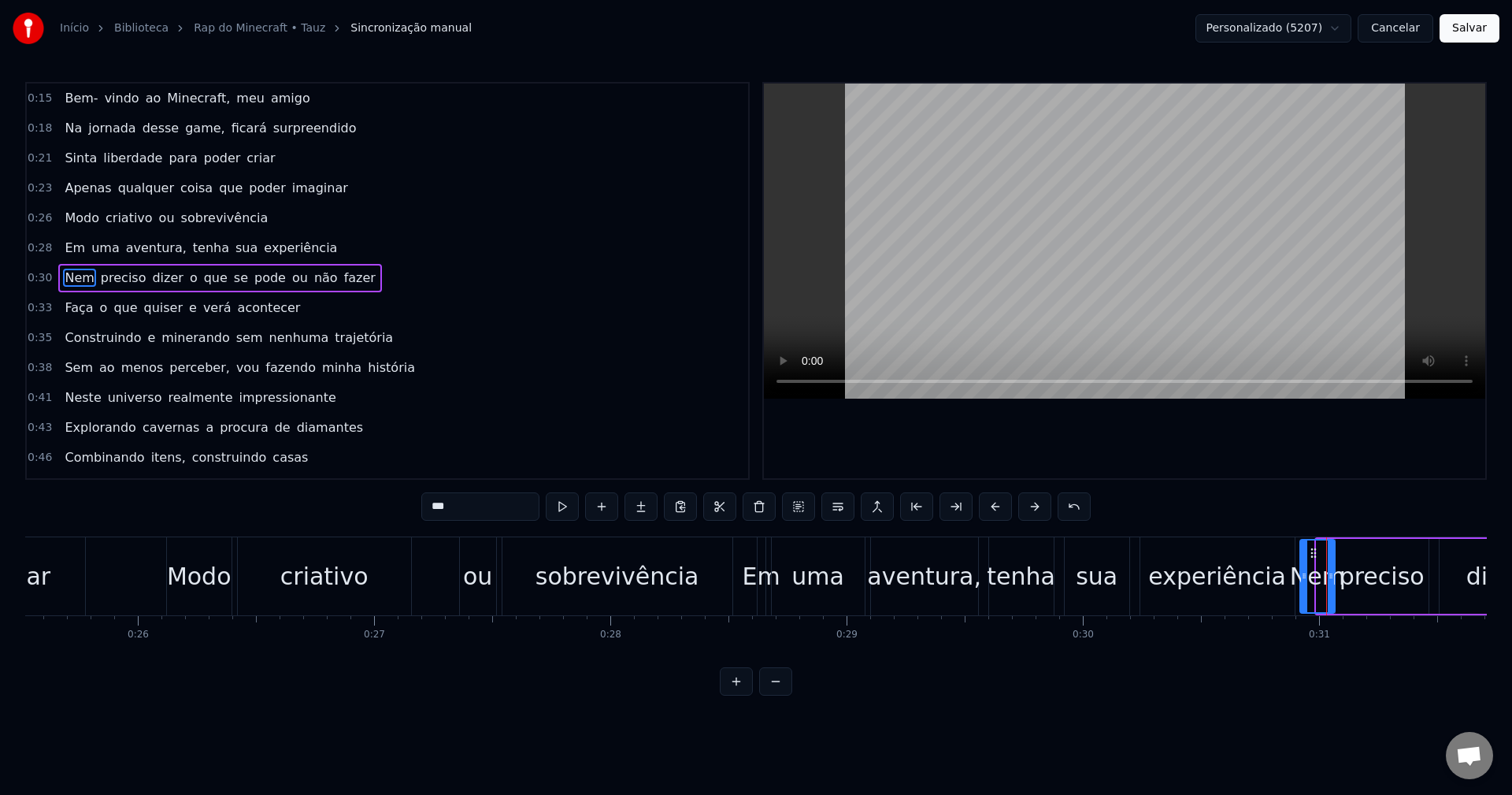
drag, startPoint x: 1319, startPoint y: 563, endPoint x: 1302, endPoint y: 563, distance: 17.0
click at [1302, 563] on div at bounding box center [1304, 576] width 6 height 72
click at [1251, 571] on div "experiência" at bounding box center [1217, 576] width 138 height 35
type input "**********"
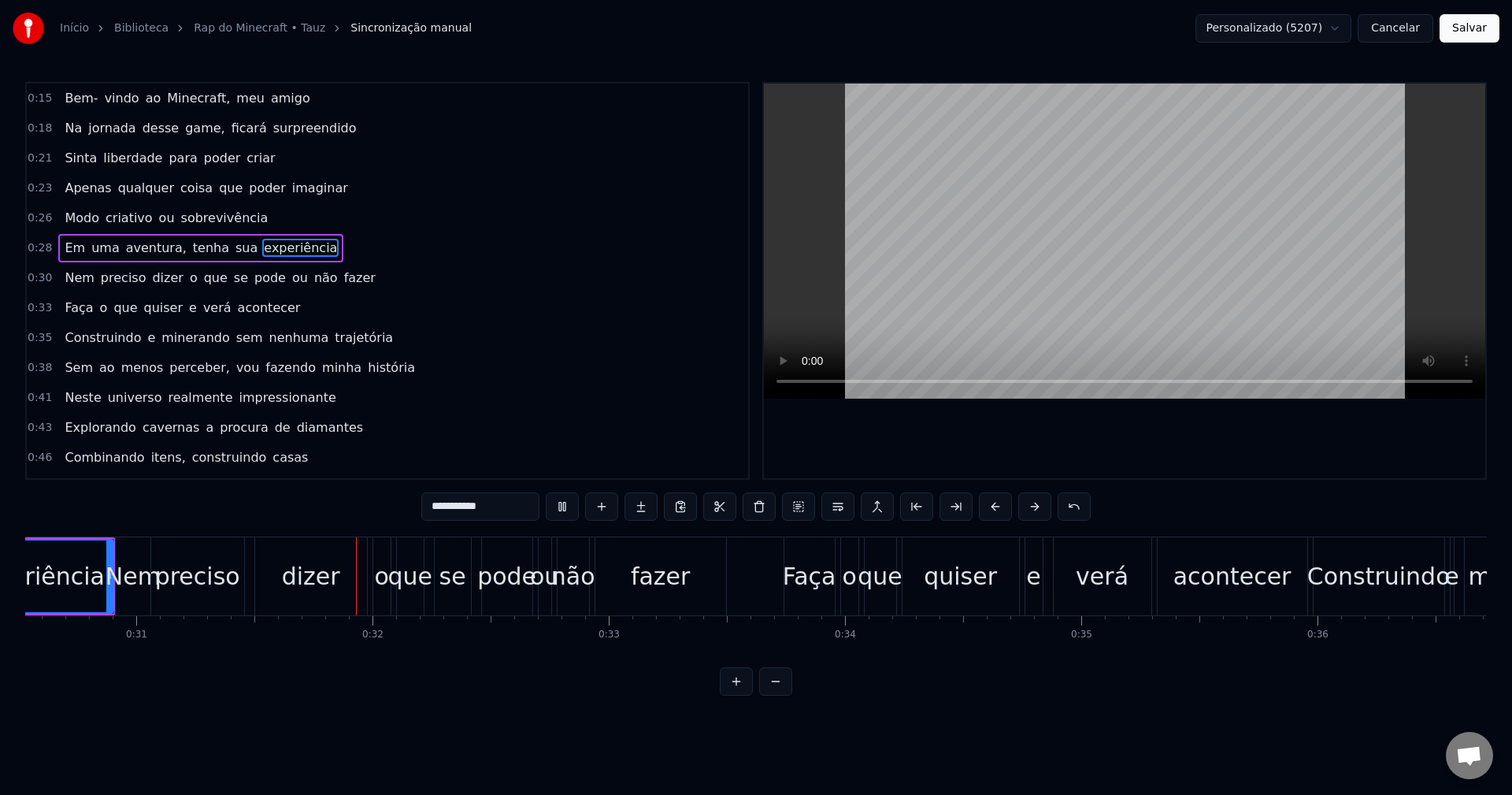
scroll to position [0, 7355]
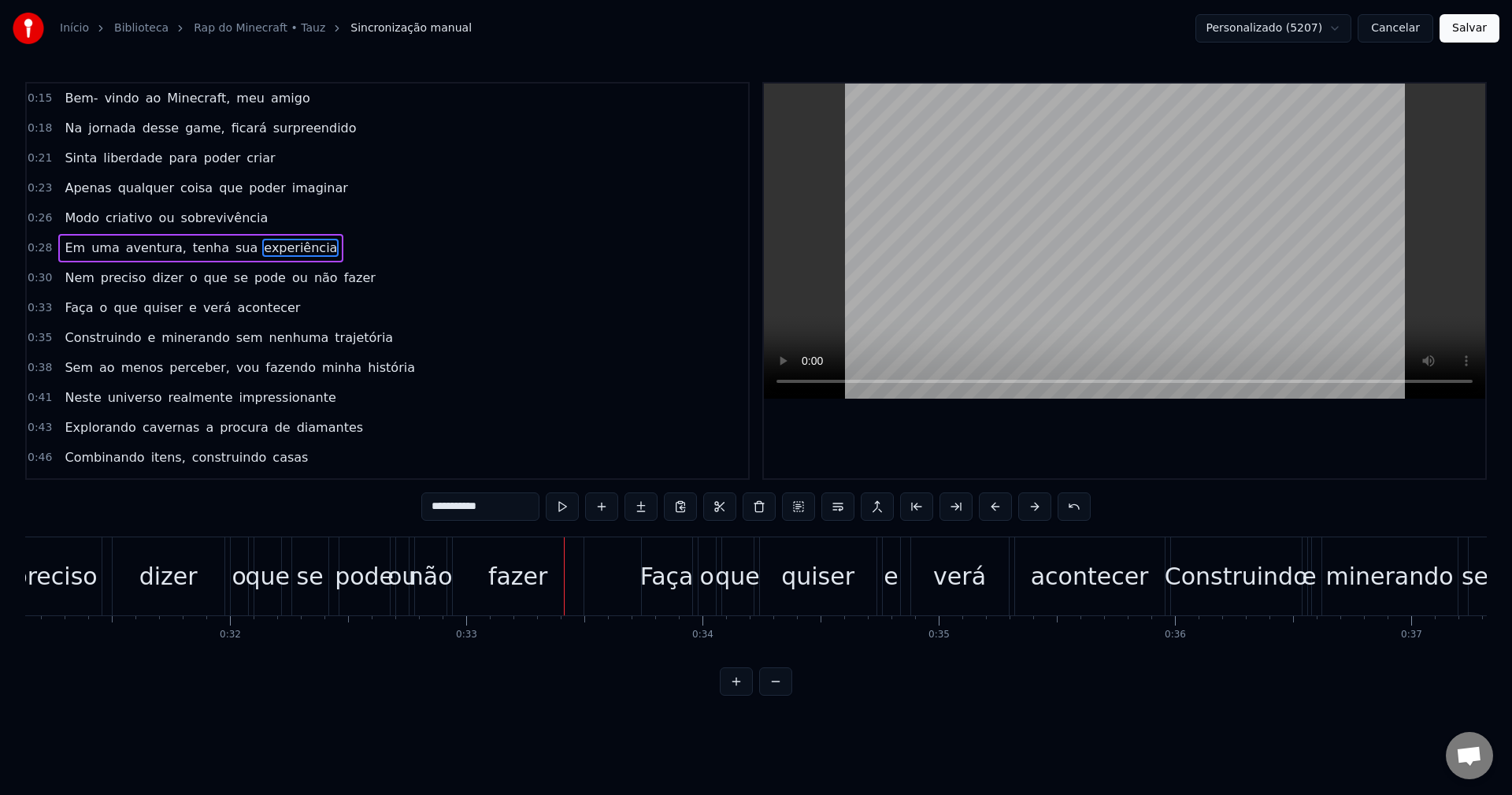
click at [1475, 33] on button "Salvar" at bounding box center [1470, 28] width 60 height 28
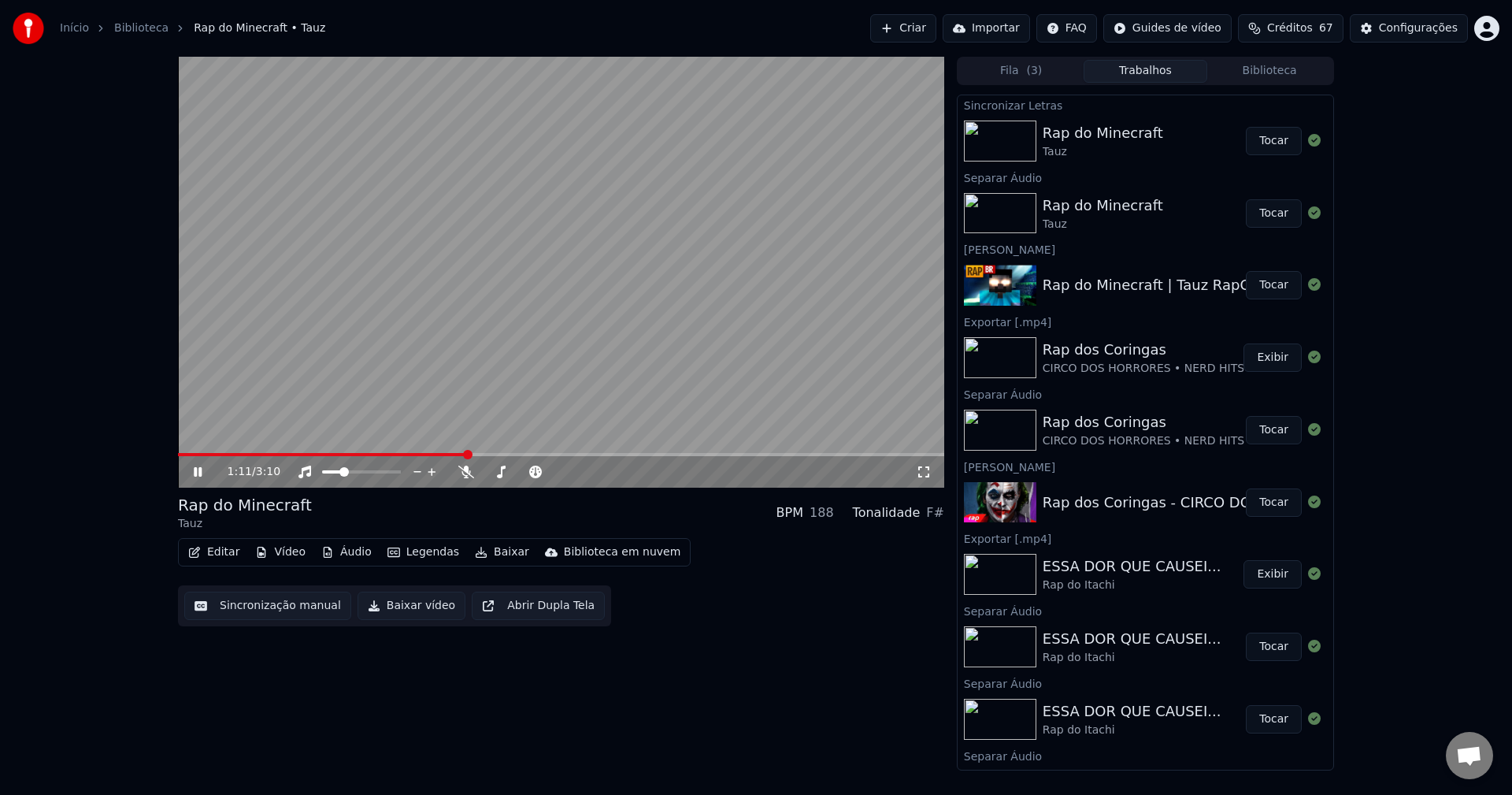
click at [441, 454] on span at bounding box center [322, 455] width 288 height 4
click at [464, 474] on icon at bounding box center [466, 472] width 16 height 12
click at [428, 453] on span at bounding box center [316, 455] width 277 height 4
click at [199, 470] on icon at bounding box center [198, 472] width 8 height 10
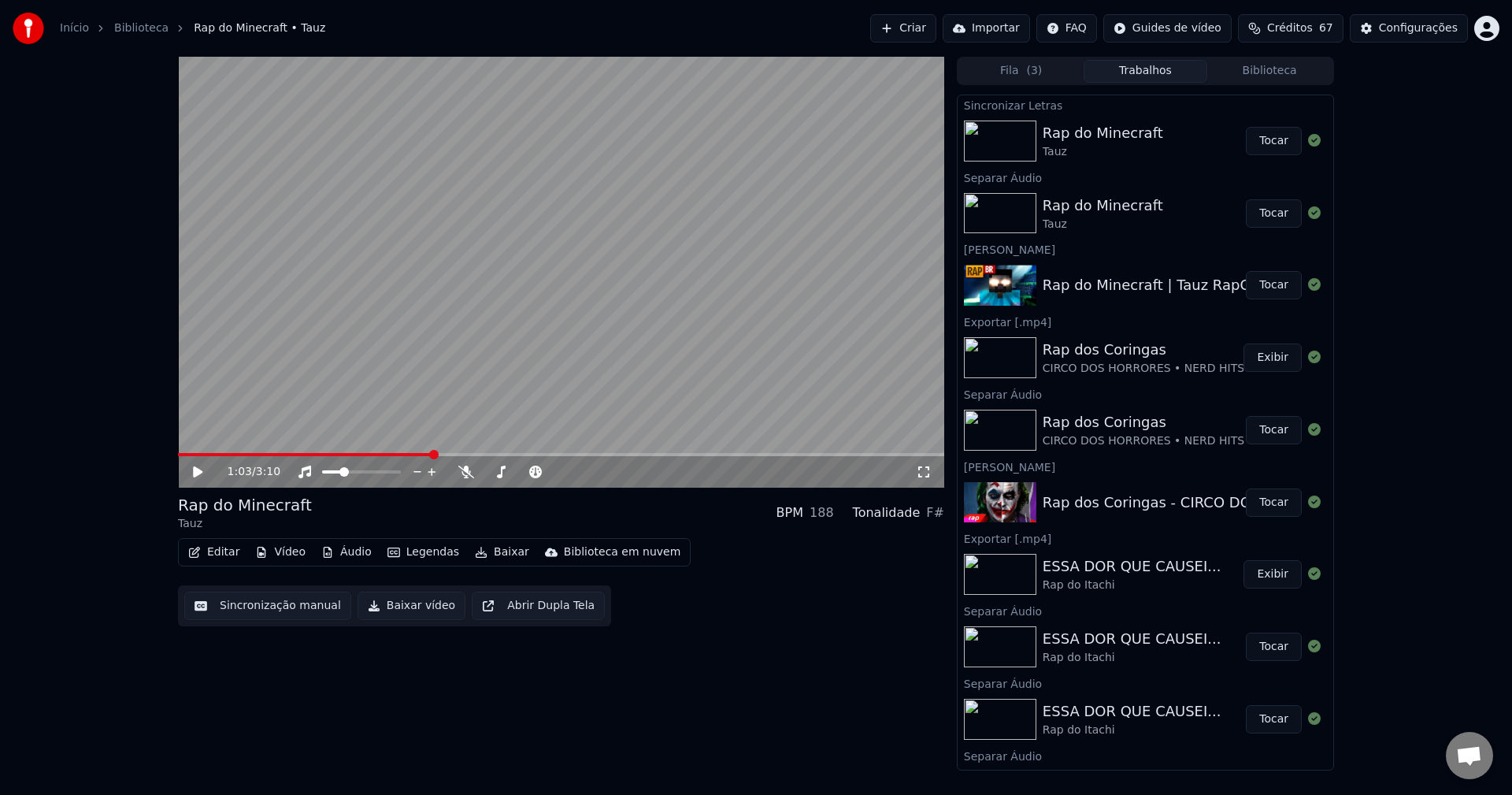
click at [199, 470] on icon at bounding box center [198, 472] width 10 height 11
click at [196, 478] on icon at bounding box center [209, 472] width 37 height 12
click at [470, 472] on icon at bounding box center [466, 472] width 16 height 12
click at [204, 478] on icon at bounding box center [209, 472] width 37 height 12
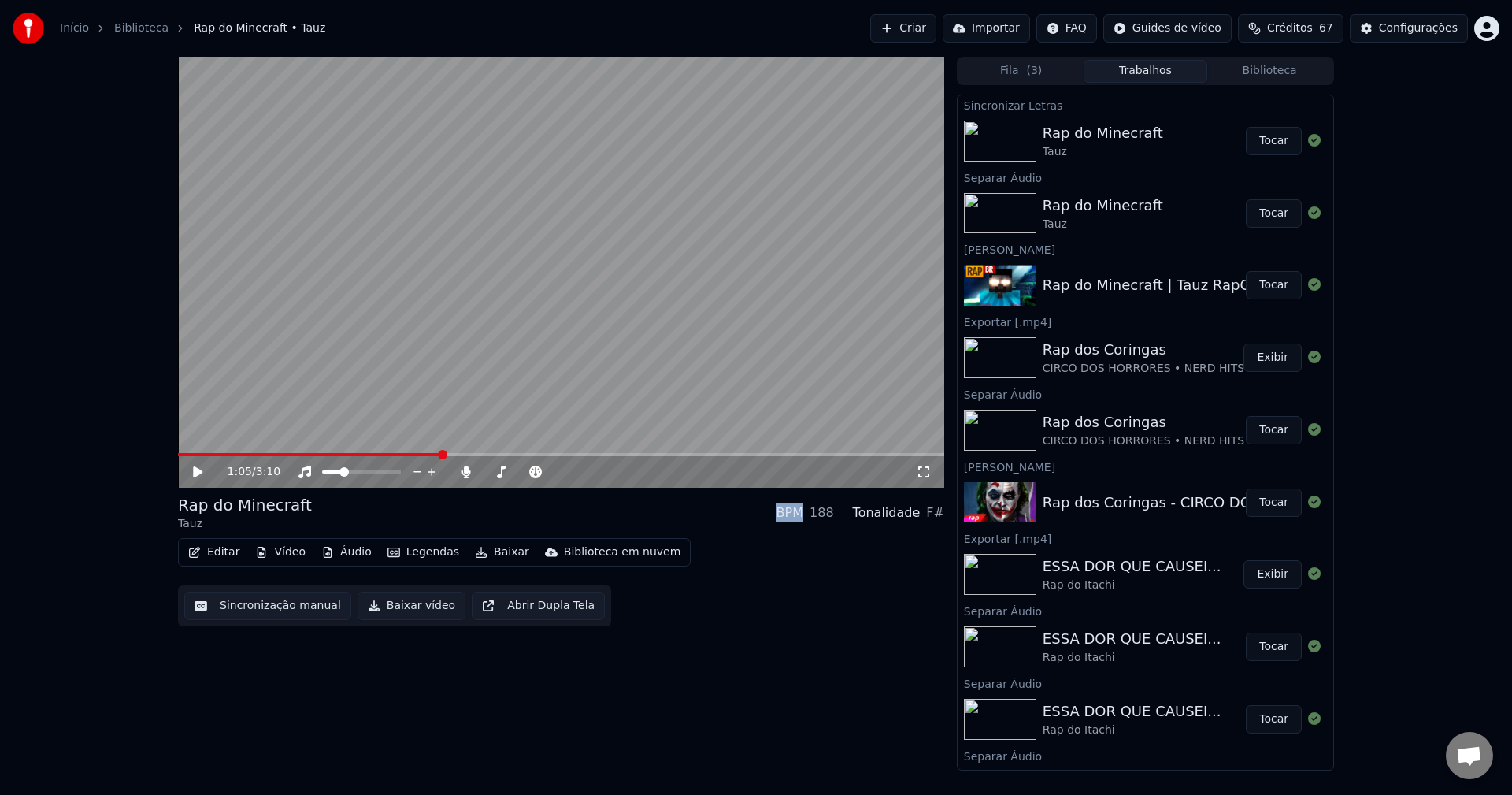
click at [204, 478] on icon at bounding box center [209, 472] width 37 height 12
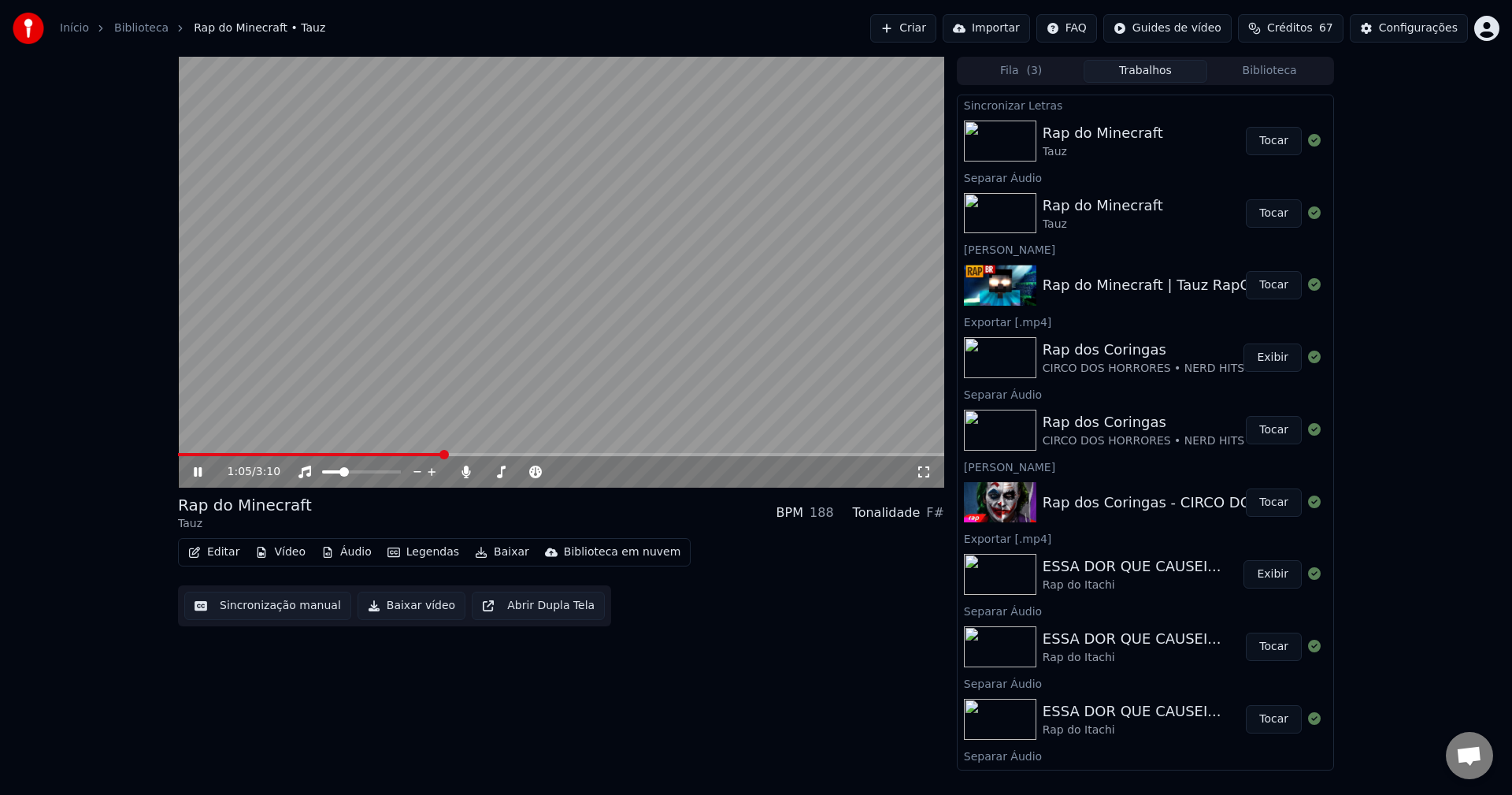
click at [204, 478] on icon at bounding box center [209, 472] width 37 height 12
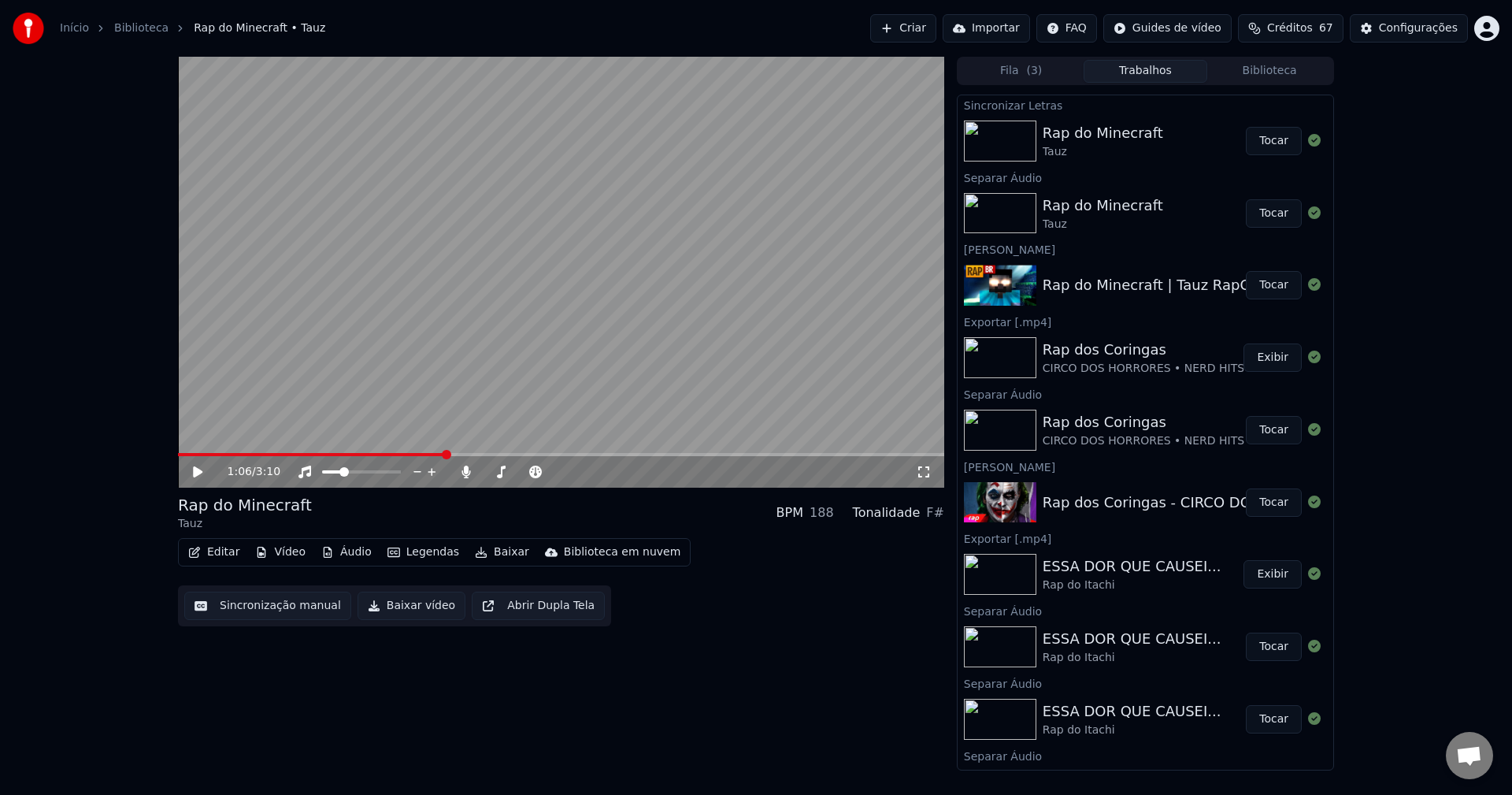
click at [204, 478] on icon at bounding box center [209, 472] width 37 height 12
click at [202, 478] on icon at bounding box center [209, 472] width 37 height 12
click at [201, 478] on icon at bounding box center [209, 472] width 37 height 12
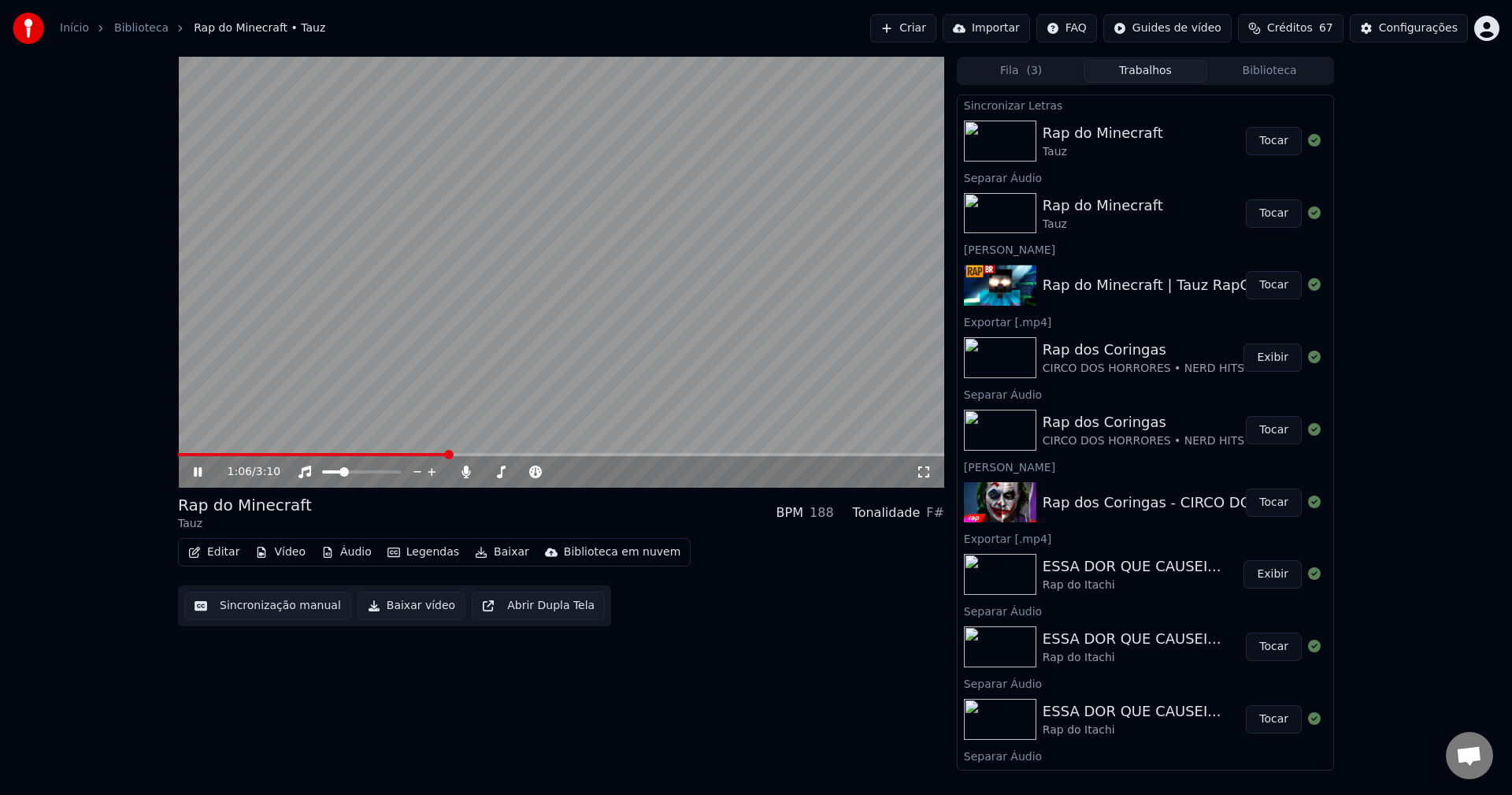
click at [201, 478] on icon at bounding box center [209, 472] width 37 height 12
click at [216, 550] on button "Editar" at bounding box center [213, 552] width 64 height 22
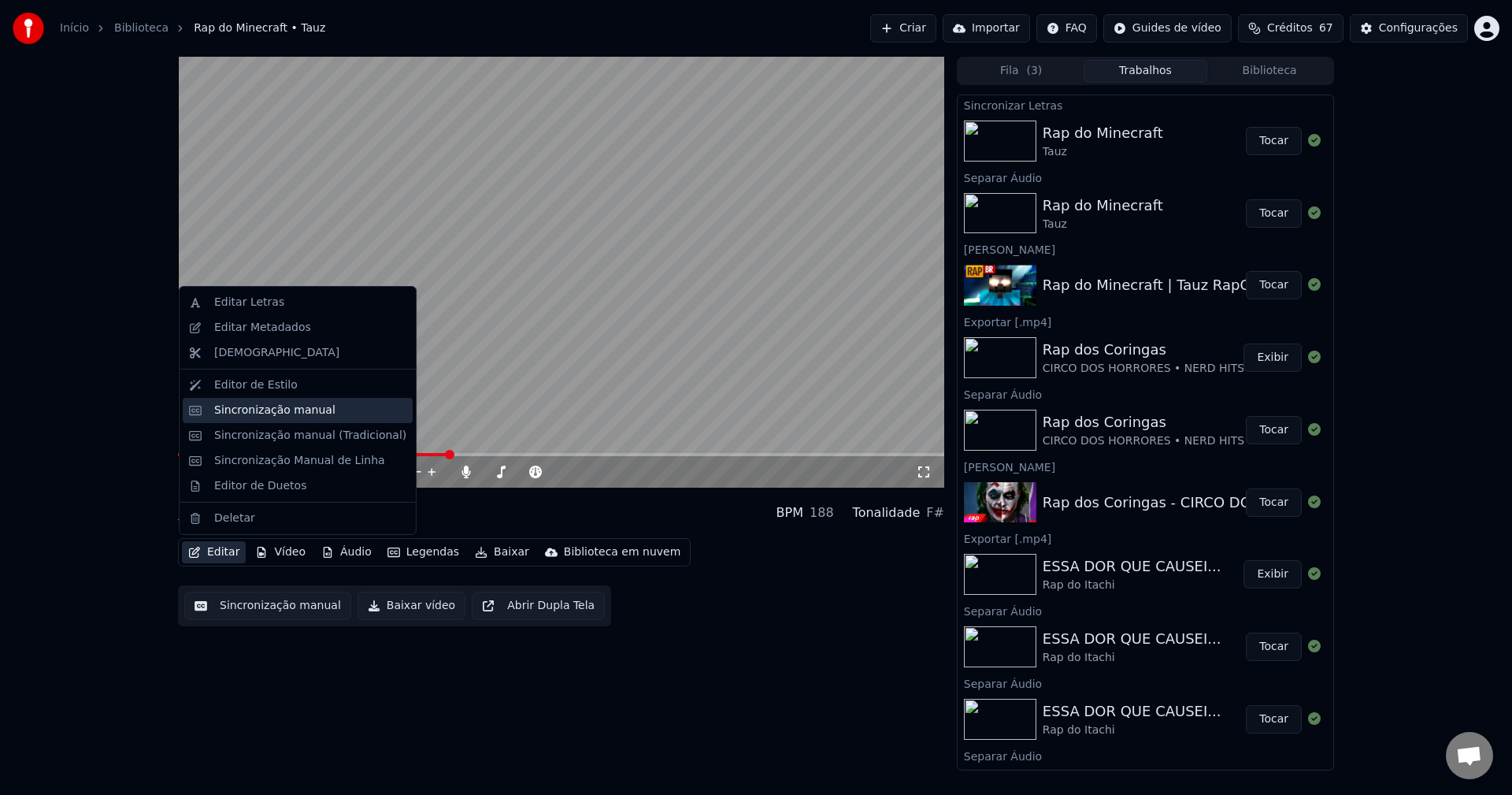
click at [238, 410] on div "Sincronização manual" at bounding box center [275, 410] width 121 height 16
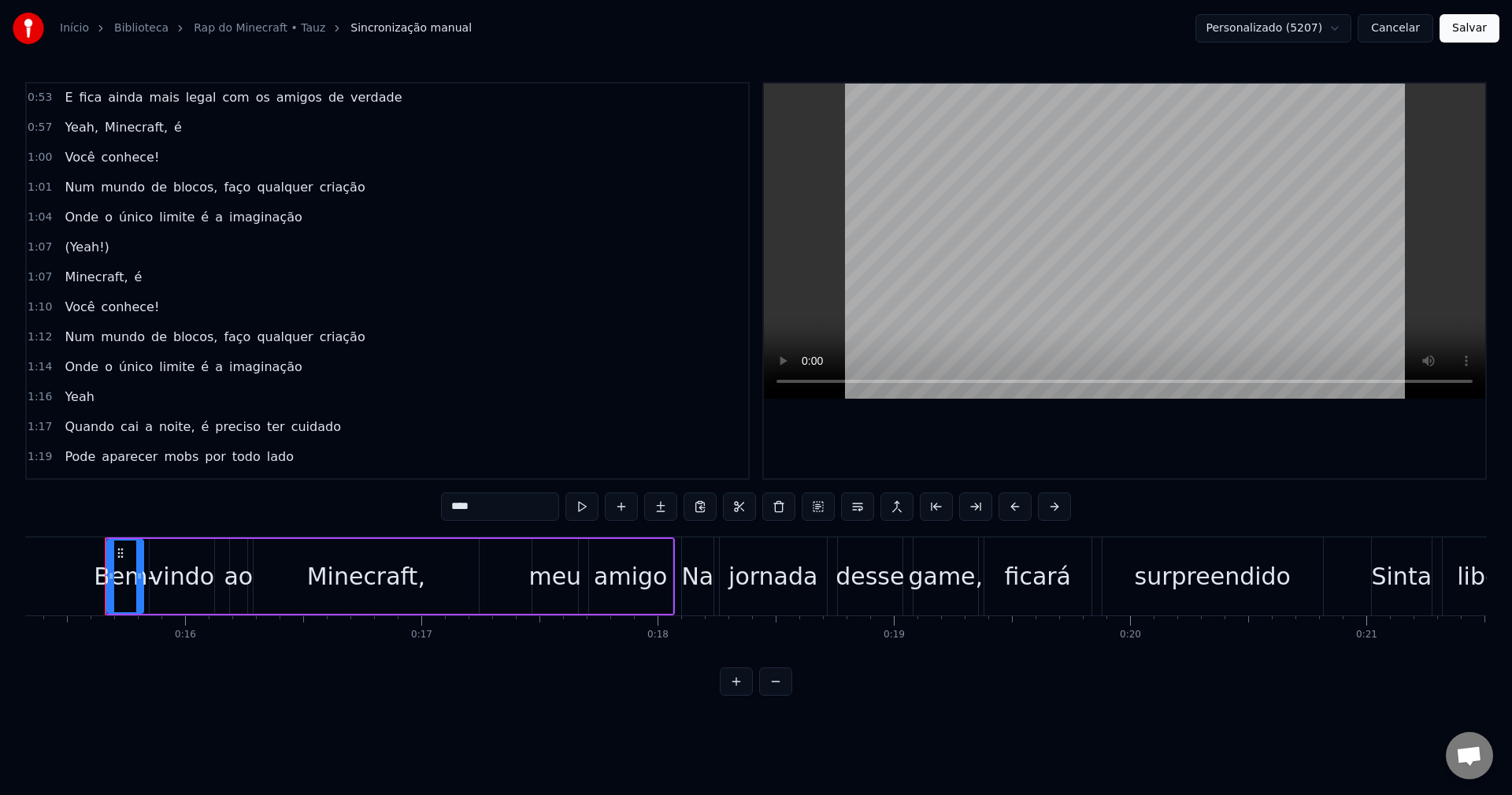
scroll to position [473, 0]
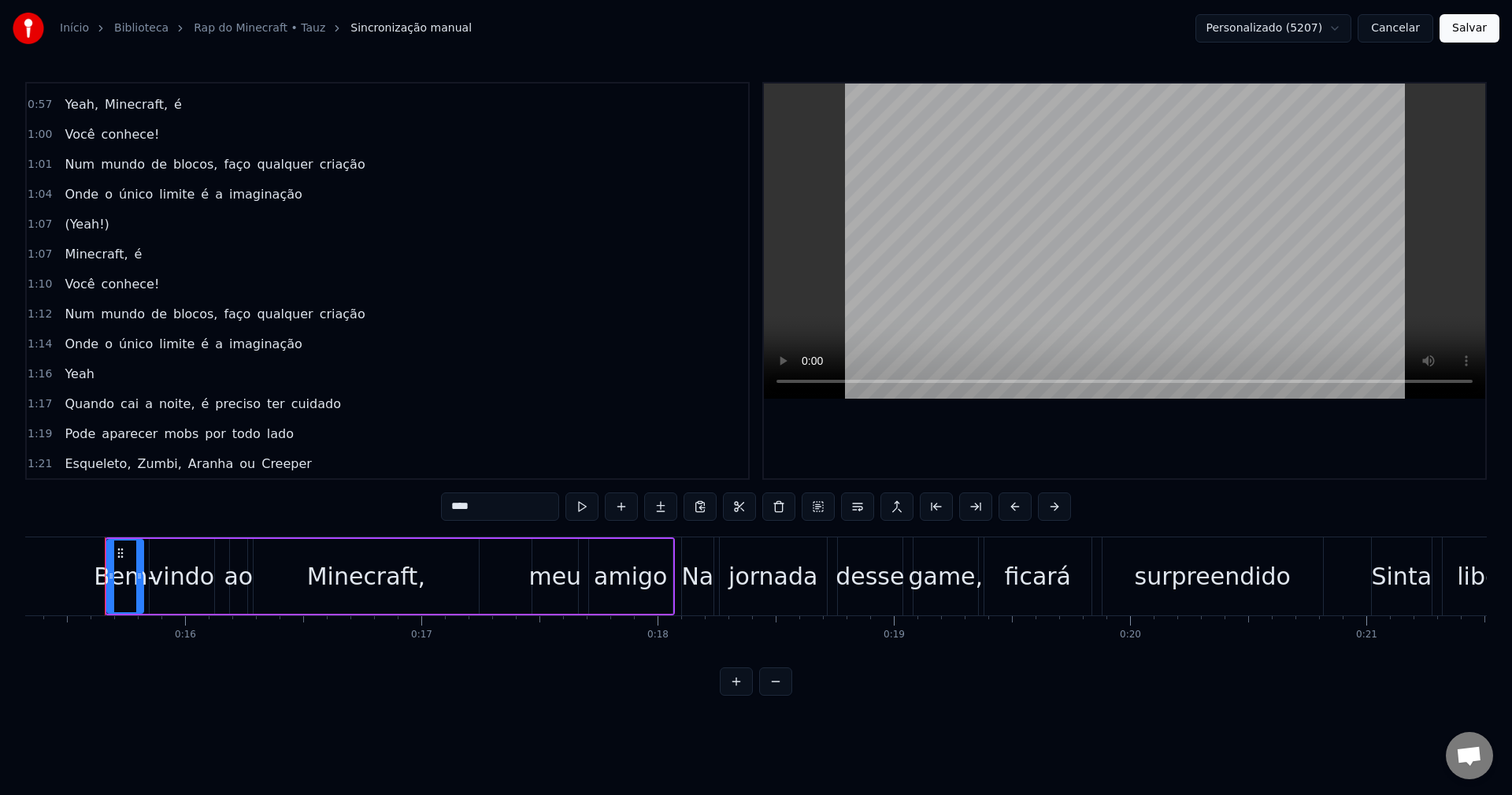
click at [279, 195] on div "Onde o único limite é a imaginação" at bounding box center [183, 194] width 249 height 28
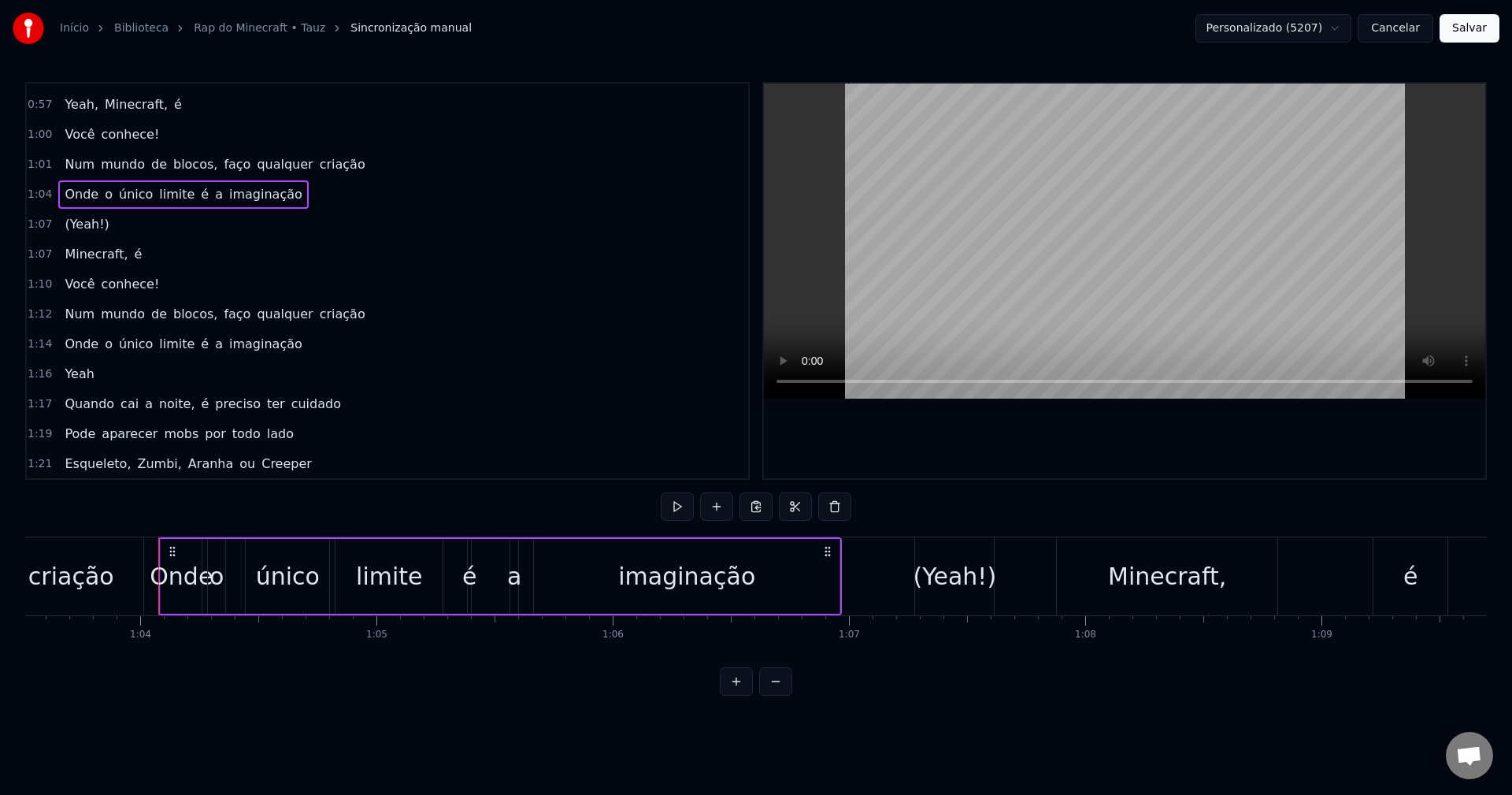
scroll to position [0, 15059]
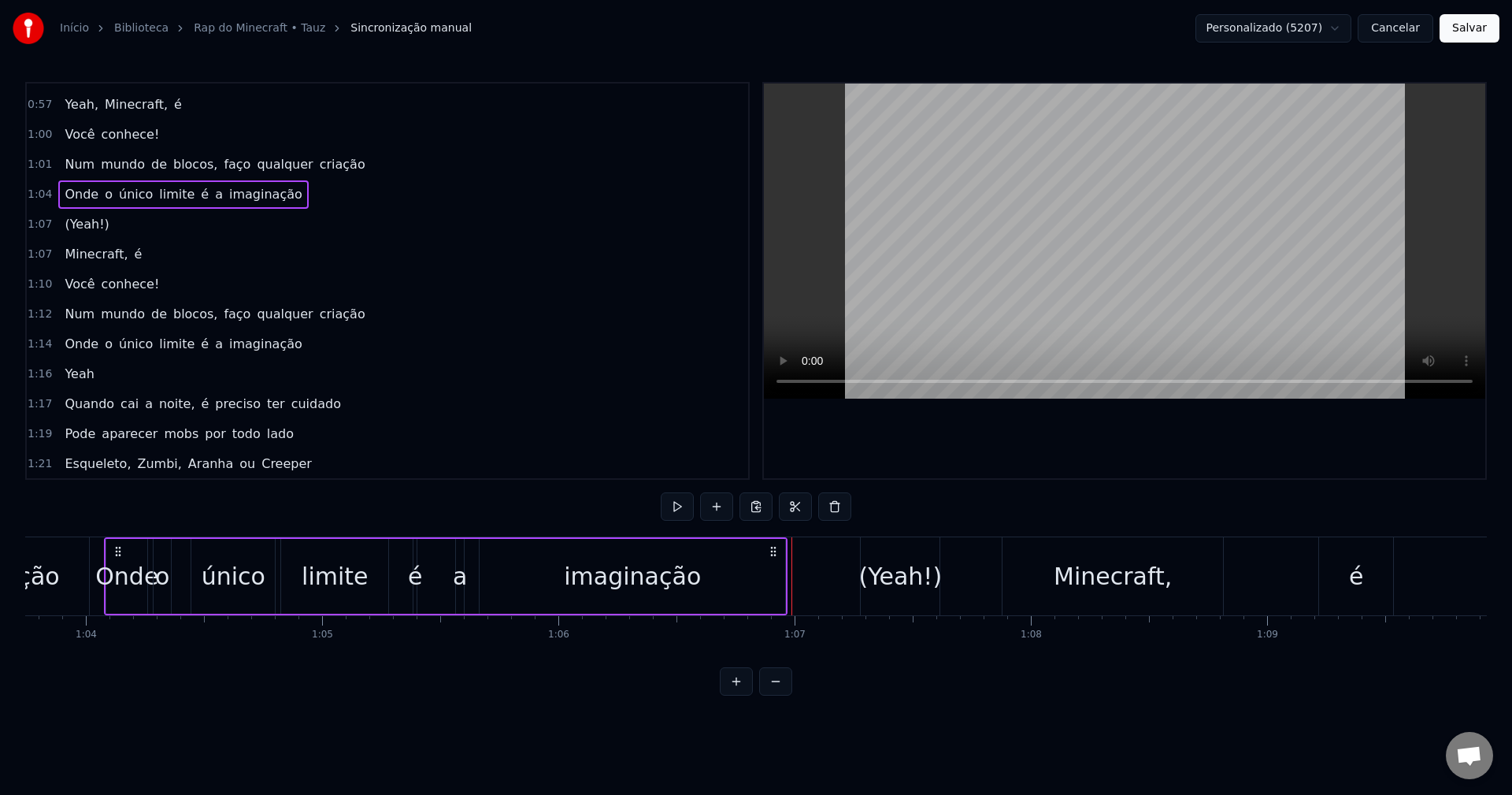
click at [877, 577] on div "(Yeah!)" at bounding box center [900, 576] width 83 height 35
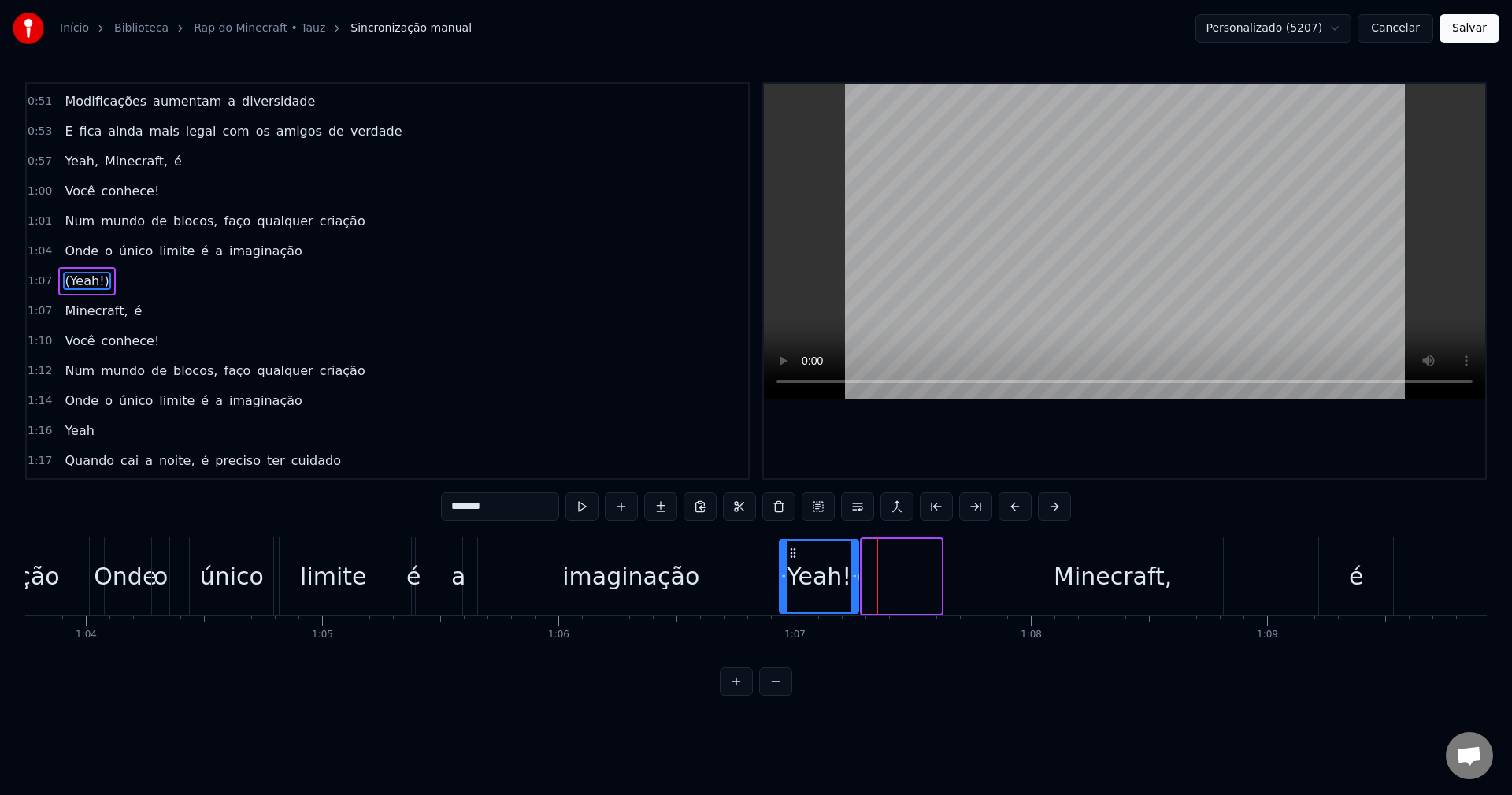
drag, startPoint x: 873, startPoint y: 547, endPoint x: 790, endPoint y: 554, distance: 83.3
click at [790, 554] on icon at bounding box center [793, 553] width 12 height 12
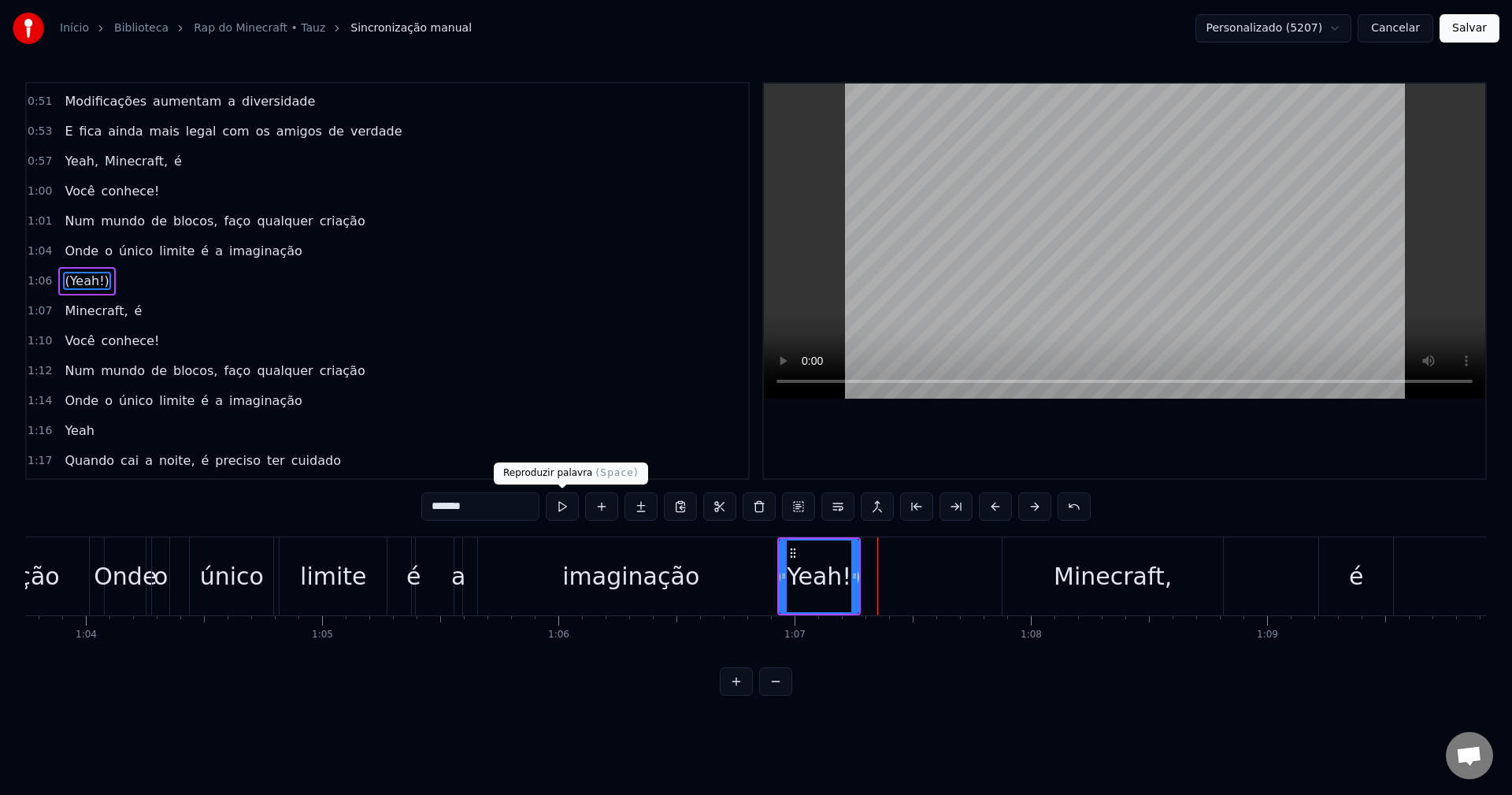
click at [570, 510] on button at bounding box center [563, 507] width 33 height 28
click at [472, 572] on div "Onde o único limite é a imaginação" at bounding box center [445, 576] width 684 height 78
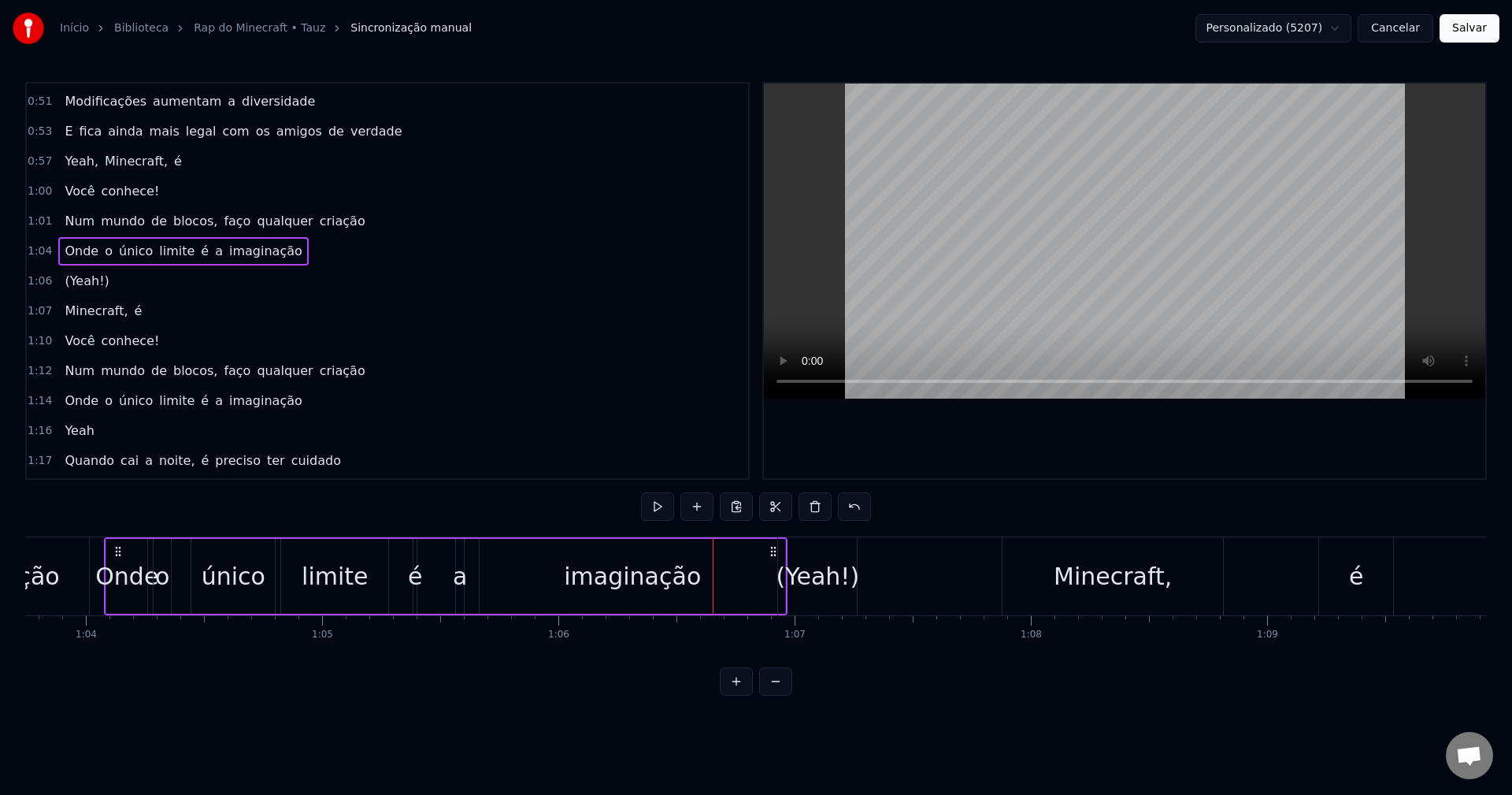
click at [727, 582] on div "imaginação" at bounding box center [632, 575] width 306 height 75
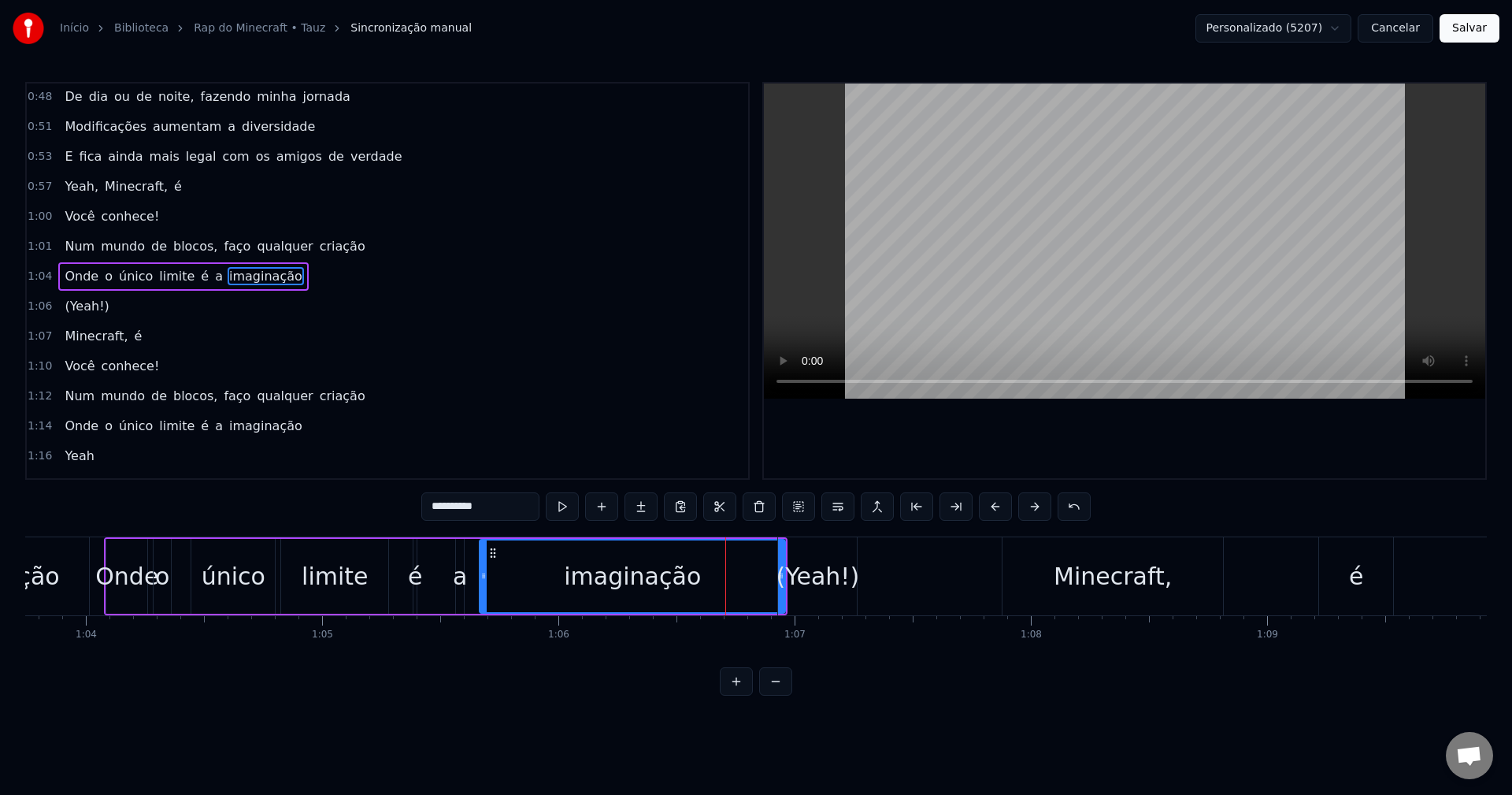
scroll to position [386, 0]
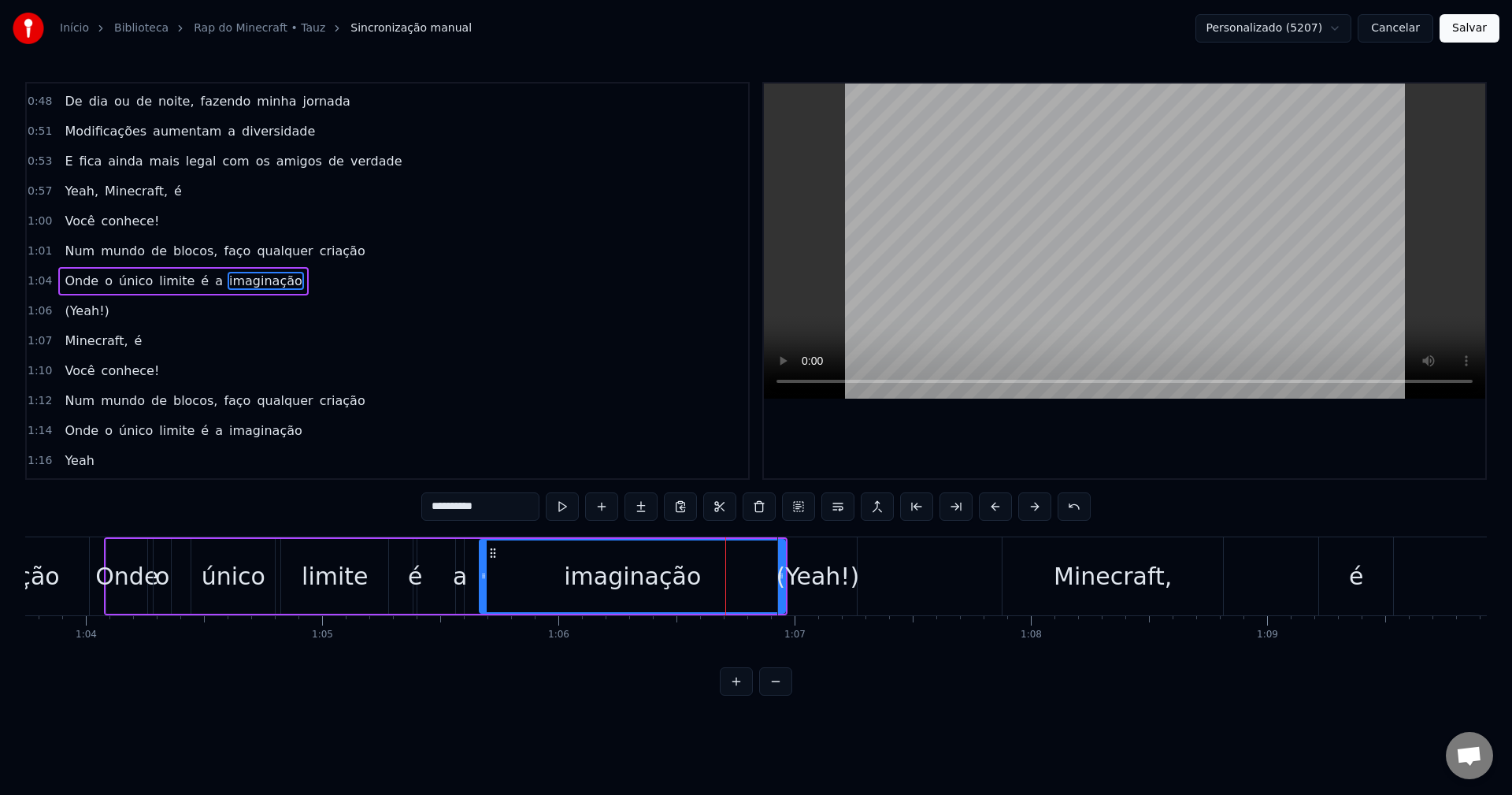
click at [799, 561] on div "(Yeah!)" at bounding box center [817, 576] width 83 height 35
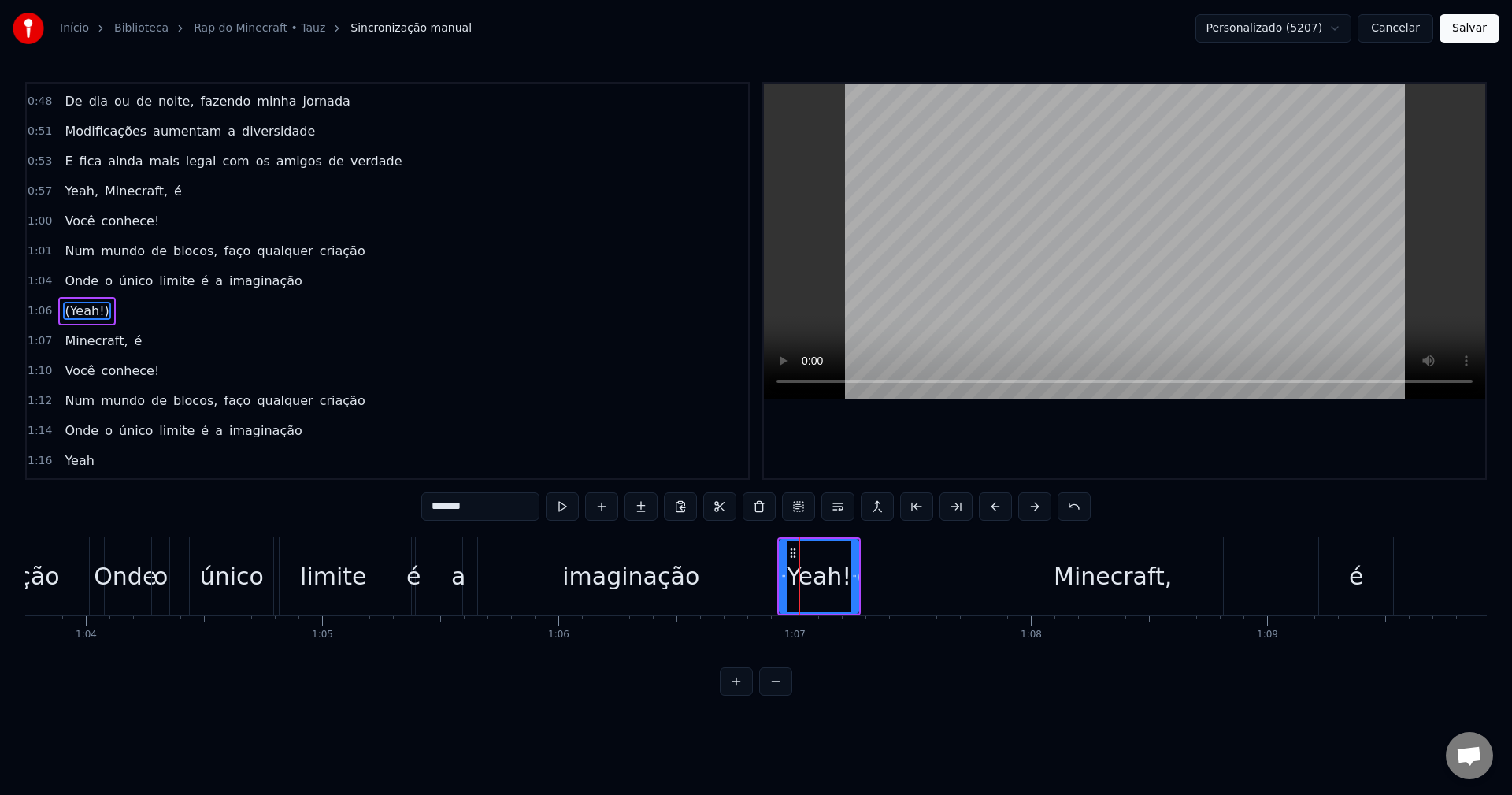
scroll to position [416, 0]
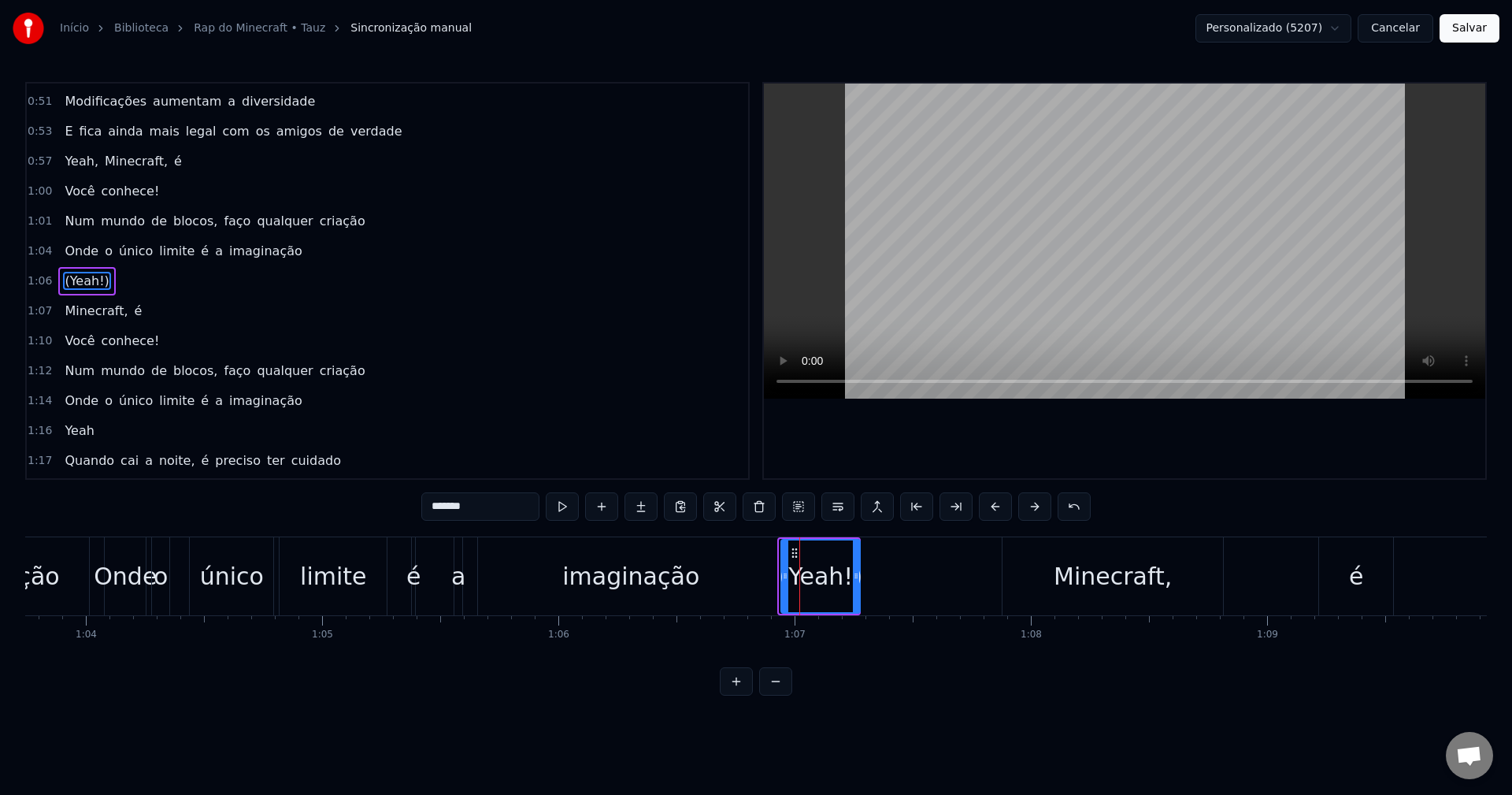
drag, startPoint x: 792, startPoint y: 549, endPoint x: 800, endPoint y: 553, distance: 8.9
click at [801, 550] on icon at bounding box center [795, 553] width 12 height 12
click at [730, 569] on div "imaginação" at bounding box center [630, 576] width 306 height 78
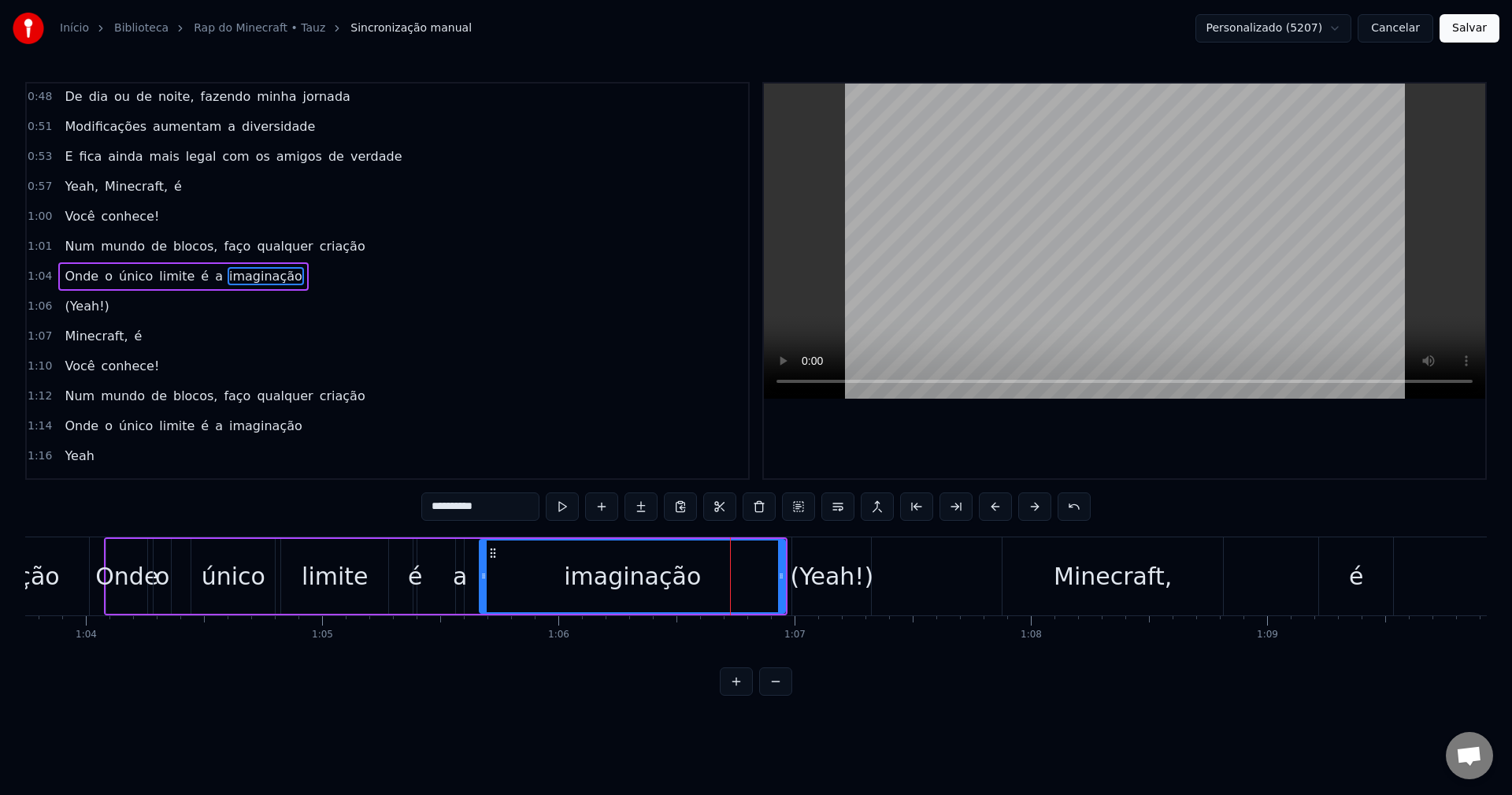
scroll to position [386, 0]
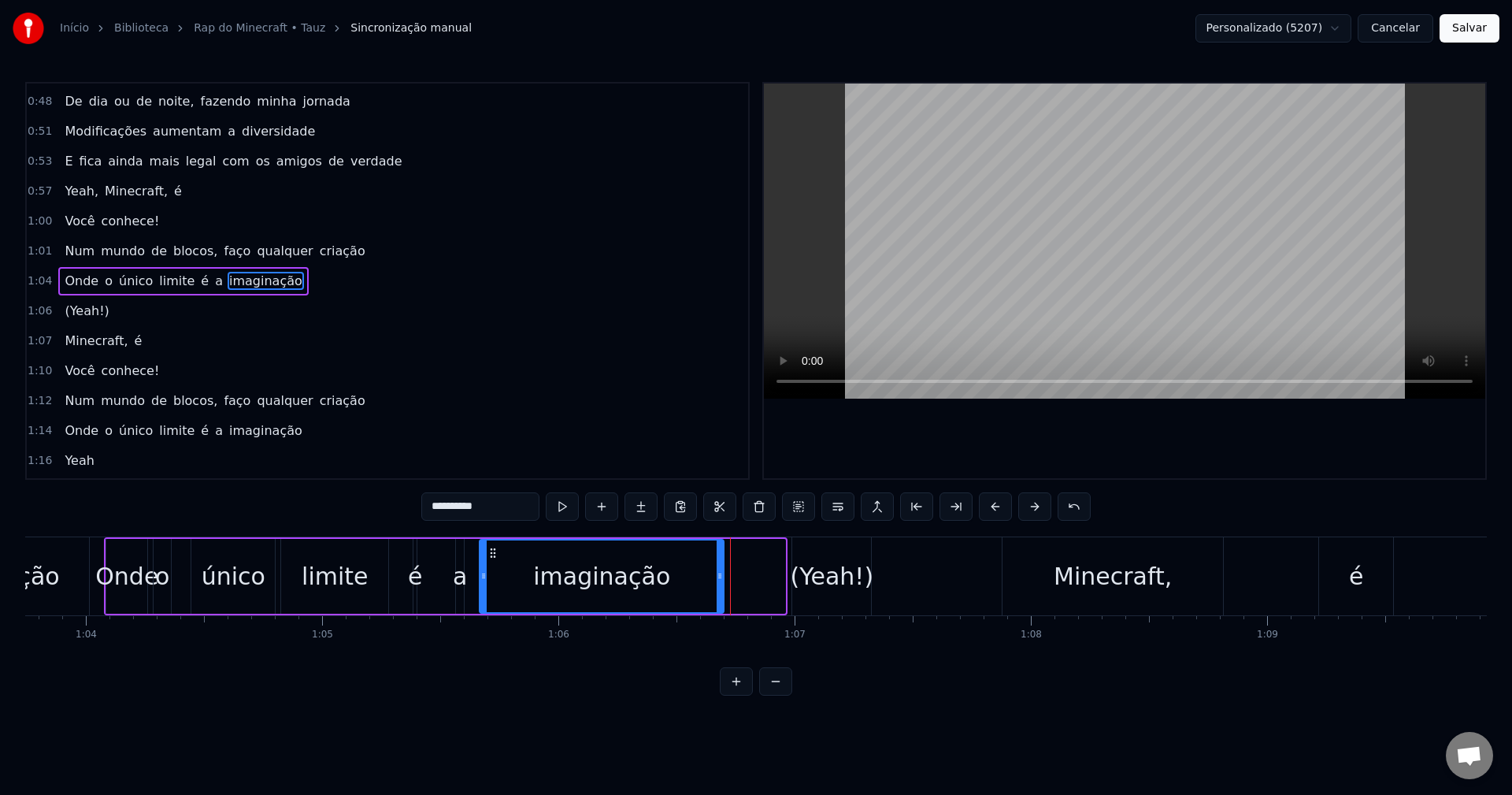
drag, startPoint x: 780, startPoint y: 561, endPoint x: 718, endPoint y: 565, distance: 62.1
click at [718, 565] on div at bounding box center [719, 576] width 6 height 72
click at [821, 567] on div "(Yeah!)" at bounding box center [832, 576] width 83 height 35
type input "*******"
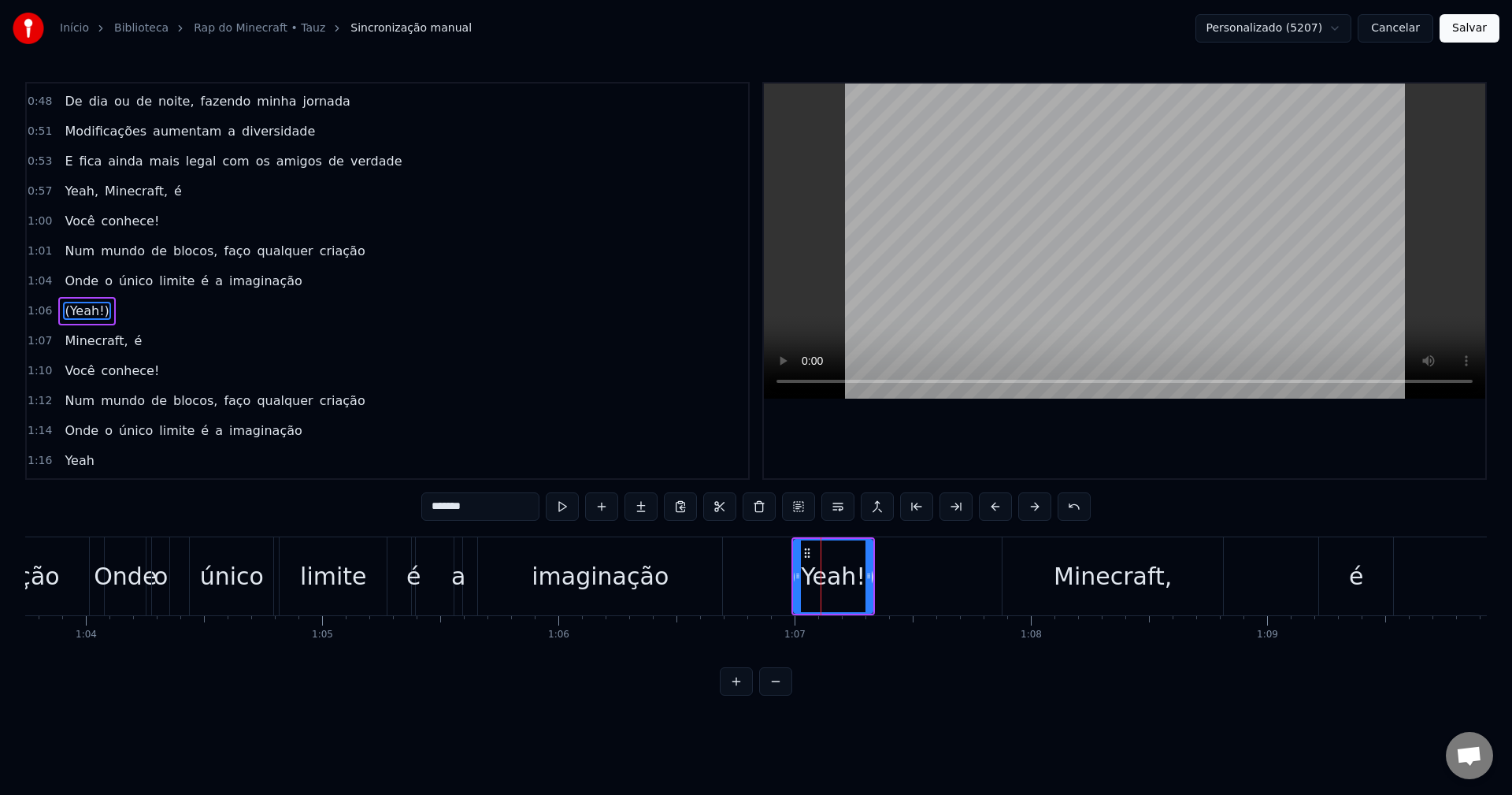
scroll to position [416, 0]
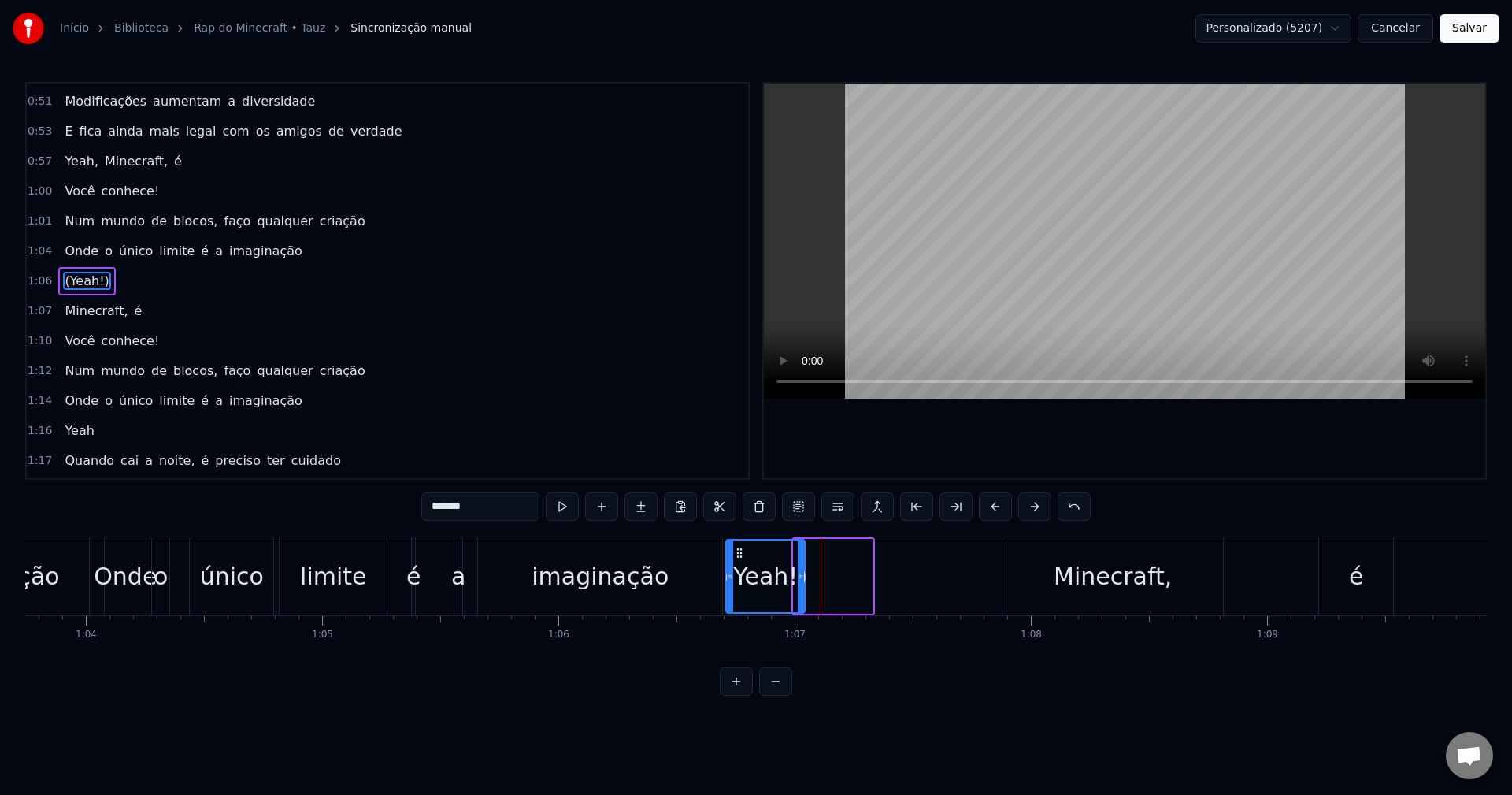
drag, startPoint x: 804, startPoint y: 551, endPoint x: 738, endPoint y: 556, distance: 66.2
click at [738, 556] on icon at bounding box center [739, 553] width 12 height 12
click at [472, 564] on div "Onde o único limite é a imaginação" at bounding box center [414, 576] width 623 height 78
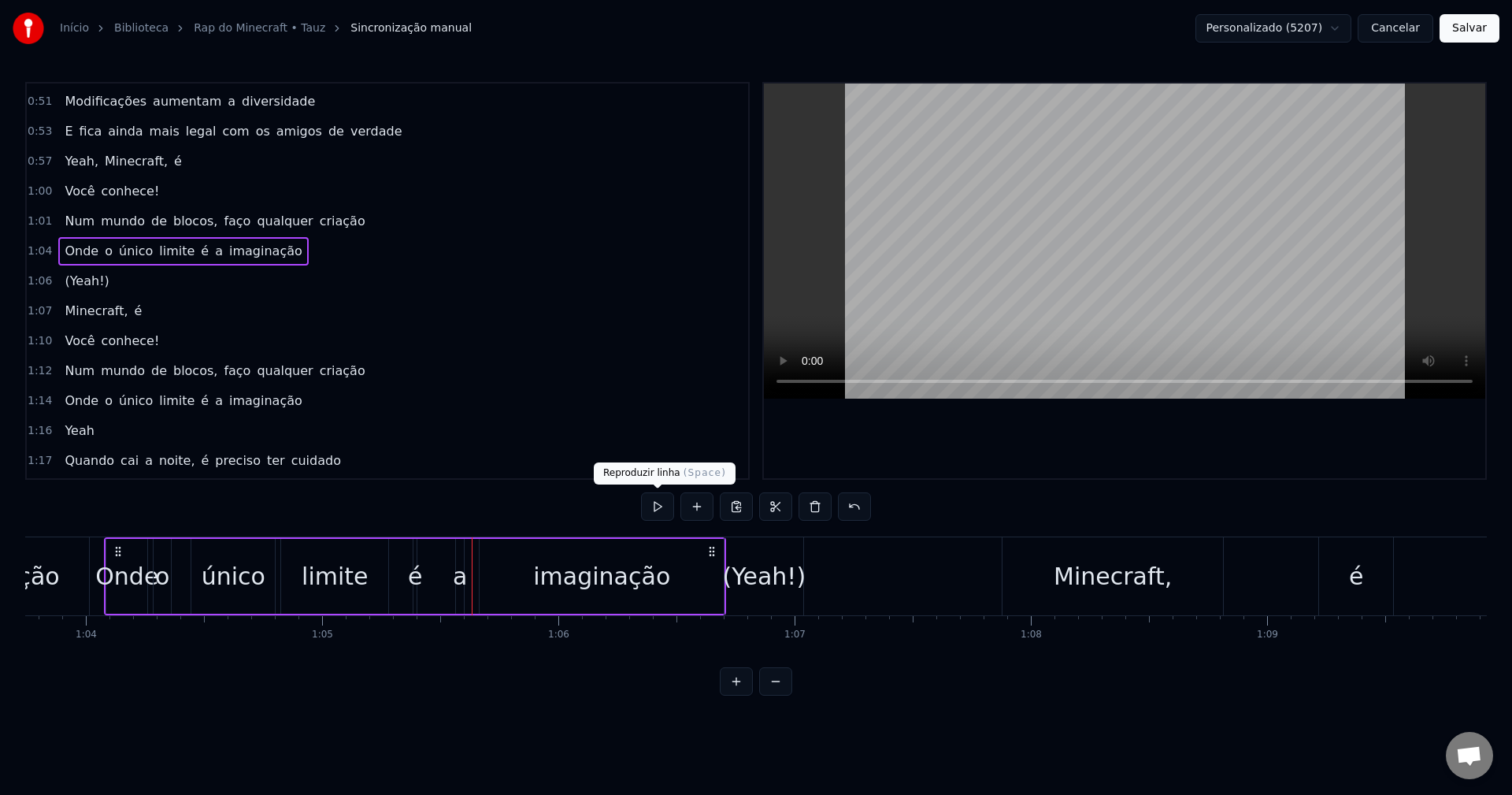
click at [658, 506] on button at bounding box center [658, 507] width 33 height 28
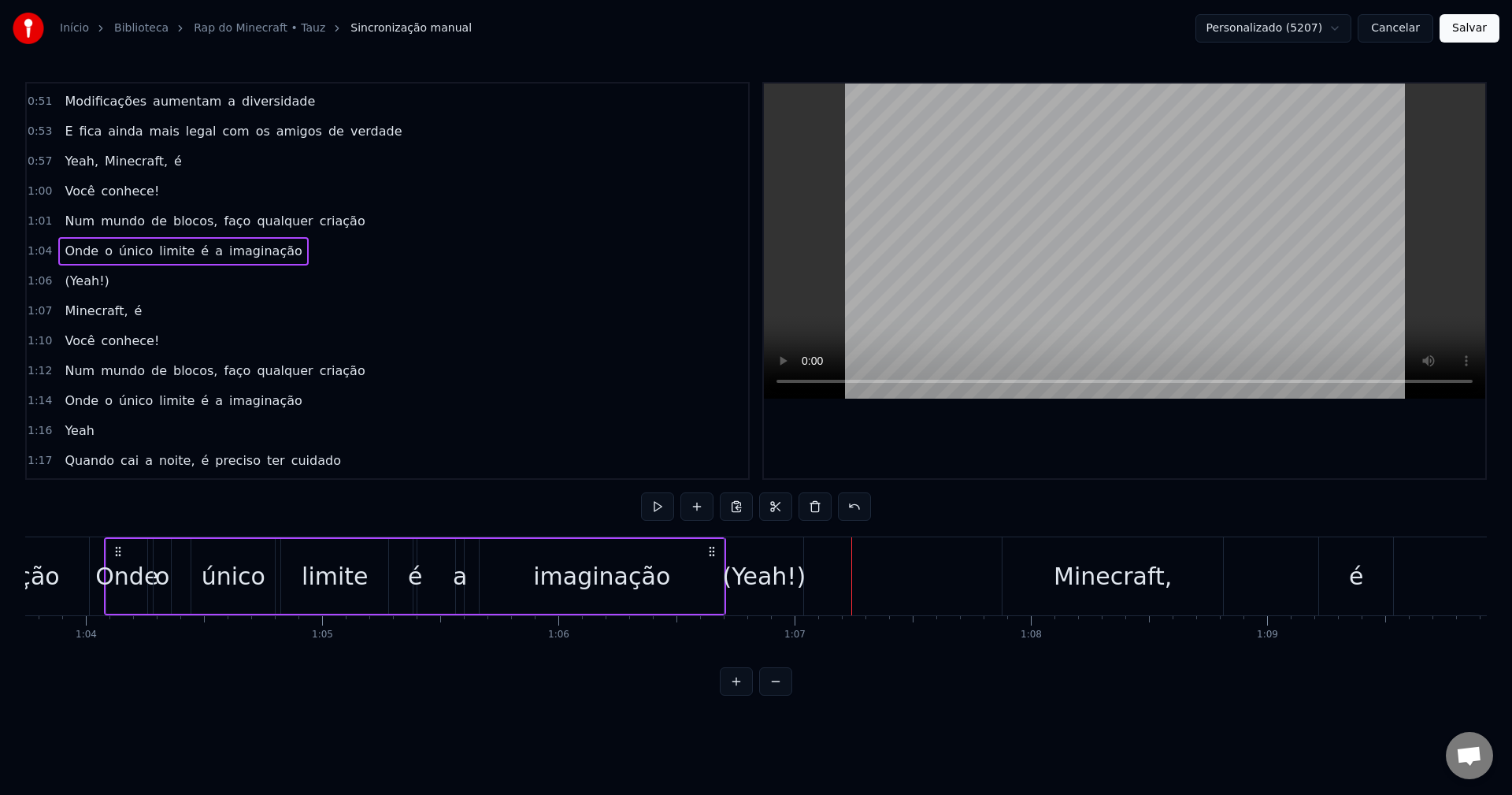
click at [745, 561] on div "(Yeah!)" at bounding box center [763, 576] width 83 height 35
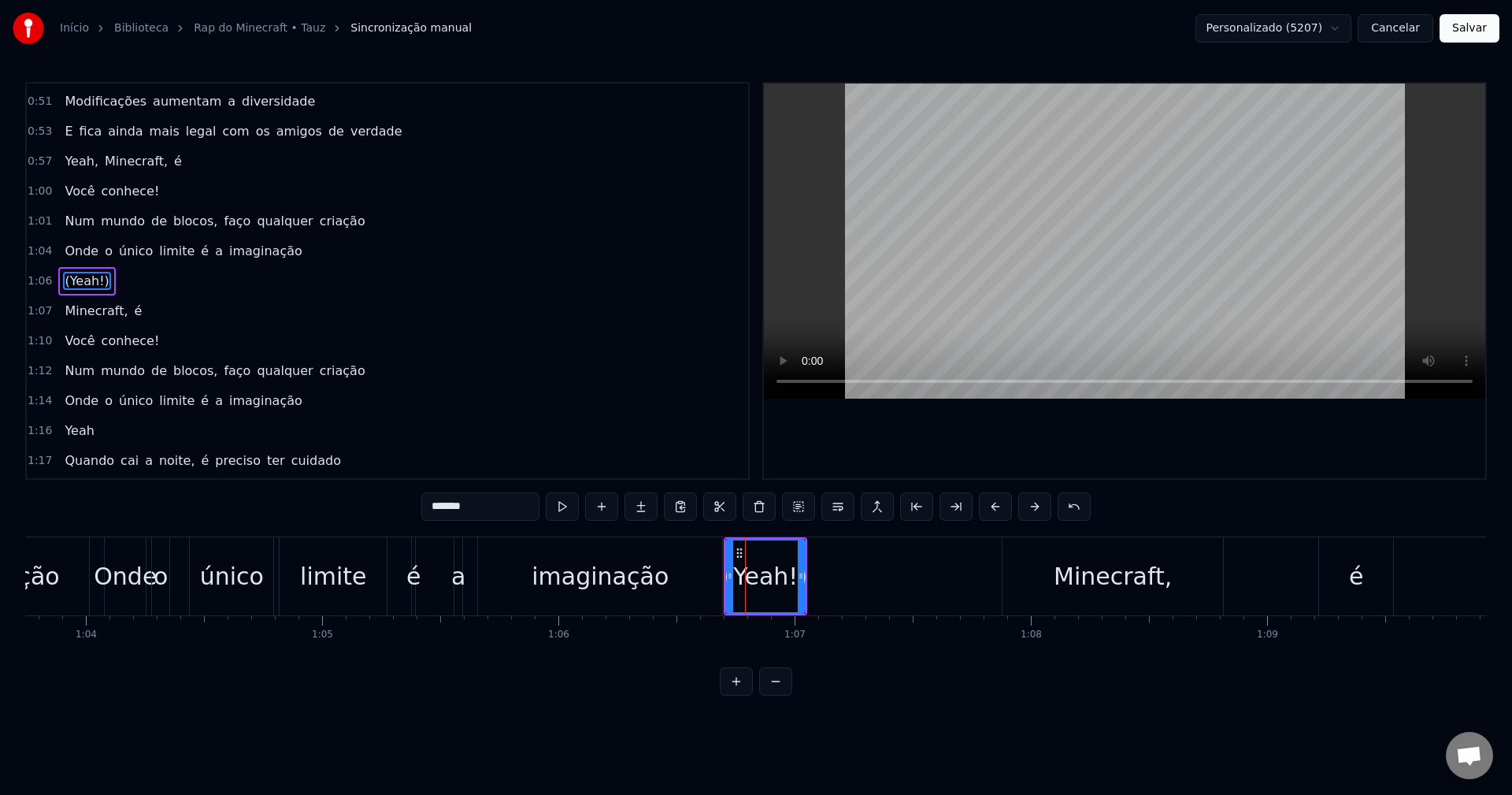
click at [708, 561] on div "imaginação" at bounding box center [600, 576] width 244 height 78
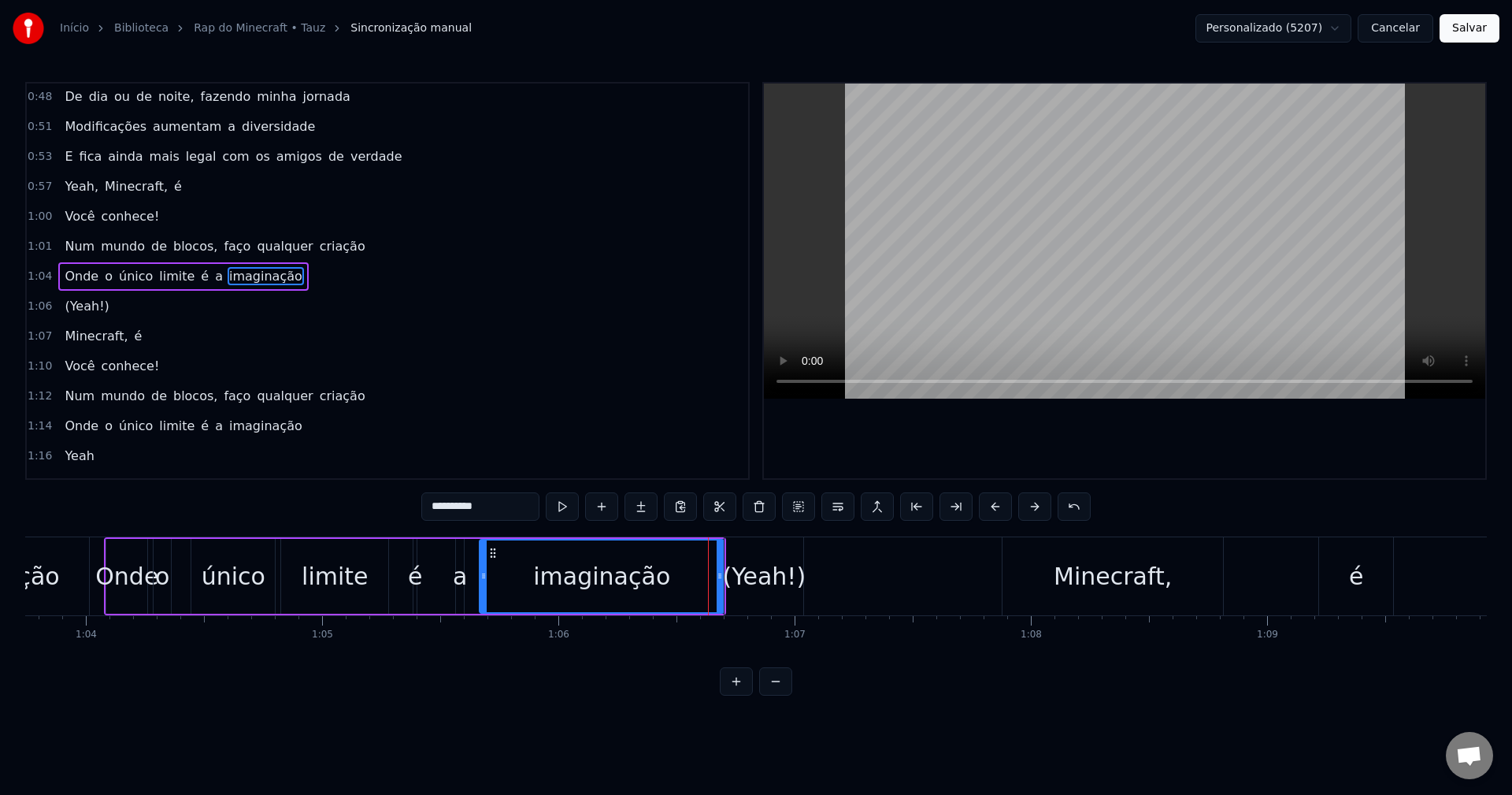
scroll to position [386, 0]
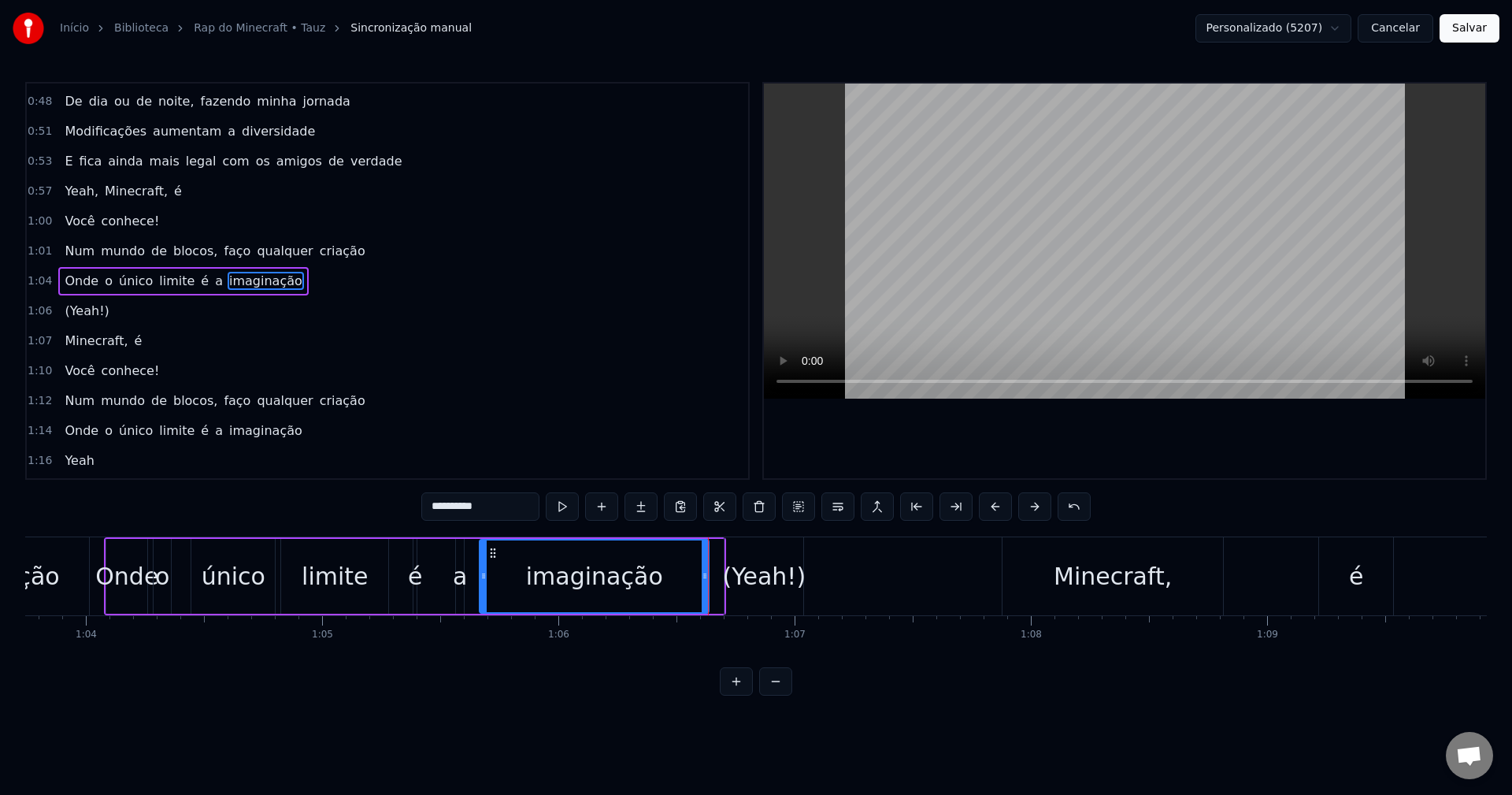
drag, startPoint x: 720, startPoint y: 555, endPoint x: 699, endPoint y: 558, distance: 21.2
click at [702, 558] on div at bounding box center [704, 576] width 6 height 72
click at [738, 554] on div "(Yeah!)" at bounding box center [764, 576] width 79 height 78
type input "*******"
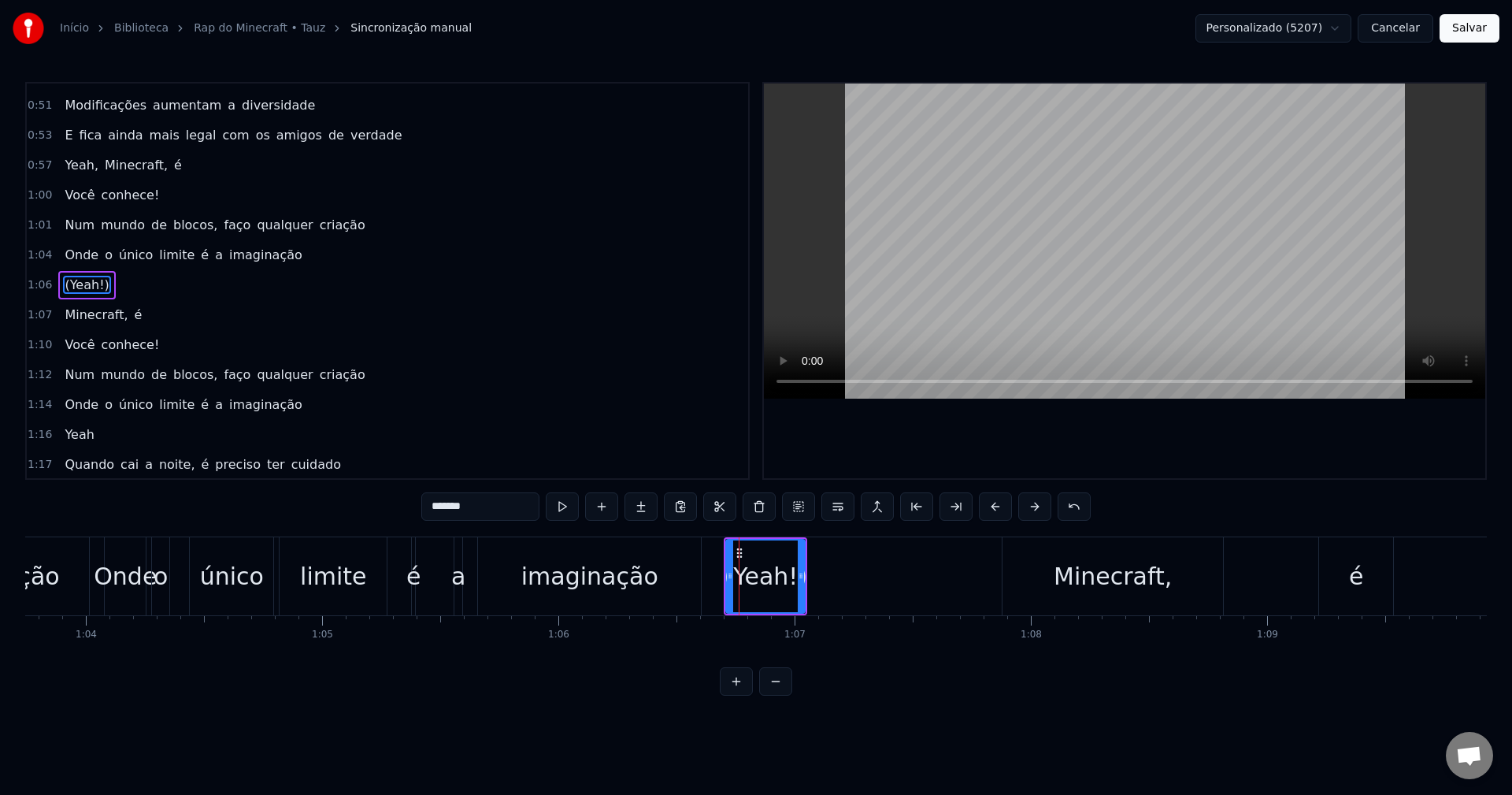
scroll to position [416, 0]
drag, startPoint x: 729, startPoint y: 555, endPoint x: 709, endPoint y: 560, distance: 20.6
click at [709, 560] on div at bounding box center [710, 576] width 6 height 72
click at [474, 554] on div "Onde o único limite é a imaginação" at bounding box center [404, 576] width 601 height 78
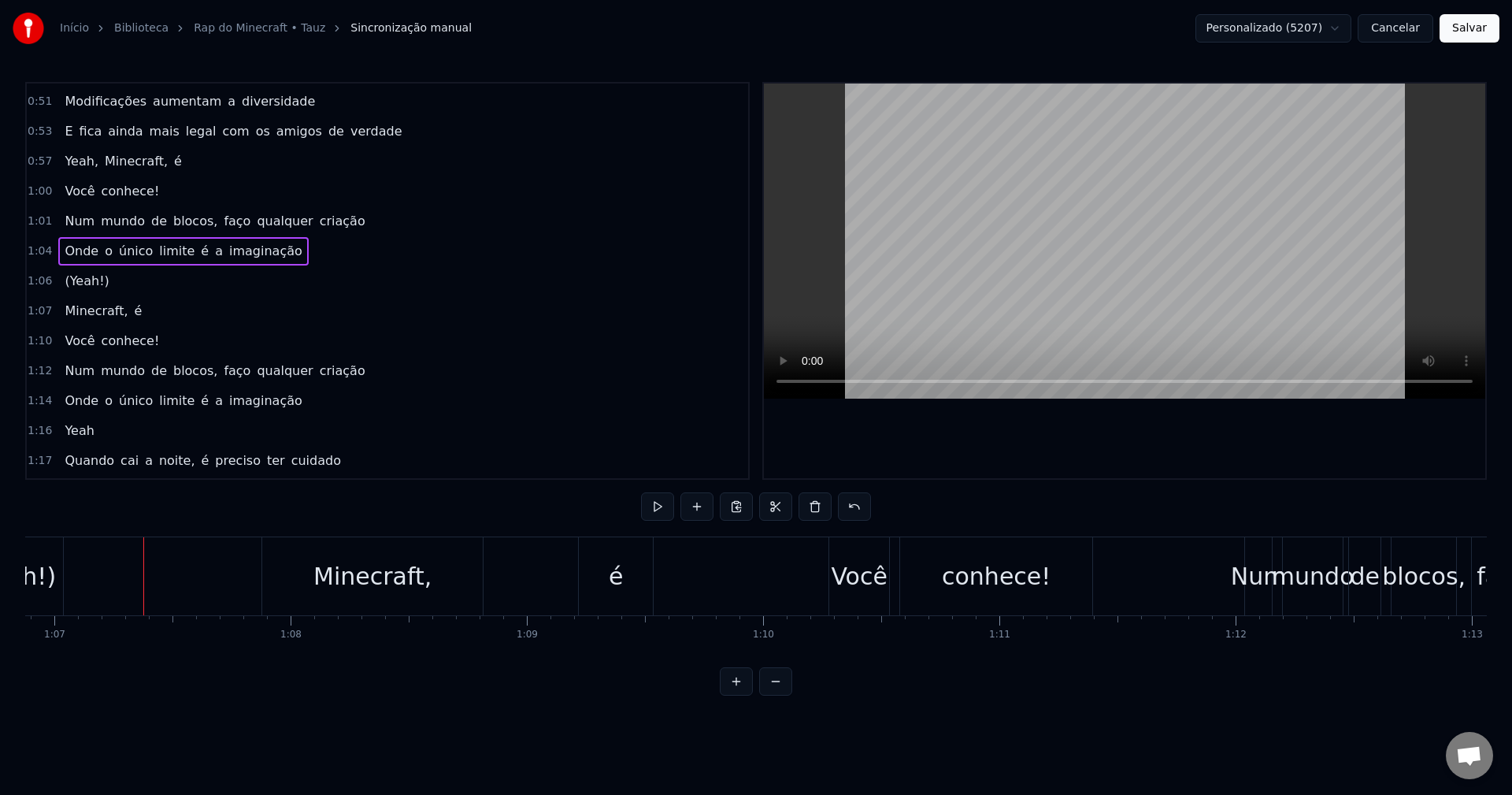
scroll to position [0, 15804]
click at [1471, 34] on button "Salvar" at bounding box center [1470, 28] width 60 height 28
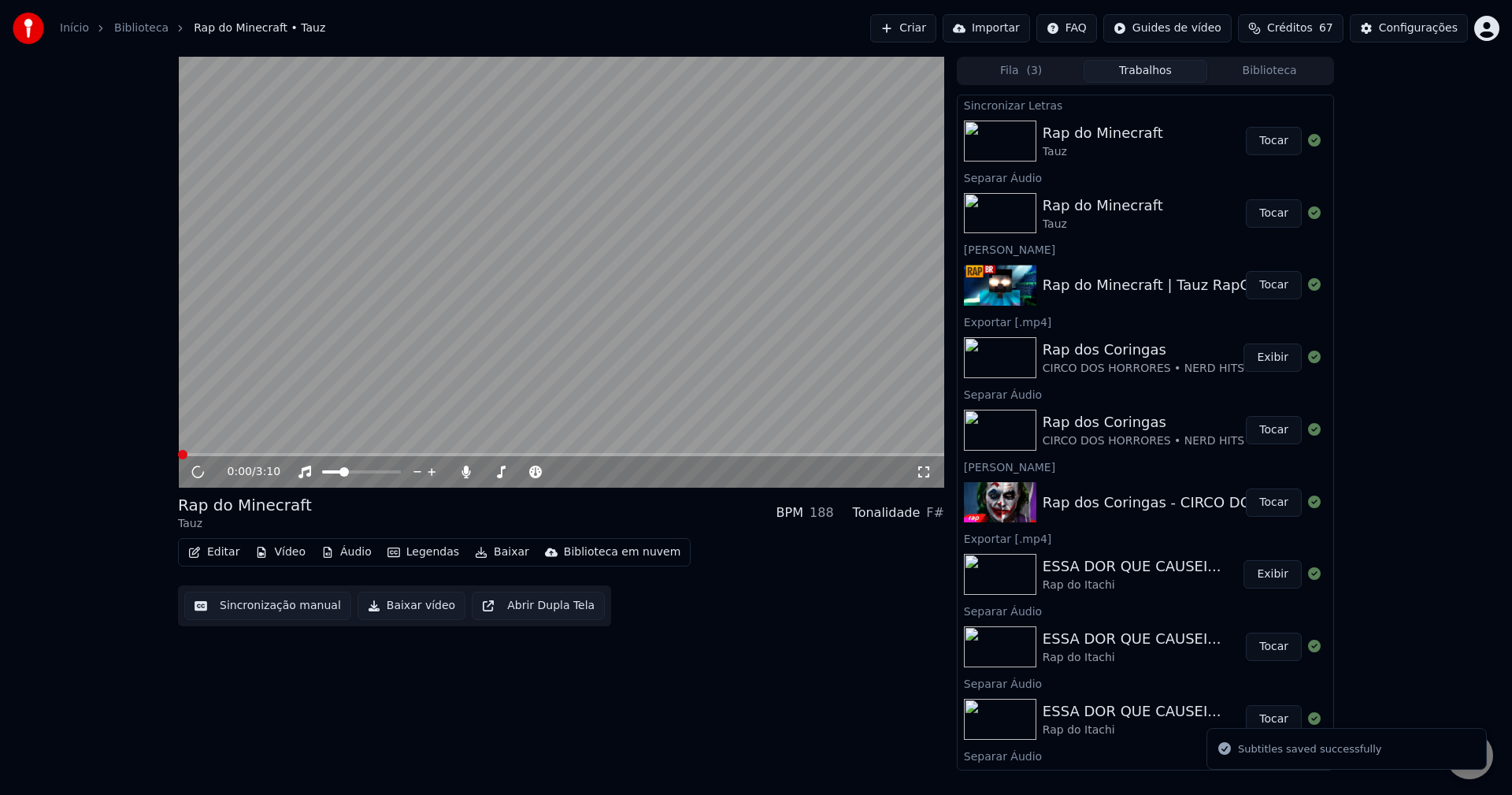
click at [561, 389] on video at bounding box center [561, 272] width 767 height 431
click at [330, 456] on span at bounding box center [561, 455] width 767 height 4
click at [368, 453] on span at bounding box center [561, 455] width 767 height 4
click at [464, 470] on icon at bounding box center [466, 472] width 9 height 12
click at [418, 453] on span at bounding box center [561, 455] width 767 height 4
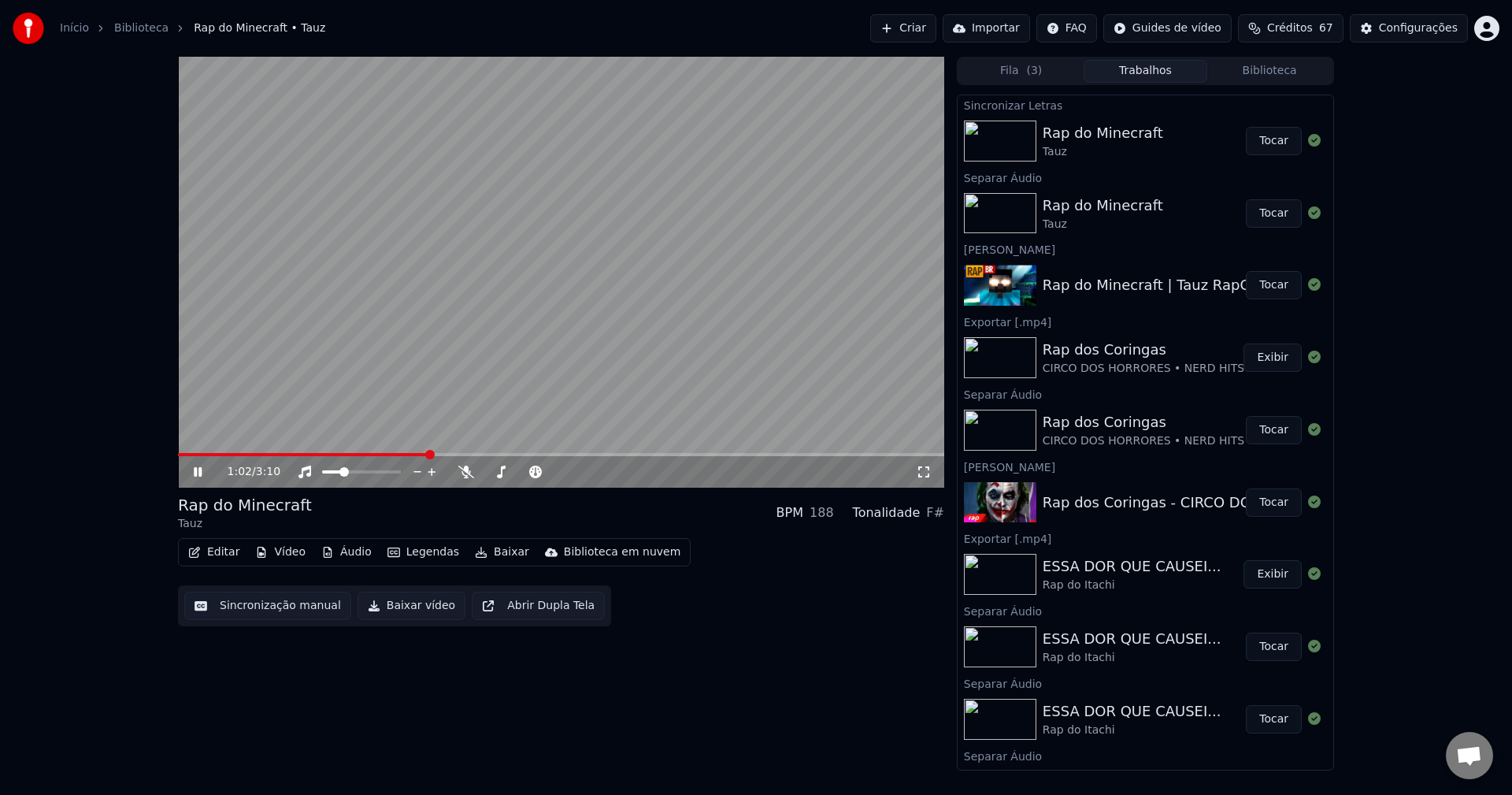
click at [426, 456] on span at bounding box center [303, 455] width 249 height 4
click at [494, 454] on span at bounding box center [342, 455] width 328 height 4
click at [482, 454] on span at bounding box center [338, 455] width 320 height 4
click at [407, 453] on span at bounding box center [331, 455] width 306 height 4
click at [464, 452] on video at bounding box center [561, 272] width 767 height 431
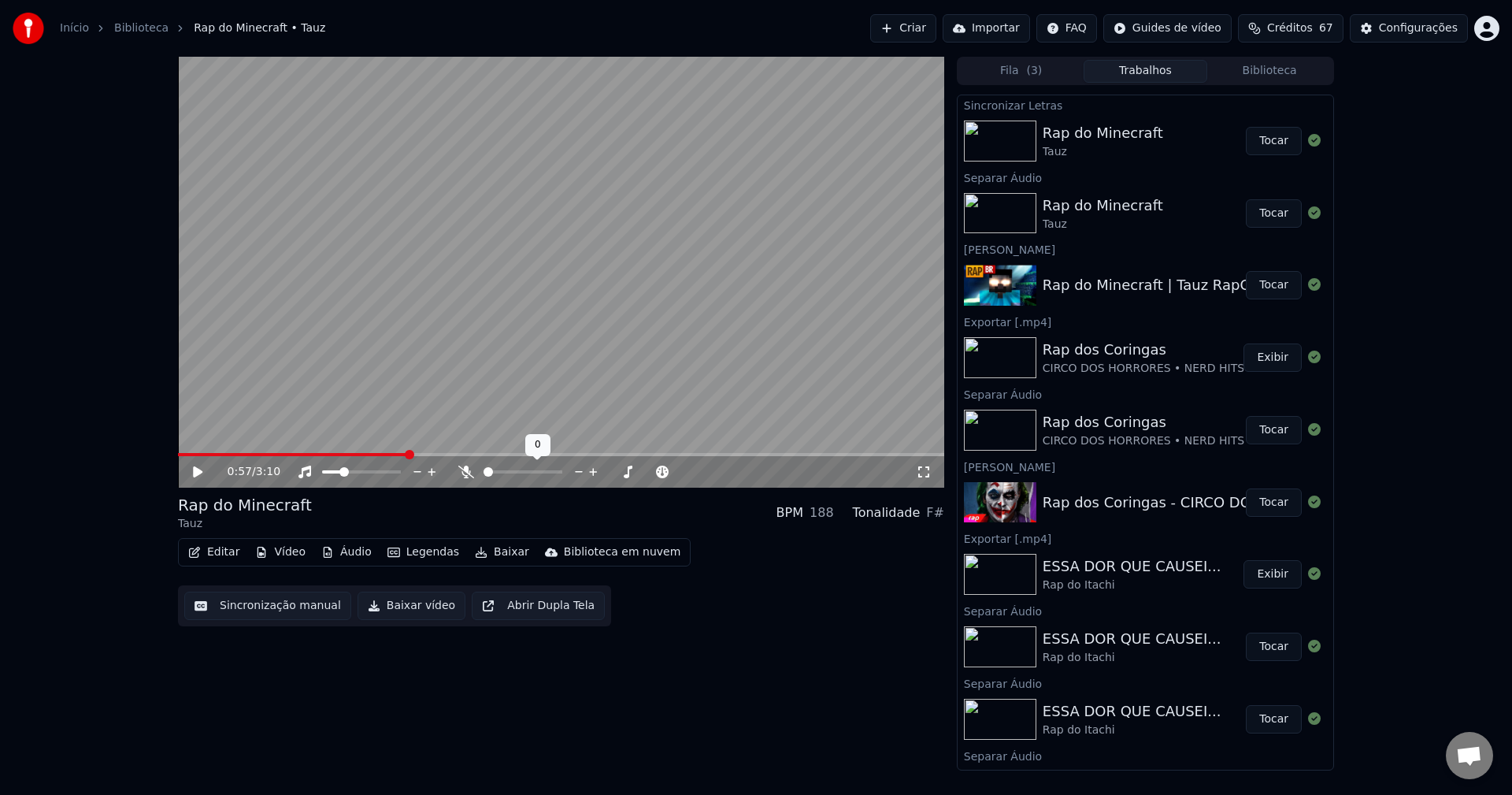
click at [493, 393] on video at bounding box center [561, 272] width 767 height 431
click at [471, 453] on span at bounding box center [561, 455] width 767 height 4
click at [464, 468] on icon at bounding box center [466, 472] width 16 height 12
click at [709, 546] on div "Editar Vídeo Áudio Legendas Baixar Biblioteca em nuvem Sincronização manual Bai…" at bounding box center [561, 582] width 767 height 88
click at [198, 467] on icon at bounding box center [209, 472] width 37 height 12
